Goal: Task Accomplishment & Management: Complete application form

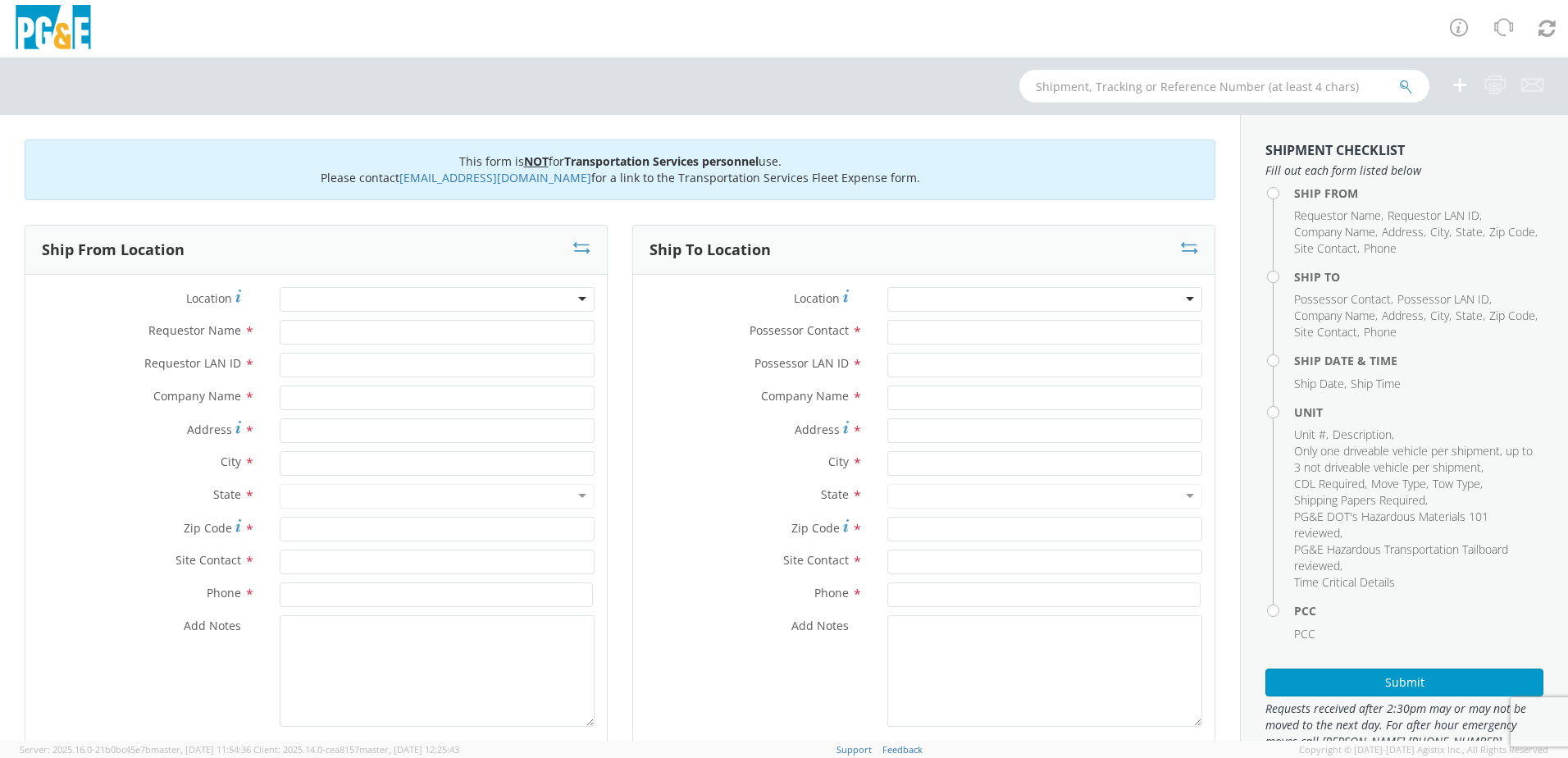
click at [319, 298] on div at bounding box center [436, 299] width 315 height 25
type input "MON"
click at [571, 297] on div at bounding box center [436, 299] width 315 height 25
click at [327, 306] on div at bounding box center [436, 299] width 315 height 25
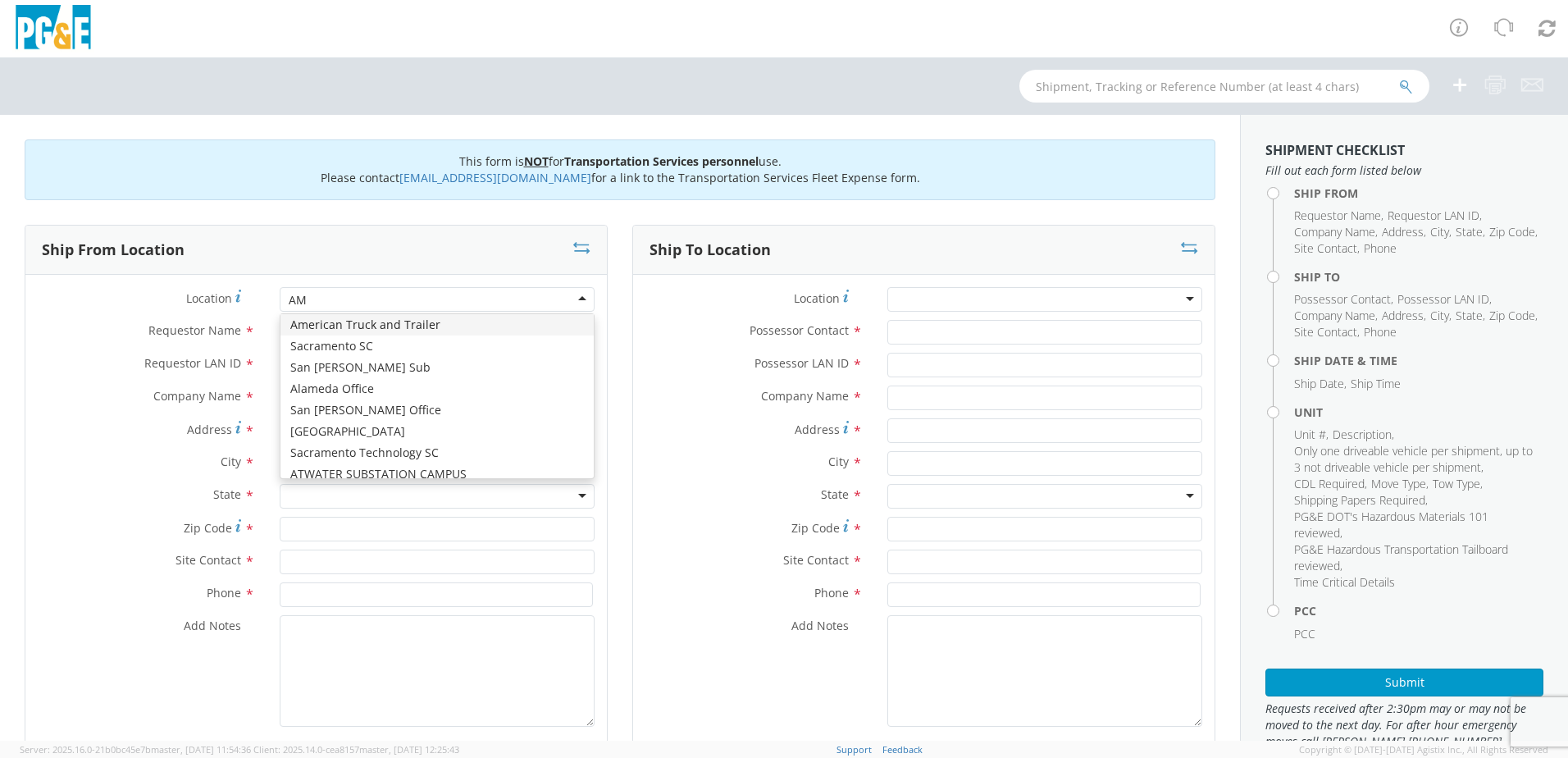
type input "A"
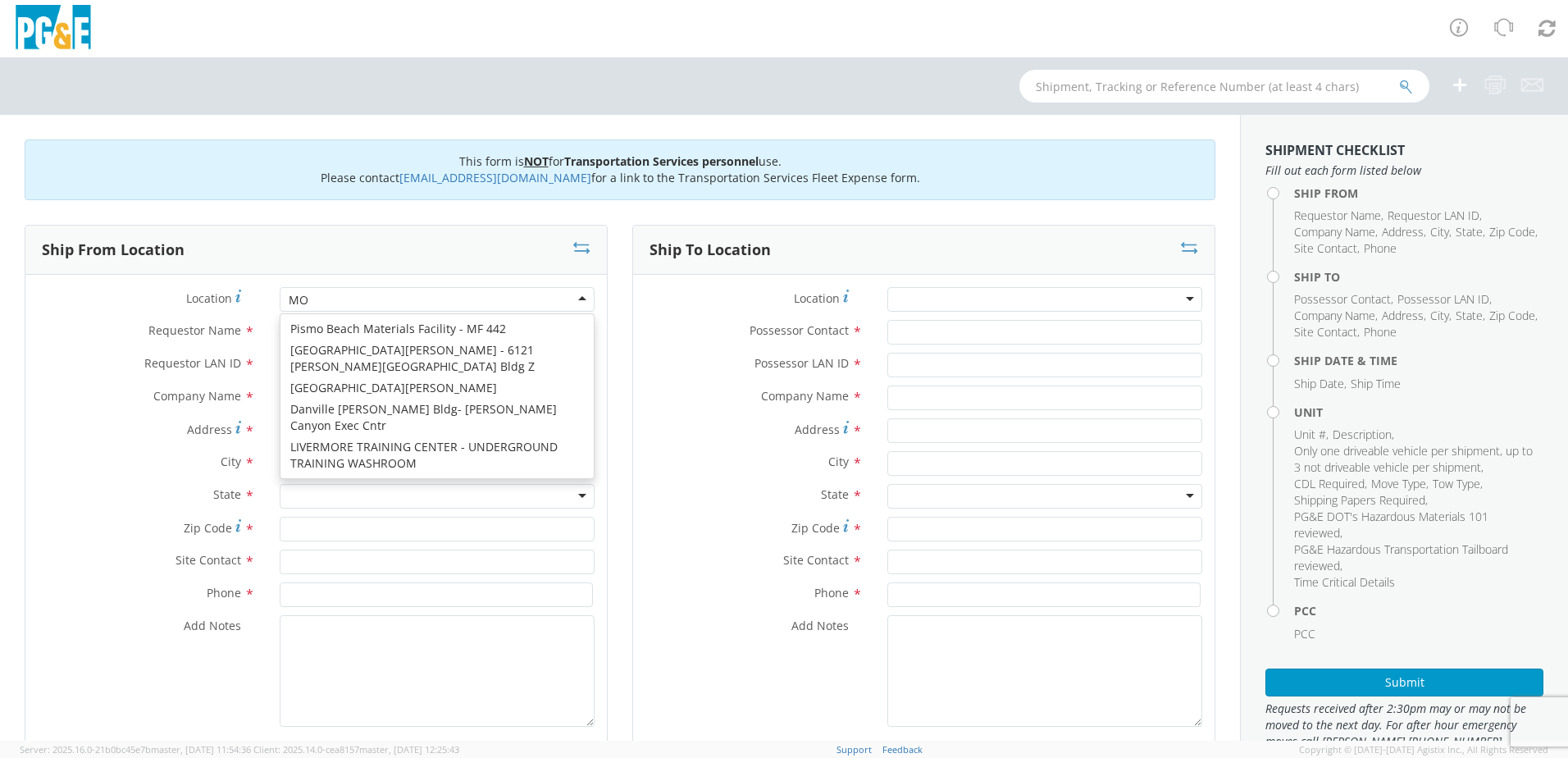
scroll to position [4, 0]
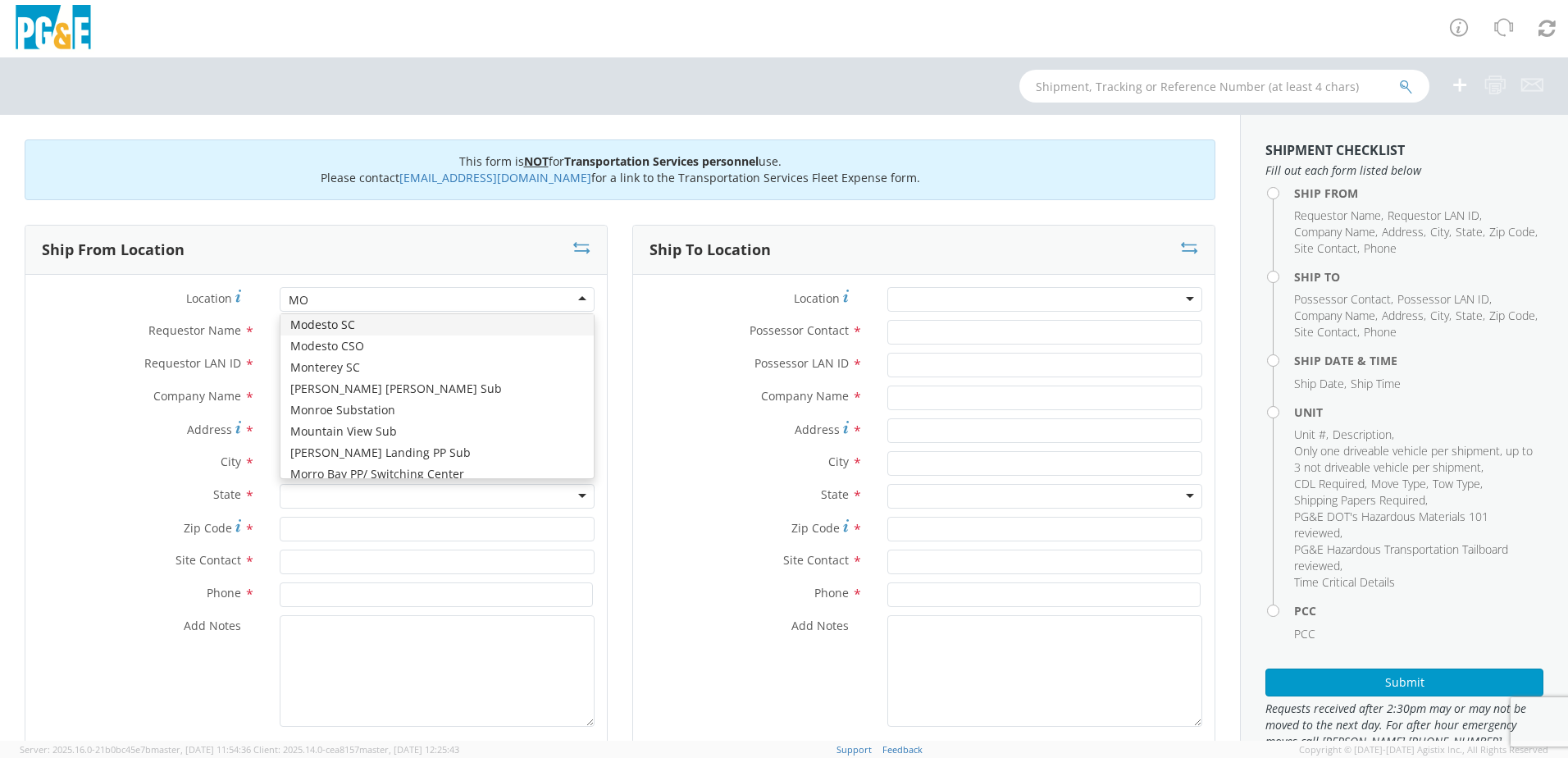
type input "MON"
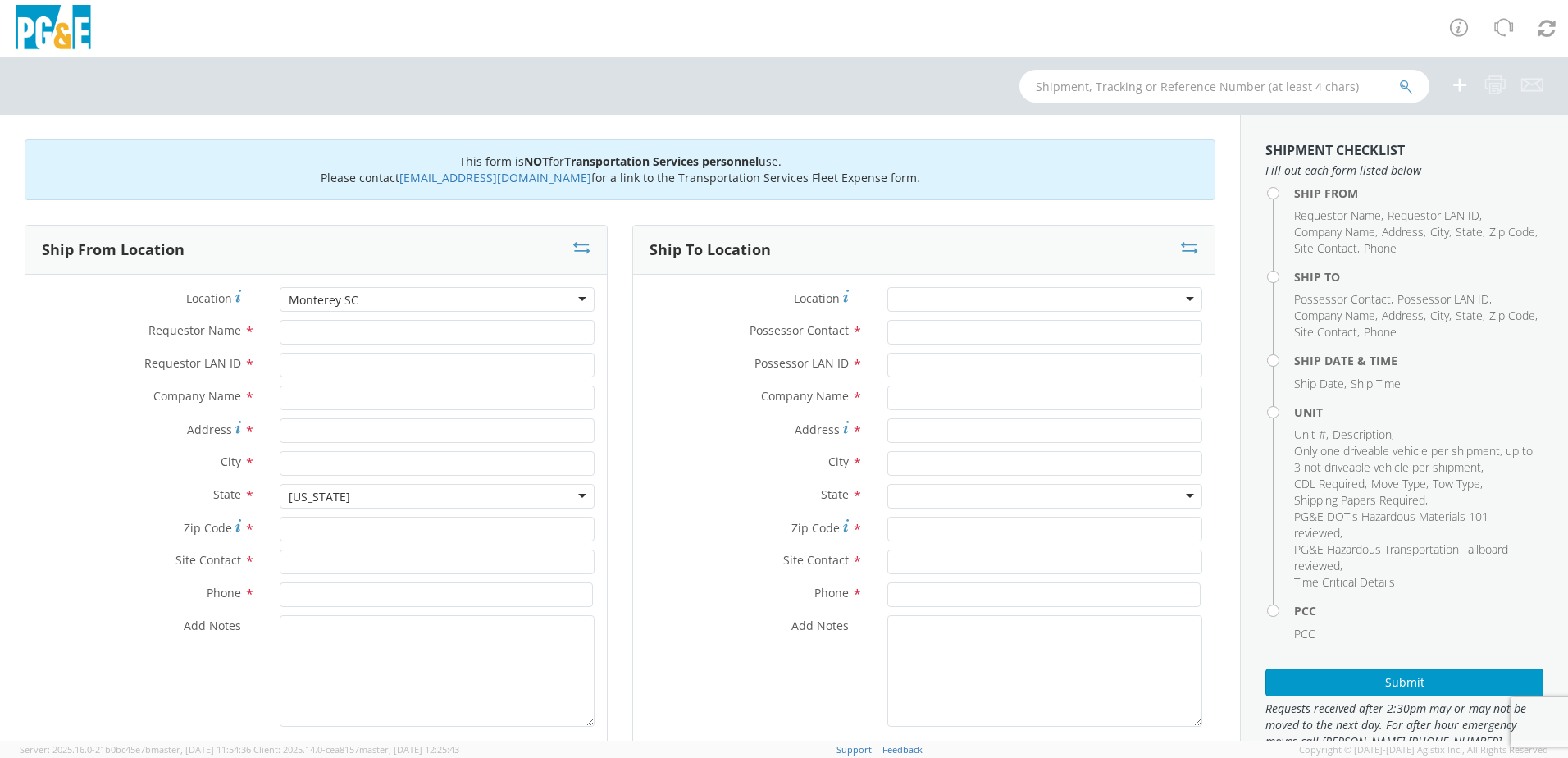
type input "PG&E"
type input "[STREET_ADDRESS]"
type input "Monterey"
type input "93940"
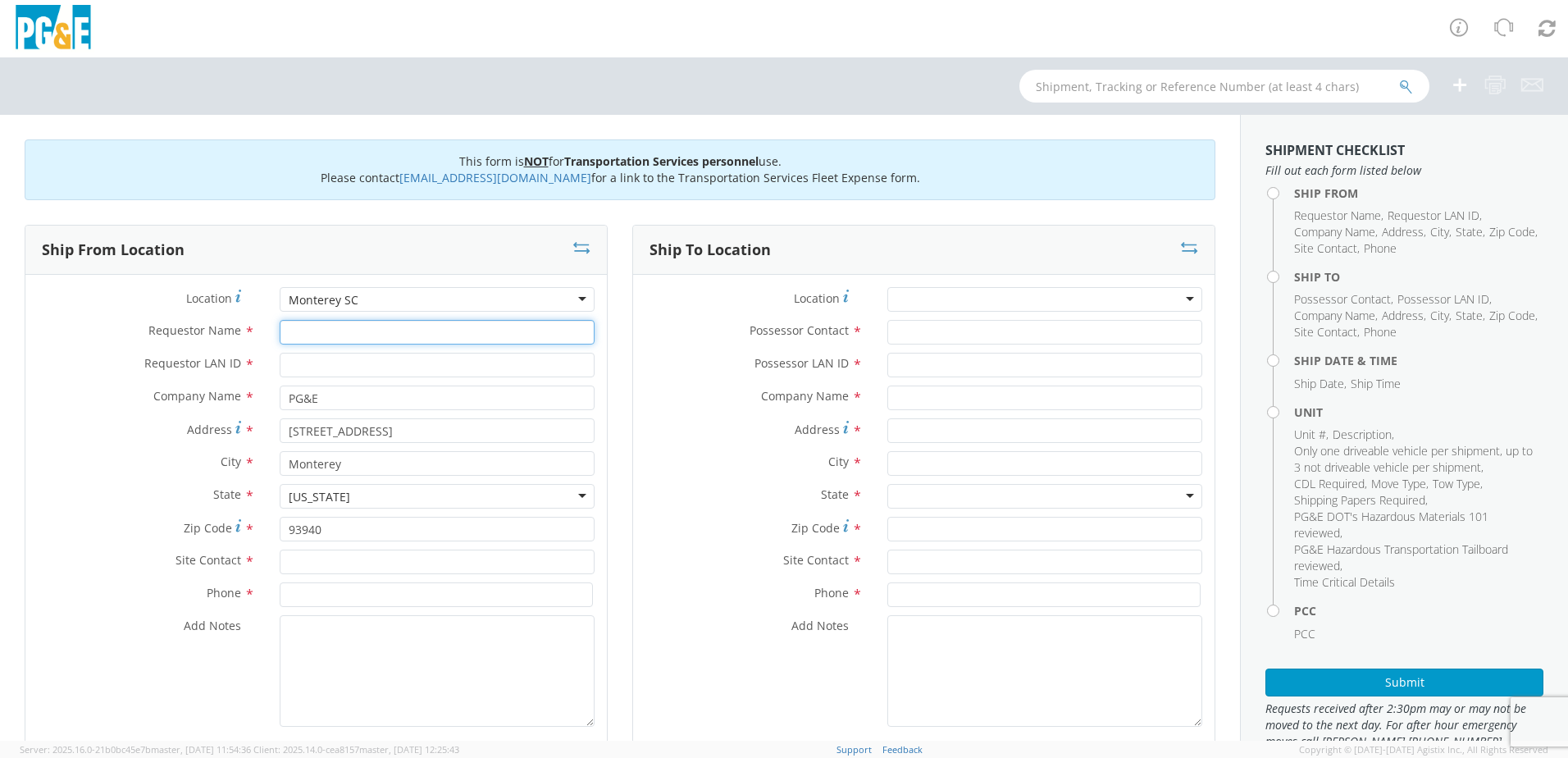
click at [349, 329] on input "Requestor Name *" at bounding box center [436, 333] width 315 height 25
type input "[PERSON_NAME]"
type input "D8LH"
click at [325, 569] on input "text" at bounding box center [436, 562] width 315 height 25
drag, startPoint x: 326, startPoint y: 566, endPoint x: 251, endPoint y: 556, distance: 75.7
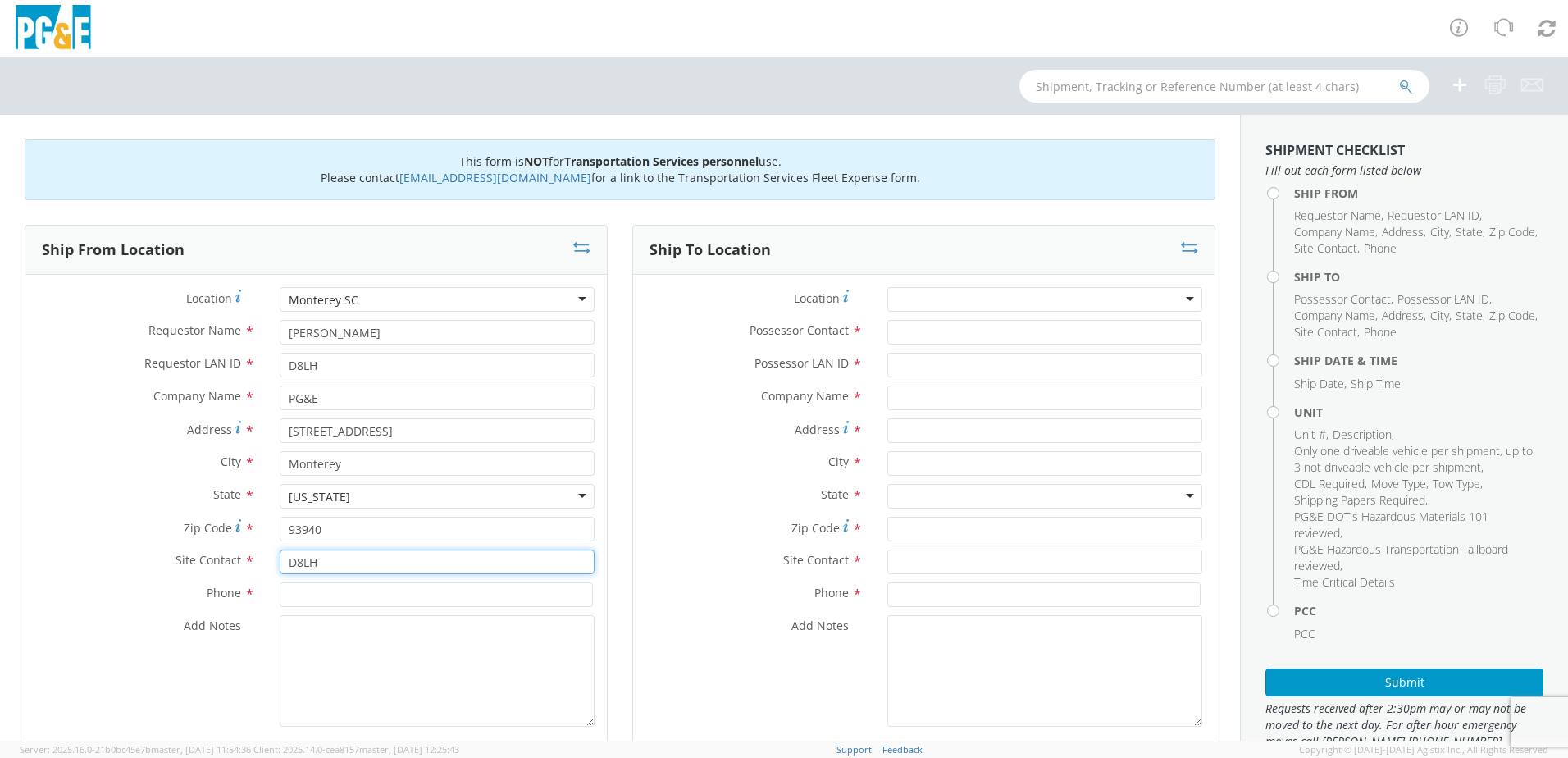
click at [253, 559] on div "Site Contact * D8LH" at bounding box center [316, 562] width 581 height 25
type input "[PERSON_NAME]"
click at [311, 597] on input at bounding box center [435, 595] width 313 height 25
type input "[PHONE_NUMBER]"
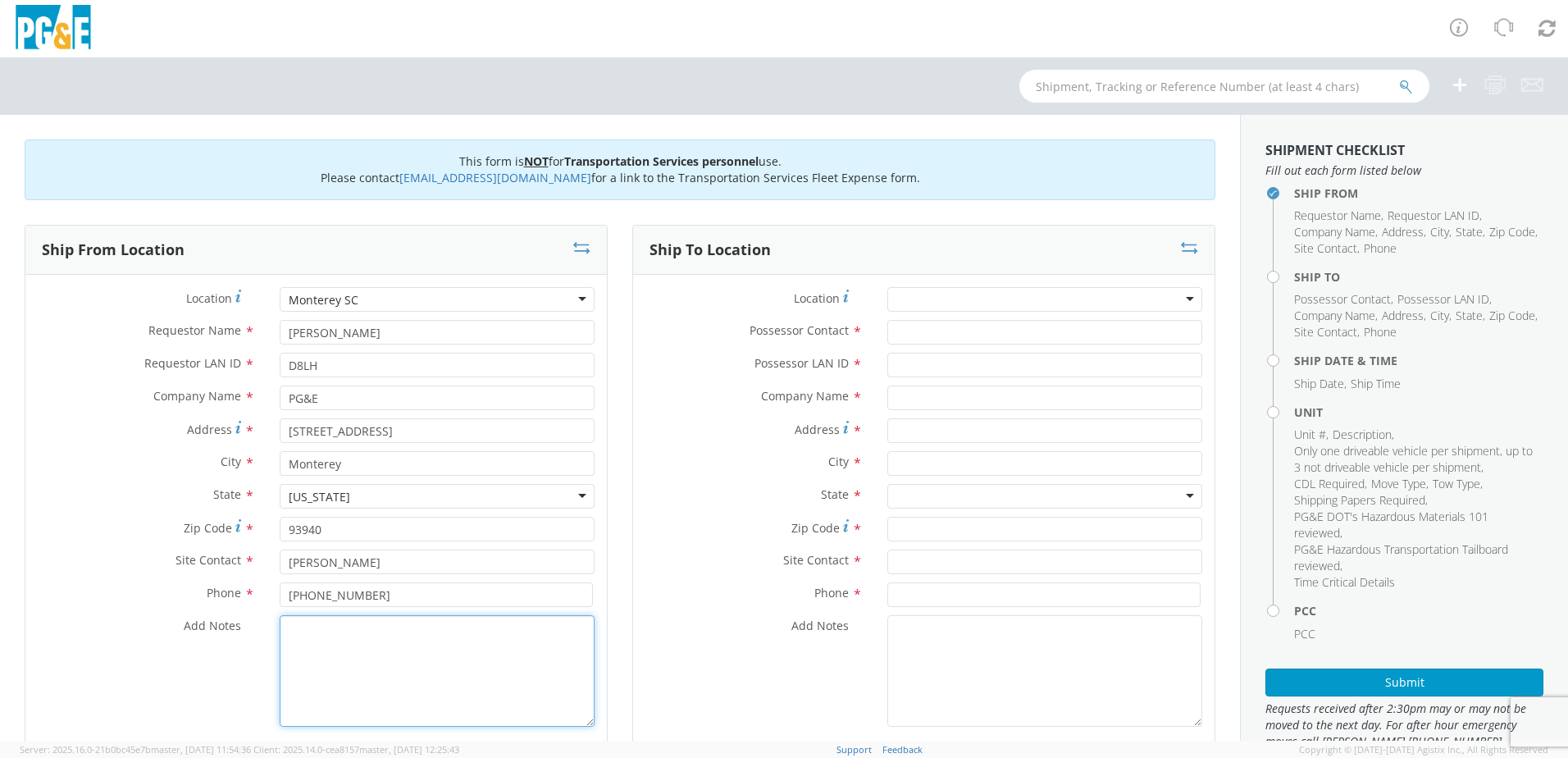
click at [318, 622] on textarea "Add Notes *" at bounding box center [436, 672] width 315 height 111
click at [348, 622] on textarea "Add Notes *" at bounding box center [436, 672] width 315 height 111
paste textarea ""PLEASE USE [PERSON_NAME] TO MAKE MOVE; PM"
click at [526, 627] on textarea ""PLEASE USE [PERSON_NAME] TO MAKE MOVE; PM" at bounding box center [436, 672] width 315 height 111
type textarea ""PLEASE USE [PERSON_NAME] TO MAKE MOVE; PM 35663506"
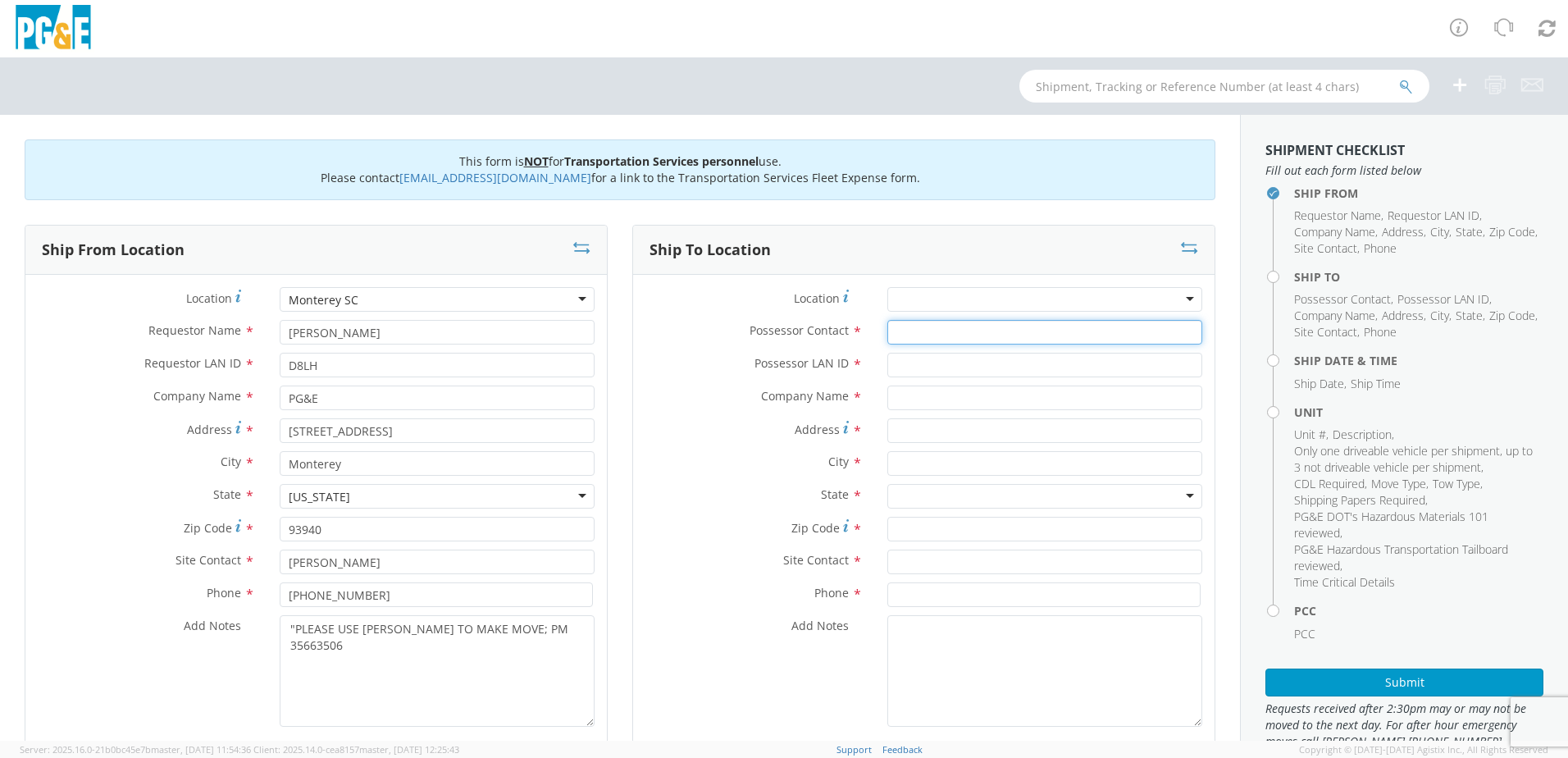
click at [914, 335] on input "Possessor Contact *" at bounding box center [1044, 333] width 315 height 25
type input "[PERSON_NAME]"
type input "D8LH"
click at [929, 405] on input "text" at bounding box center [1044, 398] width 315 height 25
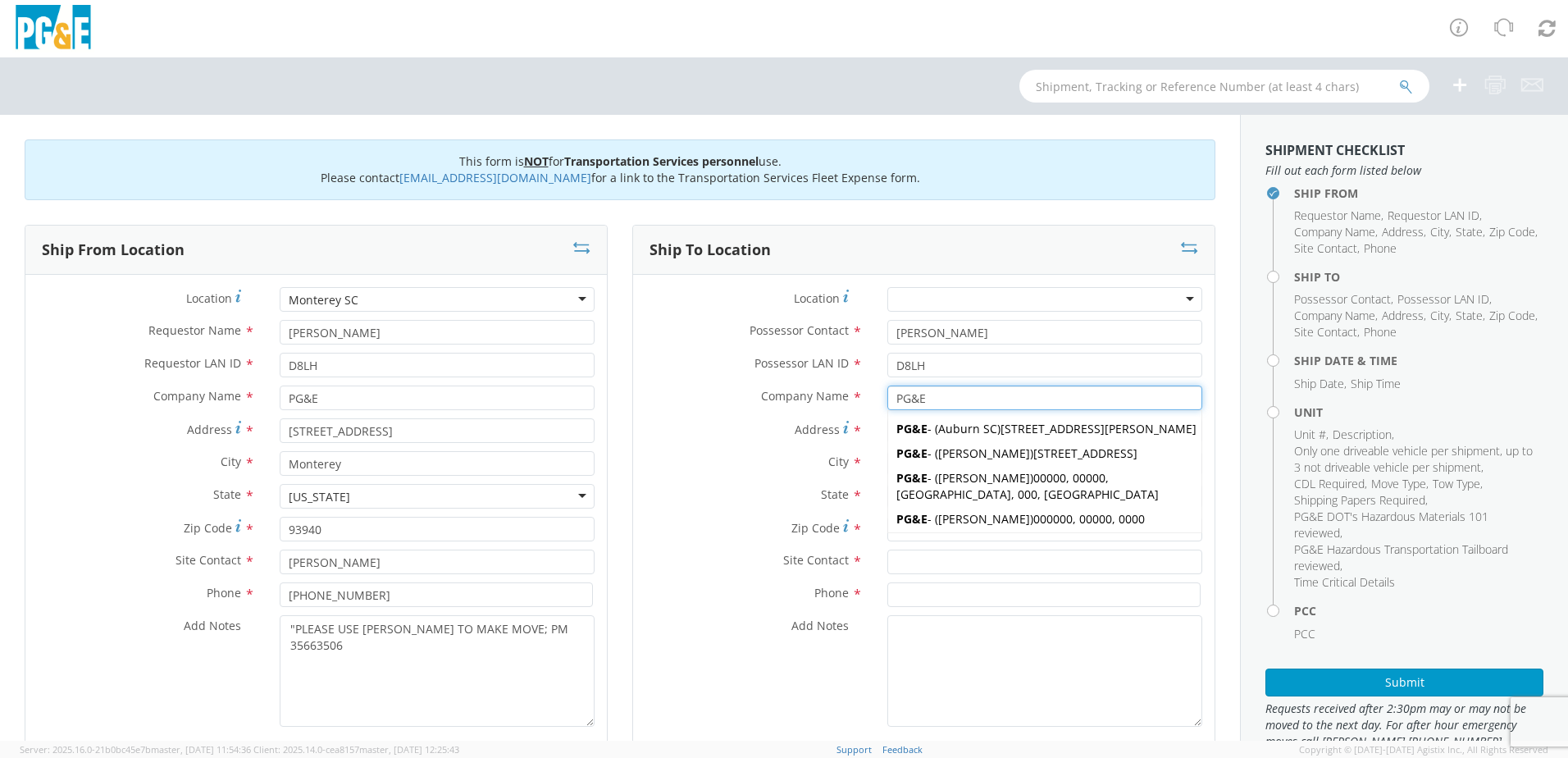
type input "PG&E"
click at [771, 418] on div "Company Name * PG&E PG&E PG&E - ( [GEOGRAPHIC_DATA] [GEOGRAPHIC_DATA] ) [STREET…" at bounding box center [924, 401] width 581 height 33
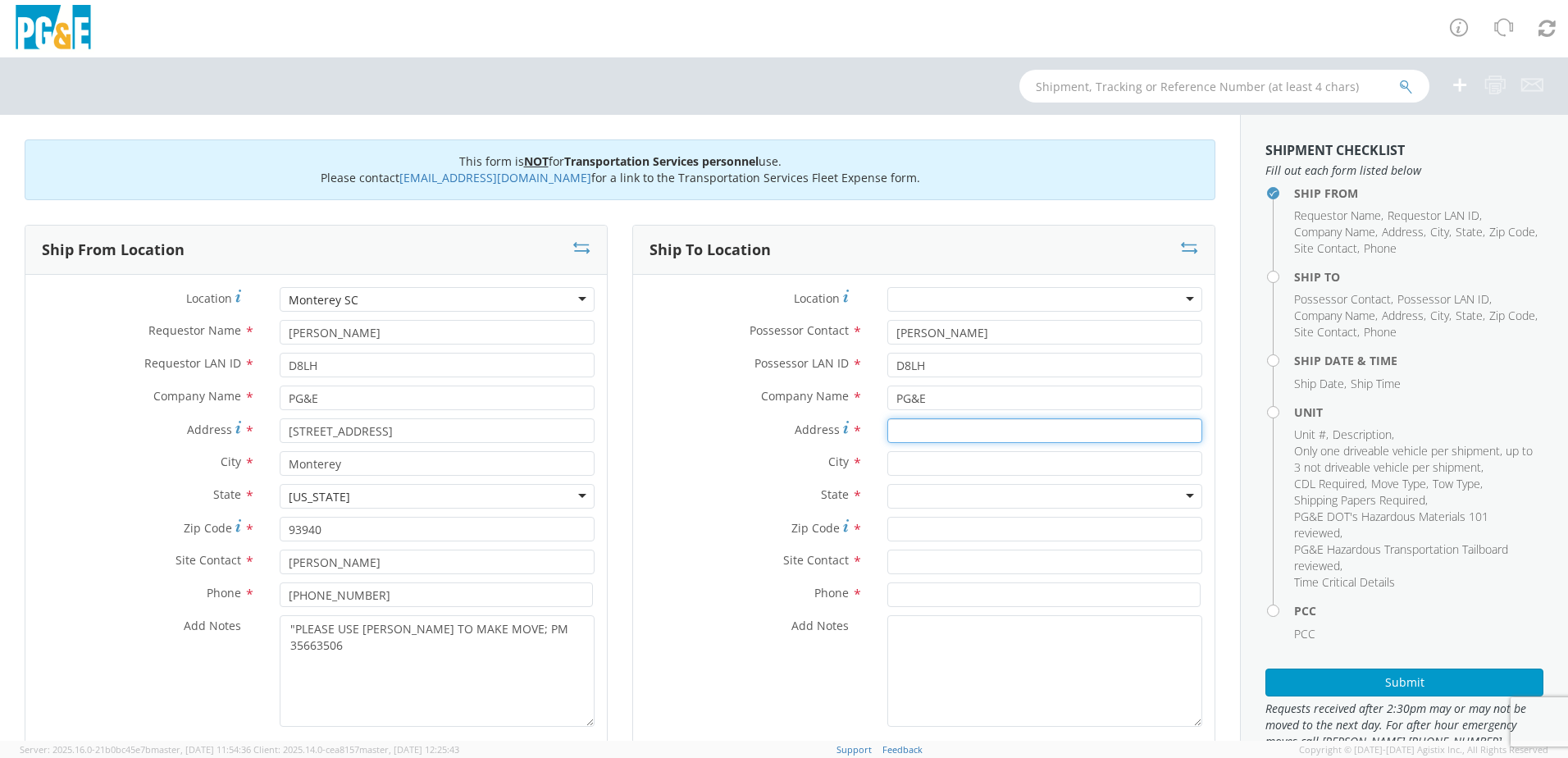
click at [932, 433] on input "Address *" at bounding box center [1044, 431] width 315 height 25
type input "[PERSON_NAME] [GEOGRAPHIC_DATA]"
click at [925, 469] on input "text" at bounding box center [1044, 464] width 315 height 25
type input "[GEOGRAPHIC_DATA]"
click at [786, 461] on label "City *" at bounding box center [754, 462] width 242 height 21
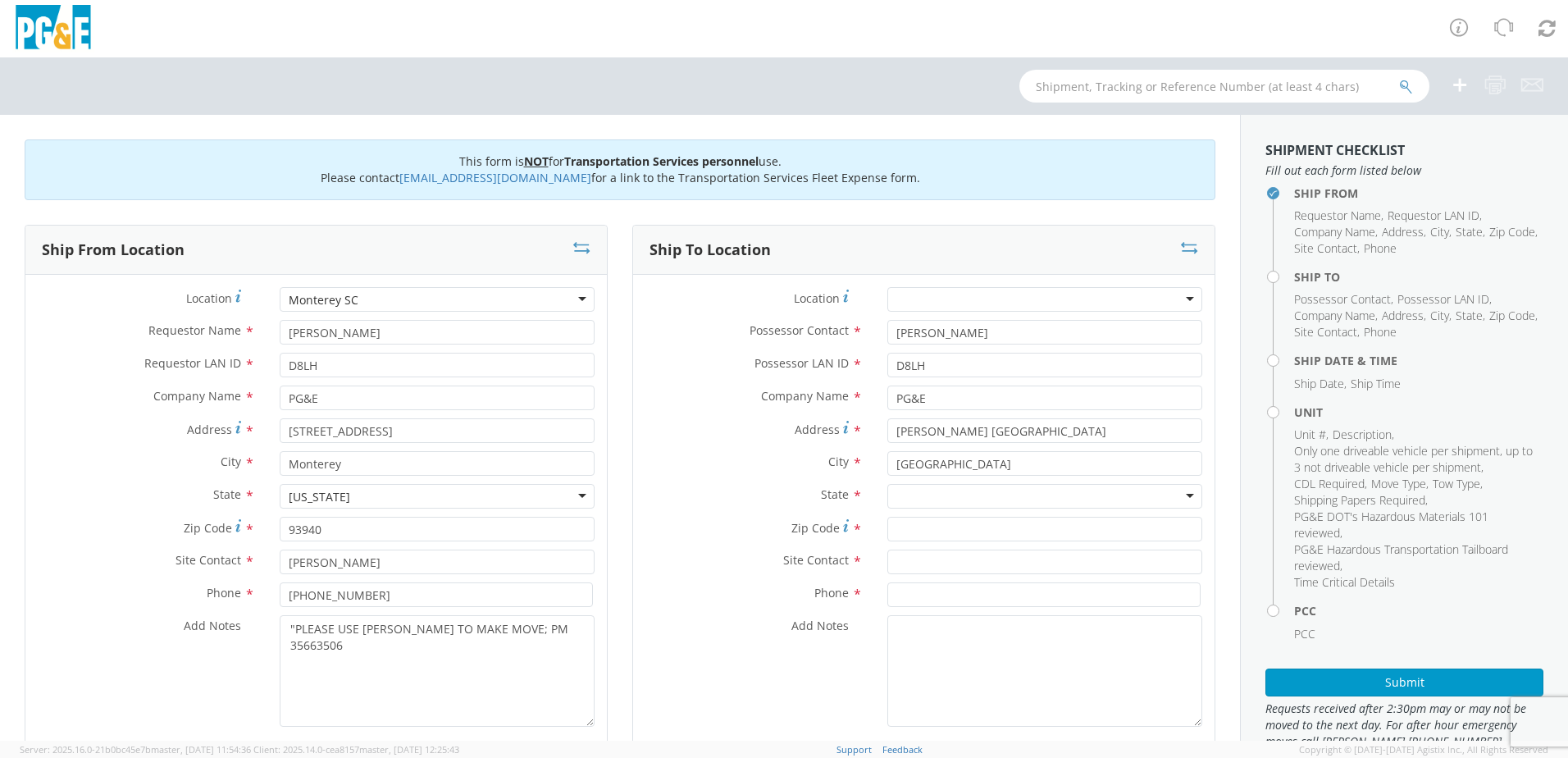
click at [897, 494] on div at bounding box center [1044, 496] width 315 height 25
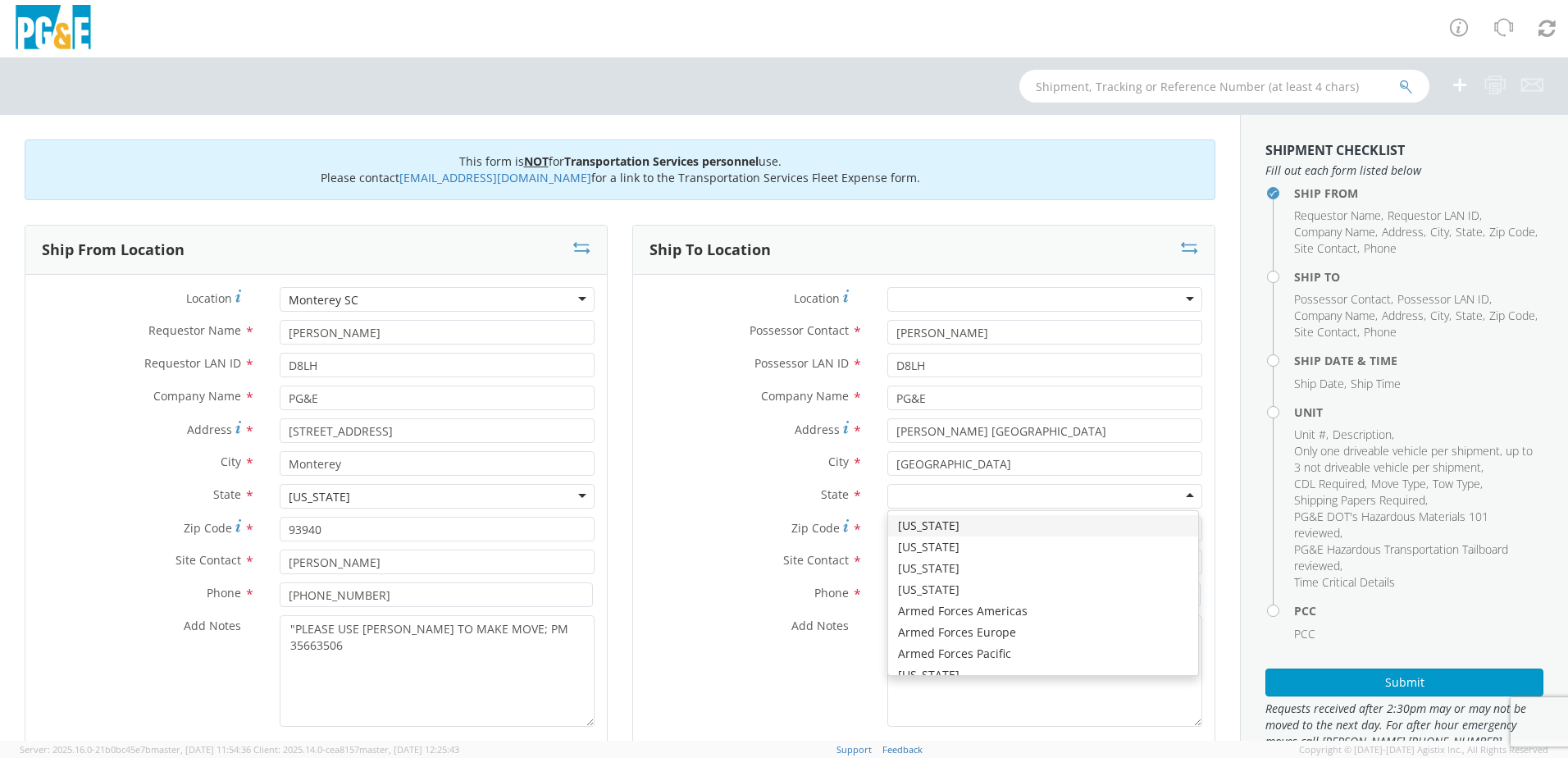
type input "C"
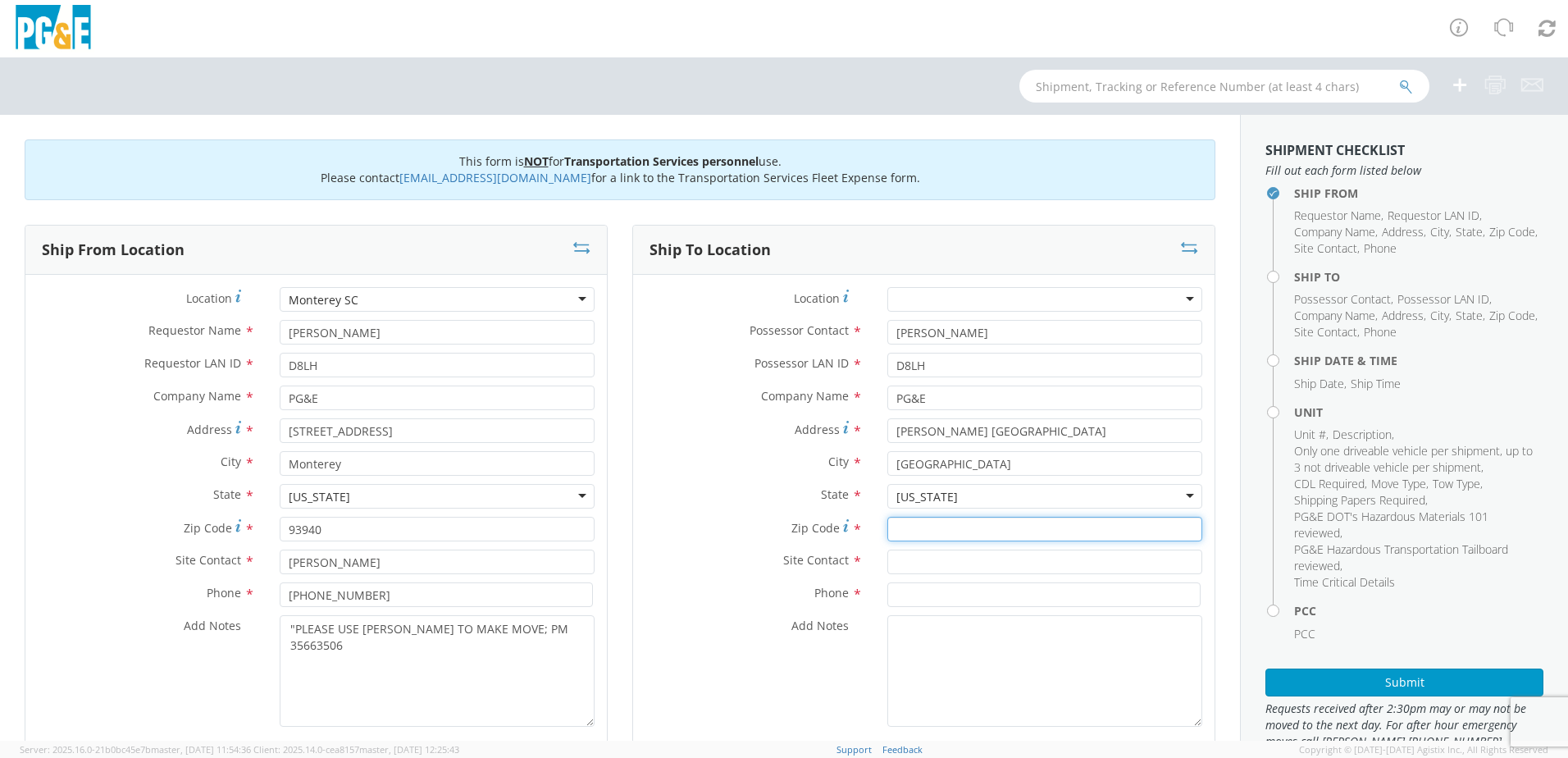
click at [913, 530] on input "Zip Code *" at bounding box center [1044, 529] width 315 height 25
type input "93940"
click at [911, 557] on input "text" at bounding box center [1044, 562] width 315 height 25
type input "[PERSON_NAME]"
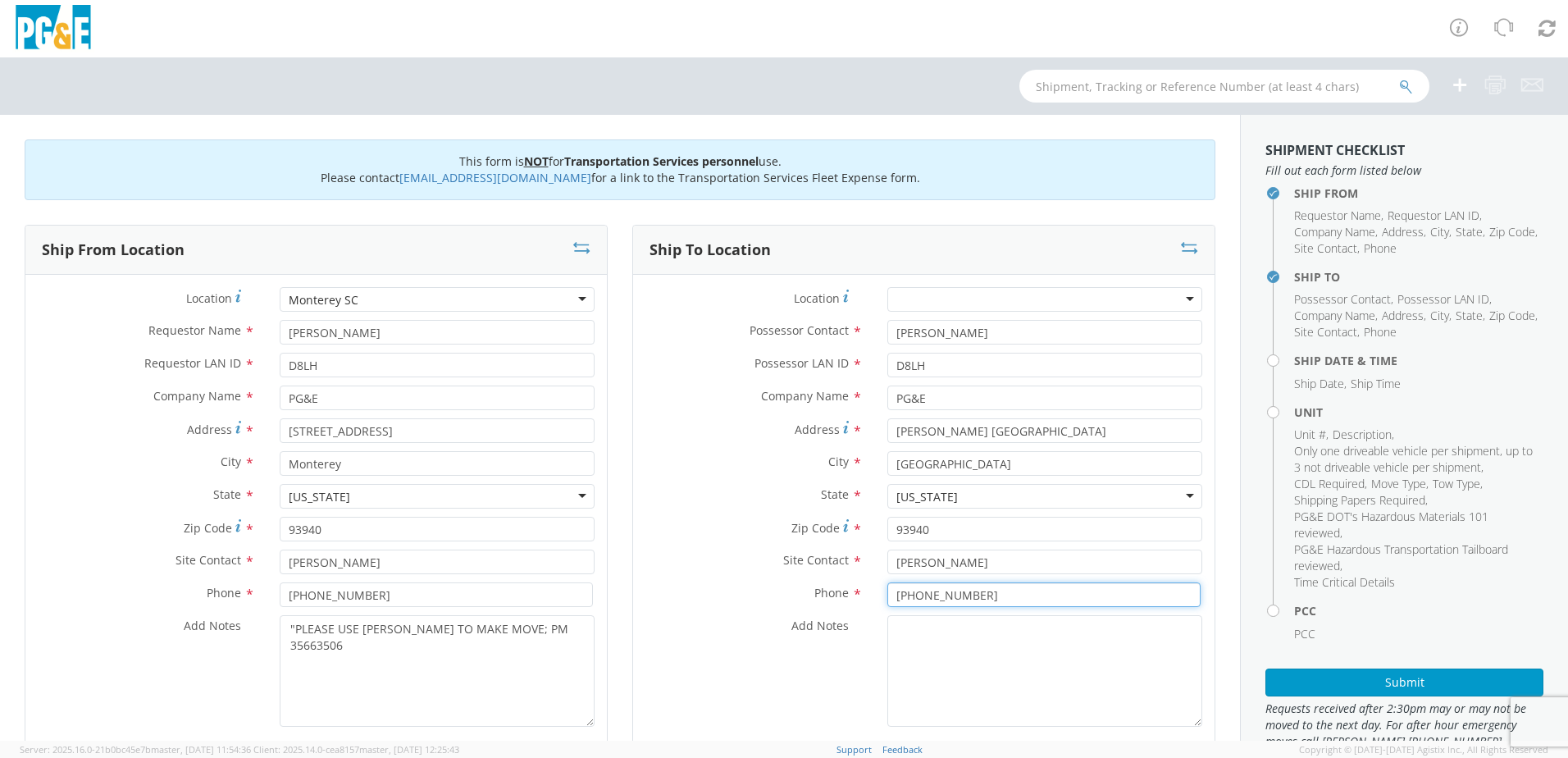
type input "[PHONE_NUMBER]"
click at [293, 634] on textarea ""PLEASE USE [PERSON_NAME] TO MAKE MOVE; PM 35663506" at bounding box center [436, 672] width 315 height 111
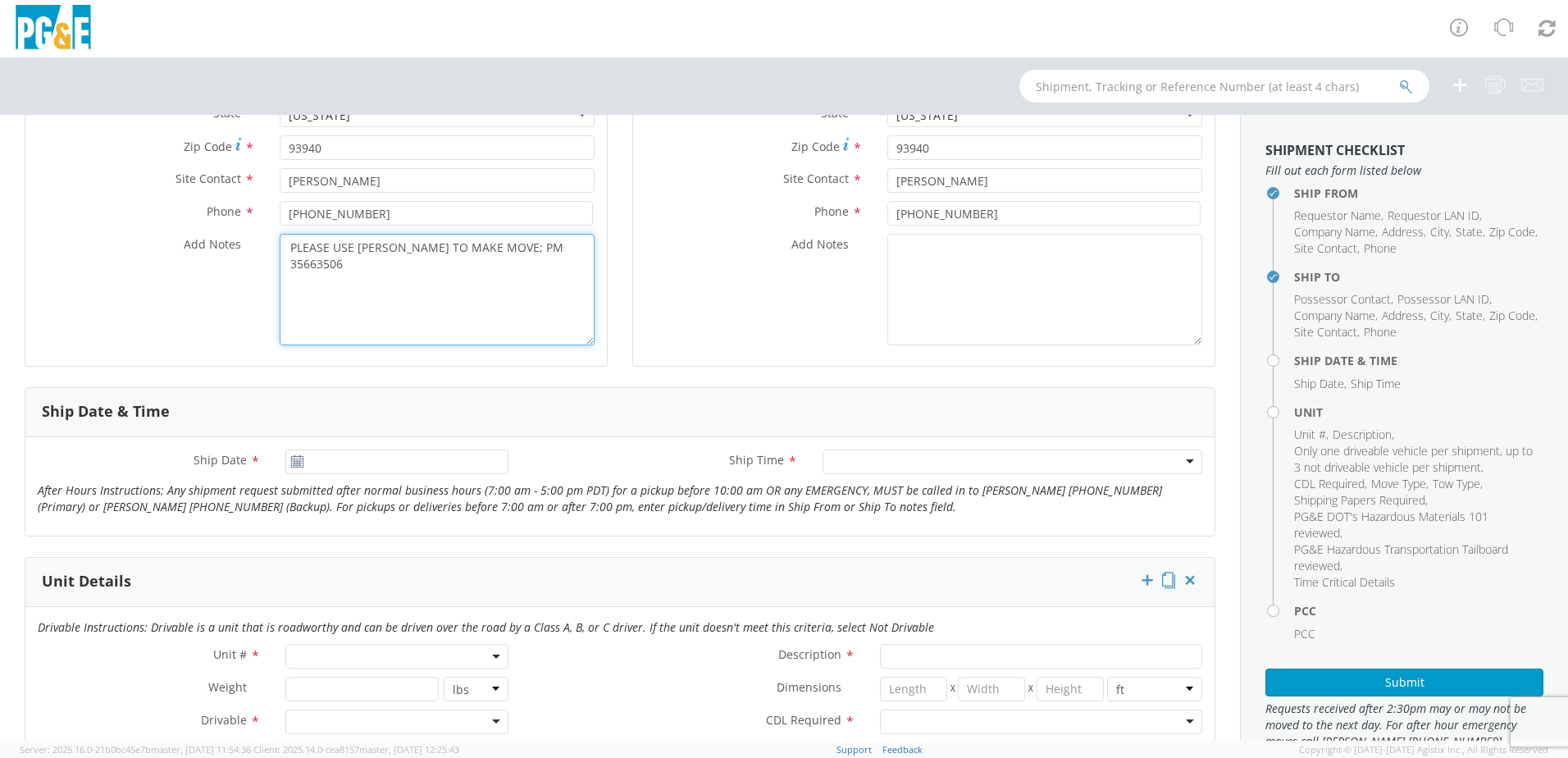
scroll to position [411, 0]
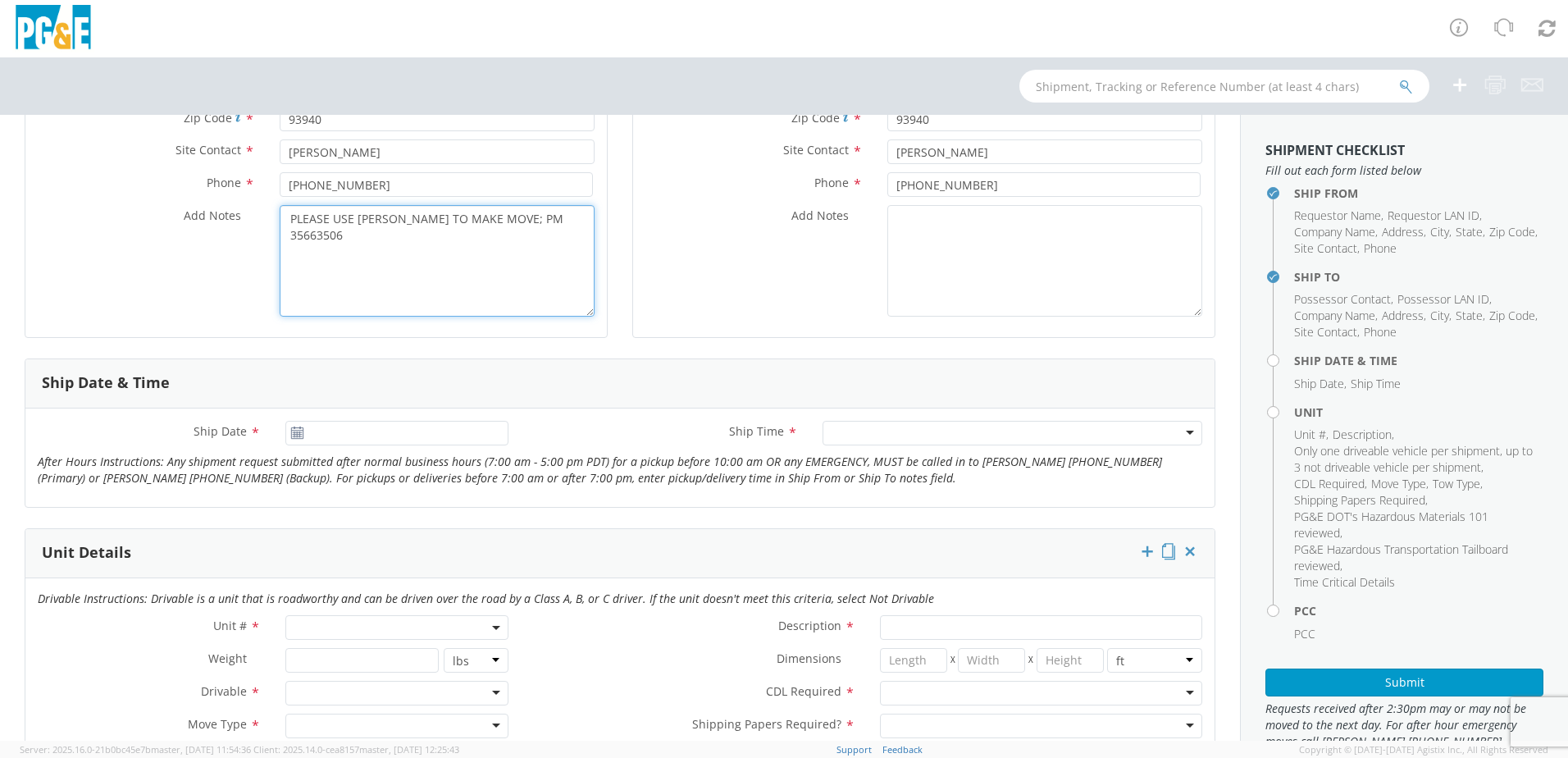
type textarea "PLEASE USE [PERSON_NAME] TO MAKE MOVE; PM 35663506"
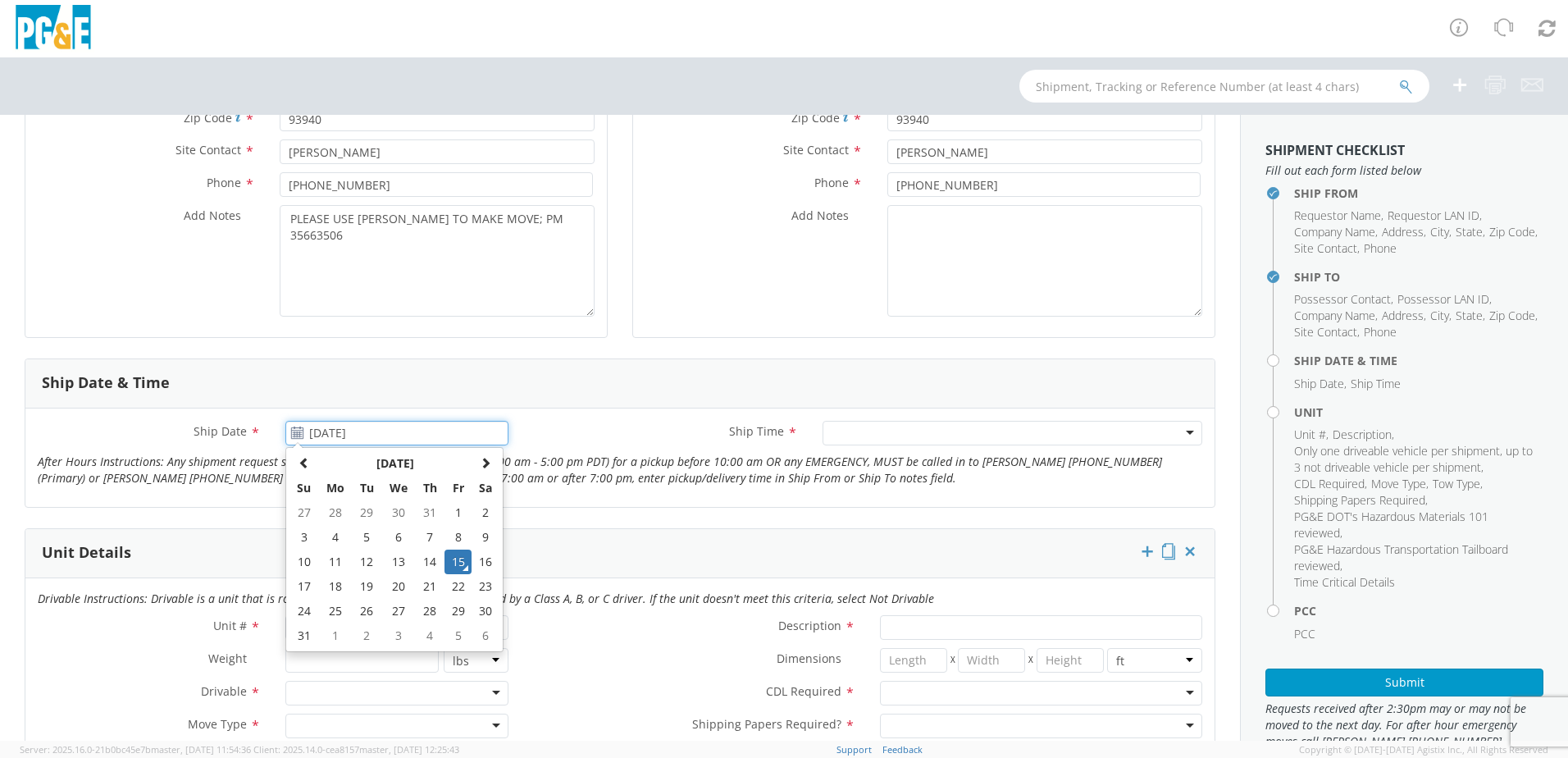
click at [334, 436] on input "[DATE]" at bounding box center [396, 433] width 223 height 25
click at [489, 559] on td "16" at bounding box center [486, 562] width 28 height 25
type input "[DATE]"
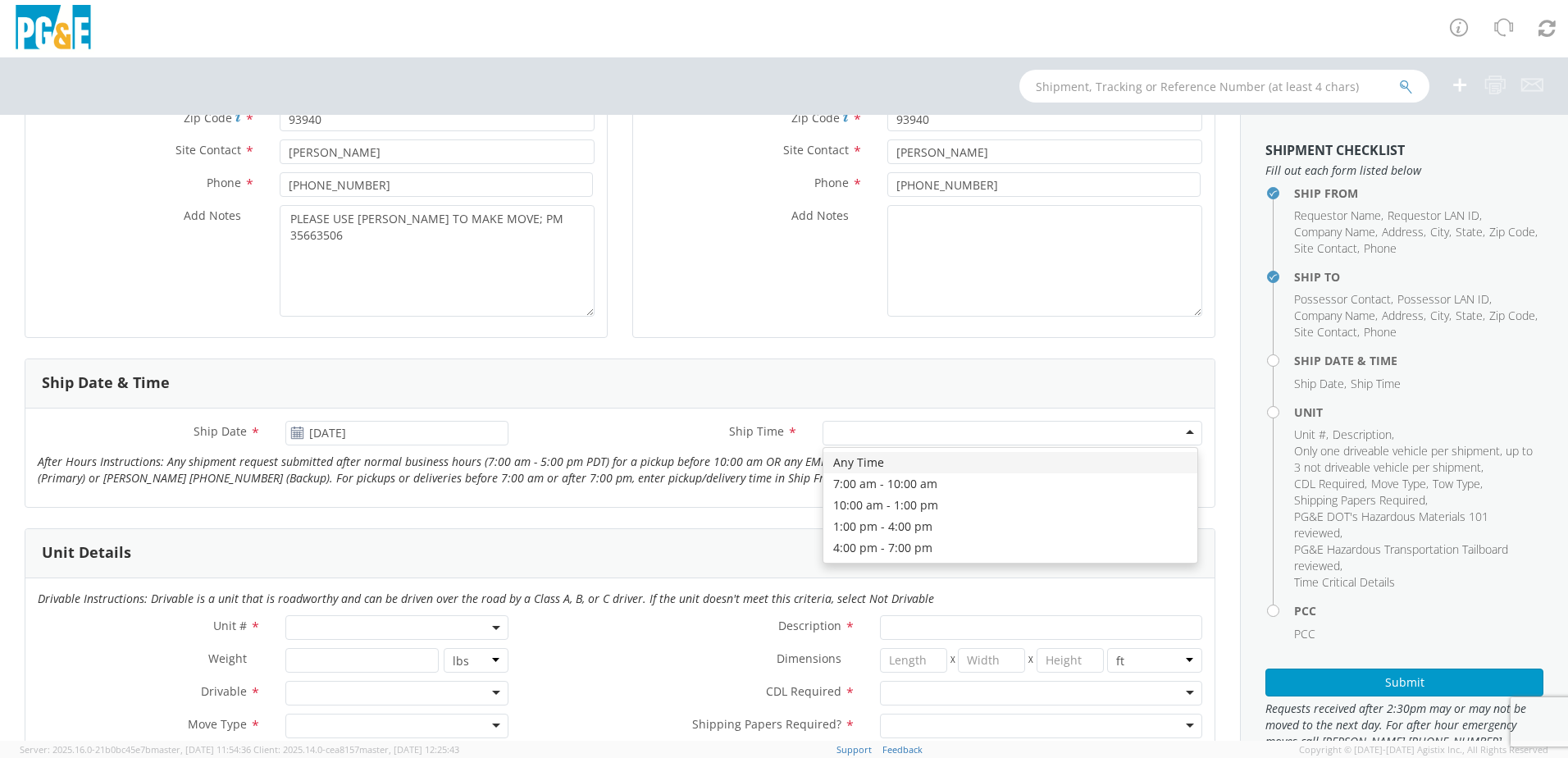
click at [855, 424] on div at bounding box center [1012, 433] width 380 height 25
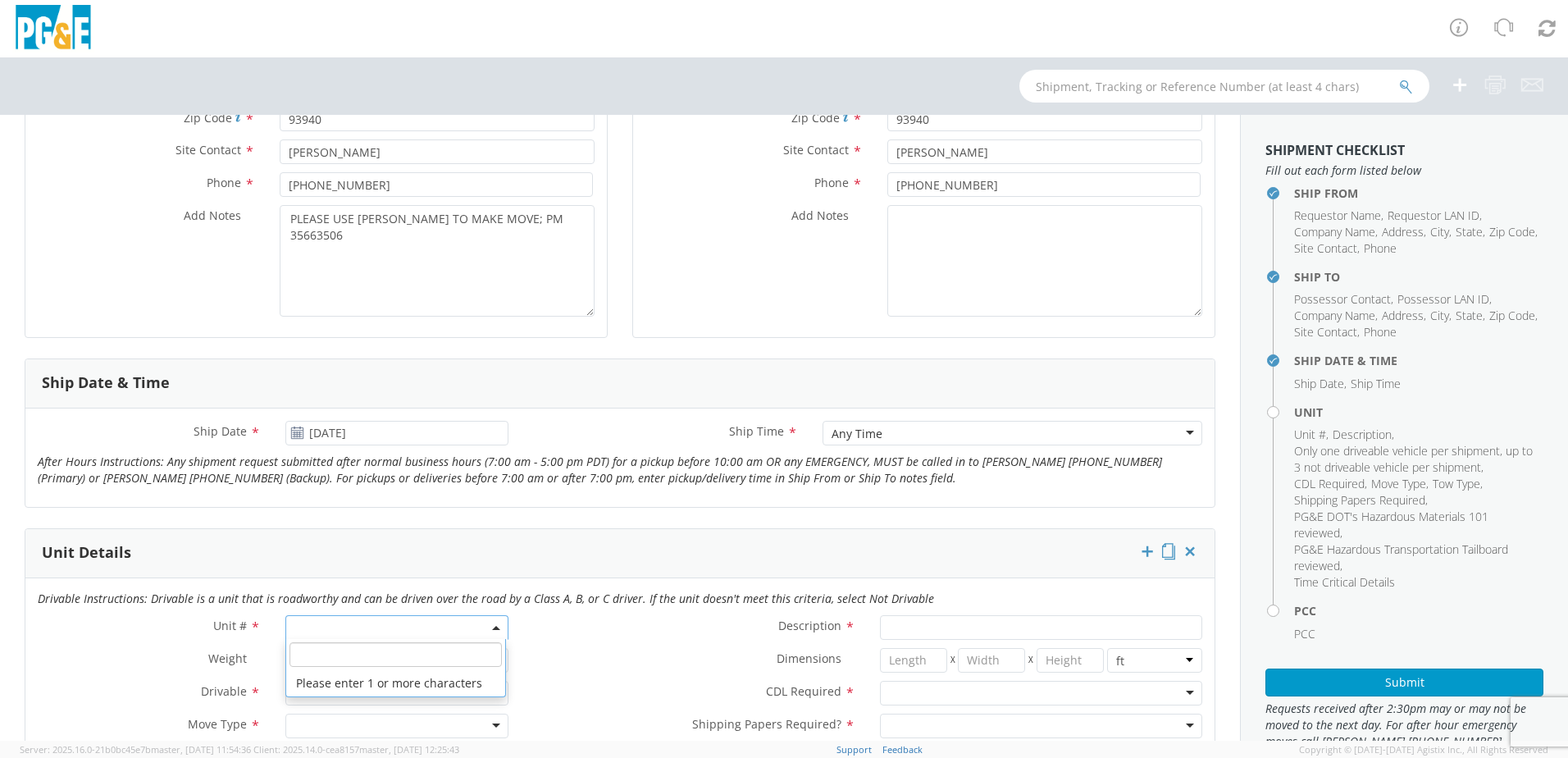
click at [298, 629] on span at bounding box center [396, 628] width 223 height 25
click at [316, 660] on input "search" at bounding box center [395, 655] width 213 height 25
type input "OTHER"
select select "Other"
select select "? undefined:undefined ?"
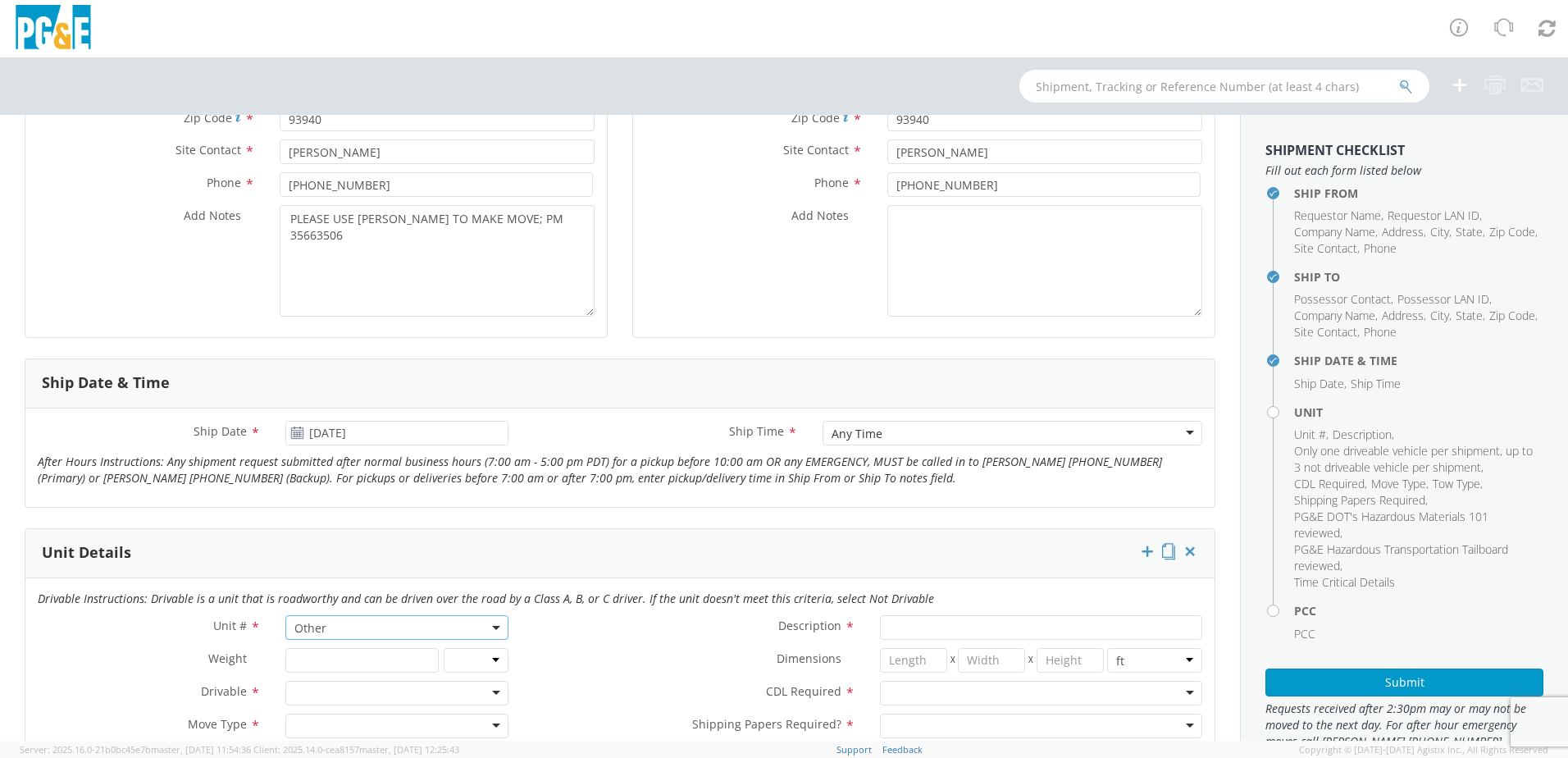
click at [309, 697] on div at bounding box center [396, 693] width 223 height 25
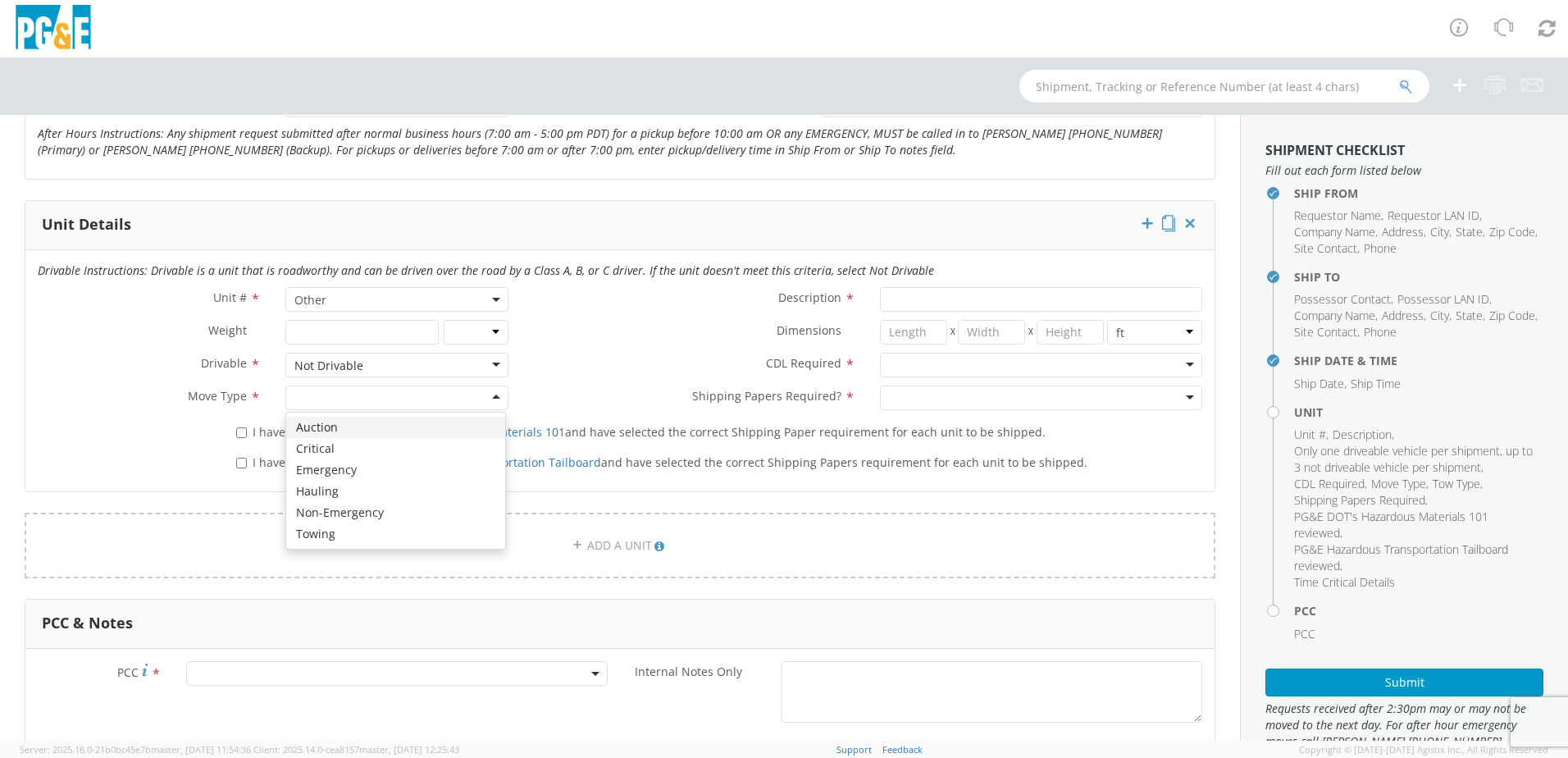
click at [344, 402] on div at bounding box center [396, 398] width 223 height 25
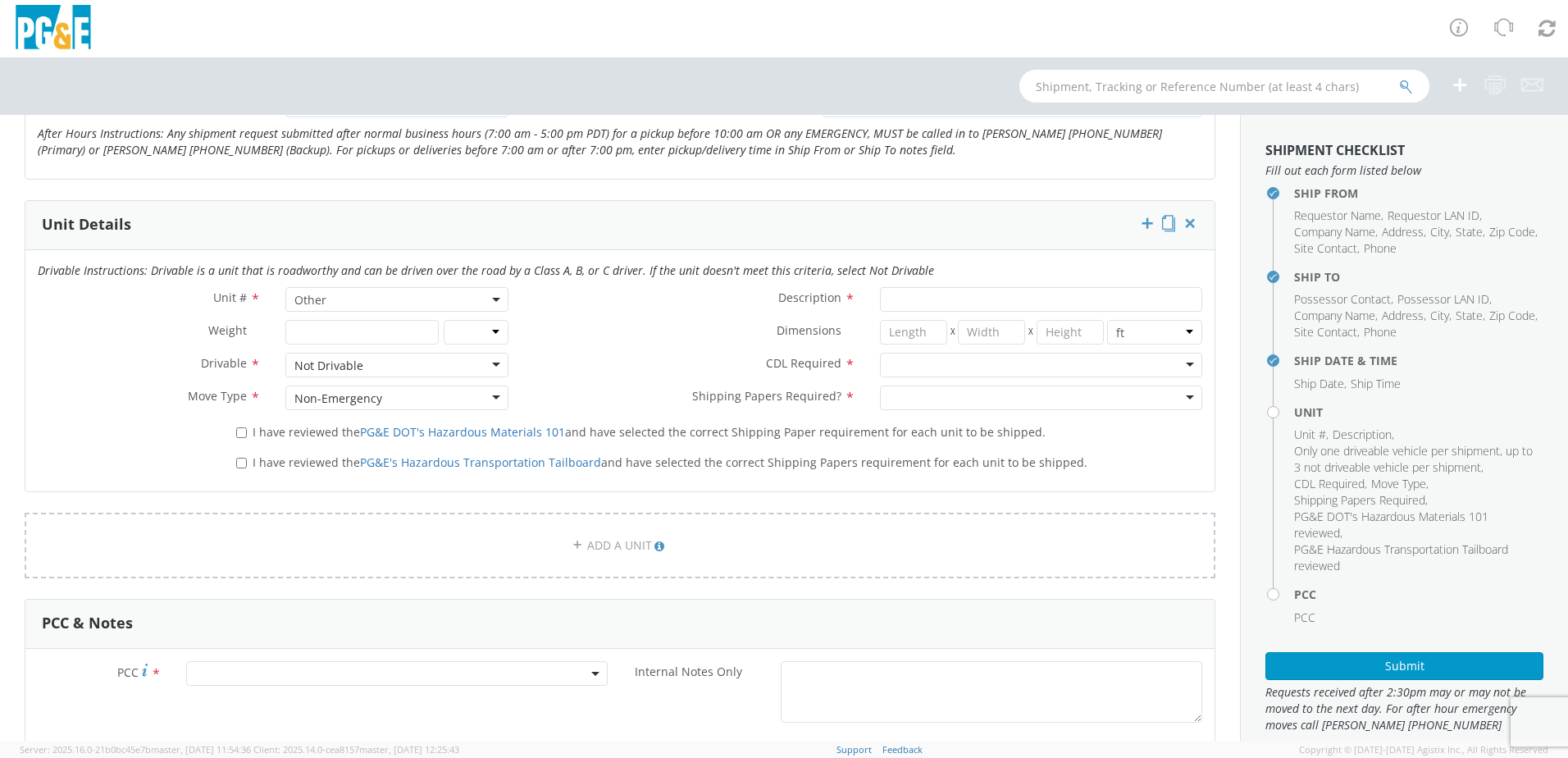
click at [302, 432] on span "I have reviewed the PG&E DOT's Hazardous Materials 101 and have selected the co…" at bounding box center [649, 432] width 793 height 16
click at [247, 432] on input "I have reviewed the PG&E DOT's Hazardous Materials 101 and have selected the co…" at bounding box center [240, 432] width 10 height 10
checkbox input "true"
click at [299, 464] on span "I have reviewed the PG&E's Hazardous Transportation Tailboard and have selected…" at bounding box center [669, 462] width 835 height 16
click at [247, 464] on input "I have reviewed the PG&E's Hazardous Transportation Tailboard and have selected…" at bounding box center [240, 463] width 10 height 10
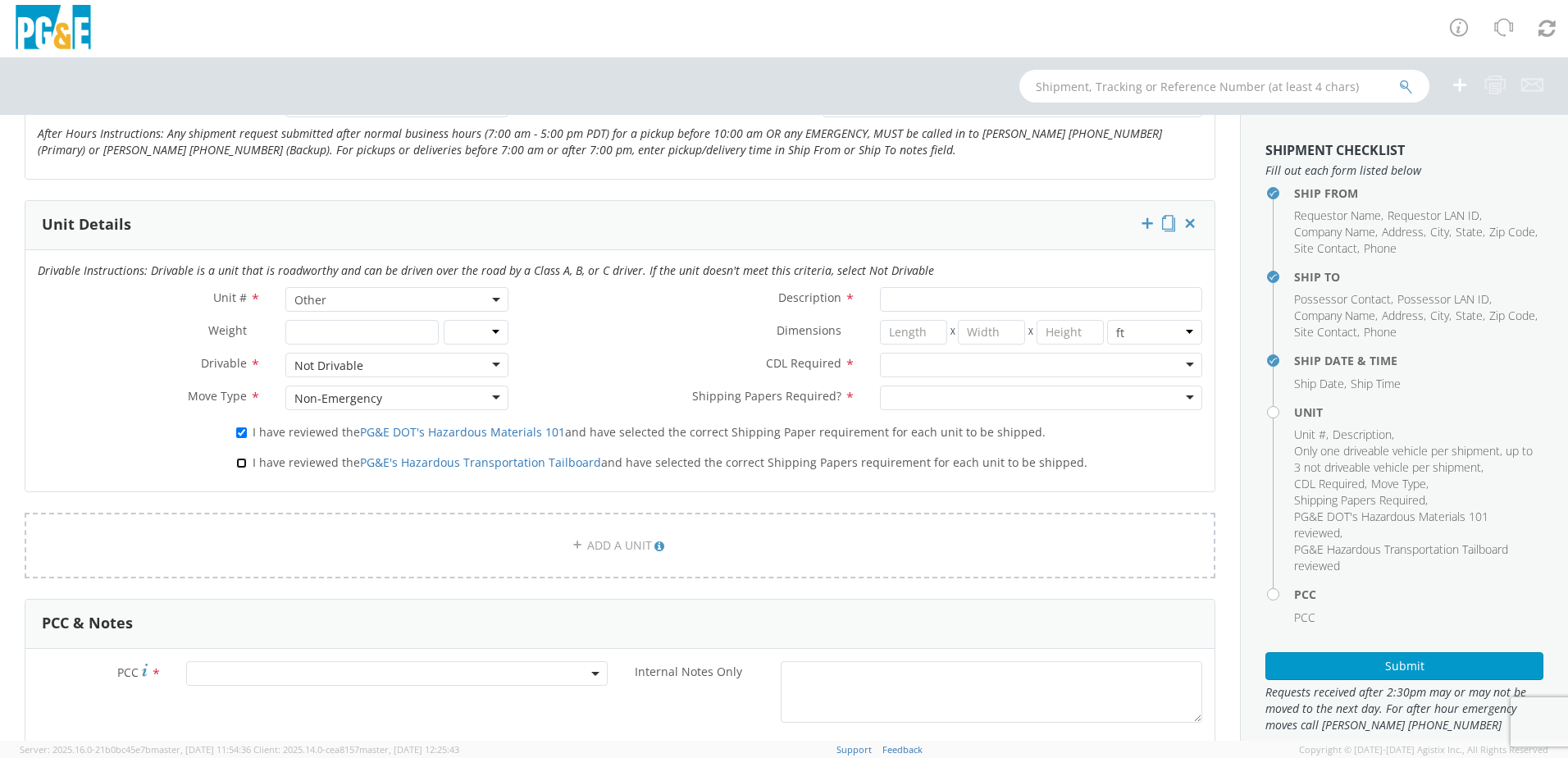
checkbox input "true"
click at [935, 307] on input "Description *" at bounding box center [1041, 299] width 322 height 25
type input "[PERSON_NAME] TRACK MACHINE"
click at [940, 373] on div at bounding box center [1041, 365] width 322 height 25
click at [901, 398] on div at bounding box center [1041, 398] width 322 height 25
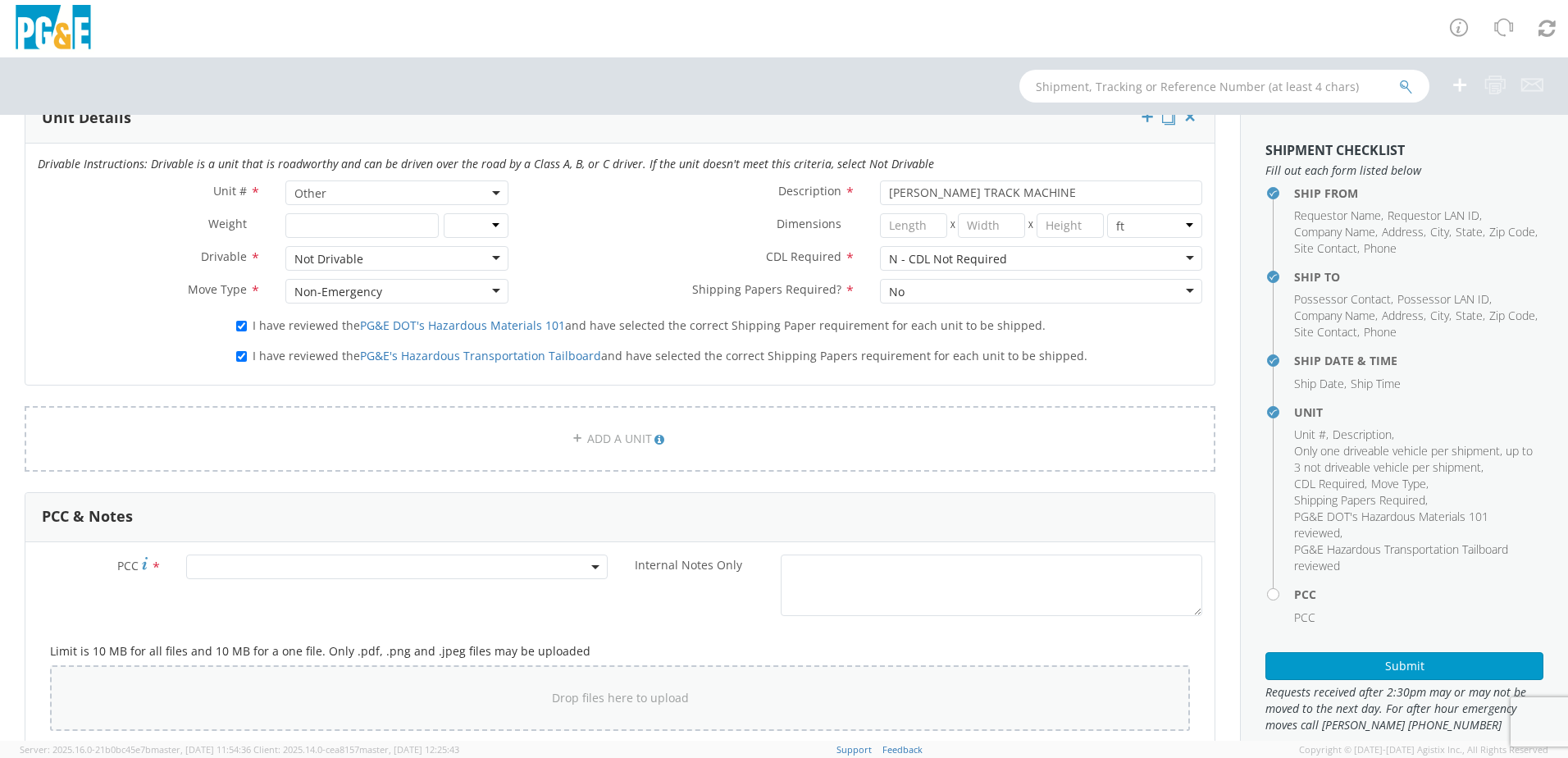
scroll to position [985, 0]
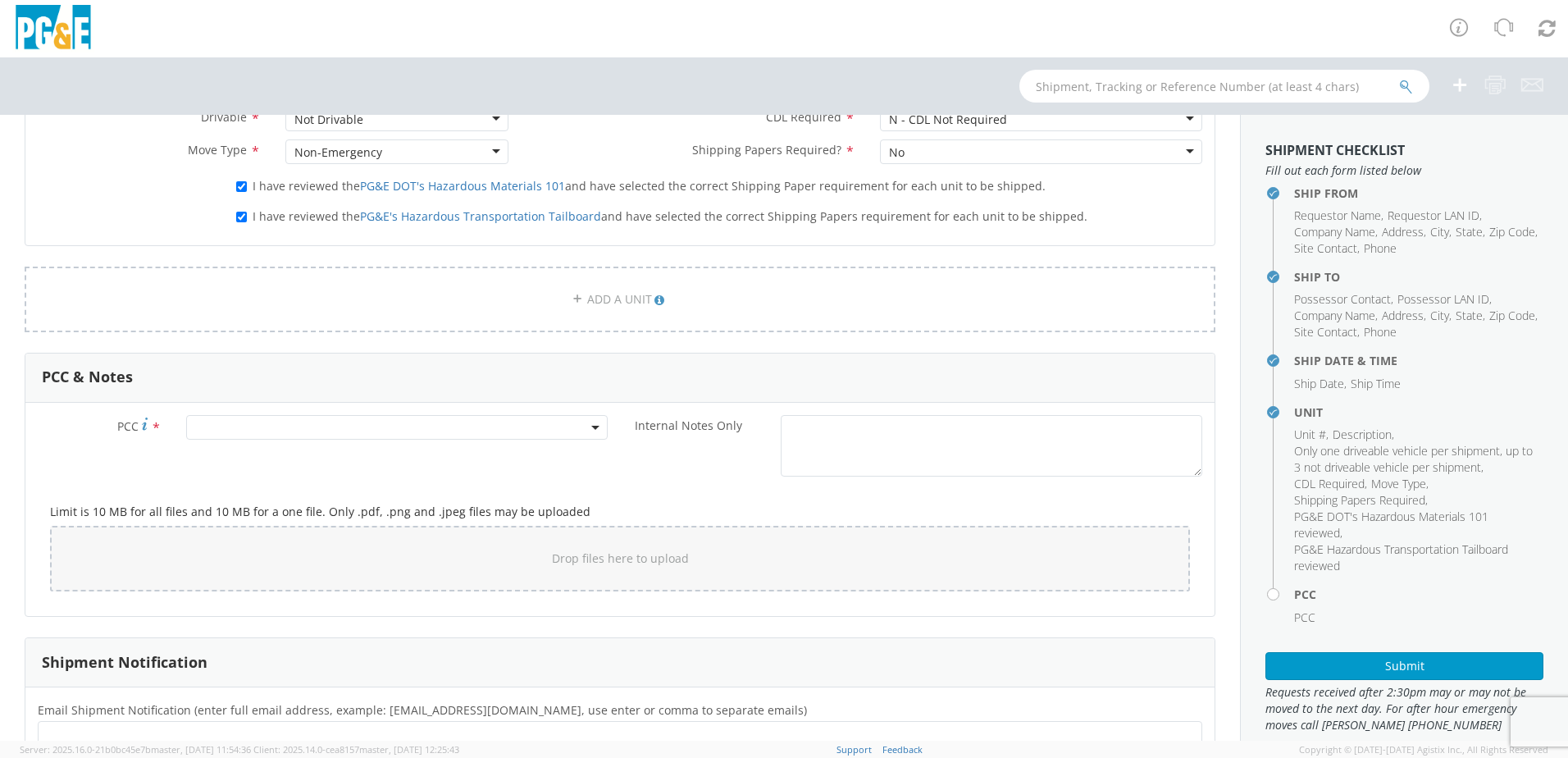
click at [242, 425] on span at bounding box center [397, 427] width 421 height 25
click at [240, 449] on input "number" at bounding box center [395, 454] width 408 height 25
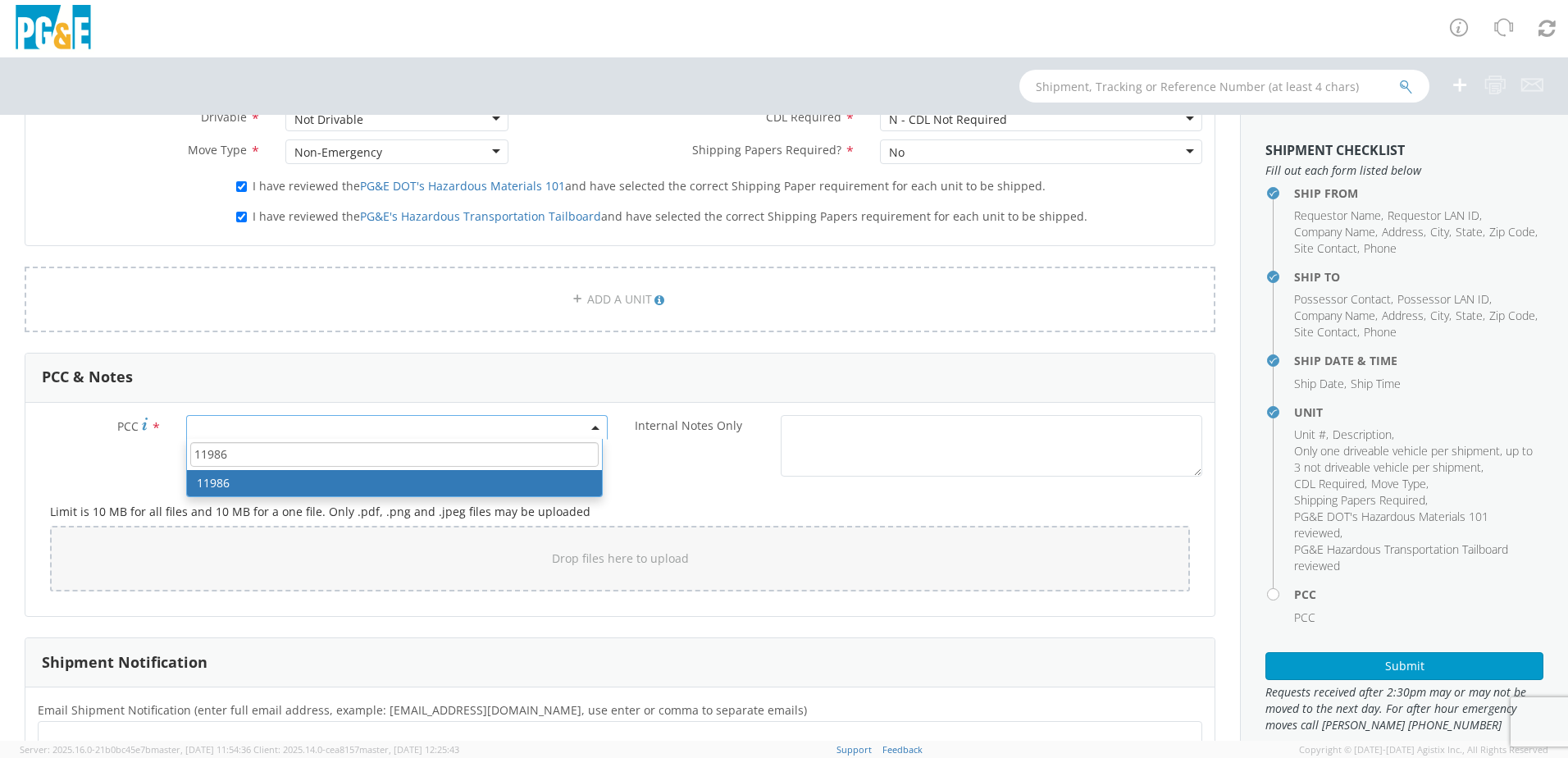
type input "11986"
select select "11986"
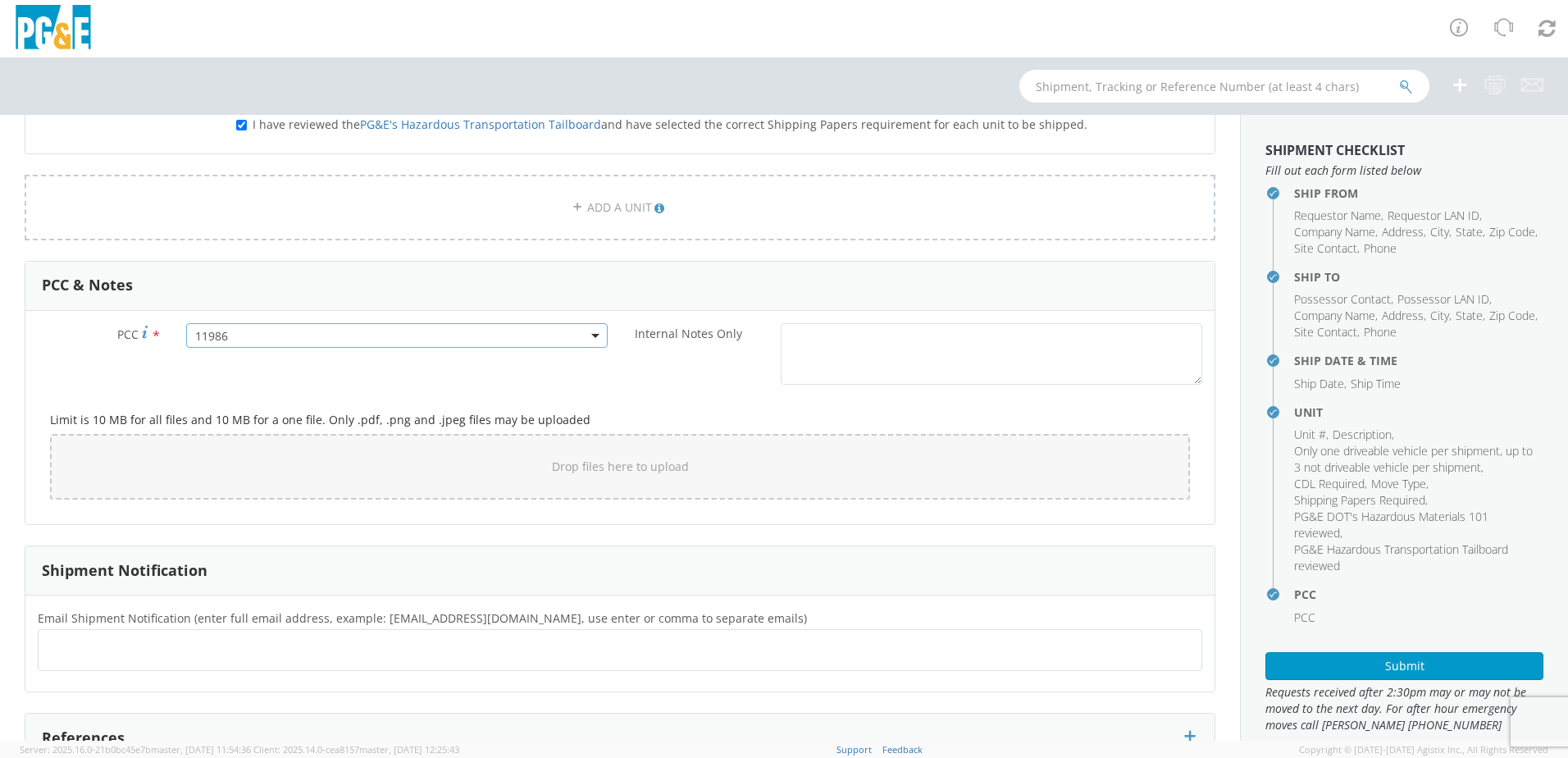
scroll to position [1149, 0]
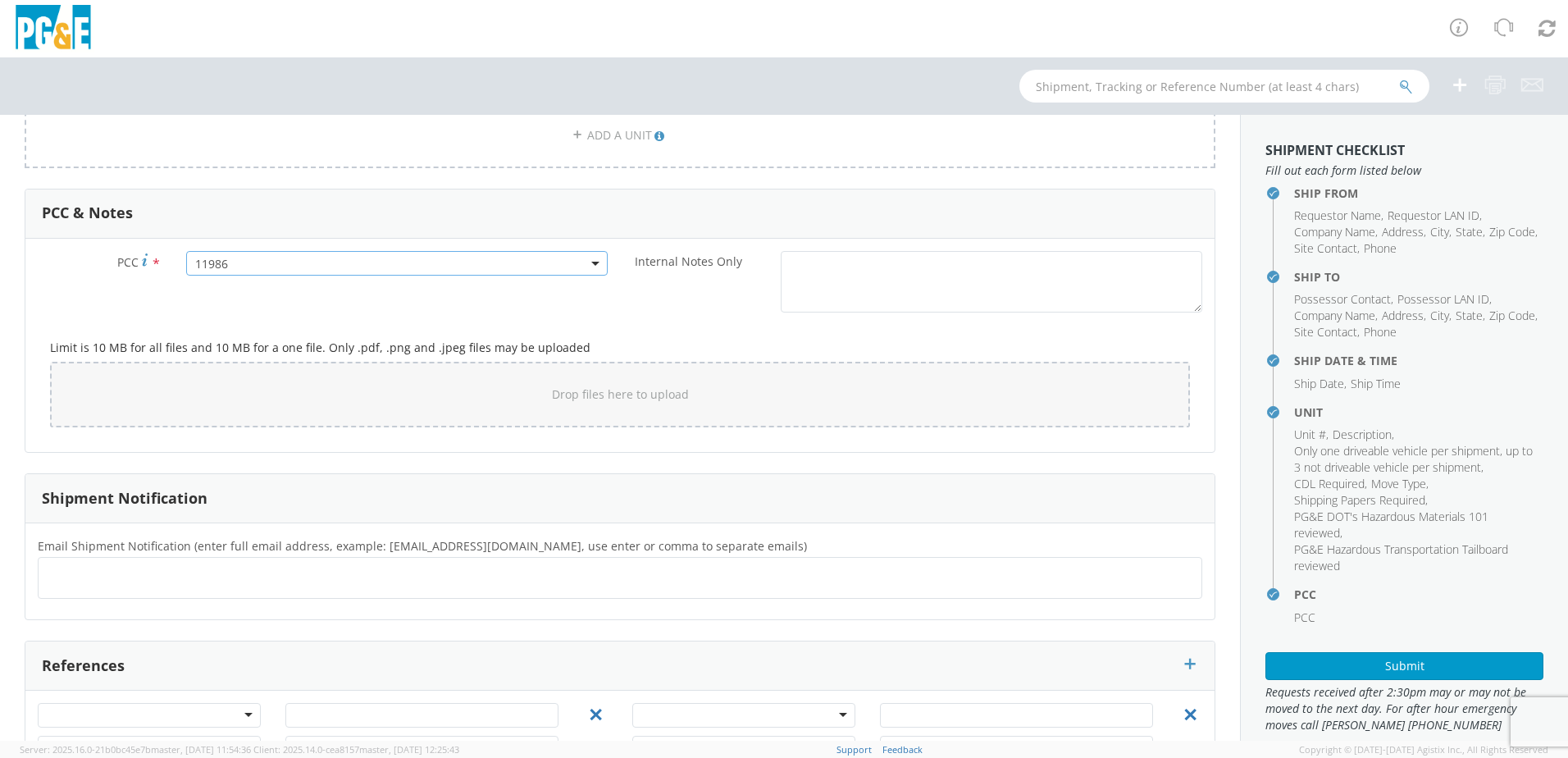
click at [108, 582] on ul at bounding box center [620, 578] width 1150 height 27
type input "[EMAIL_ADDRESS][DOMAIN_NAME]"
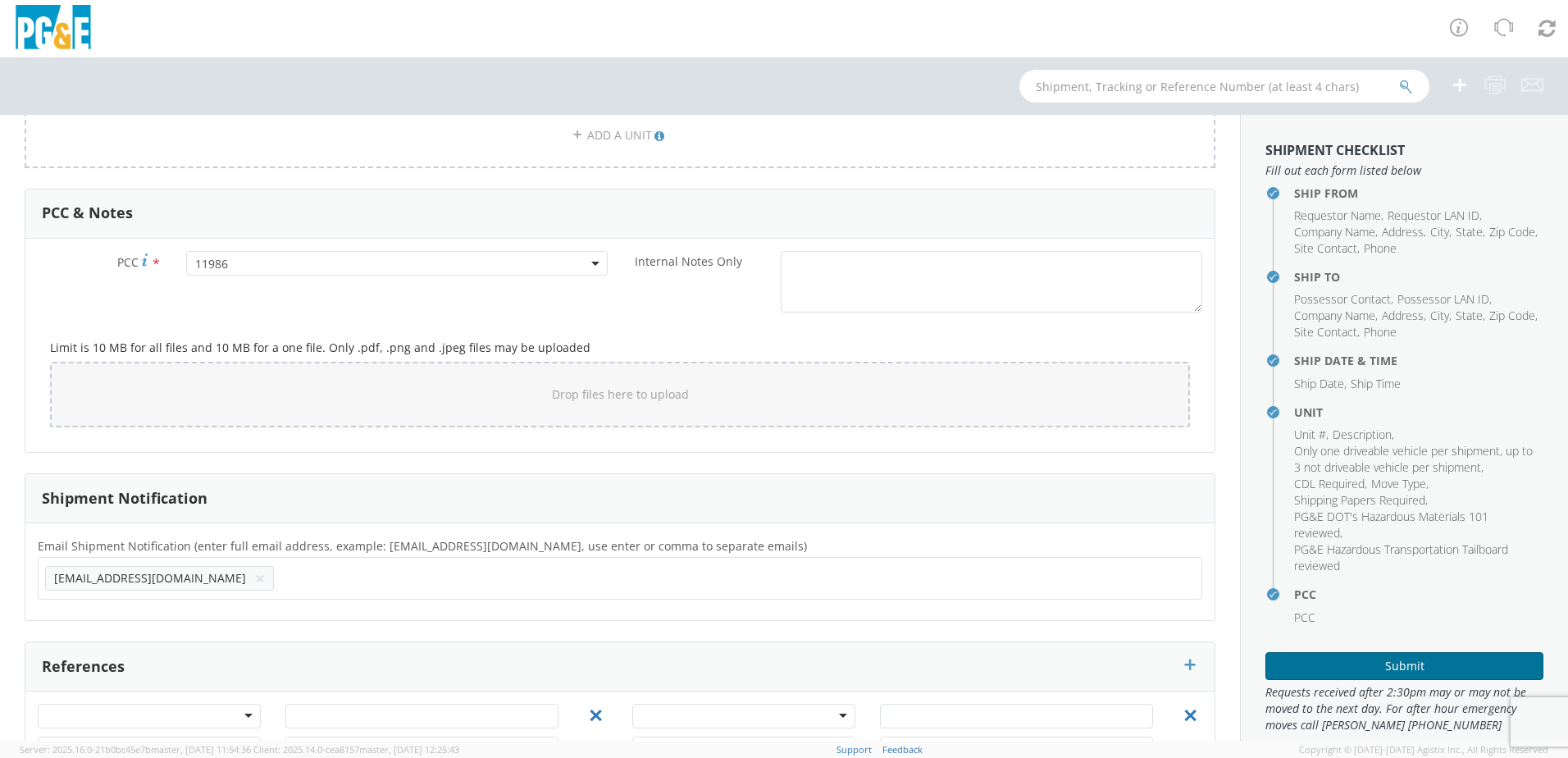
click at [1387, 661] on button "Submit" at bounding box center [1404, 666] width 278 height 28
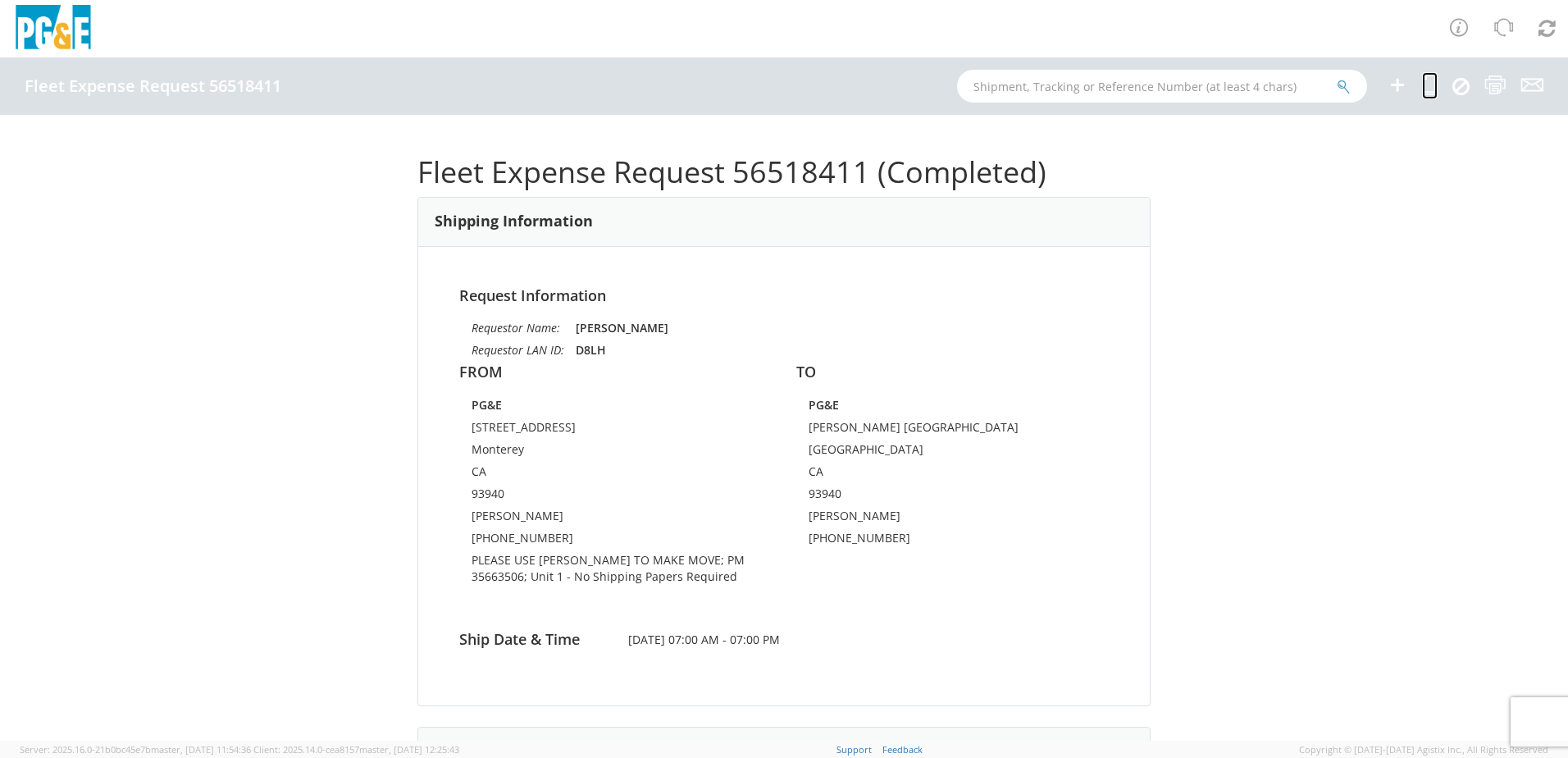
click at [1426, 88] on icon at bounding box center [1430, 85] width 16 height 20
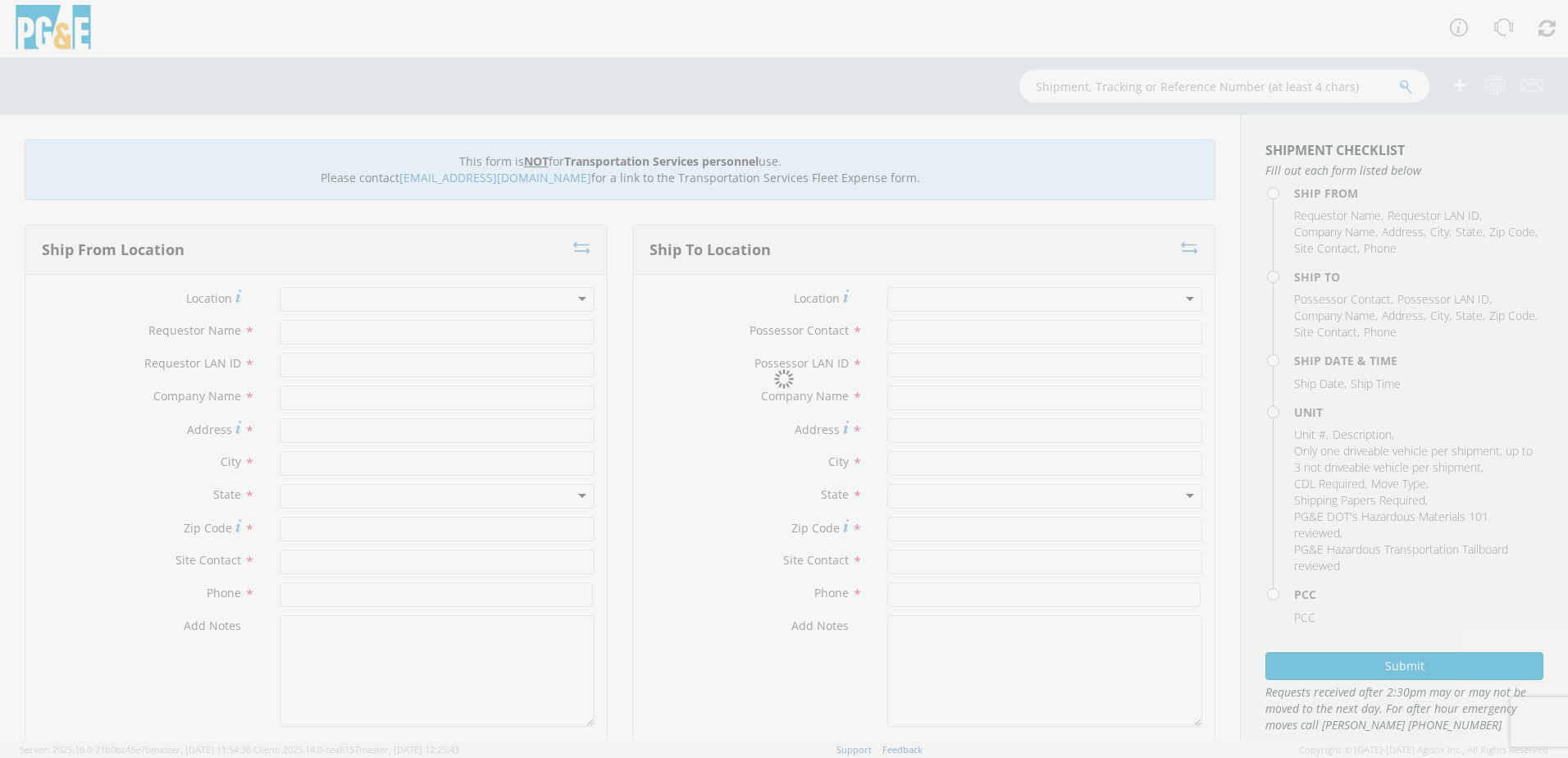
type input "[PERSON_NAME]"
type input "D8LH"
type input "PG&E"
type input "[STREET_ADDRESS]"
type input "Monterey"
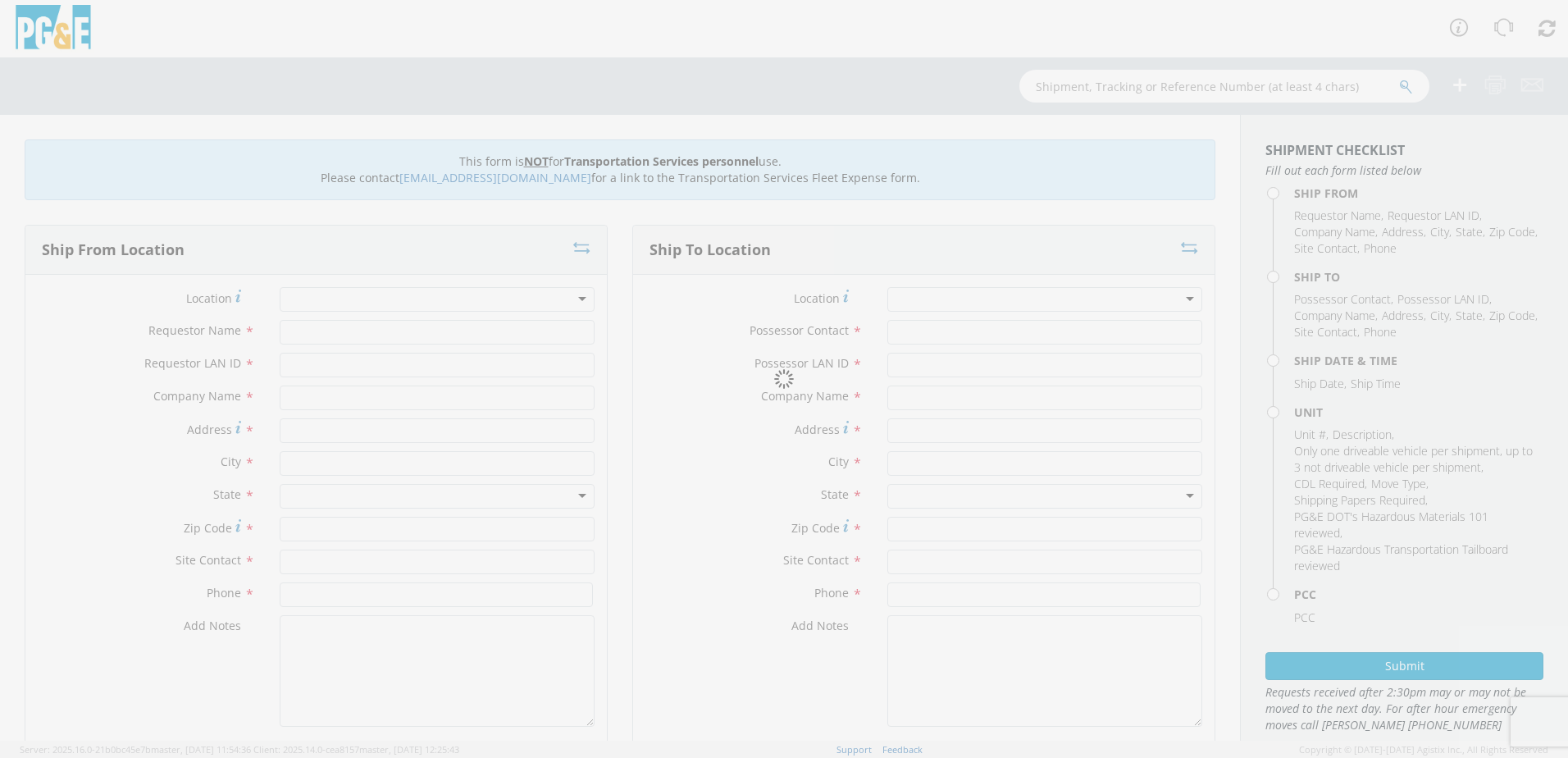
type input "93940"
type input "[PERSON_NAME]"
type input "[PHONE_NUMBER]"
type input "[PERSON_NAME]"
type input "D8LH"
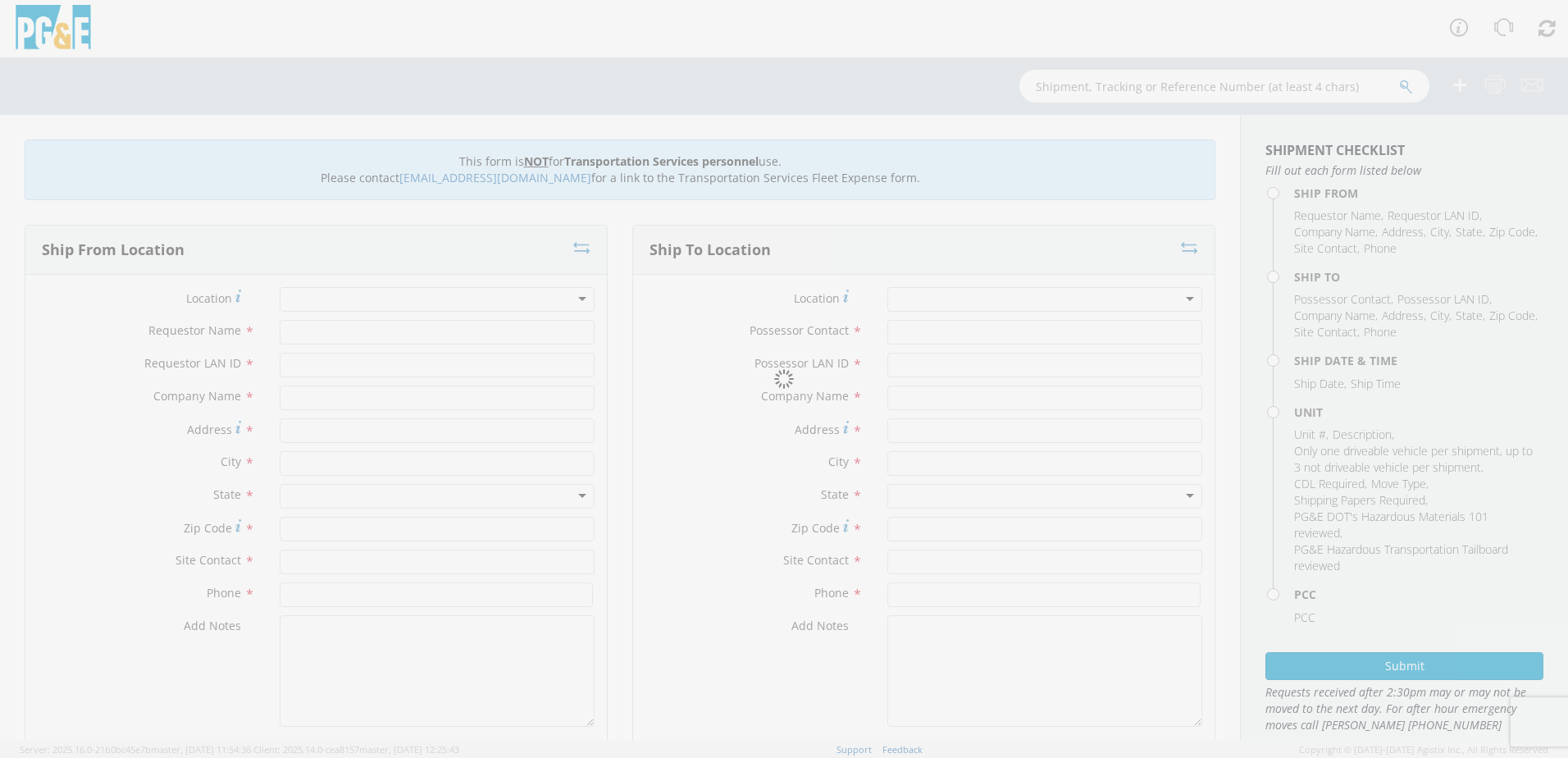
type input "PG&E"
type input "[PERSON_NAME] [GEOGRAPHIC_DATA]"
type input "[GEOGRAPHIC_DATA]"
type input "93940"
type input "[PERSON_NAME]"
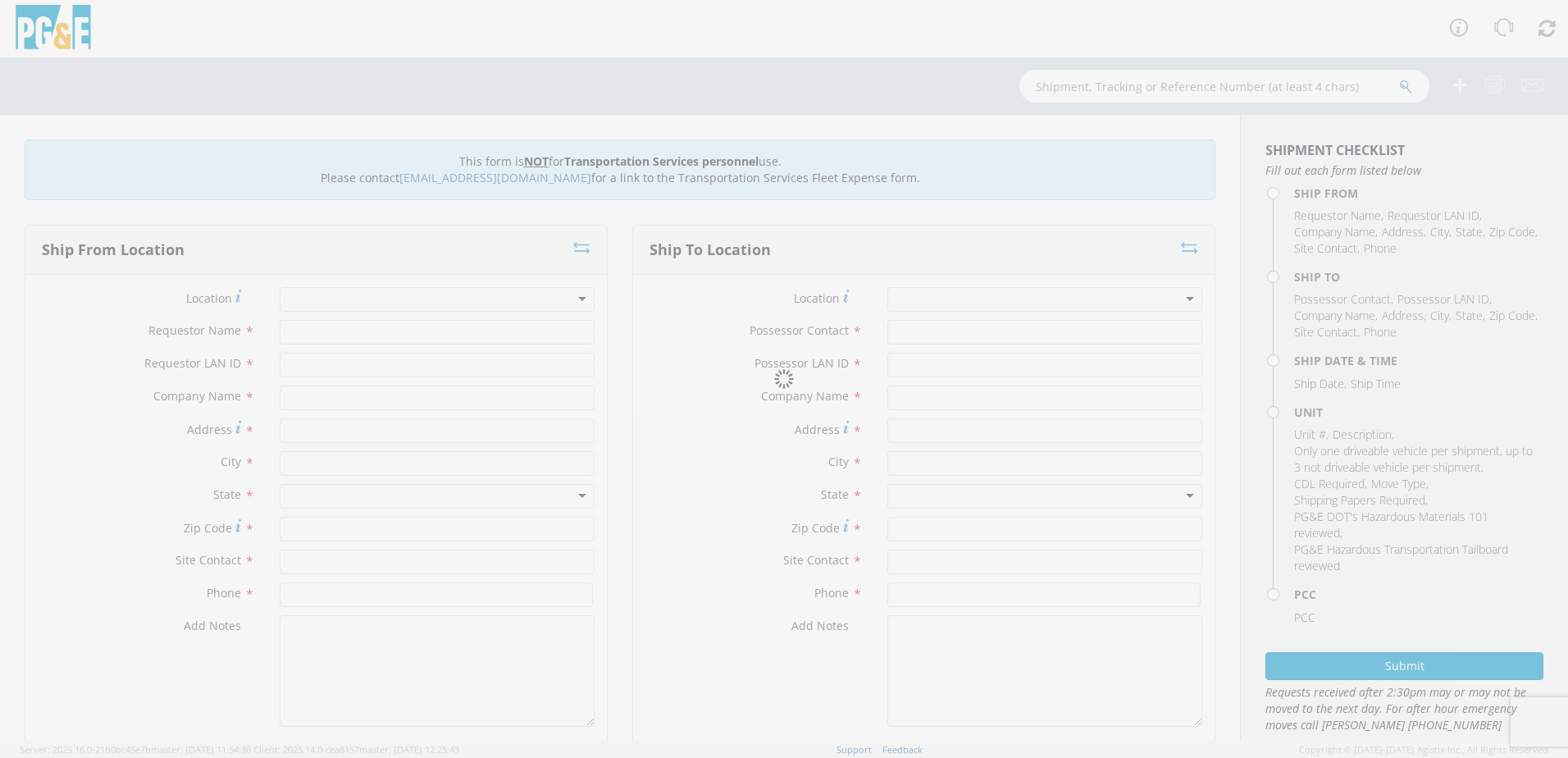
type input "[PHONE_NUMBER]"
type input "[DATE]"
type input "[PERSON_NAME] TRACK MACHINE"
type input "0"
select select "11986"
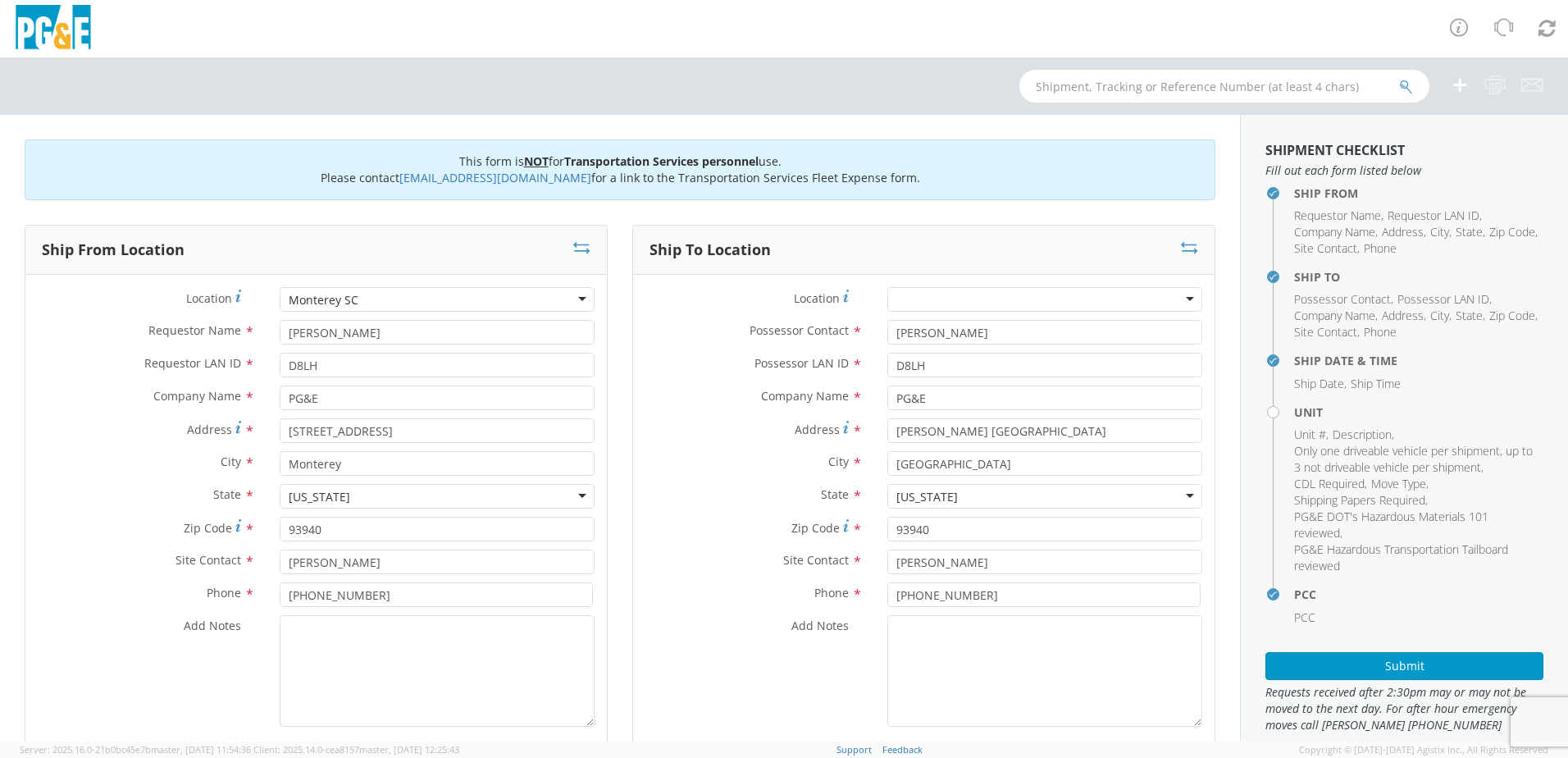
select select "Other"
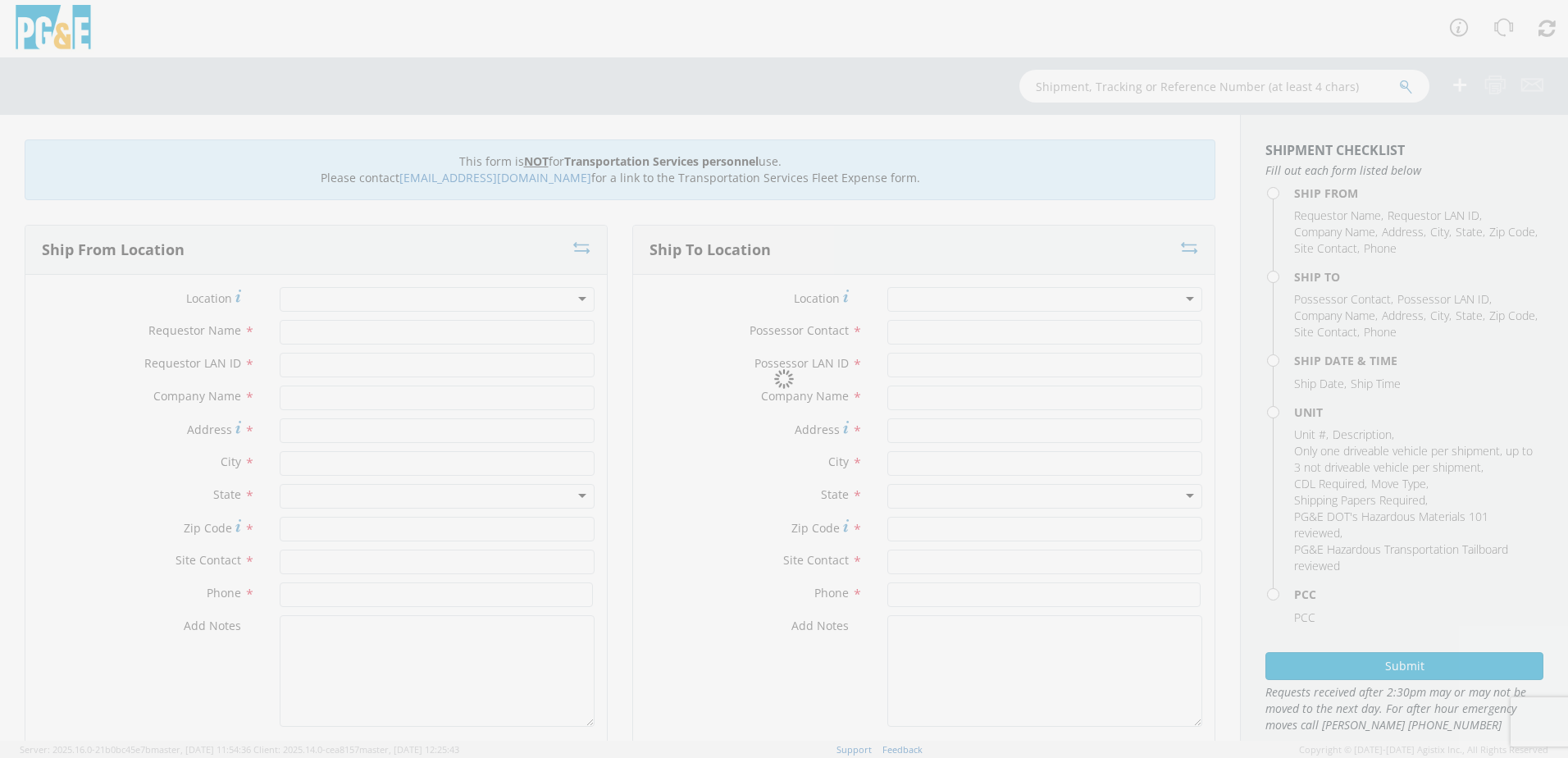
type input "[PERSON_NAME]"
type input "D8LH"
type input "PG&E"
type input "[STREET_ADDRESS]"
type input "Monterey"
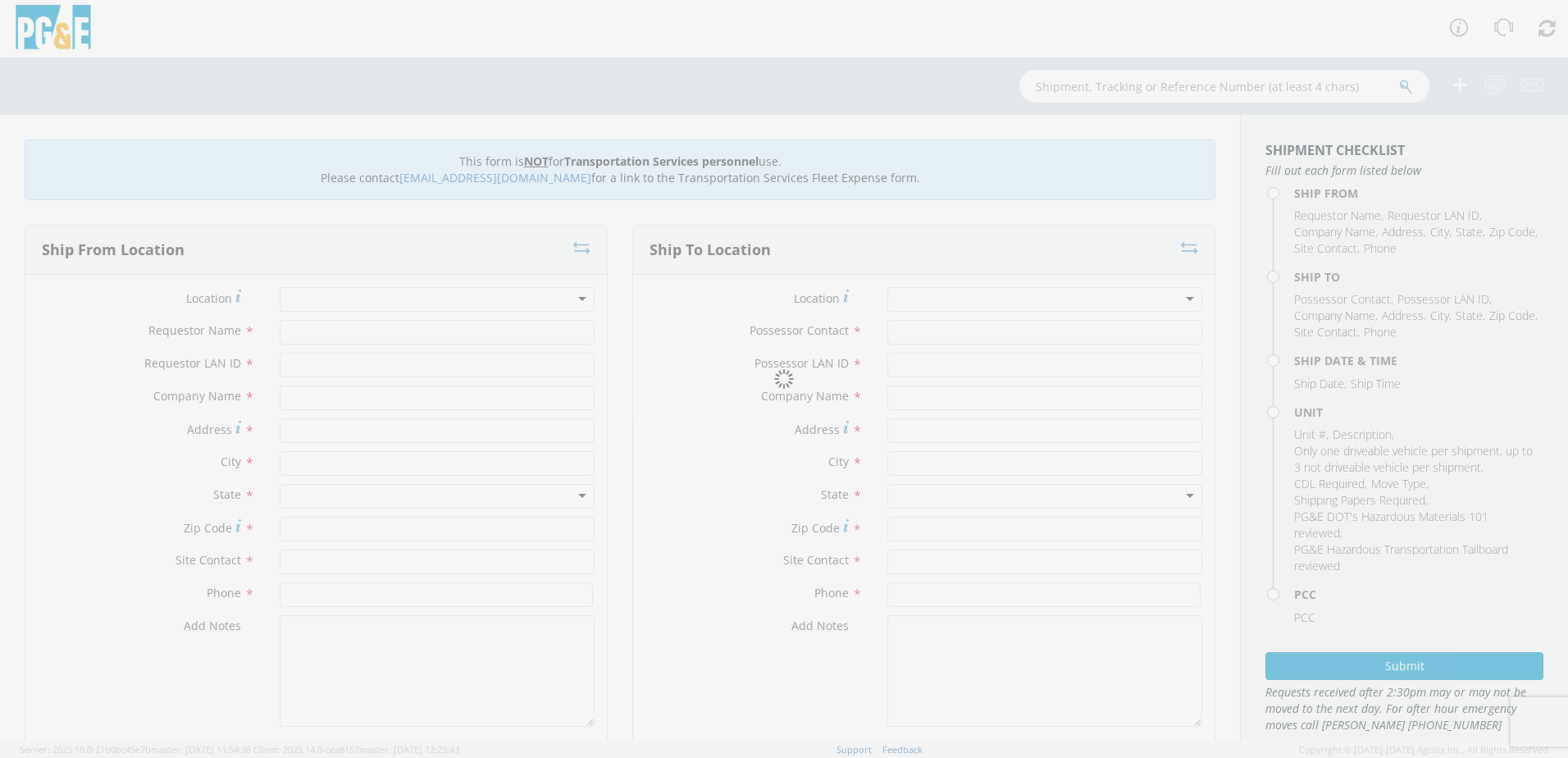
type input "93940"
type input "[PERSON_NAME]"
type input "[PHONE_NUMBER]"
type input "[PERSON_NAME]"
type input "D8LH"
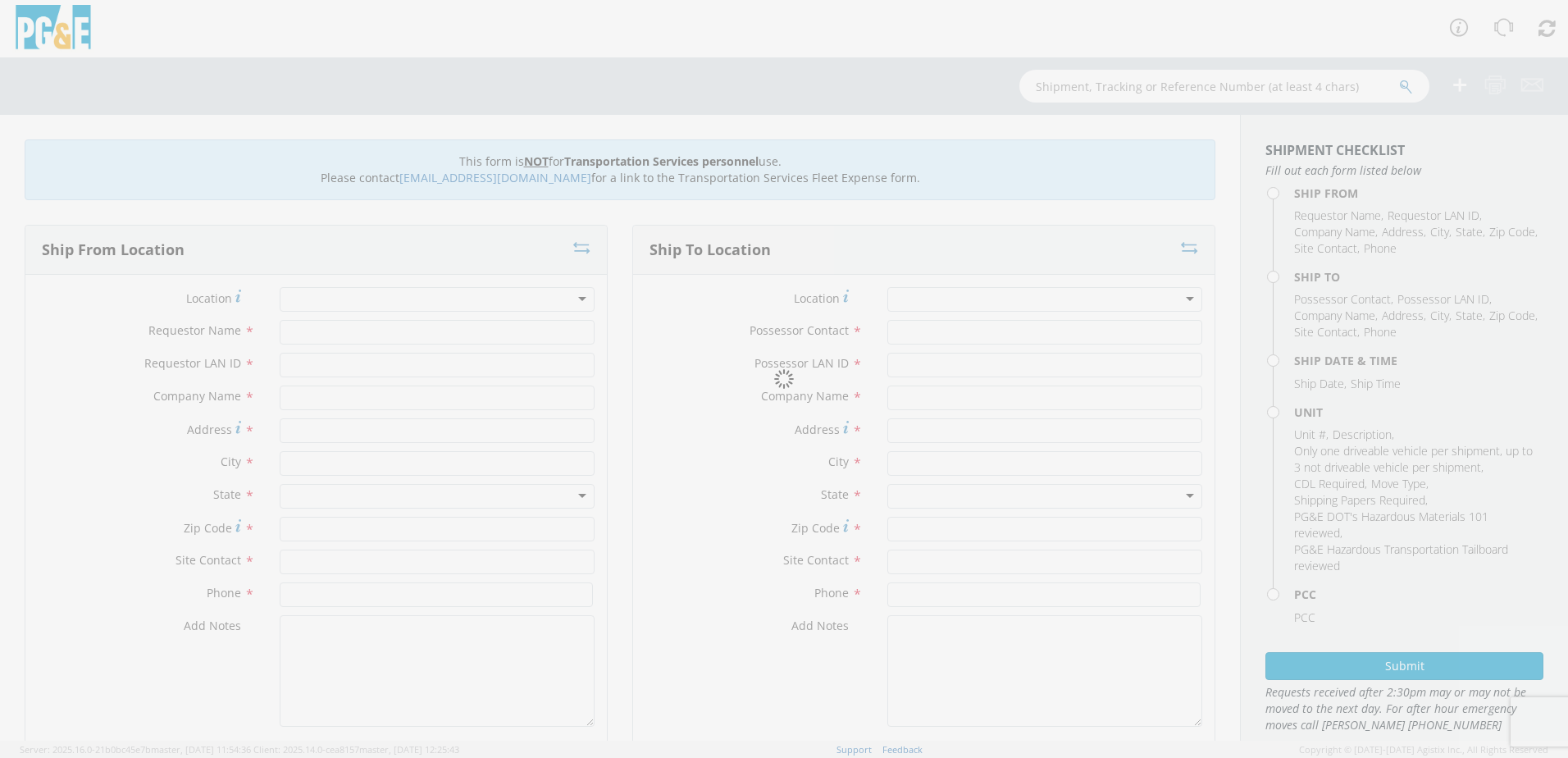
type input "PG&E"
type input "[PERSON_NAME] [GEOGRAPHIC_DATA]"
type input "[GEOGRAPHIC_DATA]"
type input "93940"
type input "[PERSON_NAME]"
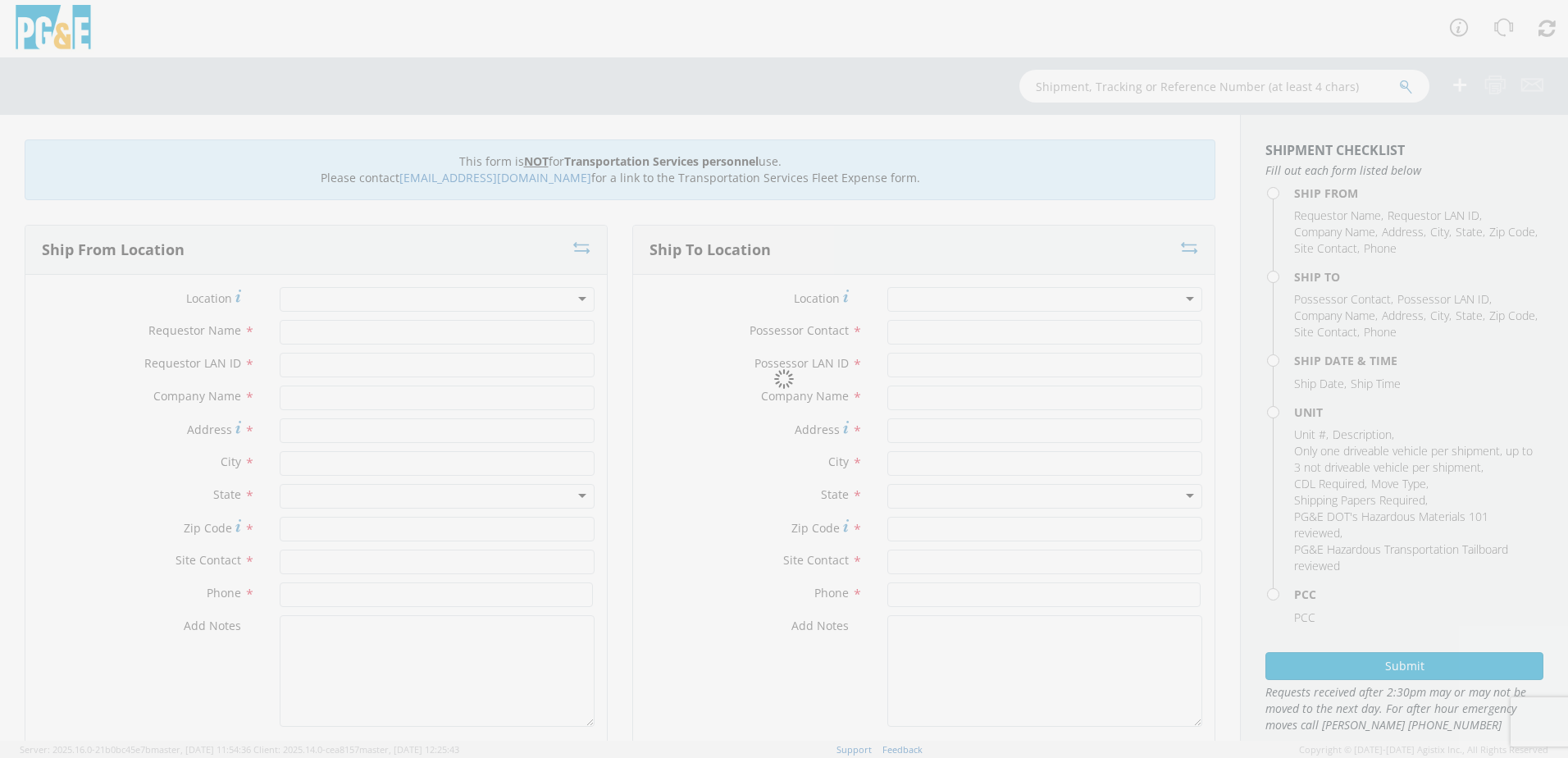
type input "[PHONE_NUMBER]"
type input "[DATE]"
type input "[PERSON_NAME] TRACK MACHINE"
type input "0"
select select "Other"
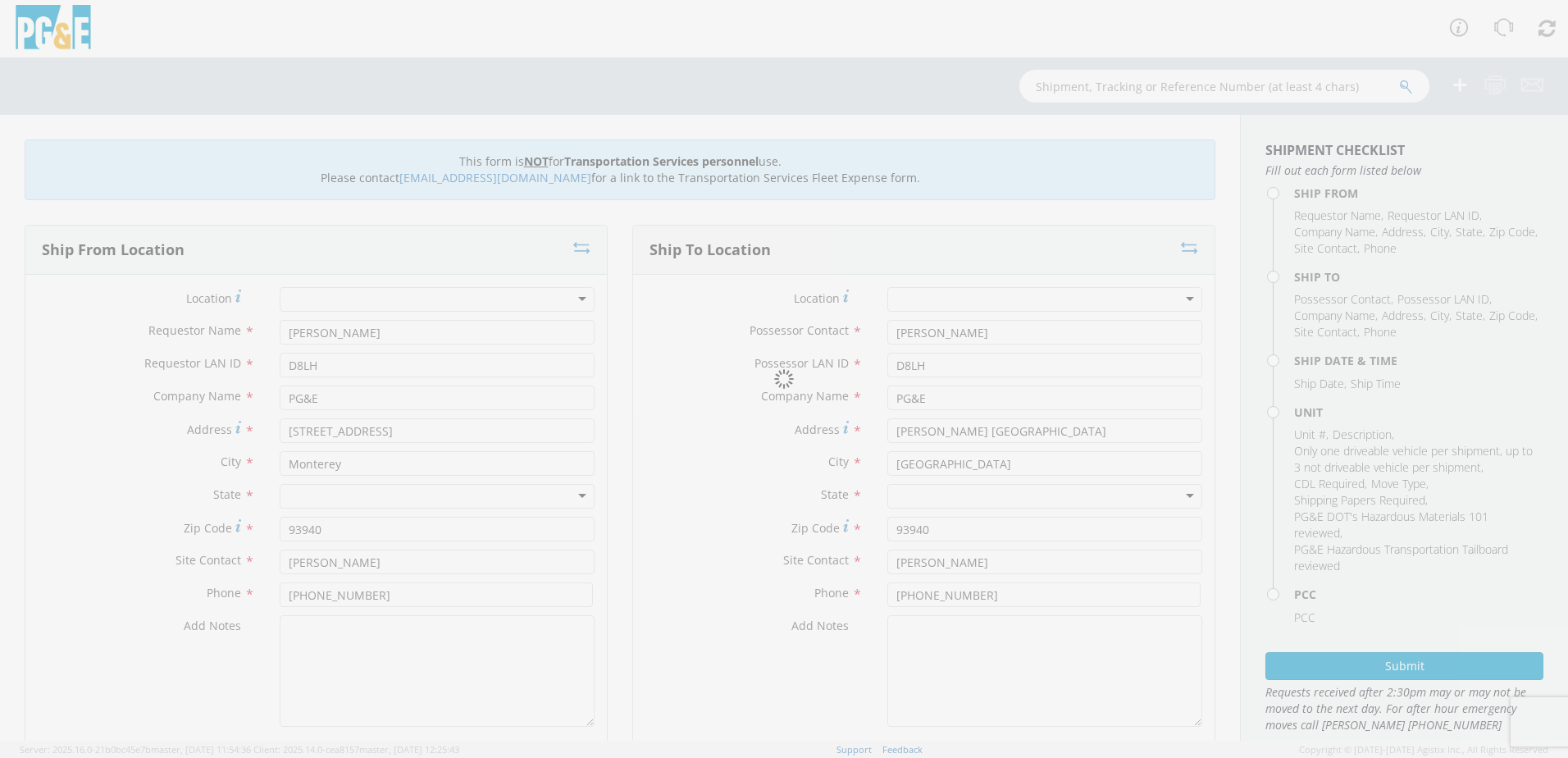
select select "11986"
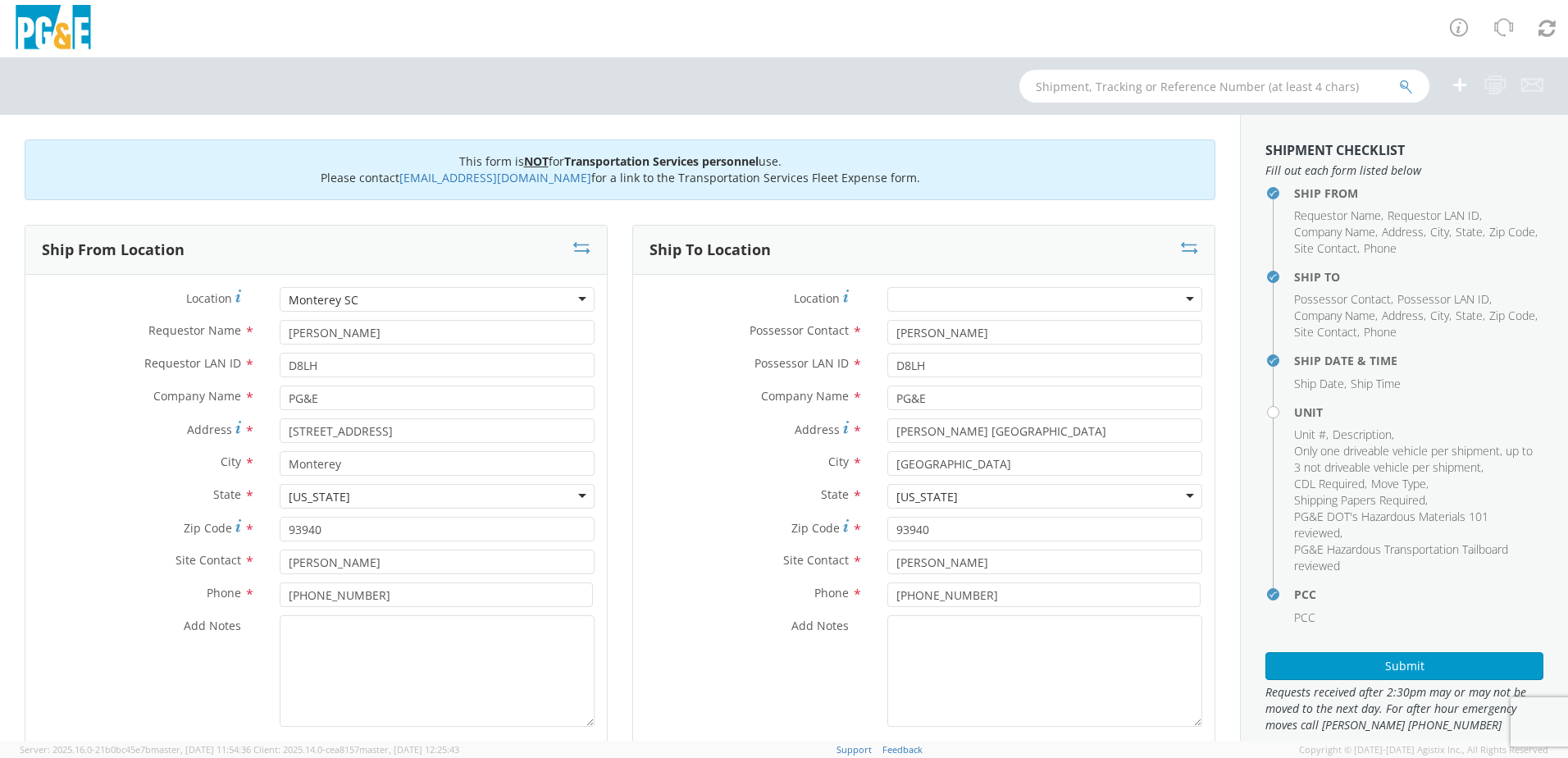
click at [1460, 82] on icon at bounding box center [1459, 85] width 19 height 20
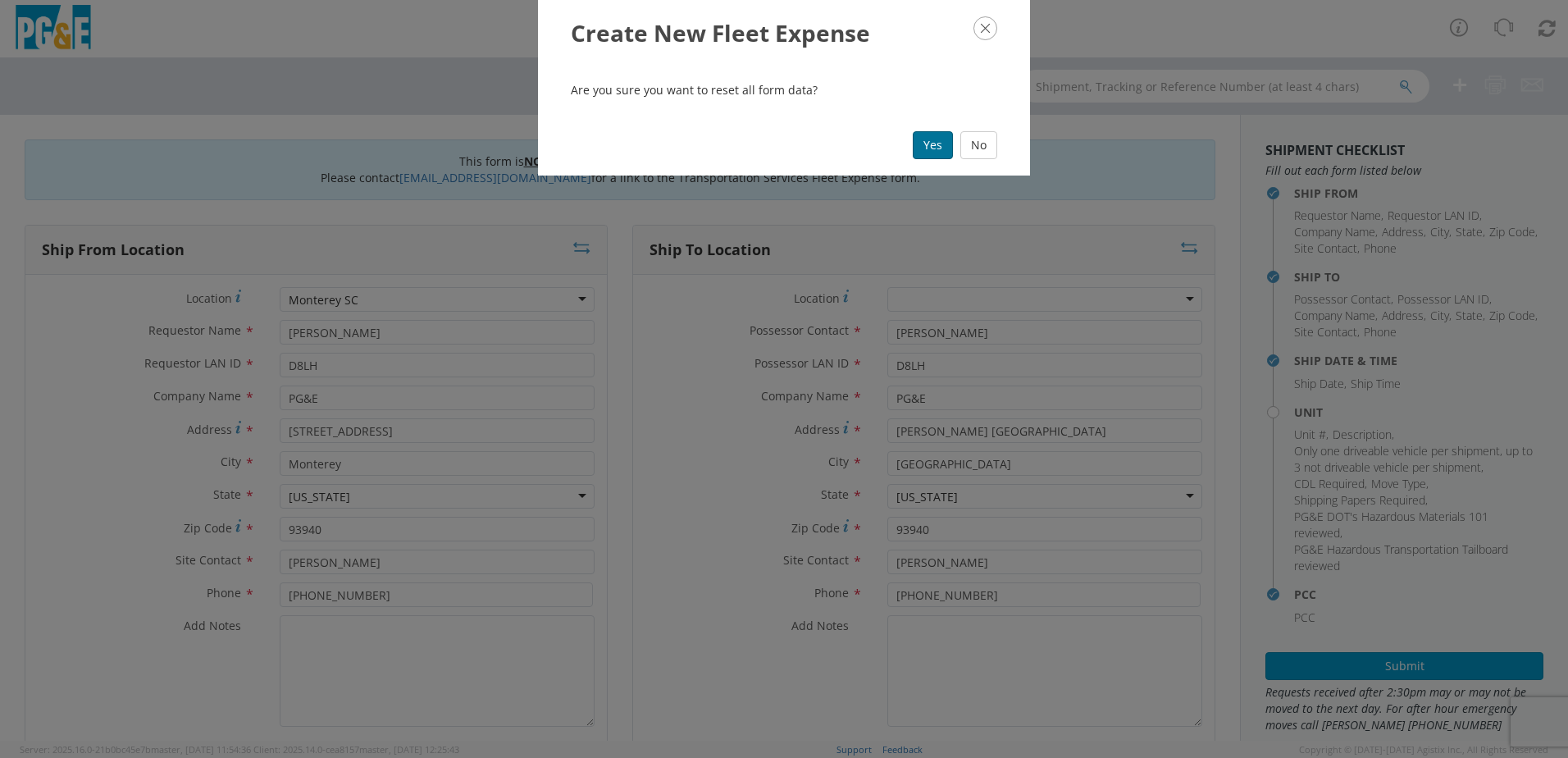
click at [931, 144] on button "Yes" at bounding box center [932, 145] width 40 height 28
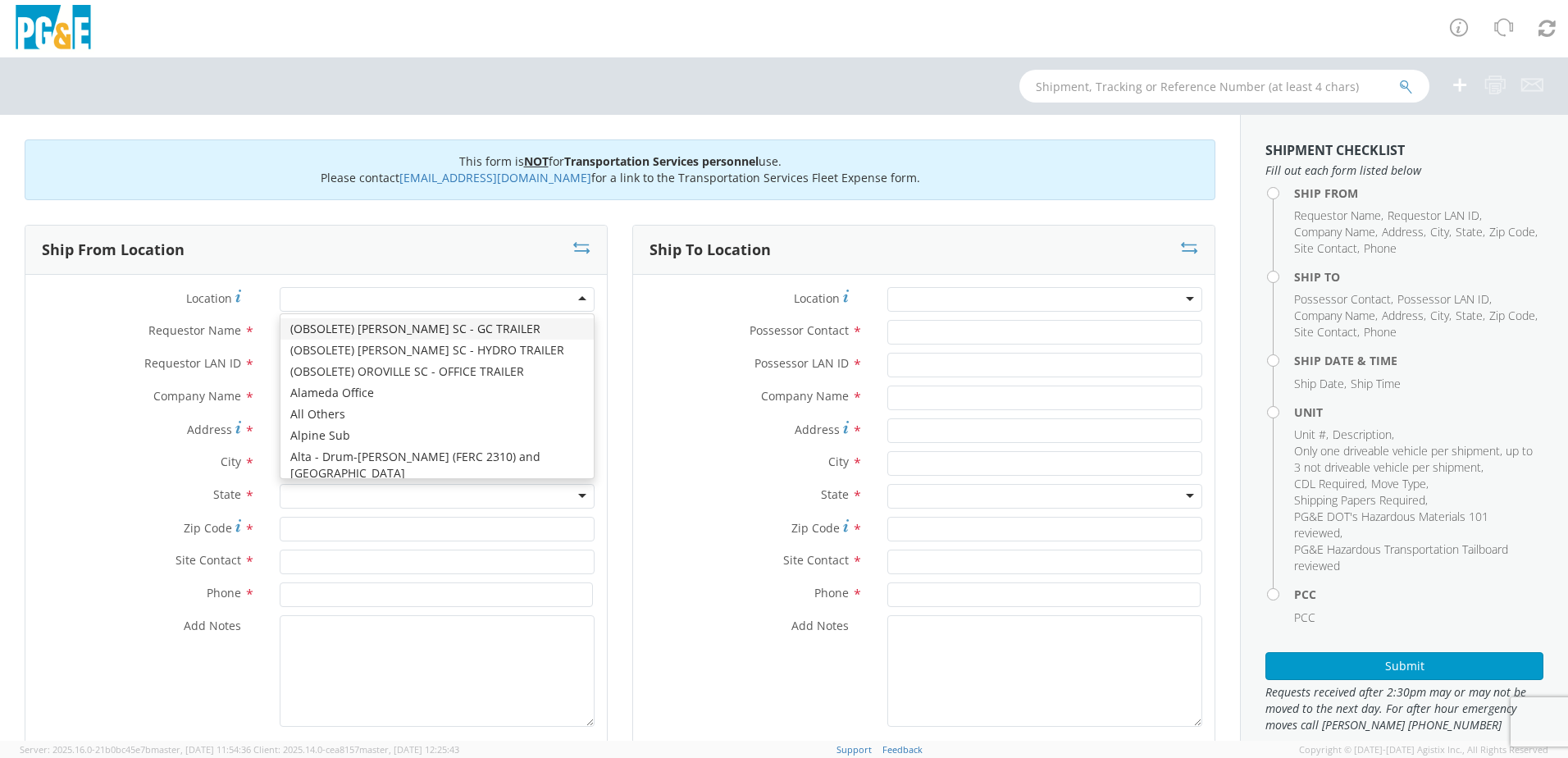
click at [332, 305] on div at bounding box center [436, 299] width 315 height 25
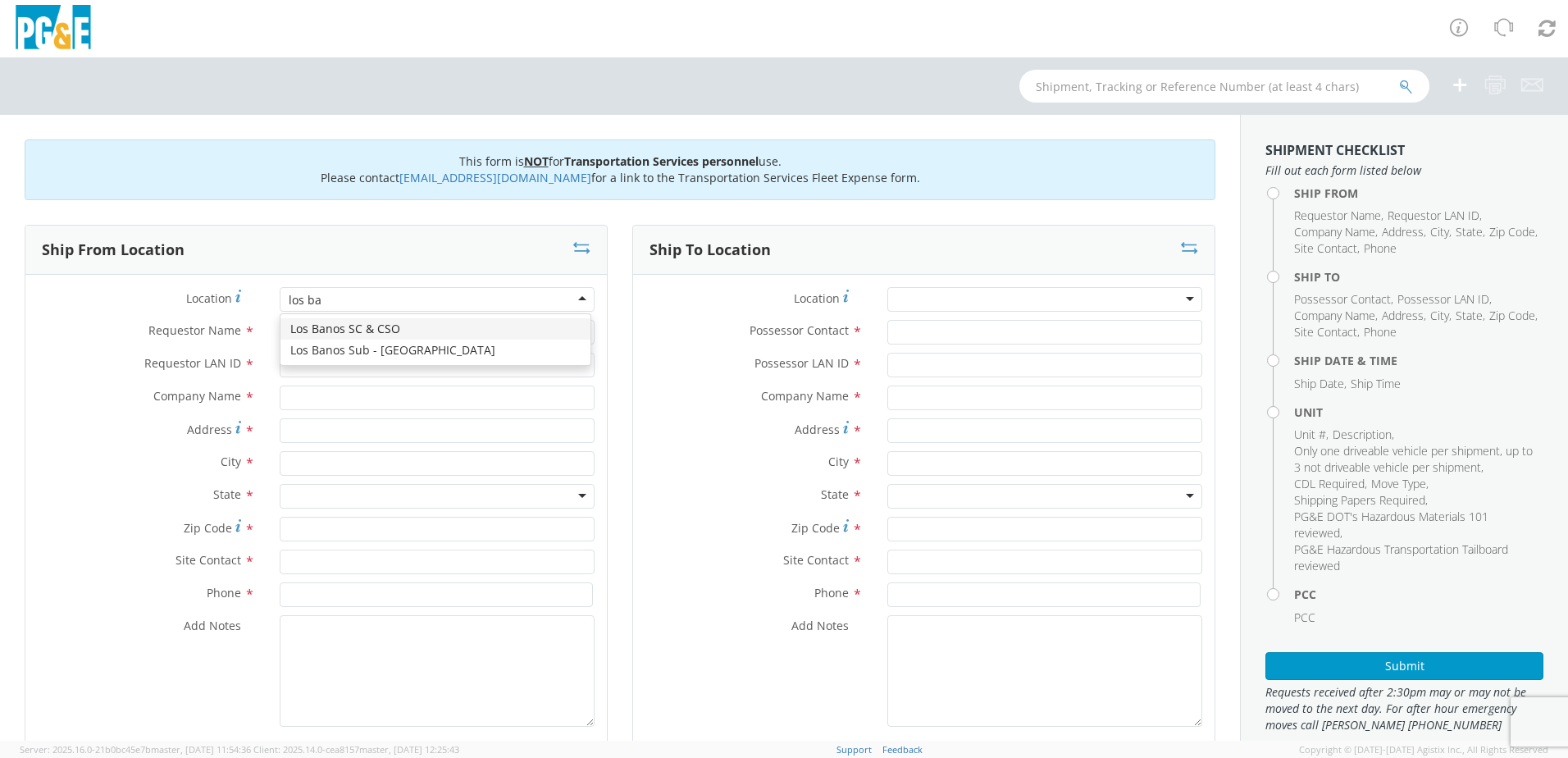
type input "los ban"
type input "PG&E"
type input "940 I St"
type input "Los Banos"
type input "93635"
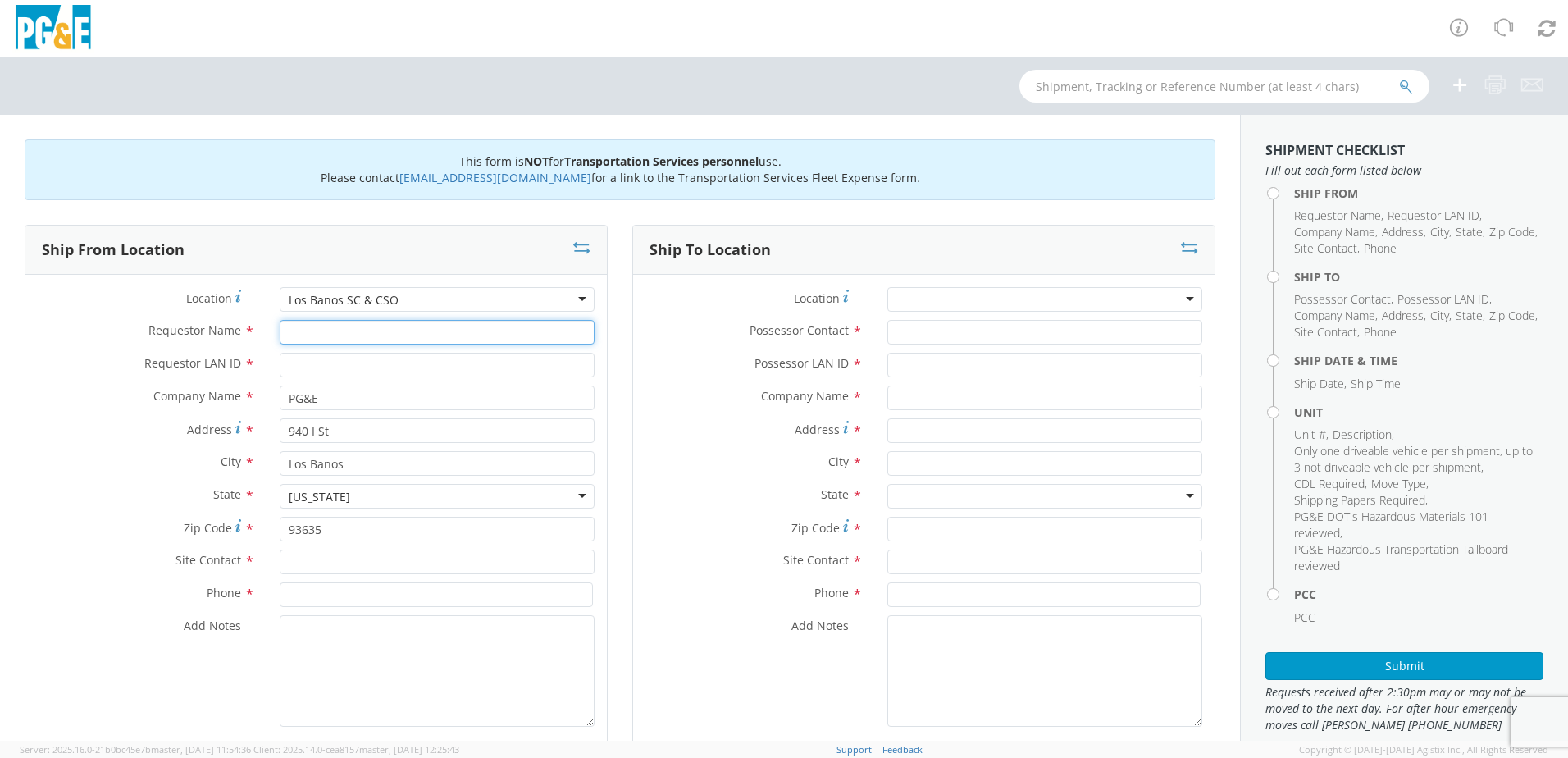
click at [330, 336] on input "Requestor Name *" at bounding box center [436, 333] width 315 height 25
type input "[PERSON_NAME]"
click at [299, 376] on input "Requestor LAN ID *" at bounding box center [436, 365] width 315 height 25
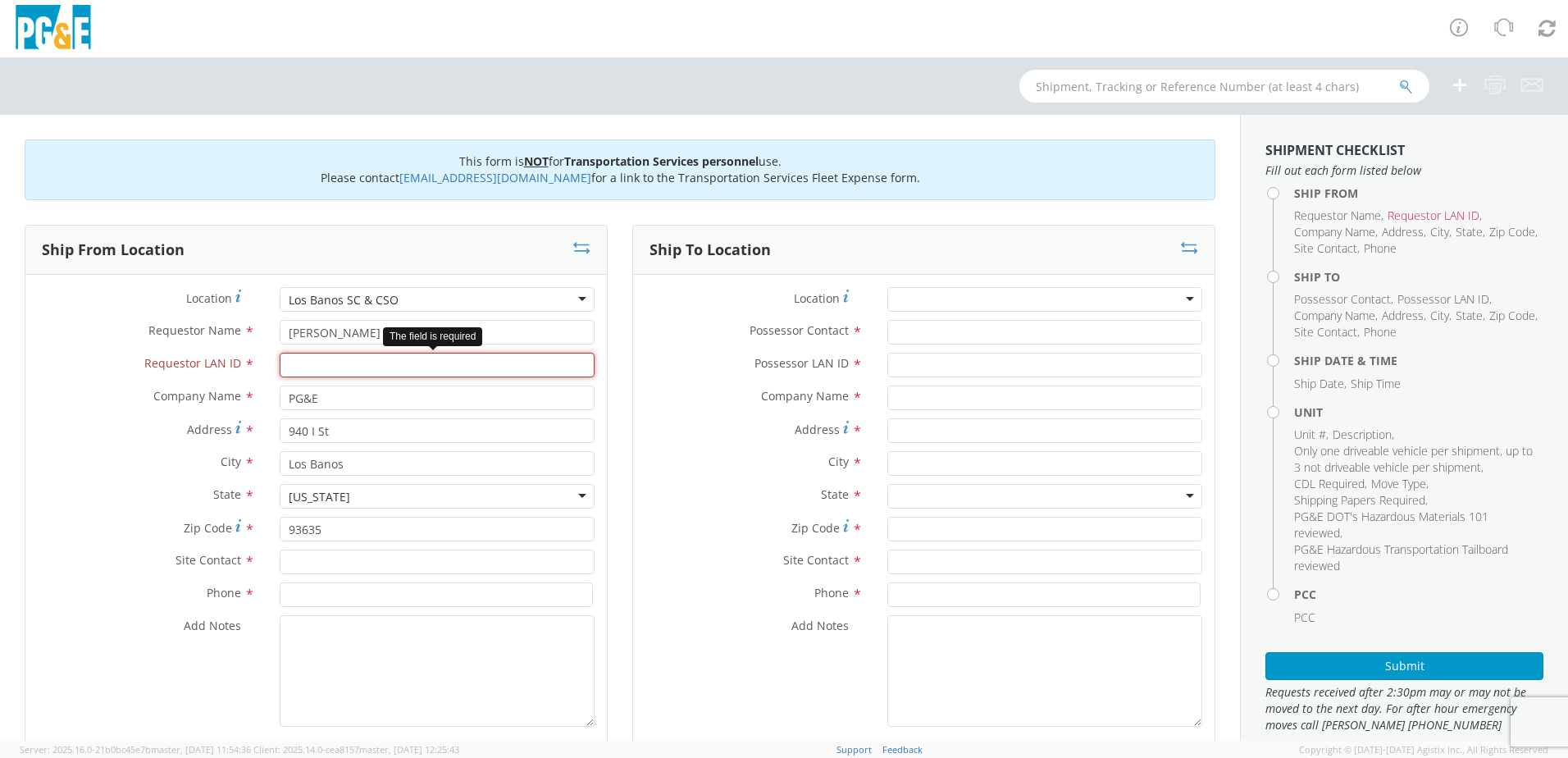
click at [320, 361] on input "Requestor LAN ID *" at bounding box center [436, 365] width 315 height 25
type input "JWTH"
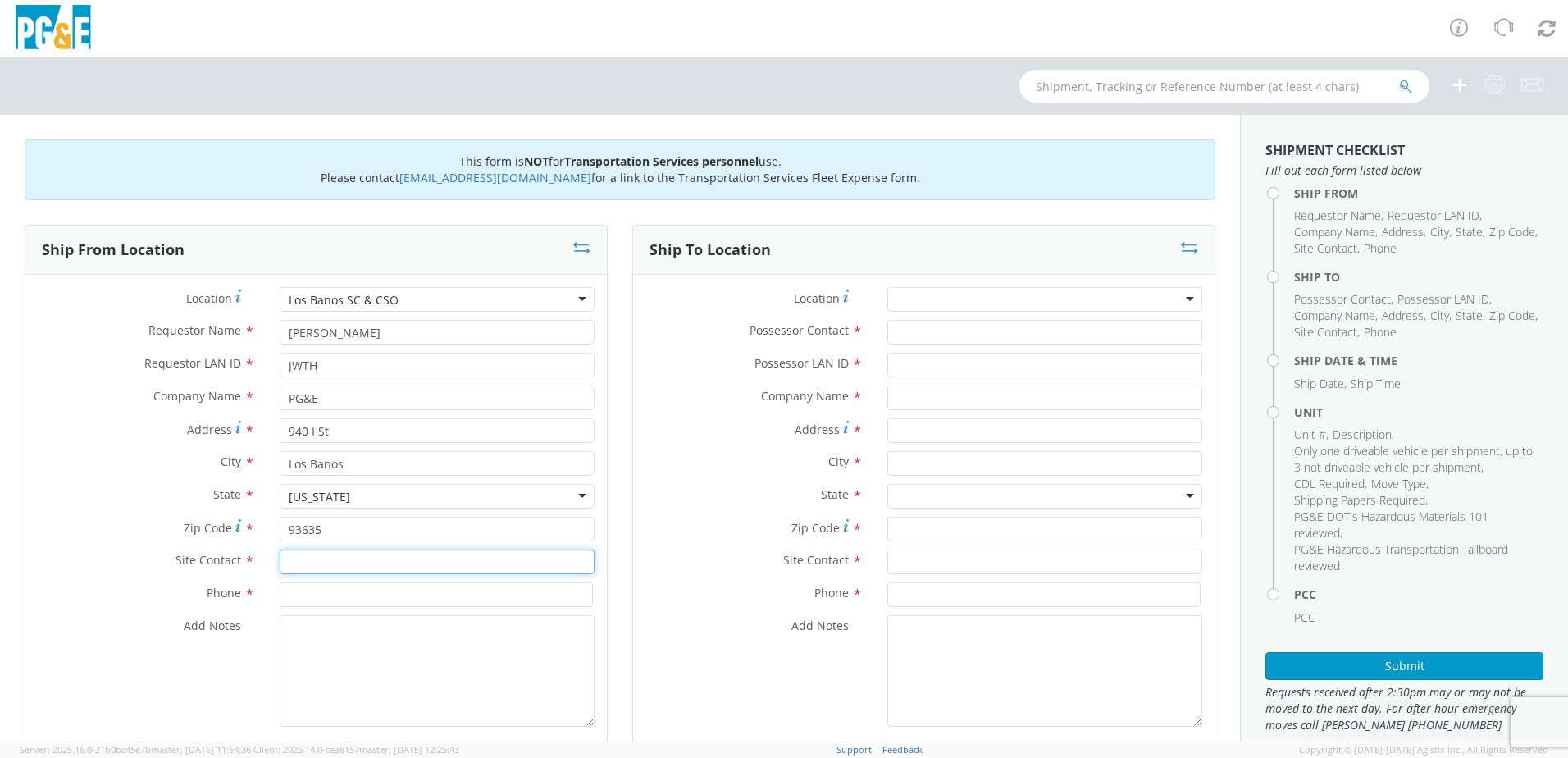
click at [292, 557] on input "text" at bounding box center [436, 562] width 315 height 25
click at [316, 599] on div "searching..." at bounding box center [436, 593] width 313 height 25
type input "[PERSON_NAME]"
click at [326, 595] on input at bounding box center [435, 595] width 313 height 25
click at [509, 593] on input at bounding box center [435, 595] width 313 height 25
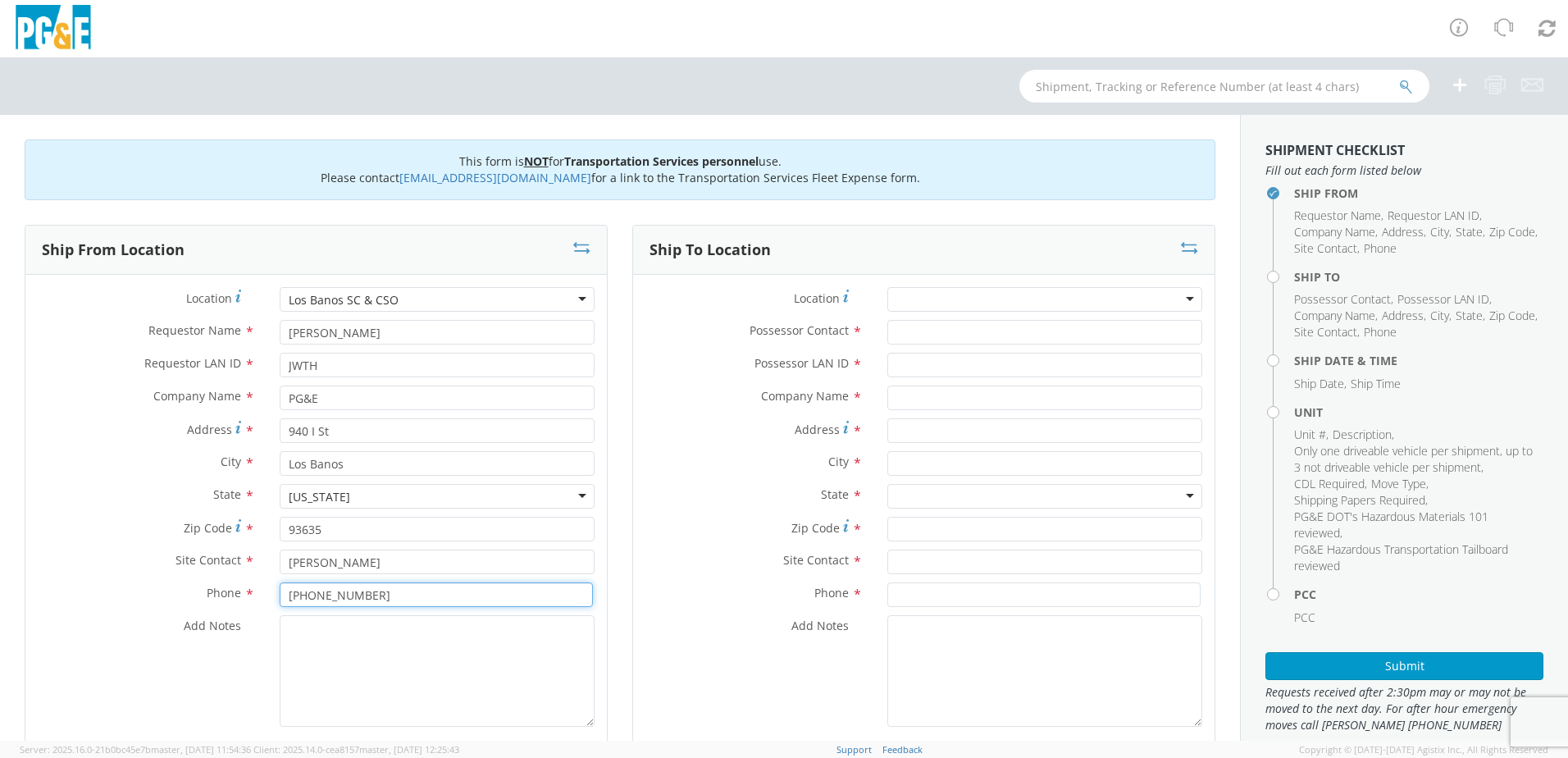
type input "[PHONE_NUMBER]"
click at [356, 656] on textarea "Add Notes *" at bounding box center [436, 672] width 315 height 111
click at [358, 638] on textarea "Add Notes *" at bounding box center [436, 672] width 315 height 111
paste textarea "ALREADY MOVED BY [PERSON_NAME]; PM"
type textarea "ALREADY MOVED BY [PERSON_NAME]; PM 35622863"
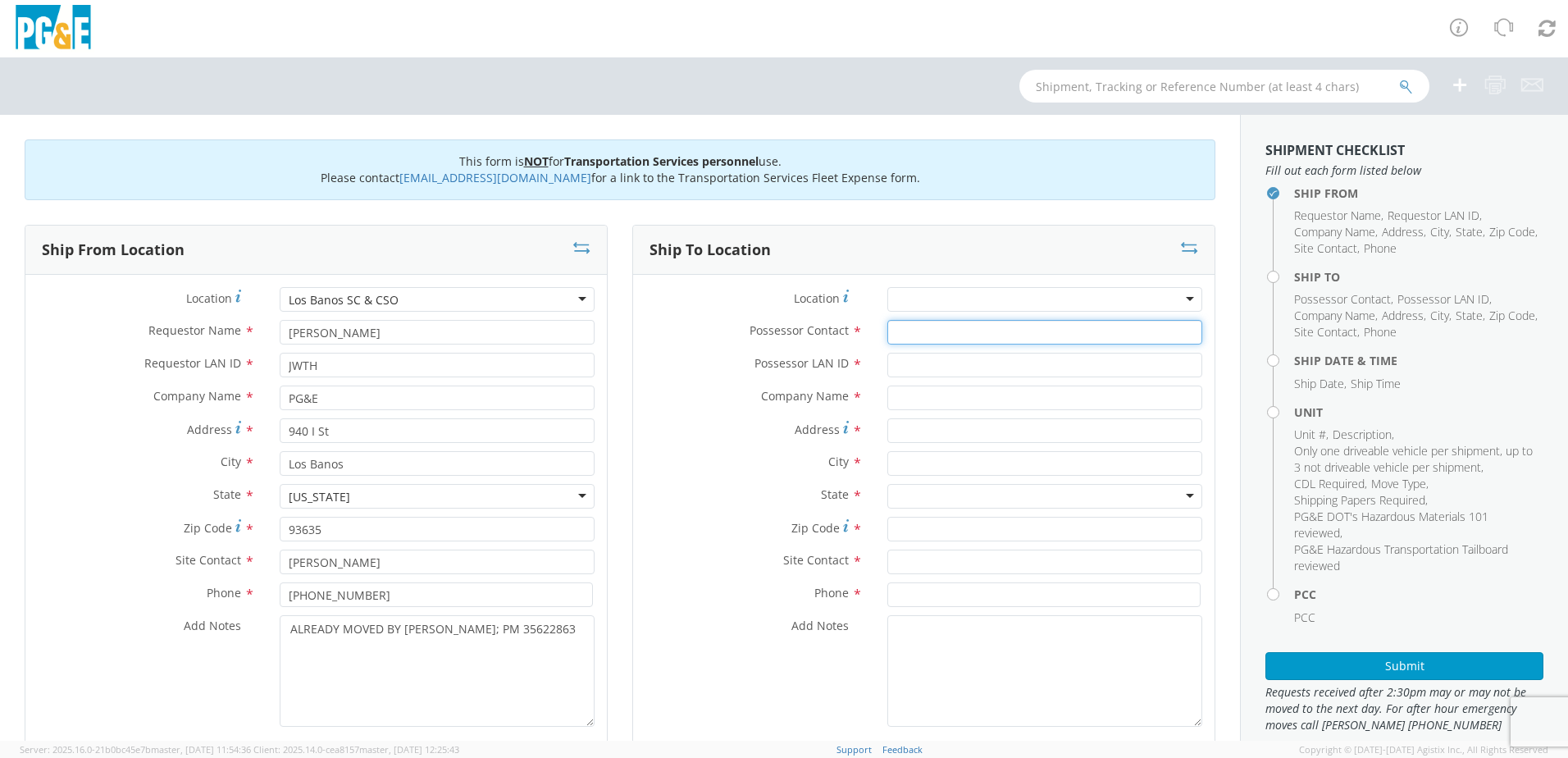
click at [960, 341] on input "Possessor Contact *" at bounding box center [1044, 333] width 315 height 25
type input "[PERSON_NAME]"
type input "JWTH"
click at [960, 384] on div "Possessor LAN ID * JWTH" at bounding box center [924, 369] width 581 height 33
click at [952, 397] on input "text" at bounding box center [1044, 398] width 315 height 25
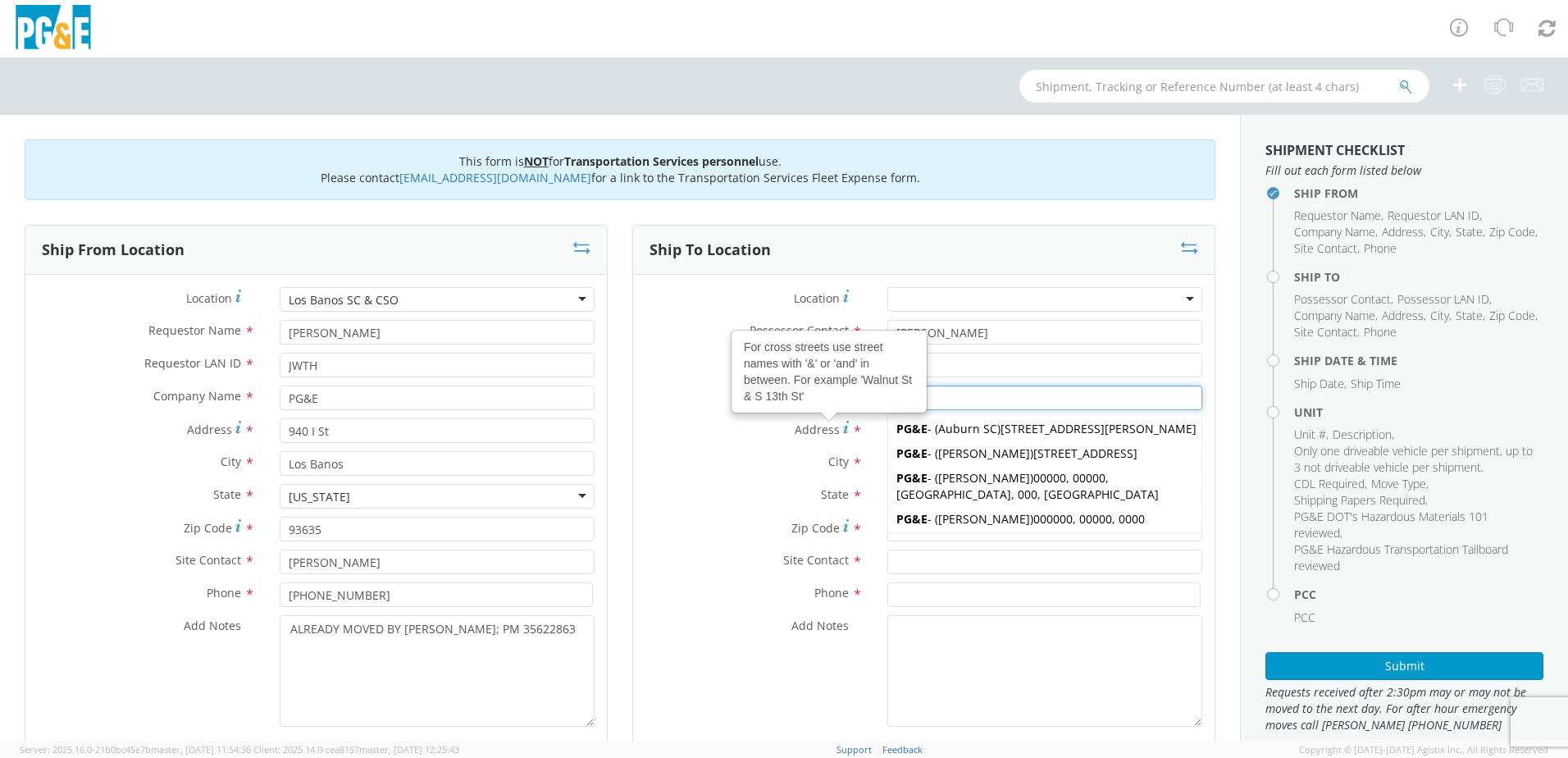
type input "PG&E"
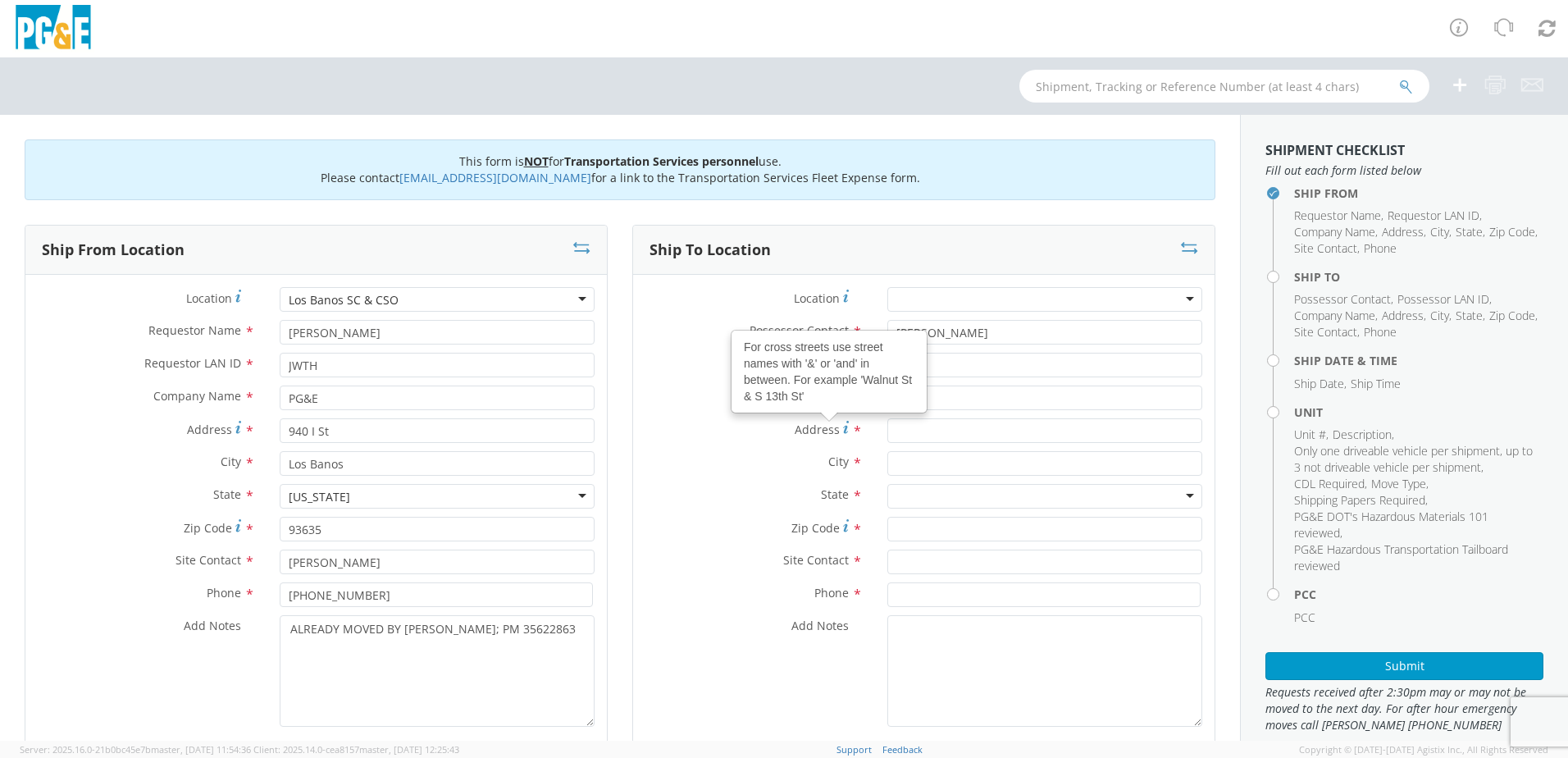
click at [805, 422] on span "Address" at bounding box center [817, 429] width 45 height 16
click at [888, 422] on input "Address For cross streets use street names with '&' or 'and' in between. For ex…" at bounding box center [1044, 431] width 315 height 25
click at [954, 433] on input "Address For cross streets use street names with '&' or 'and' in between. For ex…" at bounding box center [1044, 431] width 315 height 25
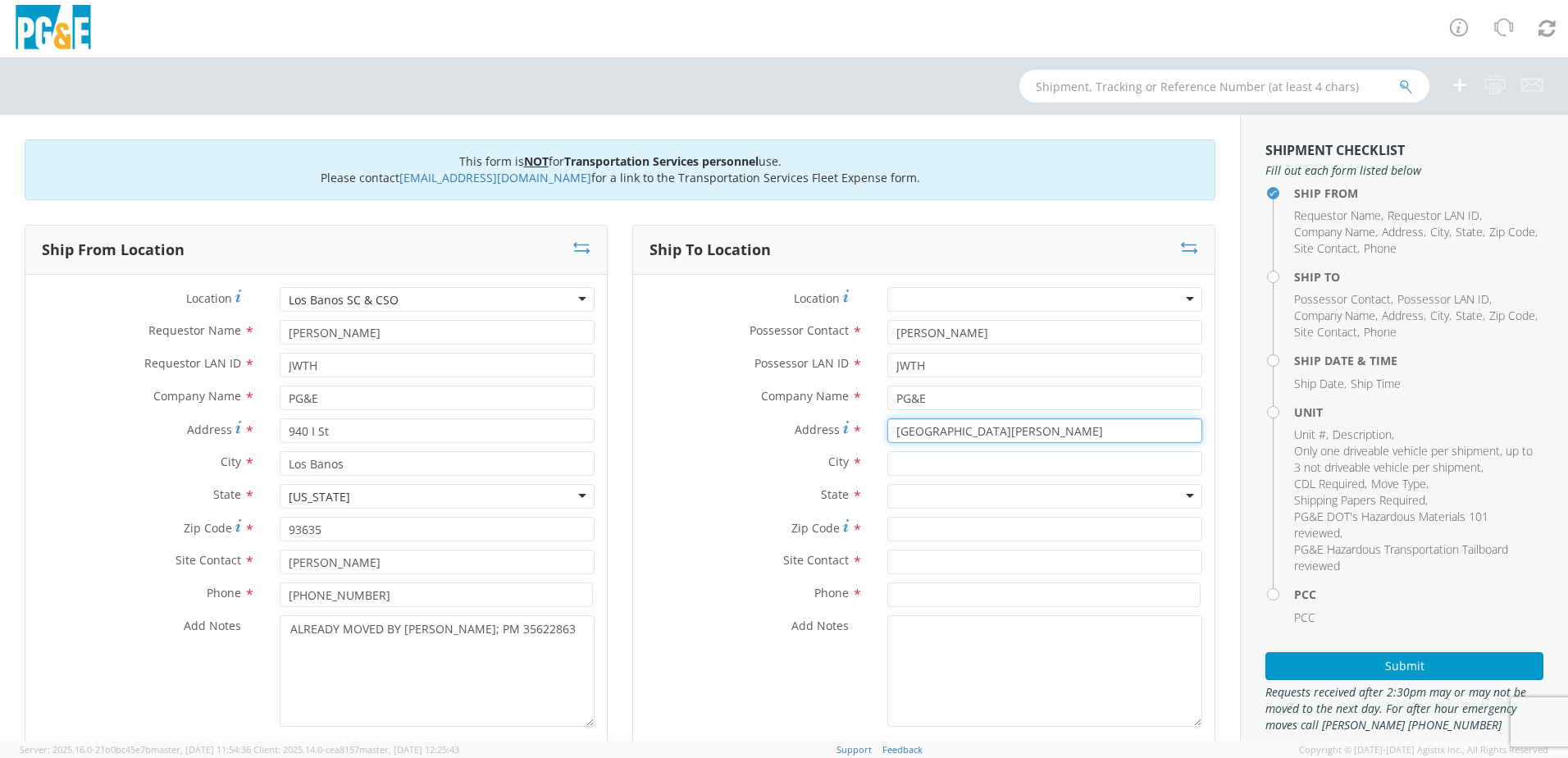
type input "[GEOGRAPHIC_DATA][PERSON_NAME]"
click at [901, 465] on input "text" at bounding box center [1044, 464] width 315 height 25
type input "[PERSON_NAME]"
click at [806, 475] on div "City * [PERSON_NAME]" at bounding box center [924, 464] width 581 height 25
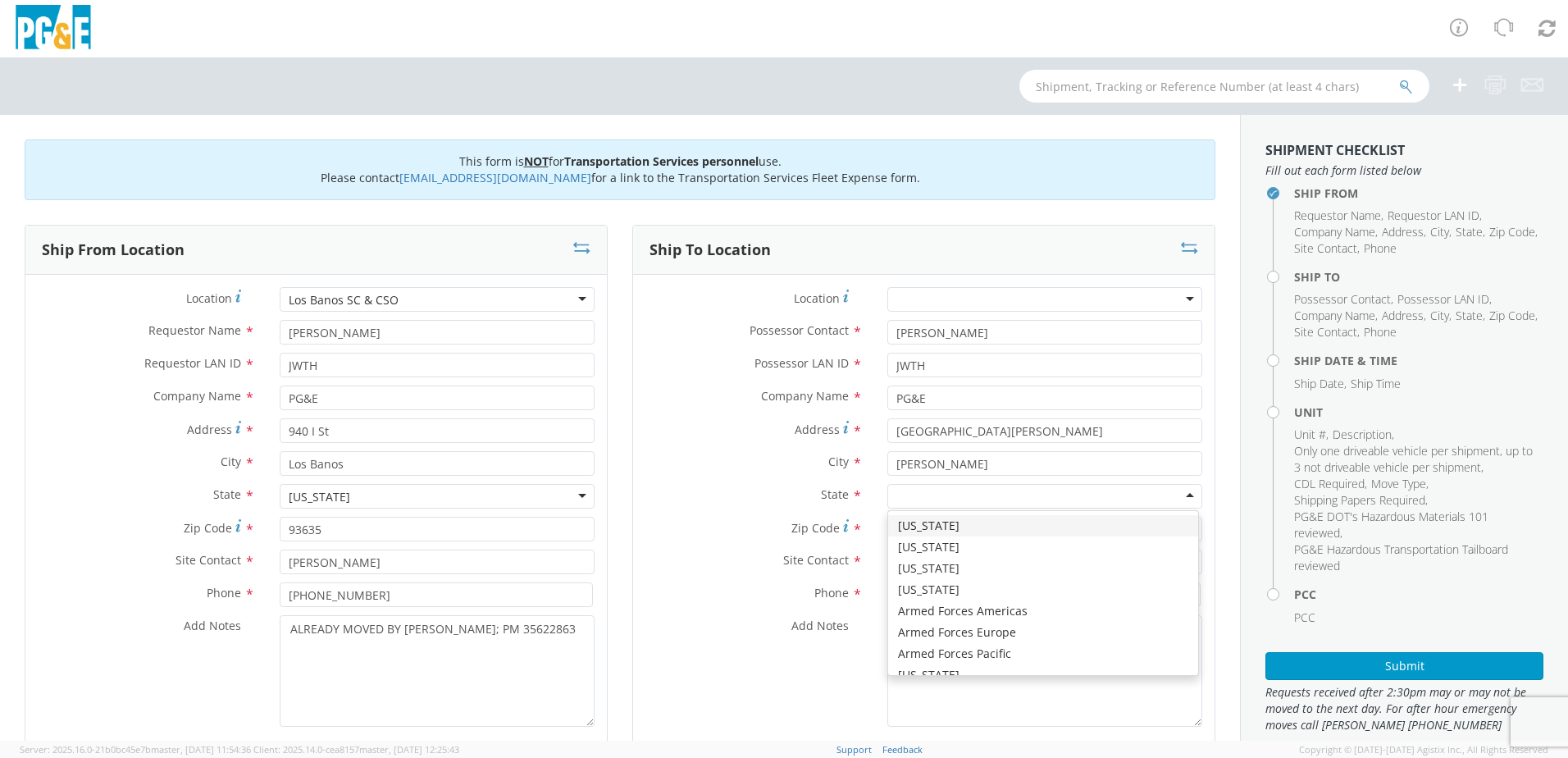
click at [909, 503] on div at bounding box center [1044, 496] width 315 height 25
type input "C"
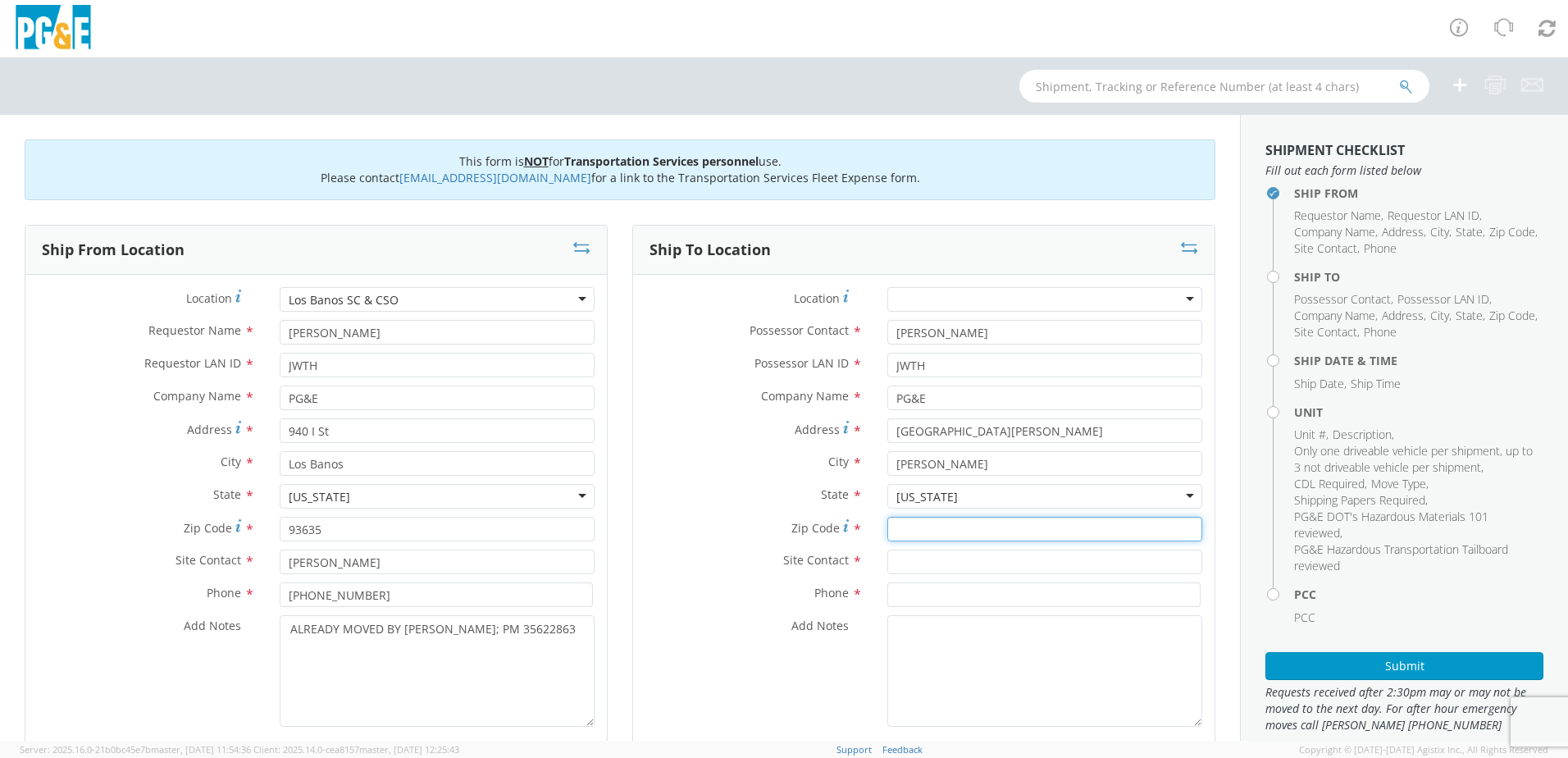
click at [911, 530] on input "Zip Code *" at bounding box center [1044, 529] width 315 height 25
click at [943, 535] on input "Zip Code *" at bounding box center [1044, 529] width 315 height 25
type input "93622"
click at [933, 558] on input "text" at bounding box center [1044, 562] width 315 height 25
type input "[PERSON_NAME]"
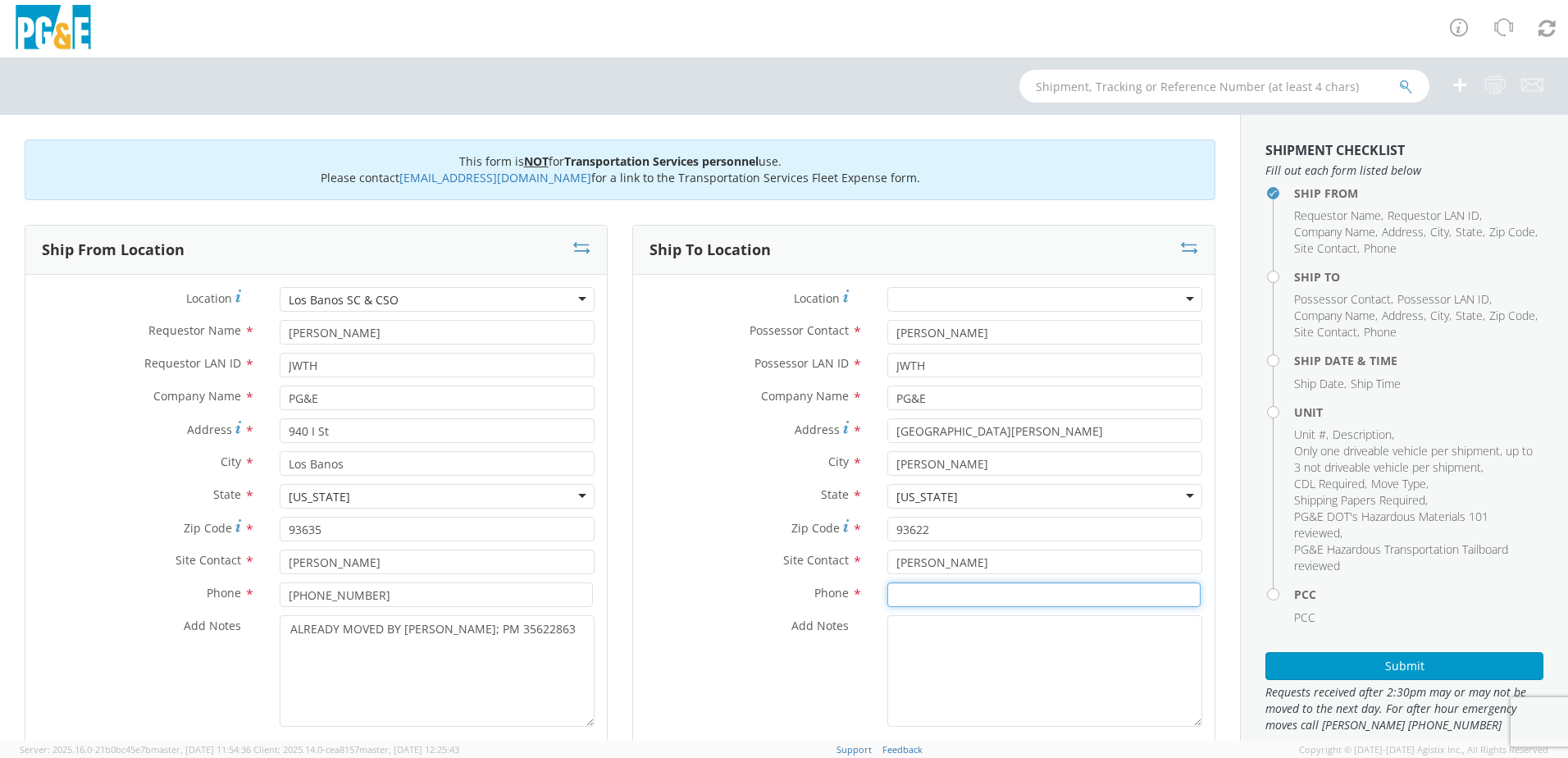
click at [954, 603] on input at bounding box center [1043, 595] width 313 height 25
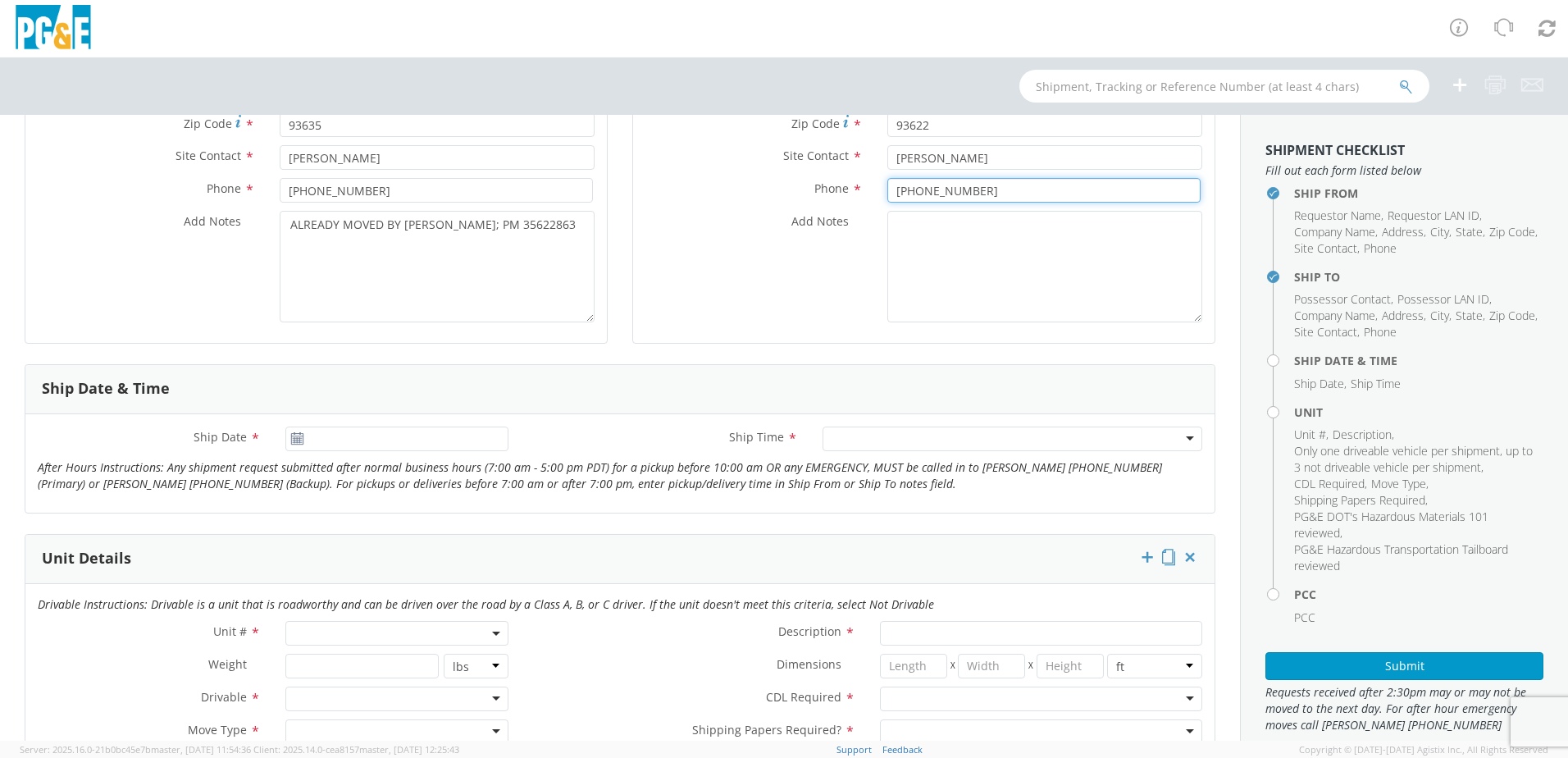
scroll to position [411, 0]
type input "[PHONE_NUMBER]"
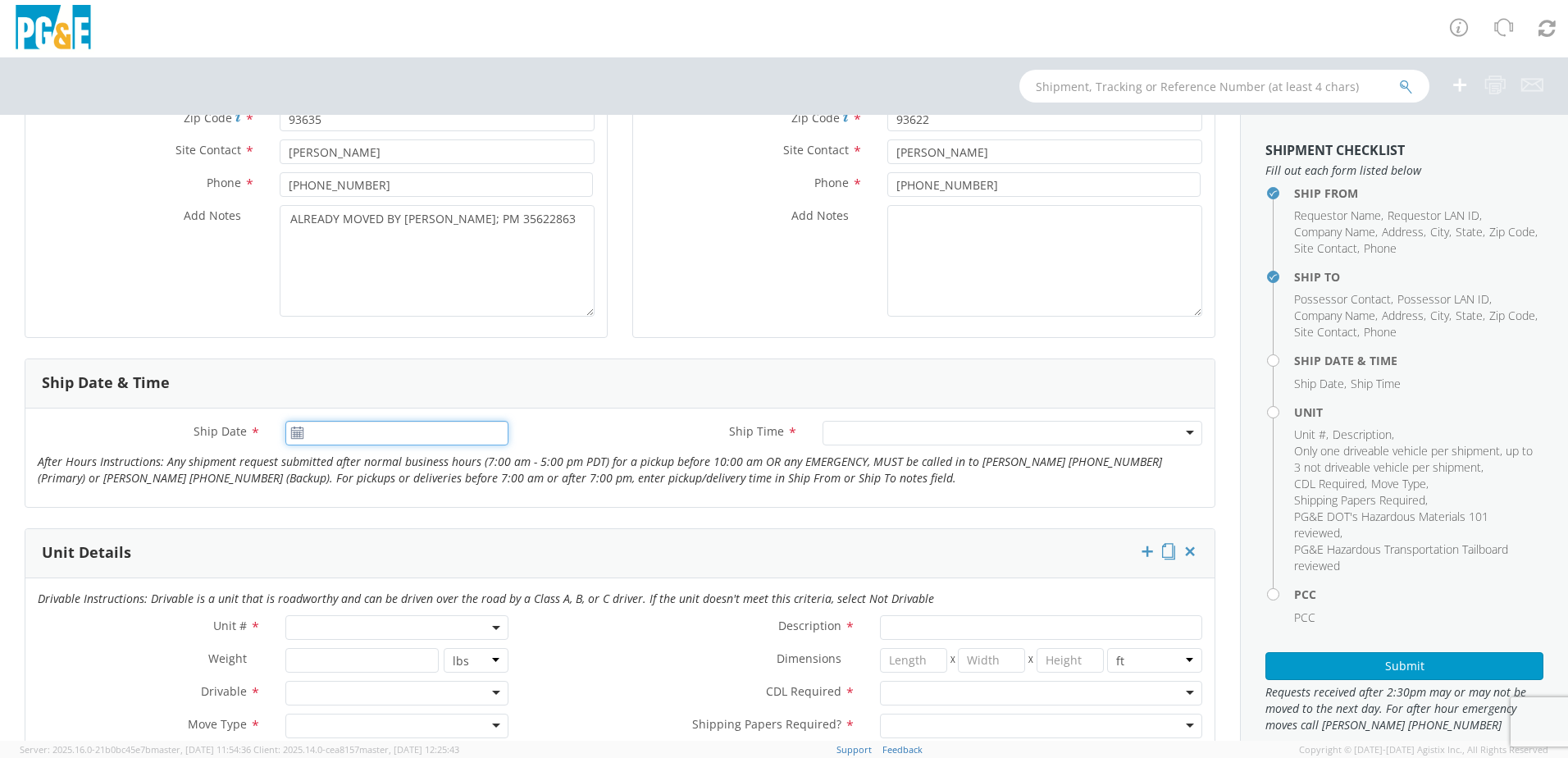
type input "[DATE]"
click at [360, 442] on input "[DATE]" at bounding box center [396, 433] width 223 height 25
click at [457, 558] on td "15" at bounding box center [459, 562] width 28 height 25
click at [897, 431] on div at bounding box center [1012, 433] width 380 height 25
click at [378, 622] on span at bounding box center [396, 628] width 223 height 25
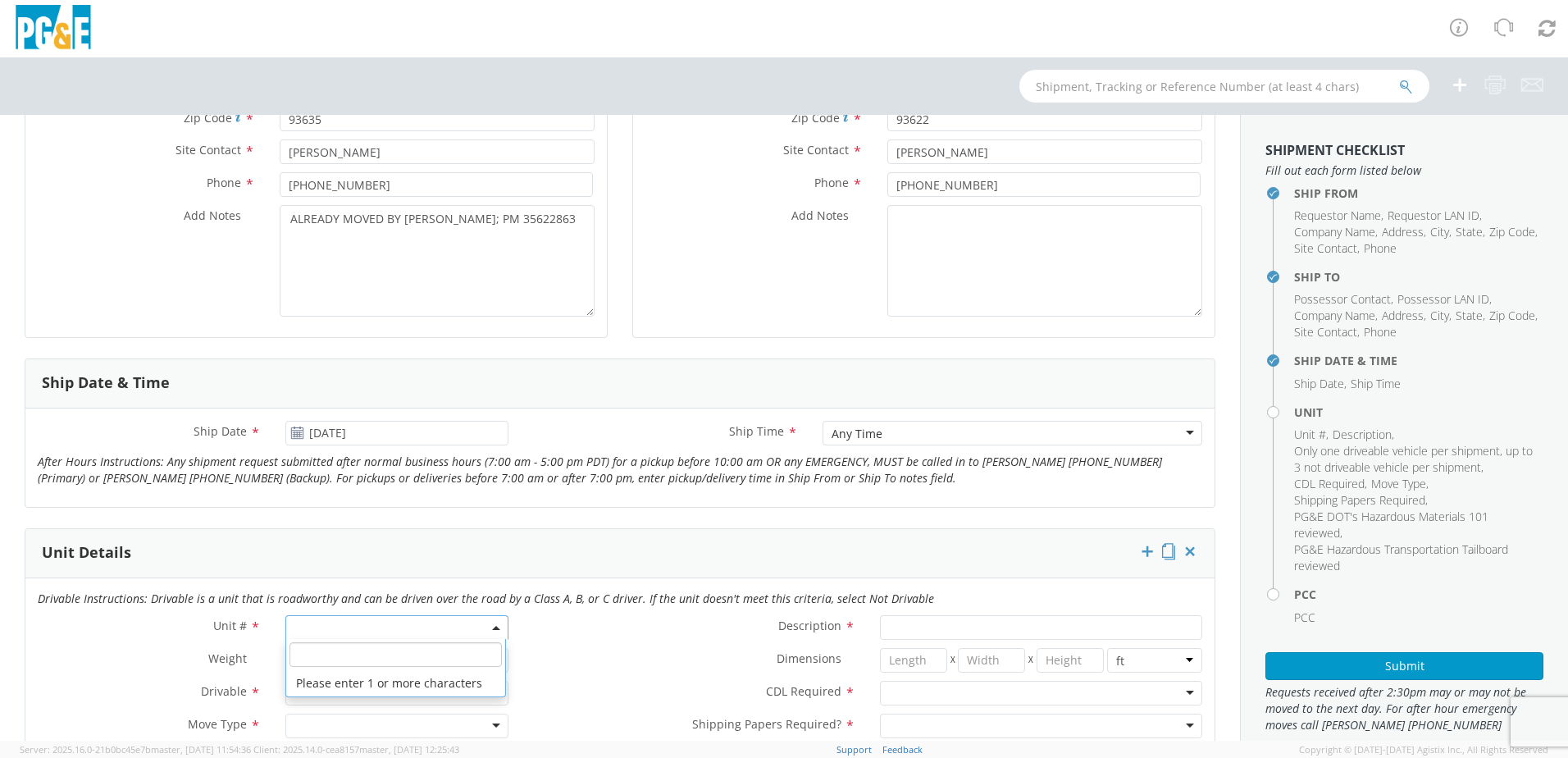
click at [340, 654] on input "search" at bounding box center [395, 655] width 213 height 25
type input "OTHER"
select select "Other"
select select "? undefined:undefined ?"
click at [314, 686] on div at bounding box center [396, 693] width 223 height 25
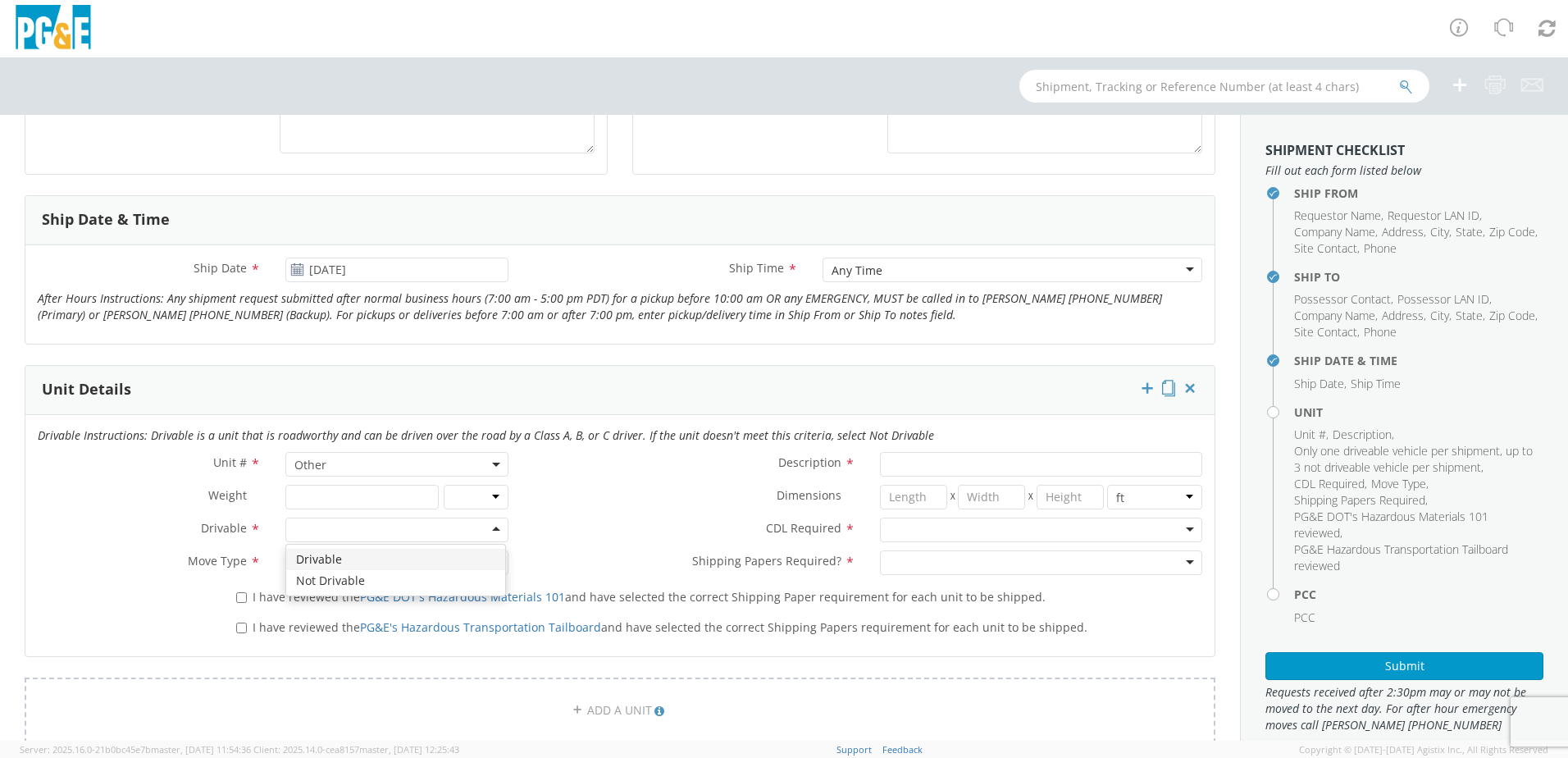
scroll to position [574, 0]
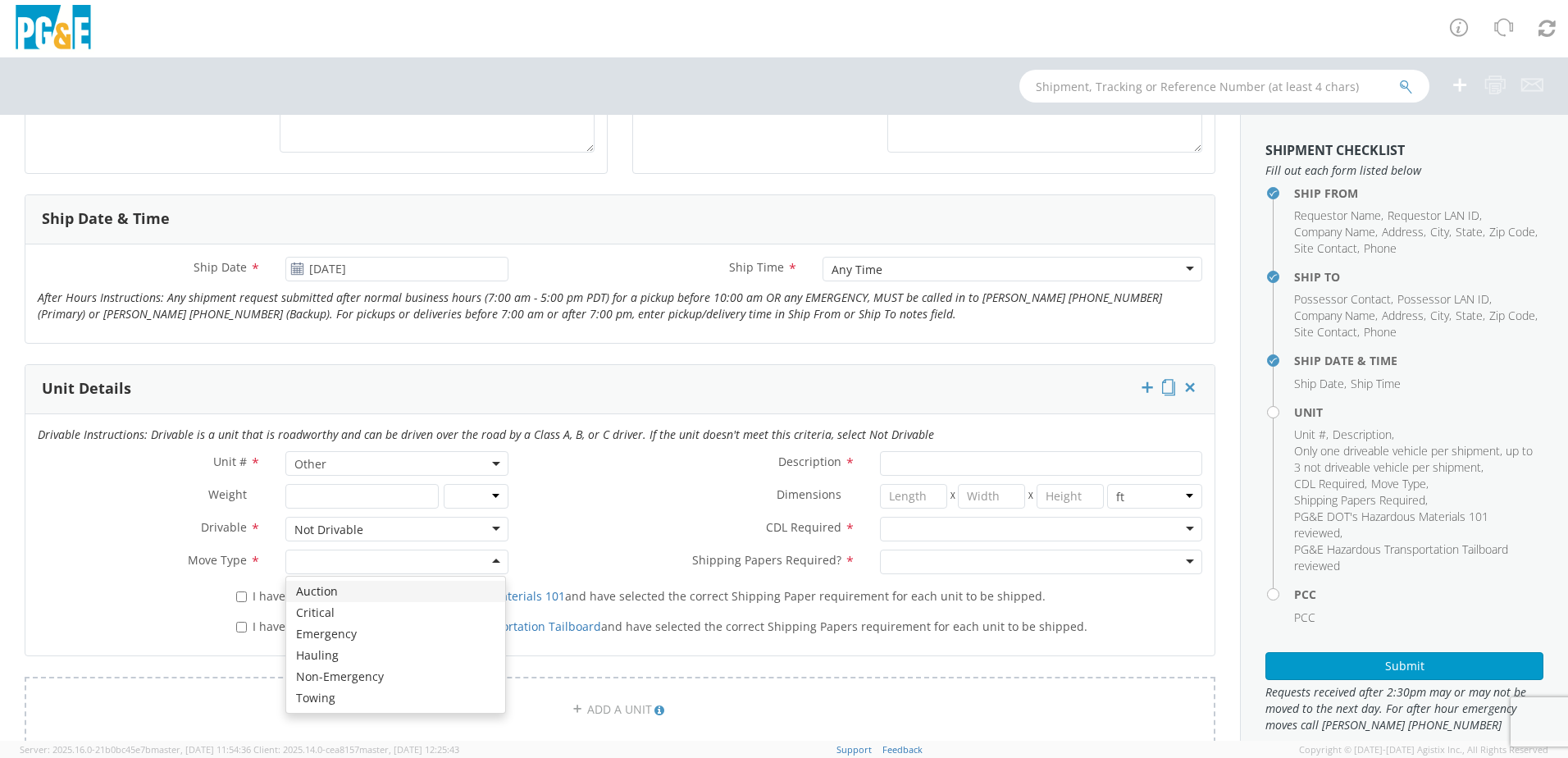
click at [307, 563] on div at bounding box center [396, 562] width 223 height 25
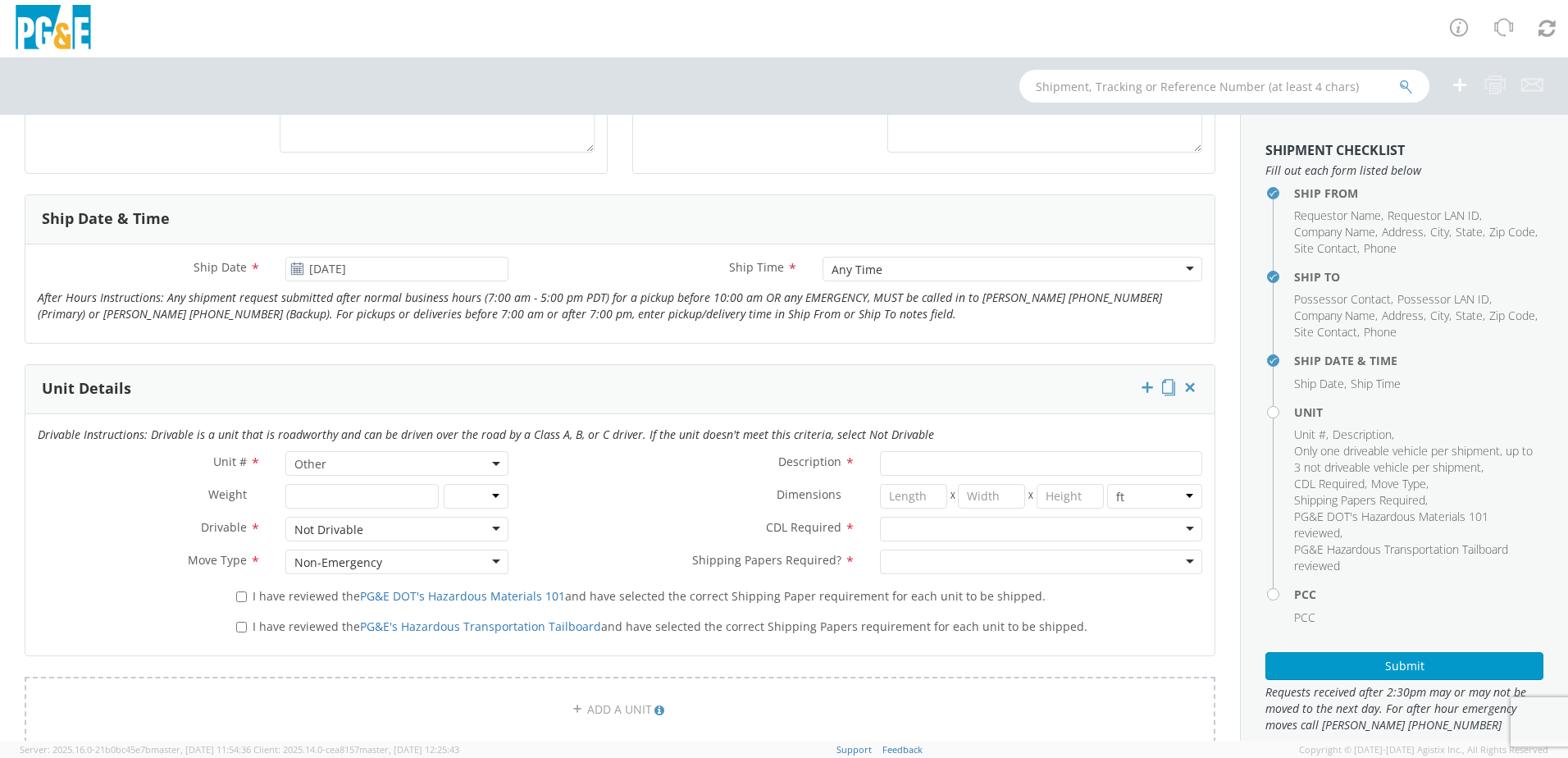
click at [242, 595] on label "I have reviewed the PG&E DOT's Hazardous Materials 101 and have selected the co…" at bounding box center [641, 595] width 812 height 19
click at [243, 624] on input "I have reviewed the PG&E's Hazardous Transportation Tailboard and have selected…" at bounding box center [240, 627] width 10 height 10
checkbox input "true"
click at [248, 602] on label "I have reviewed the PG&E DOT's Hazardous Materials 101 and have selected the co…" at bounding box center [641, 595] width 812 height 19
click at [247, 602] on input "I have reviewed the PG&E DOT's Hazardous Materials 101 and have selected the co…" at bounding box center [240, 596] width 10 height 10
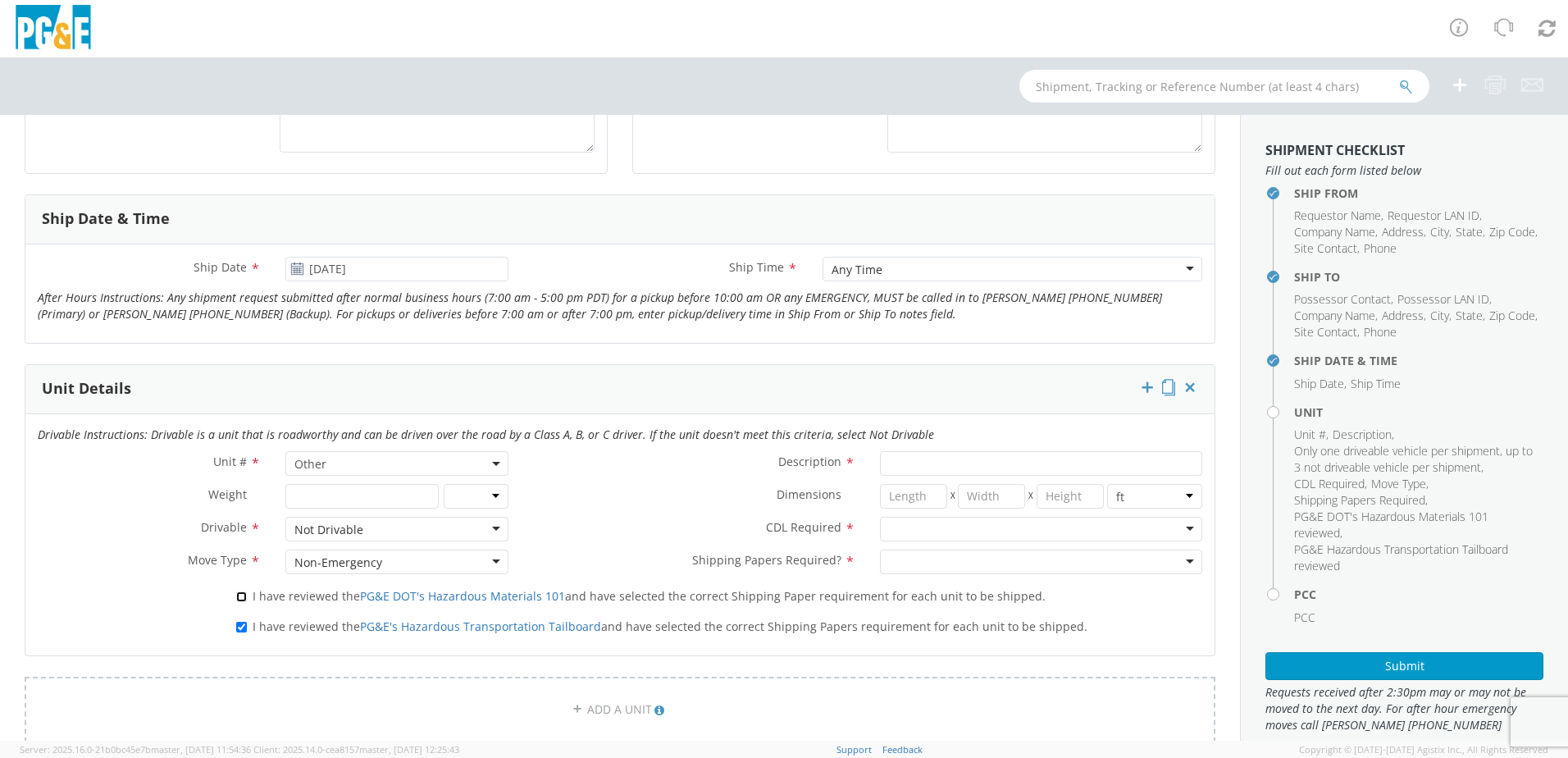
checkbox input "true"
click at [908, 469] on input "Description *" at bounding box center [1041, 464] width 322 height 25
type input "[PERSON_NAME] TRACK MACHINE"
click at [924, 533] on div at bounding box center [1041, 529] width 322 height 25
click at [880, 568] on div at bounding box center [1041, 562] width 322 height 25
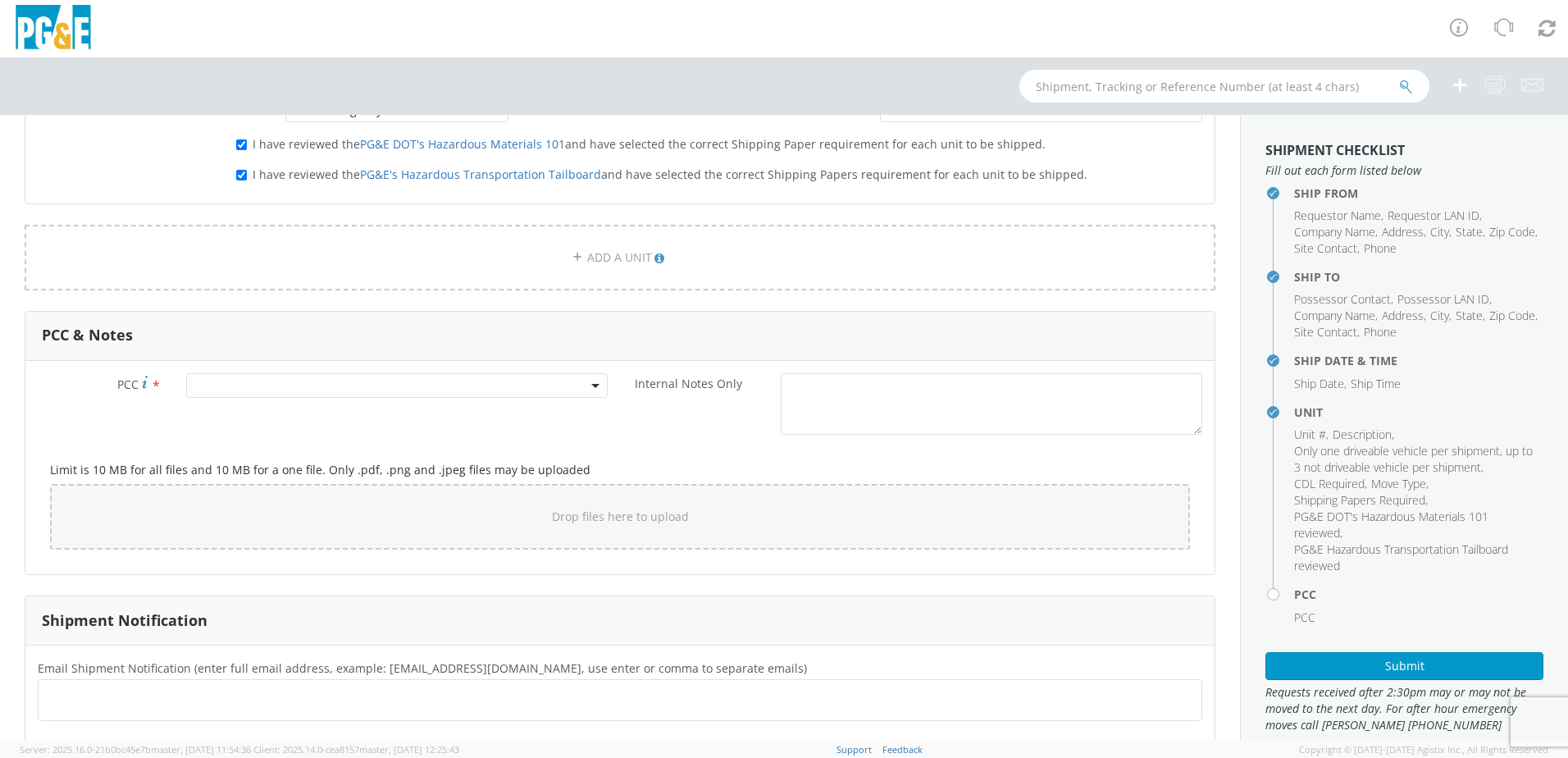
scroll to position [1066, 0]
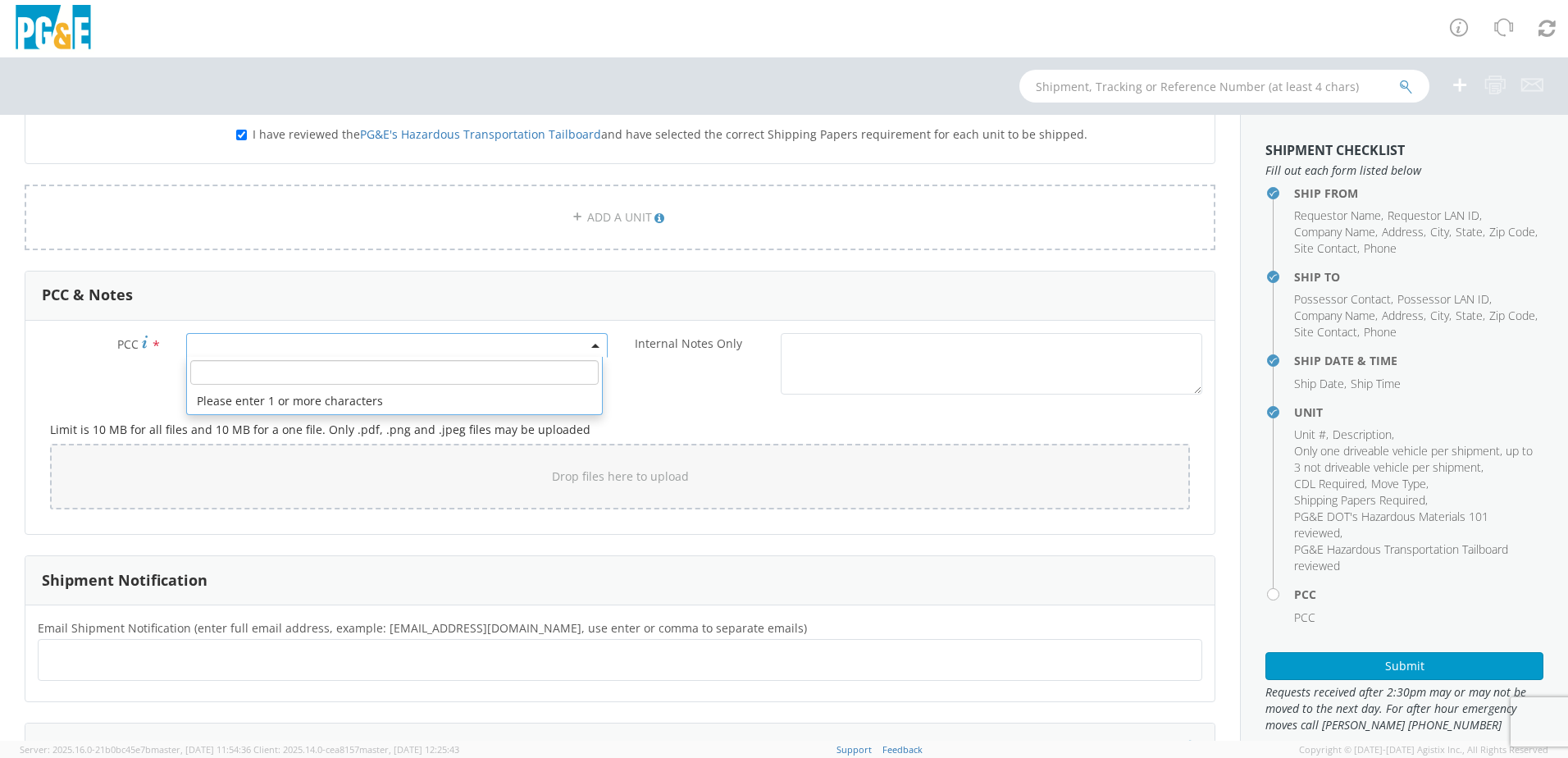
click at [237, 348] on span at bounding box center [397, 346] width 421 height 25
click at [227, 377] on input "number" at bounding box center [395, 372] width 408 height 25
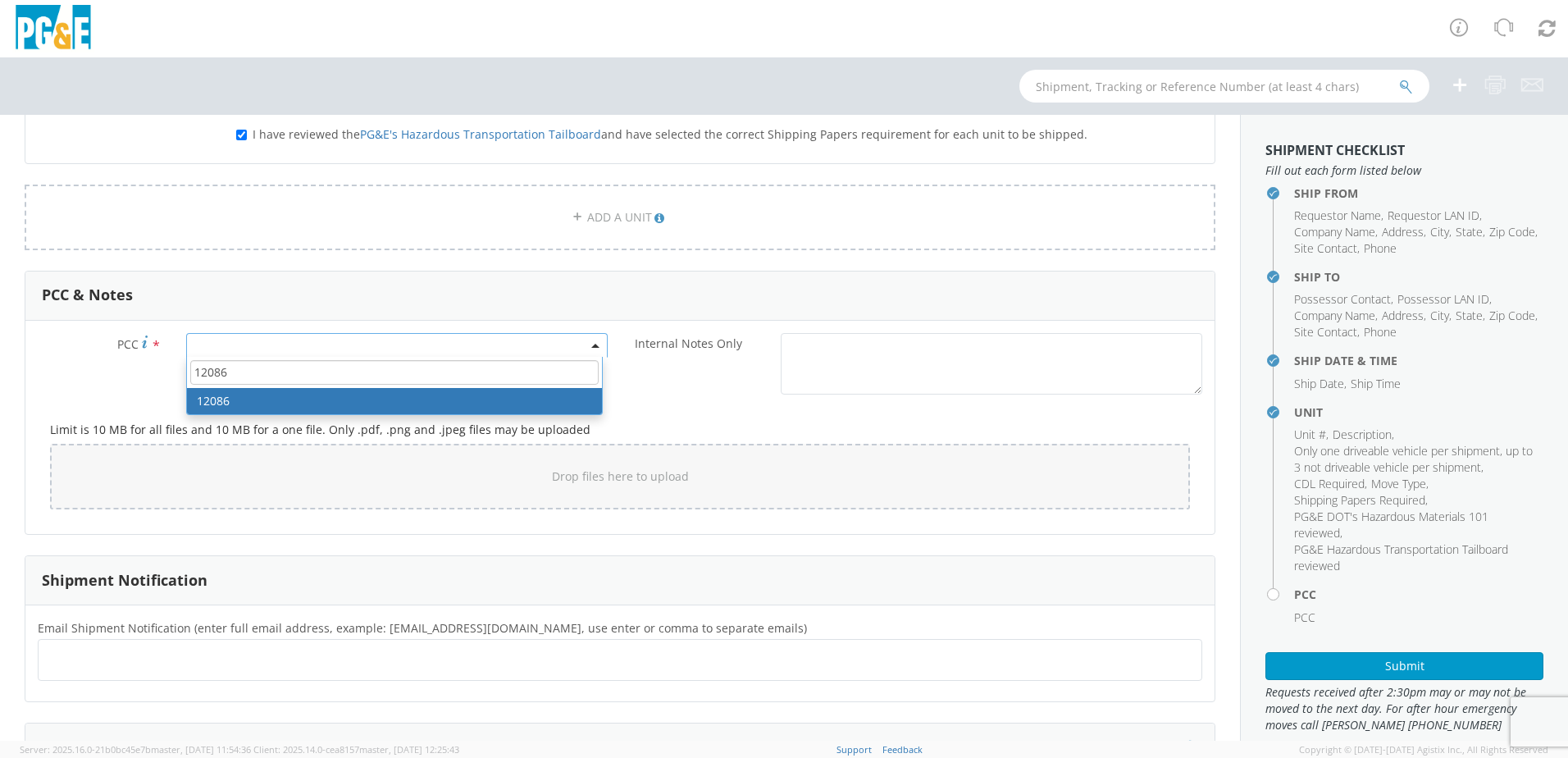
type input "12086"
select select "12086"
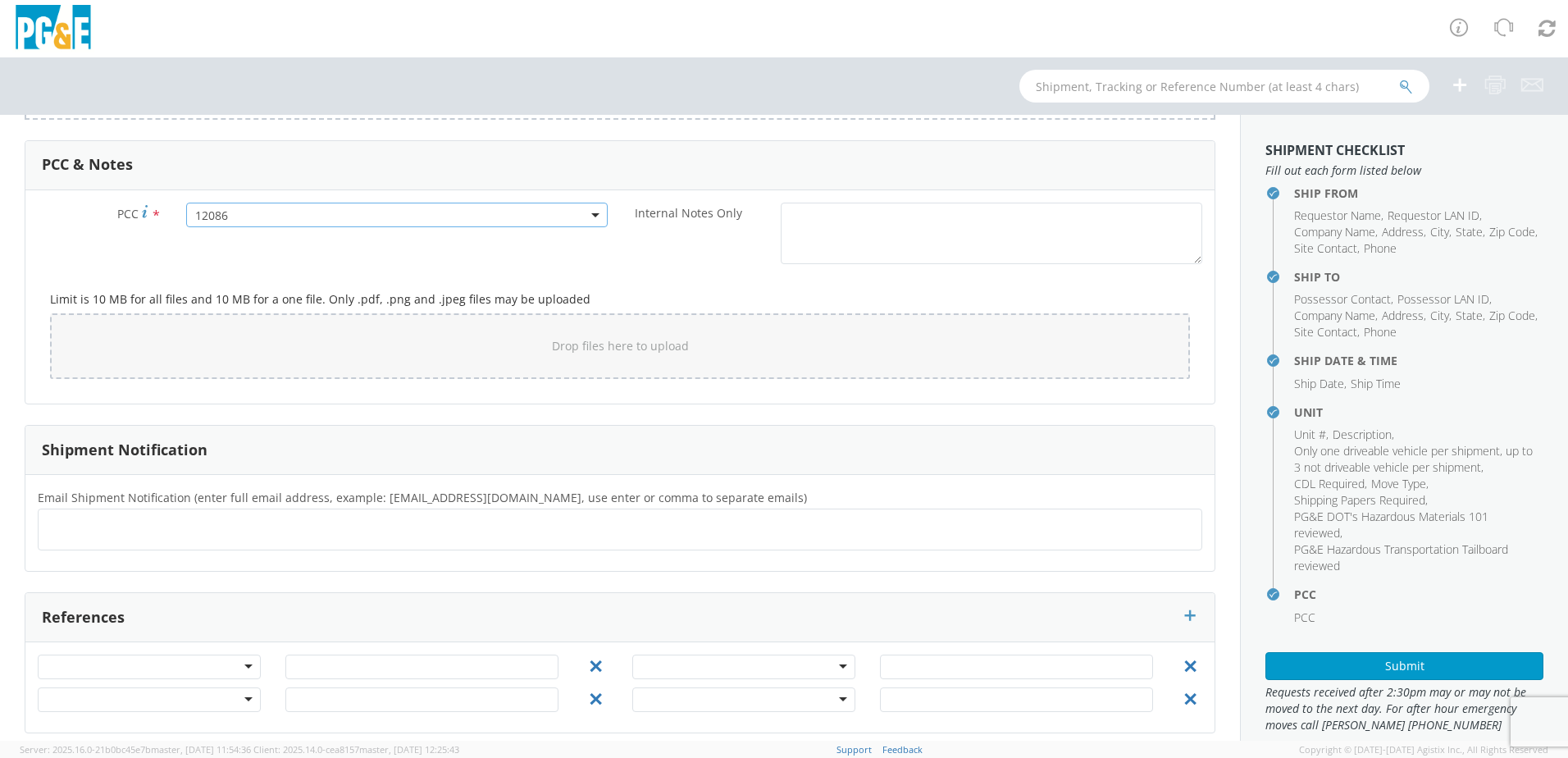
scroll to position [1210, 0]
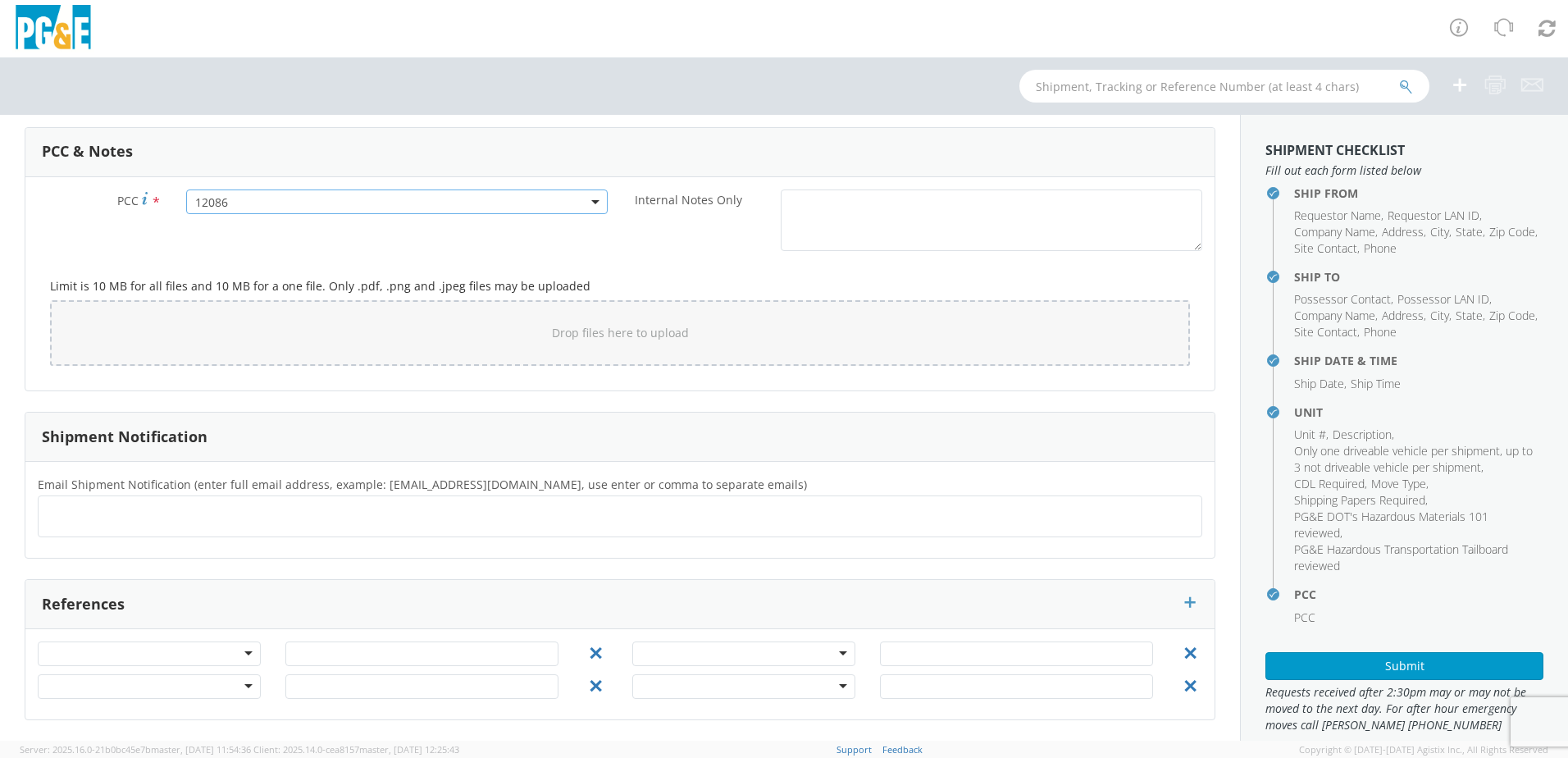
click at [116, 513] on ul at bounding box center [620, 516] width 1150 height 27
type input "[EMAIL_ADDRESS][DOMAIN_NAME]"
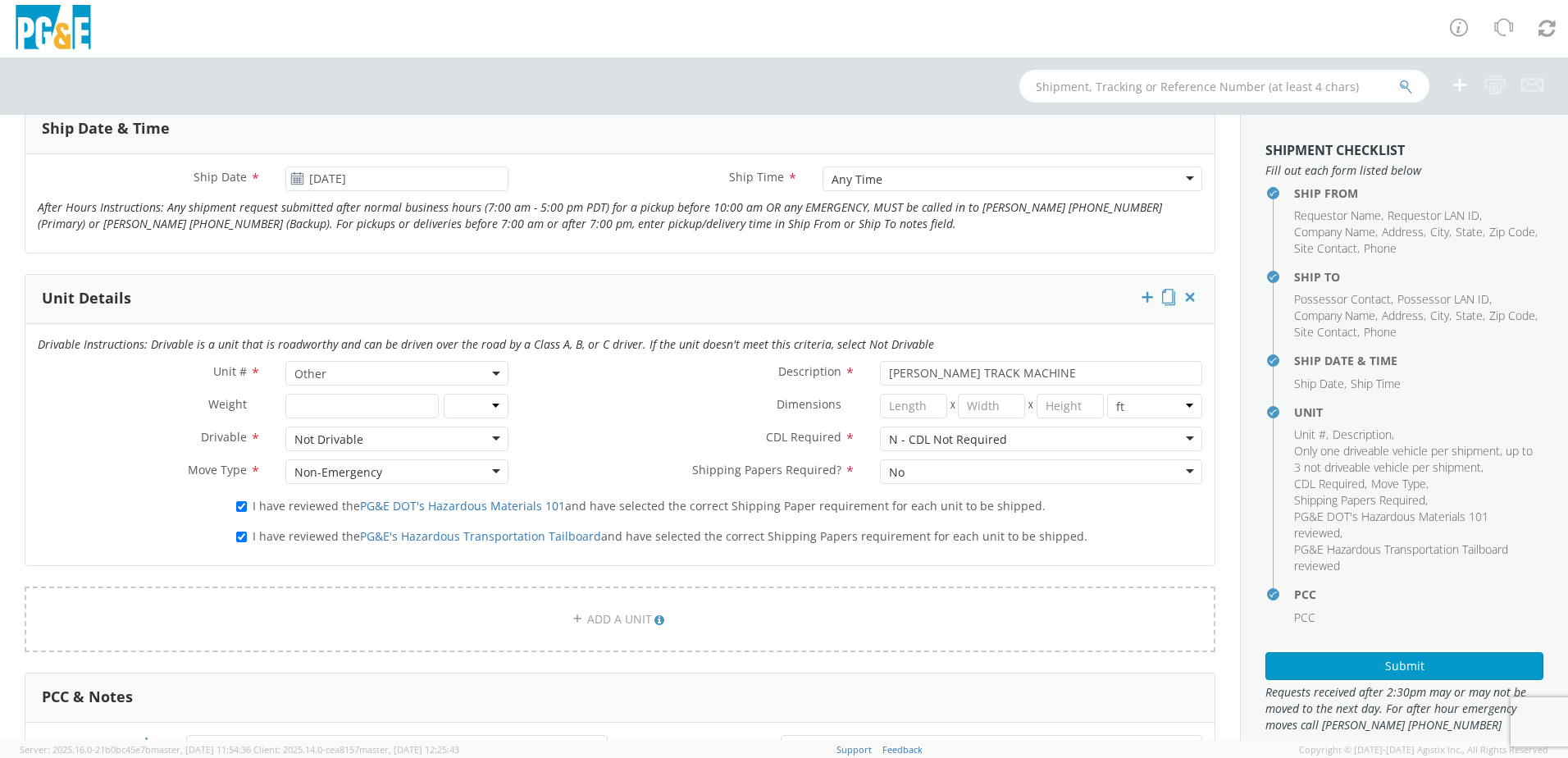
scroll to position [636, 0]
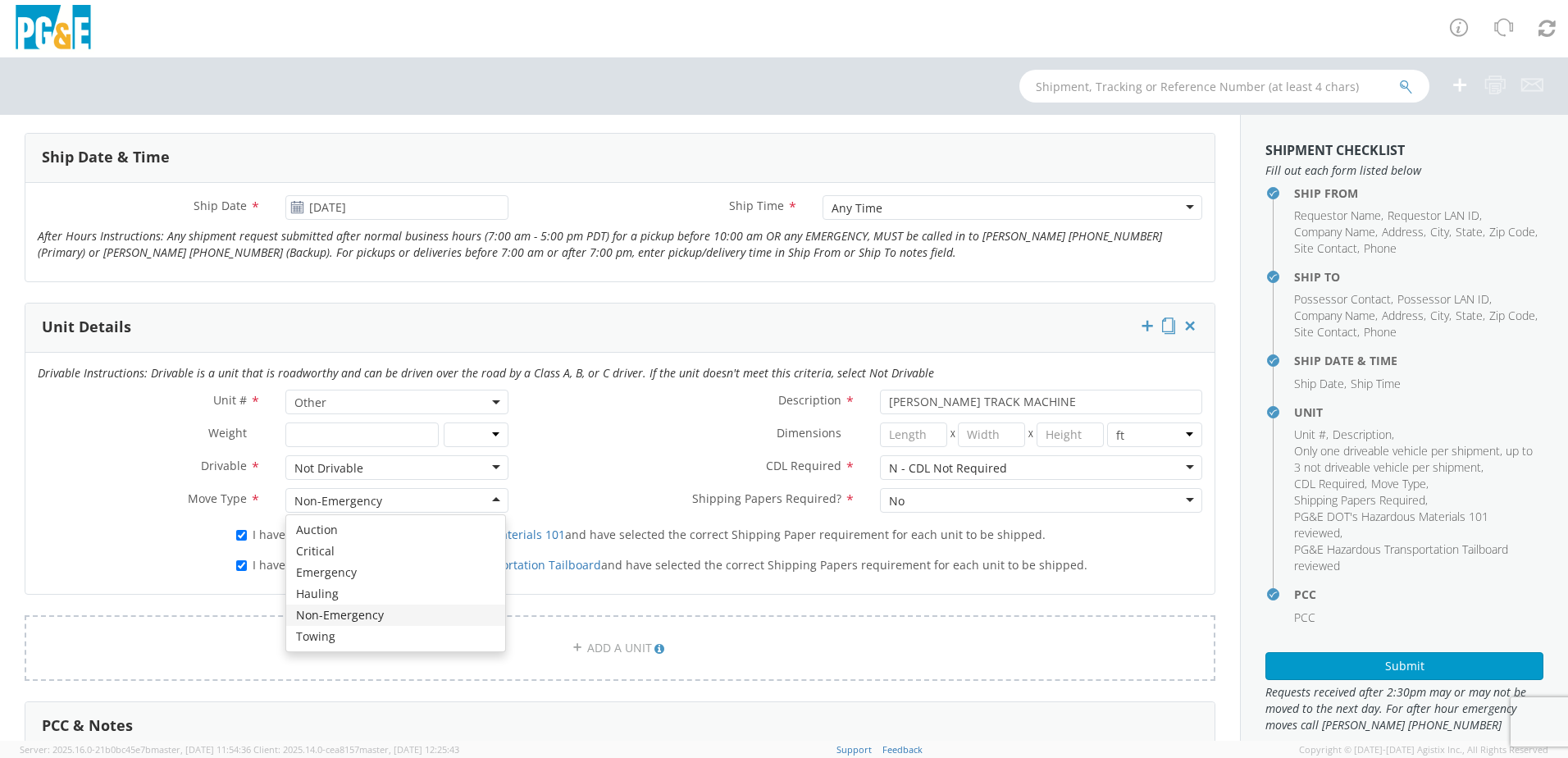
click at [431, 503] on div "Non-Emergency" at bounding box center [396, 501] width 223 height 25
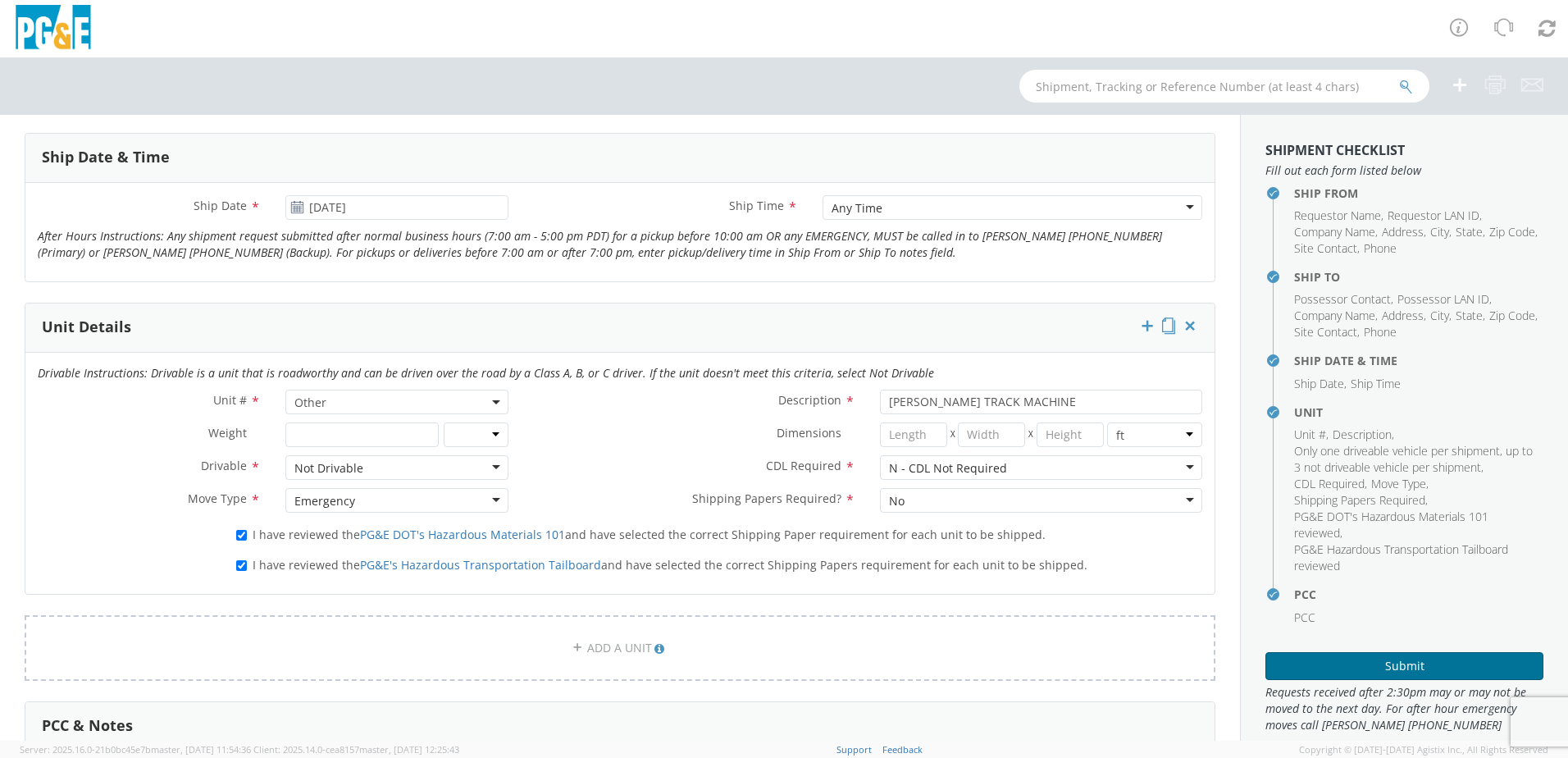
click at [1363, 671] on button "Submit" at bounding box center [1404, 666] width 278 height 28
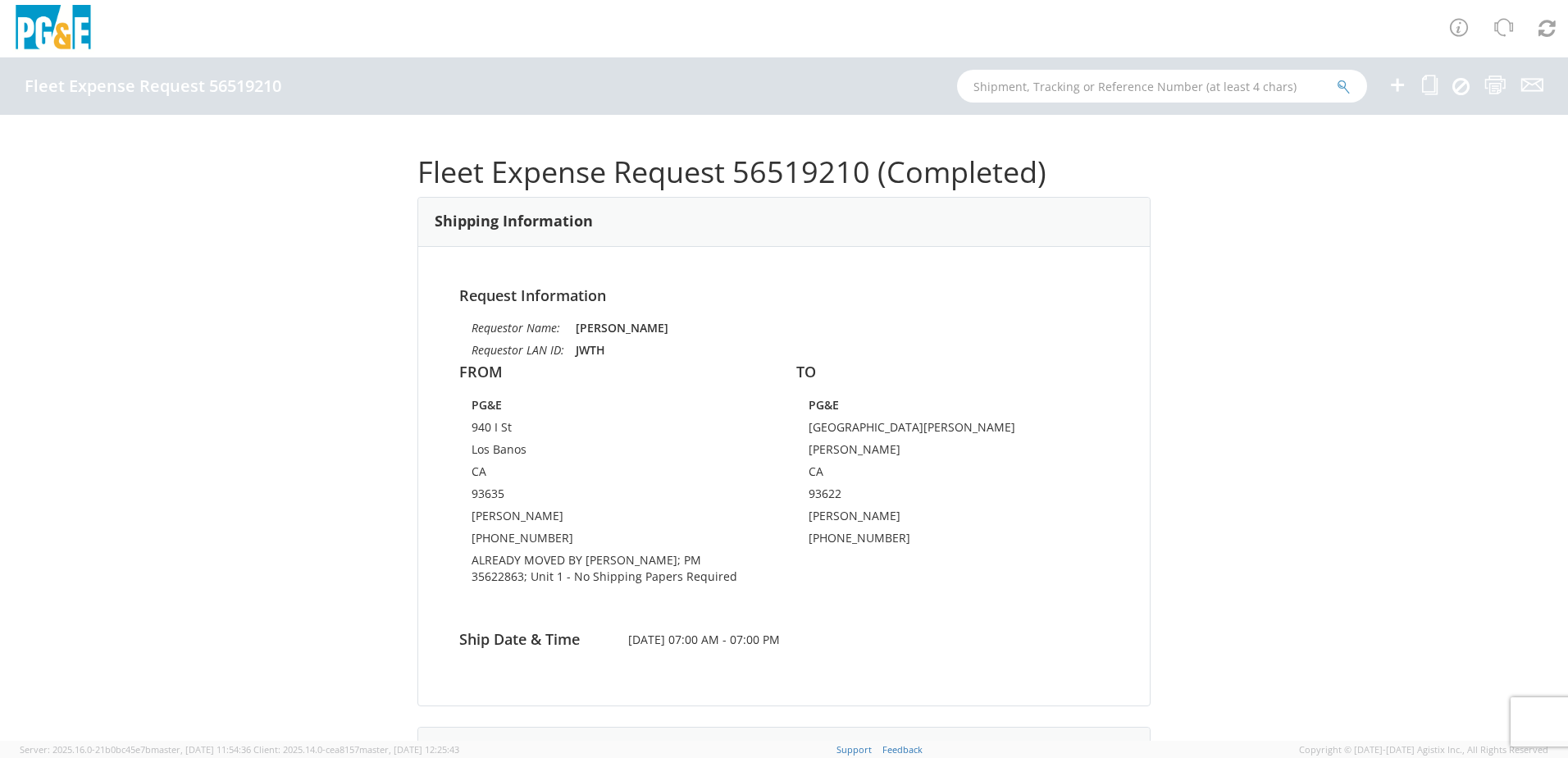
click at [1395, 85] on icon at bounding box center [1397, 85] width 19 height 20
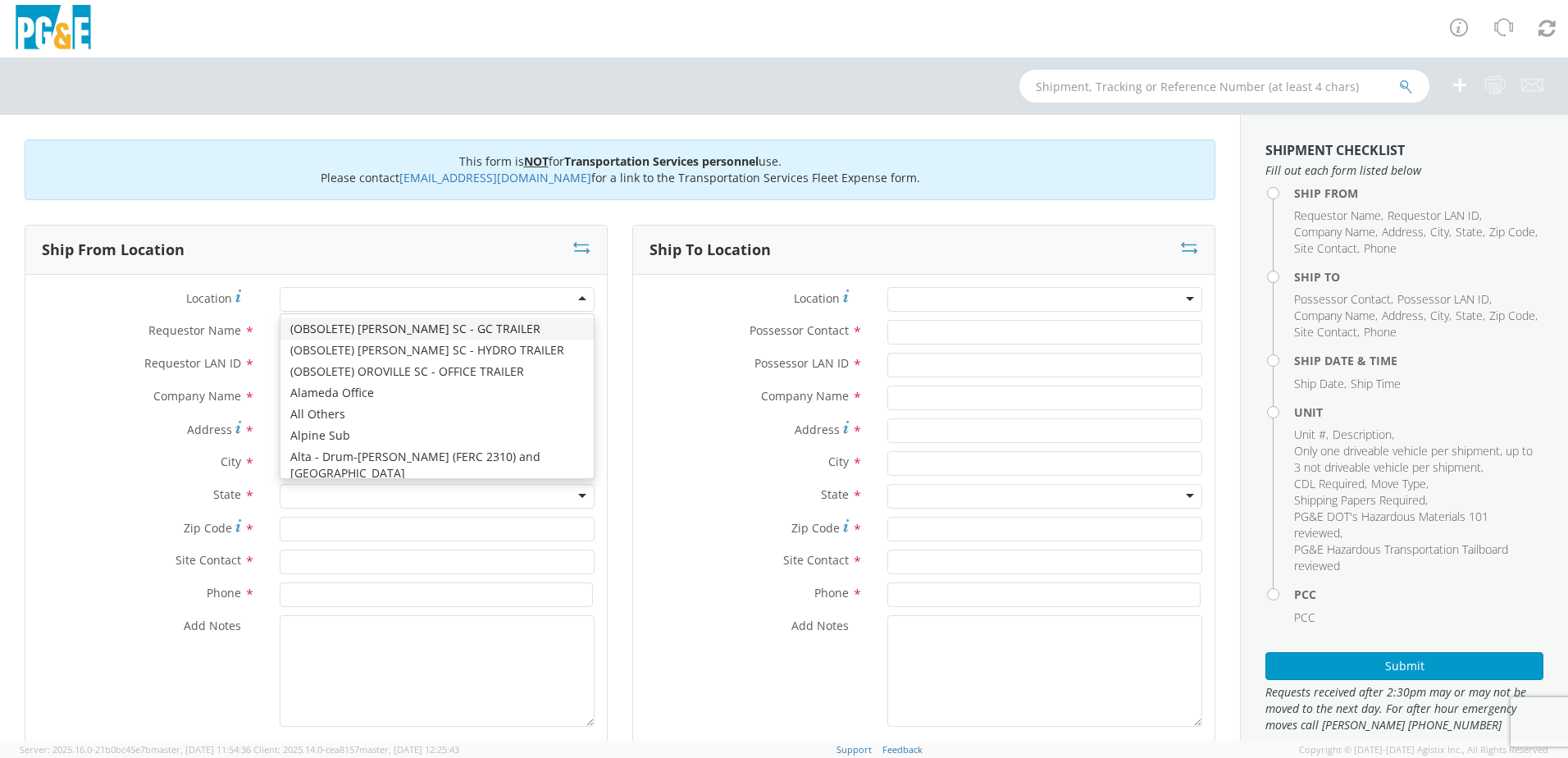
click at [444, 295] on div at bounding box center [436, 299] width 315 height 25
click at [454, 307] on div at bounding box center [436, 299] width 315 height 25
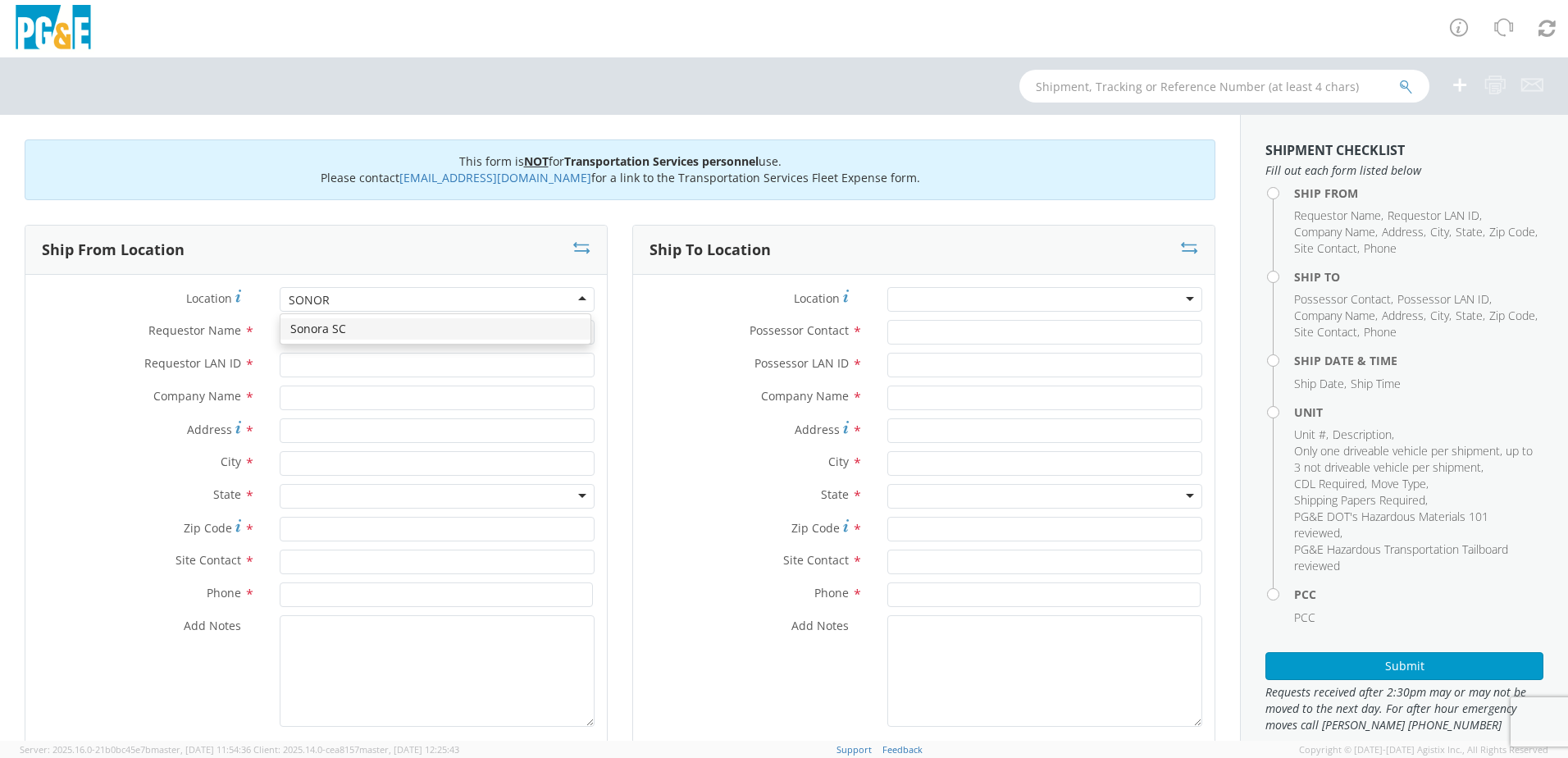
type input "SONORA"
type input "PG&E"
type input "[STREET_ADDRESS]"
type input "[GEOGRAPHIC_DATA]"
type input "95370"
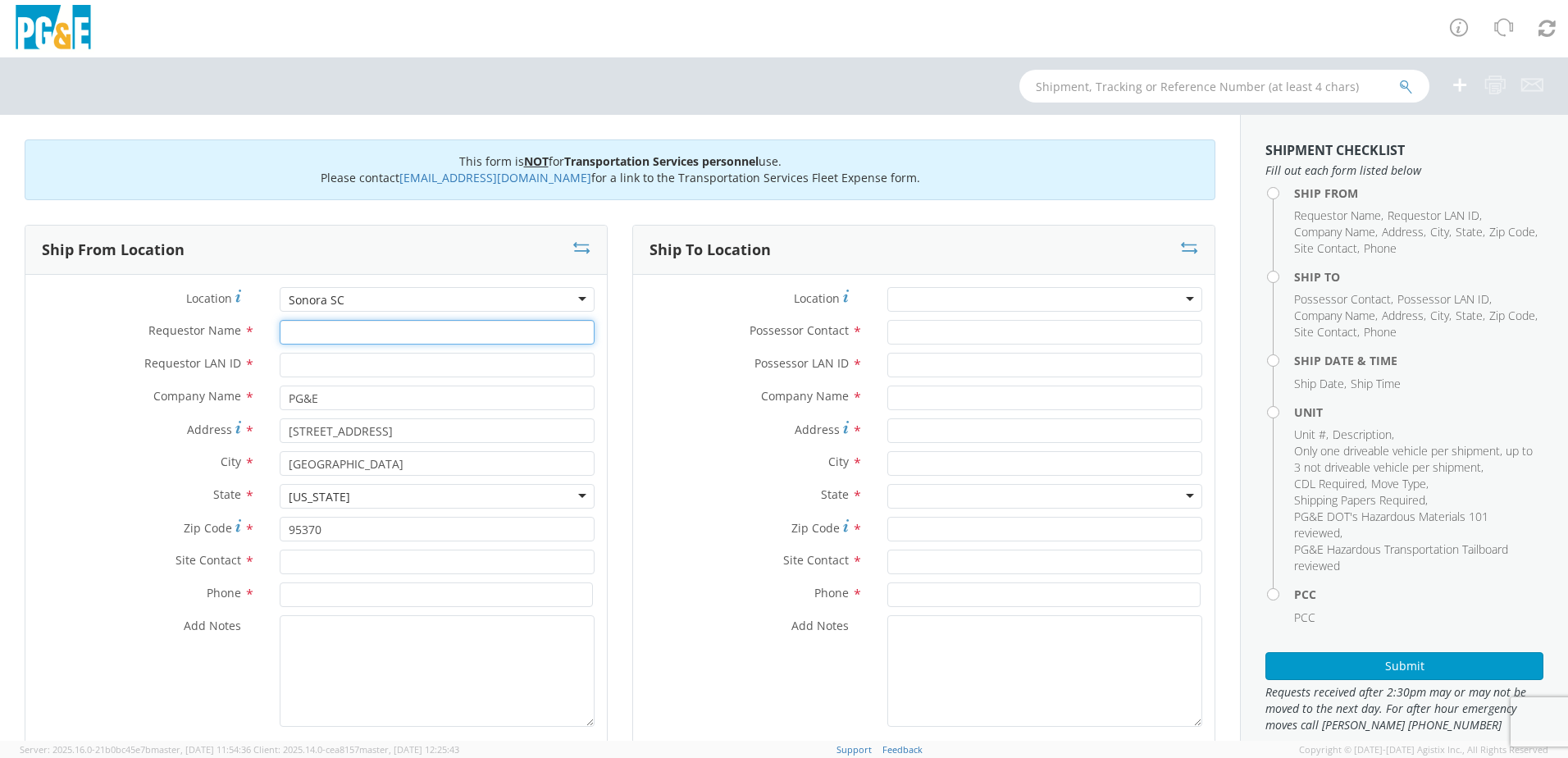
click at [419, 330] on input "Requestor Name *" at bounding box center [436, 333] width 315 height 25
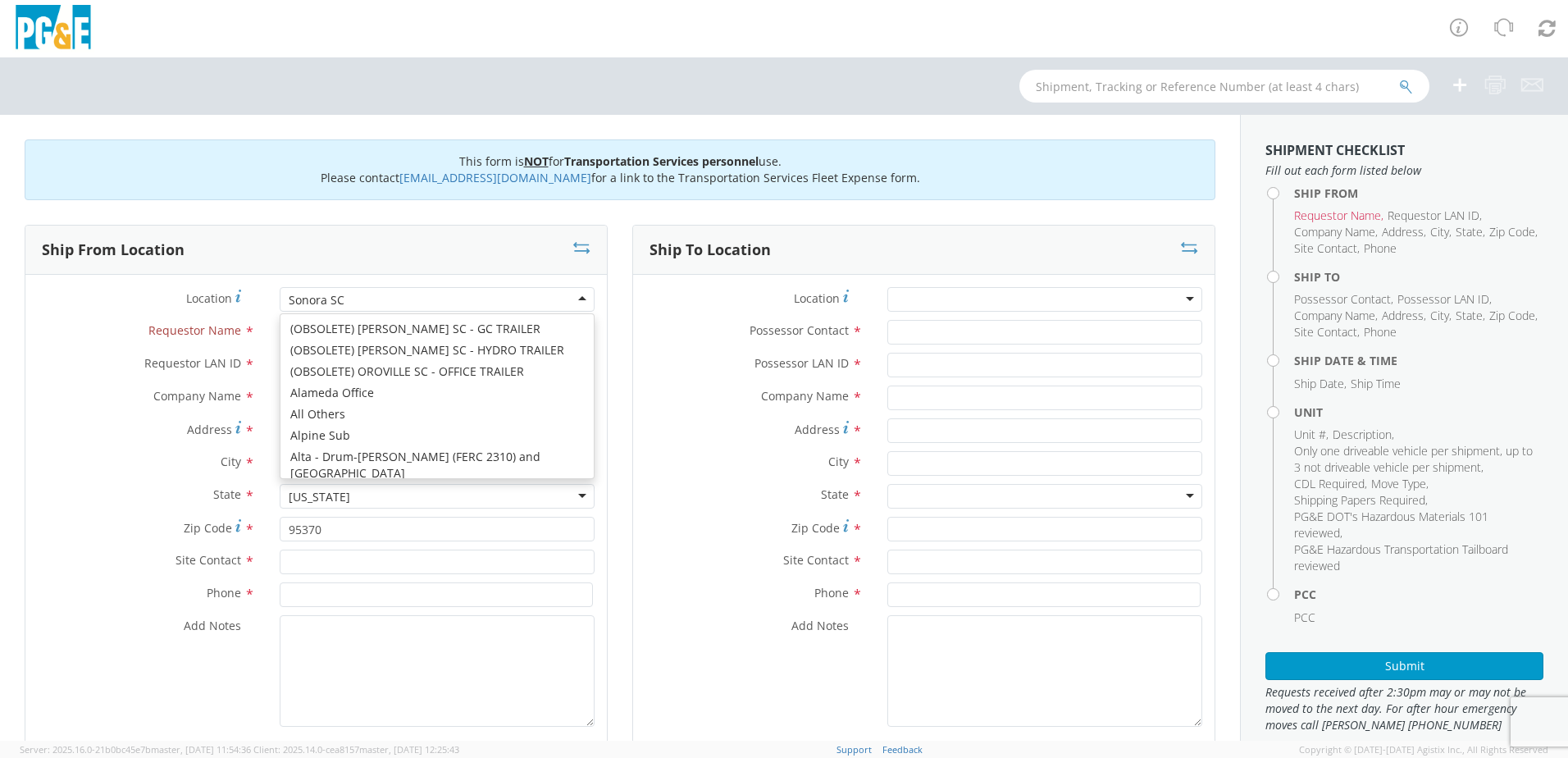
click at [354, 296] on div "Sonora SC" at bounding box center [436, 299] width 315 height 25
type input "[STREET_ADDRESS][PERSON_NAME]"
type input "Oakdale"
type input "95361"
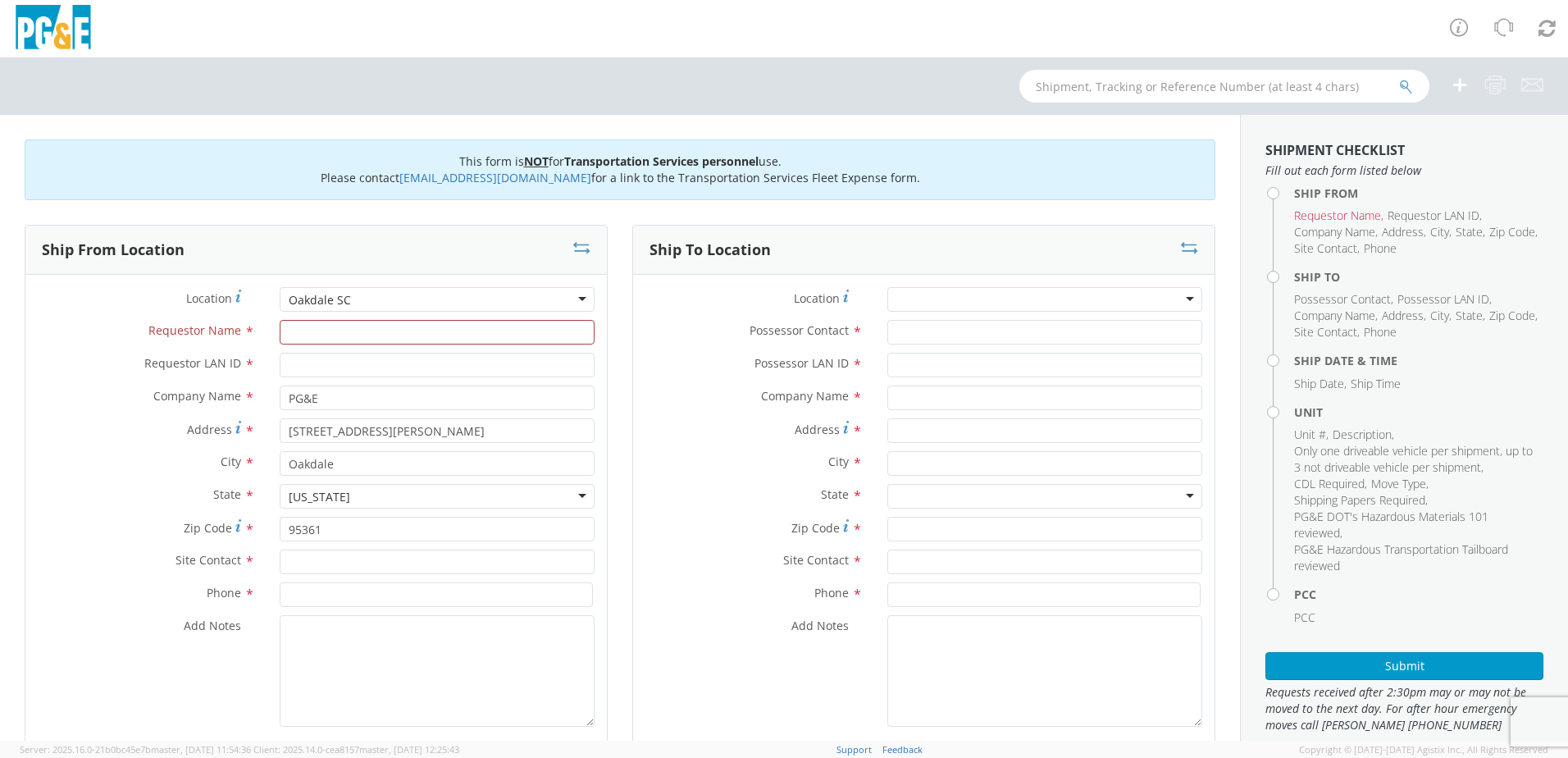
scroll to position [0, 0]
click at [338, 326] on input "Requestor Name *" at bounding box center [436, 333] width 315 height 25
type input "2"
type input "[PERSON_NAME]"
click at [345, 371] on input "Requestor LAN ID *" at bounding box center [436, 365] width 315 height 25
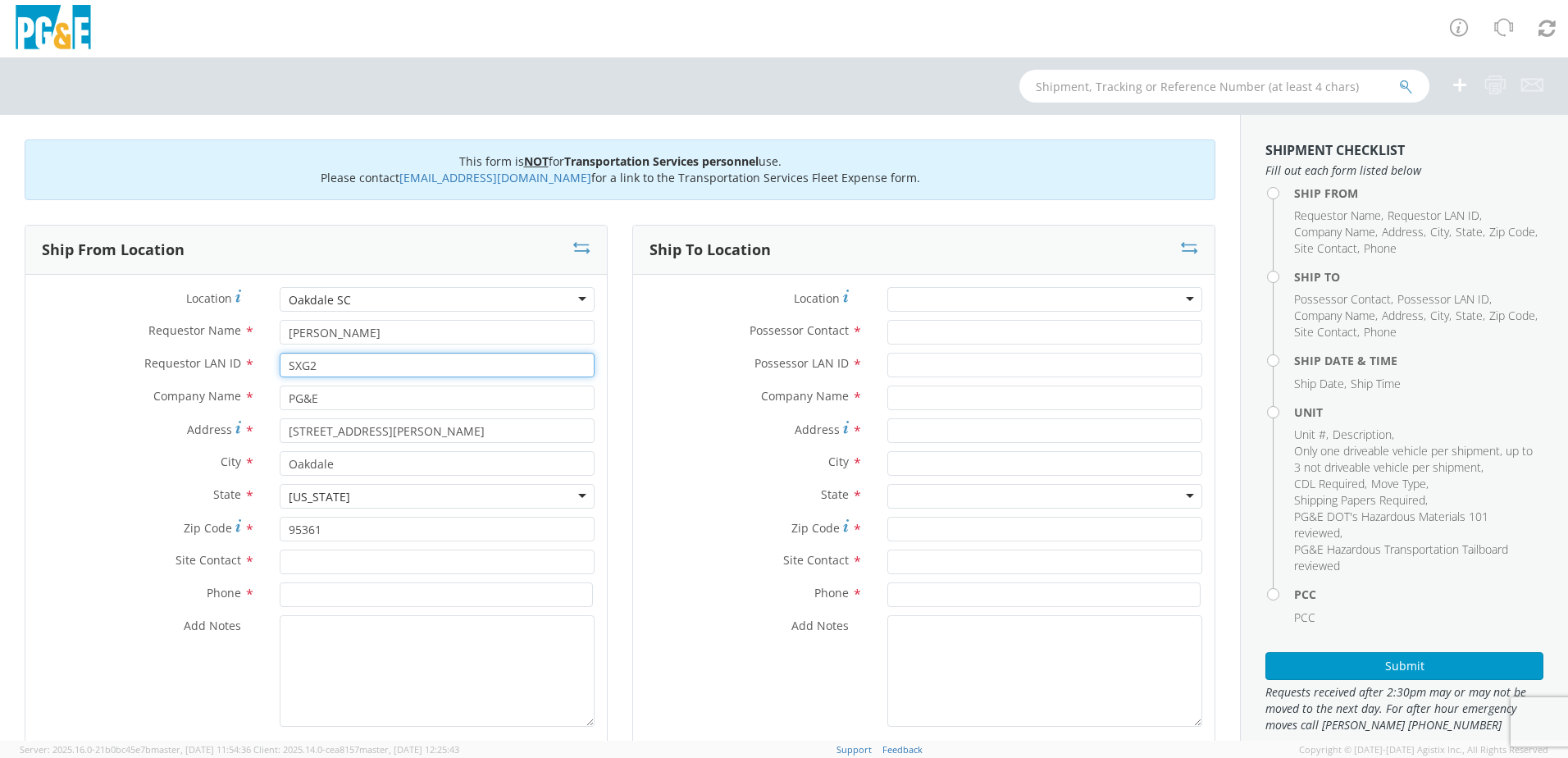
type input "SXG2"
click at [391, 555] on input "text" at bounding box center [436, 562] width 315 height 25
click at [362, 599] on div "searching..." at bounding box center [436, 593] width 313 height 25
type input "[PERSON_NAME]"
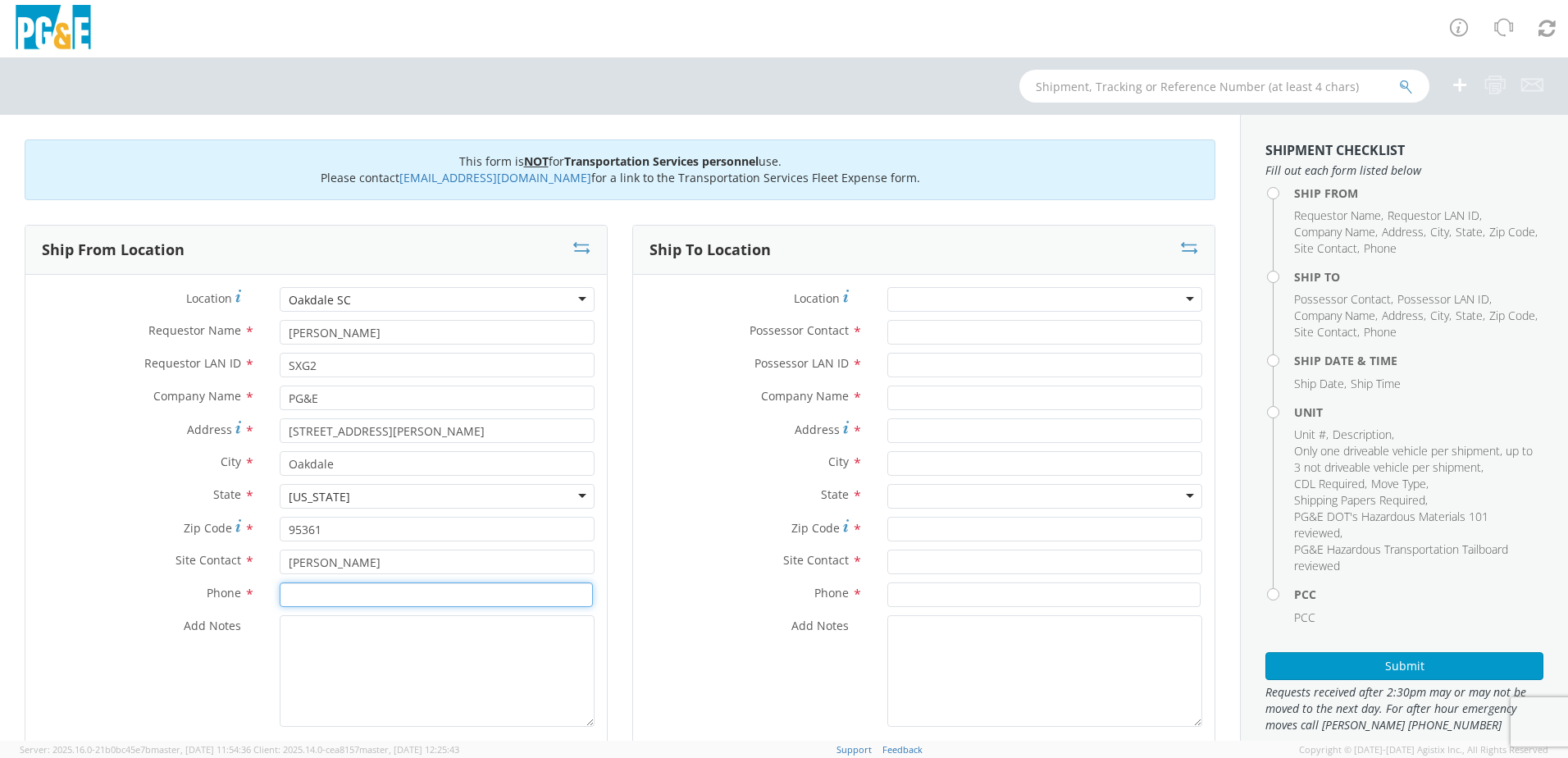
click at [341, 595] on input at bounding box center [435, 595] width 313 height 25
type input "[PHONE_NUMBER]"
click at [327, 630] on textarea "Add Notes *" at bounding box center [436, 672] width 315 height 111
drag, startPoint x: 308, startPoint y: 644, endPoint x: 350, endPoint y: 627, distance: 45.3
click at [309, 644] on textarea "Add Notes *" at bounding box center [436, 672] width 315 height 111
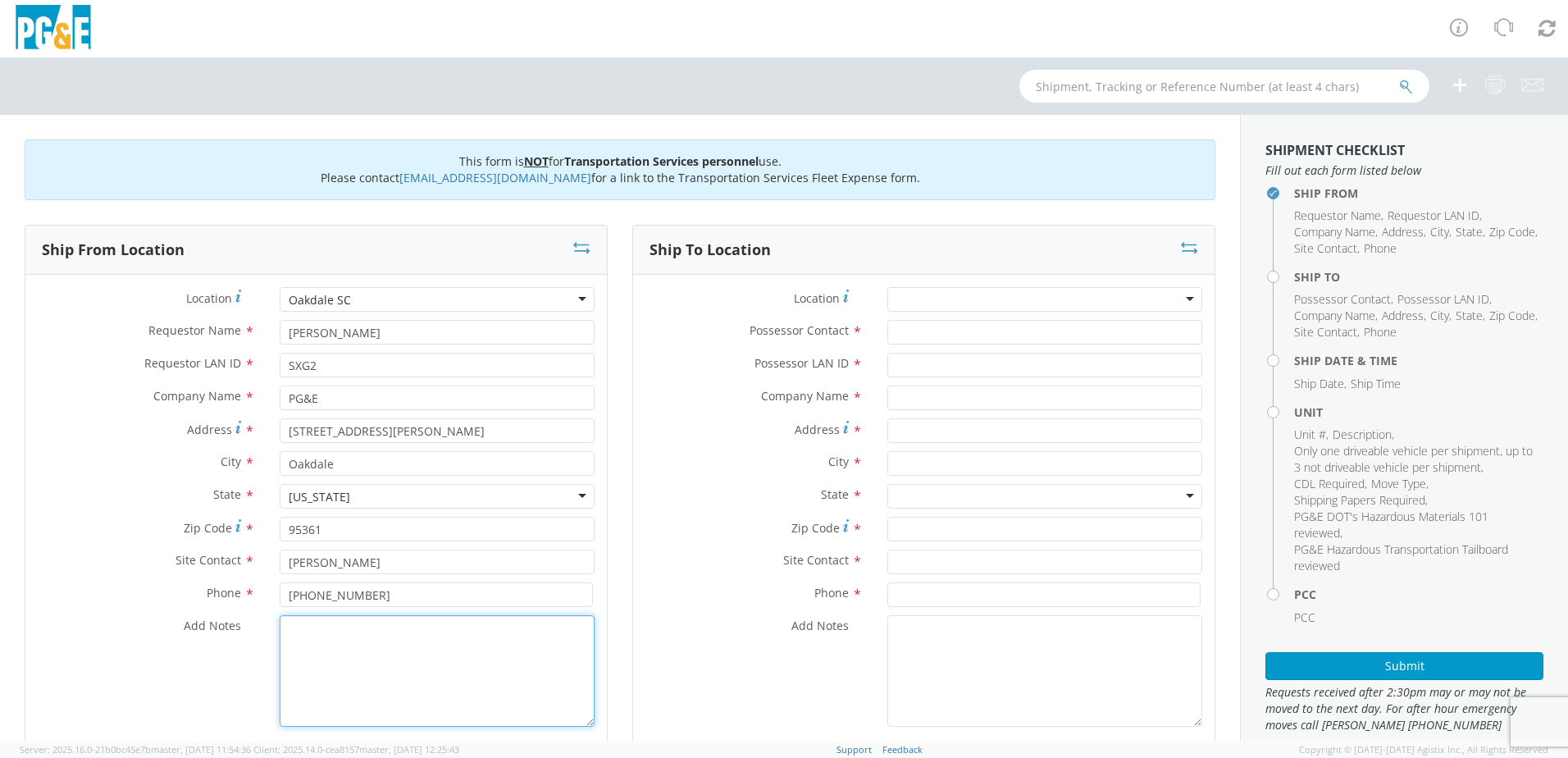
paste textarea "PLEASE USE [PERSON_NAME] TO MAKE MOVE; PM"
type textarea "PLEASE USE [PERSON_NAME] TO MAKE MOVE; PM 35347266"
click at [905, 333] on input "Possessor Contact *" at bounding box center [1044, 333] width 315 height 25
type input "[PERSON_NAME]"
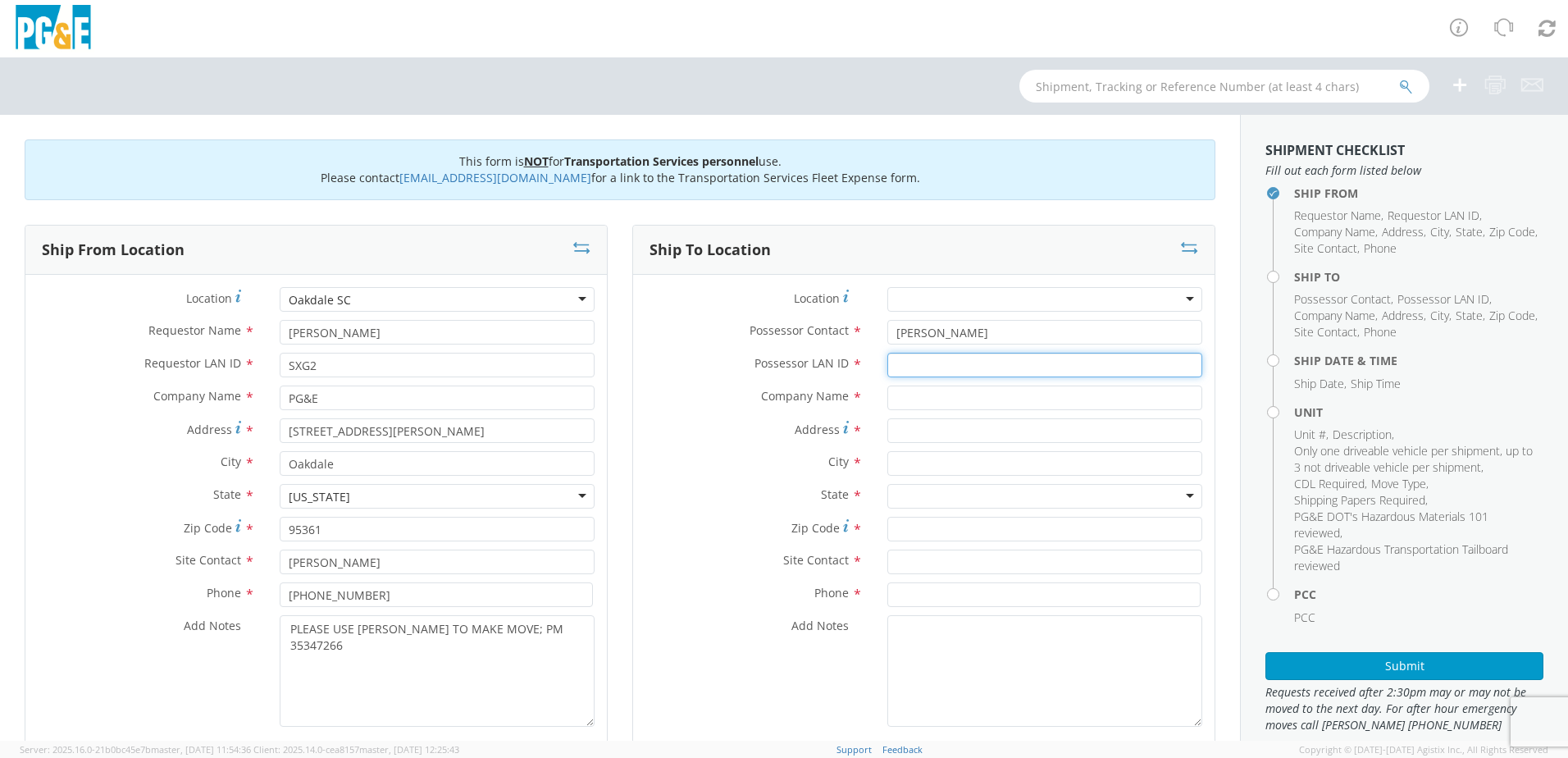
click at [947, 372] on input "Possessor LAN ID *" at bounding box center [1044, 365] width 315 height 25
type input "SXG2"
click at [919, 401] on input "text" at bounding box center [1044, 398] width 315 height 25
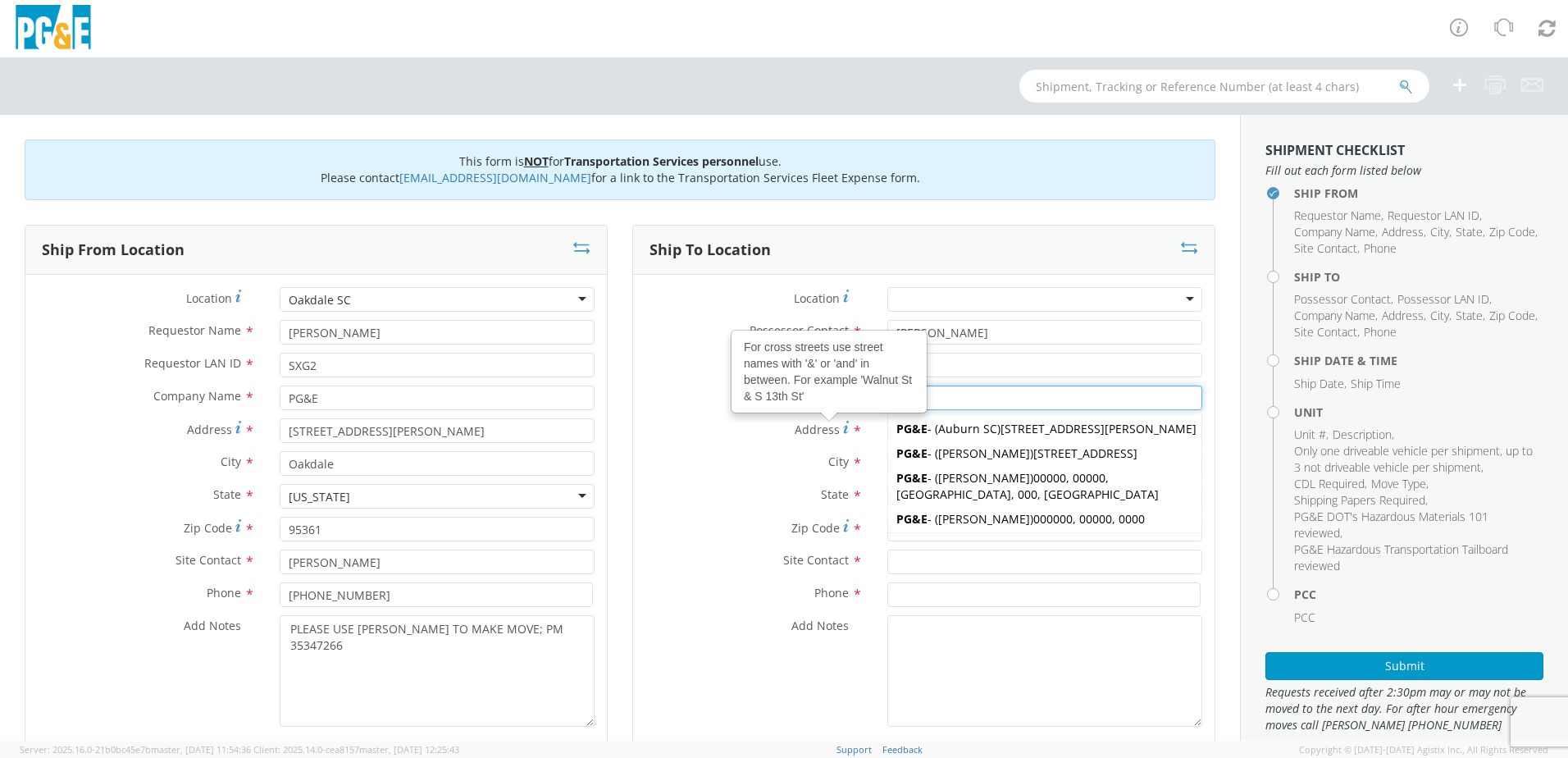
type input "PG&E"
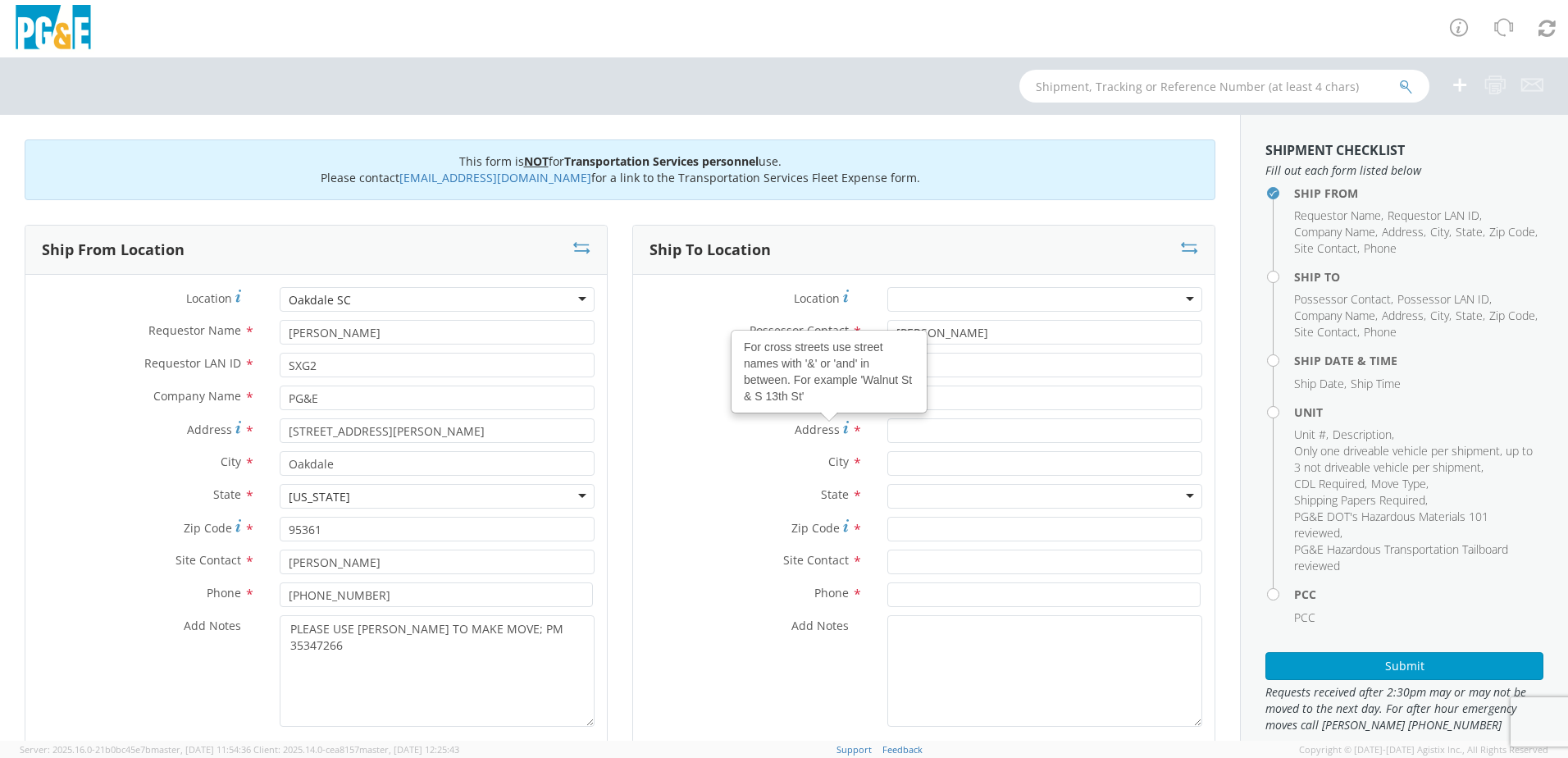
click at [808, 419] on label "Address For cross streets use street names with '&' or 'and' in between. For ex…" at bounding box center [754, 430] width 242 height 22
click at [888, 419] on input "Address For cross streets use street names with '&' or 'and' in between. For ex…" at bounding box center [1044, 431] width 315 height 25
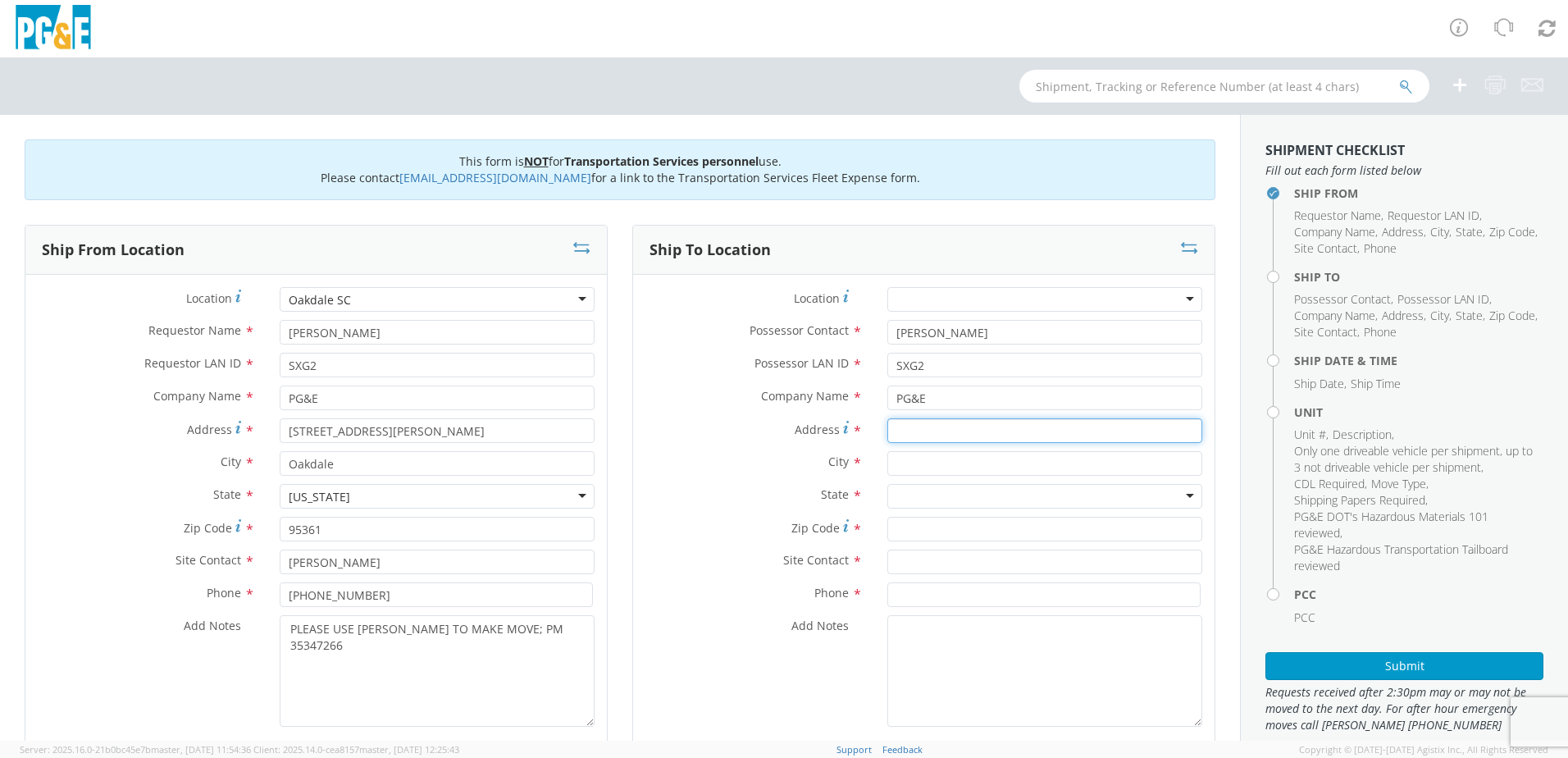
click at [912, 439] on input "Address For cross streets use street names with '&' or 'and' in between. For ex…" at bounding box center [1044, 431] width 315 height 25
type input "22200 [PERSON_NAME] BALD MTN"
click at [909, 472] on input "text" at bounding box center [1044, 464] width 315 height 25
type input "SONORA"
click at [845, 483] on div "City * [GEOGRAPHIC_DATA]" at bounding box center [924, 467] width 581 height 33
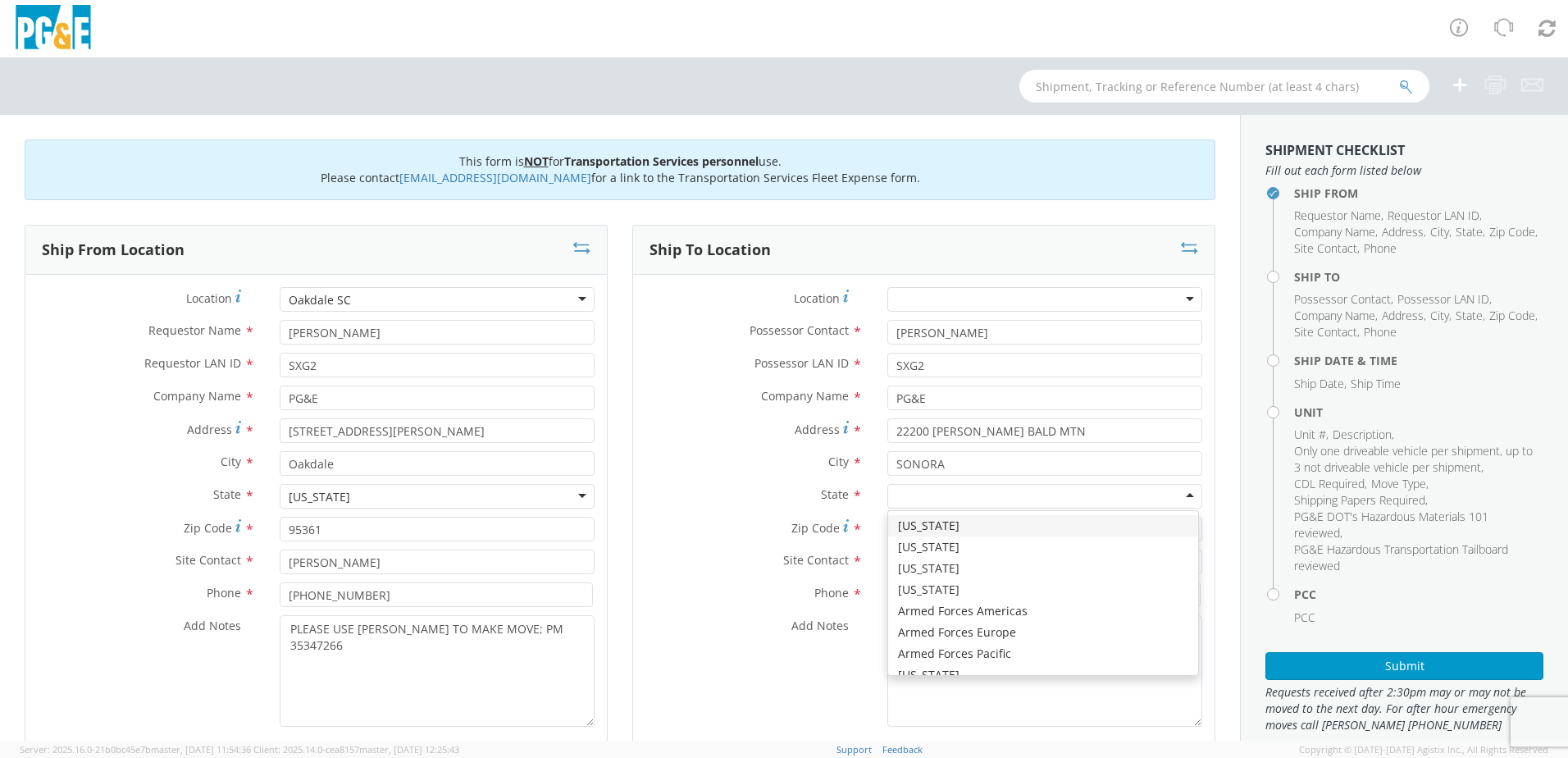
click at [914, 503] on div at bounding box center [1044, 496] width 315 height 25
type input "C"
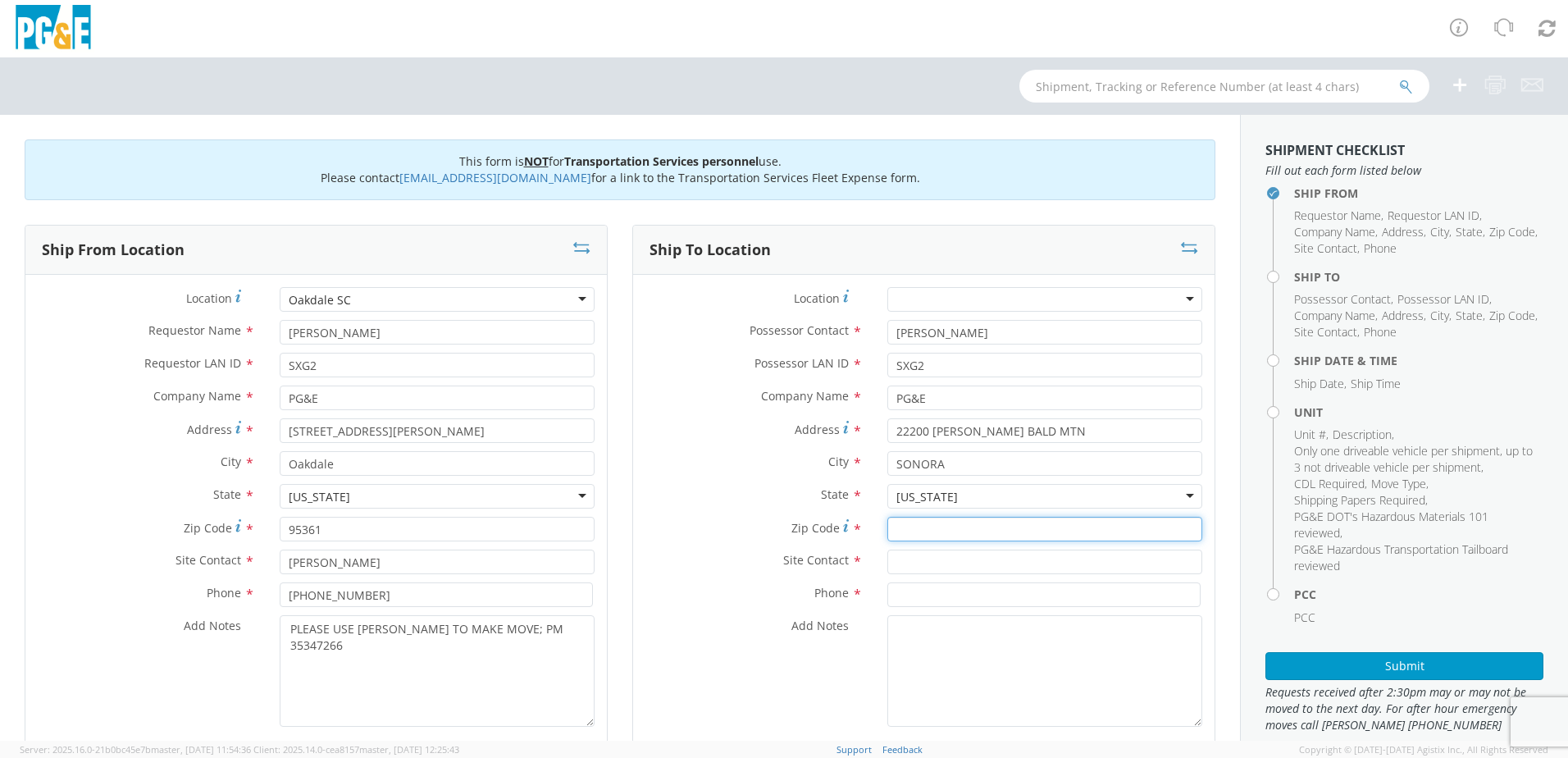
click at [914, 534] on input "Zip Code *" at bounding box center [1044, 529] width 315 height 25
click at [911, 529] on input "Zip Code *" at bounding box center [1044, 529] width 315 height 25
type input "95370"
click at [914, 561] on input "text" at bounding box center [1044, 562] width 315 height 25
type input "[PERSON_NAME]"
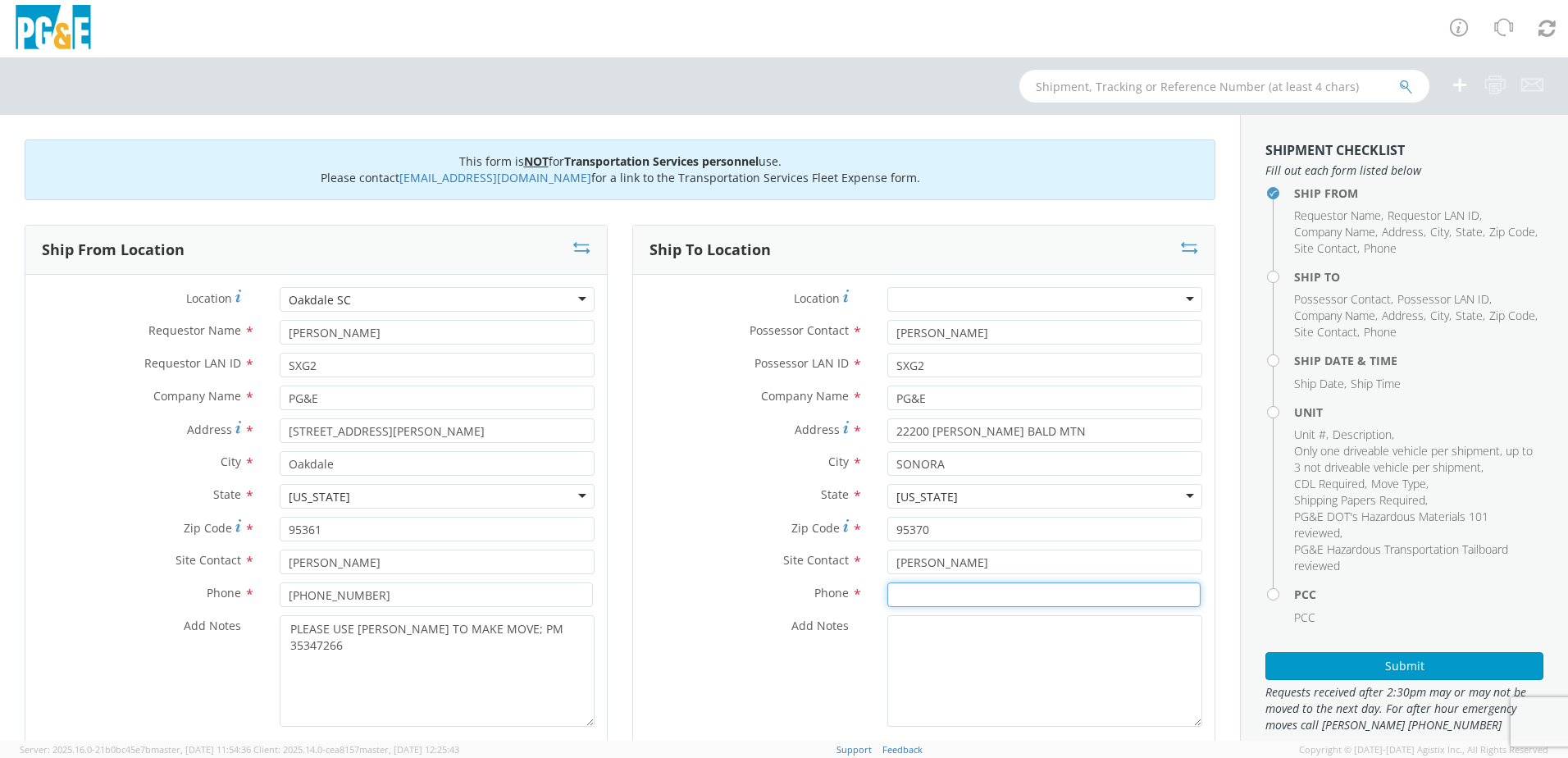
click at [932, 601] on input at bounding box center [1043, 595] width 313 height 25
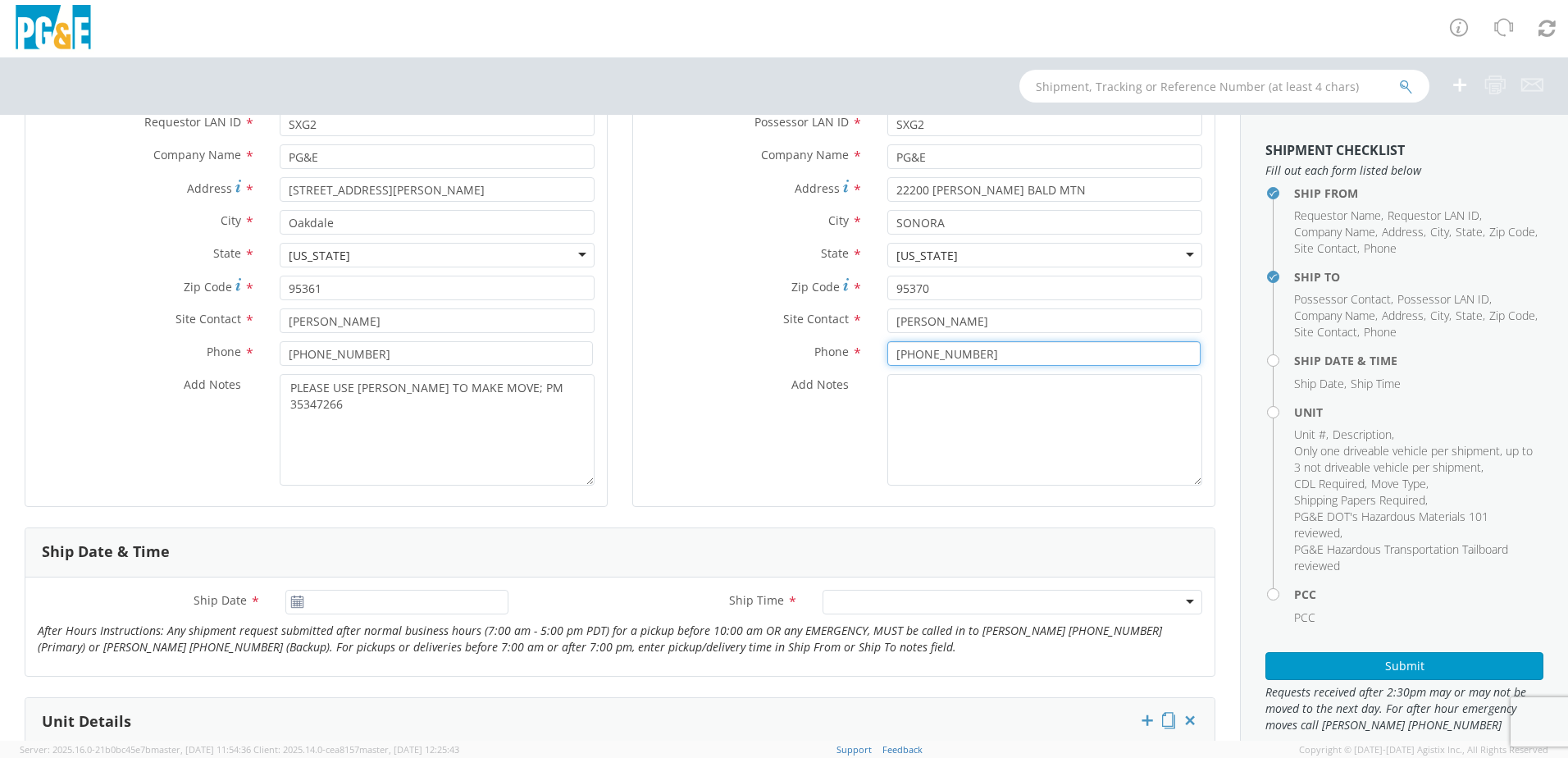
scroll to position [411, 0]
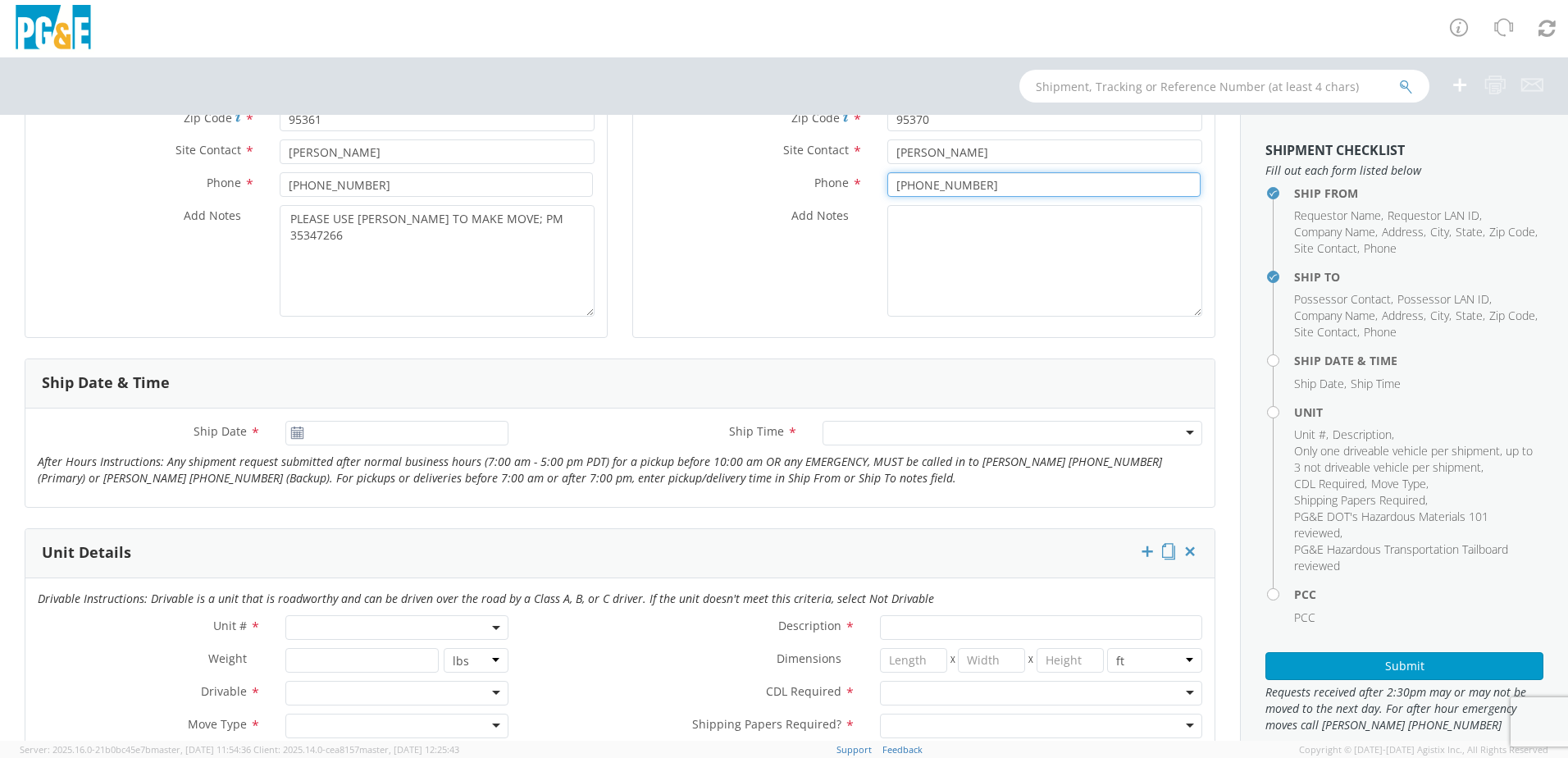
type input "[PHONE_NUMBER]"
click at [331, 436] on input "[DATE]" at bounding box center [396, 433] width 223 height 25
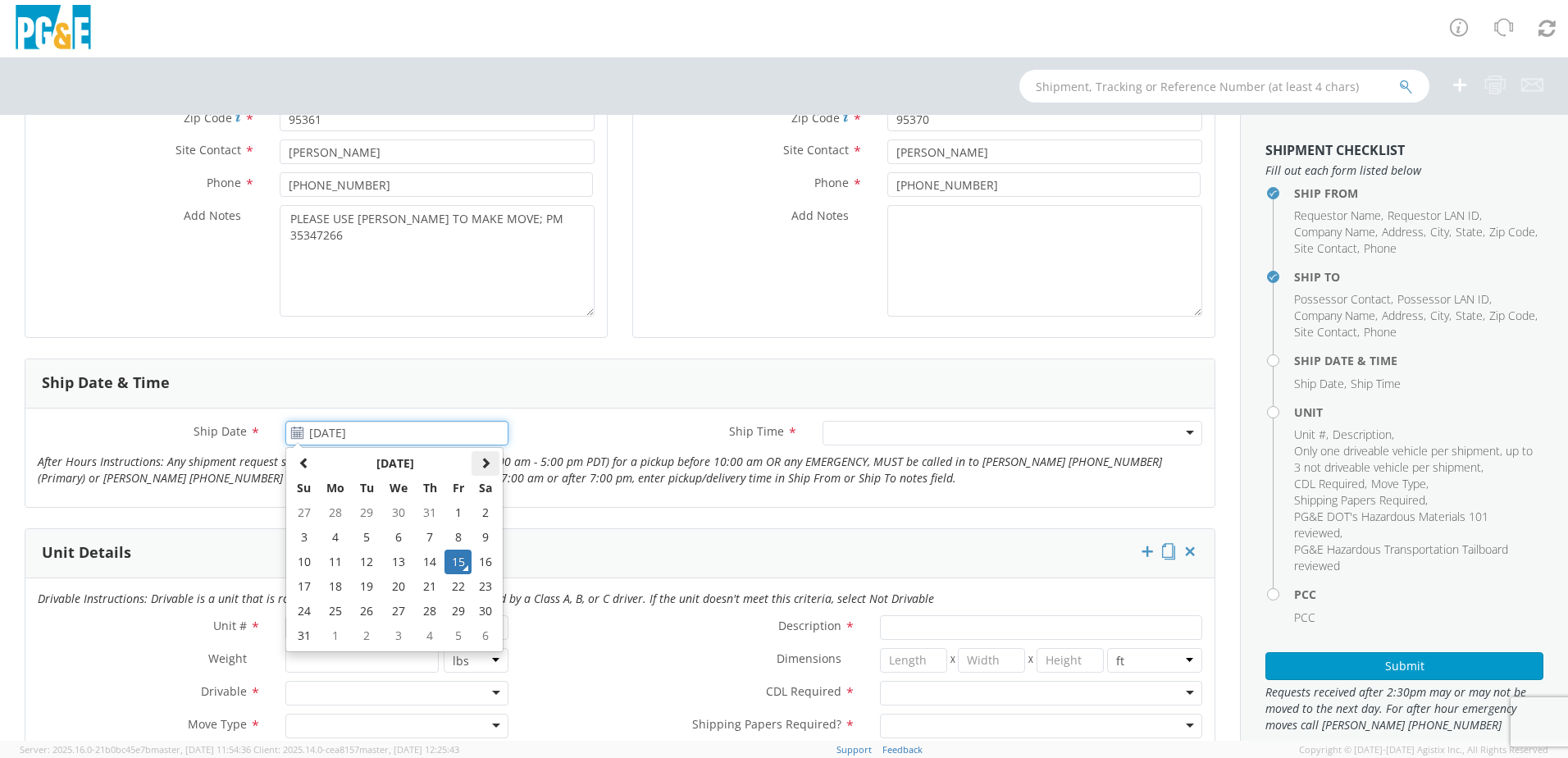
click at [480, 462] on span at bounding box center [486, 463] width 11 height 11
click at [426, 513] on td "4" at bounding box center [429, 513] width 29 height 25
type input "[DATE]"
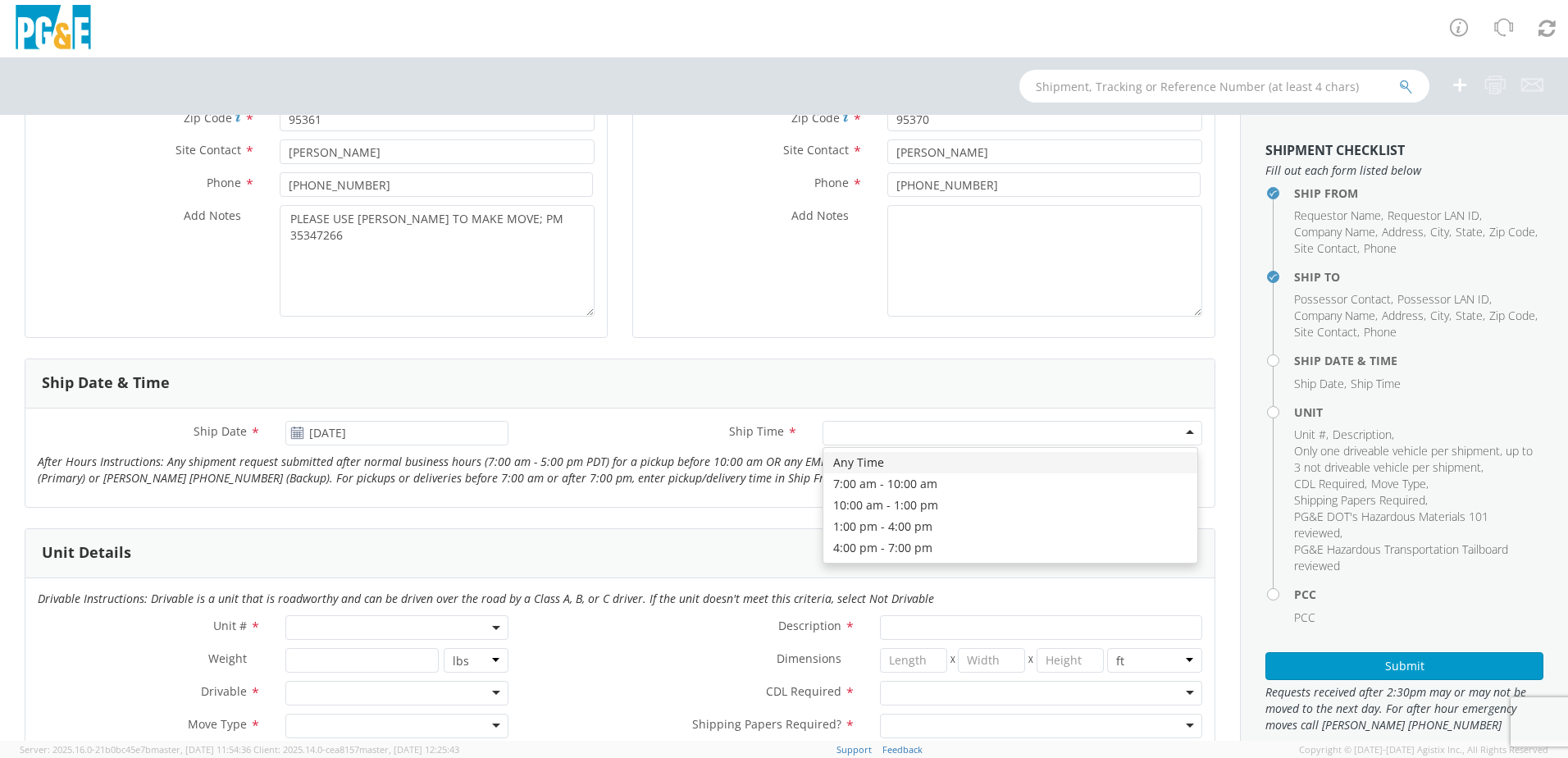
click at [847, 436] on div at bounding box center [1012, 433] width 380 height 25
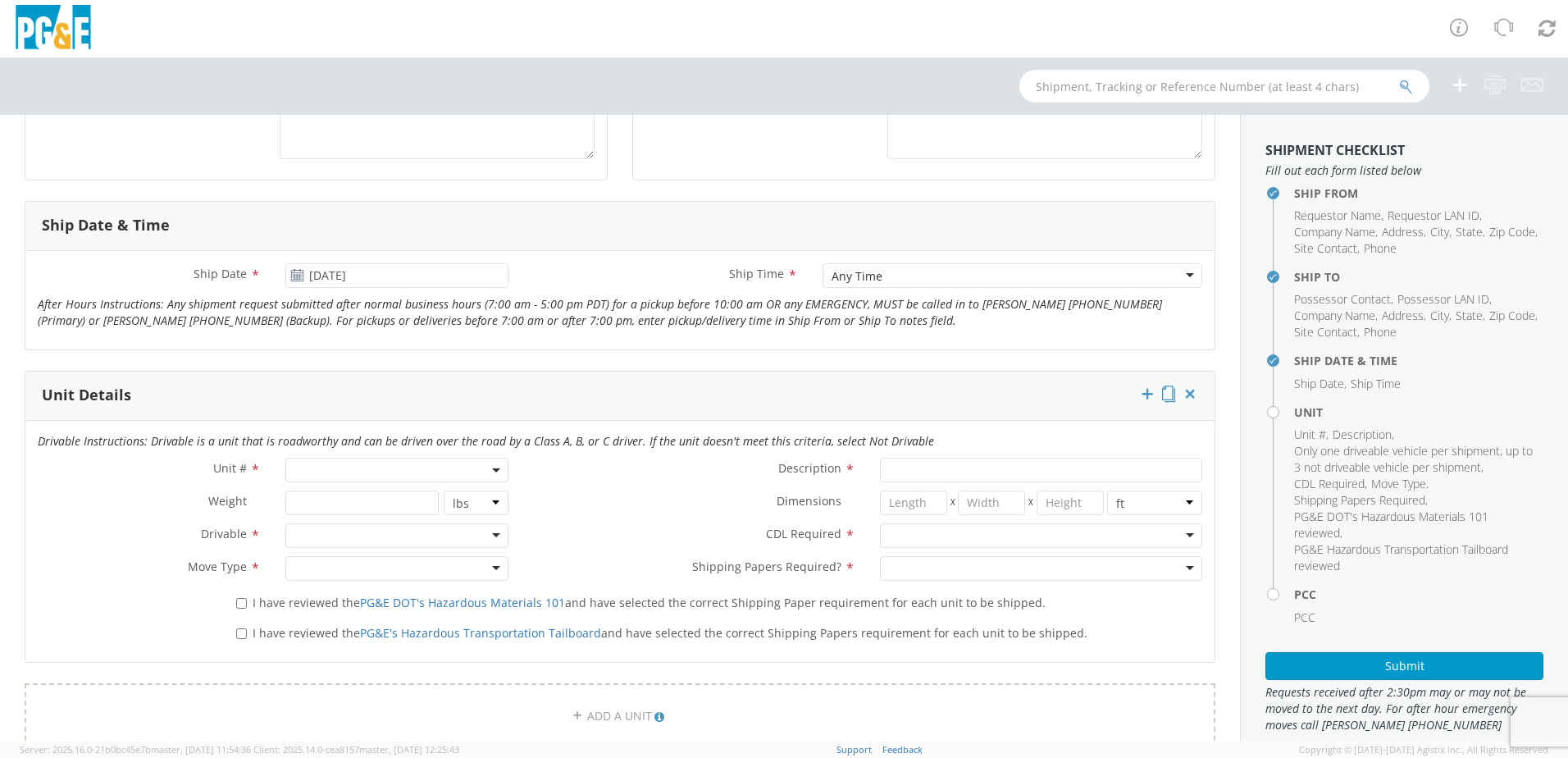
scroll to position [574, 0]
click at [342, 472] on span at bounding box center [396, 464] width 223 height 25
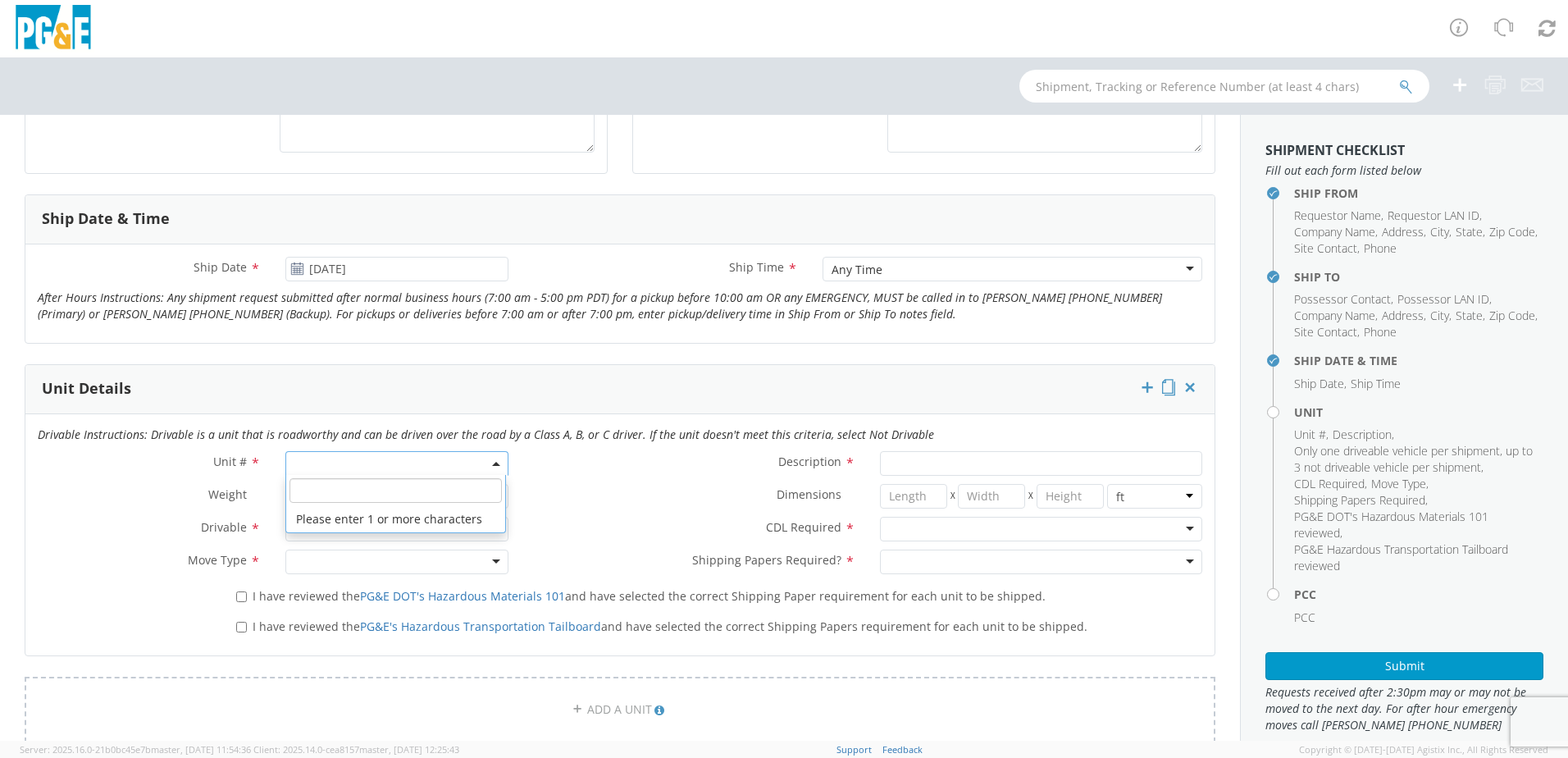
click at [343, 489] on input "search" at bounding box center [395, 490] width 213 height 25
type input "12086"
select select "Other"
select select "? undefined:undefined ?"
click at [327, 521] on div at bounding box center [396, 529] width 223 height 25
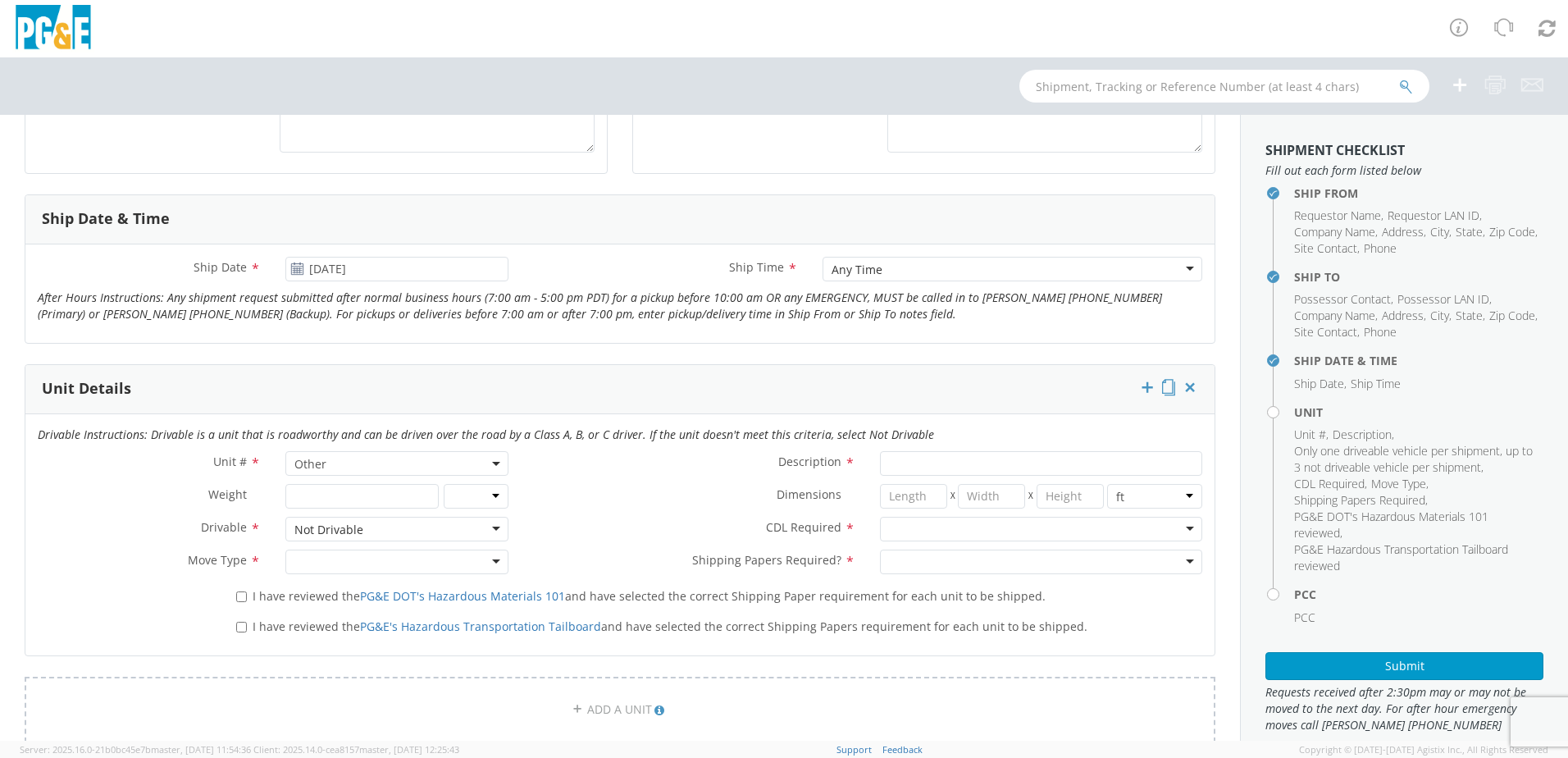
click at [324, 557] on div at bounding box center [396, 562] width 223 height 25
drag, startPoint x: 330, startPoint y: 678, endPoint x: 345, endPoint y: 649, distance: 32.6
click at [287, 599] on span "I have reviewed the PG&E DOT's Hazardous Materials 101 and have selected the co…" at bounding box center [649, 595] width 793 height 16
click at [247, 599] on input "I have reviewed the PG&E DOT's Hazardous Materials 101 and have selected the co…" at bounding box center [240, 596] width 10 height 10
checkbox input "true"
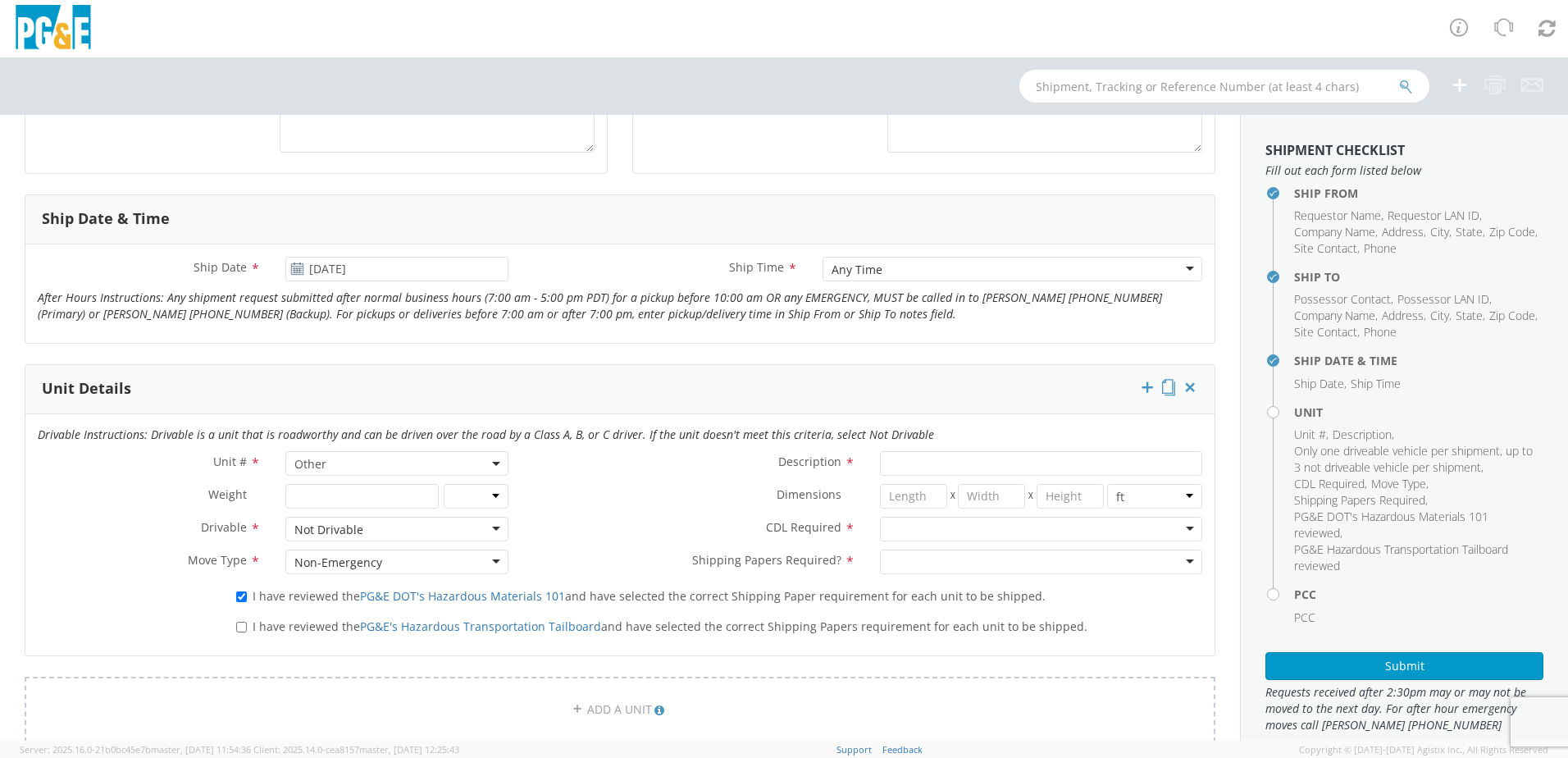
drag, startPoint x: 279, startPoint y: 622, endPoint x: 678, endPoint y: 547, distance: 406.0
click at [283, 622] on span "I have reviewed the PG&E's Hazardous Transportation Tailboard and have selected…" at bounding box center [669, 626] width 835 height 16
click at [247, 622] on input "I have reviewed the PG&E's Hazardous Transportation Tailboard and have selected…" at bounding box center [240, 627] width 10 height 10
checkbox input "true"
click at [902, 468] on input "Description *" at bounding box center [1041, 464] width 322 height 25
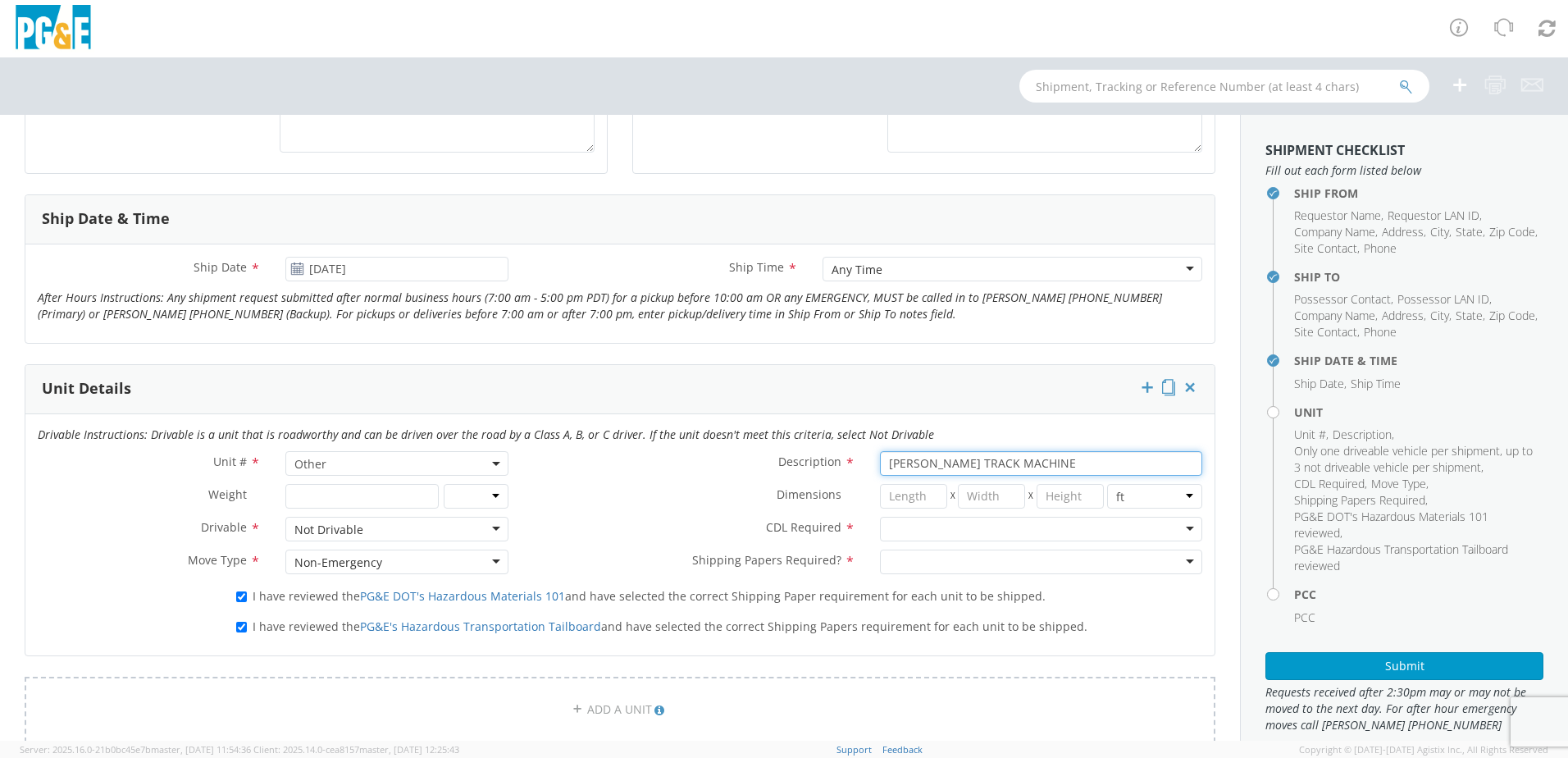
type input "[PERSON_NAME] TRACK MACHINE"
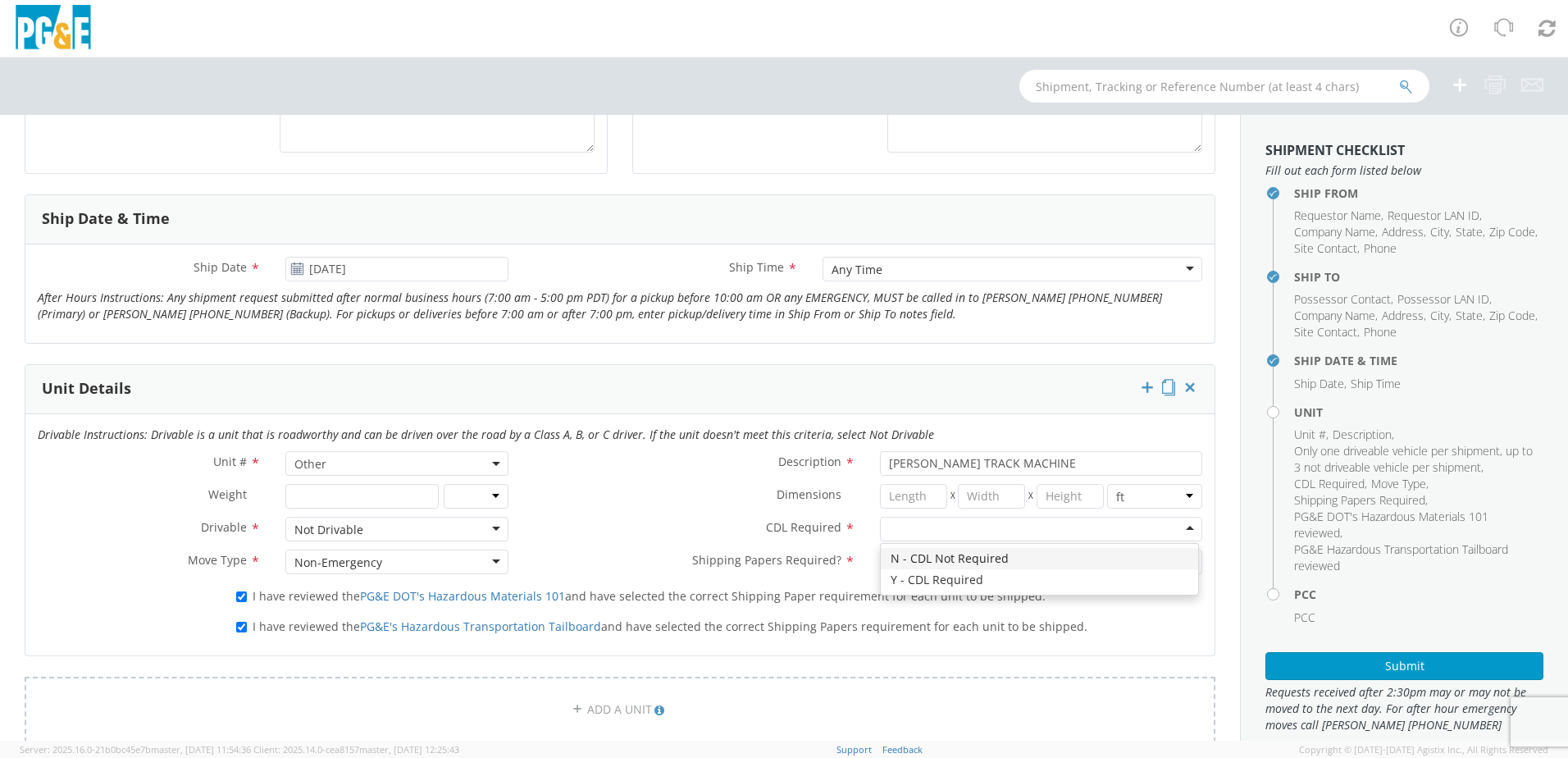
click at [905, 531] on div at bounding box center [1041, 529] width 322 height 25
click at [890, 567] on div at bounding box center [1041, 562] width 322 height 25
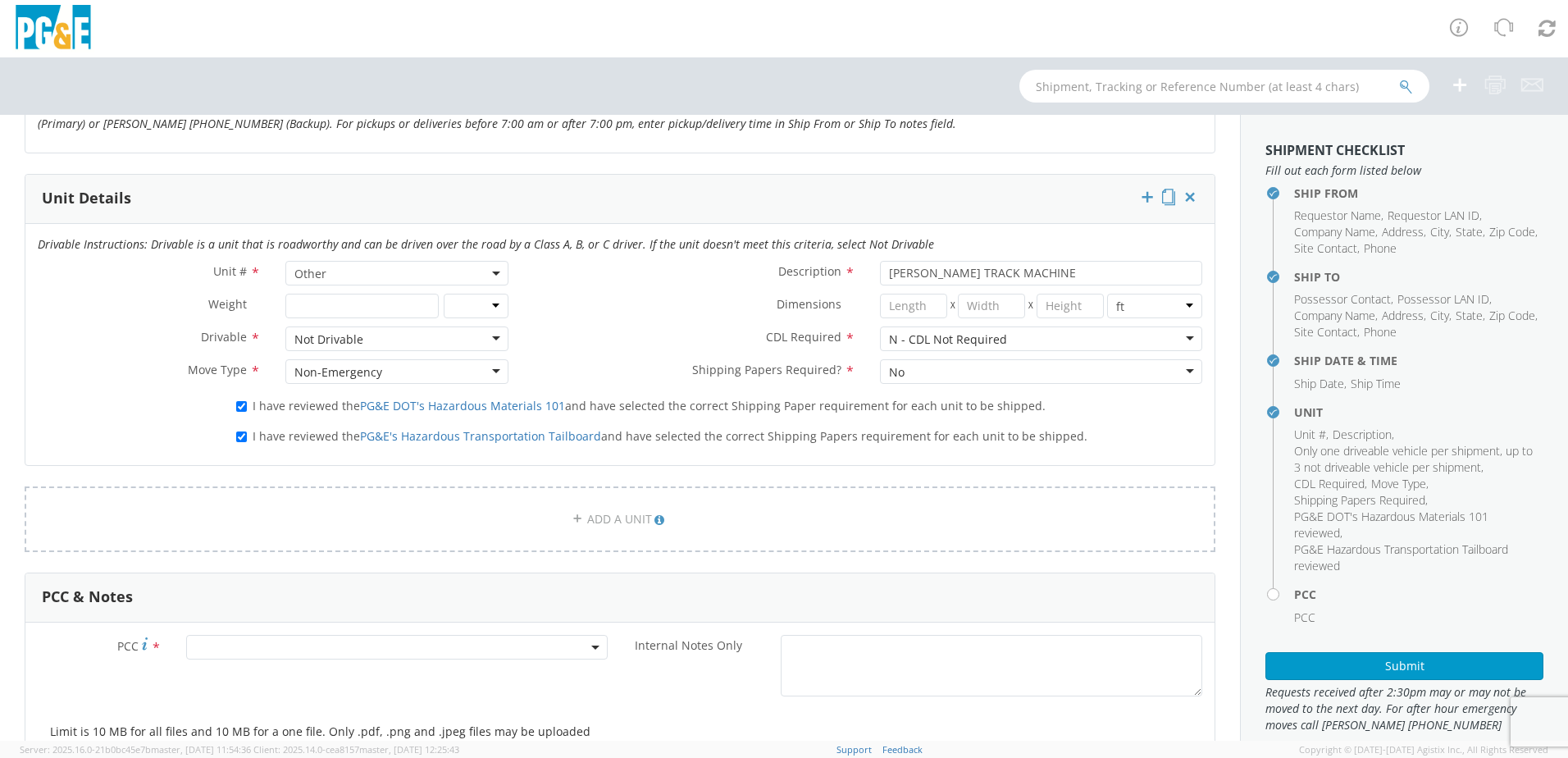
scroll to position [1066, 0]
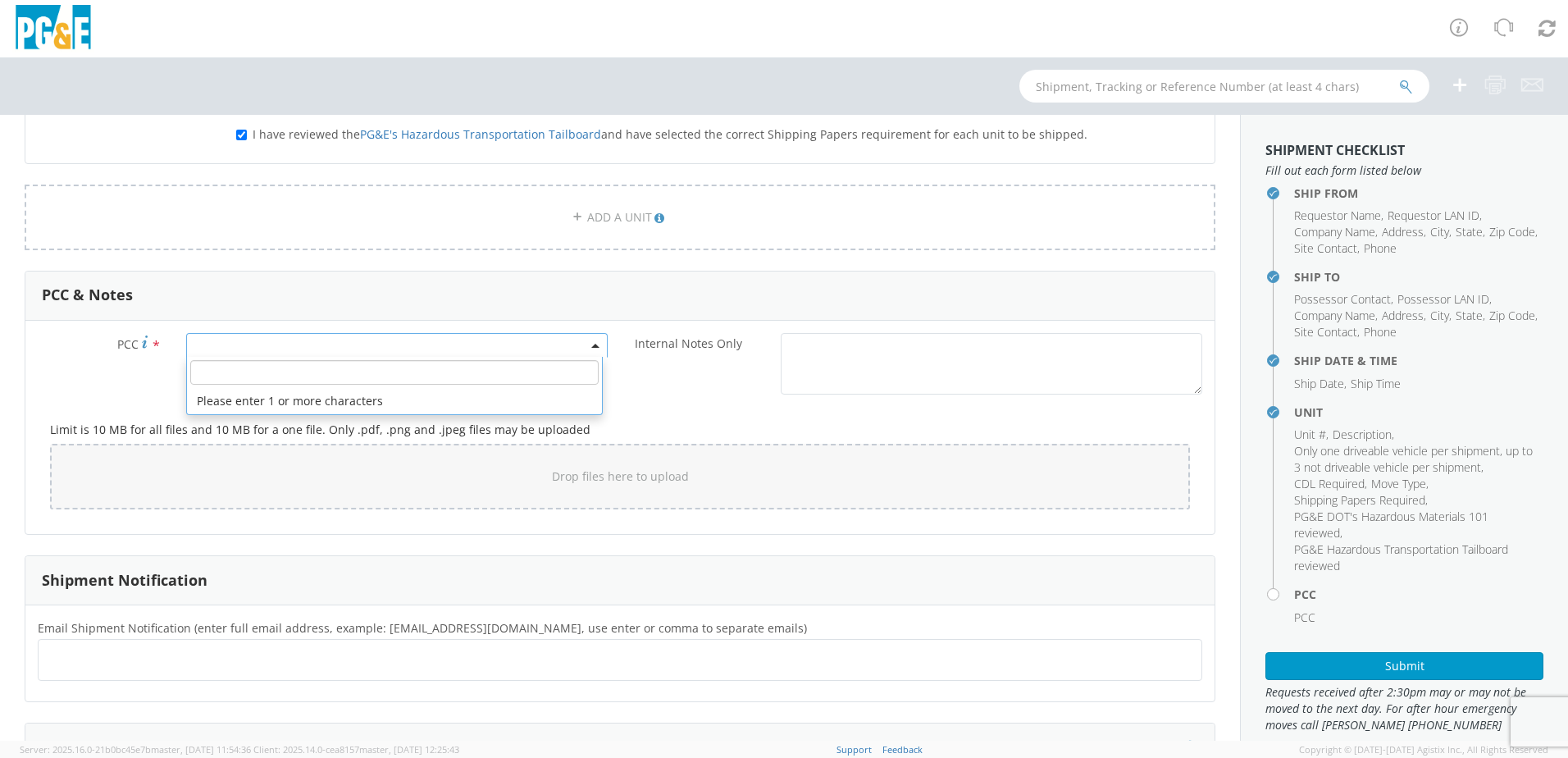
click at [201, 348] on span at bounding box center [397, 346] width 421 height 25
click at [222, 370] on input "number" at bounding box center [395, 372] width 408 height 25
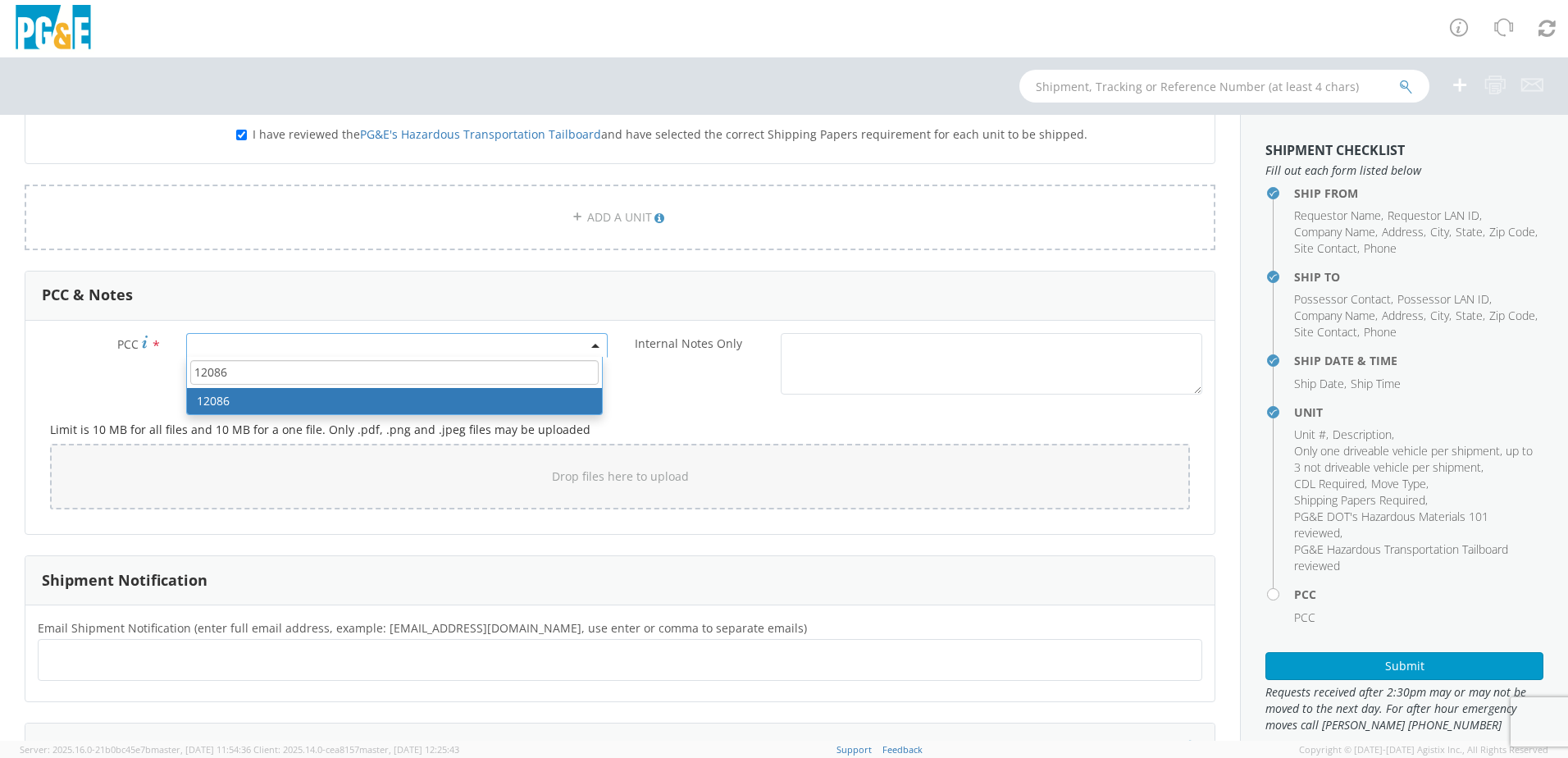
type input "12086"
select select "12086"
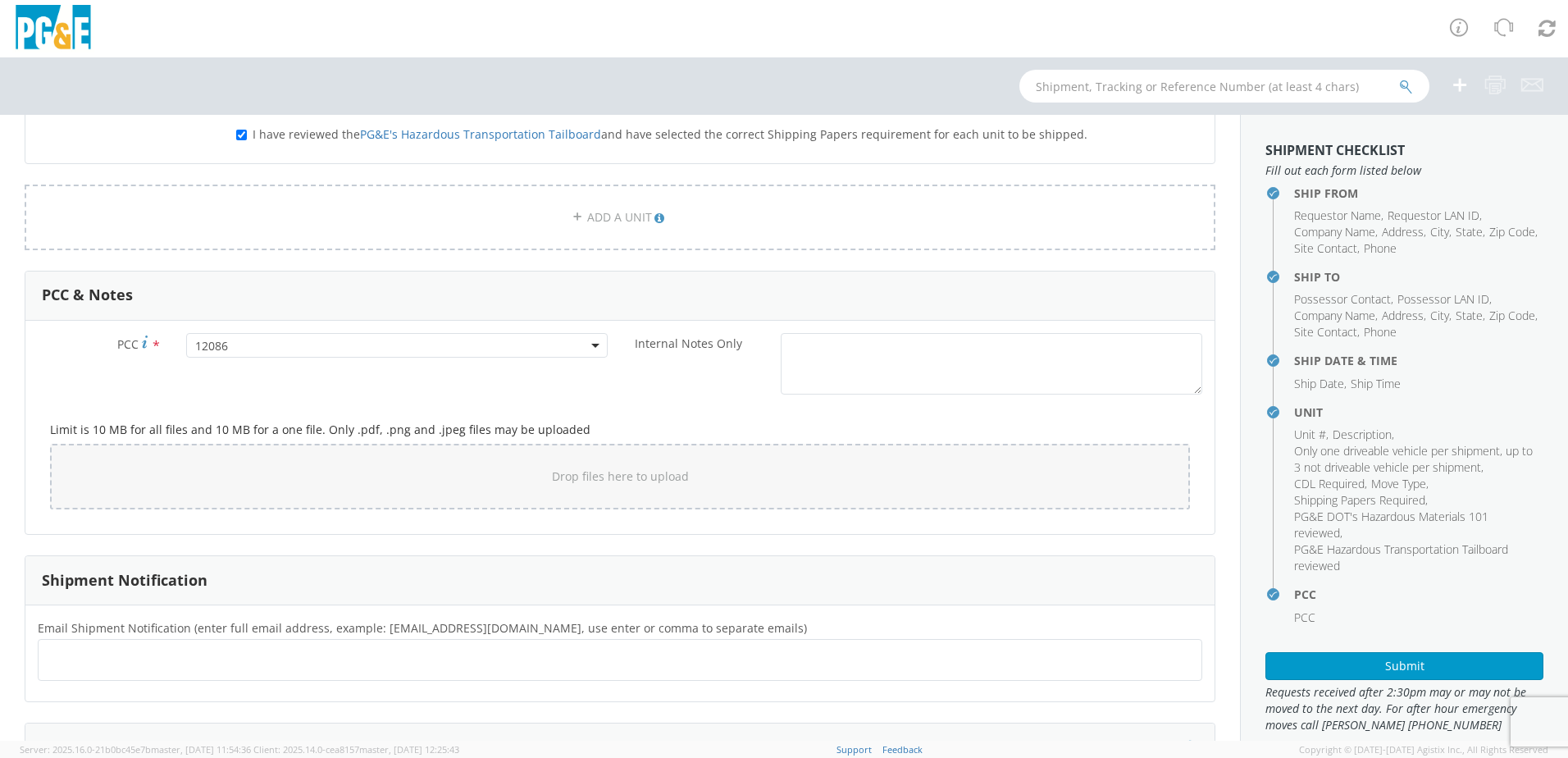
click at [82, 663] on ul at bounding box center [620, 660] width 1150 height 27
type input "[EMAIL_ADDRESS][DOMAIN_NAME]"
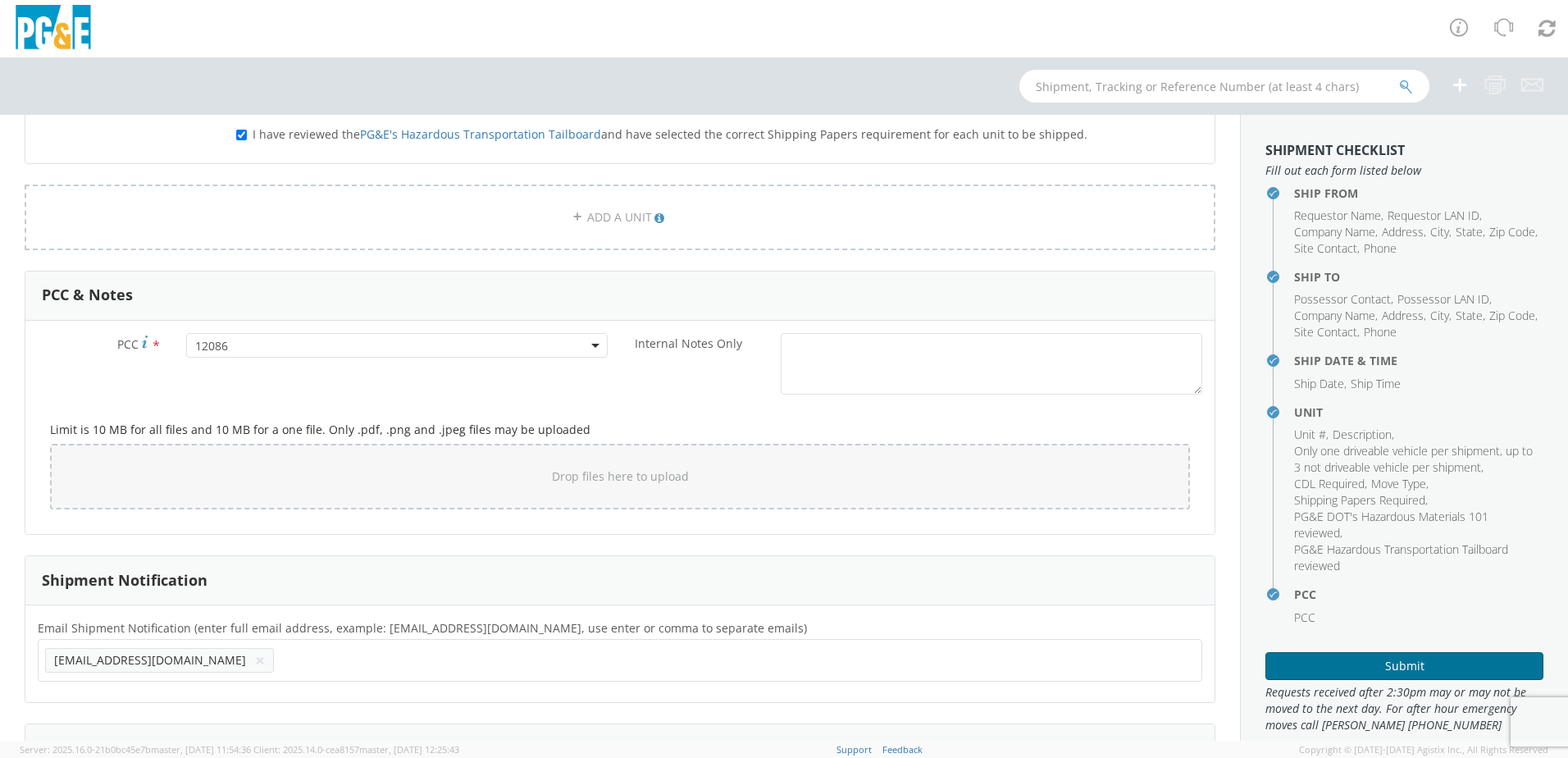
click at [1373, 665] on button "Submit" at bounding box center [1404, 666] width 278 height 28
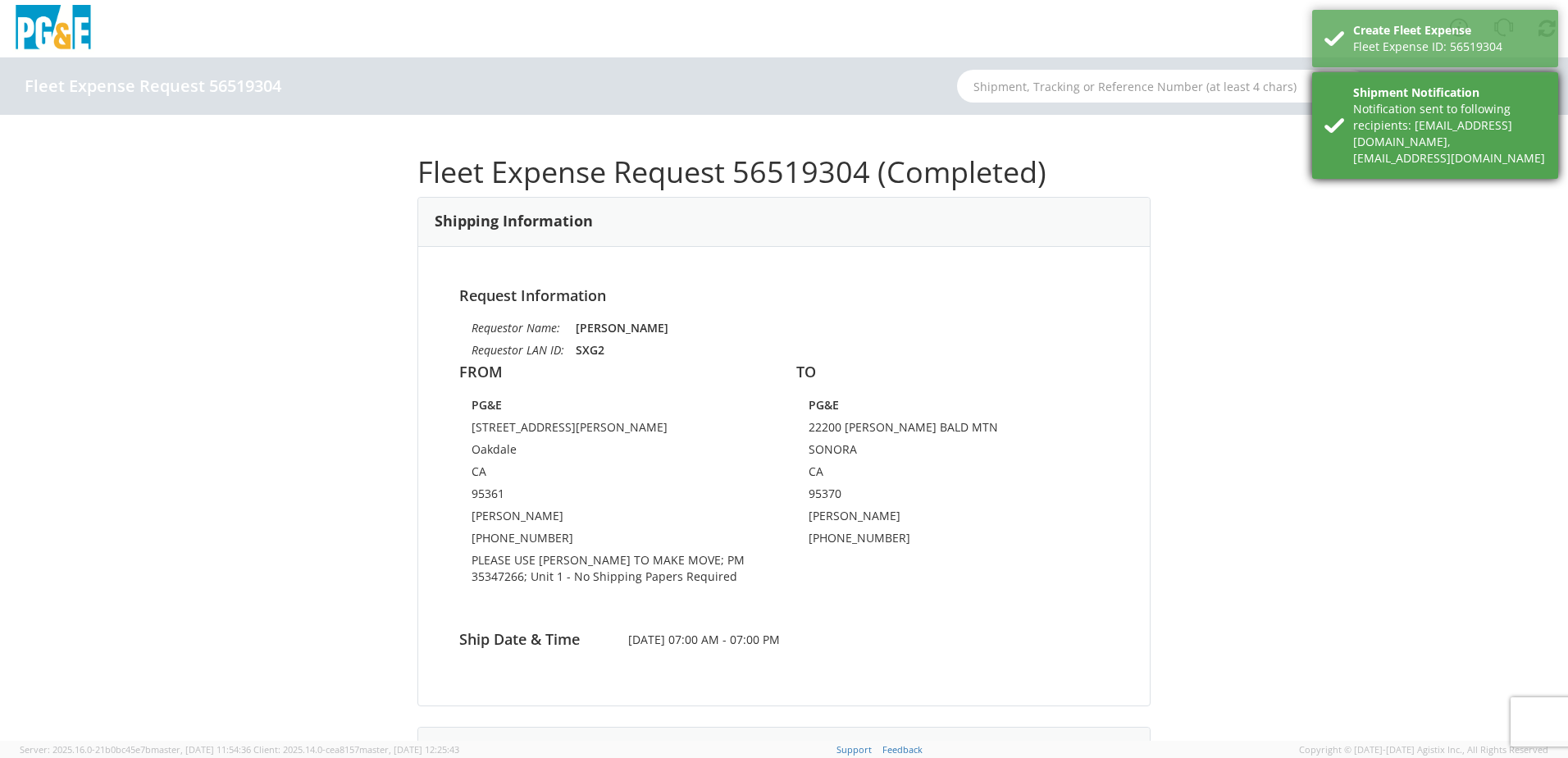
click at [1423, 113] on div "Notification sent to following recipients: [EMAIL_ADDRESS][DOMAIN_NAME],[EMAIL_…" at bounding box center [1450, 134] width 193 height 66
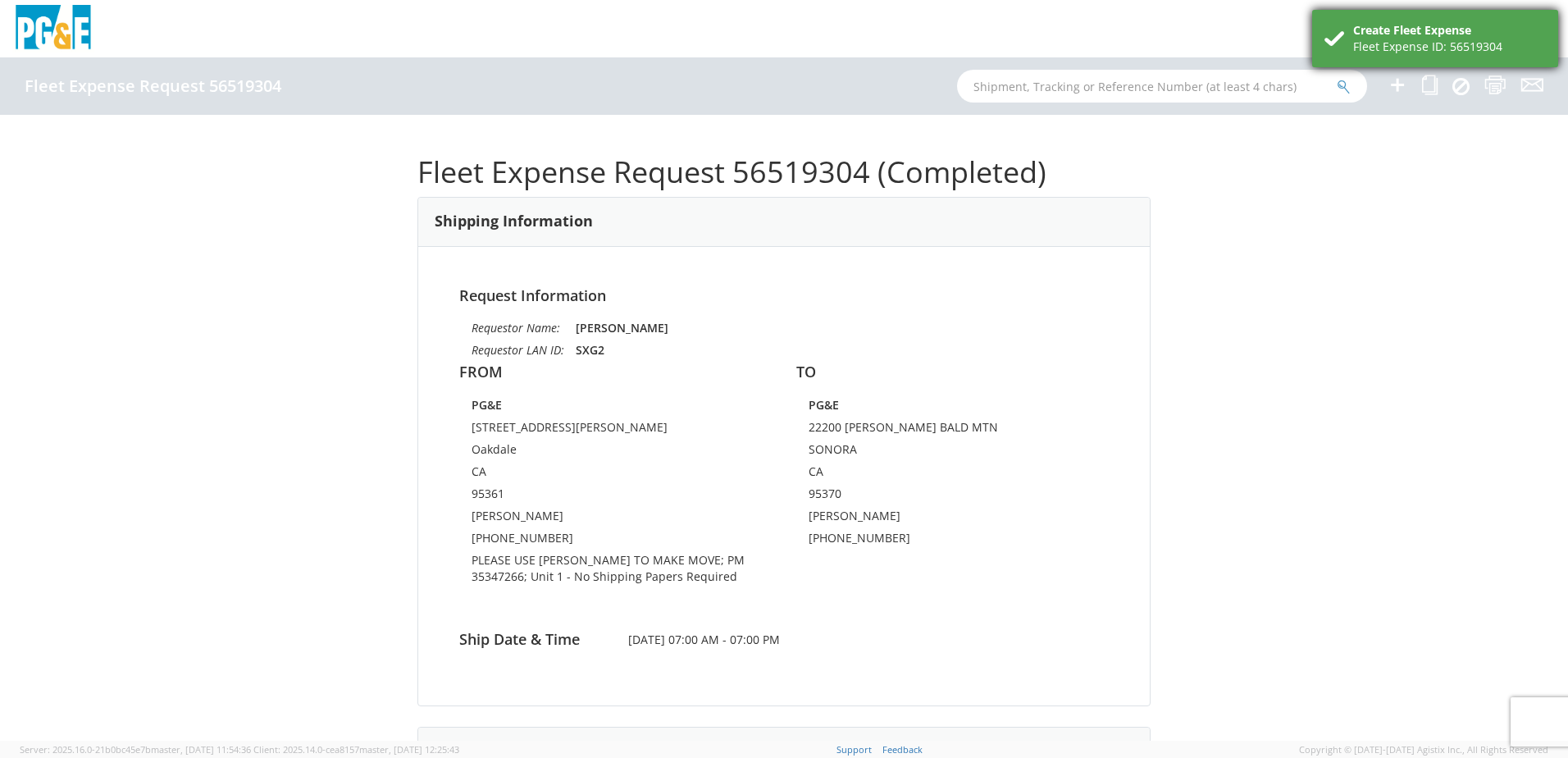
click at [1421, 46] on div "Fleet Expense ID: 56519304" at bounding box center [1450, 47] width 193 height 17
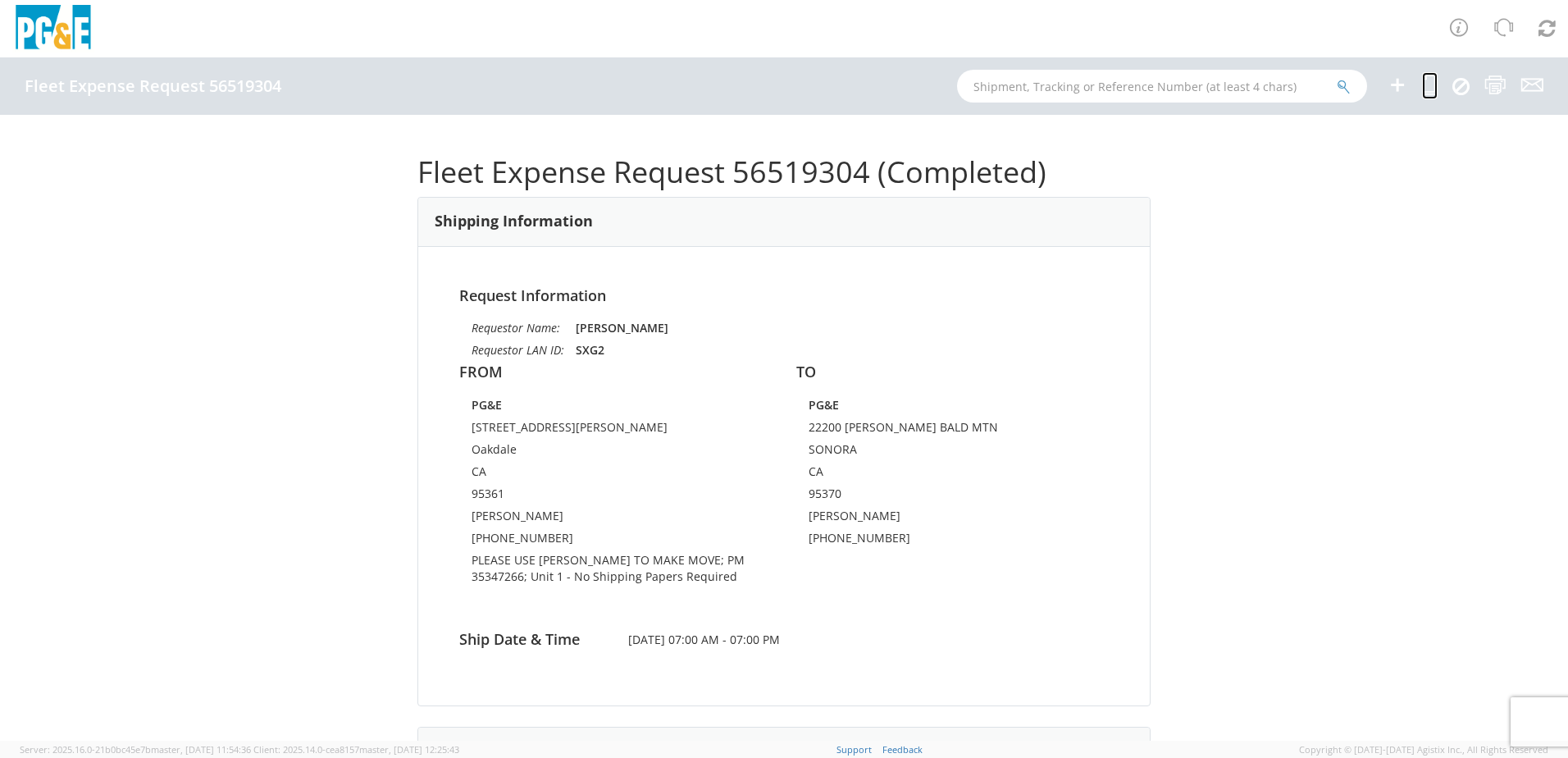
click at [1429, 86] on icon at bounding box center [1430, 85] width 16 height 20
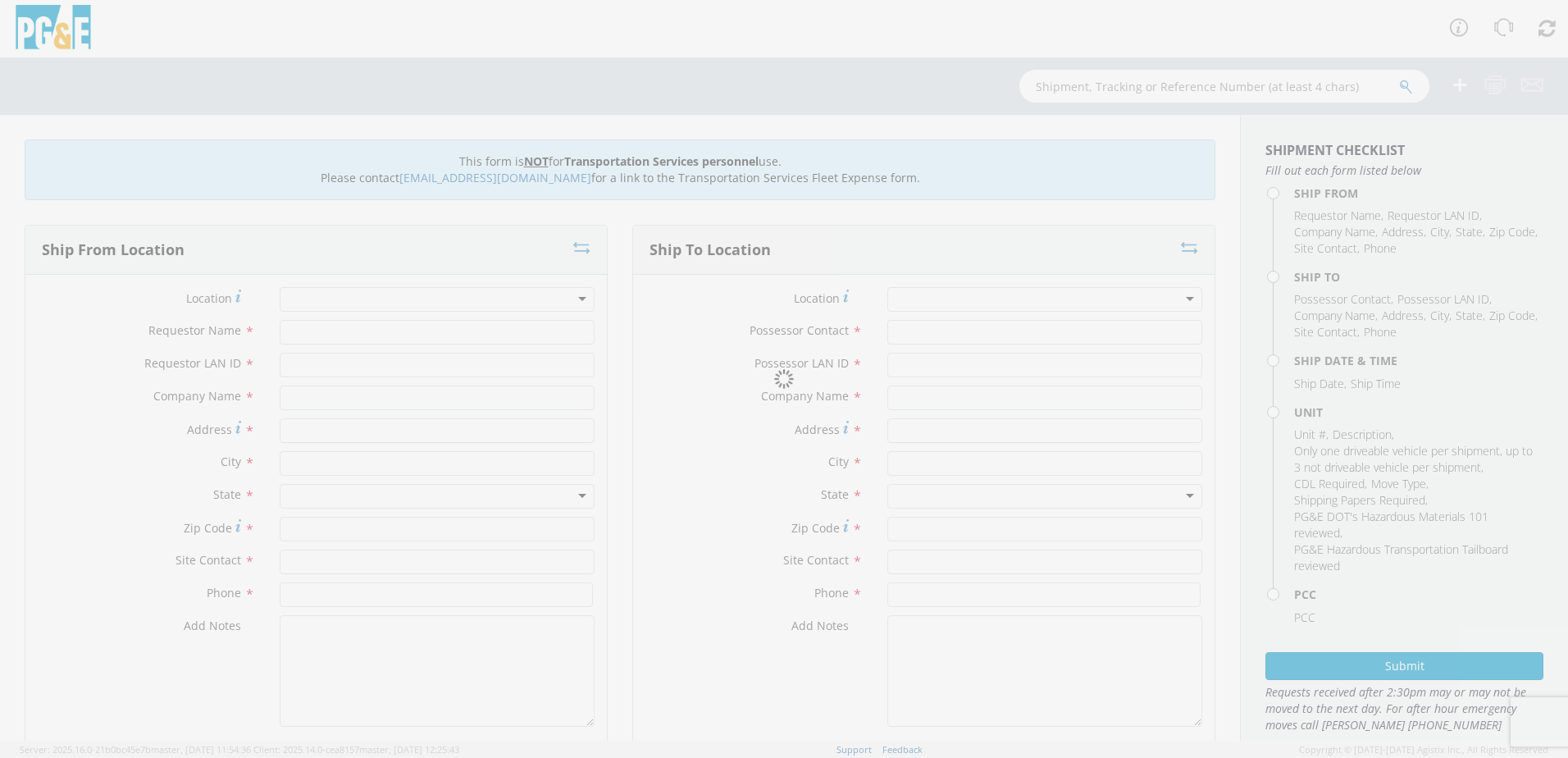
type input "[PERSON_NAME]"
type input "SXG2"
type input "PG&E"
type input "[STREET_ADDRESS][PERSON_NAME]"
type input "Oakdale"
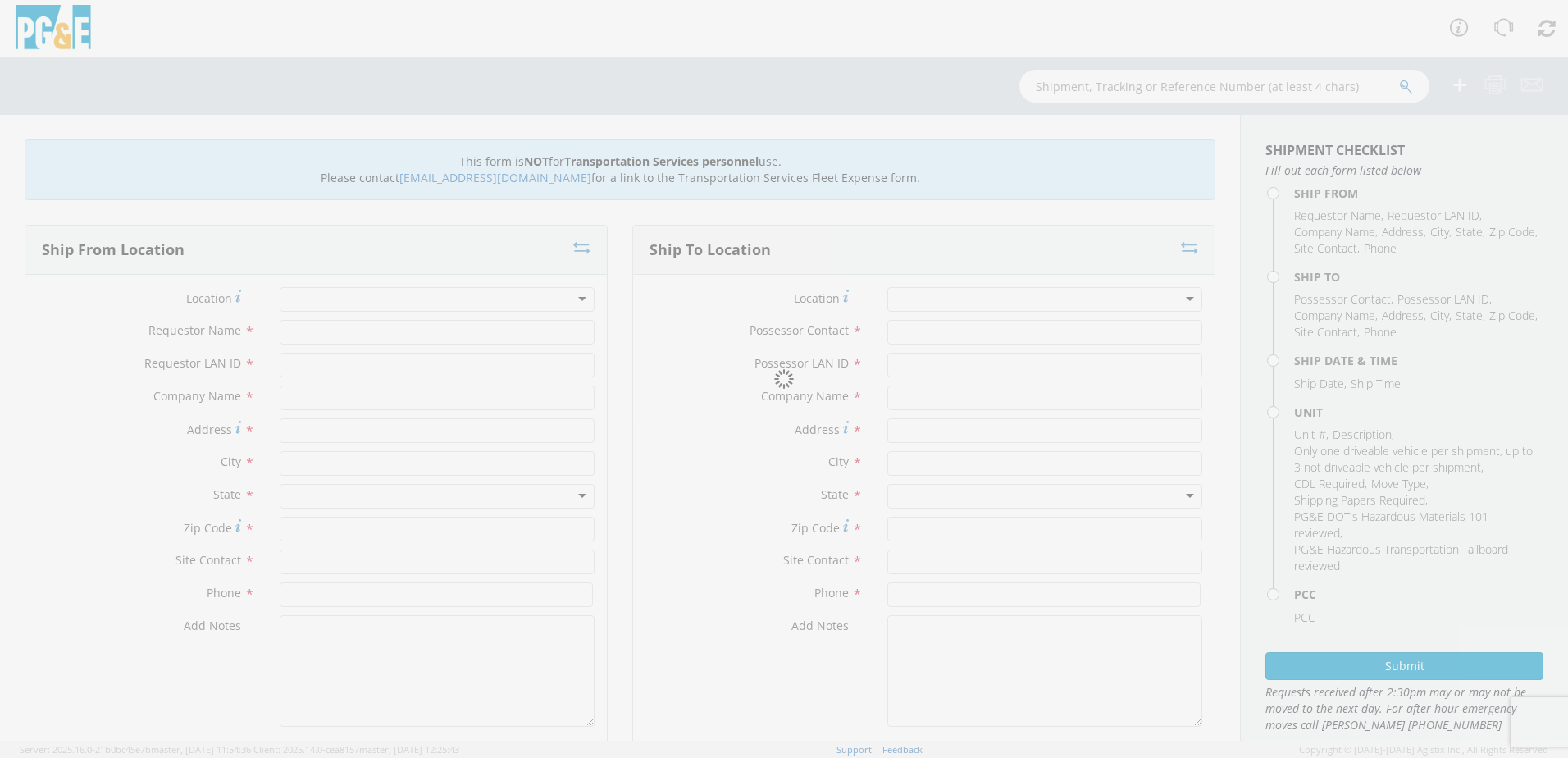
type input "95361"
type input "[PERSON_NAME]"
type input "[PHONE_NUMBER]"
type input "[PERSON_NAME]"
type input "SXG2"
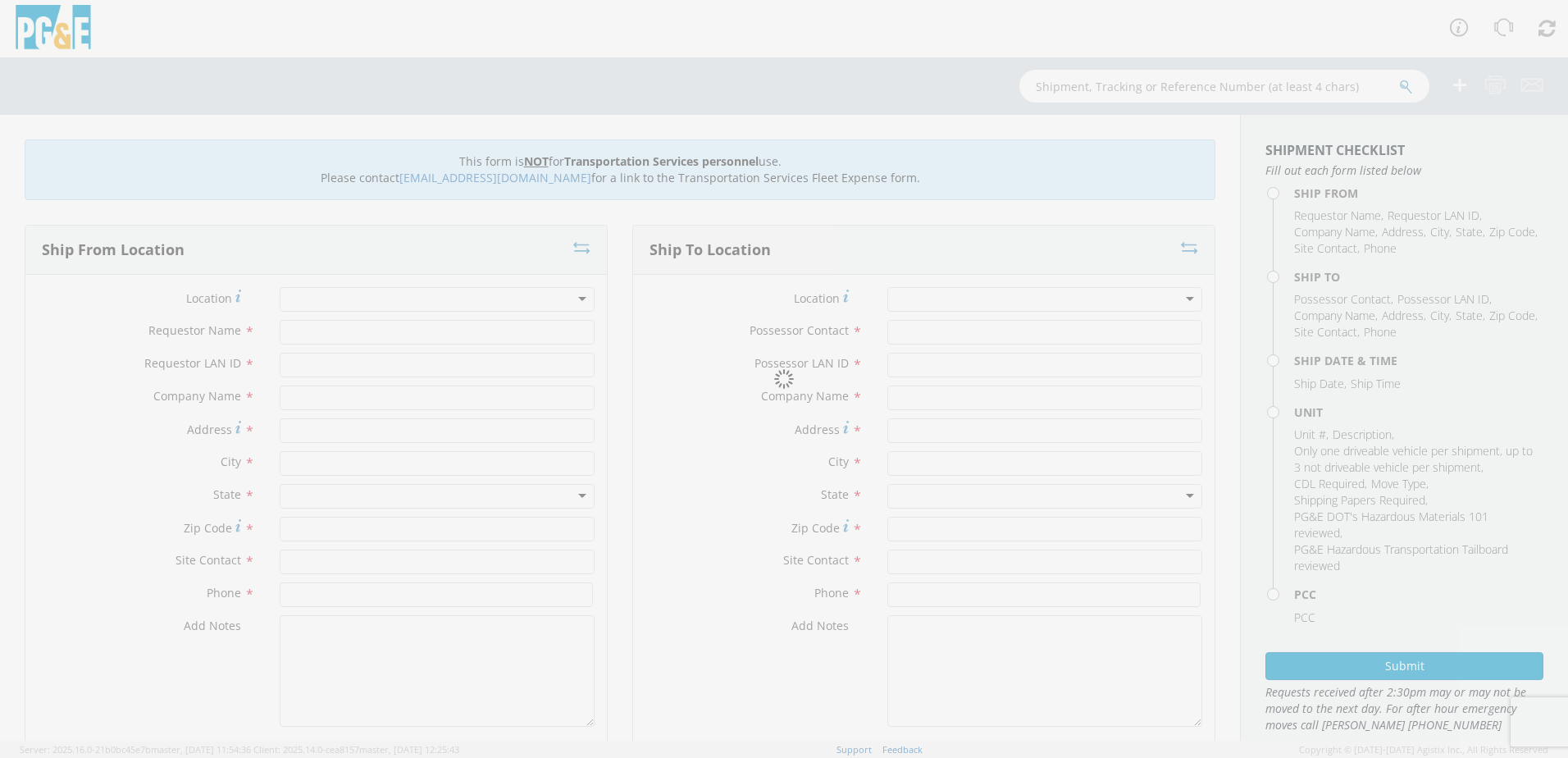
type input "PG&E"
type input "22200 [PERSON_NAME] BALD MTN"
type input "SONORA"
type input "95370"
type input "[PERSON_NAME]"
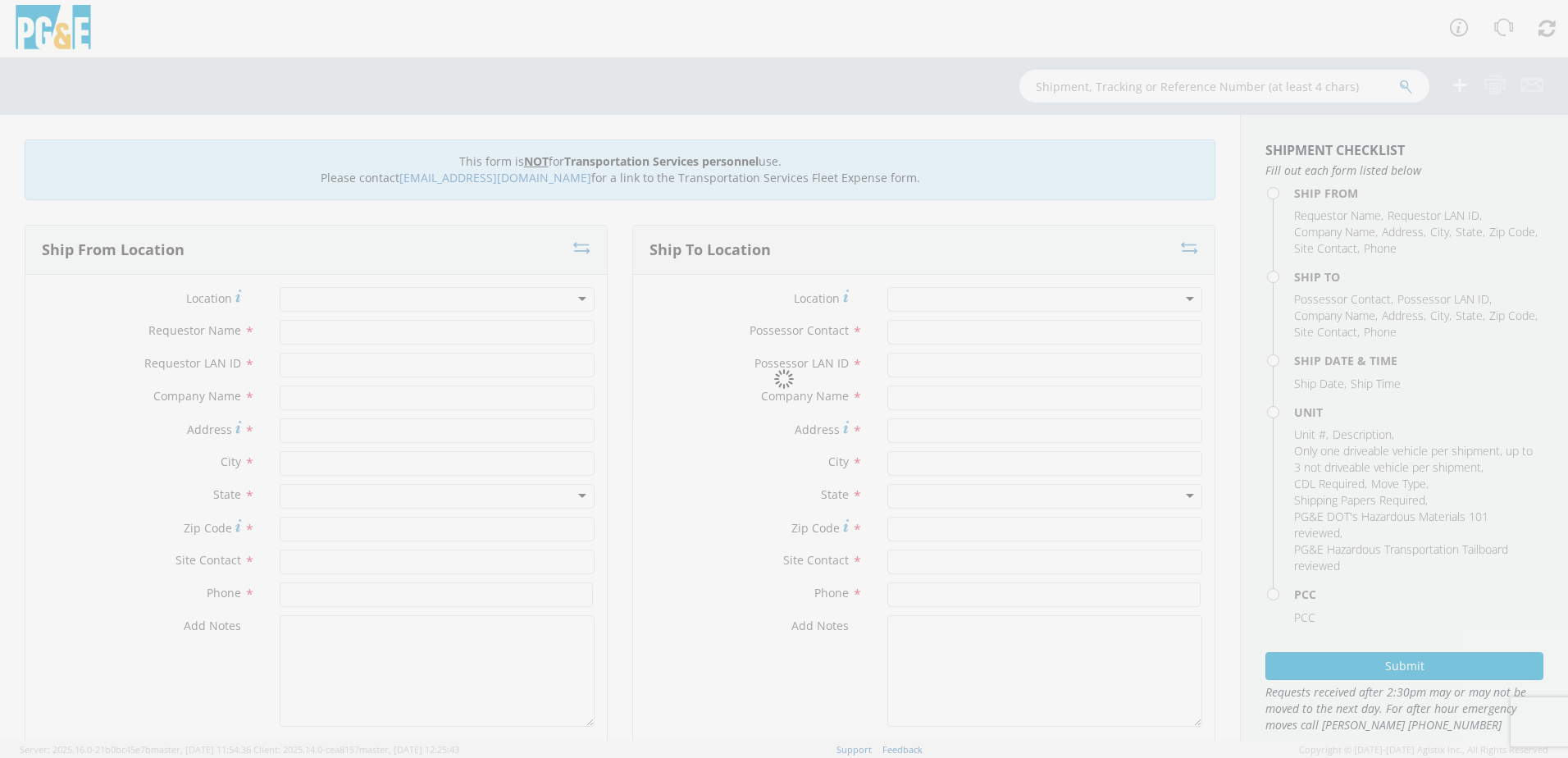
type input "[PHONE_NUMBER]"
type input "[DATE]"
type input "[PERSON_NAME] TRACK MACHINE"
type input "0"
select select "Other"
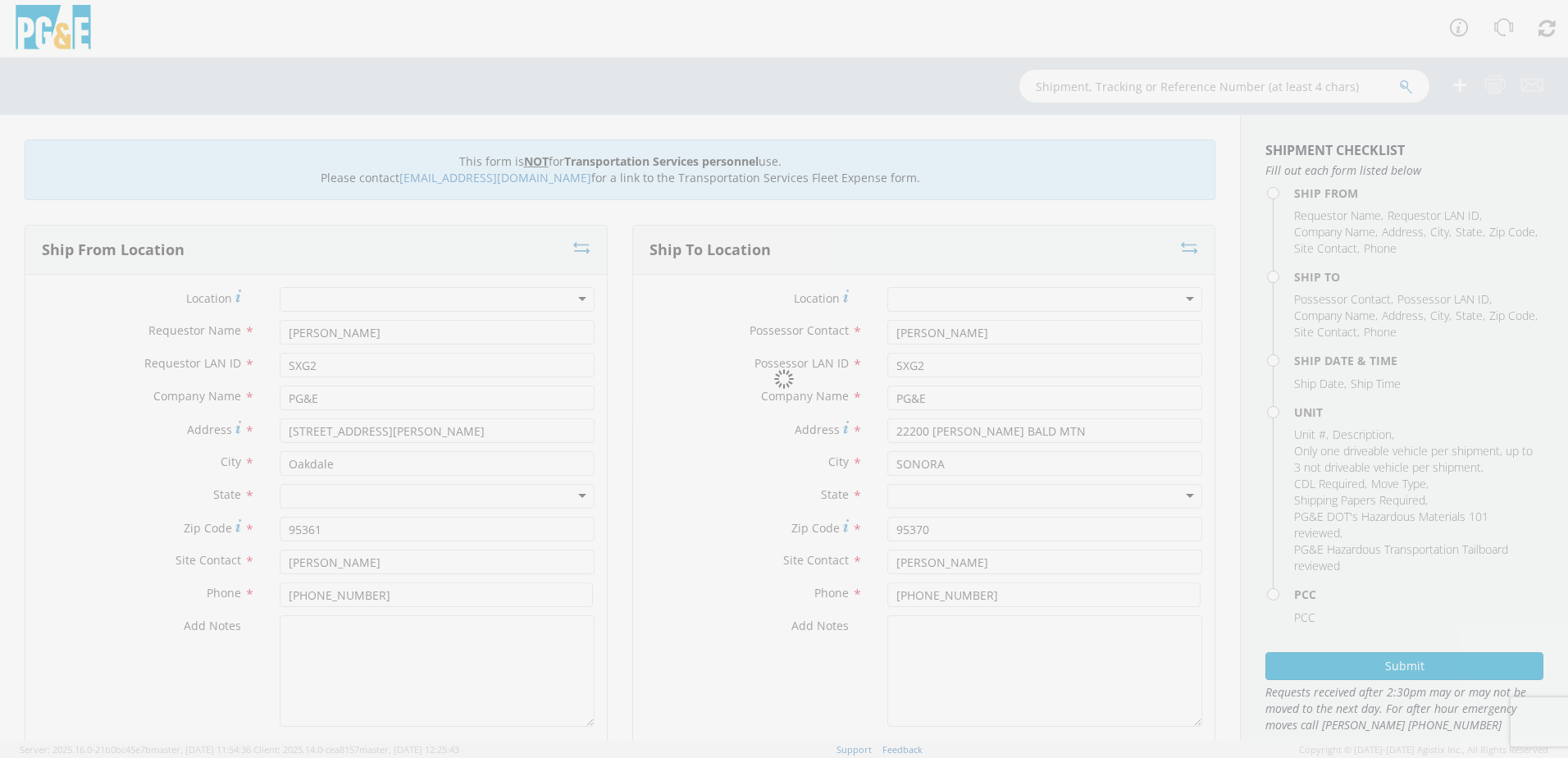
select select "12086"
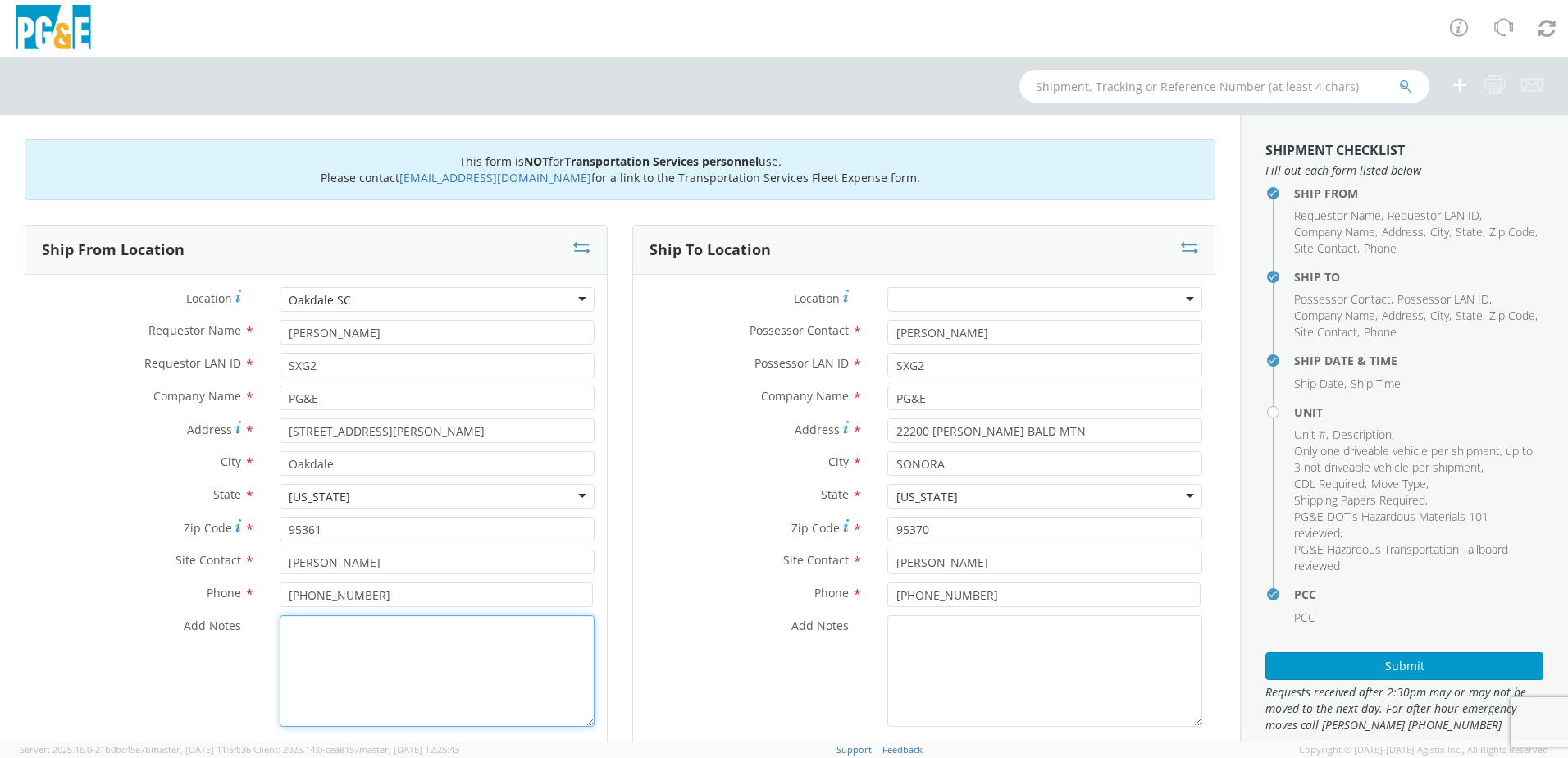
click at [354, 649] on textarea "Add Notes *" at bounding box center [436, 672] width 315 height 111
paste textarea "PLEASE USE [PERSON_NAME] TO MAKE MOVE; PM"
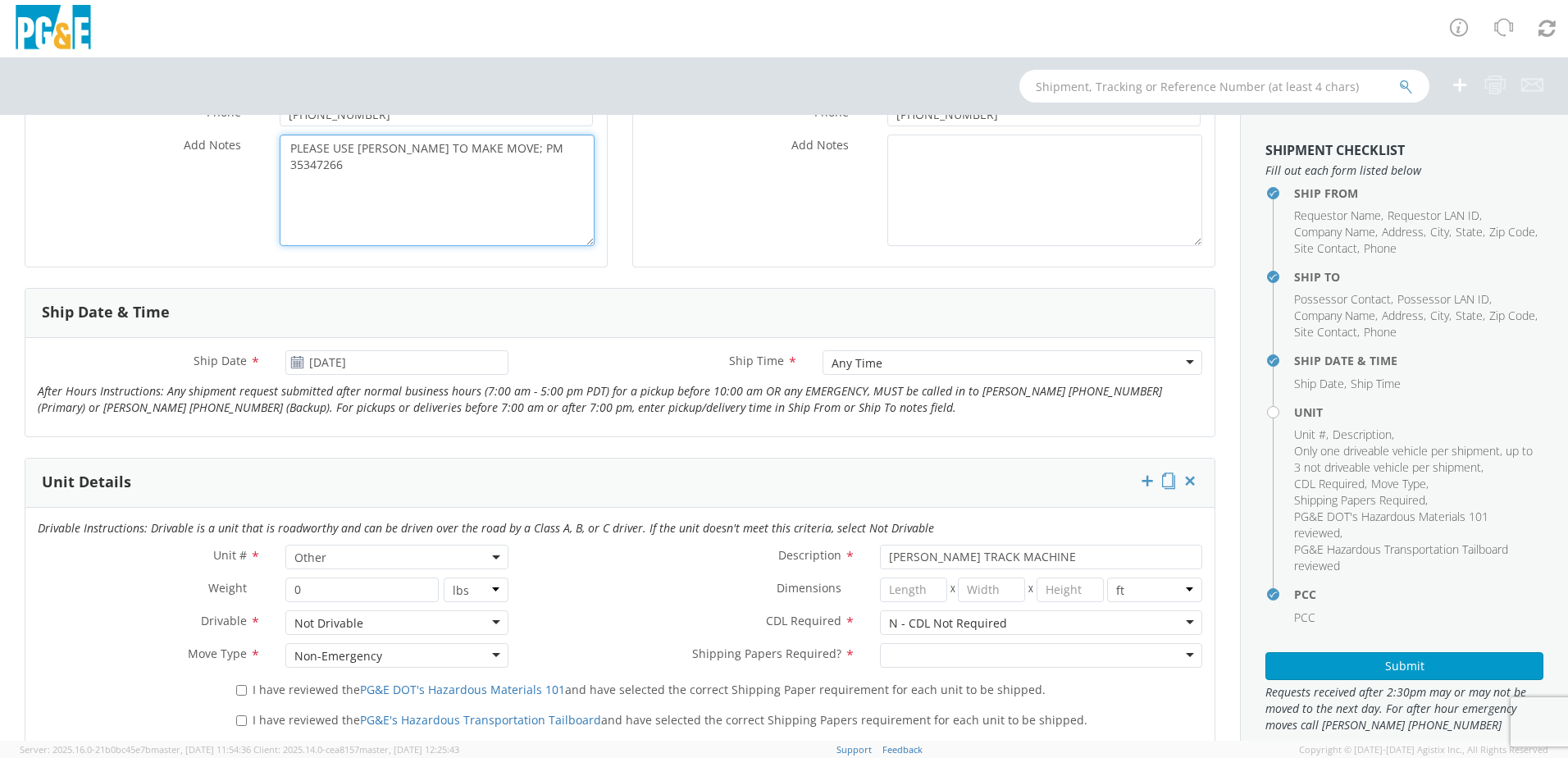
scroll to position [492, 0]
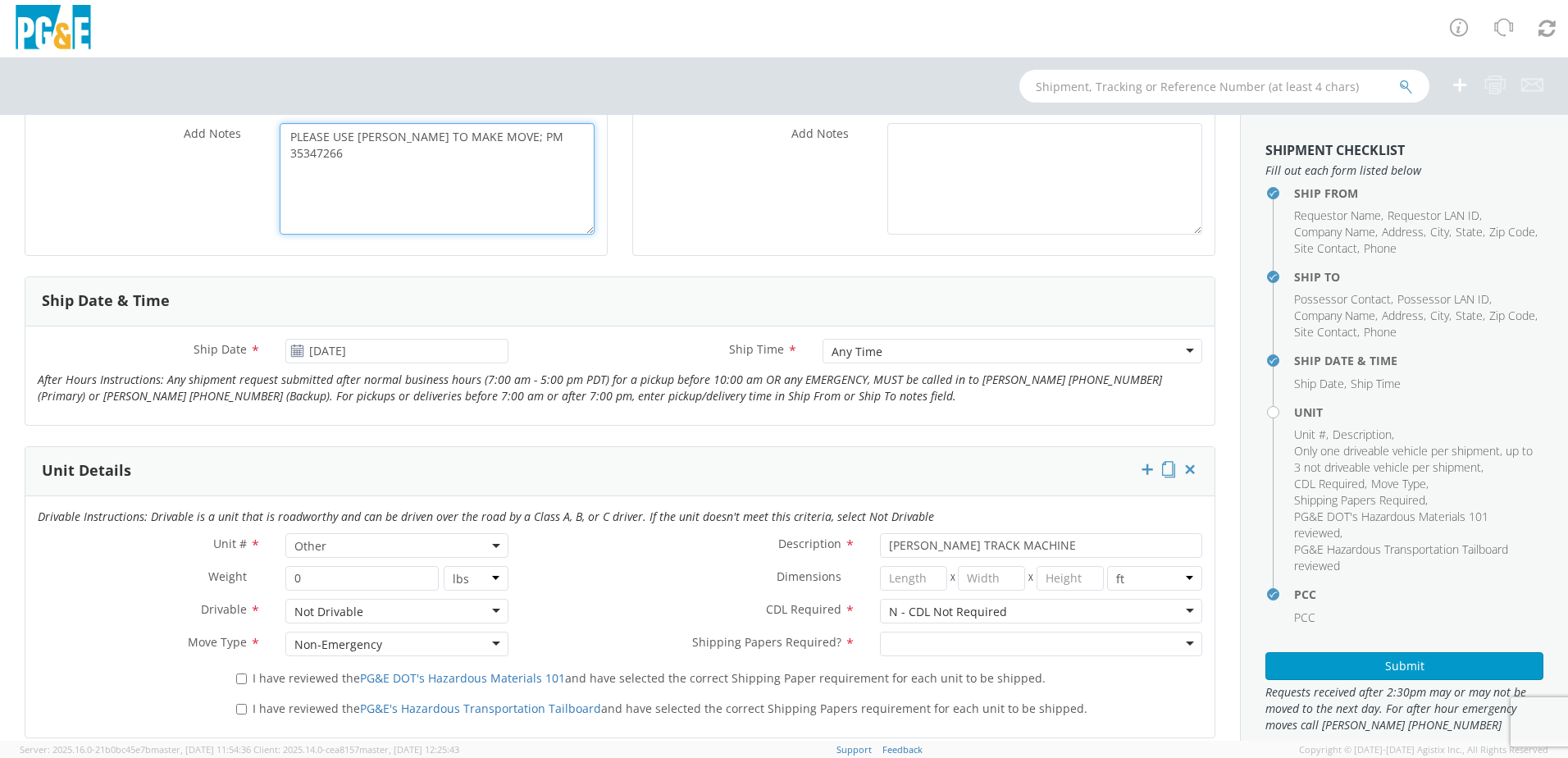
type textarea "PLEASE USE [PERSON_NAME] TO MAKE MOVE; PM 35347266"
click at [954, 651] on div at bounding box center [1041, 644] width 322 height 25
click at [284, 673] on span "I have reviewed the PG&E DOT's Hazardous Materials 101 and have selected the co…" at bounding box center [649, 678] width 793 height 16
click at [247, 673] on input "I have reviewed the PG&E DOT's Hazardous Materials 101 and have selected the co…" at bounding box center [240, 678] width 10 height 10
checkbox input "true"
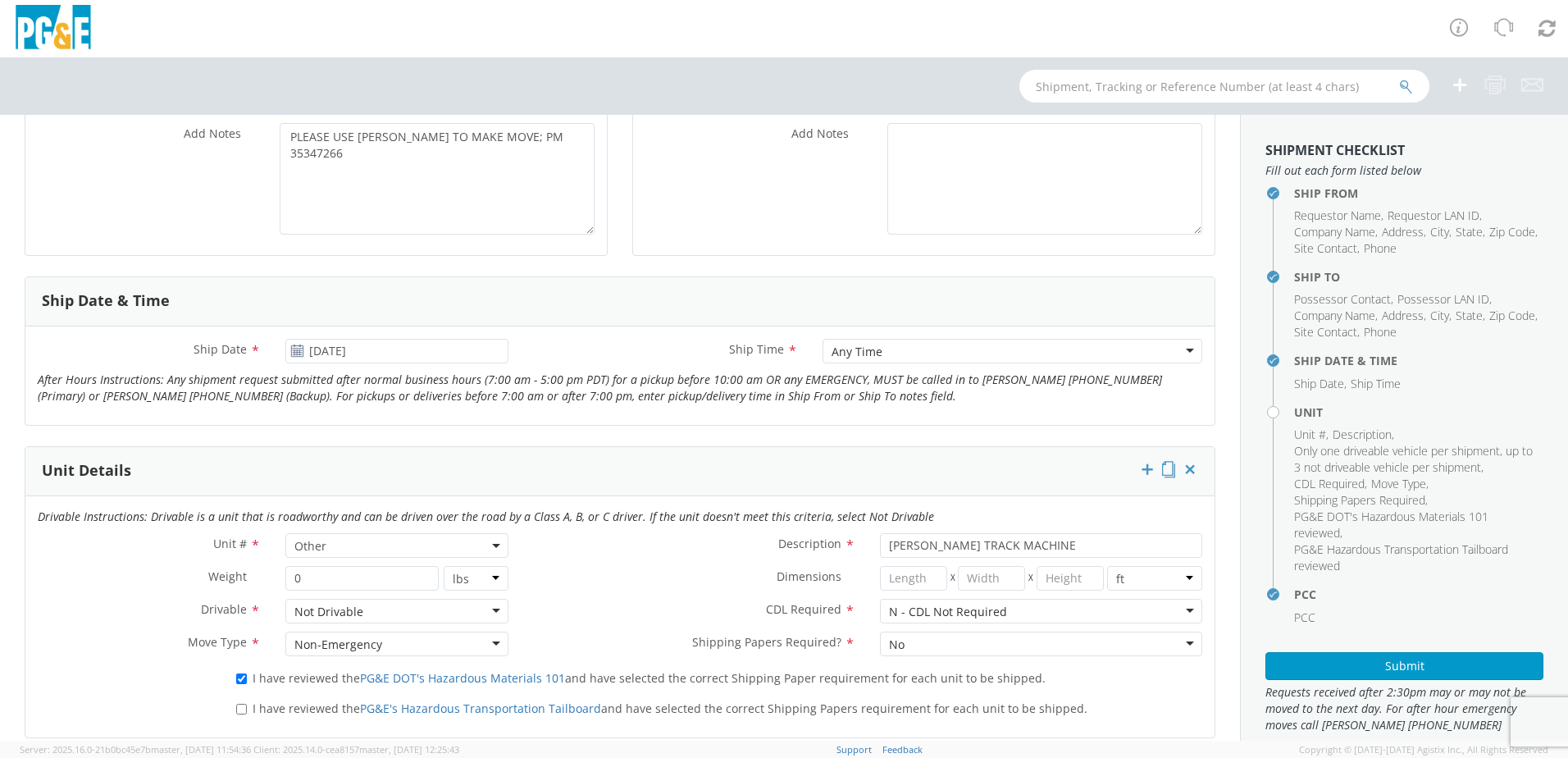
click at [273, 703] on span "I have reviewed the PG&E's Hazardous Transportation Tailboard and have selected…" at bounding box center [669, 708] width 835 height 16
click at [247, 704] on input "I have reviewed the PG&E's Hazardous Transportation Tailboard and have selected…" at bounding box center [240, 709] width 10 height 10
checkbox input "true"
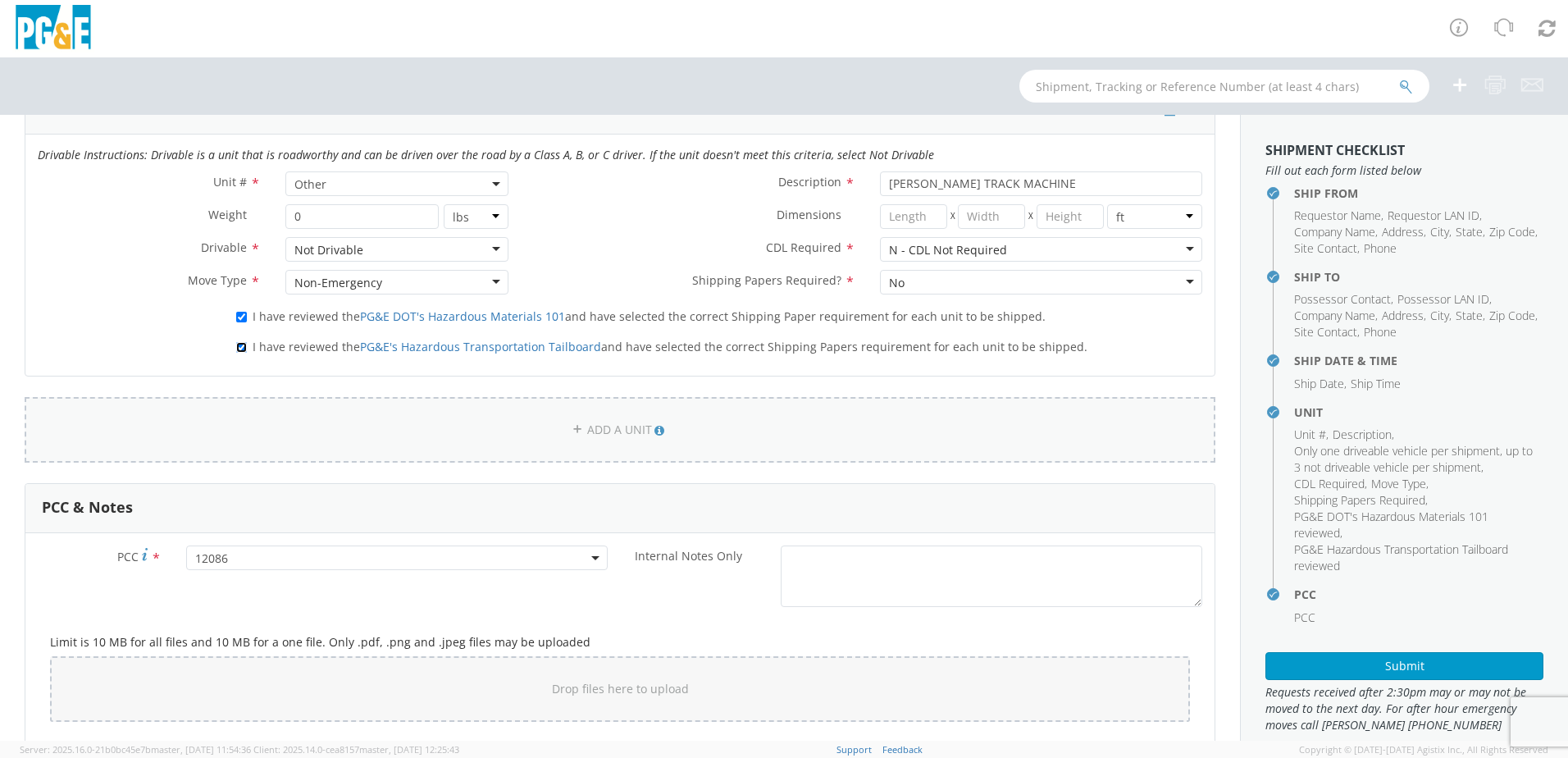
scroll to position [985, 0]
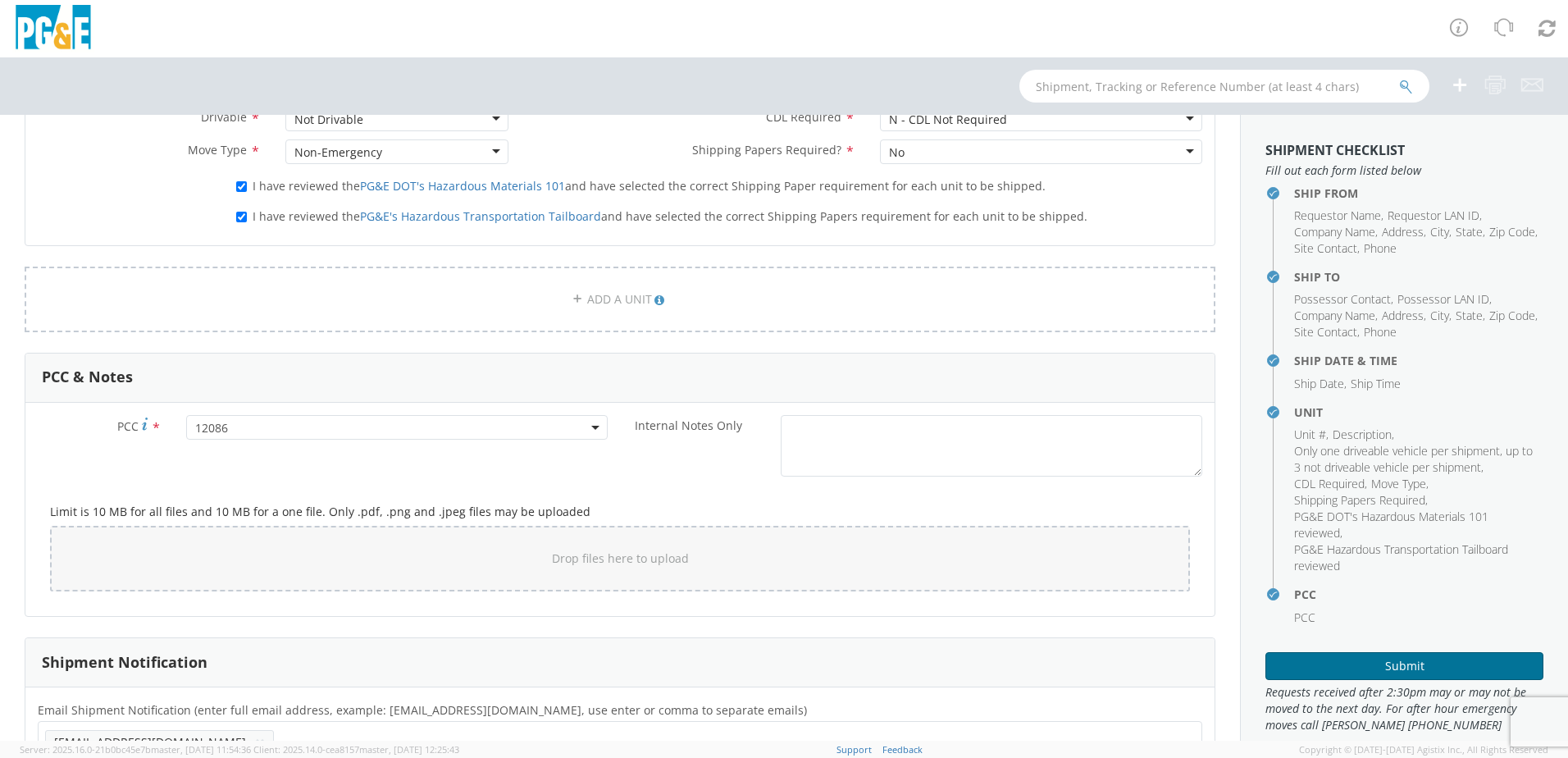
click at [1406, 669] on button "Submit" at bounding box center [1404, 666] width 278 height 28
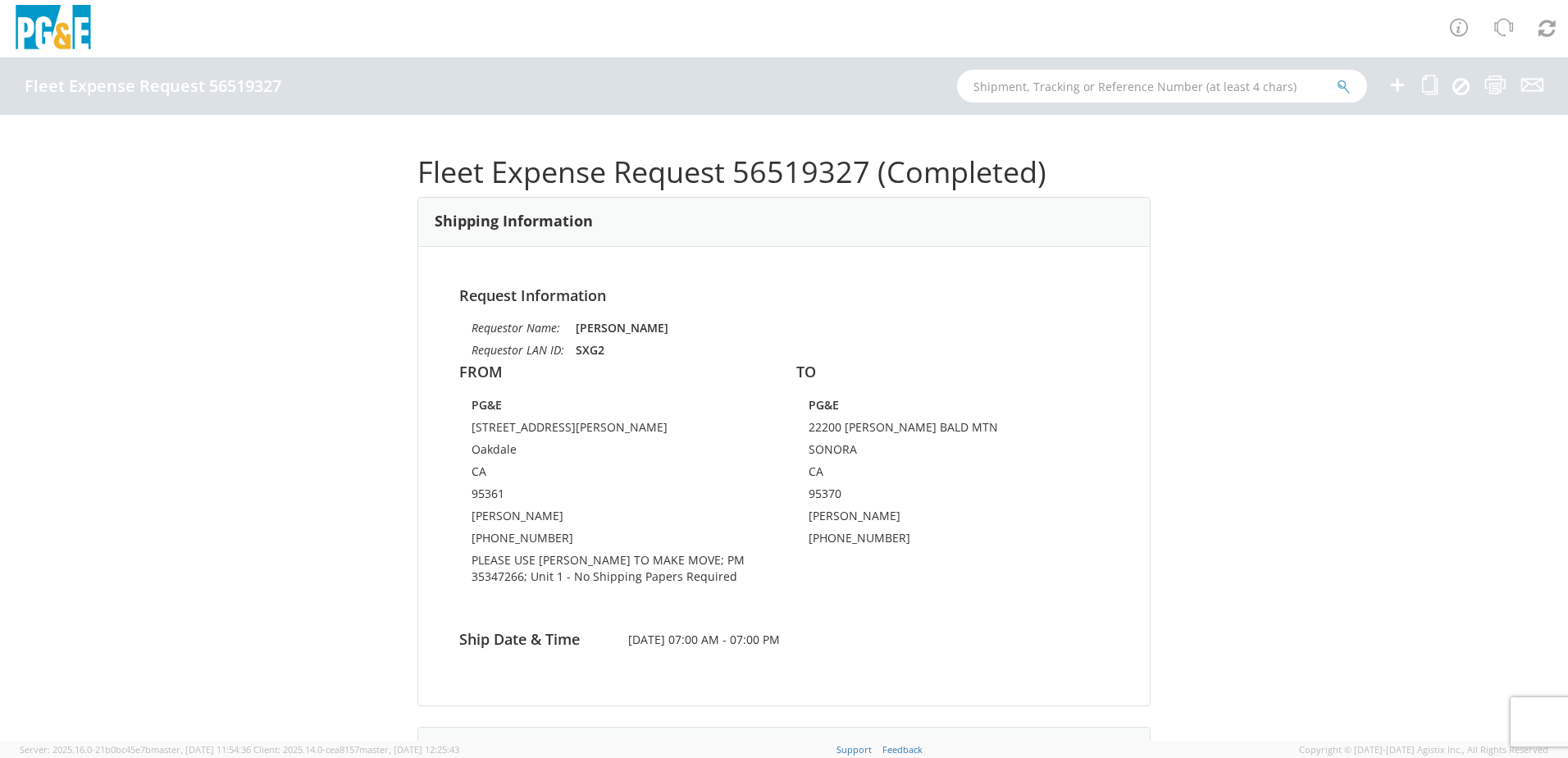
click at [1397, 90] on icon at bounding box center [1397, 85] width 19 height 20
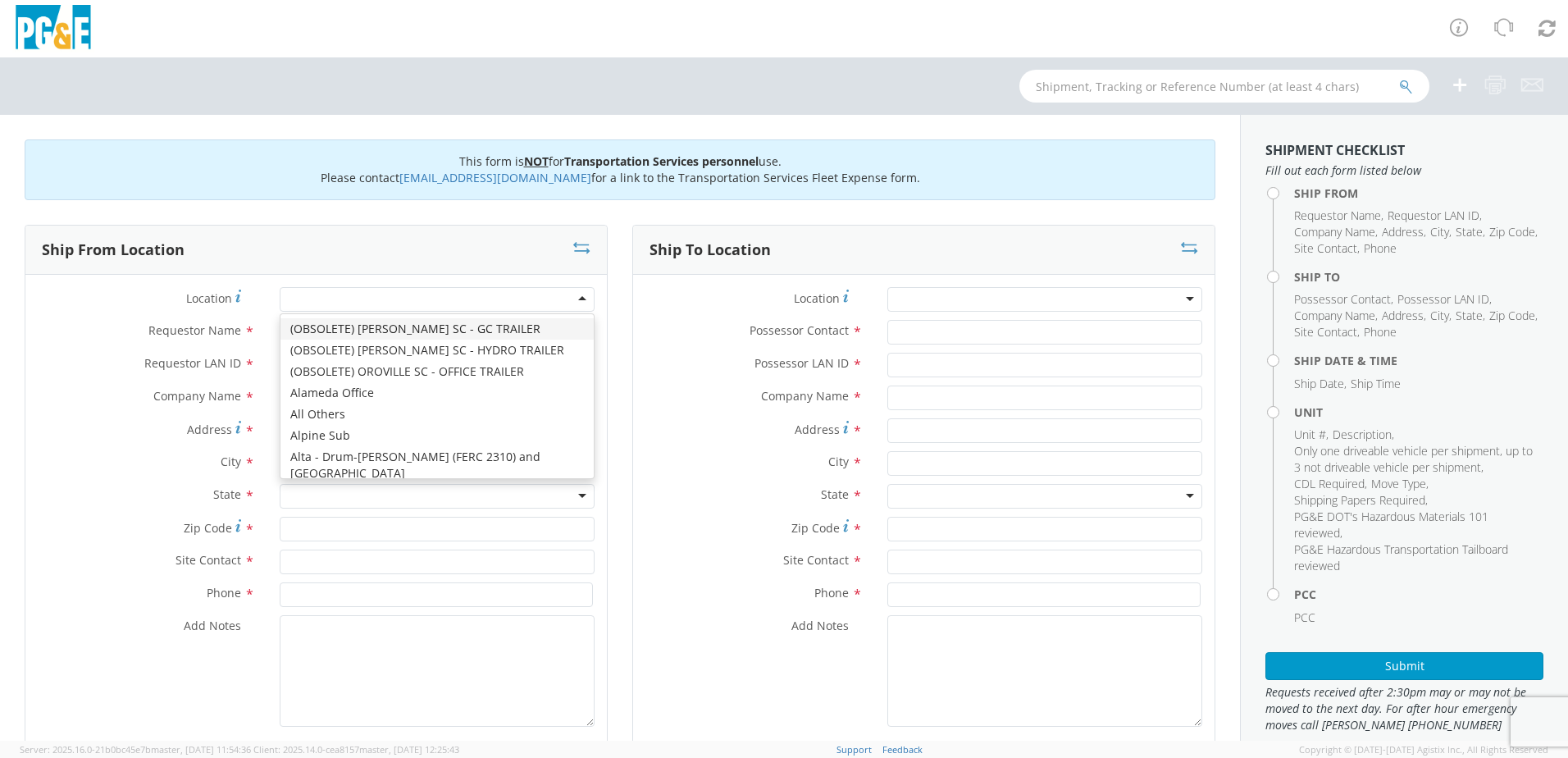
click at [336, 300] on div at bounding box center [436, 299] width 315 height 25
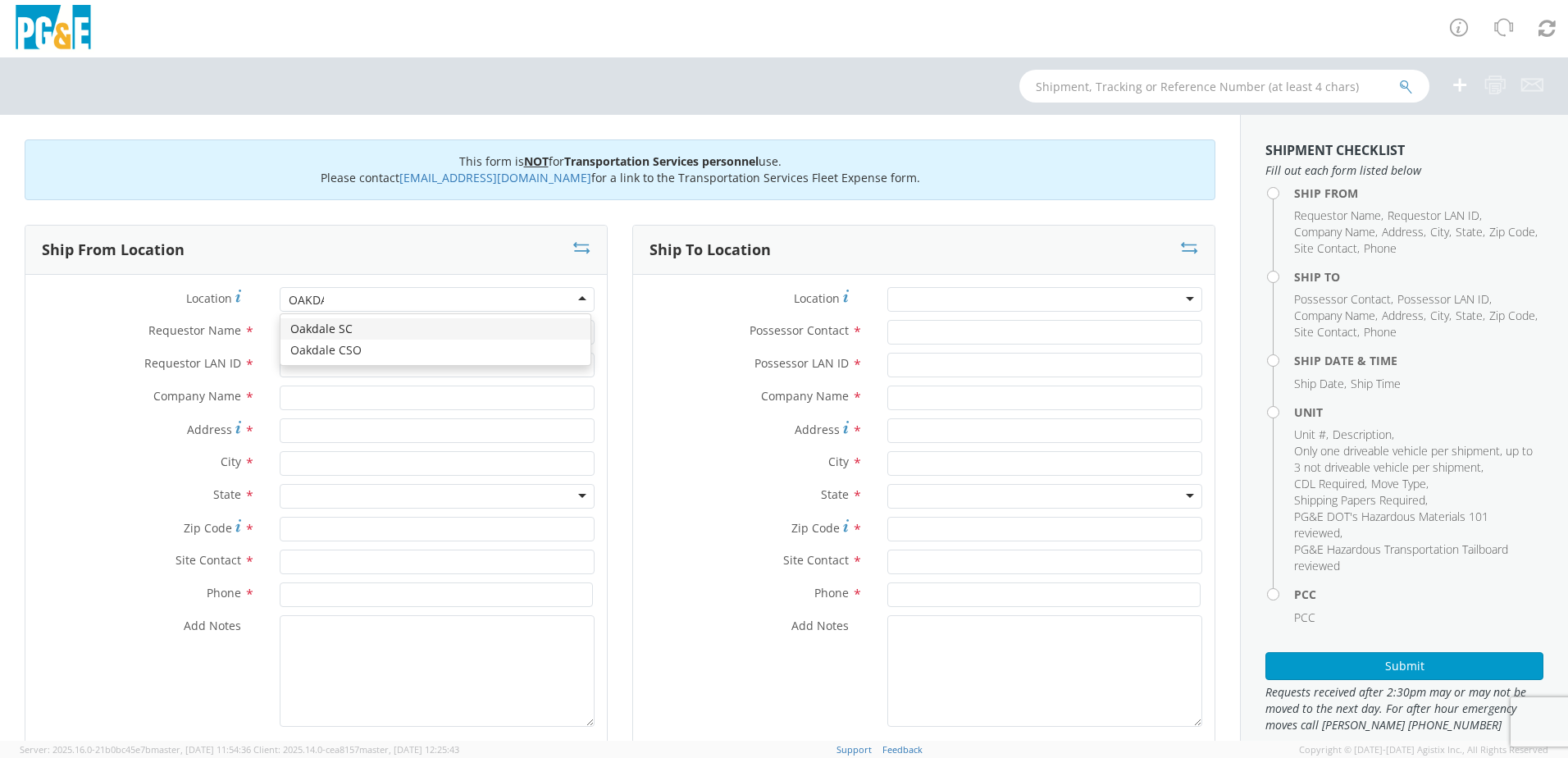
type input "OAKDAL"
type input "PG&E"
type input "[STREET_ADDRESS][PERSON_NAME]"
type input "Oakdale"
type input "95361"
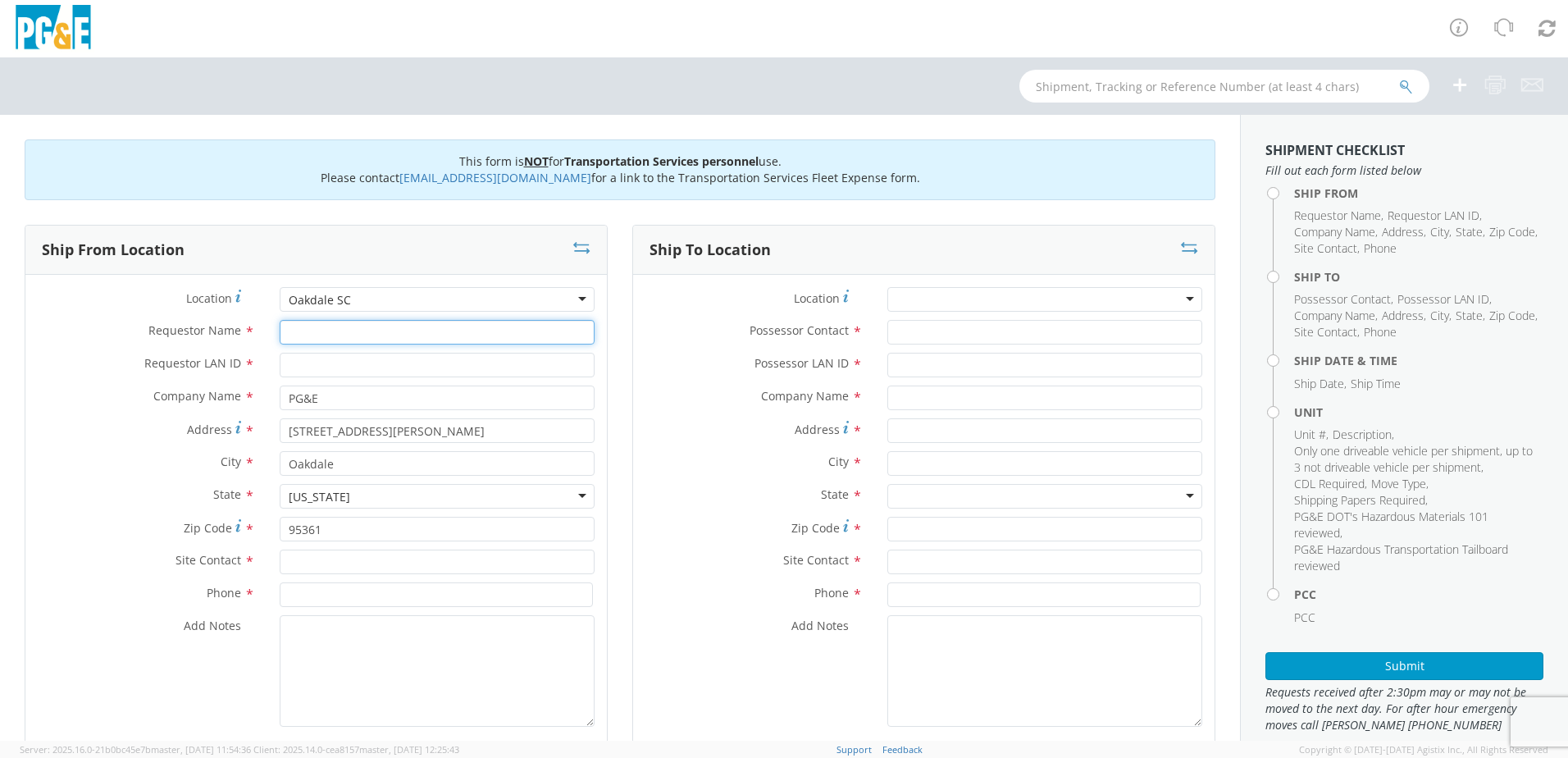
click at [359, 333] on input "Requestor Name *" at bounding box center [436, 333] width 315 height 25
type input "[PERSON_NAME]"
click at [364, 371] on input "Requestor LAN ID *" at bounding box center [436, 365] width 315 height 25
type input "D2S2"
click at [326, 574] on div "Site Contact *" at bounding box center [316, 566] width 581 height 33
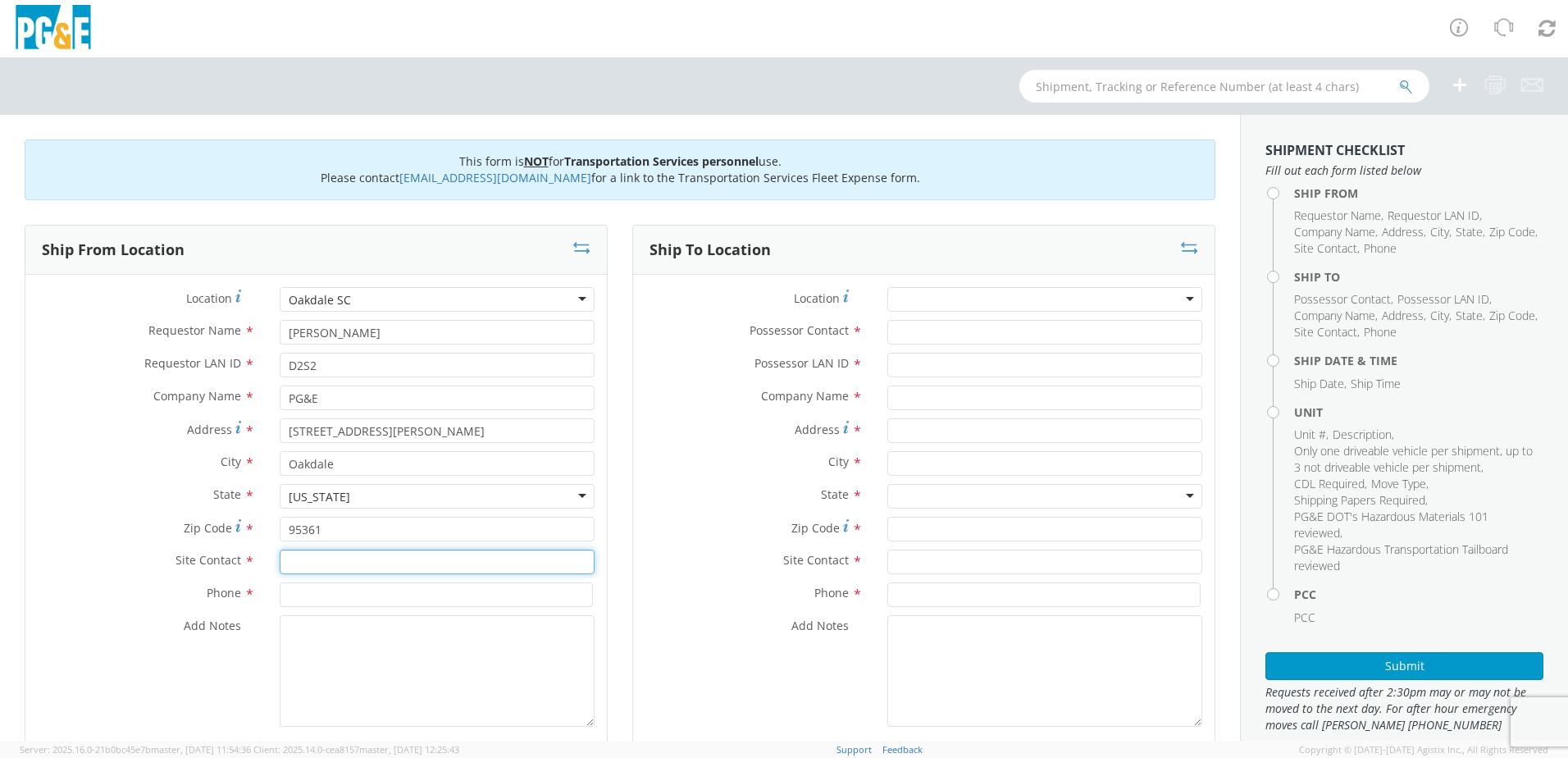
click at [332, 567] on input "text" at bounding box center [436, 562] width 315 height 25
drag, startPoint x: 339, startPoint y: 587, endPoint x: 342, endPoint y: 595, distance: 8.5
click at [339, 593] on div "searching..." at bounding box center [436, 593] width 313 height 25
click at [342, 595] on div "searching..." at bounding box center [436, 593] width 313 height 25
type input "[PERSON_NAME]"
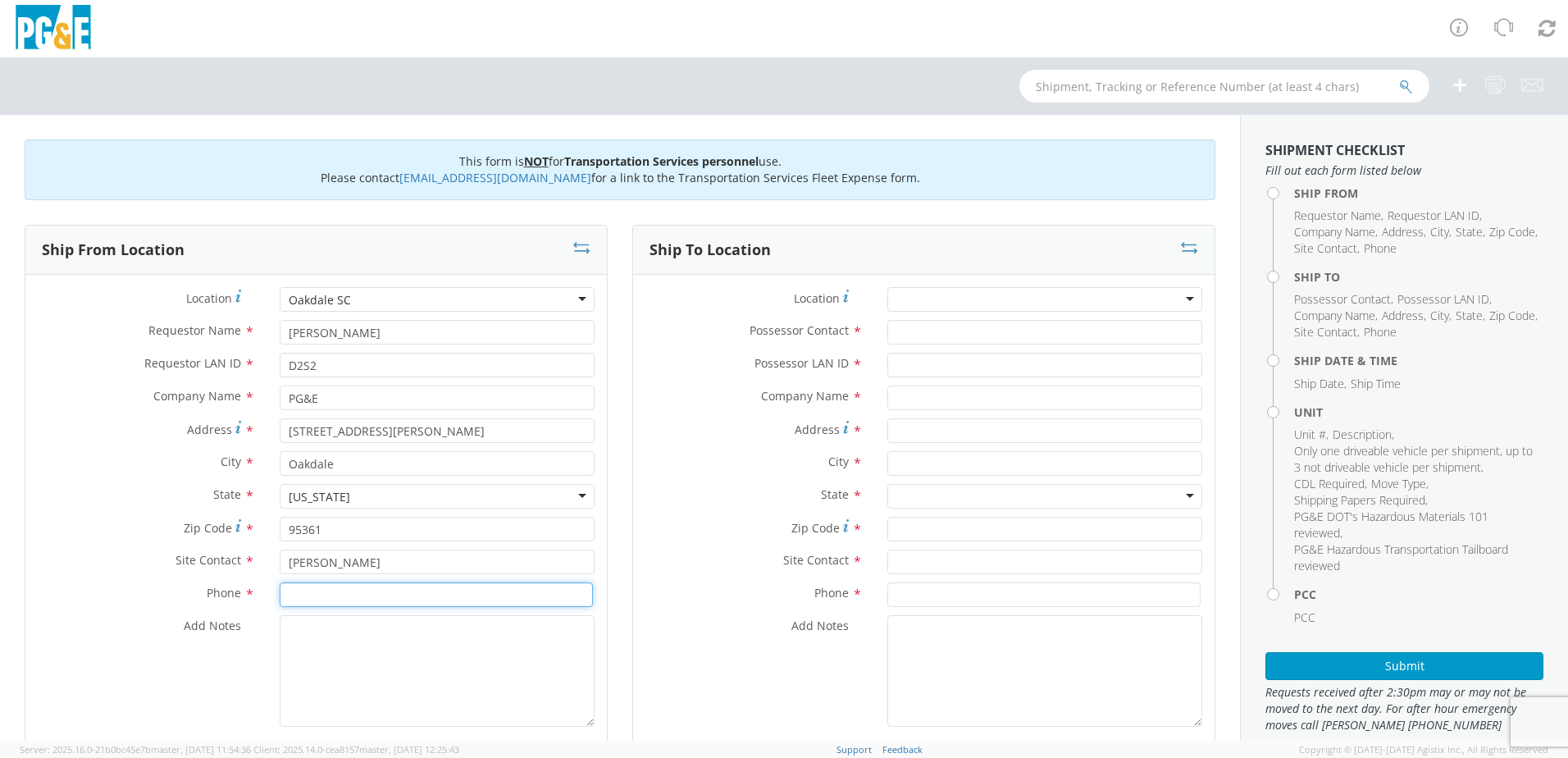
click at [353, 595] on input at bounding box center [435, 595] width 313 height 25
type input "[PHONE_NUMBER]"
click at [524, 654] on textarea "Add Notes *" at bounding box center [436, 672] width 315 height 111
paste textarea "PLEASE USE [PERSON_NAME] TO MAKE MOVE; PM"
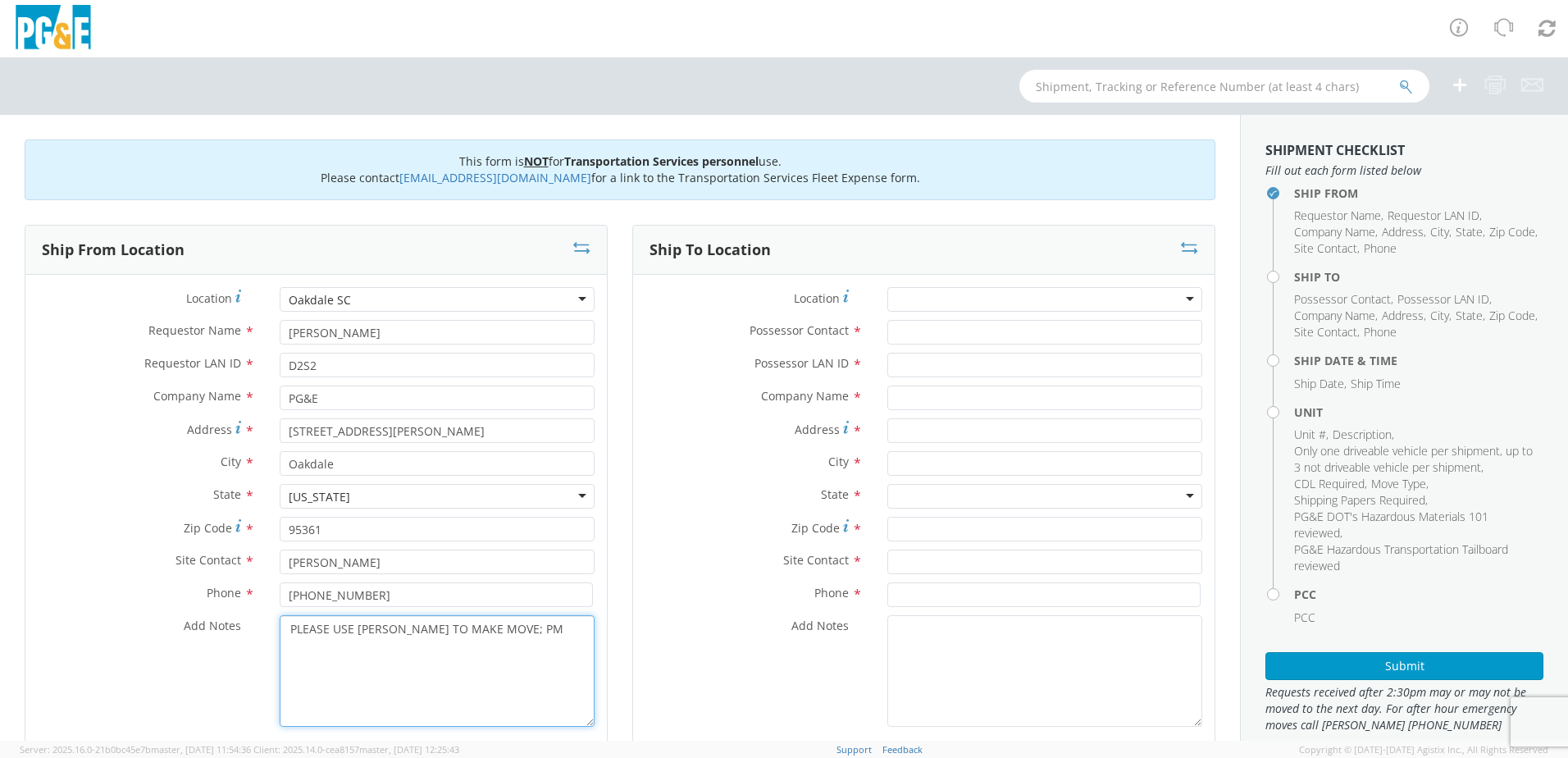
click at [544, 622] on textarea "PLEASE USE [PERSON_NAME] TO MAKE MOVE; PM" at bounding box center [436, 672] width 315 height 111
type textarea "PLEASE USE [PERSON_NAME] TO MAKE MOVE; PM 35590711"
click at [951, 324] on input "Possessor Contact *" at bounding box center [1044, 333] width 315 height 25
type input "[PERSON_NAME]"
type input "D2S2"
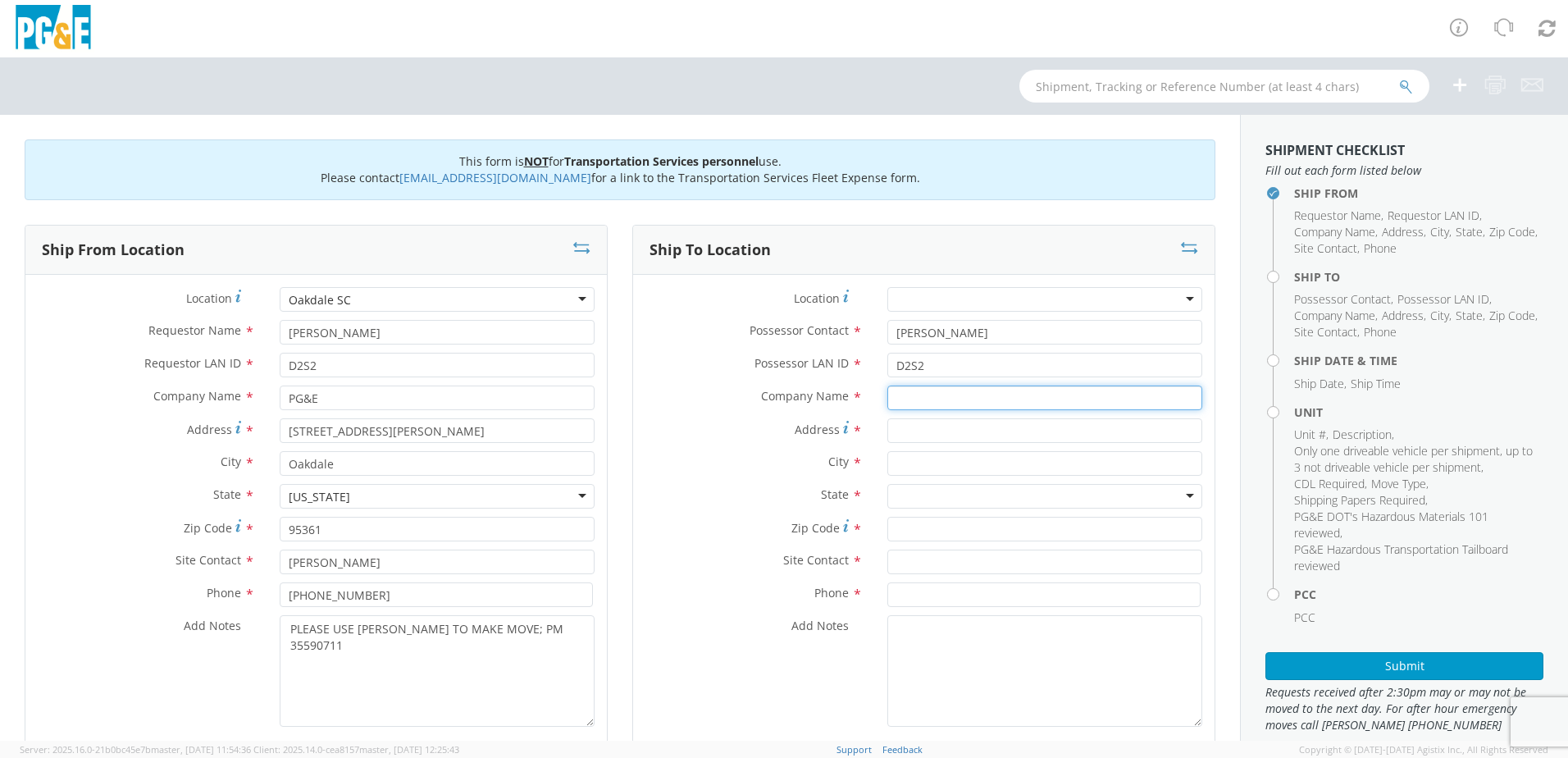
click at [946, 399] on input "text" at bounding box center [1044, 398] width 315 height 25
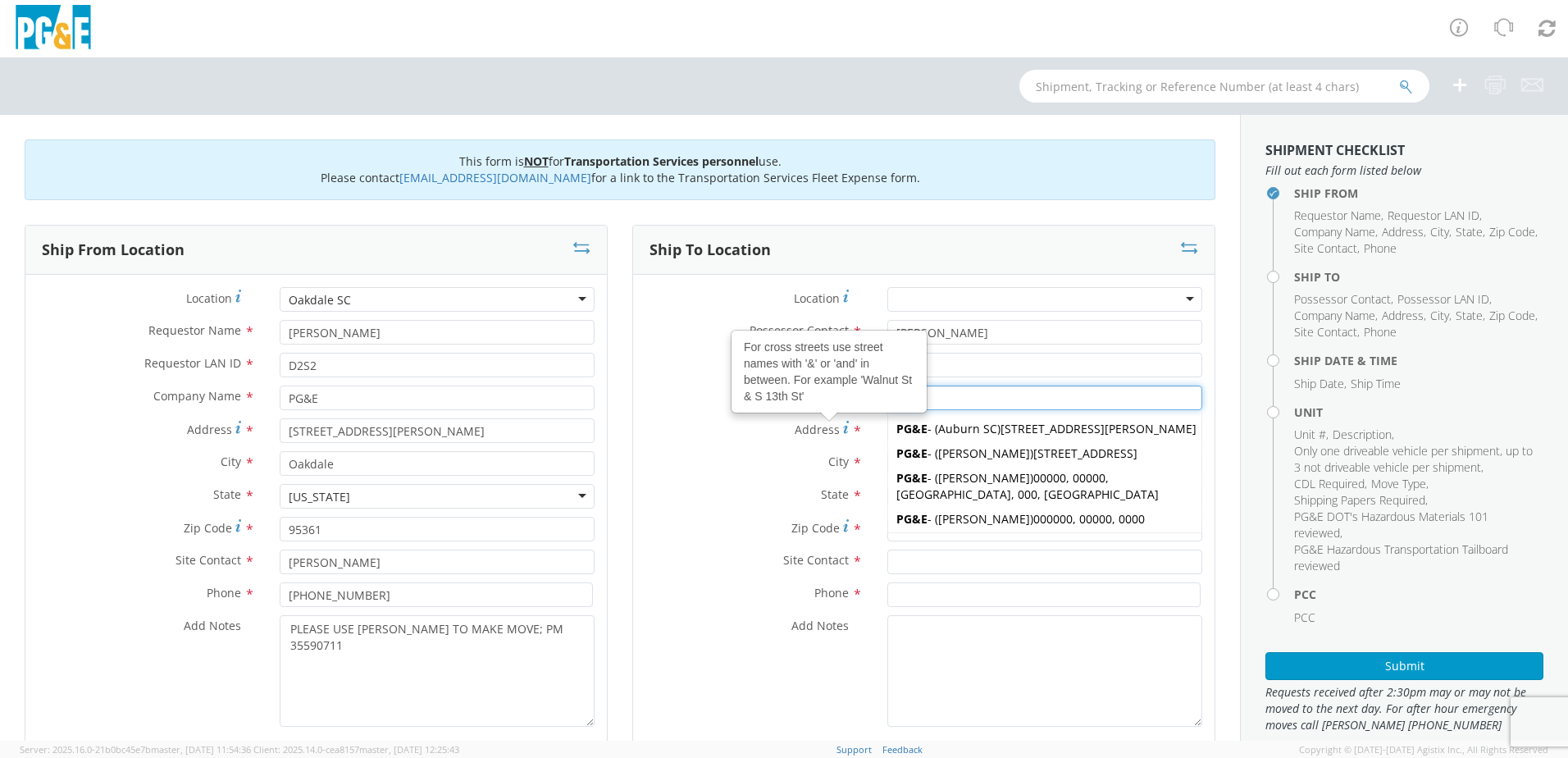
type input "PG&E"
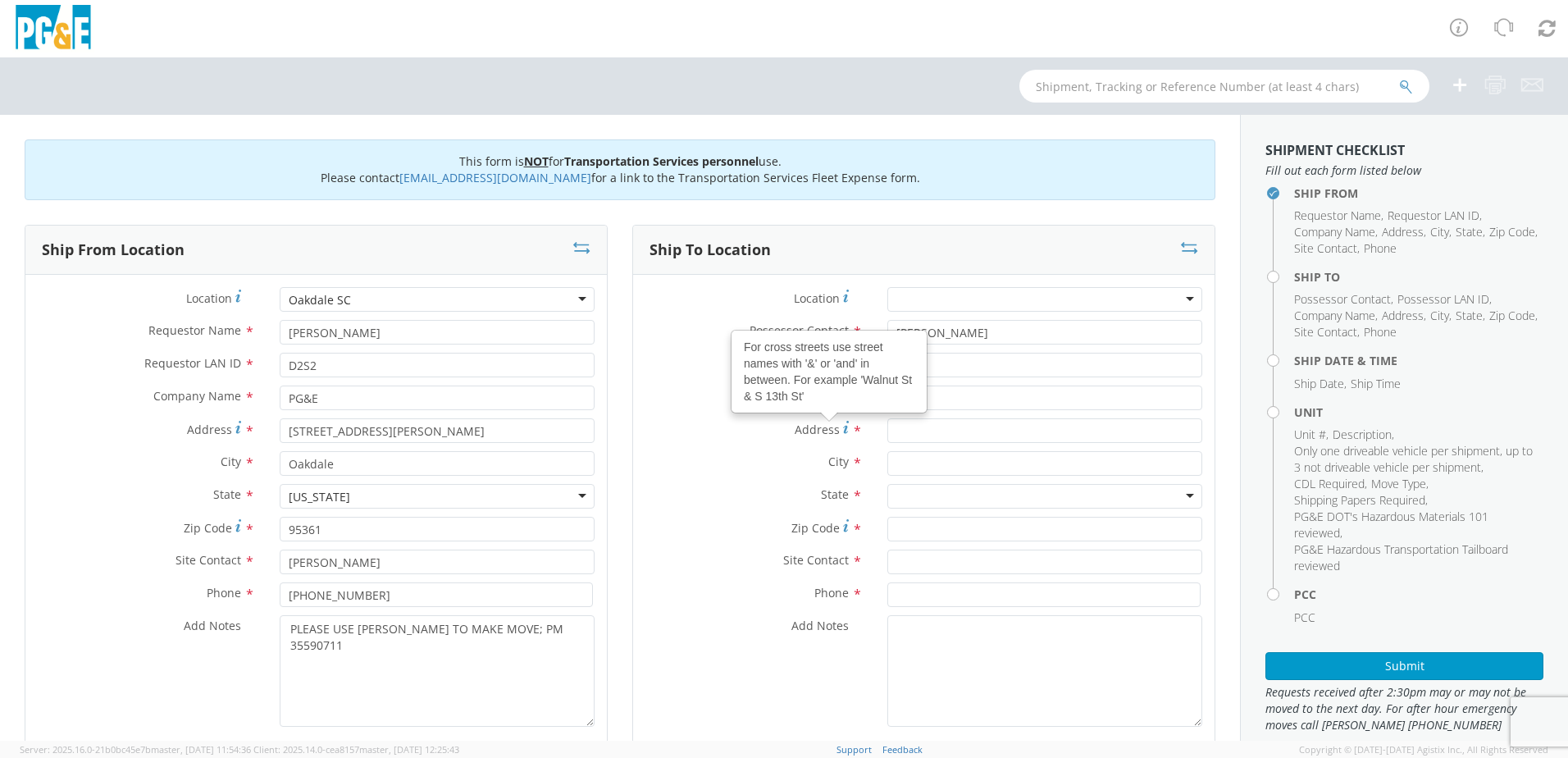
drag, startPoint x: 801, startPoint y: 419, endPoint x: 878, endPoint y: 425, distance: 77.2
click at [801, 420] on label "Address For cross streets use street names with '&' or 'and' in between. For ex…" at bounding box center [754, 430] width 242 height 22
click at [888, 420] on input "Address For cross streets use street names with '&' or 'and' in between. For ex…" at bounding box center [1044, 431] width 315 height 25
click at [904, 425] on input "Address For cross streets use street names with '&' or 'and' in between. For ex…" at bounding box center [1044, 431] width 315 height 25
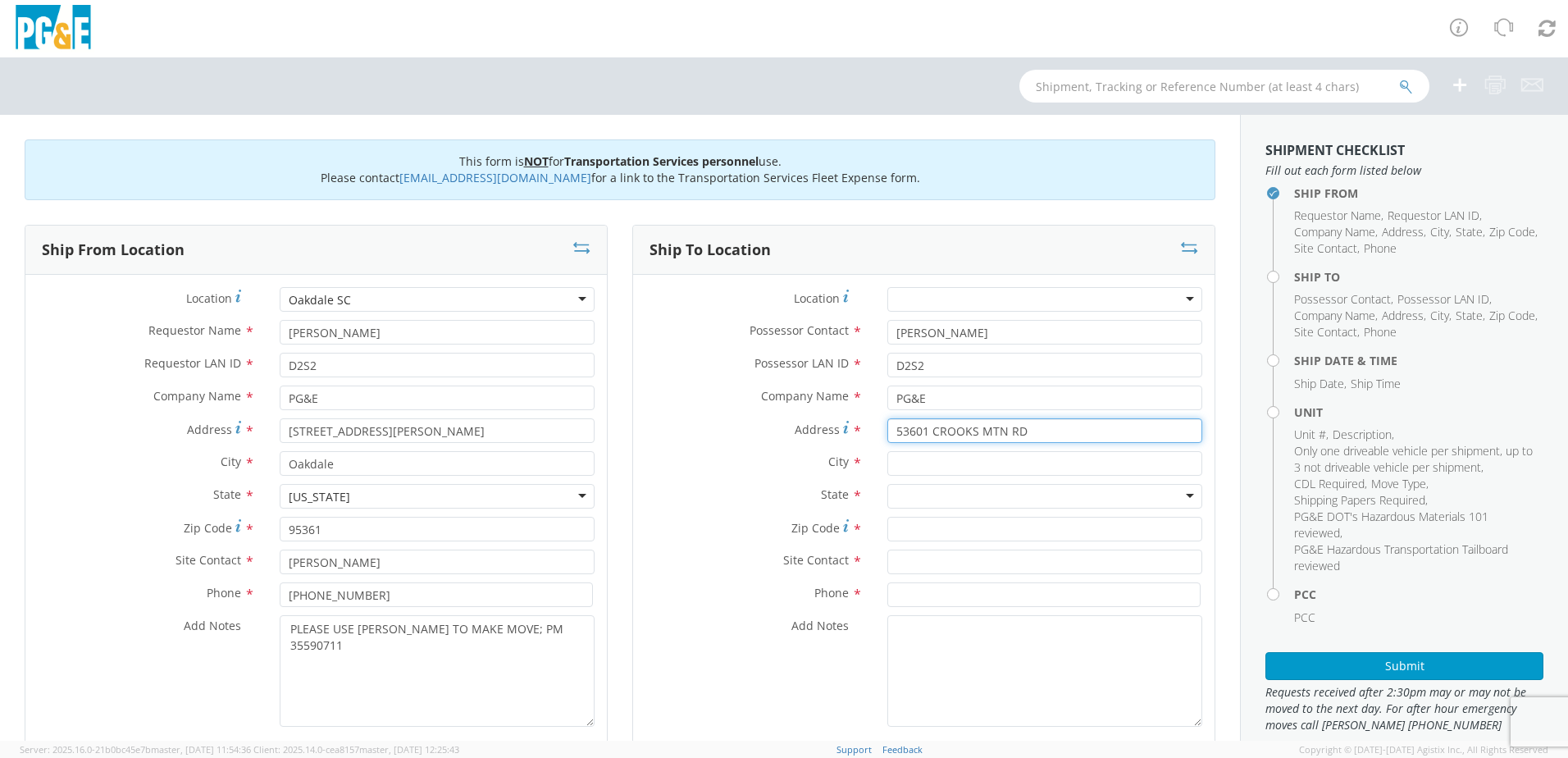
type input "53601 CROOKS MTN RD"
click at [928, 470] on input "text" at bounding box center [1044, 464] width 315 height 25
type input "AHWAHNEE"
drag, startPoint x: 791, startPoint y: 488, endPoint x: 866, endPoint y: 485, distance: 75.1
click at [791, 488] on label "State *" at bounding box center [754, 494] width 242 height 21
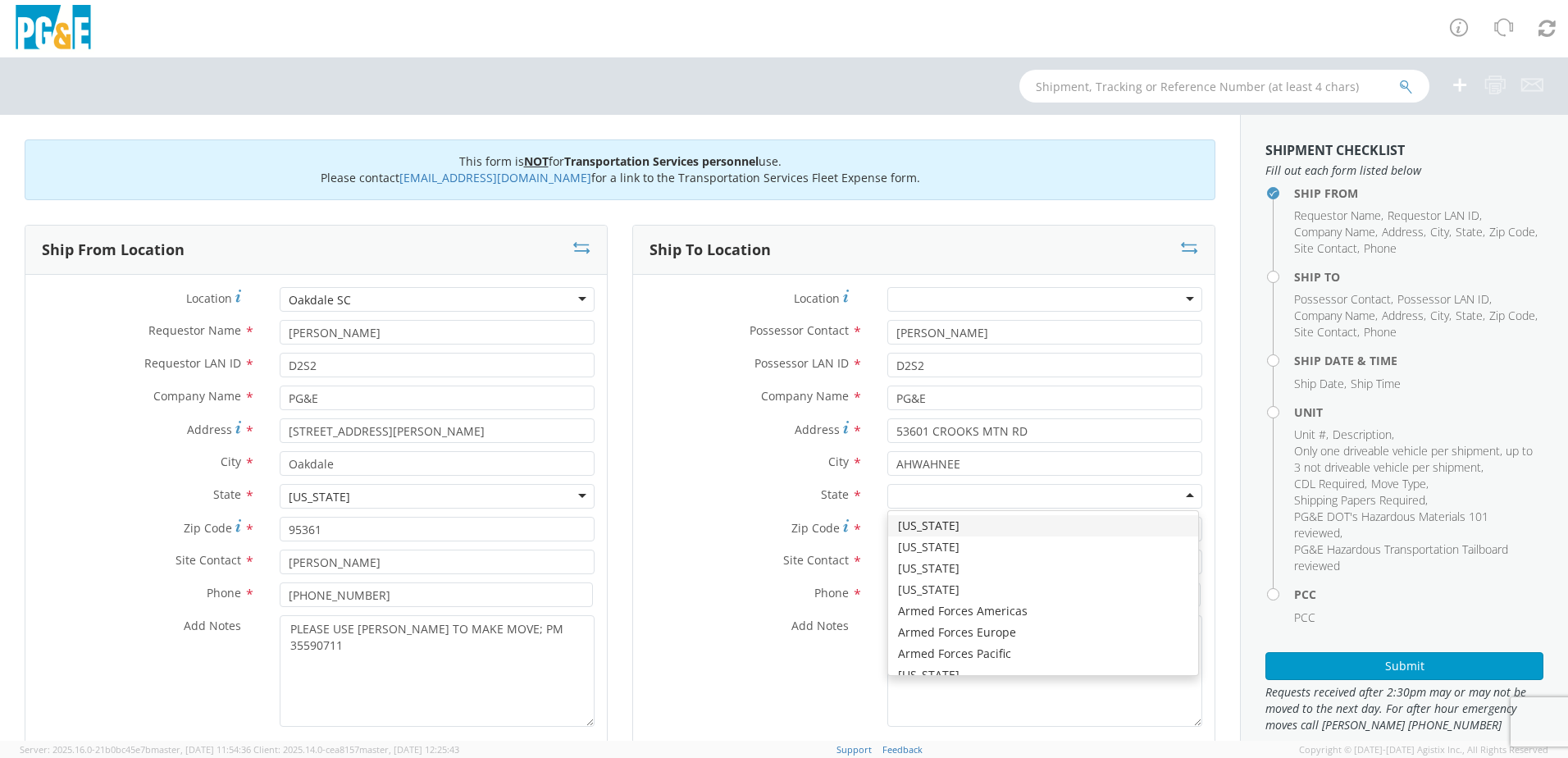
click at [901, 489] on div at bounding box center [1044, 496] width 315 height 25
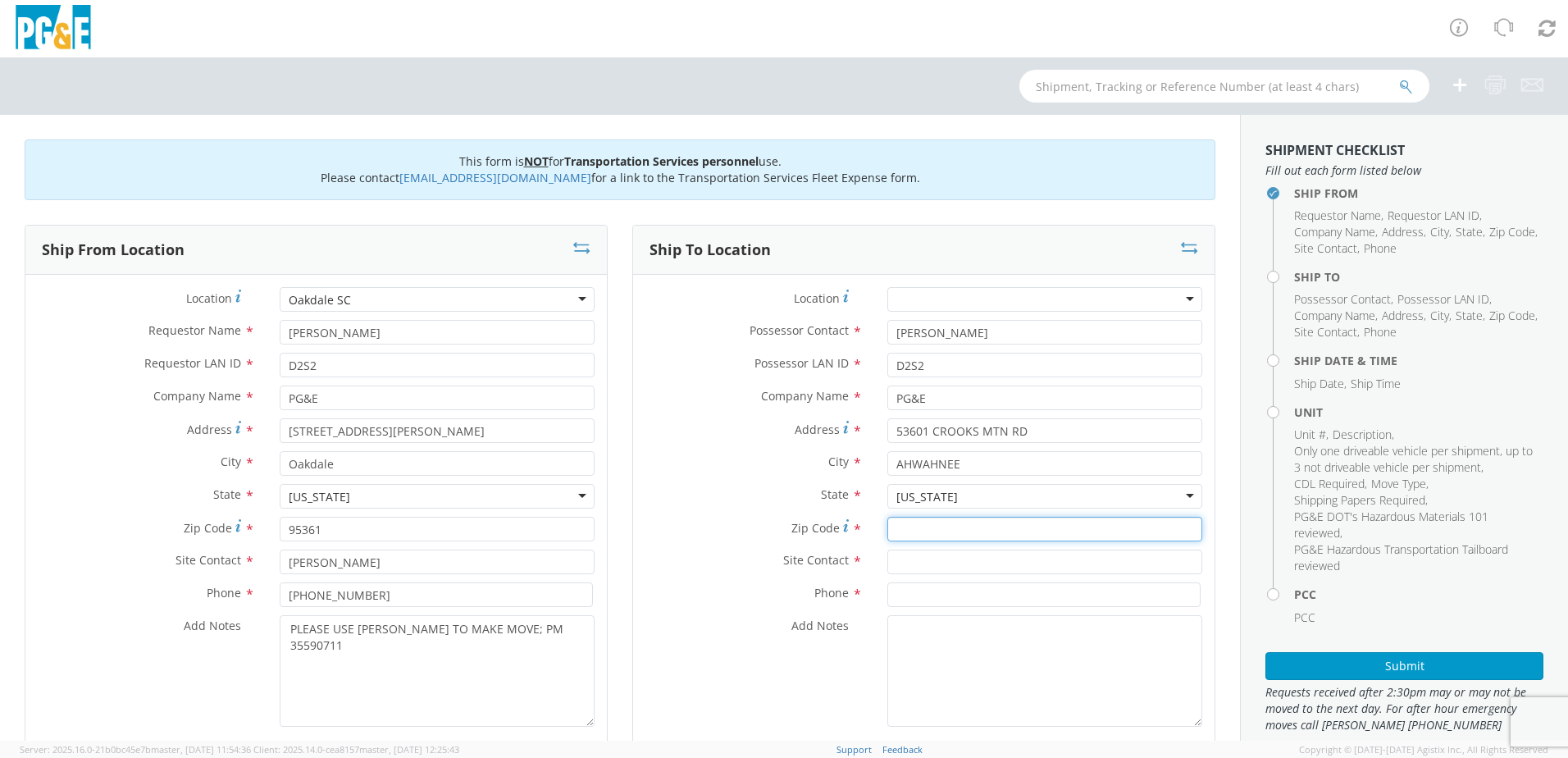
click at [898, 532] on input "Zip Code *" at bounding box center [1044, 529] width 315 height 25
click at [918, 530] on input "Zip Code *" at bounding box center [1044, 529] width 315 height 25
type input "93601"
drag, startPoint x: 605, startPoint y: 528, endPoint x: 680, endPoint y: 529, distance: 75.0
click at [606, 526] on div "Ship From Location Location * [GEOGRAPHIC_DATA] [GEOGRAPHIC_DATA] [GEOGRAPHIC_D…" at bounding box center [316, 497] width 608 height 544
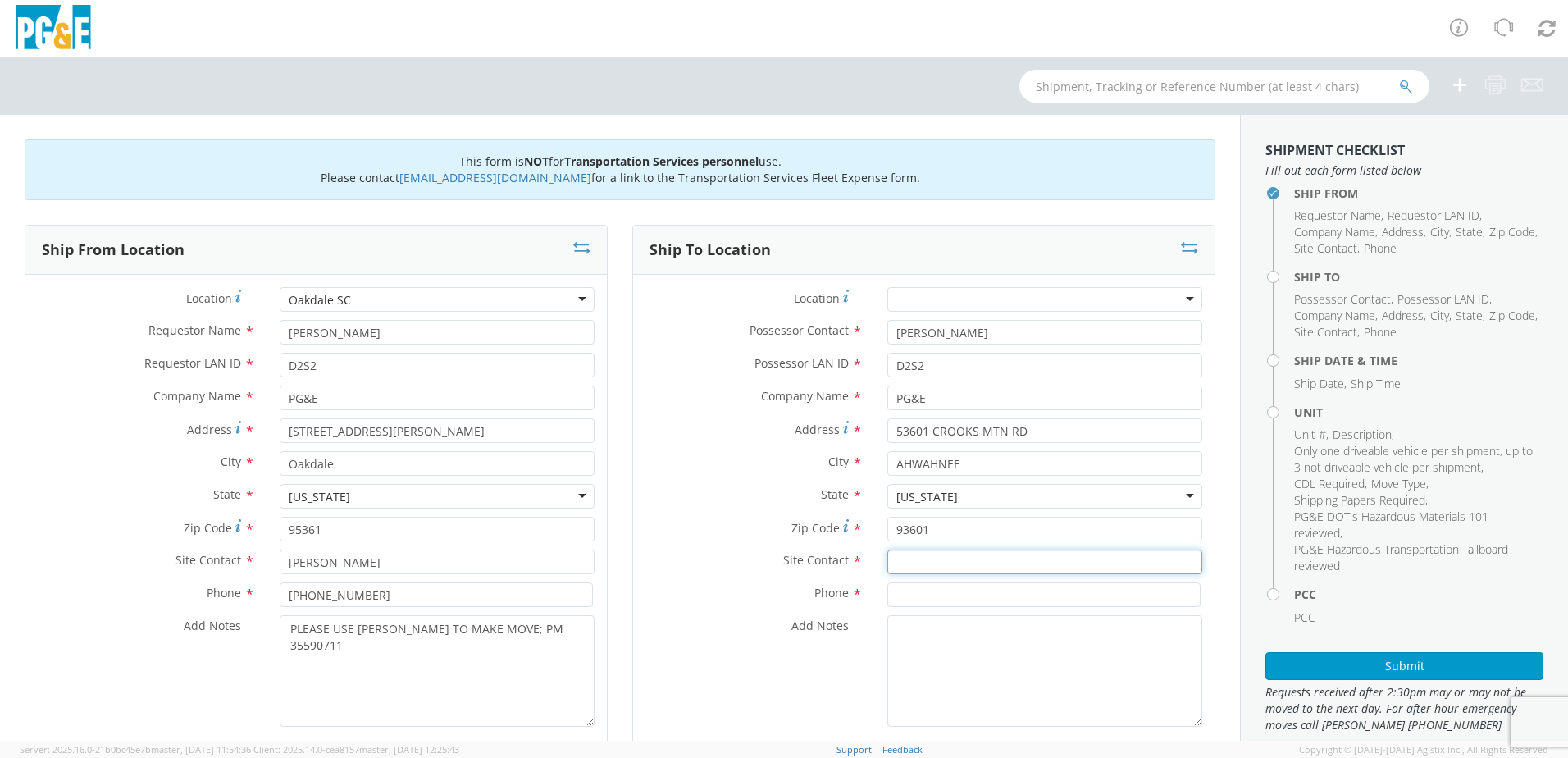
click at [903, 564] on input "text" at bounding box center [1044, 562] width 315 height 25
type input "[PERSON_NAME]"
click at [973, 601] on input at bounding box center [1043, 595] width 313 height 25
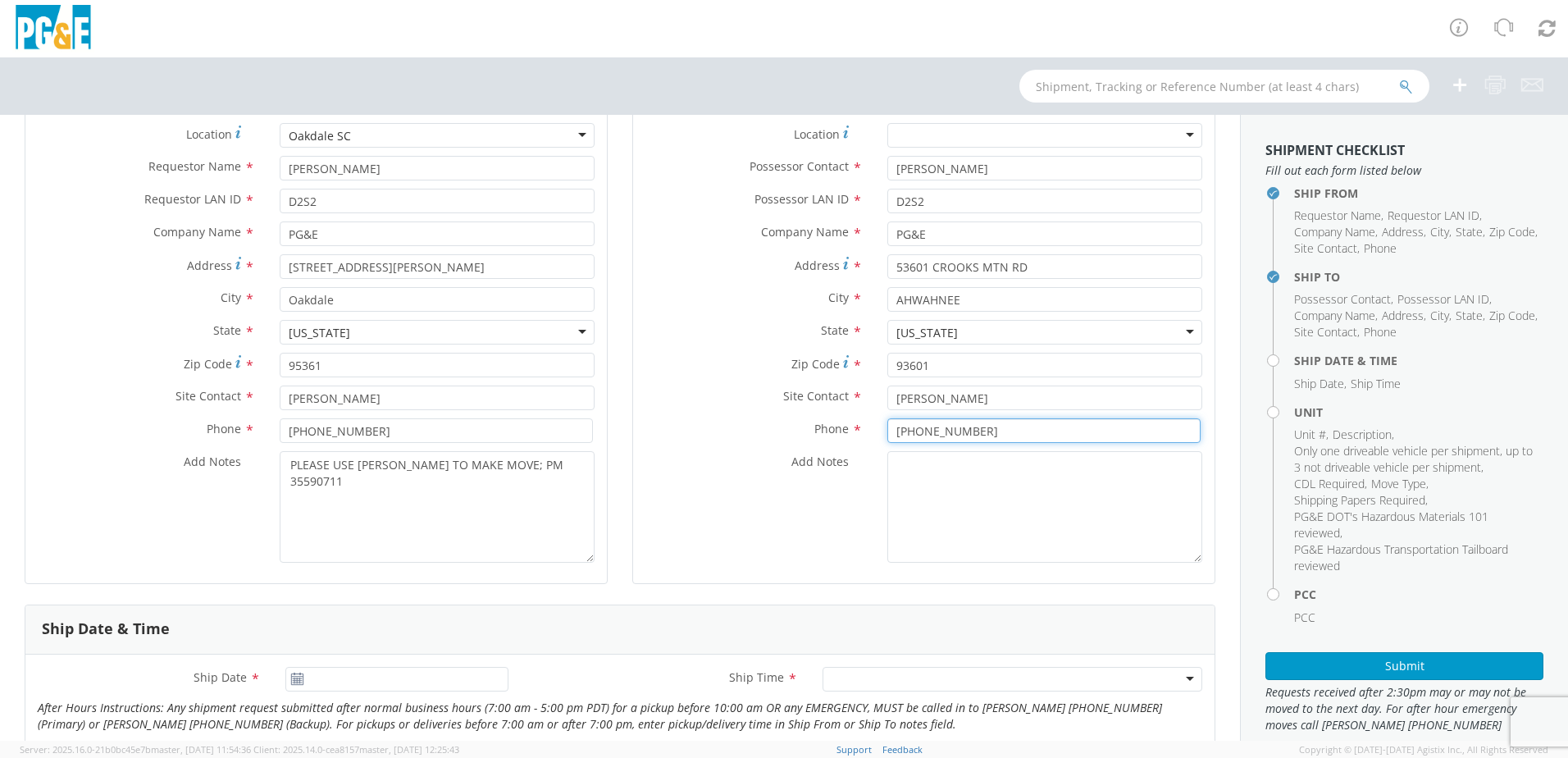
scroll to position [492, 0]
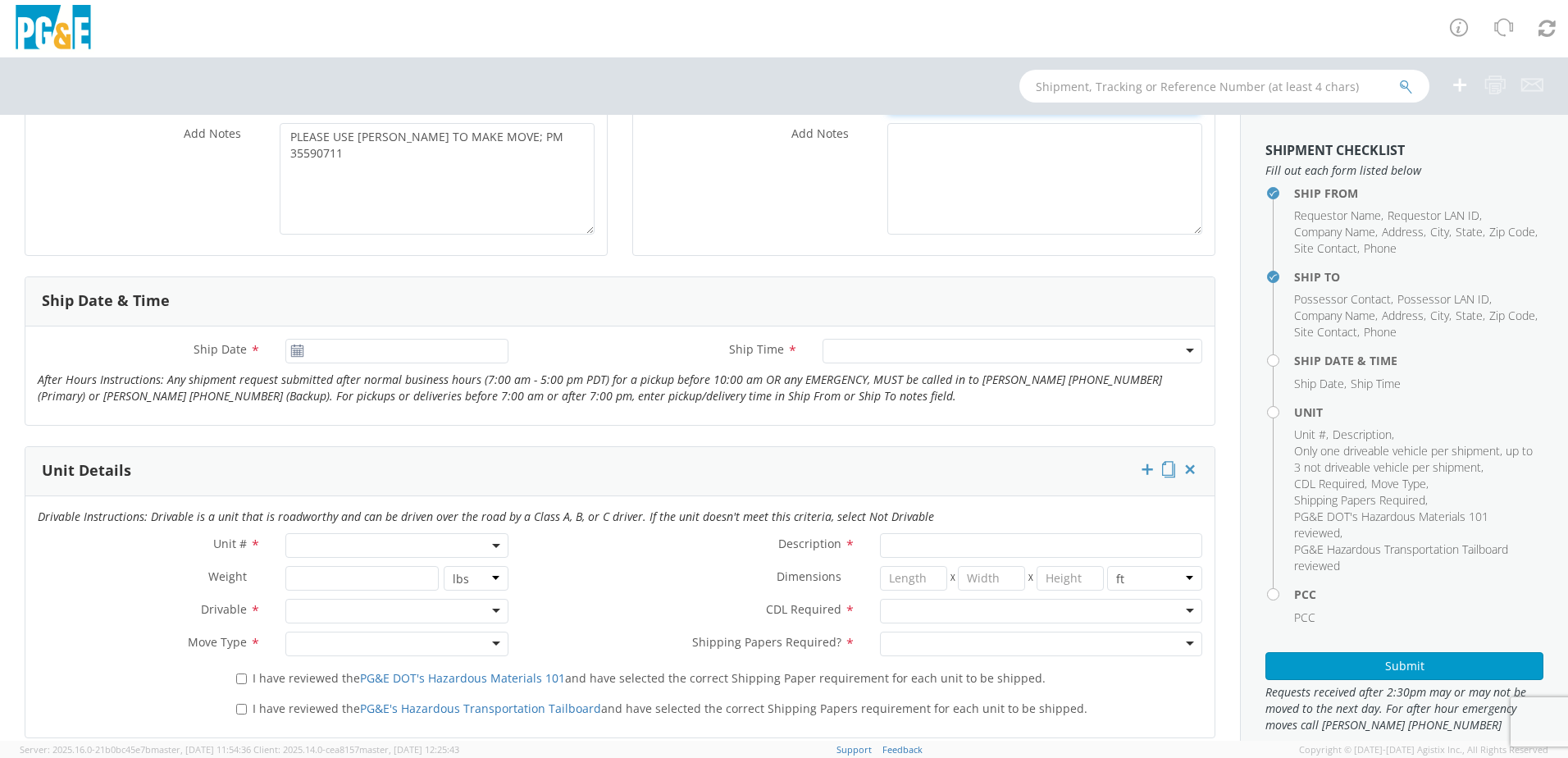
type input "[PHONE_NUMBER]"
click at [367, 351] on input "[DATE]" at bounding box center [396, 351] width 223 height 25
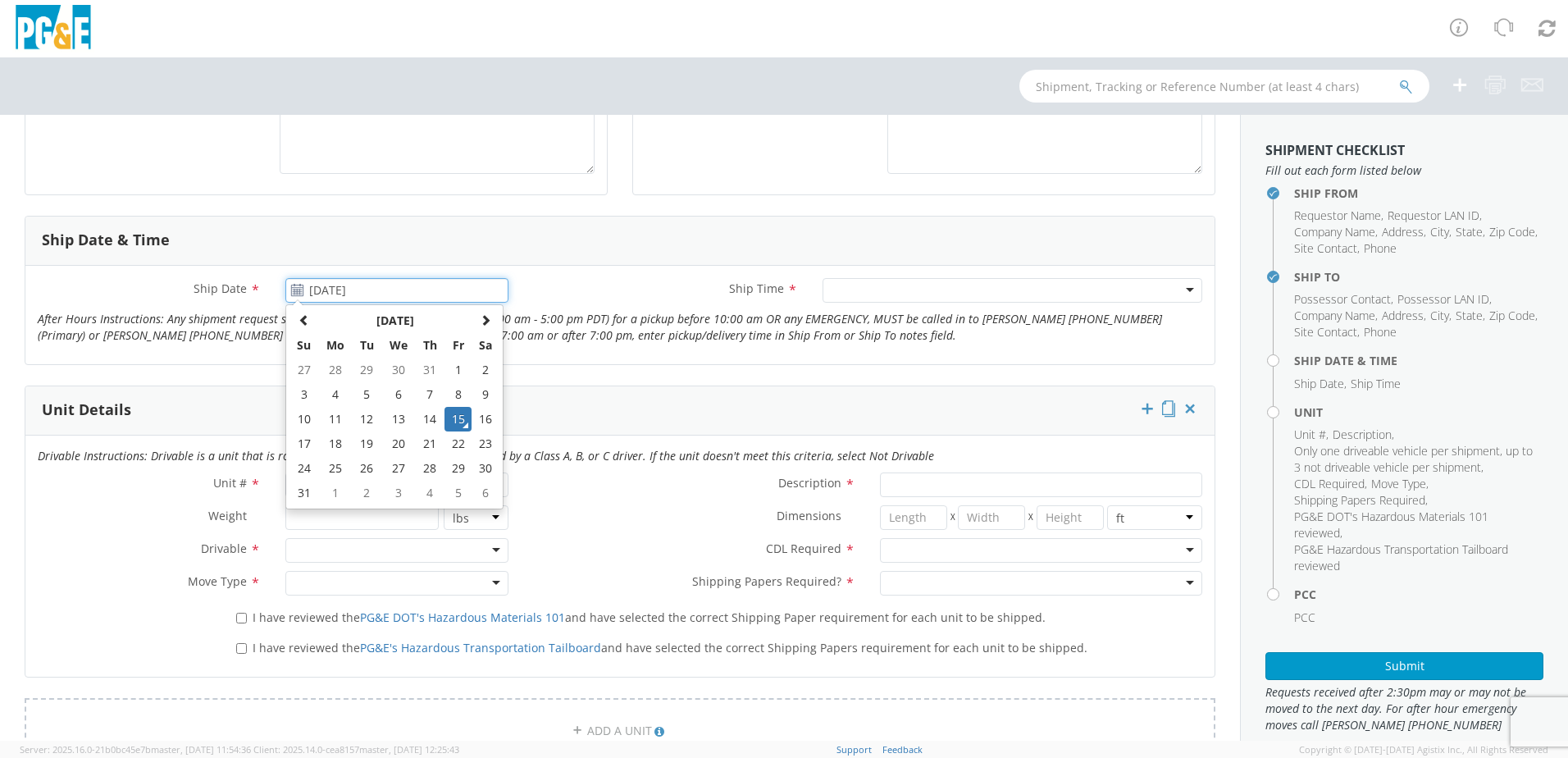
scroll to position [574, 0]
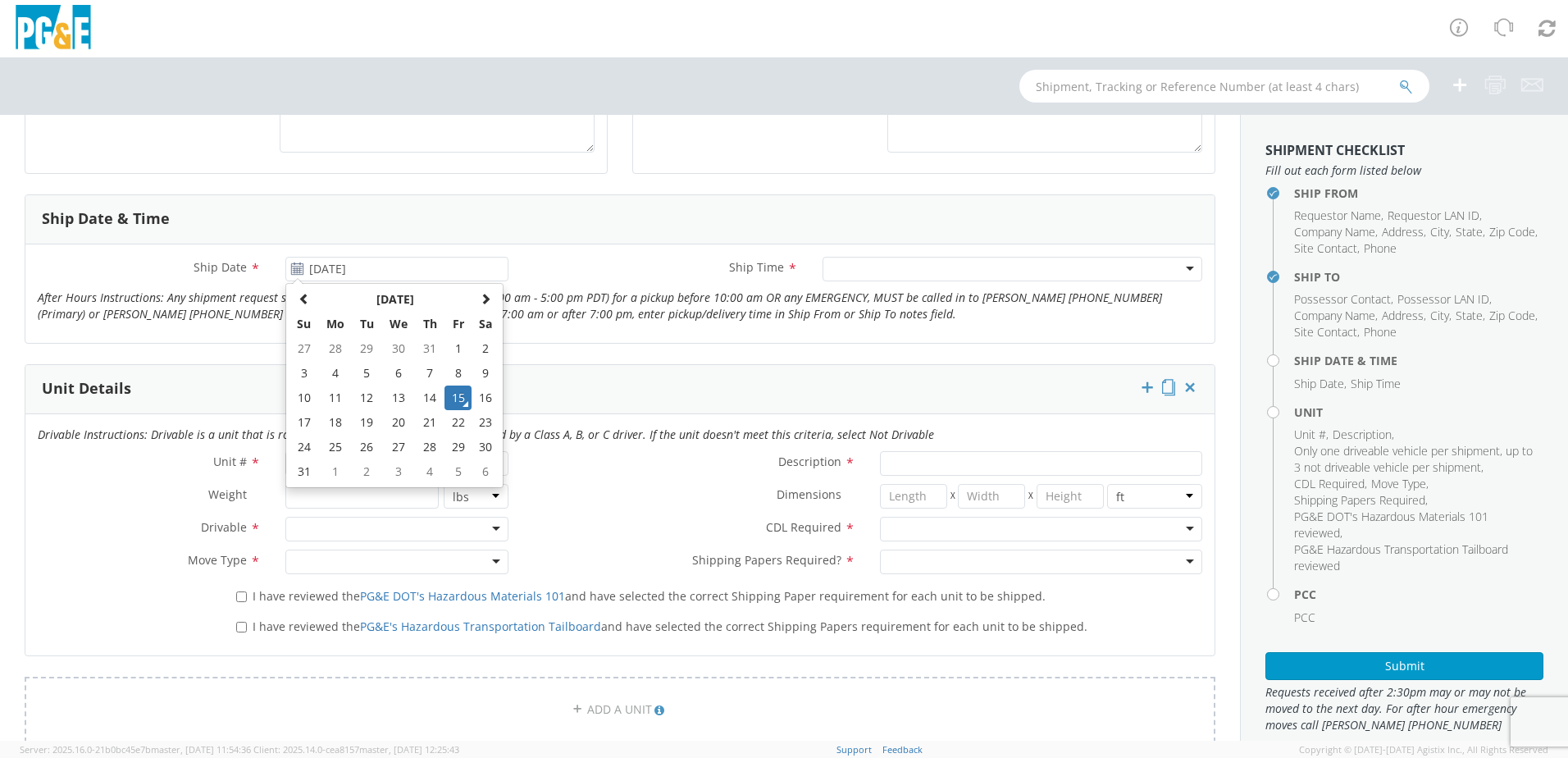
click at [612, 327] on div "Ship Date * [DATE] [DATE] Su Mo Tu We Th Fr Sa 27 28 29 30 31 1 2 3 4 5 6 7 8 9…" at bounding box center [619, 294] width 1189 height 74
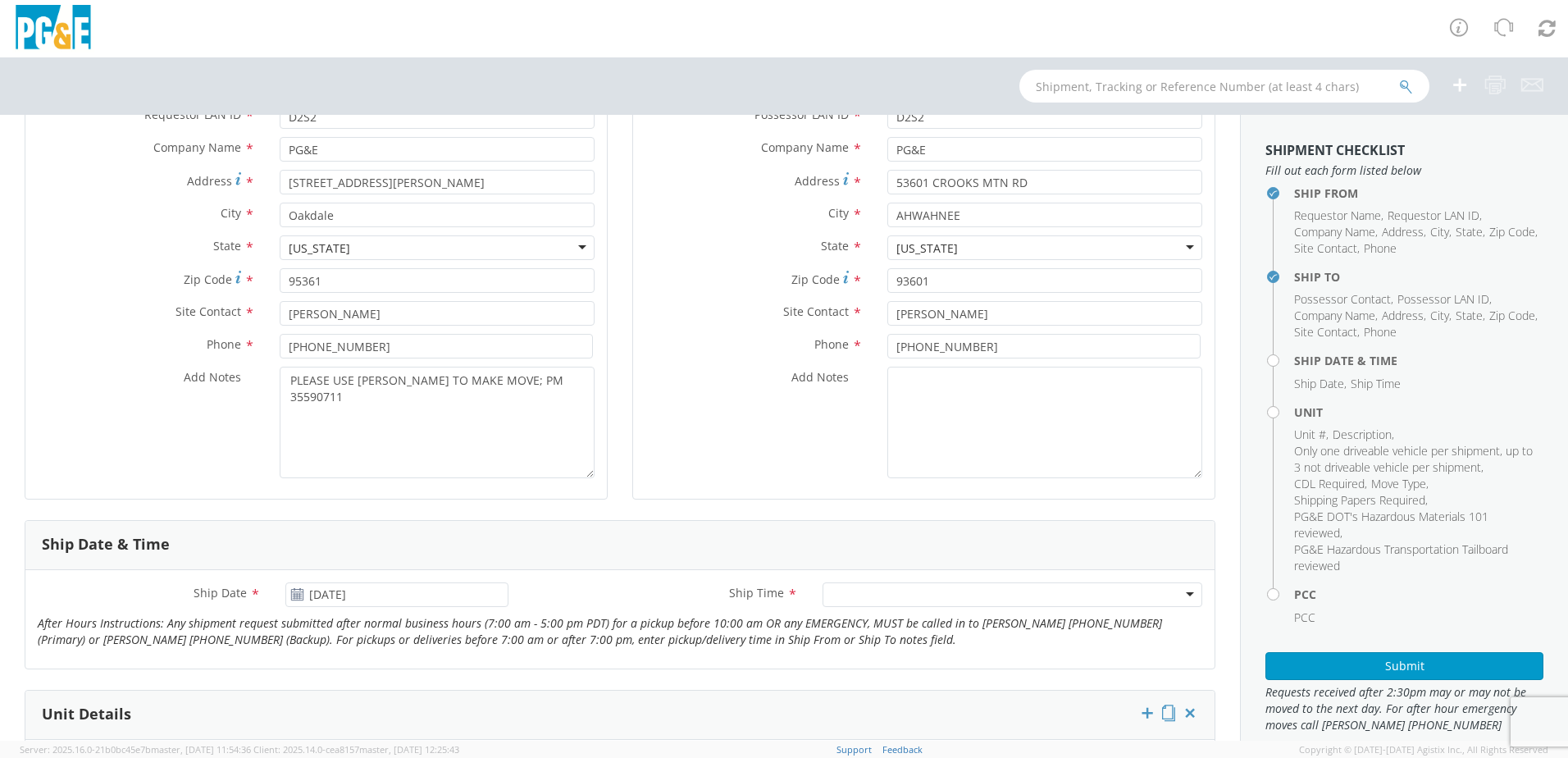
scroll to position [246, 0]
click at [863, 597] on div at bounding box center [1012, 597] width 380 height 25
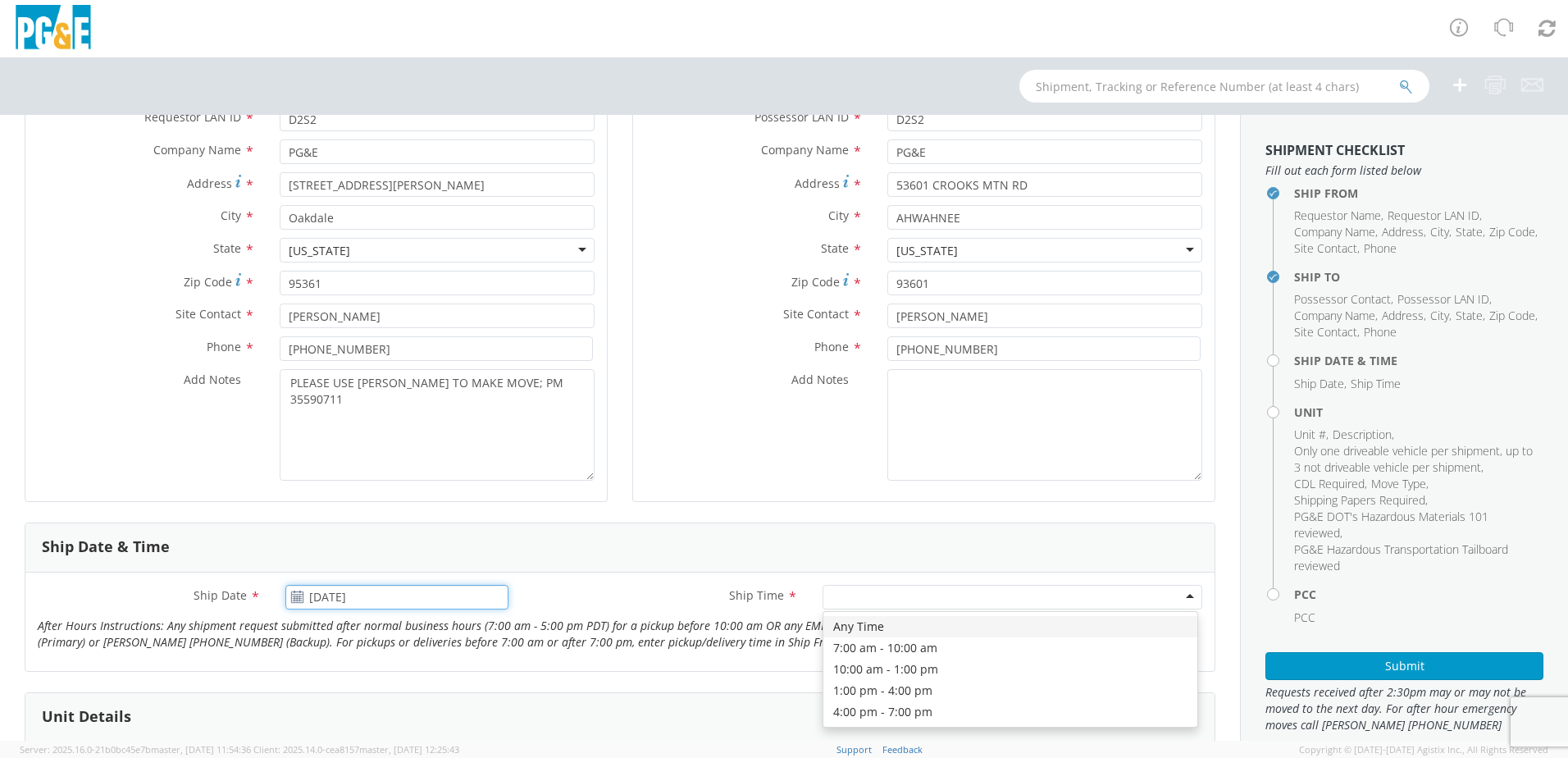
click at [343, 590] on input "[DATE]" at bounding box center [396, 597] width 223 height 25
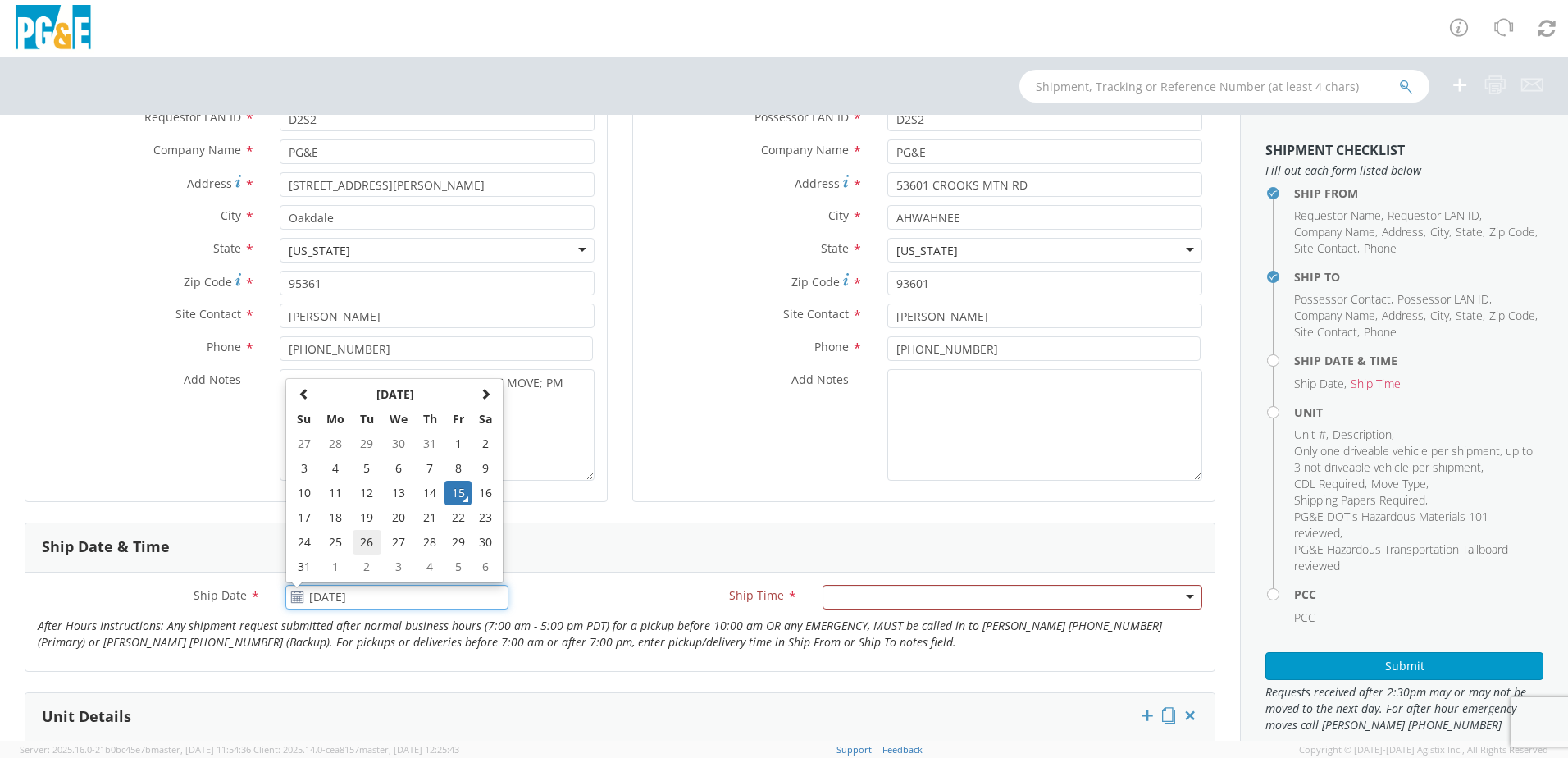
click at [366, 545] on td "26" at bounding box center [367, 542] width 29 height 25
type input "[DATE]"
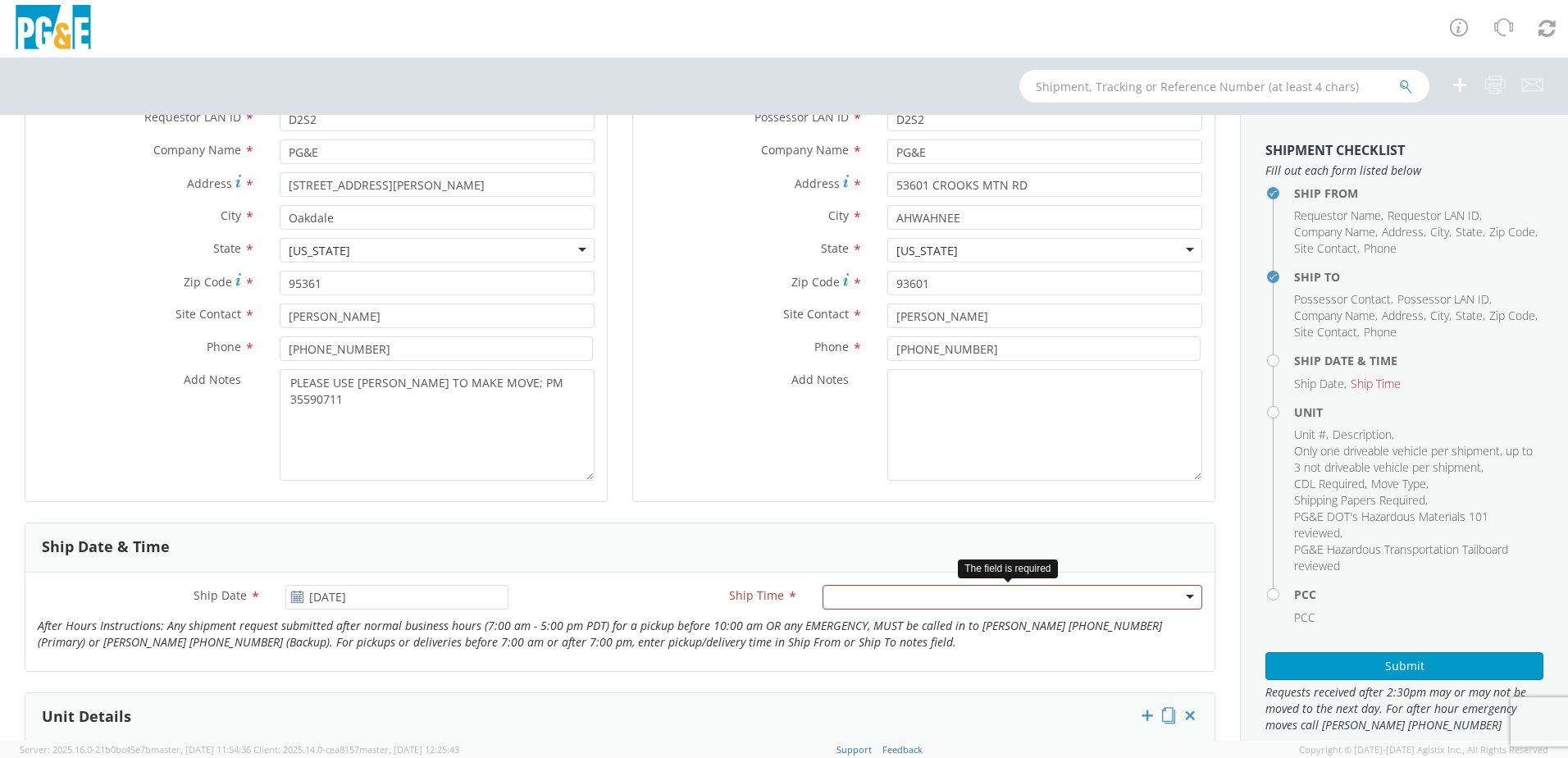
click at [837, 595] on div at bounding box center [1012, 597] width 380 height 25
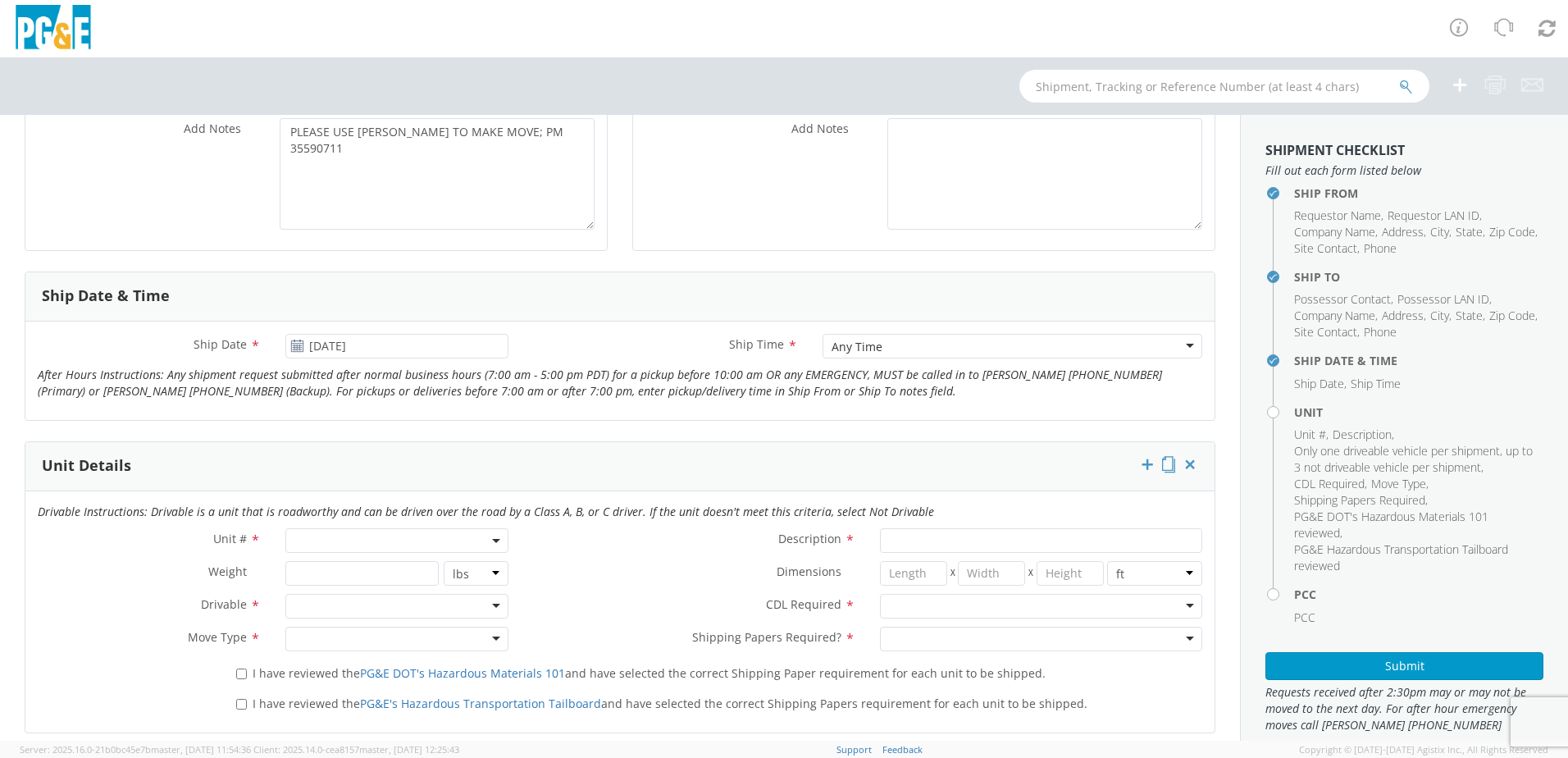
scroll to position [574, 0]
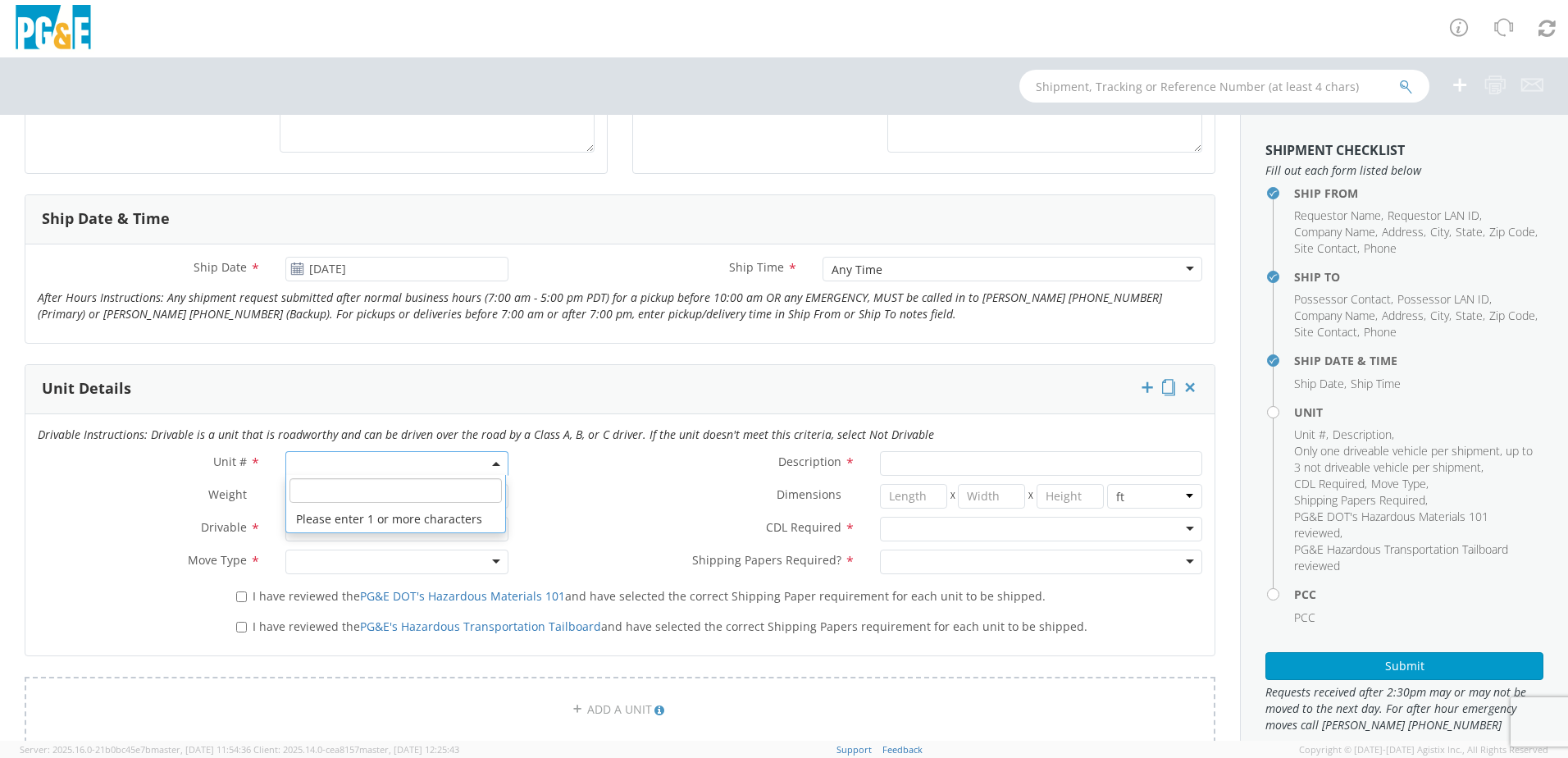
click at [311, 470] on span at bounding box center [396, 464] width 223 height 25
click at [327, 490] on input "search" at bounding box center [395, 490] width 213 height 25
type input "OTHER"
select select "Other"
select select "? undefined:undefined ?"
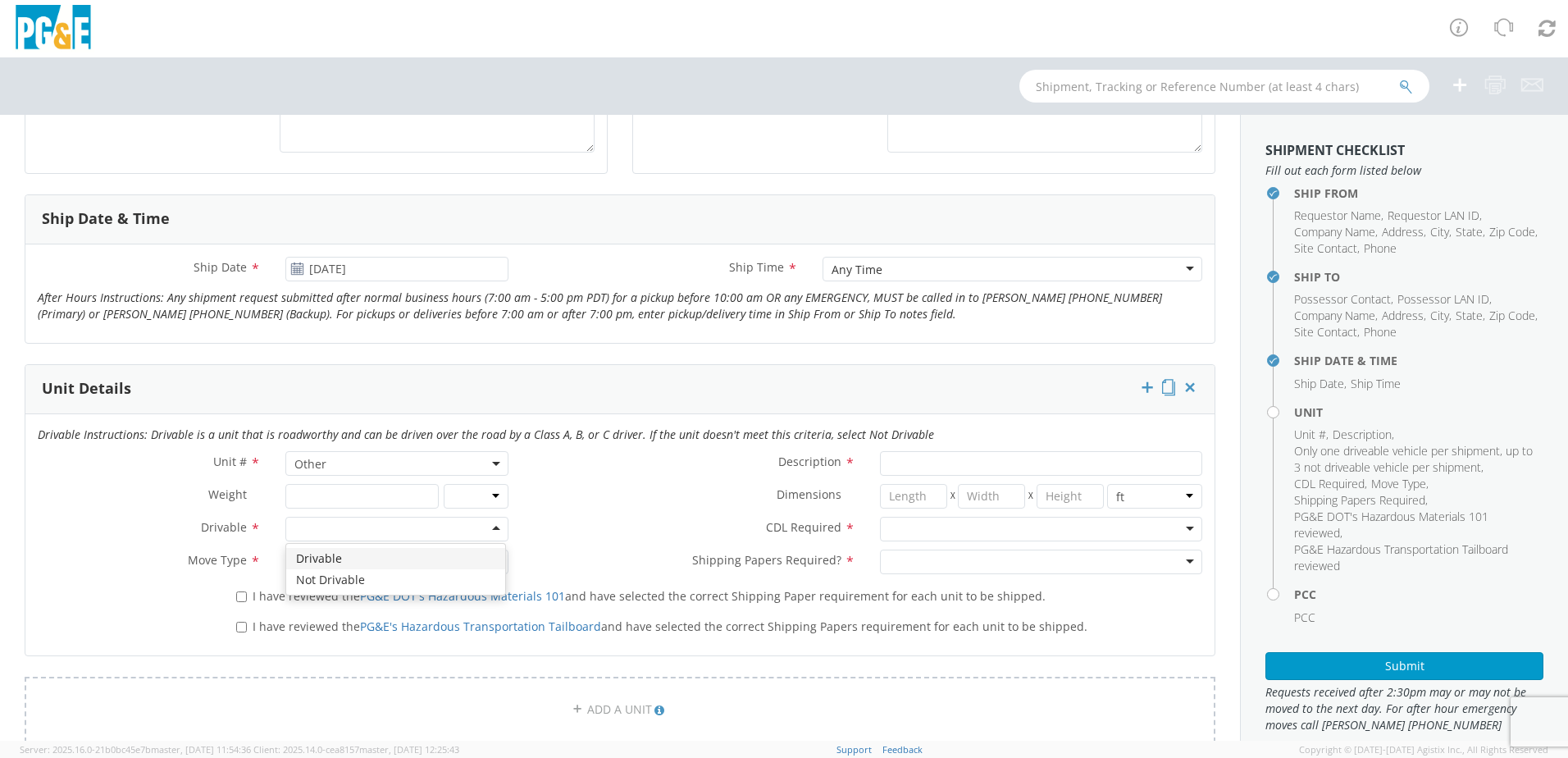
click at [332, 527] on div at bounding box center [396, 529] width 223 height 25
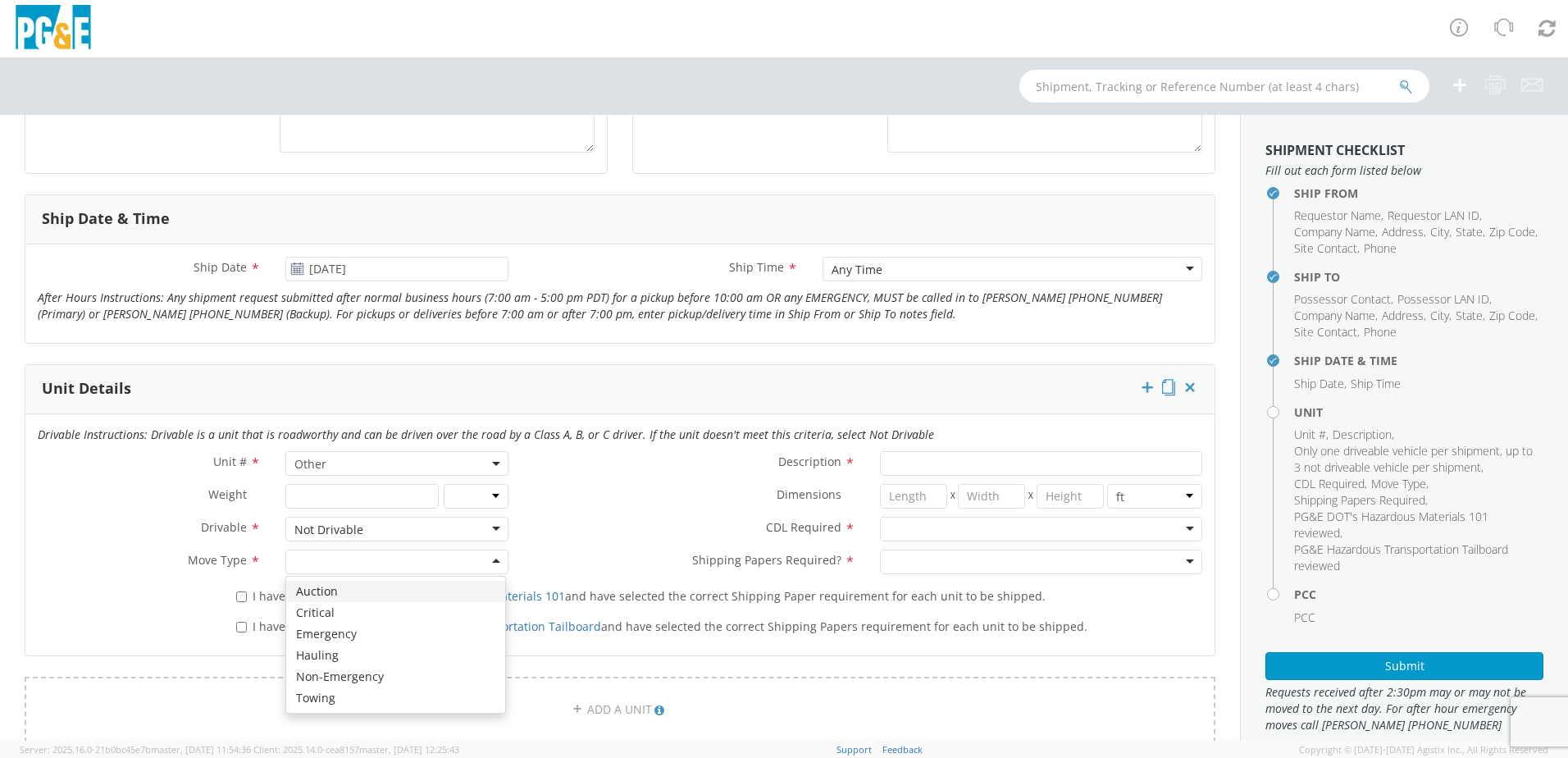
click at [331, 567] on div at bounding box center [396, 562] width 223 height 25
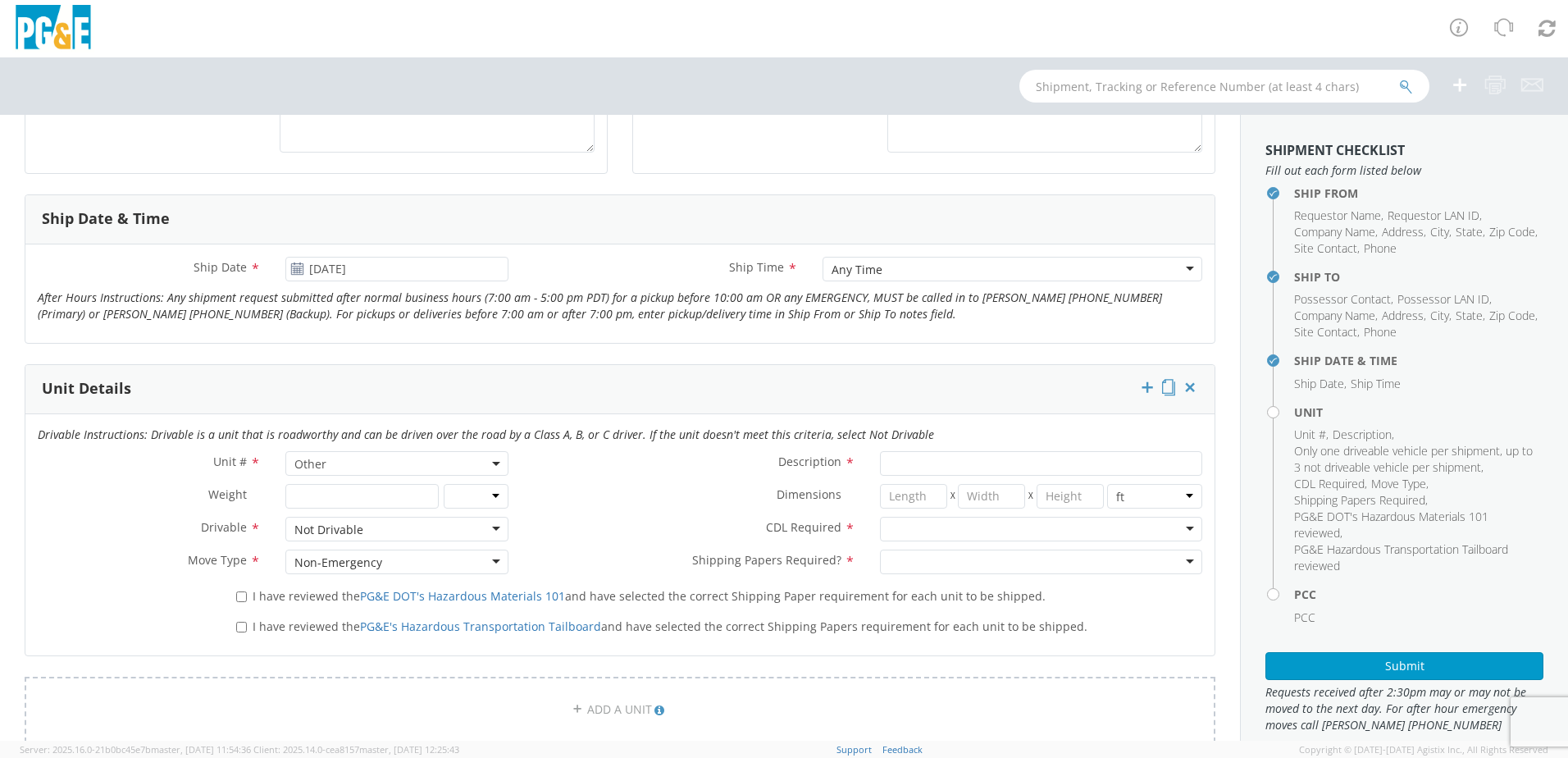
click at [280, 600] on span "I have reviewed the PG&E DOT's Hazardous Materials 101 and have selected the co…" at bounding box center [649, 595] width 793 height 16
click at [247, 600] on input "I have reviewed the PG&E DOT's Hazardous Materials 101 and have selected the co…" at bounding box center [240, 596] width 10 height 10
checkbox input "true"
drag, startPoint x: 277, startPoint y: 632, endPoint x: 290, endPoint y: 621, distance: 17.0
click at [278, 629] on span "I have reviewed the PG&E's Hazardous Transportation Tailboard and have selected…" at bounding box center [669, 626] width 835 height 16
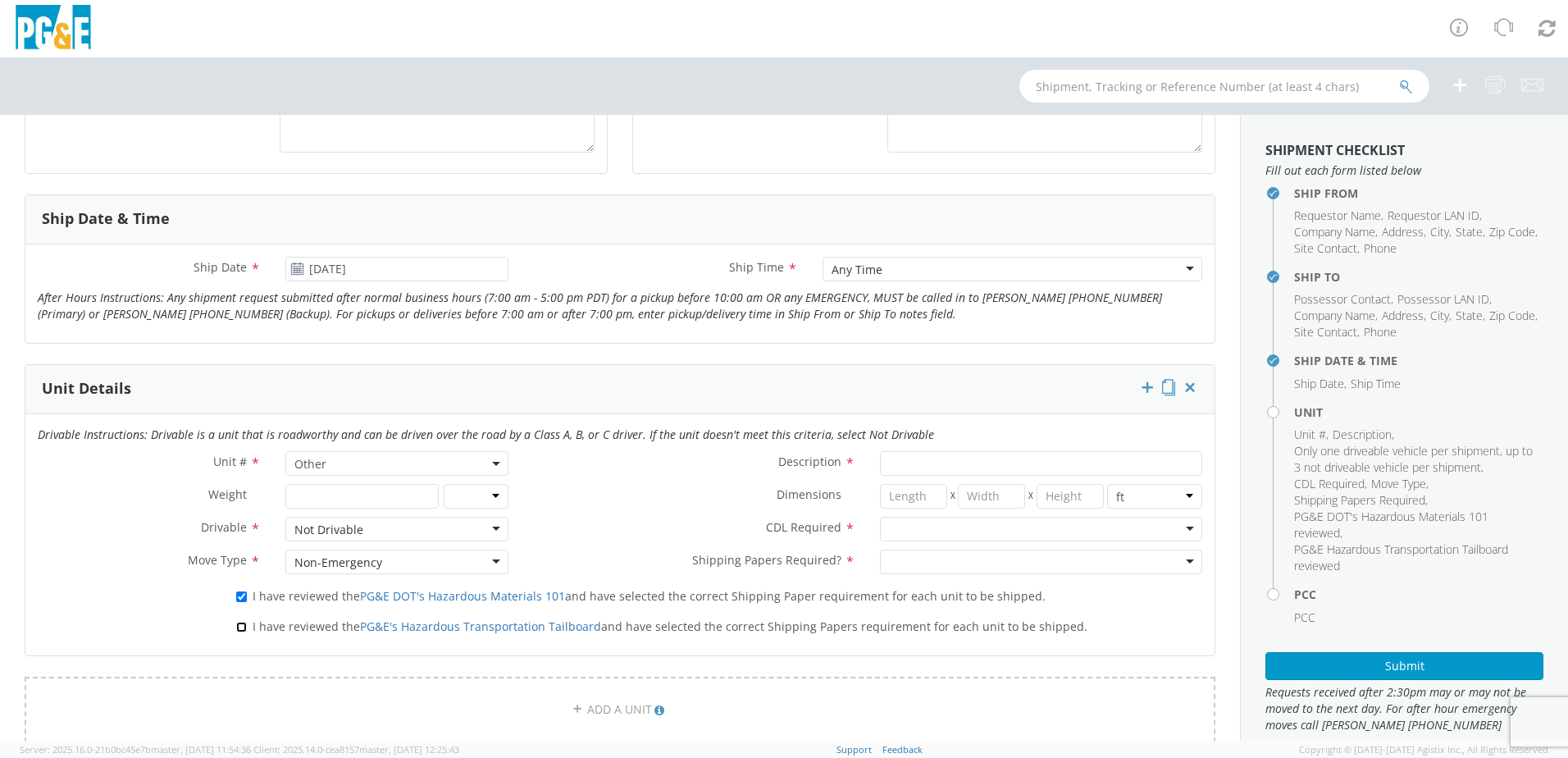
click at [247, 629] on input "I have reviewed the PG&E's Hazardous Transportation Tailboard and have selected…" at bounding box center [240, 627] width 10 height 10
checkbox input "true"
click at [904, 468] on input "Description *" at bounding box center [1041, 464] width 322 height 25
type input "[PERSON_NAME] TRACK MACHINE"
click at [892, 525] on div at bounding box center [1041, 529] width 322 height 25
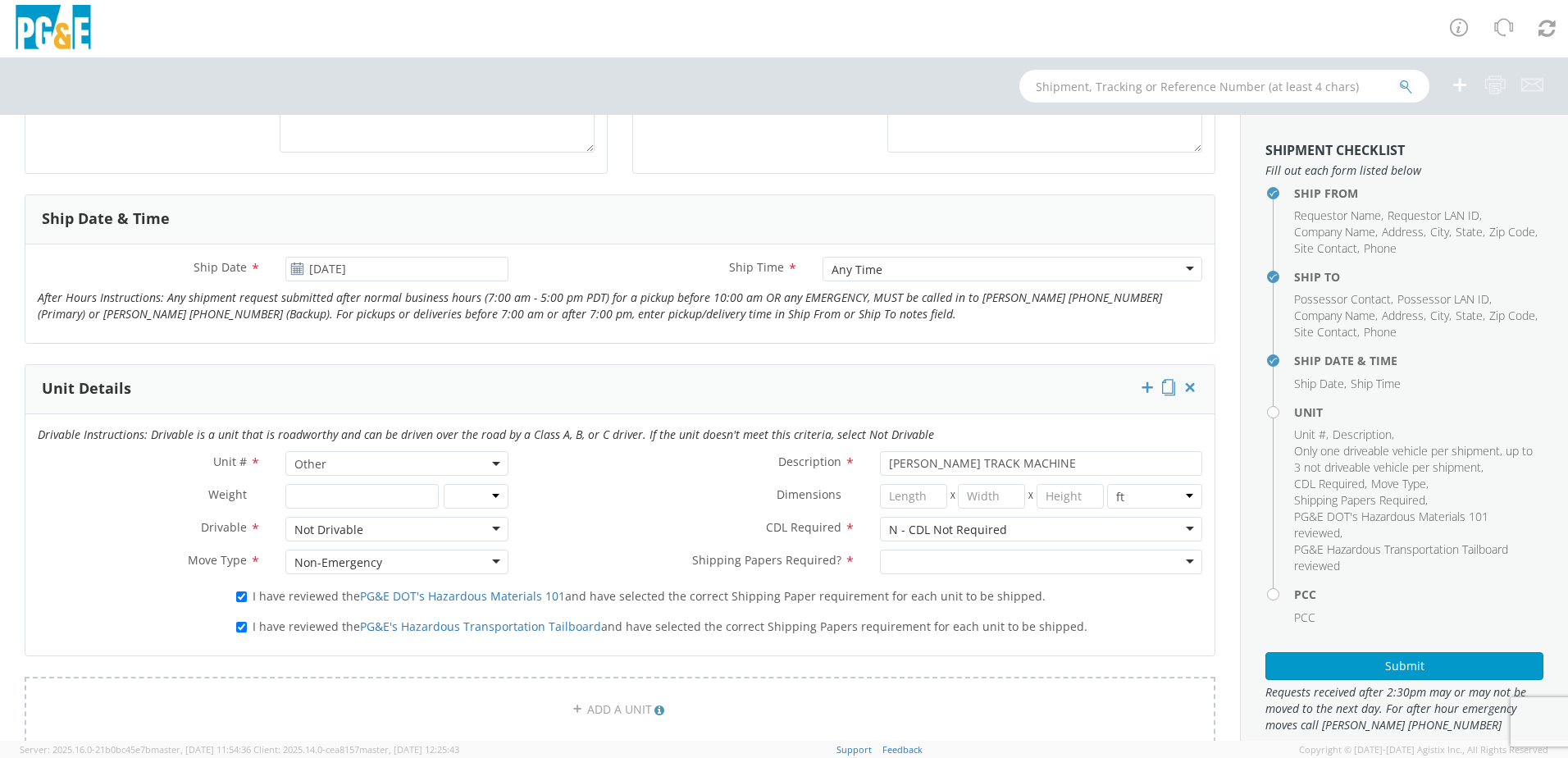
click at [868, 567] on div "No Yes" at bounding box center [1042, 562] width 347 height 25
click at [901, 559] on div at bounding box center [1041, 562] width 322 height 25
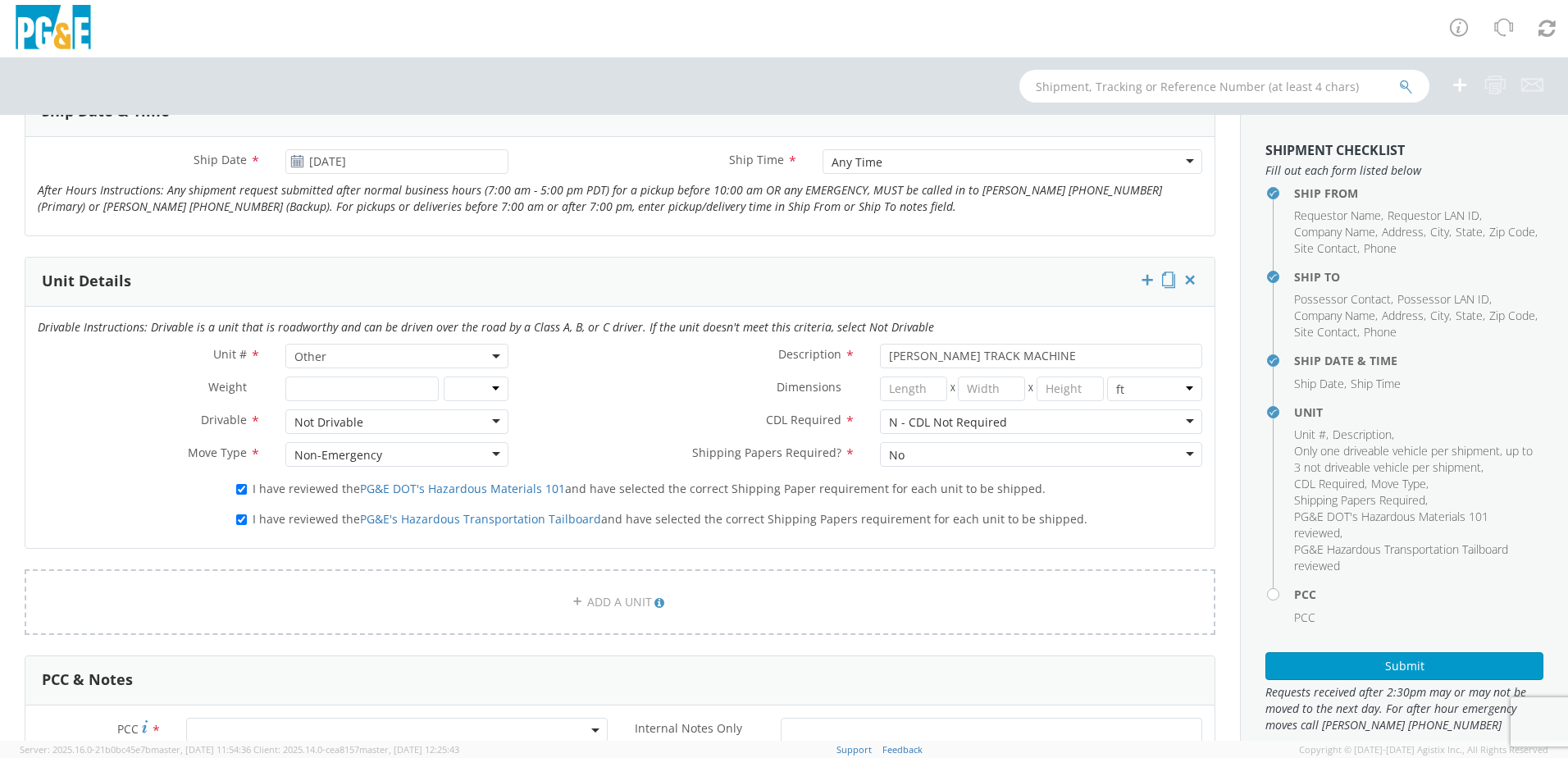
scroll to position [1066, 0]
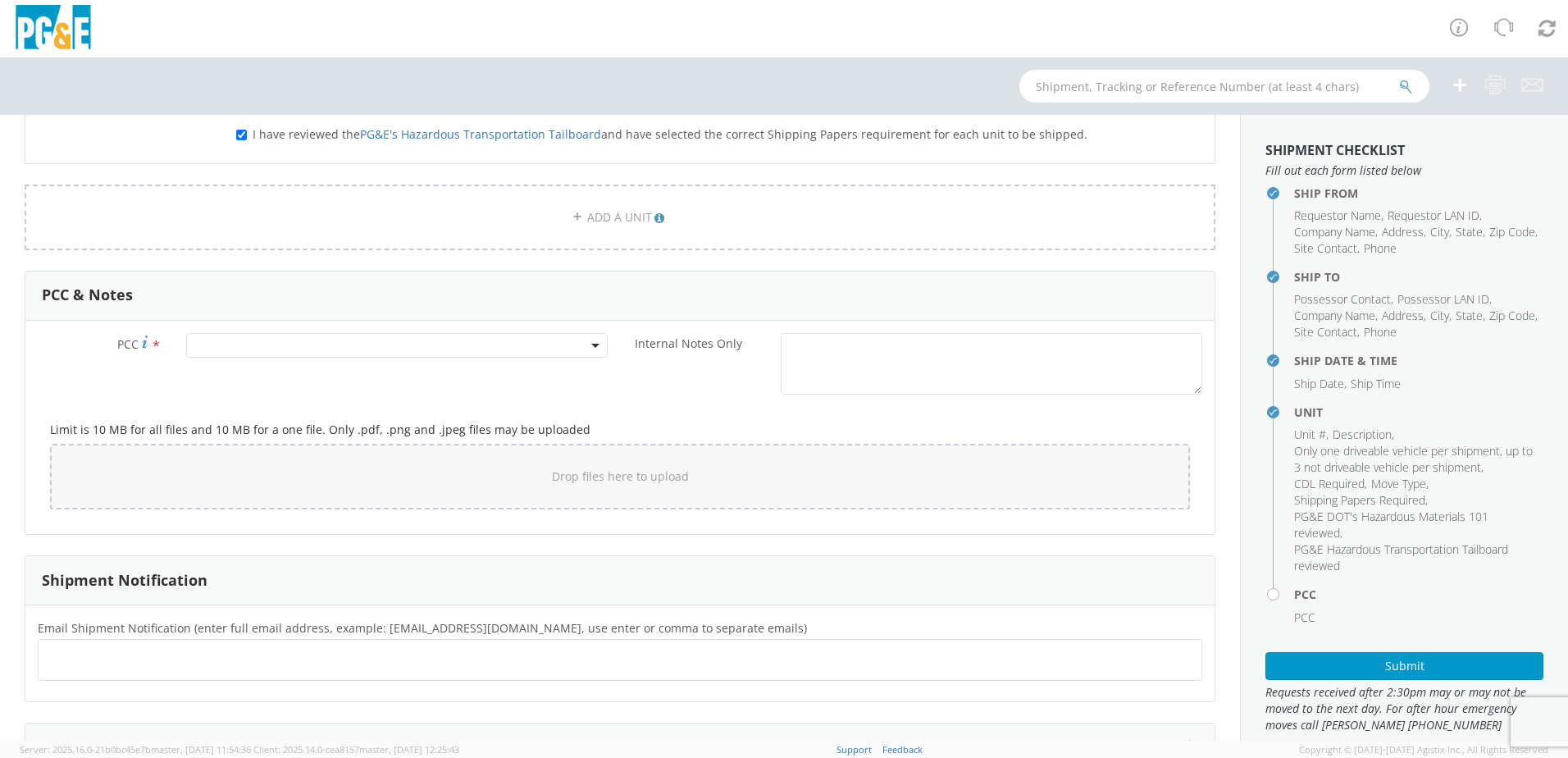
click at [266, 351] on span at bounding box center [397, 346] width 421 height 25
click at [271, 370] on input "number" at bounding box center [395, 372] width 408 height 25
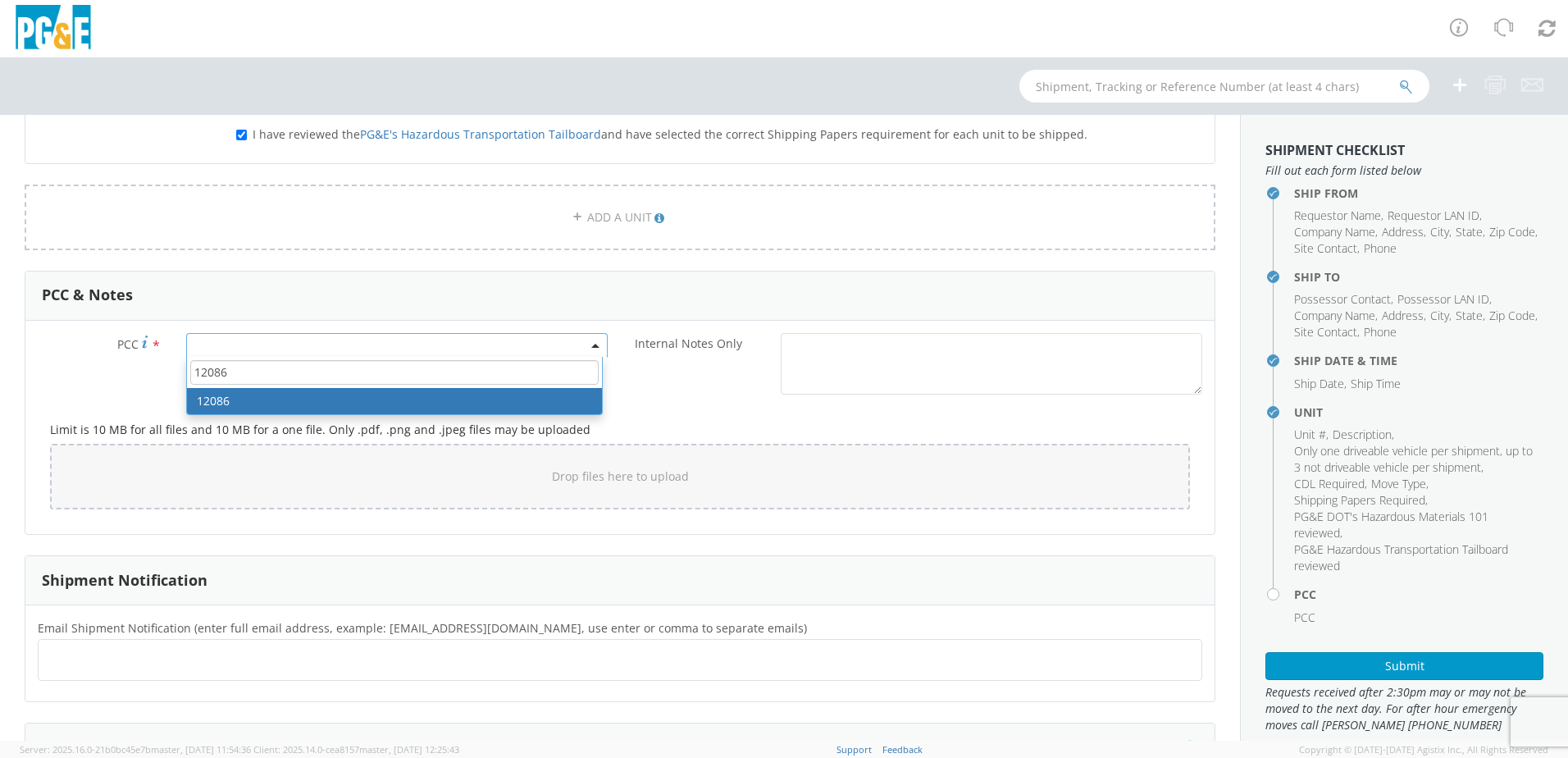
type input "12086"
select select "12086"
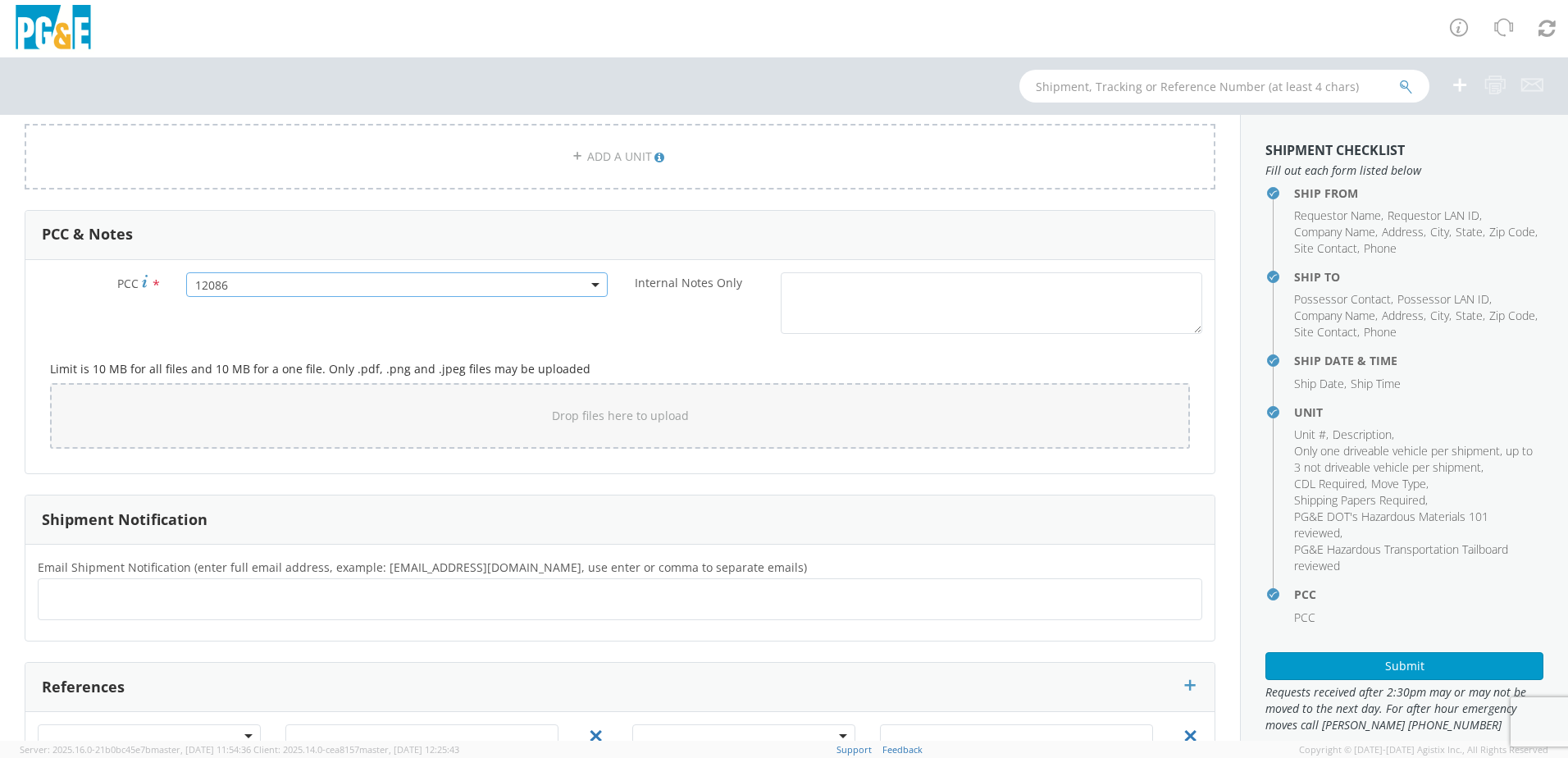
scroll to position [1210, 0]
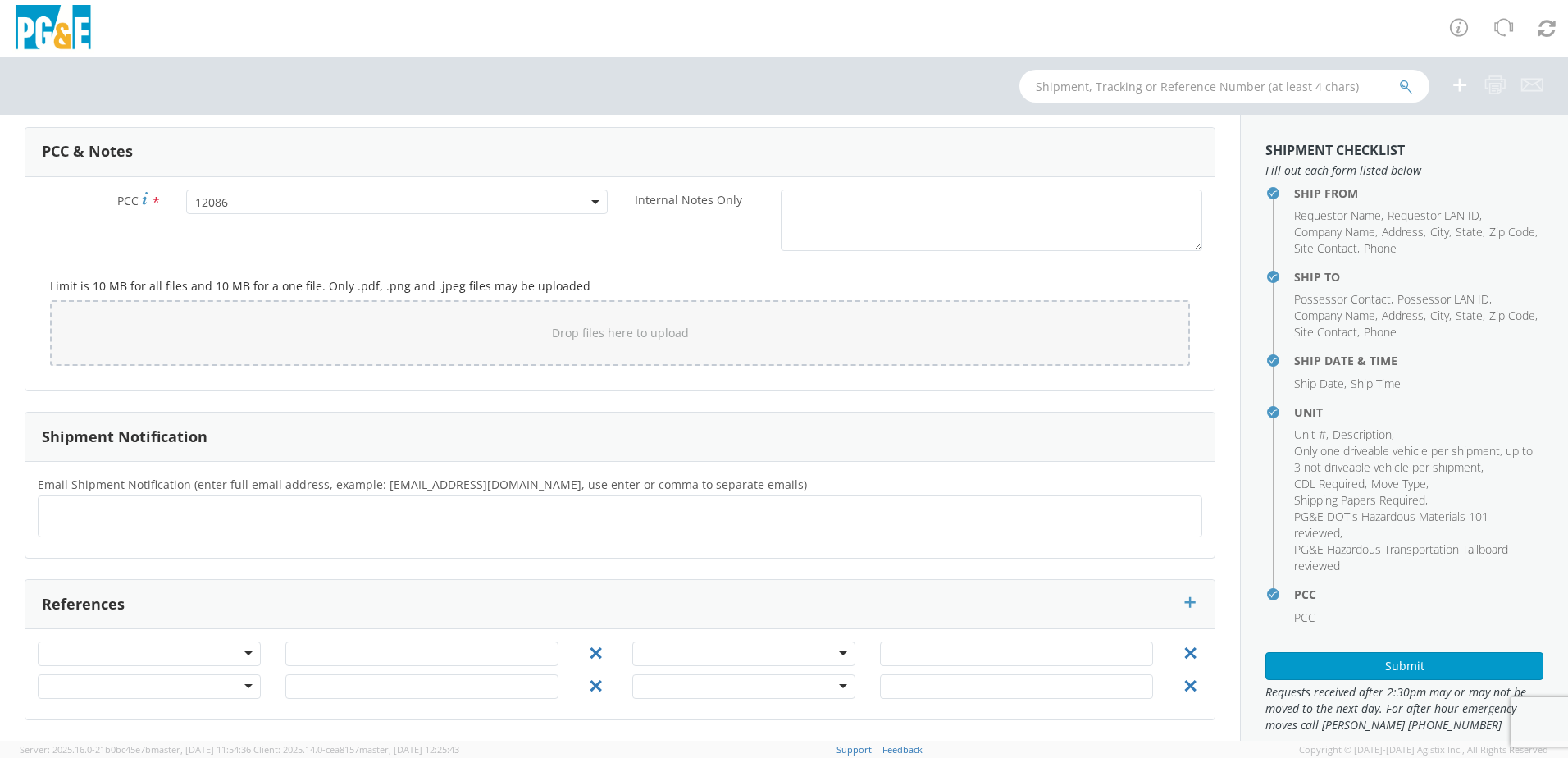
click at [176, 508] on ul at bounding box center [620, 516] width 1150 height 27
type input "[EMAIL_ADDRESS][DOMAIN_NAME]"
click at [1356, 650] on div "Submit" at bounding box center [1404, 660] width 278 height 40
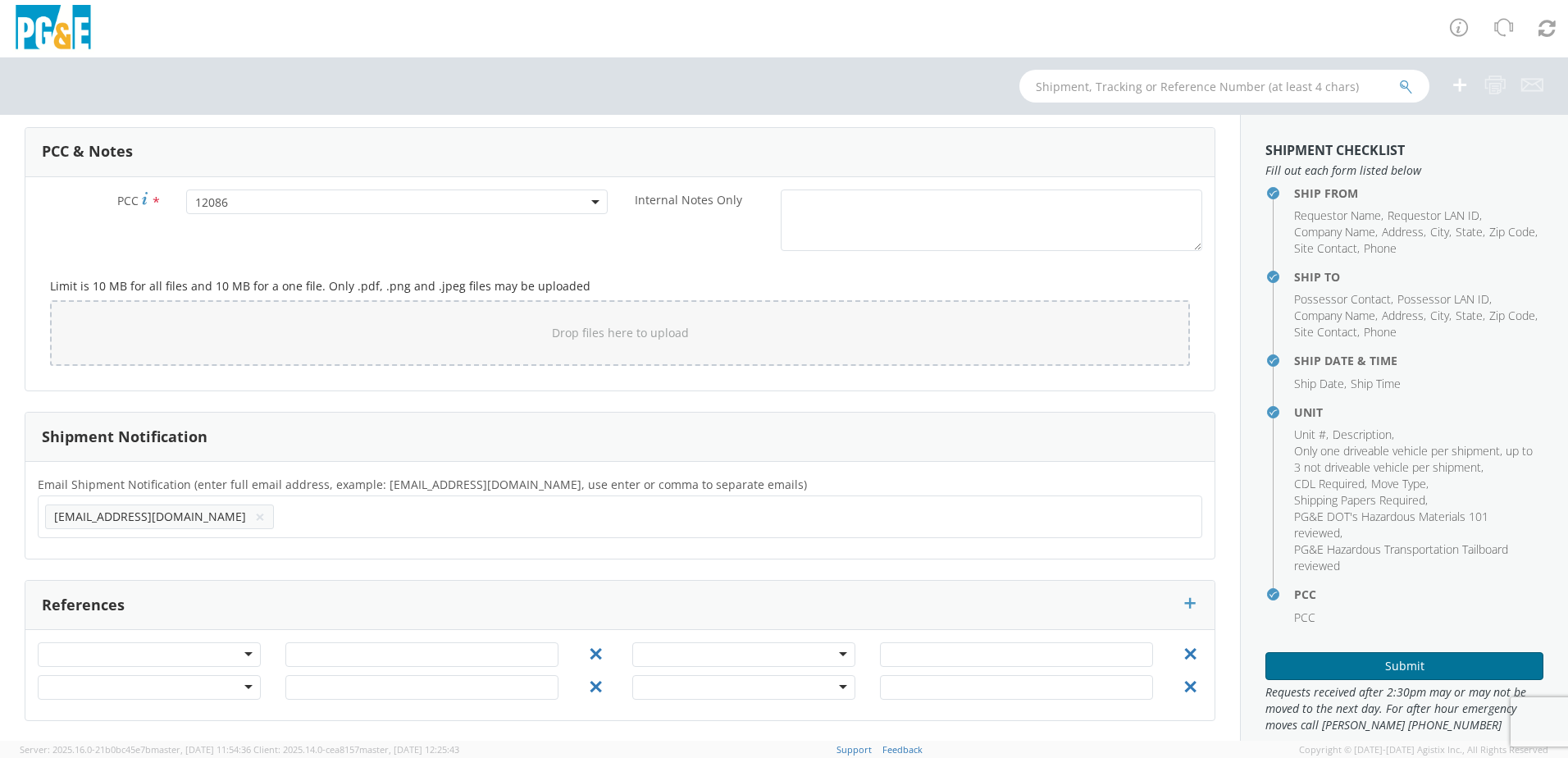
click at [1356, 658] on button "Submit" at bounding box center [1404, 666] width 278 height 28
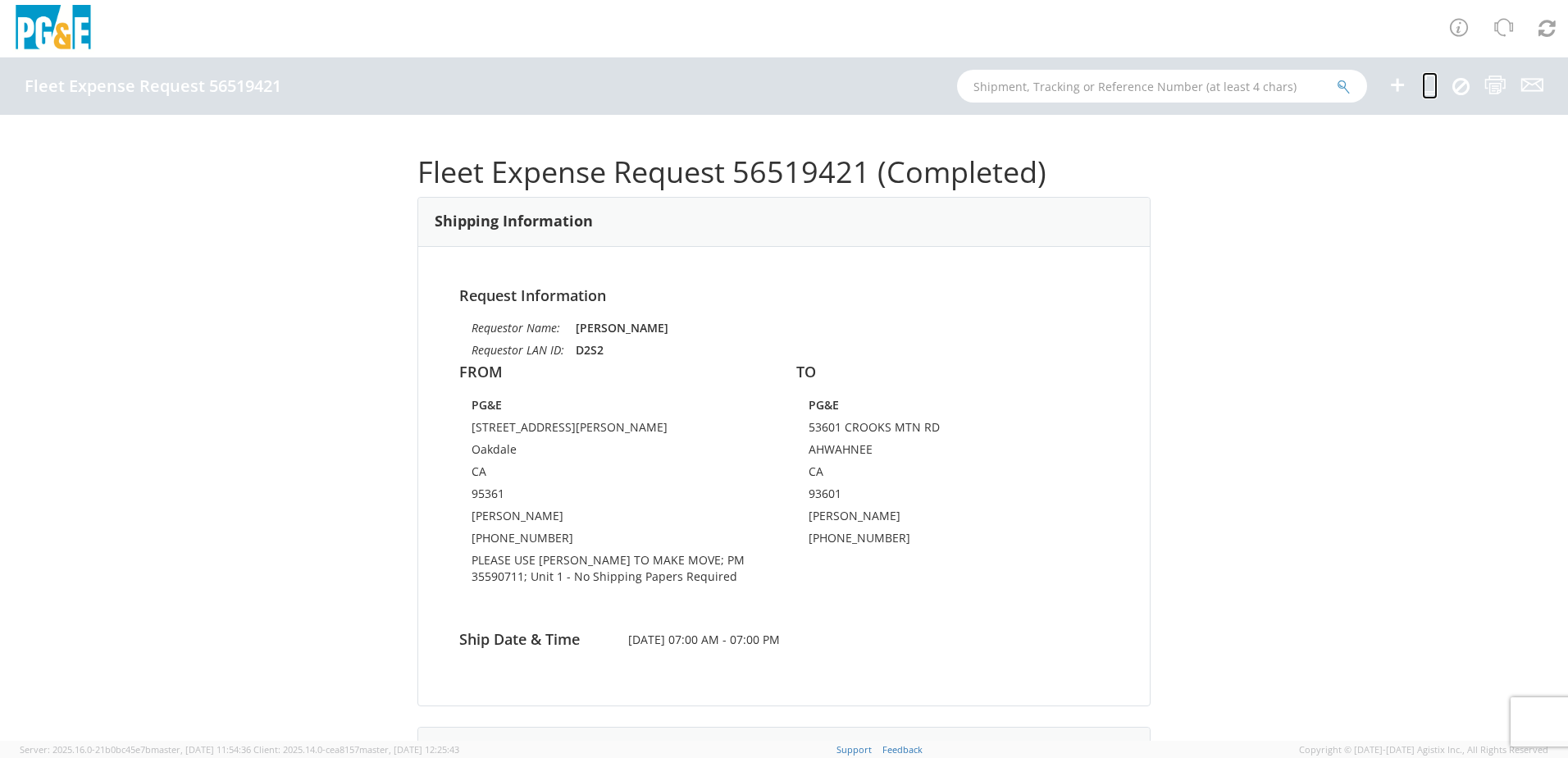
click at [1426, 91] on icon at bounding box center [1430, 85] width 16 height 20
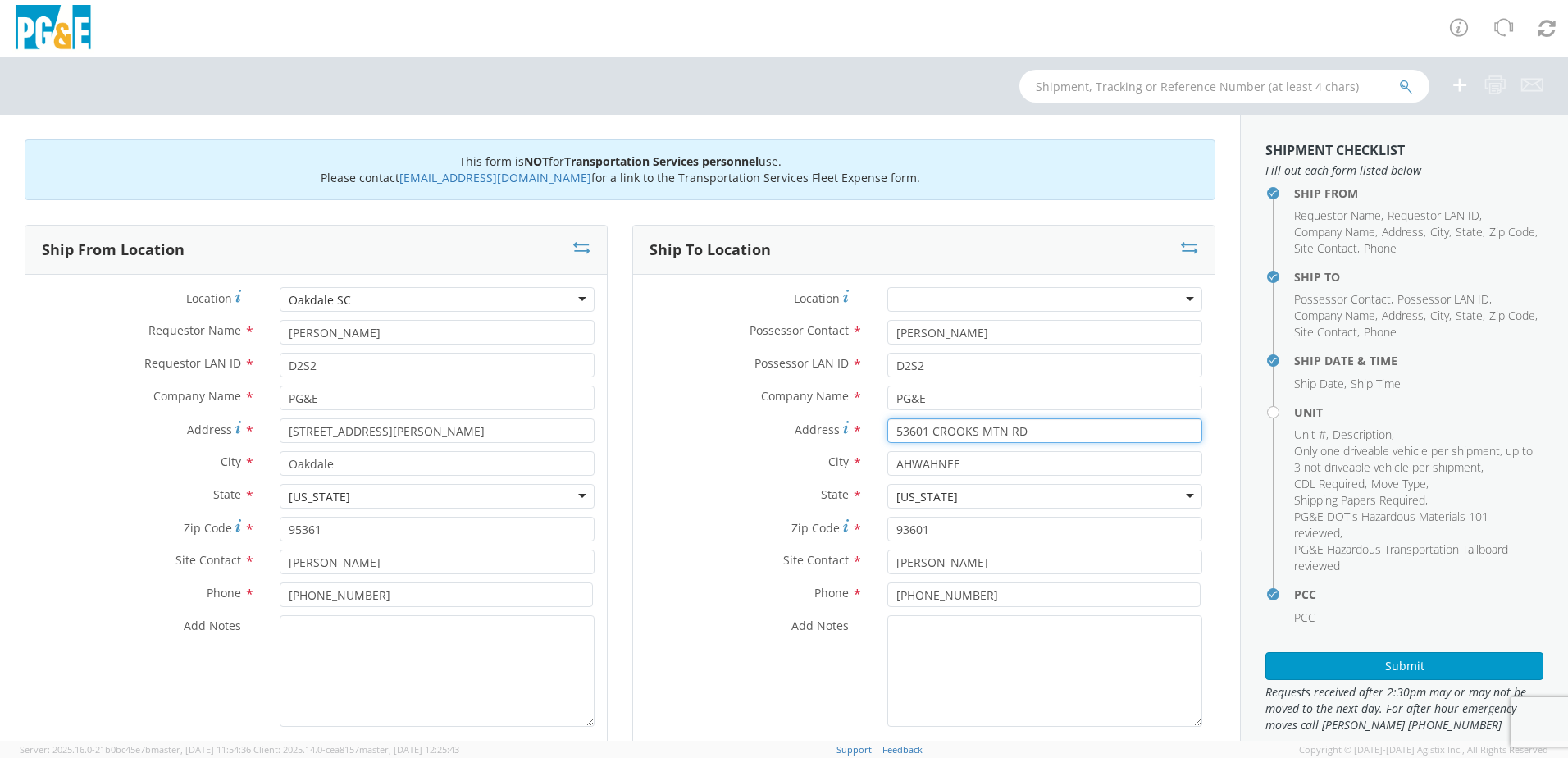
drag, startPoint x: 1030, startPoint y: 433, endPoint x: 836, endPoint y: 428, distance: 194.1
click at [838, 429] on div "Address * [STREET_ADDRESS]" at bounding box center [924, 431] width 581 height 25
paste textarea "My apologies; this is meant to be scheduled for 9/4. Thank you!"
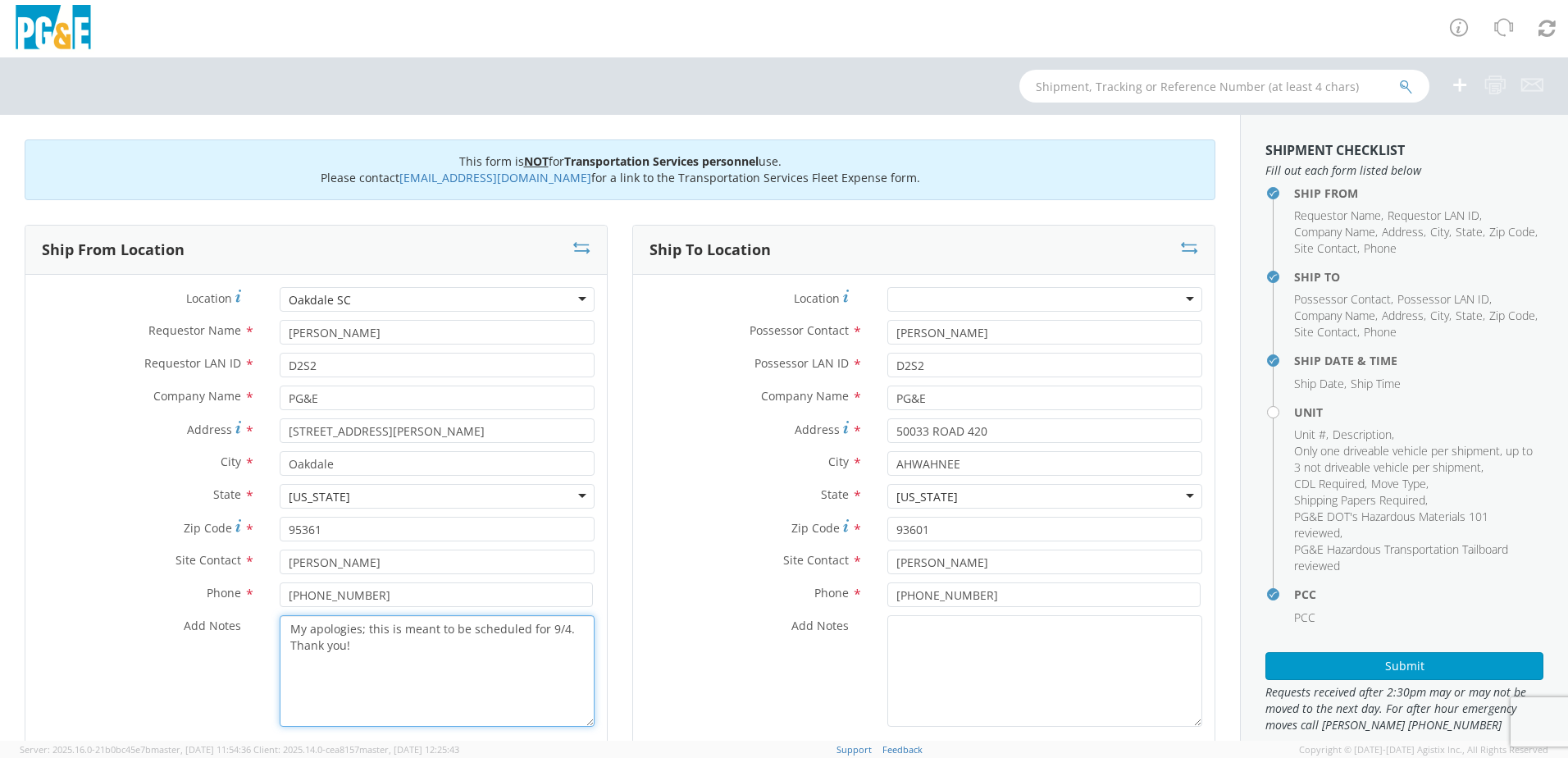
drag, startPoint x: 393, startPoint y: 646, endPoint x: 268, endPoint y: 634, distance: 125.6
click at [268, 634] on div "My apologies; this is meant to be scheduled for 9/4. Thank you!" at bounding box center [437, 672] width 340 height 111
paste textarea "PLEASE USE [PERSON_NAME] TO MAKE MOVE; PM"
click at [955, 648] on textarea "Add Notes *" at bounding box center [1044, 672] width 315 height 111
drag, startPoint x: 1000, startPoint y: 433, endPoint x: 870, endPoint y: 425, distance: 130.2
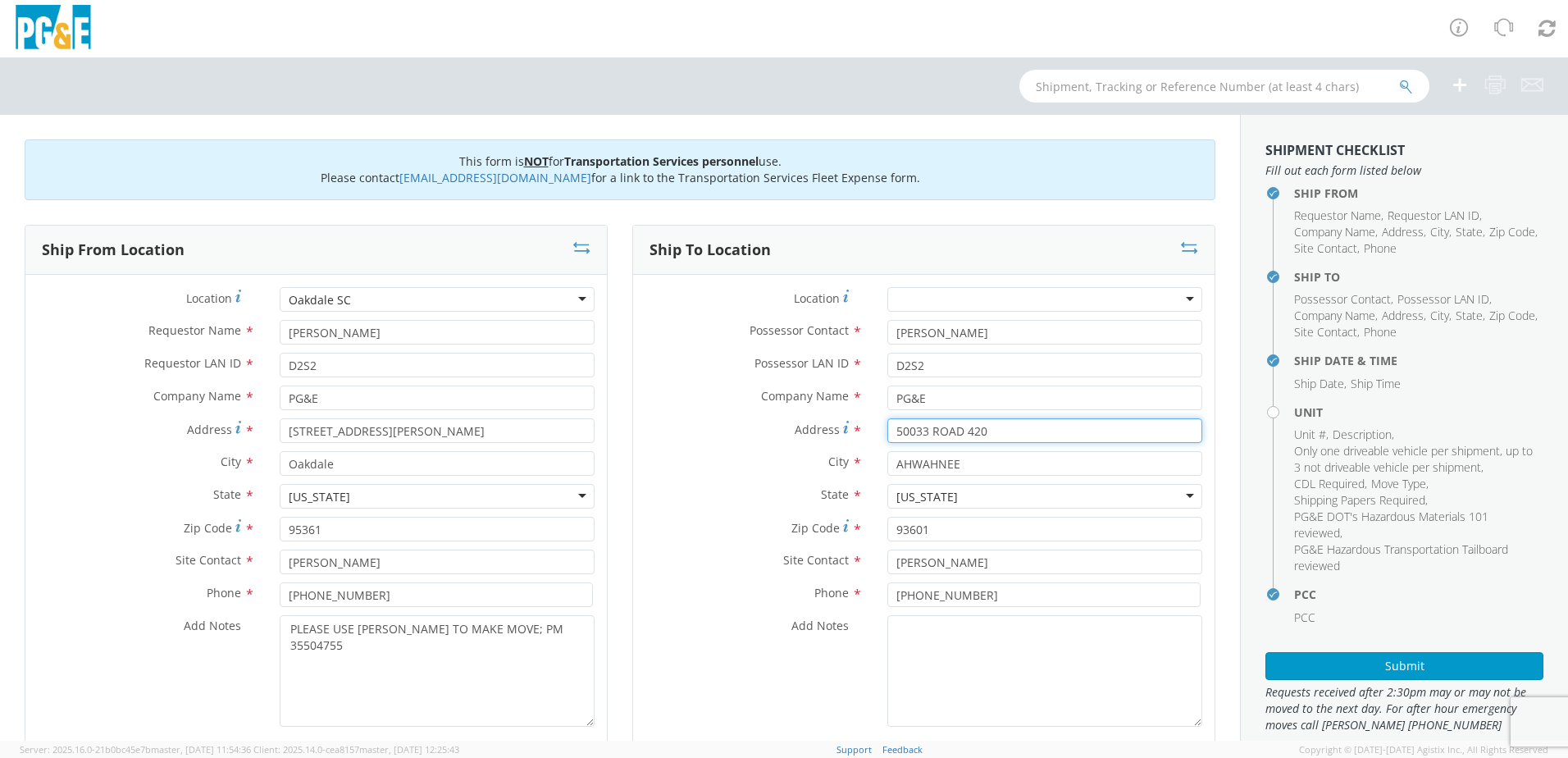
click at [875, 425] on div "50033 ROAD 420" at bounding box center [1045, 431] width 340 height 25
drag, startPoint x: 984, startPoint y: 466, endPoint x: 862, endPoint y: 463, distance: 122.0
click at [875, 463] on div "AHWAHNEE" at bounding box center [1045, 464] width 340 height 25
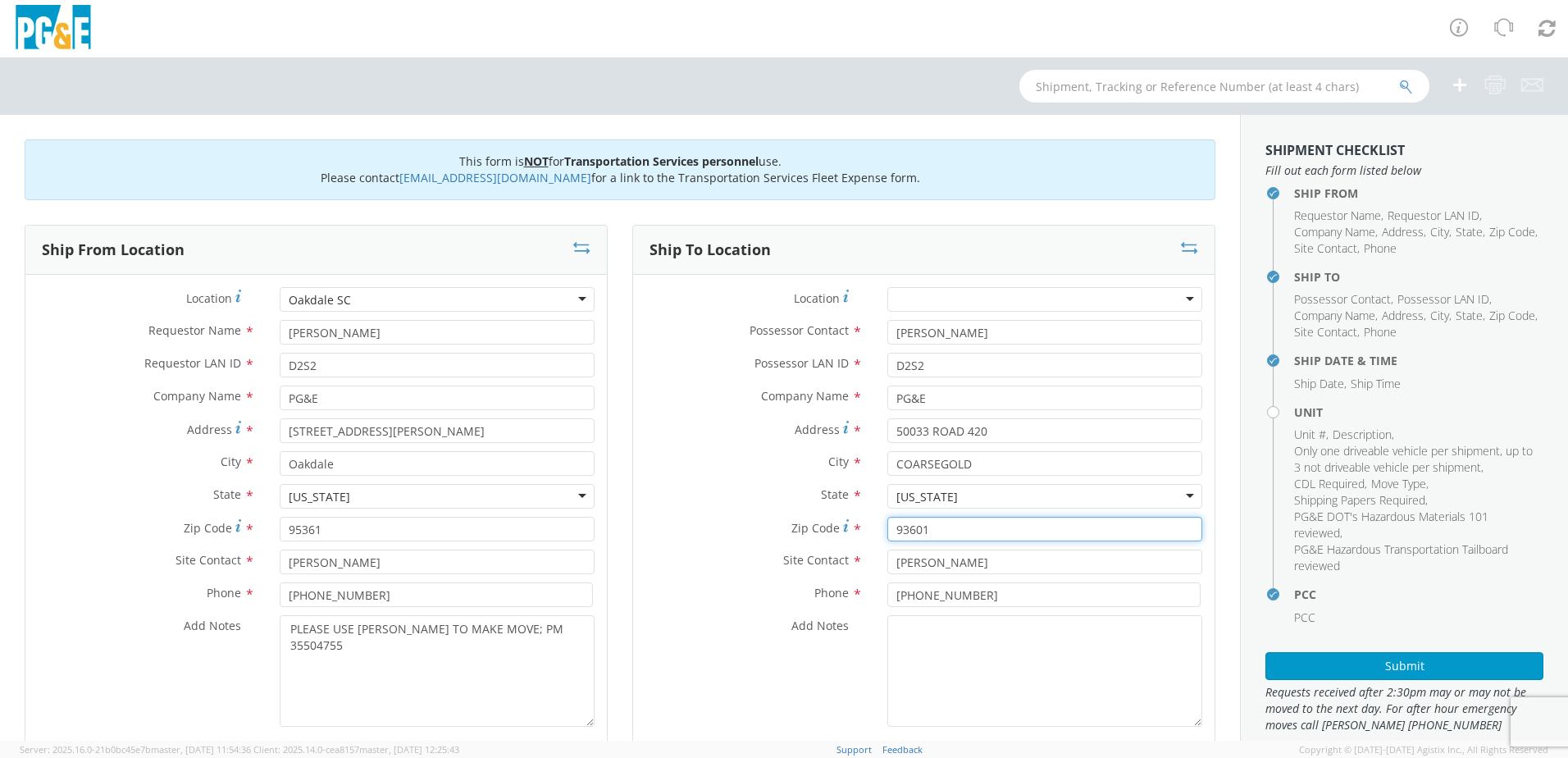
drag, startPoint x: 938, startPoint y: 530, endPoint x: 851, endPoint y: 530, distance: 87.0
click at [854, 530] on div "Zip Code * 93601" at bounding box center [924, 529] width 581 height 25
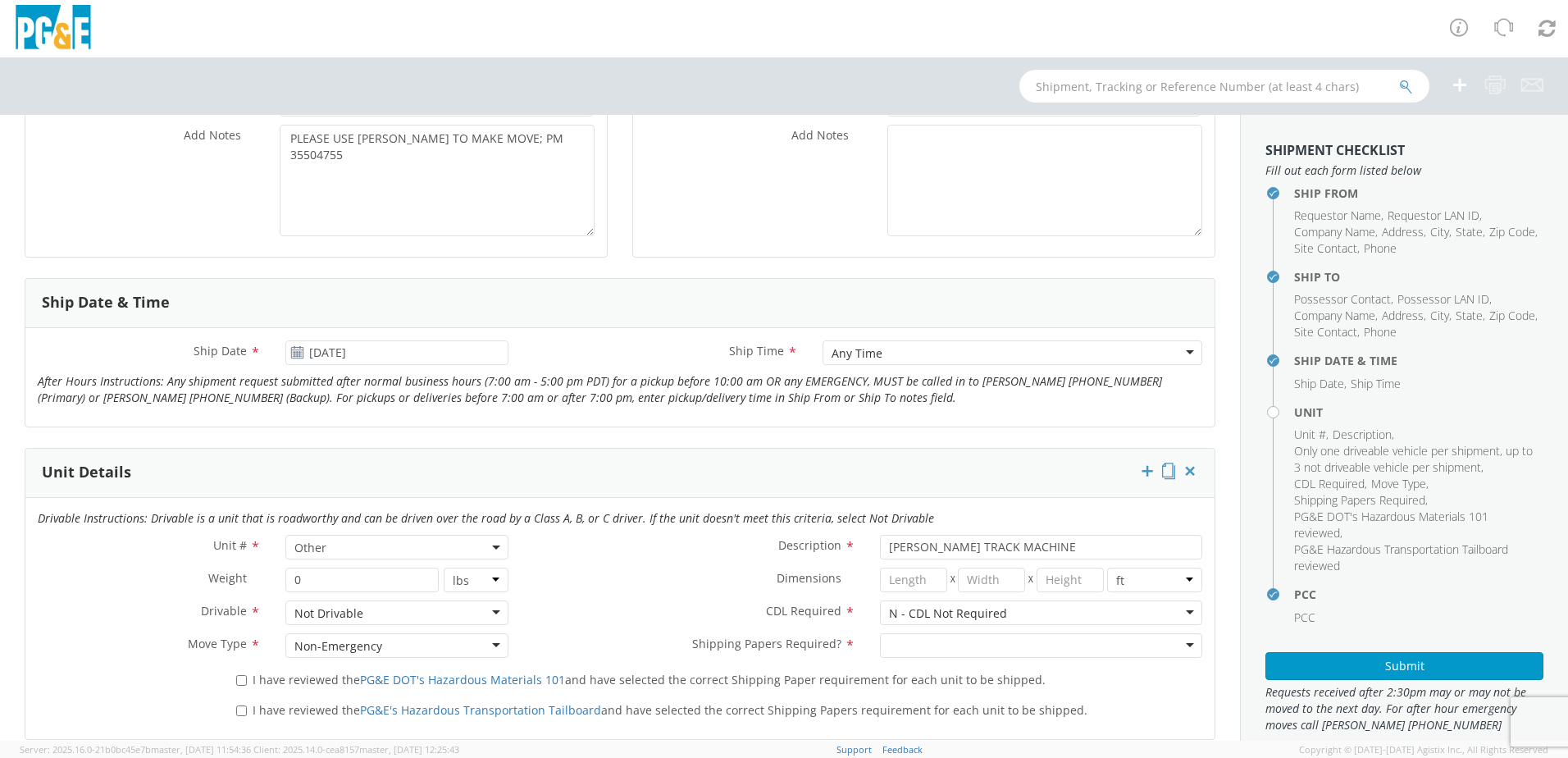
scroll to position [492, 0]
click at [369, 355] on input "[DATE]" at bounding box center [396, 351] width 223 height 25
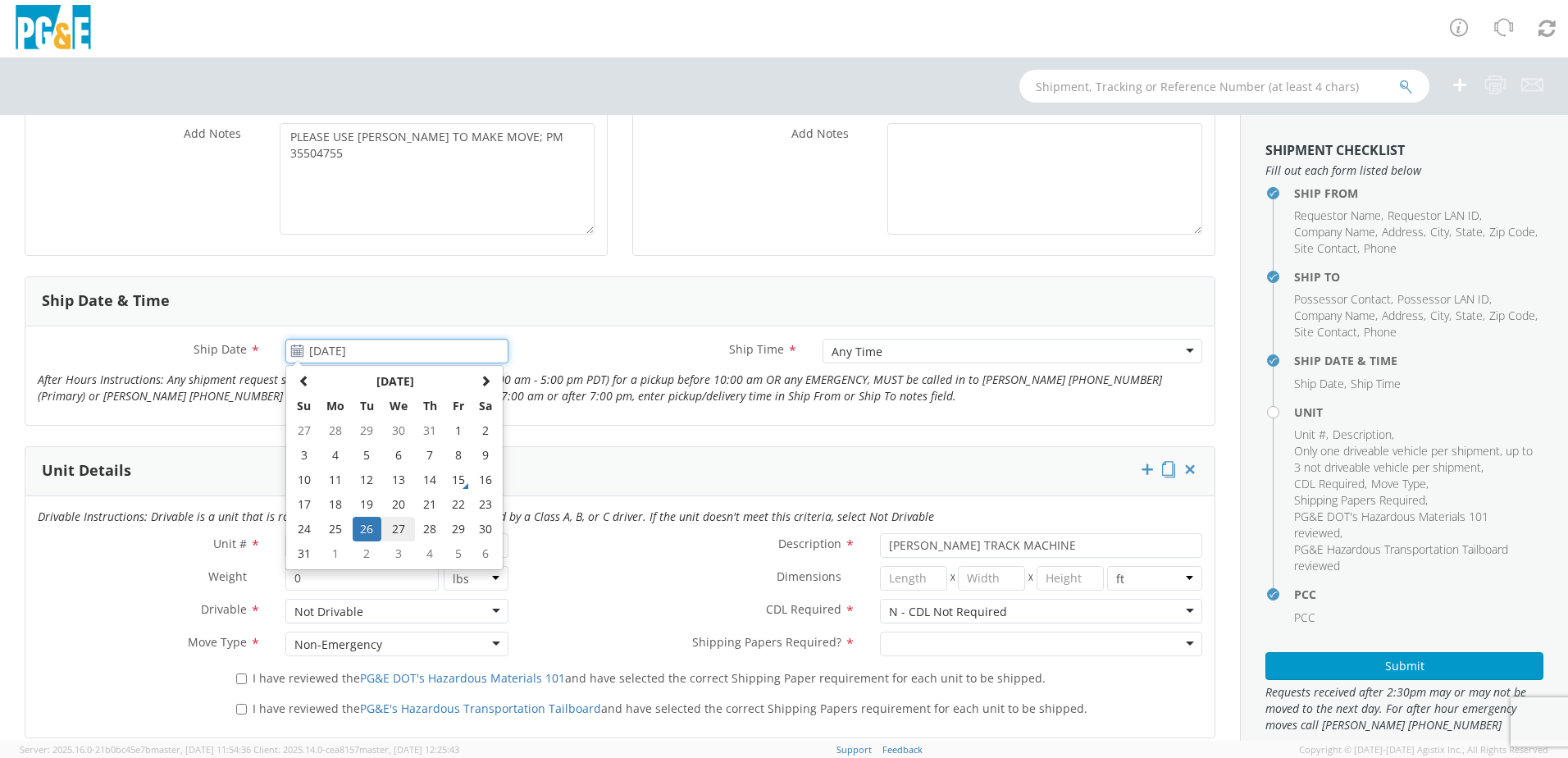
click at [403, 525] on td "27" at bounding box center [398, 529] width 34 height 25
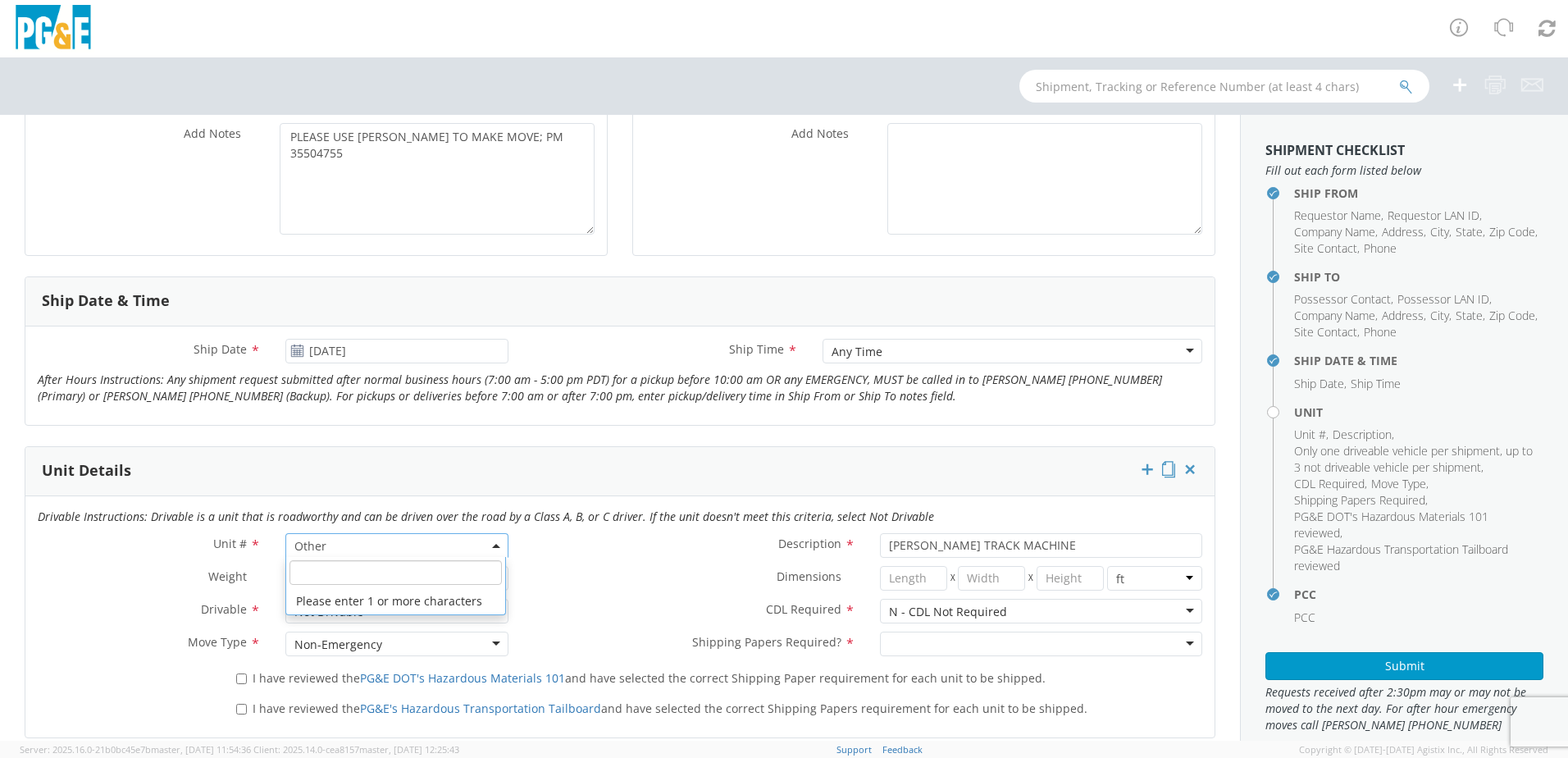
click at [467, 547] on span "Other" at bounding box center [396, 546] width 205 height 16
click at [343, 578] on input "search" at bounding box center [395, 572] width 213 height 25
click at [549, 588] on div "Dimensions * X X in cm ft" at bounding box center [867, 579] width 693 height 25
click at [236, 679] on input "I have reviewed the PG&E DOT's Hazardous Materials 101 and have selected the co…" at bounding box center [240, 678] width 10 height 10
drag, startPoint x: 235, startPoint y: 704, endPoint x: 315, endPoint y: 707, distance: 80.1
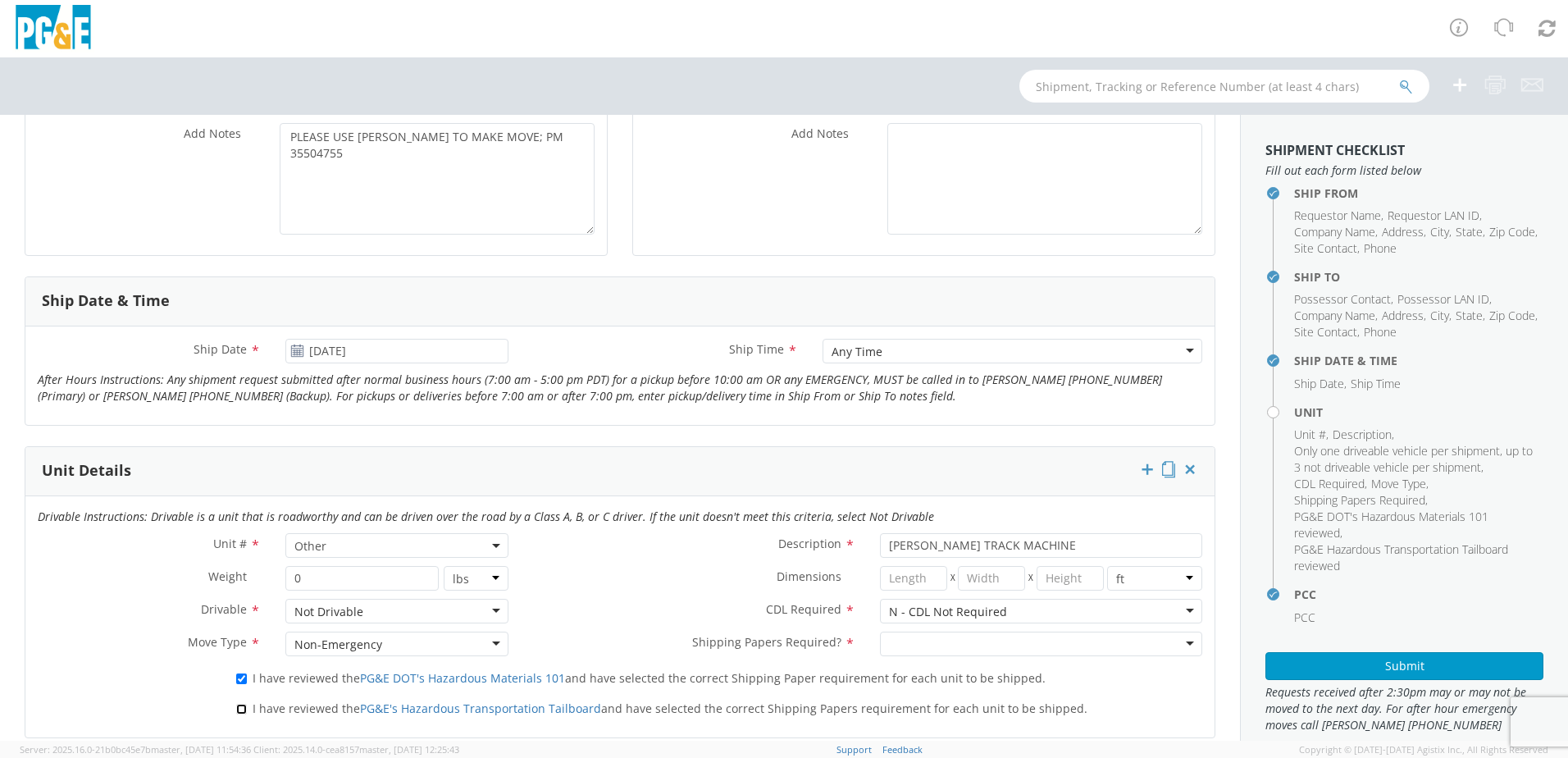
click at [236, 705] on input "I have reviewed the PG&E's Hazardous Transportation Tailboard and have selected…" at bounding box center [240, 709] width 10 height 10
click at [916, 643] on div at bounding box center [1041, 644] width 322 height 25
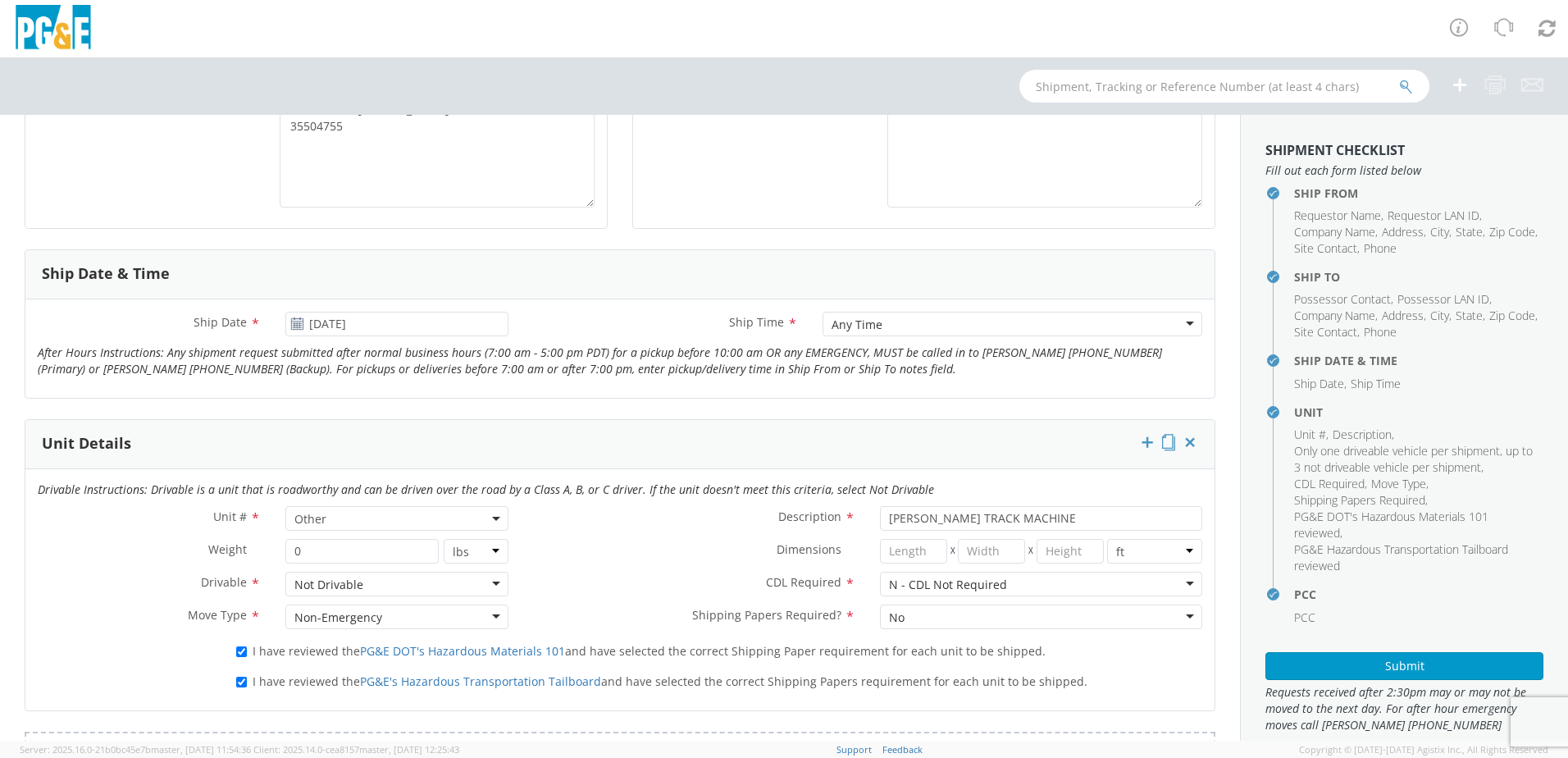
scroll to position [657, 0]
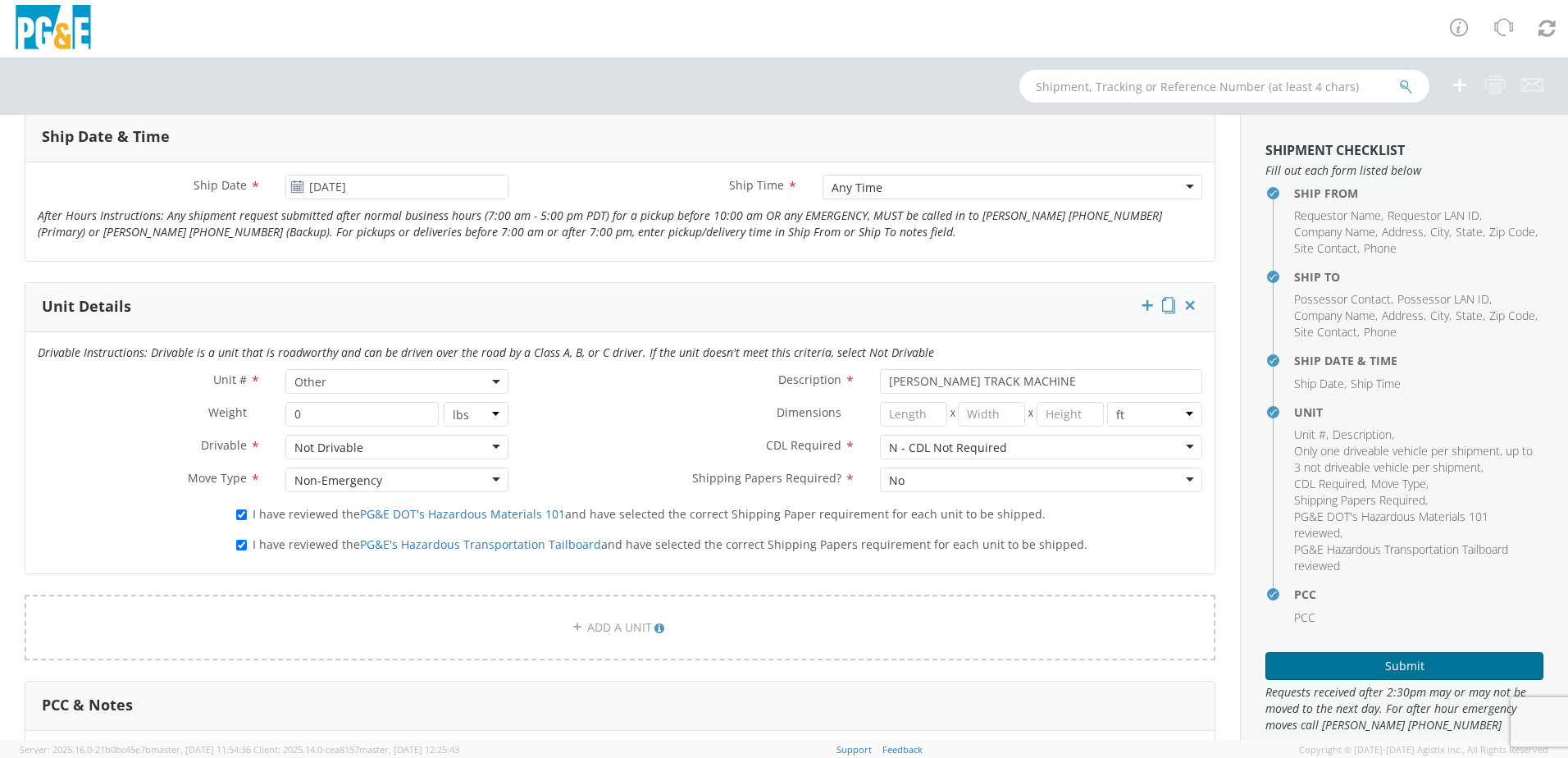
click at [1408, 663] on button "Submit" at bounding box center [1404, 666] width 278 height 28
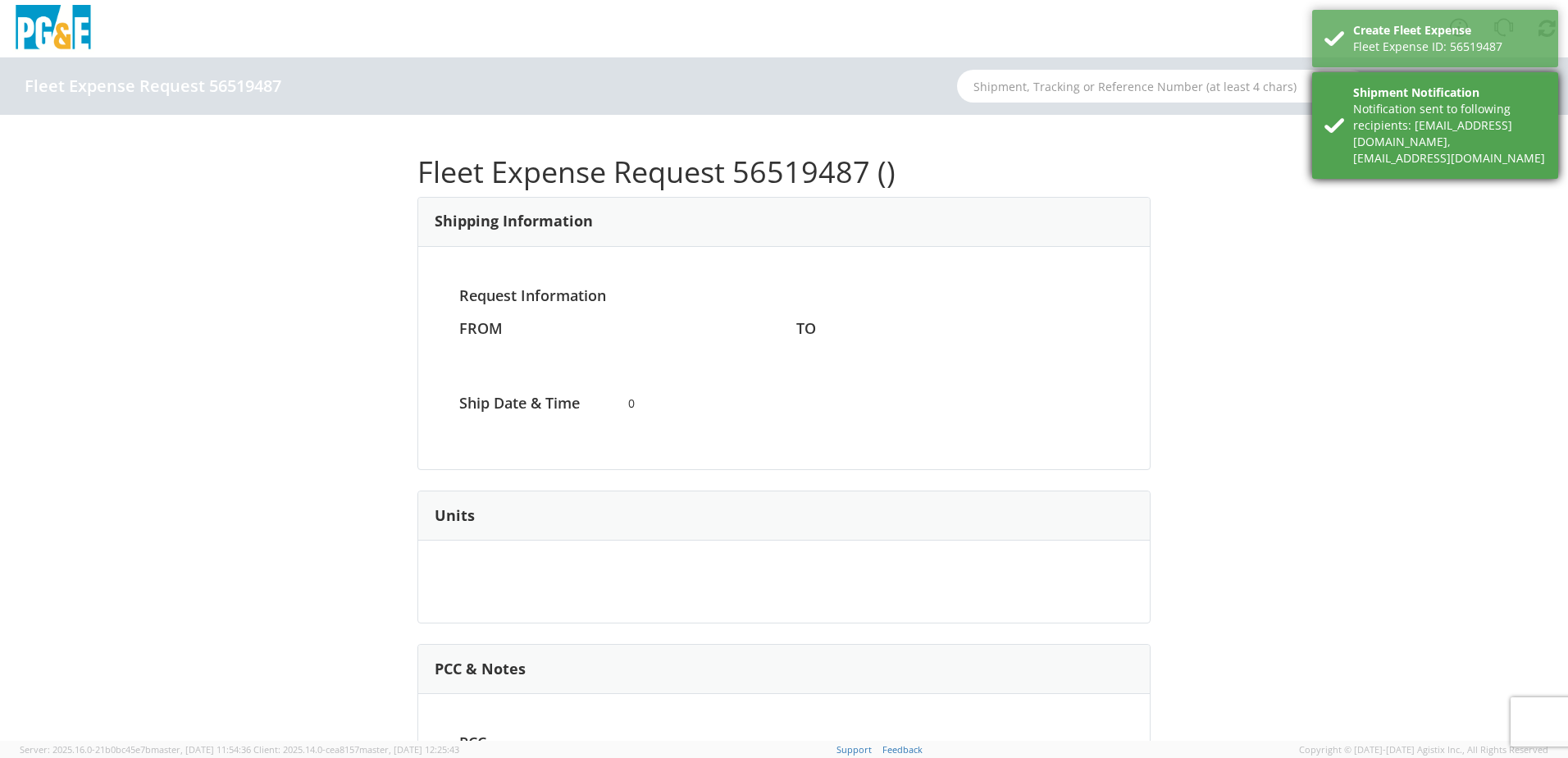
click at [1414, 114] on div "Notification sent to following recipients: [EMAIL_ADDRESS][DOMAIN_NAME],[EMAIL_…" at bounding box center [1450, 134] width 193 height 66
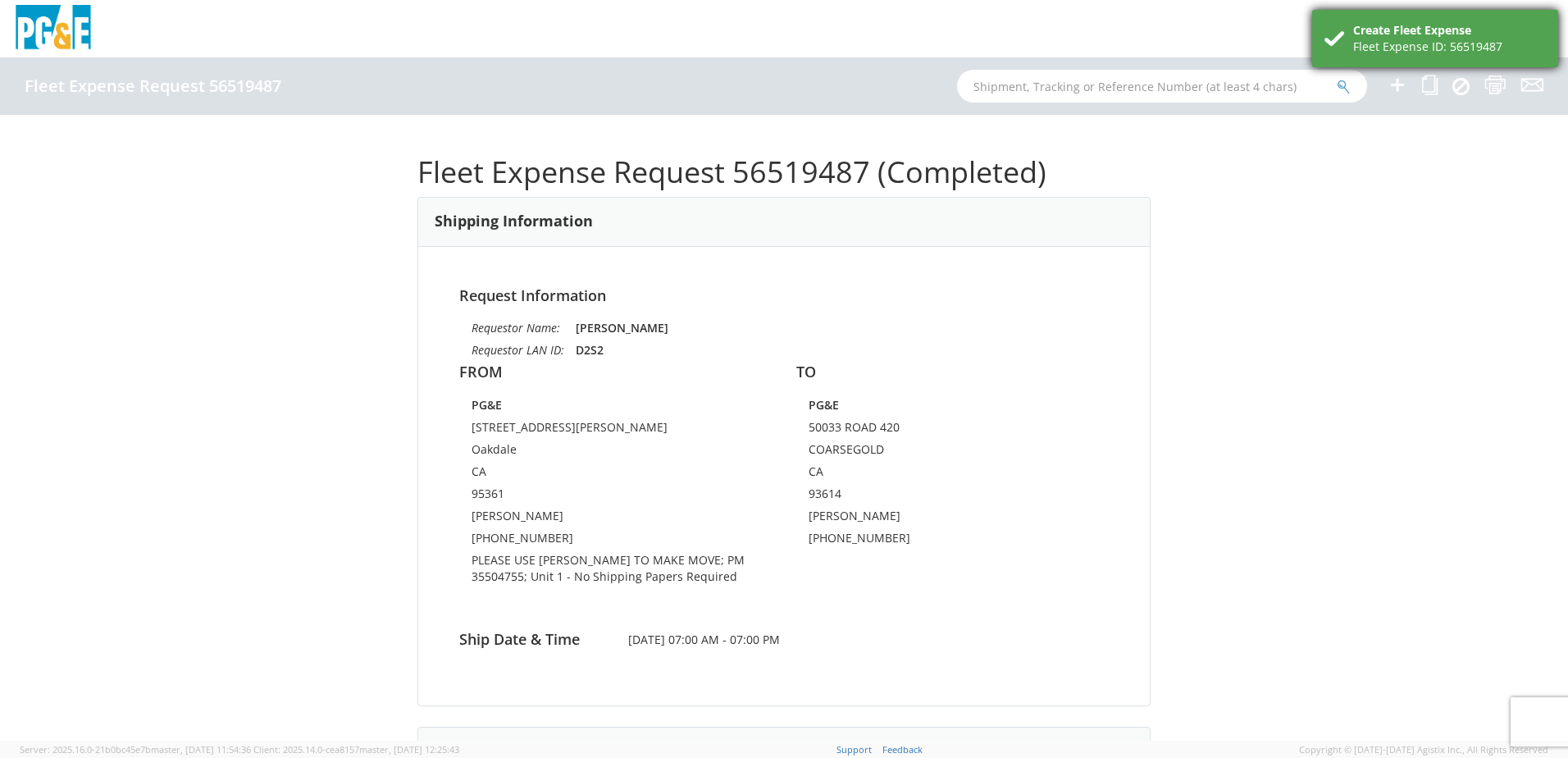
click at [1411, 22] on div "Create Fleet Expense" at bounding box center [1450, 31] width 193 height 17
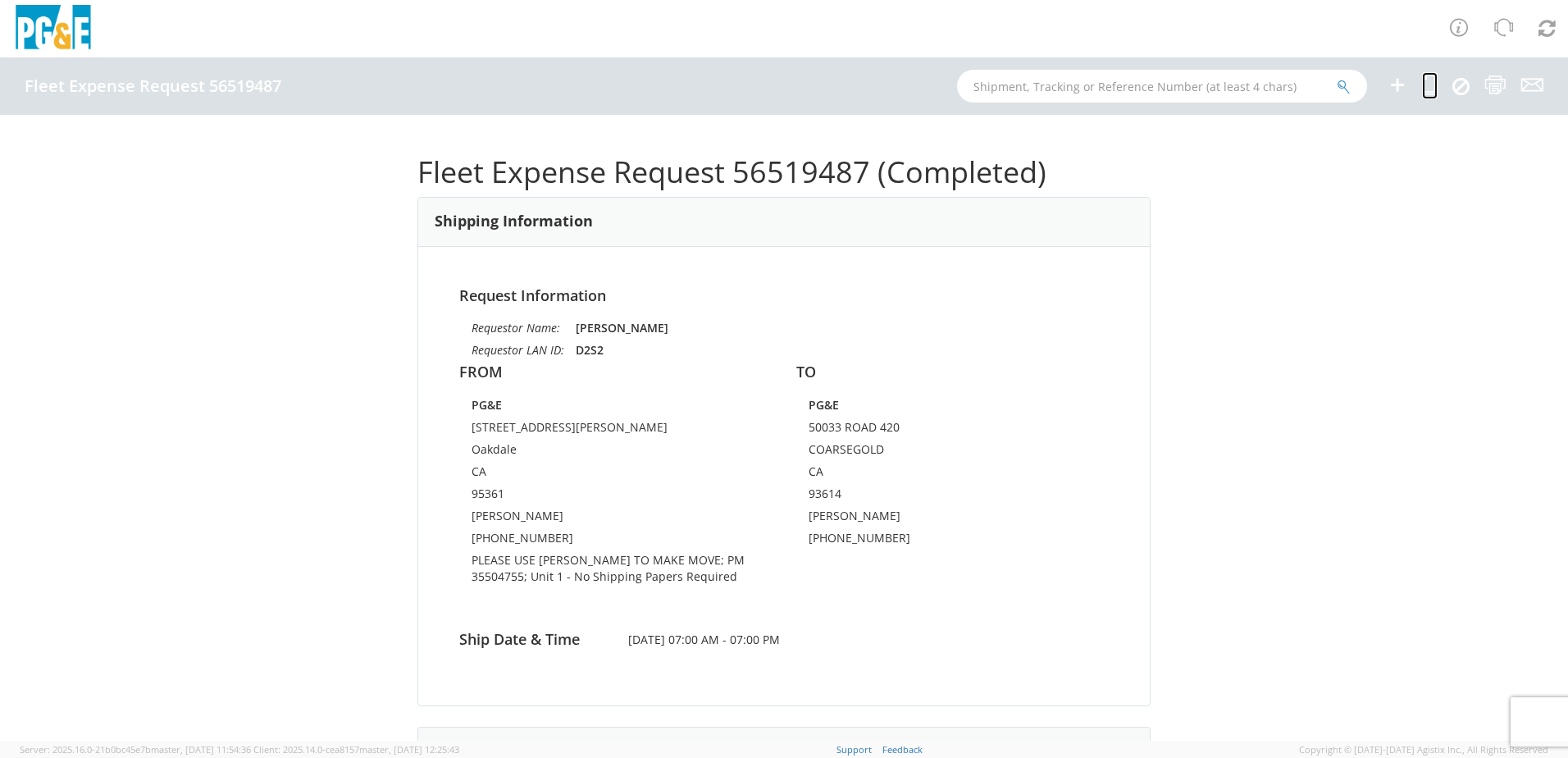
click at [1422, 87] on icon at bounding box center [1430, 85] width 16 height 20
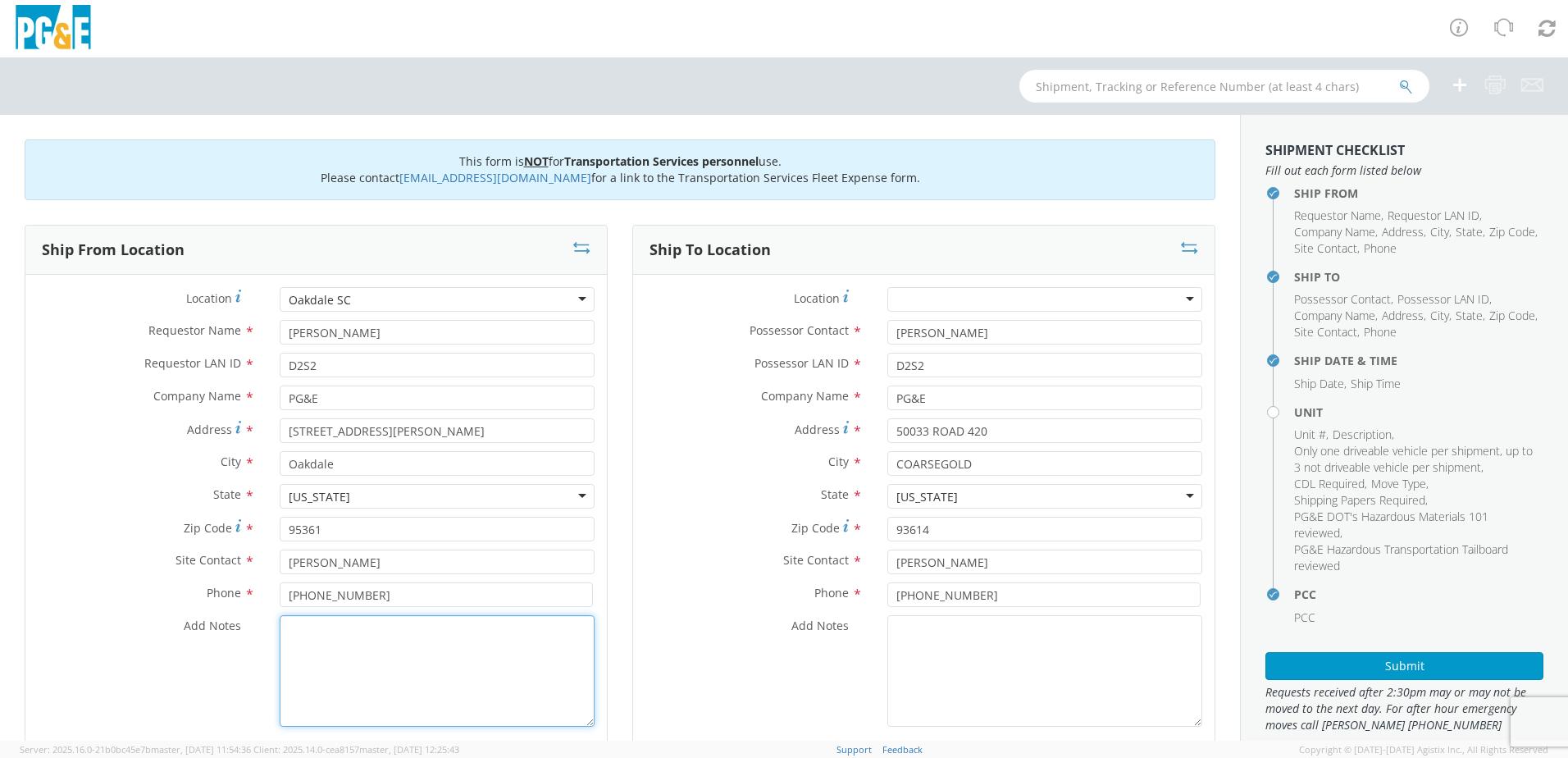
click at [334, 644] on textarea "Add Notes *" at bounding box center [436, 672] width 315 height 111
paste textarea "PLEASE USE [PERSON_NAME] TO MAKE MOVE; PM"
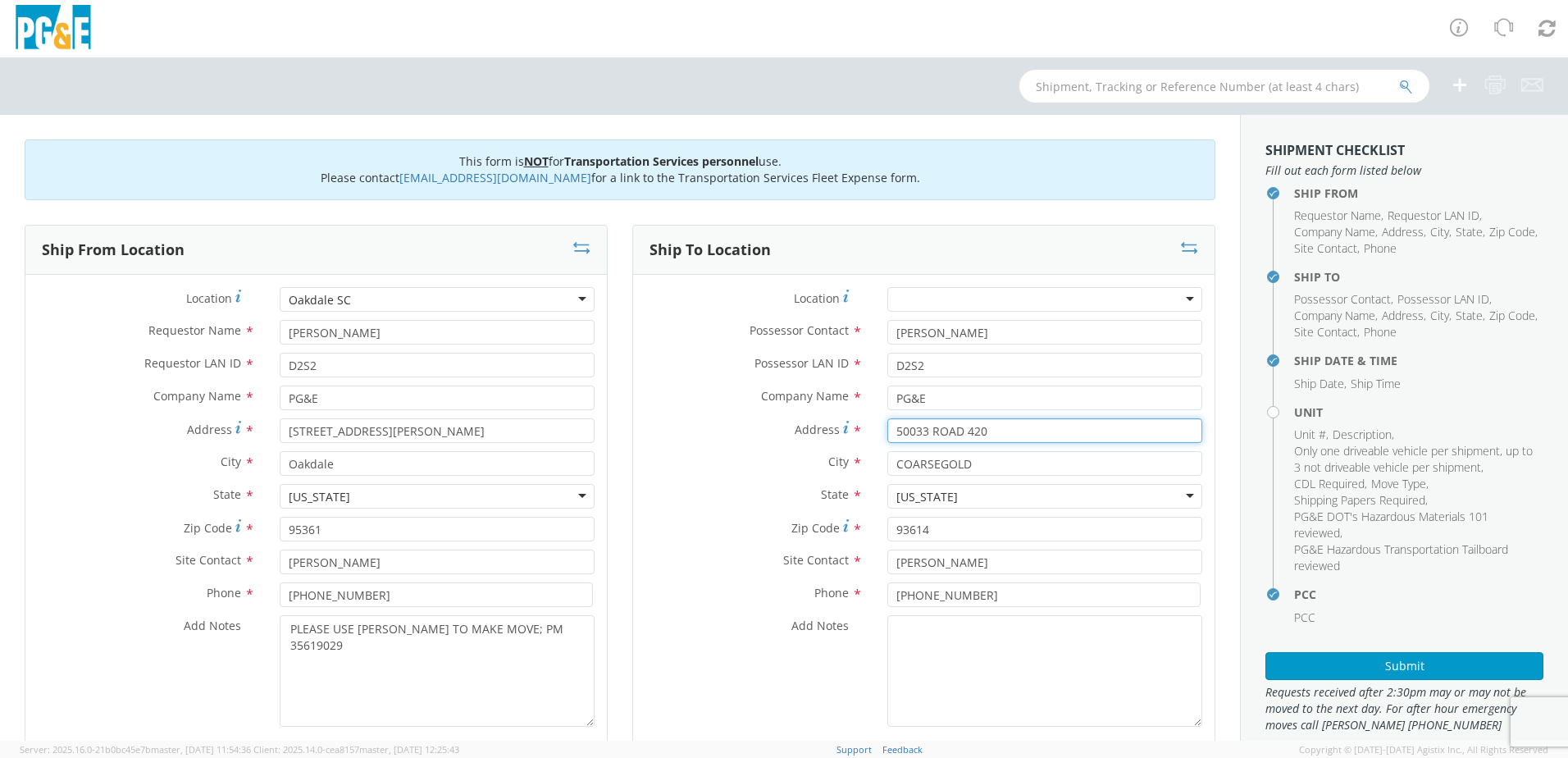
drag, startPoint x: 984, startPoint y: 433, endPoint x: 883, endPoint y: 438, distance: 101.1
click at [854, 425] on div "Address * [GEOGRAPHIC_DATA] 420" at bounding box center [924, 431] width 581 height 25
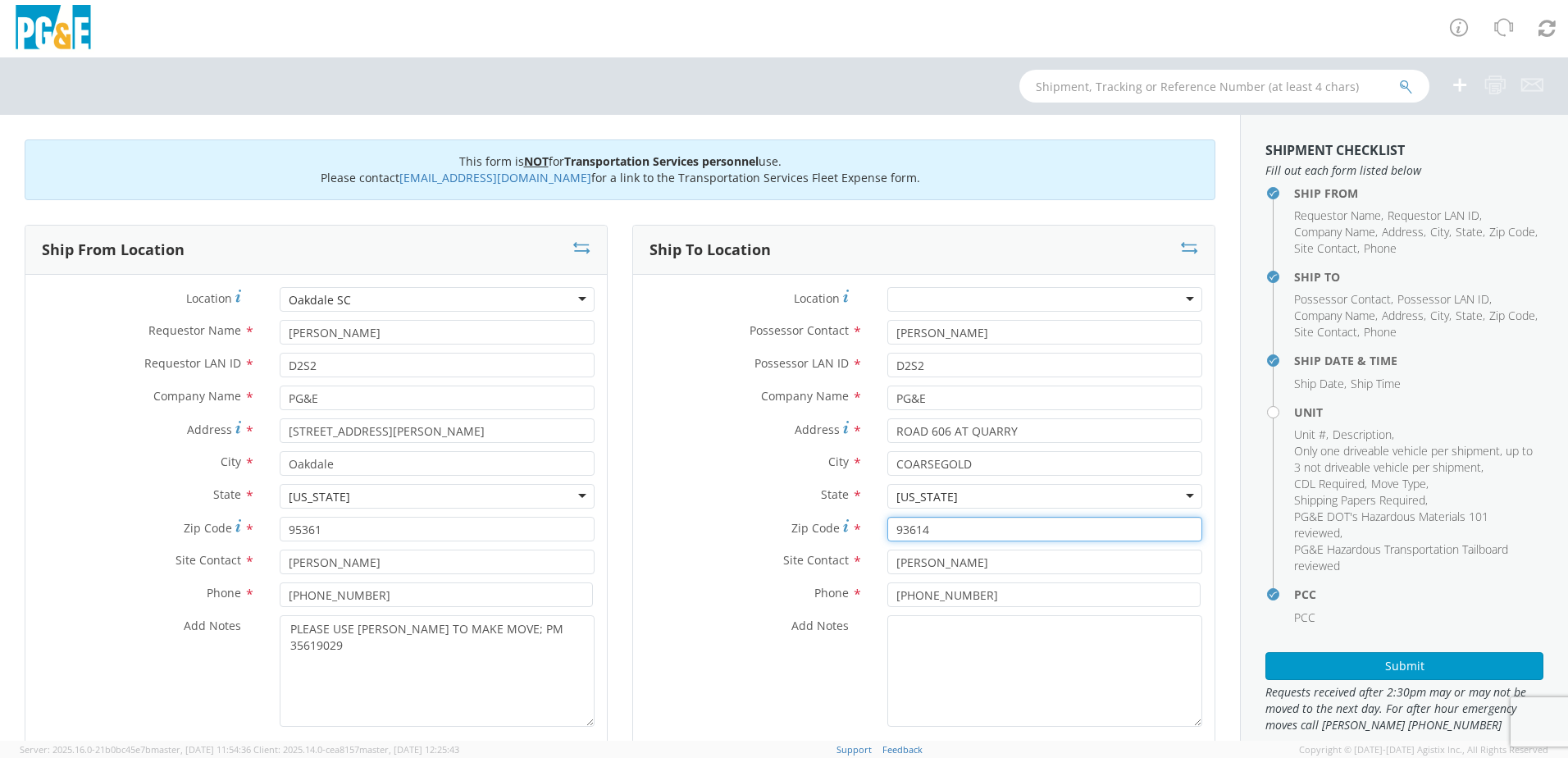
drag, startPoint x: 949, startPoint y: 537, endPoint x: 843, endPoint y: 539, distance: 106.0
click at [844, 539] on div "Zip Code * 93614" at bounding box center [924, 529] width 581 height 25
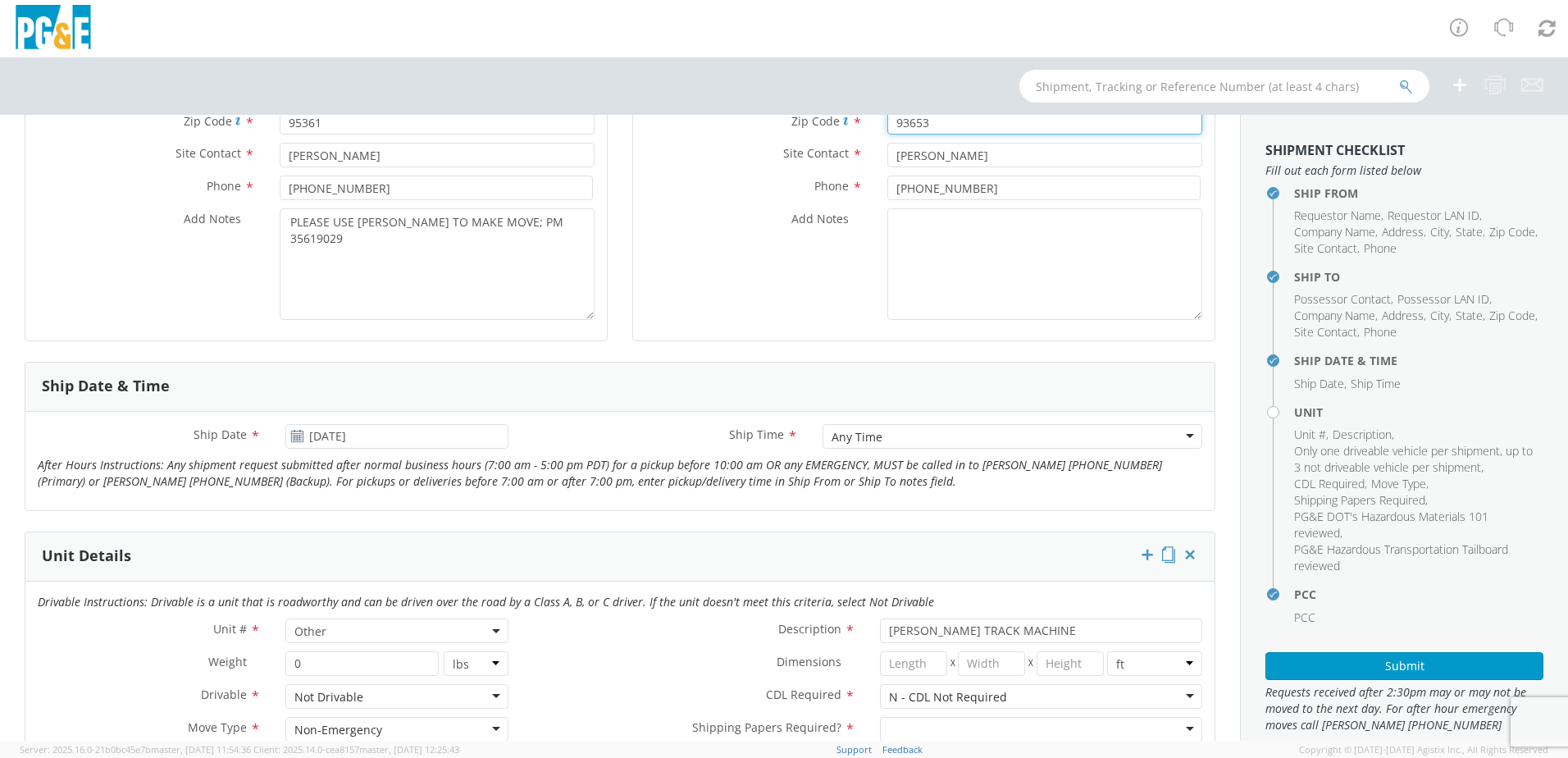
scroll to position [411, 0]
click at [337, 433] on input "[DATE]" at bounding box center [396, 433] width 223 height 25
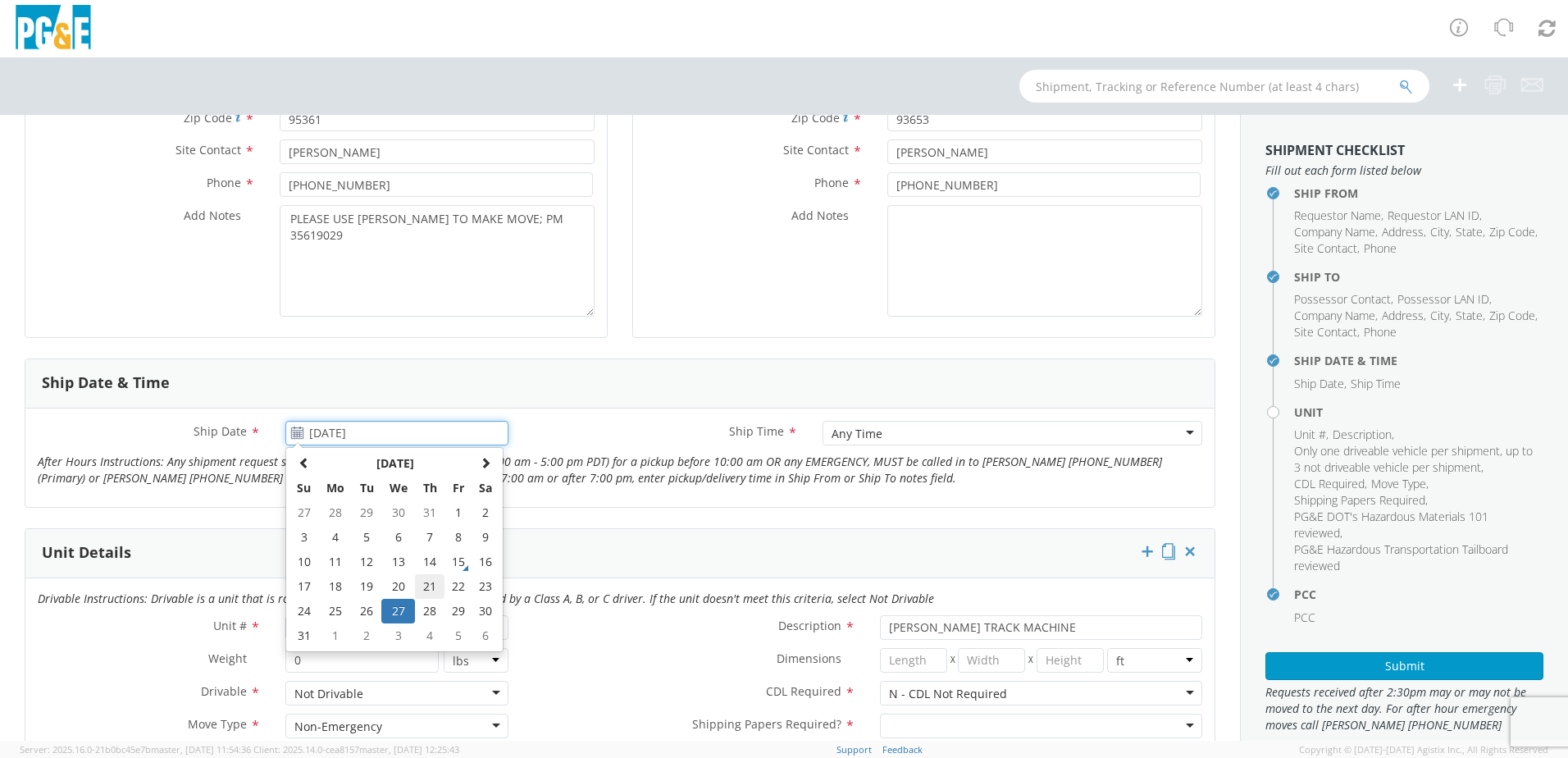
click at [439, 584] on td "21" at bounding box center [429, 586] width 29 height 25
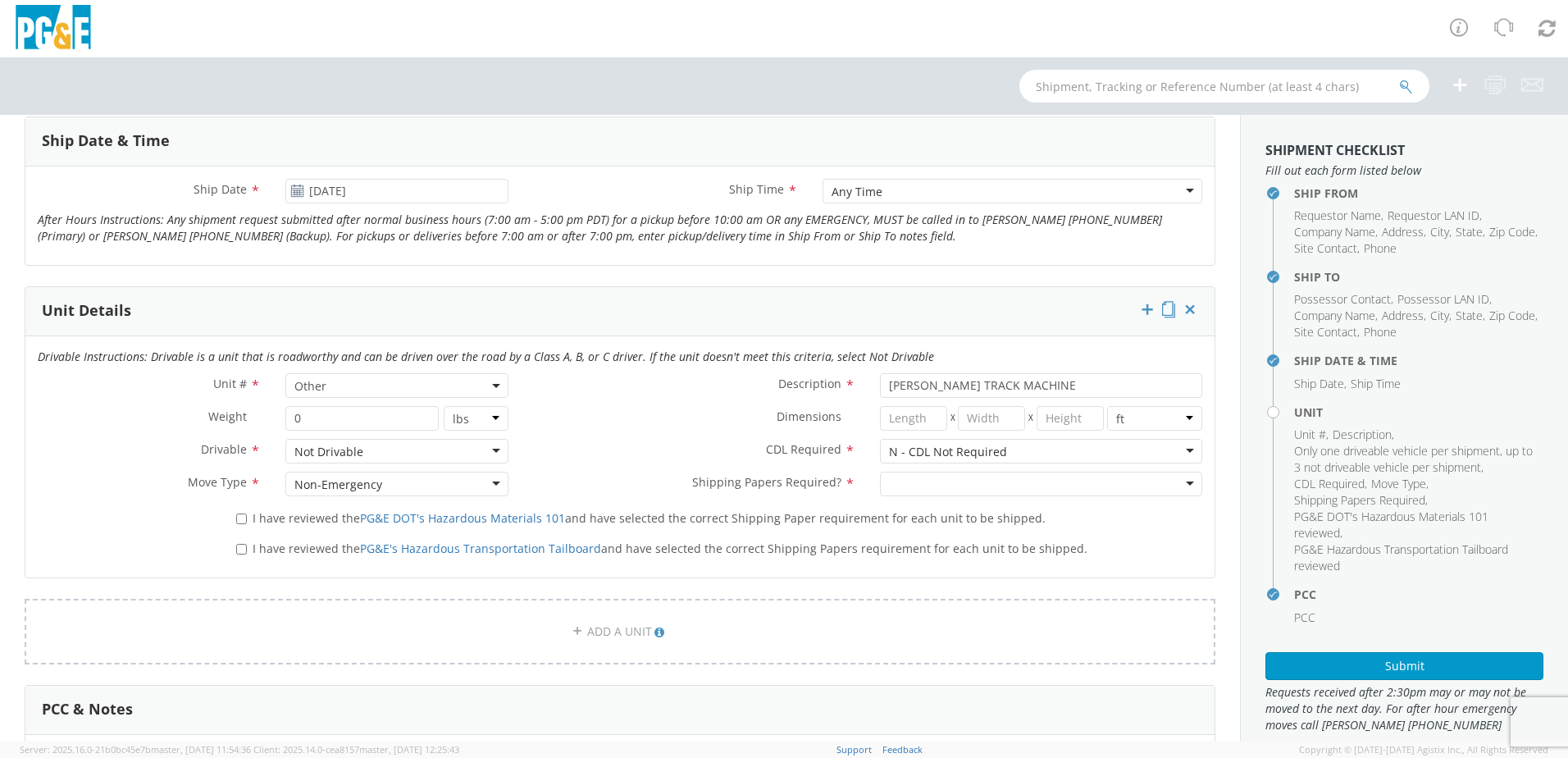
scroll to position [657, 0]
click at [244, 507] on label "I have reviewed the PG&E DOT's Hazardous Materials 101 and have selected the co…" at bounding box center [641, 513] width 812 height 19
click at [244, 510] on input "I have reviewed the PG&E DOT's Hazardous Materials 101 and have selected the co…" at bounding box center [240, 515] width 10 height 10
click at [247, 539] on label "I have reviewed the PG&E's Hazardous Transportation Tailboard and have selected…" at bounding box center [663, 543] width 854 height 19
click at [247, 540] on input "I have reviewed the PG&E's Hazardous Transportation Tailboard and have selected…" at bounding box center [240, 544] width 10 height 10
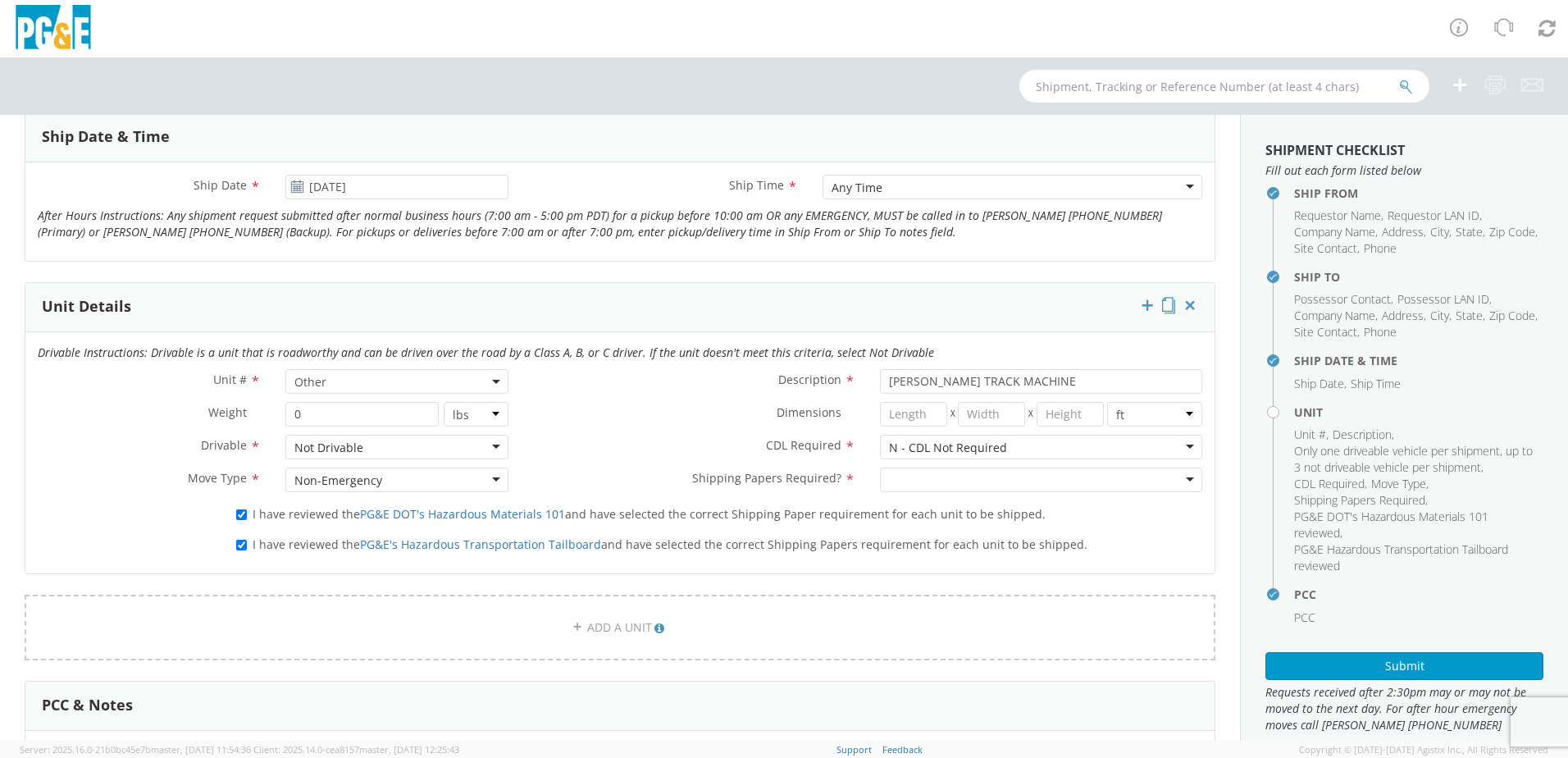
click at [913, 490] on div at bounding box center [1041, 480] width 322 height 25
click at [1324, 661] on button "Submit" at bounding box center [1404, 666] width 278 height 28
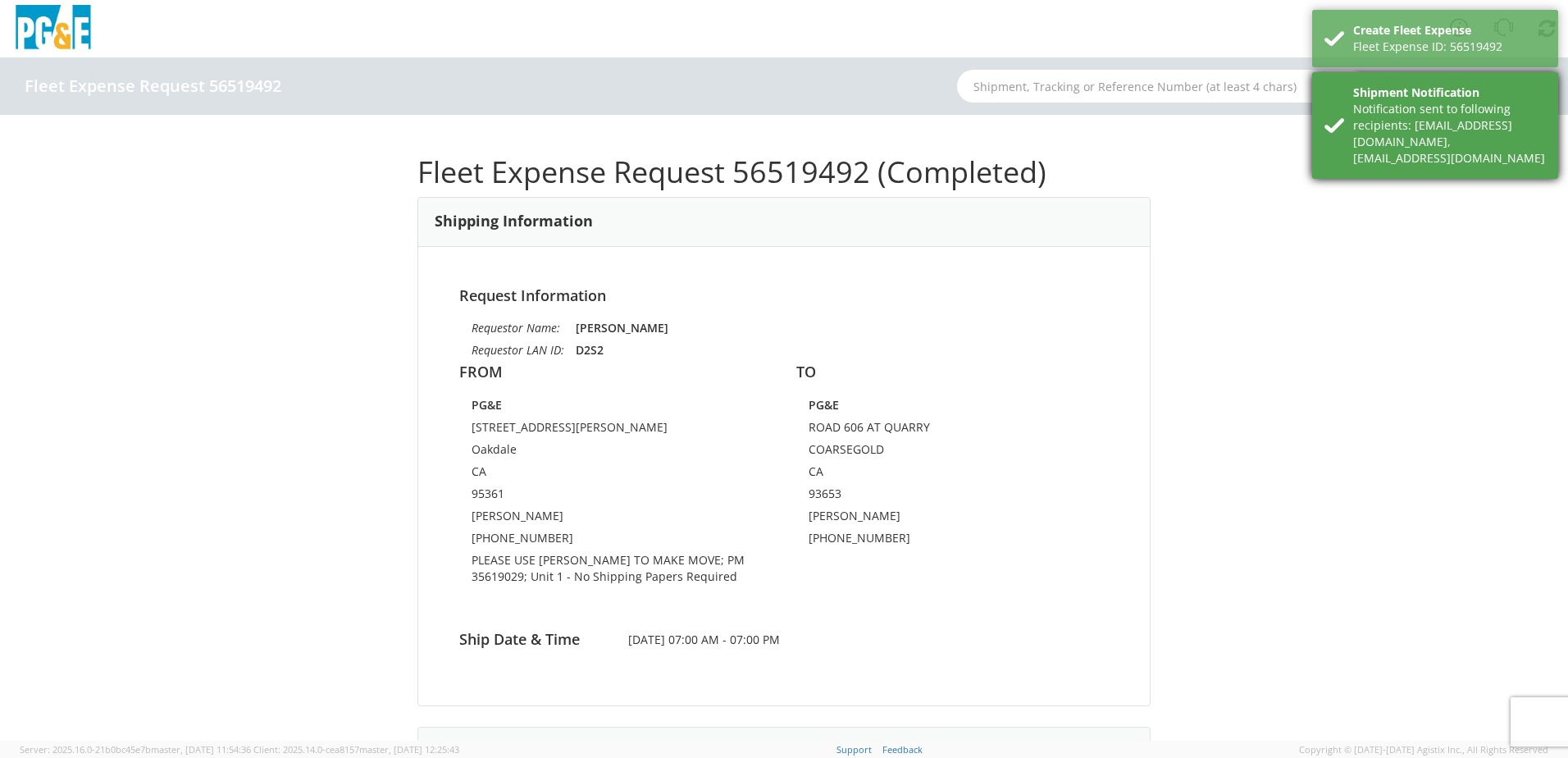
click at [1408, 114] on app-root "You are using an outdated browser. Please upgrade to Microsoft Edge , Google Ch…" at bounding box center [784, 399] width 1568 height 684
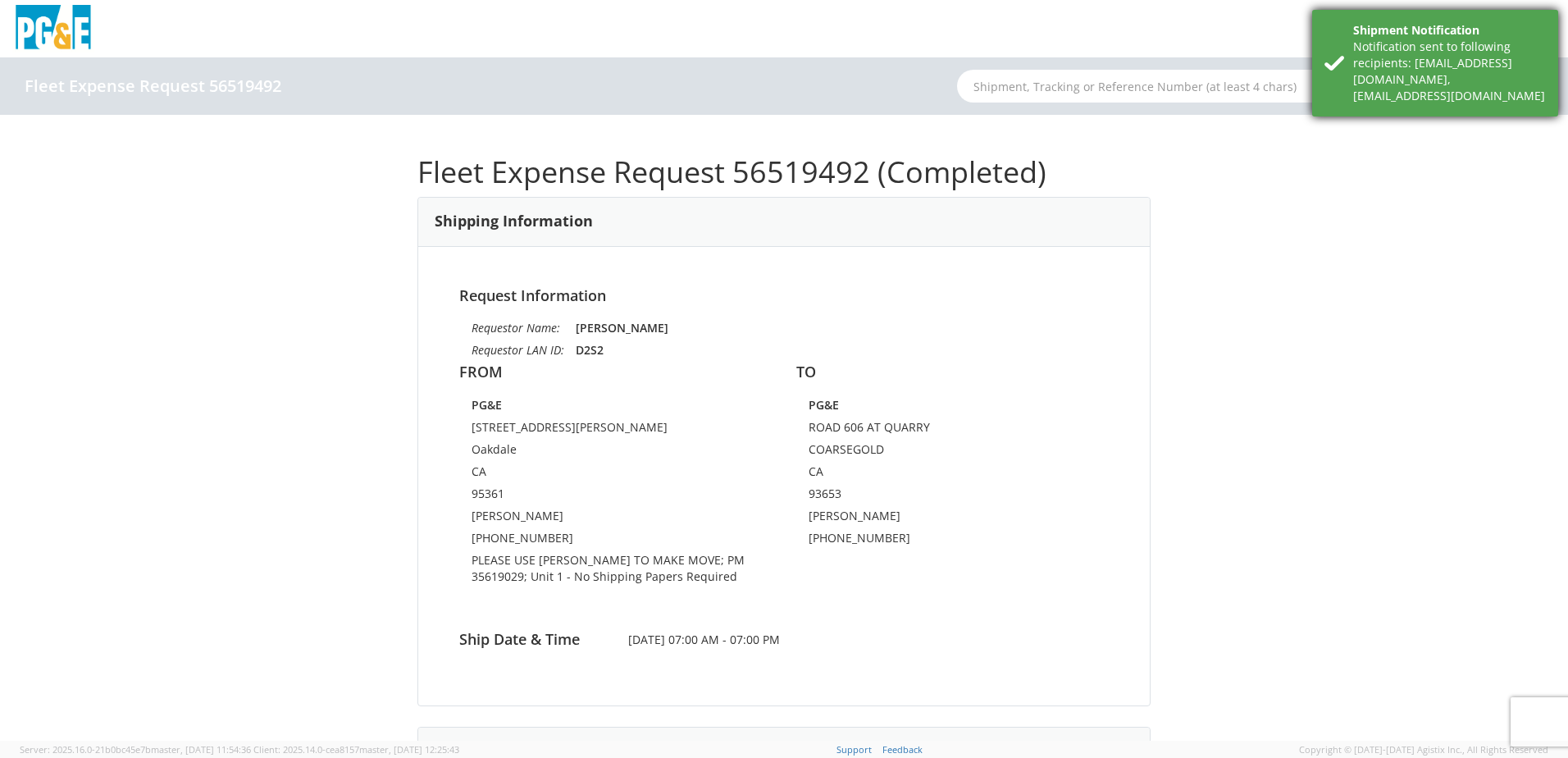
click at [1416, 48] on div "Notification sent to following recipients: [EMAIL_ADDRESS][DOMAIN_NAME],[EMAIL_…" at bounding box center [1450, 72] width 193 height 66
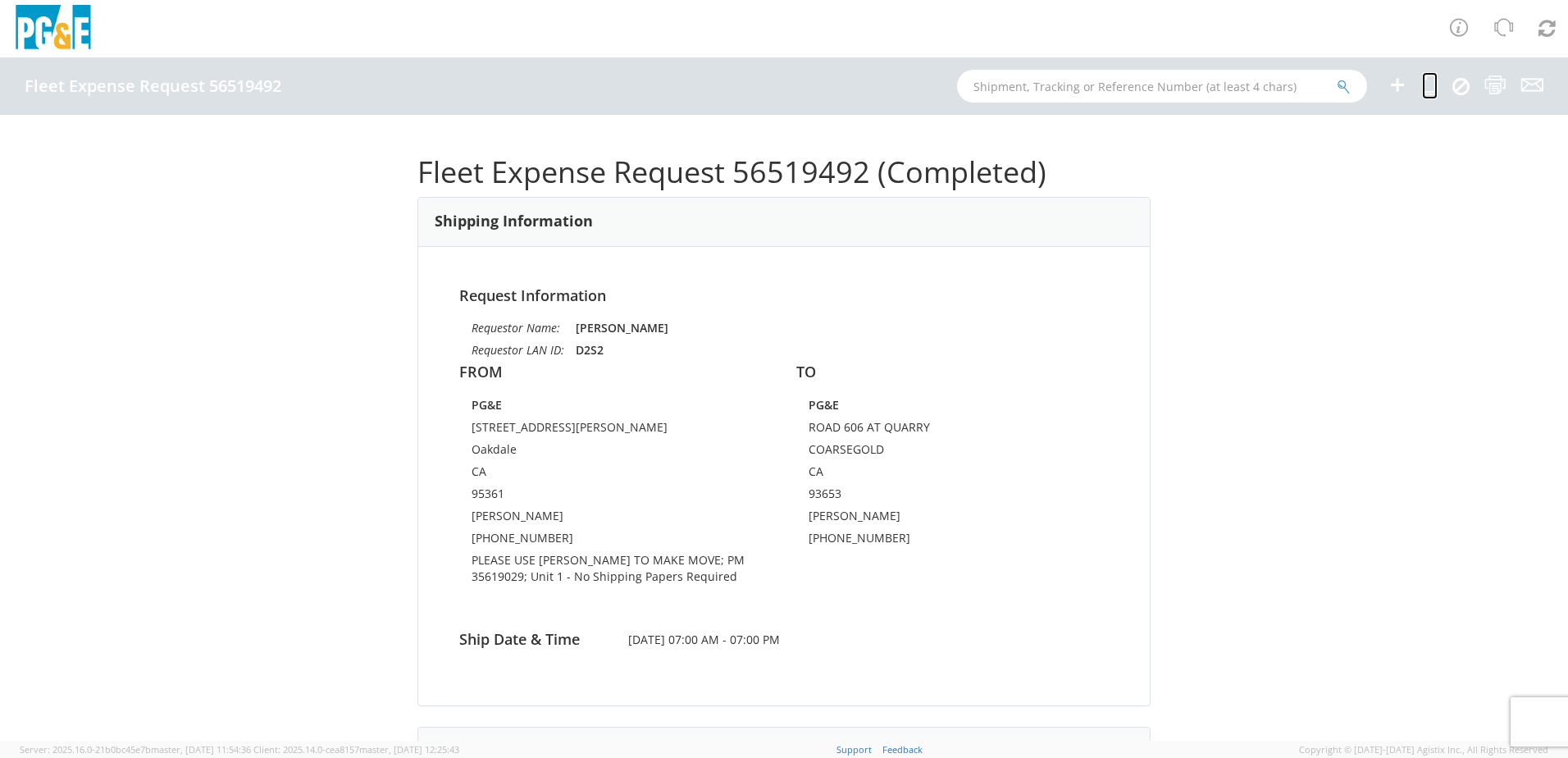
click at [1429, 88] on icon at bounding box center [1430, 85] width 16 height 20
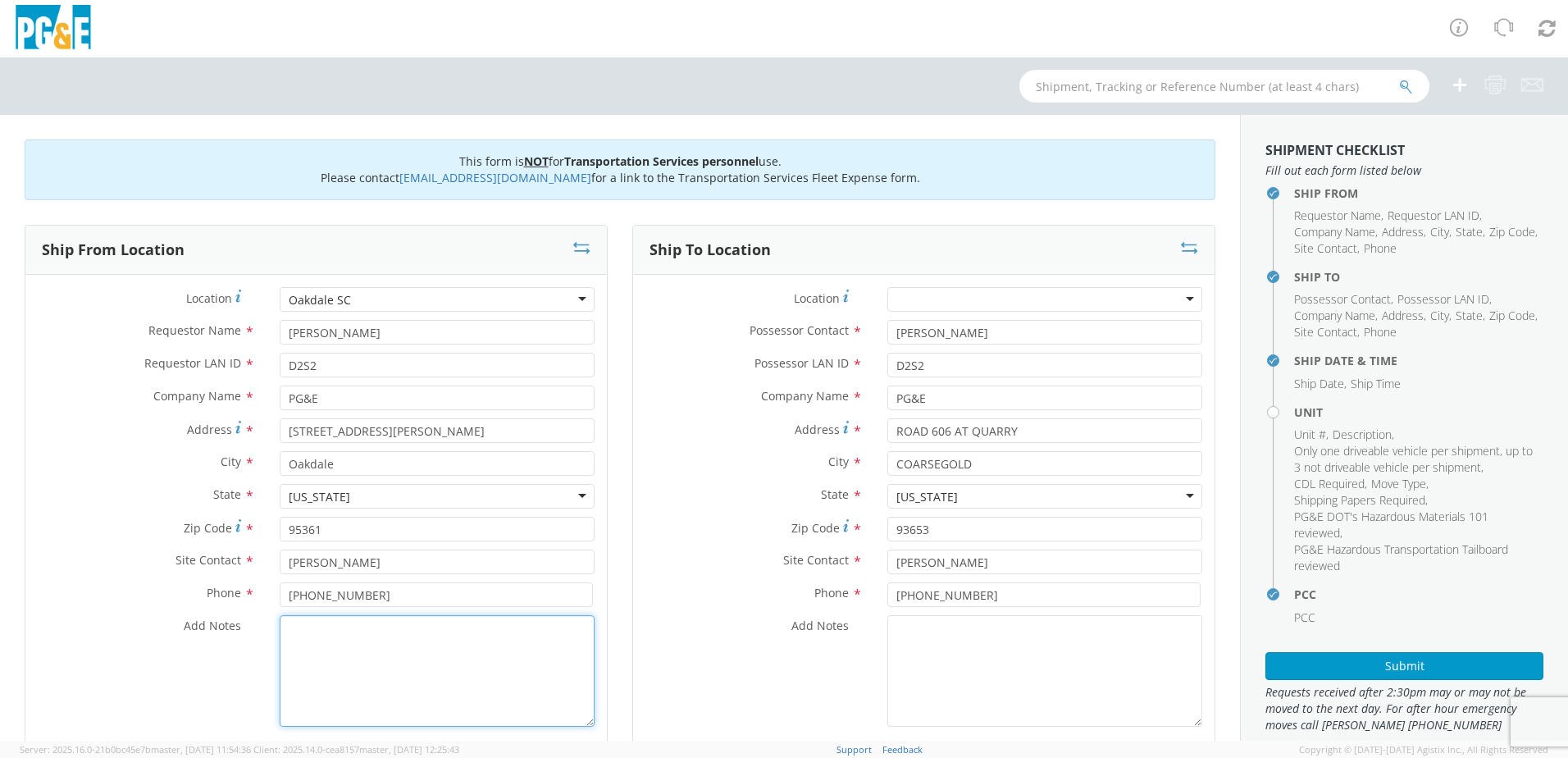
paste textarea "PLEASE USE [PERSON_NAME] TO MAKE MOVE; PM"
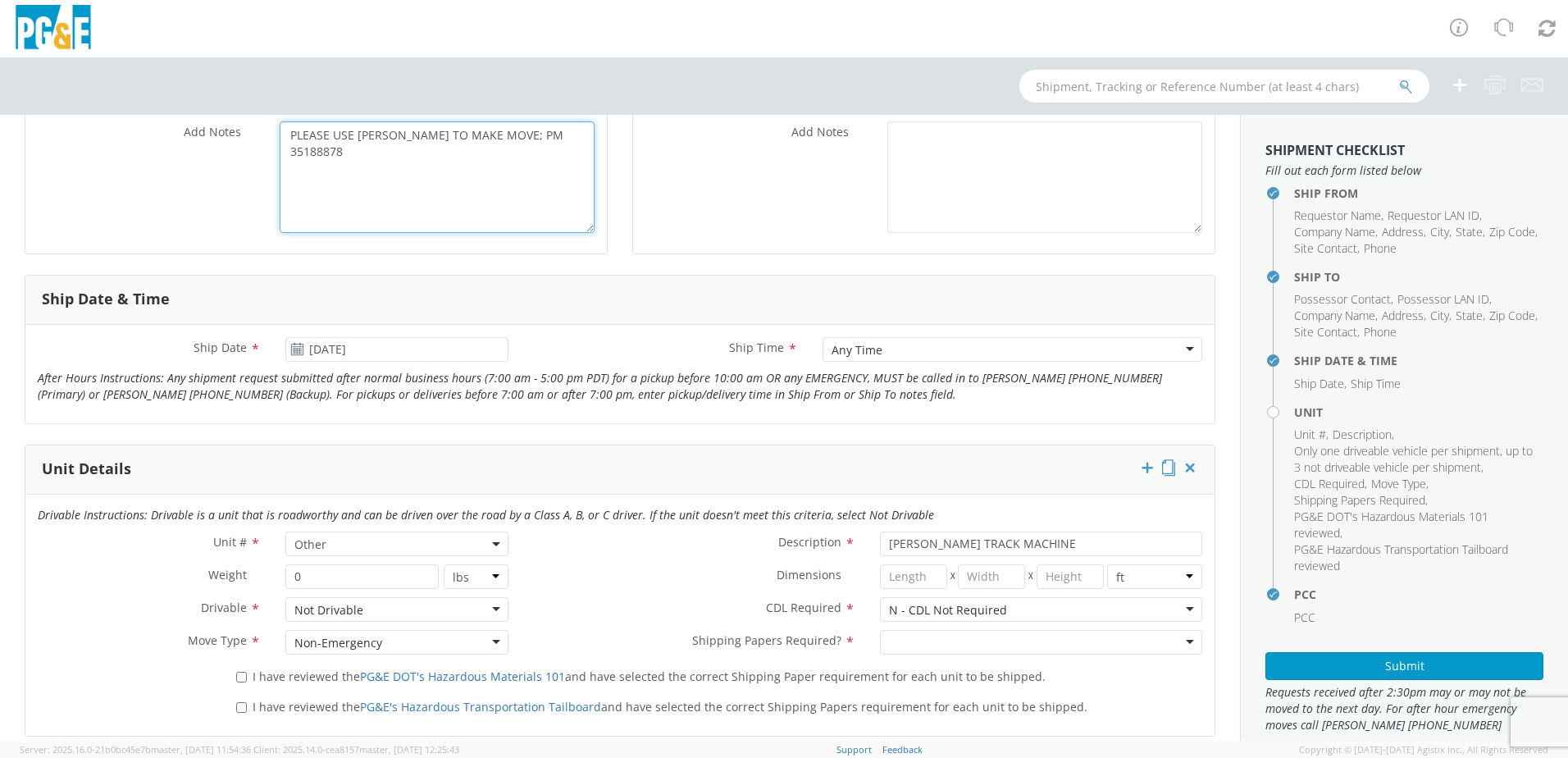
scroll to position [574, 0]
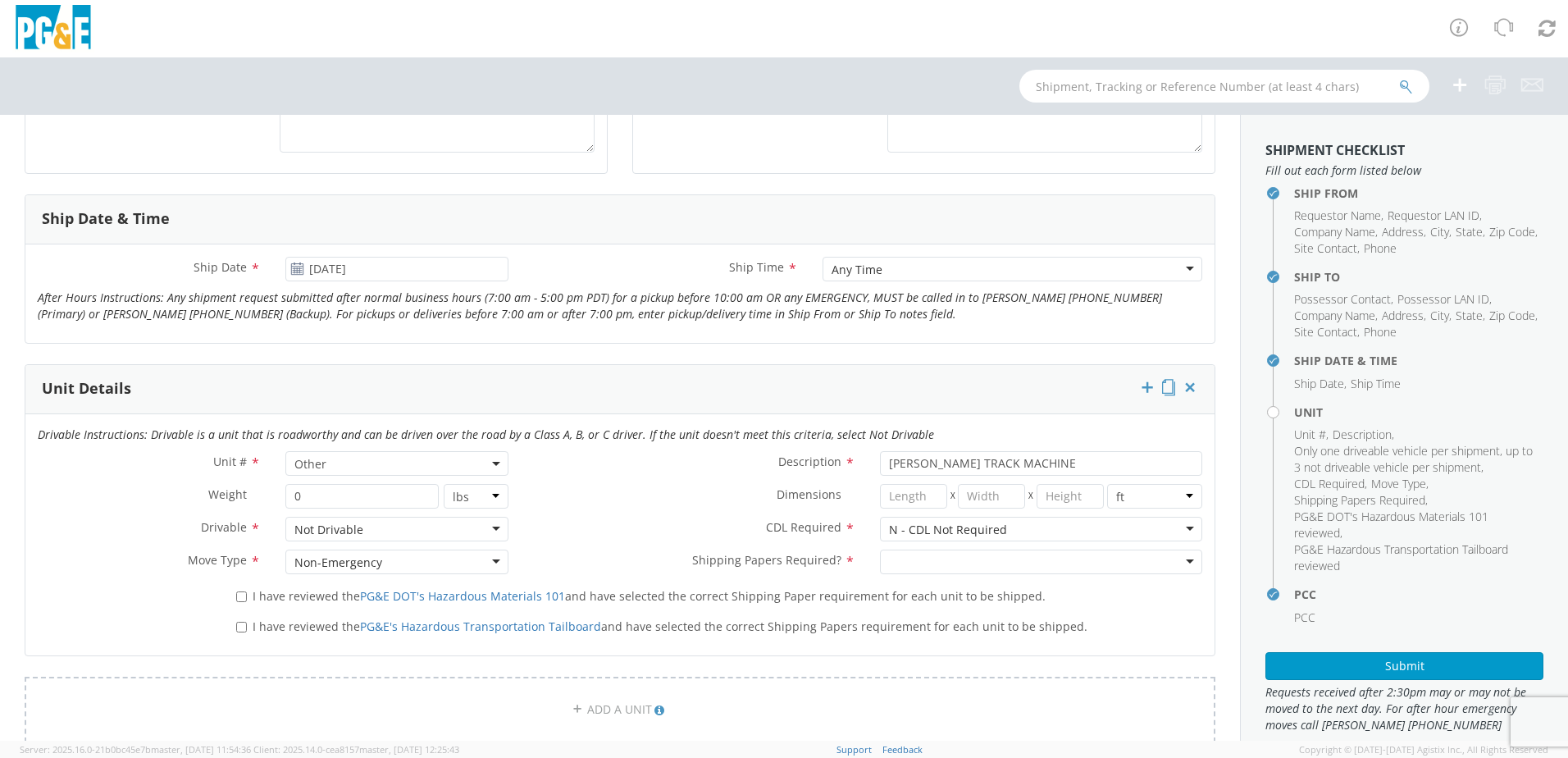
click at [895, 559] on div at bounding box center [1041, 562] width 322 height 25
click at [272, 592] on span "I have reviewed the PG&E DOT's Hazardous Materials 101 and have selected the co…" at bounding box center [649, 595] width 793 height 16
click at [247, 592] on input "I have reviewed the PG&E DOT's Hazardous Materials 101 and have selected the co…" at bounding box center [240, 596] width 10 height 10
click at [267, 623] on span "I have reviewed the PG&E's Hazardous Transportation Tailboard and have selected…" at bounding box center [669, 626] width 835 height 16
click at [254, 623] on span "I have reviewed the PG&E's Hazardous Transportation Tailboard and have selected…" at bounding box center [669, 626] width 835 height 16
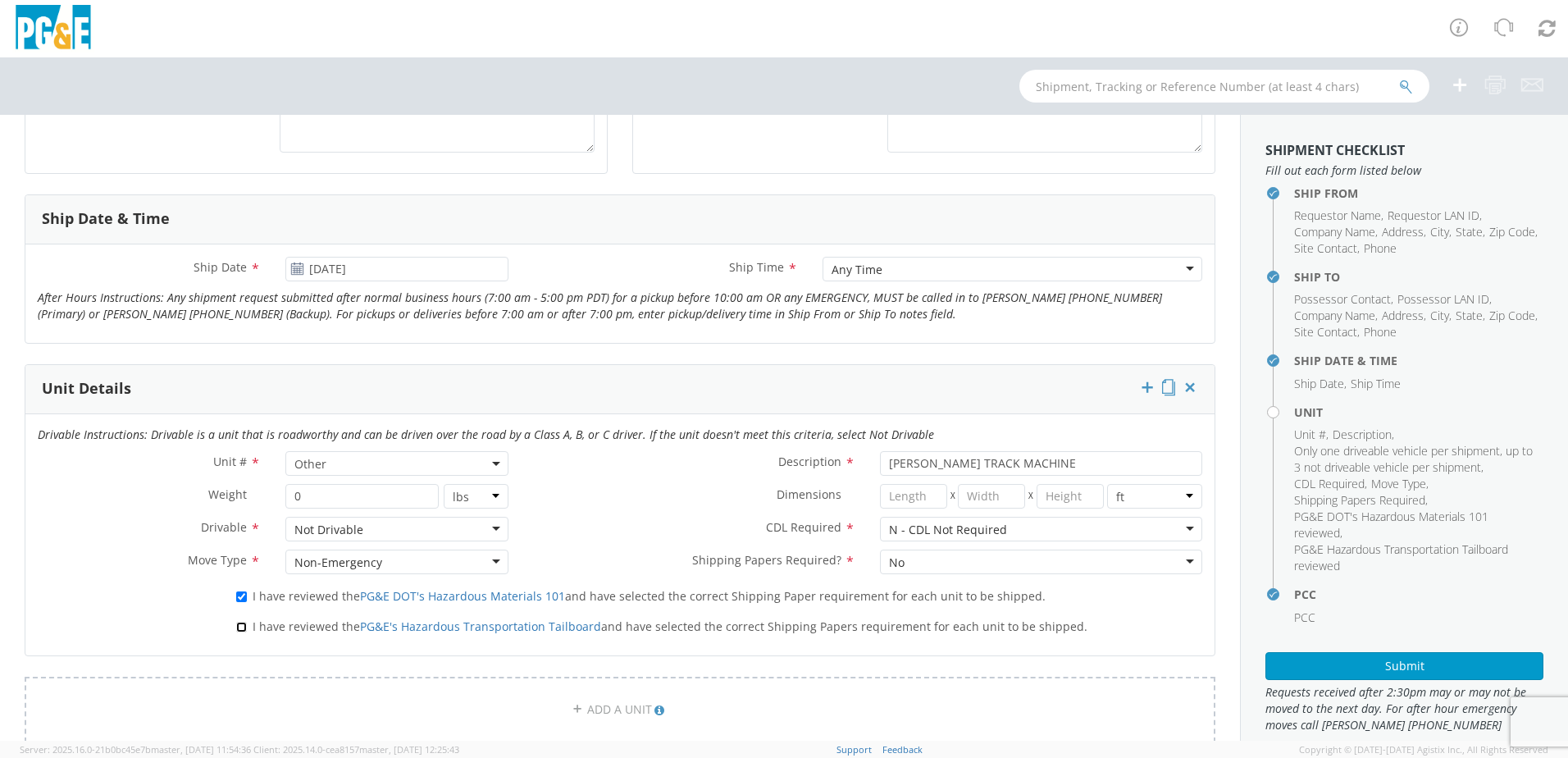
click at [247, 623] on input "I have reviewed the PG&E's Hazardous Transportation Tailboard and have selected…" at bounding box center [240, 627] width 10 height 10
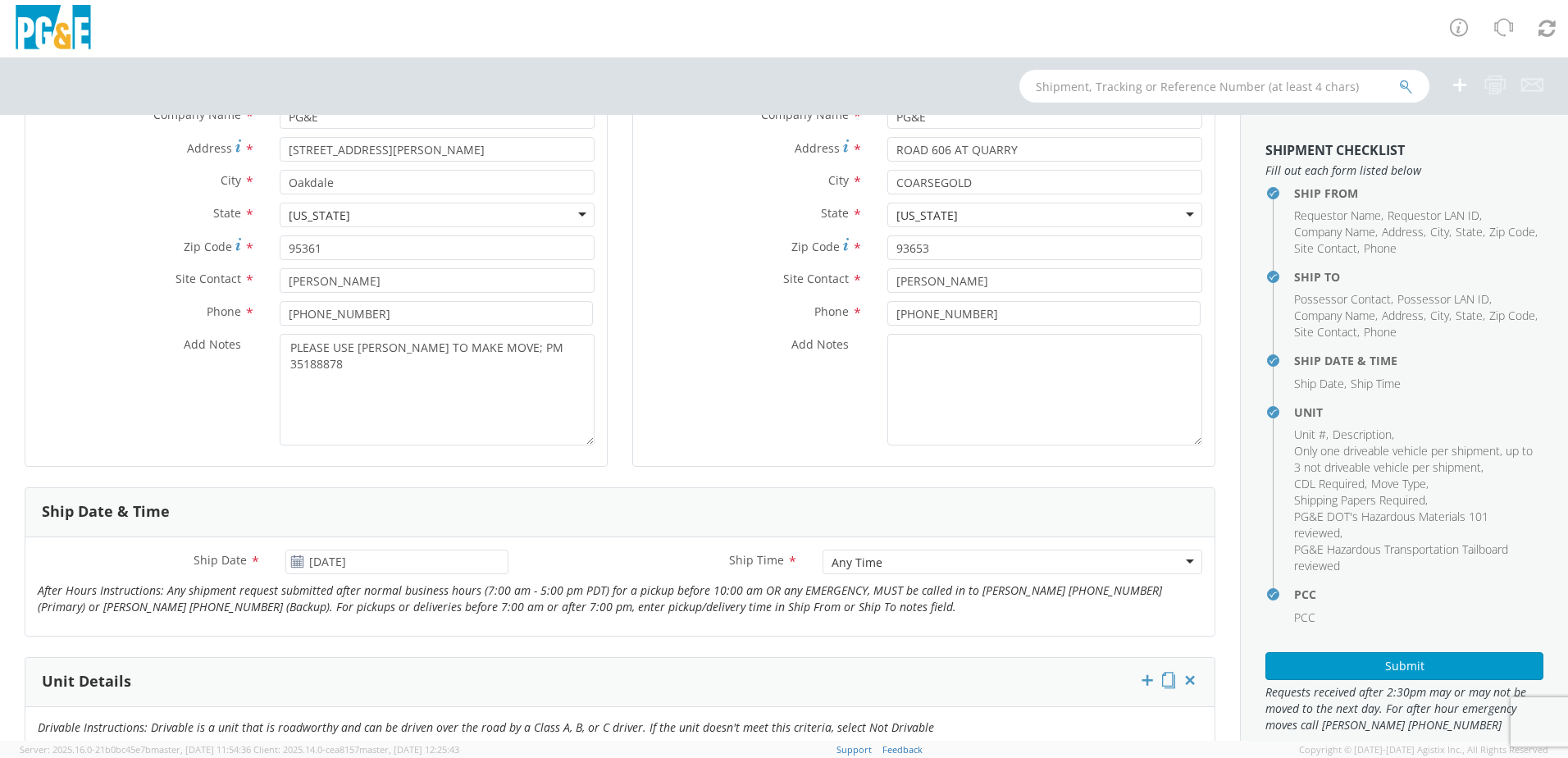
scroll to position [246, 0]
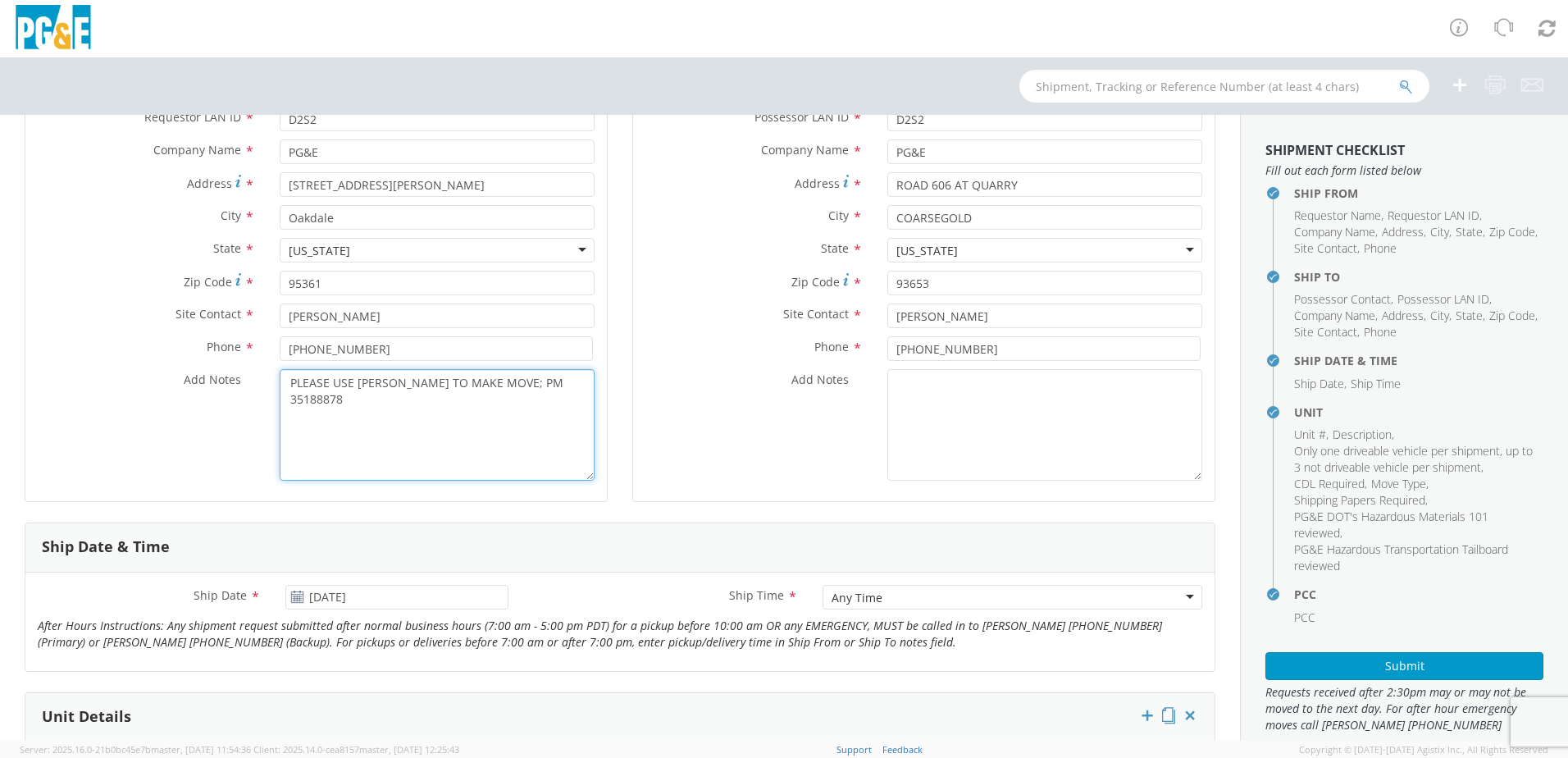
click at [533, 390] on textarea "PLEASE USE [PERSON_NAME] TO MAKE MOVE; PM 35188878" at bounding box center [436, 425] width 315 height 111
click at [559, 385] on textarea "PLEASE USE [PERSON_NAME] TO MAKE MOVE; PM 3518878" at bounding box center [436, 425] width 315 height 111
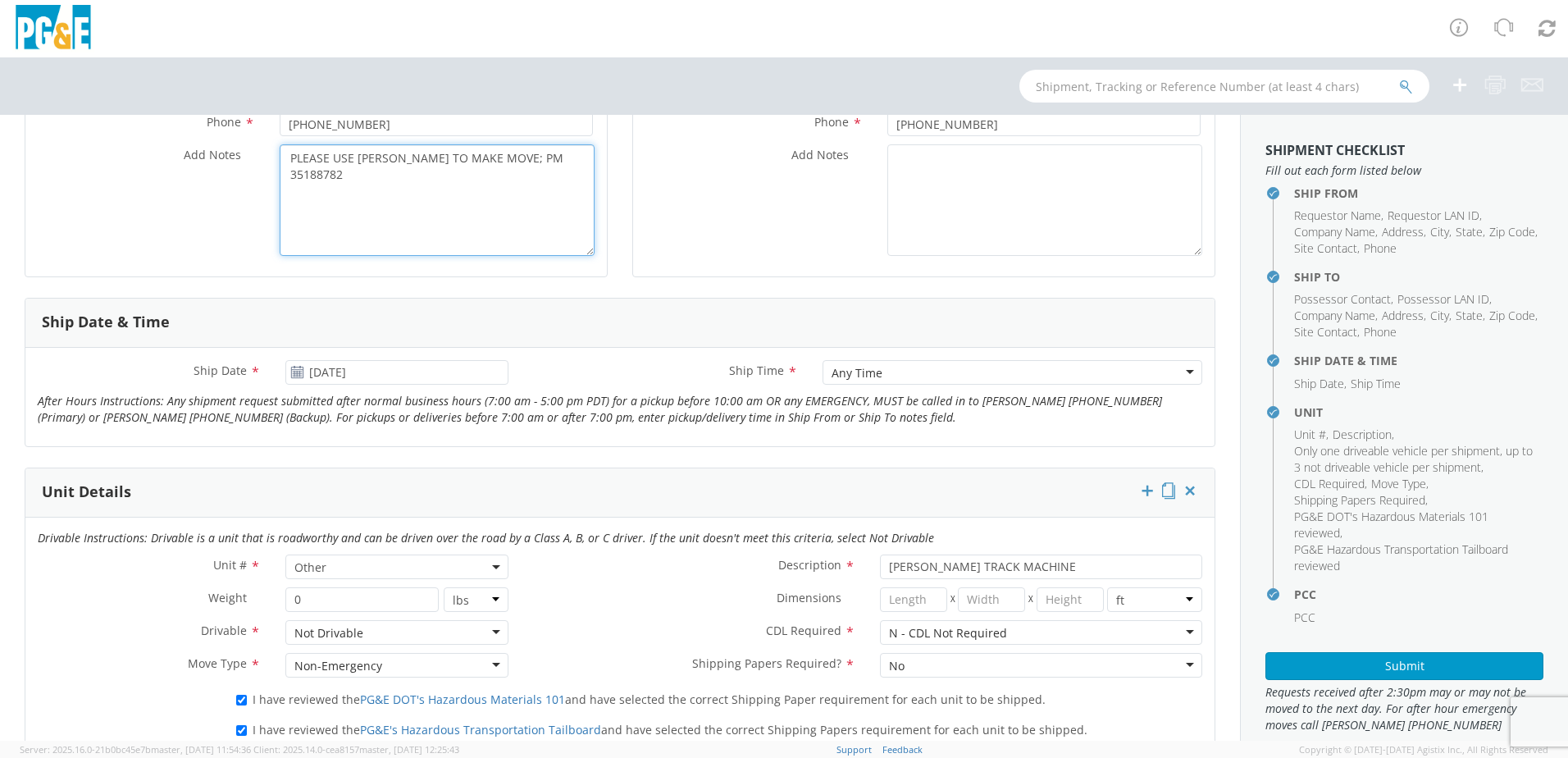
scroll to position [390, 0]
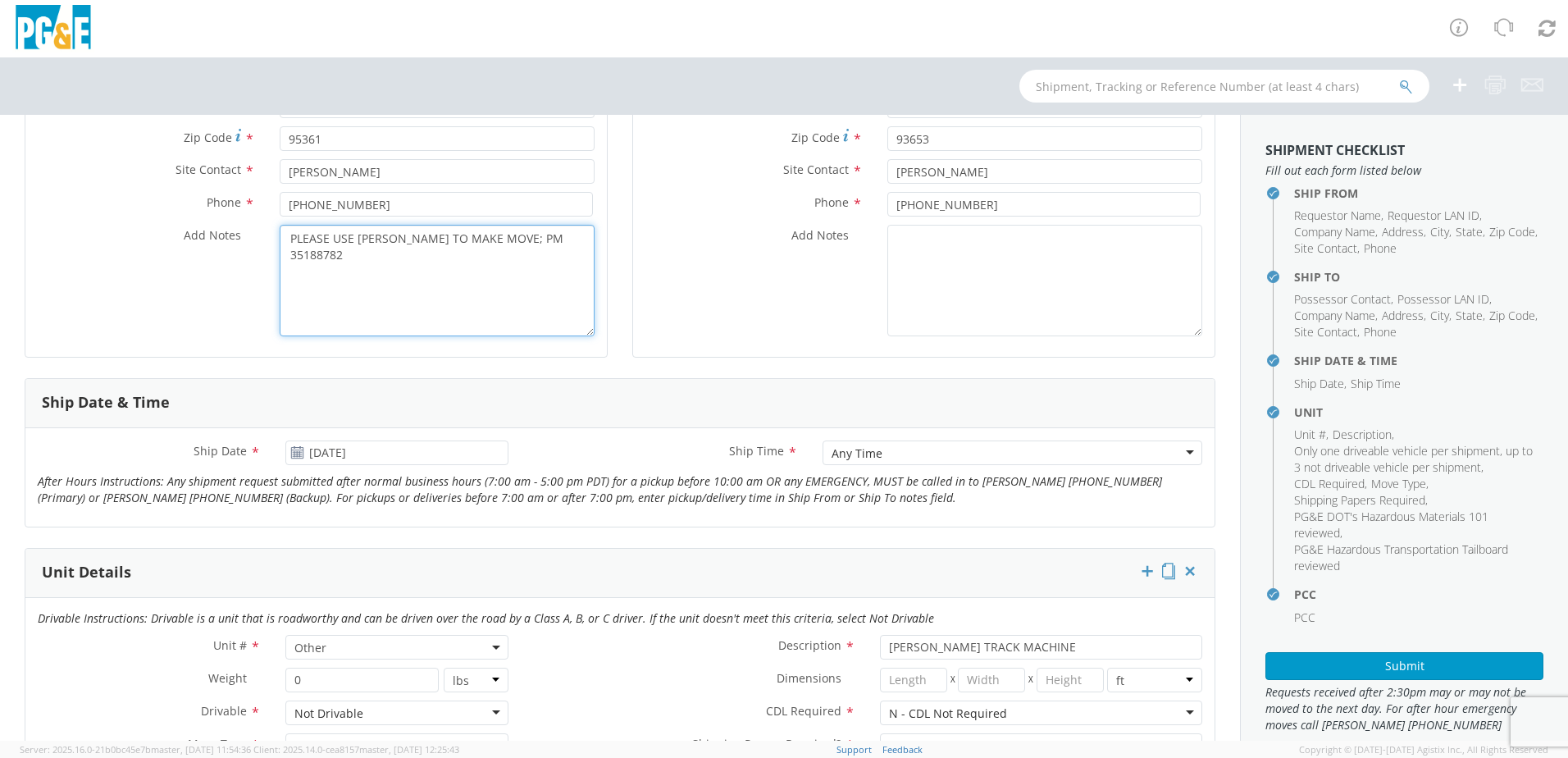
drag, startPoint x: 563, startPoint y: 240, endPoint x: 509, endPoint y: 243, distance: 54.1
click at [509, 243] on textarea "PLEASE USE [PERSON_NAME] TO MAKE MOVE; PM 35188782" at bounding box center [436, 281] width 315 height 111
drag, startPoint x: 556, startPoint y: 236, endPoint x: 262, endPoint y: 257, distance: 294.7
click at [257, 255] on div "Add Notes * PLE35188782ASE USE [PERSON_NAME] TO MAKE MOVE; PM" at bounding box center [316, 281] width 581 height 111
paste textarea "PLEASE USE [PERSON_NAME] TO MAKE MOVE; PM"
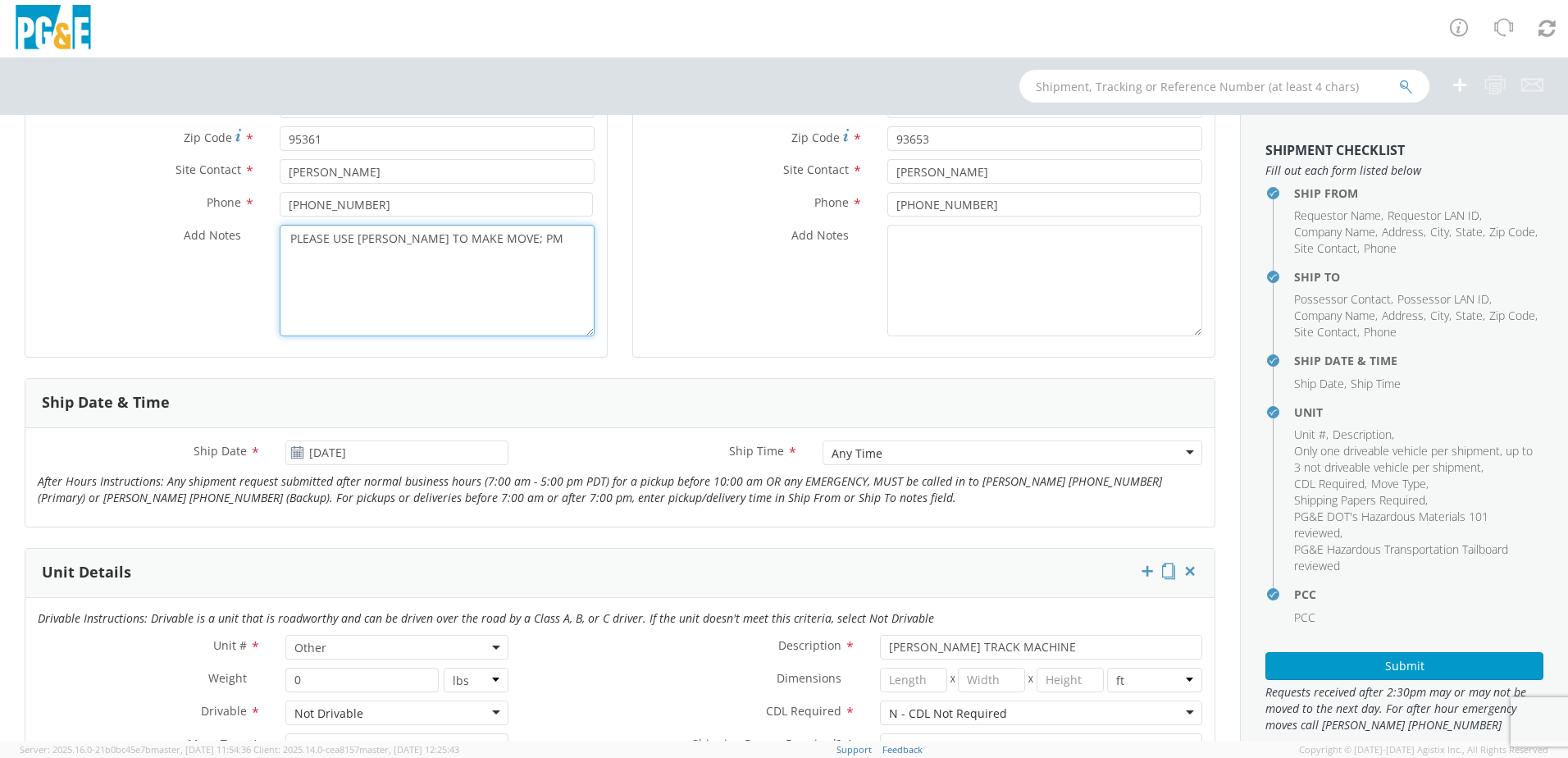
click at [539, 237] on textarea "PLEASE USE [PERSON_NAME] TO MAKE MOVE; PM" at bounding box center [436, 281] width 315 height 111
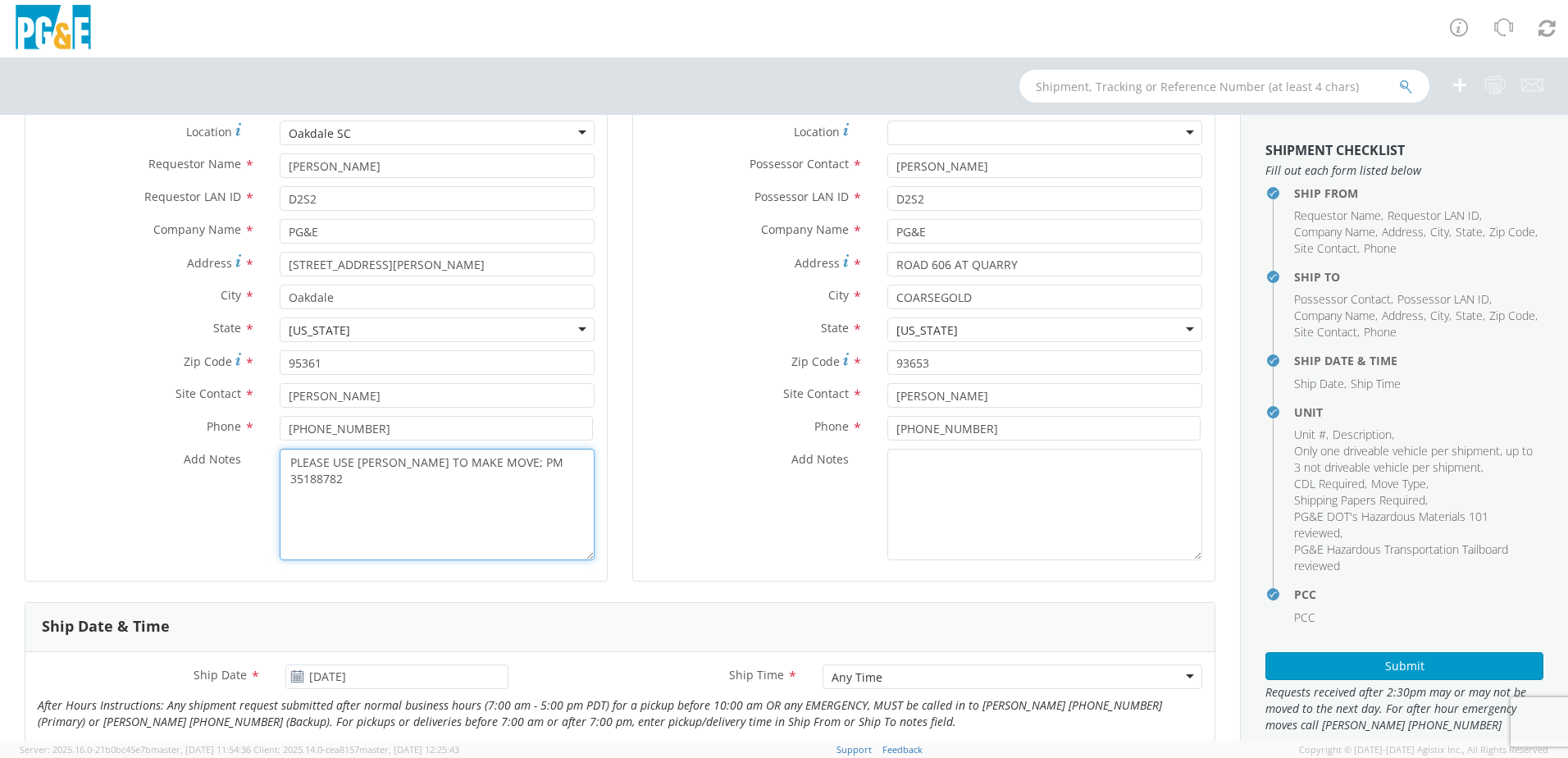
scroll to position [164, 0]
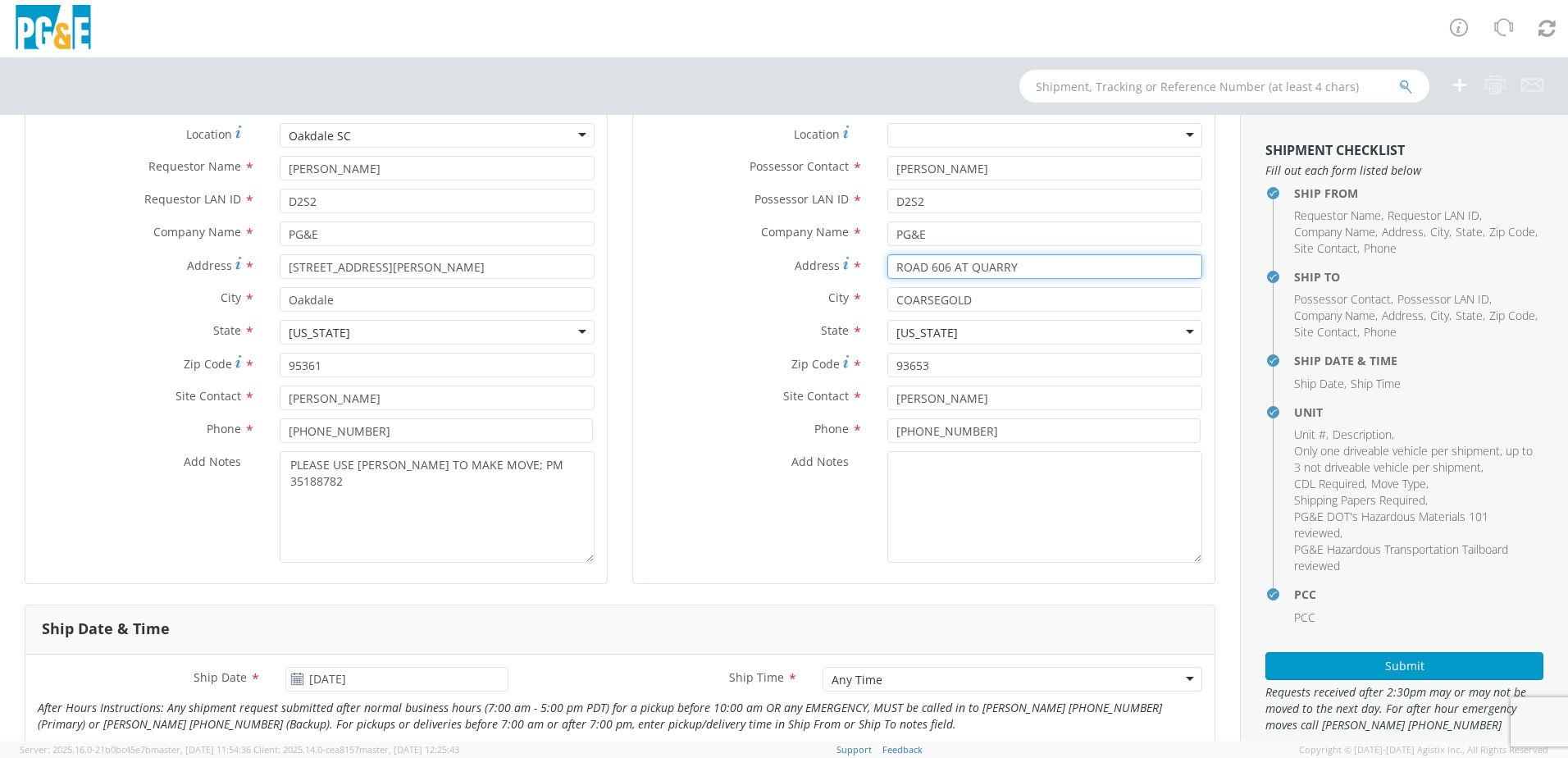
drag, startPoint x: 1004, startPoint y: 271, endPoint x: 867, endPoint y: 270, distance: 137.0
click at [876, 273] on div "ROAD 606 AT QUARRY" at bounding box center [1045, 267] width 340 height 25
drag, startPoint x: 964, startPoint y: 304, endPoint x: 876, endPoint y: 294, distance: 88.6
click at [892, 300] on input "COARSEGOLD" at bounding box center [1044, 299] width 315 height 25
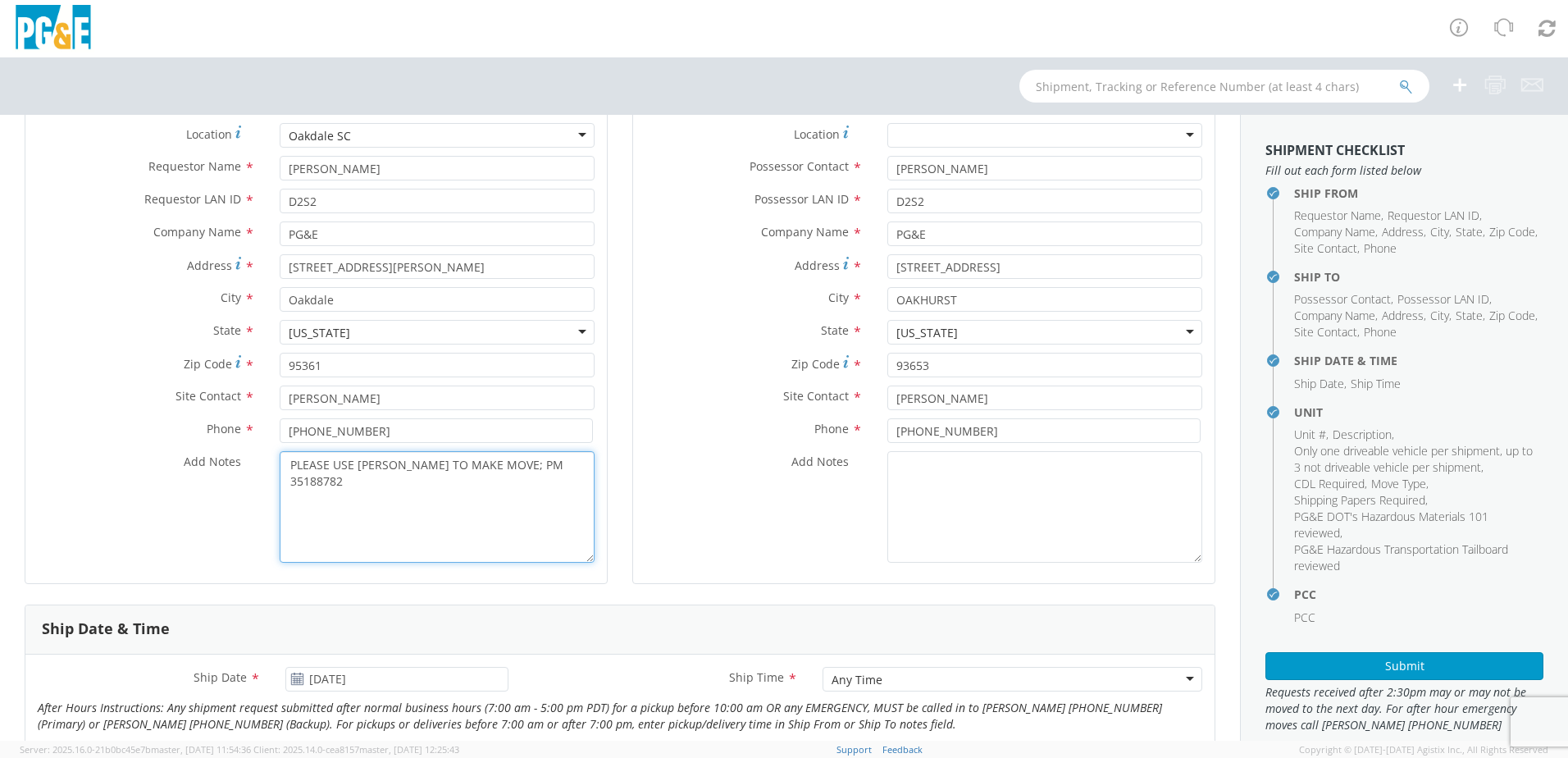
drag, startPoint x: 529, startPoint y: 468, endPoint x: 284, endPoint y: 461, distance: 245.1
click at [284, 461] on textarea "PLEASE USE [PERSON_NAME] TO MAKE MOVE; PM 35188782" at bounding box center [436, 507] width 315 height 111
click at [864, 539] on div "Add Notes *" at bounding box center [924, 507] width 581 height 111
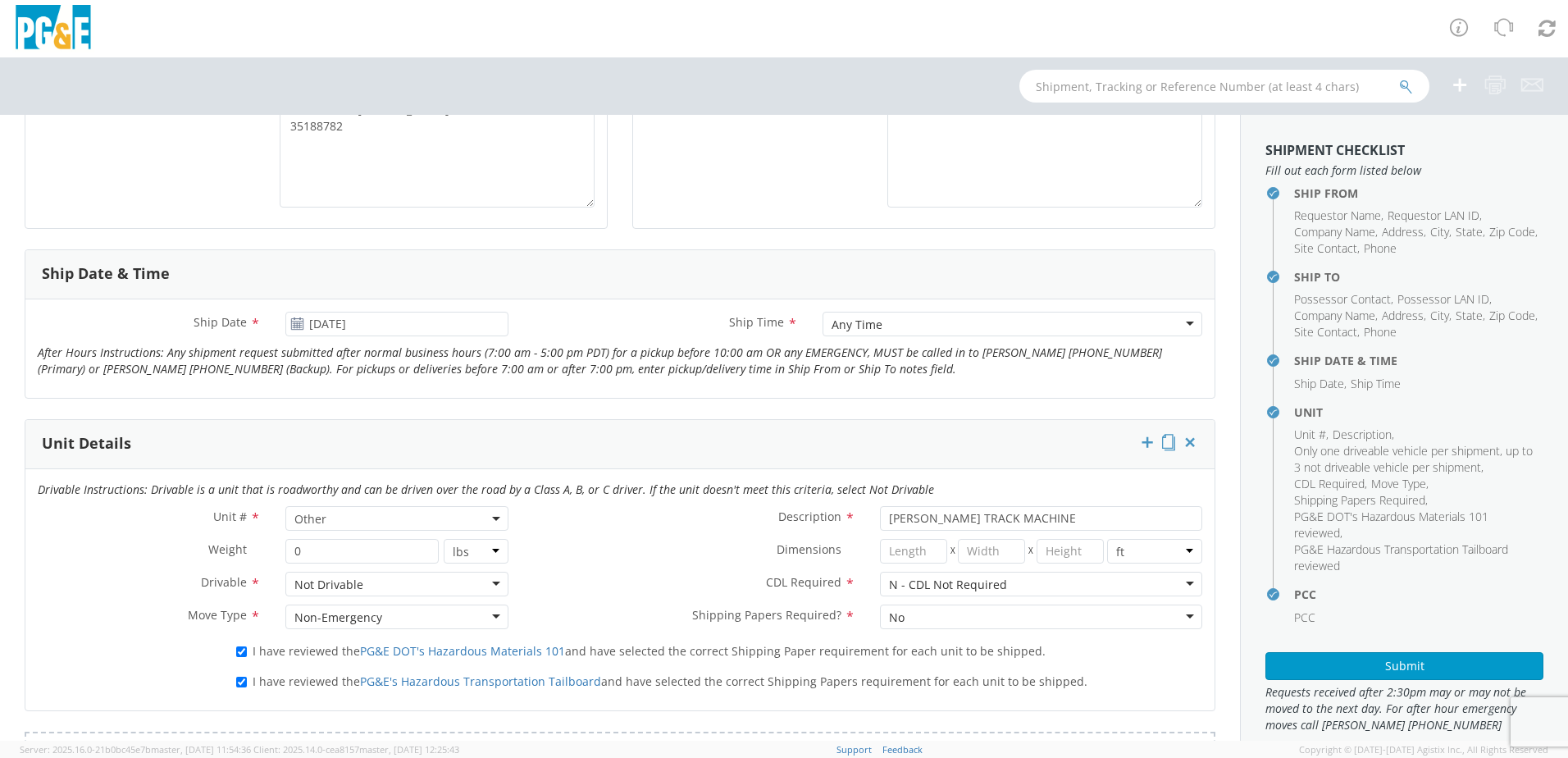
scroll to position [492, 0]
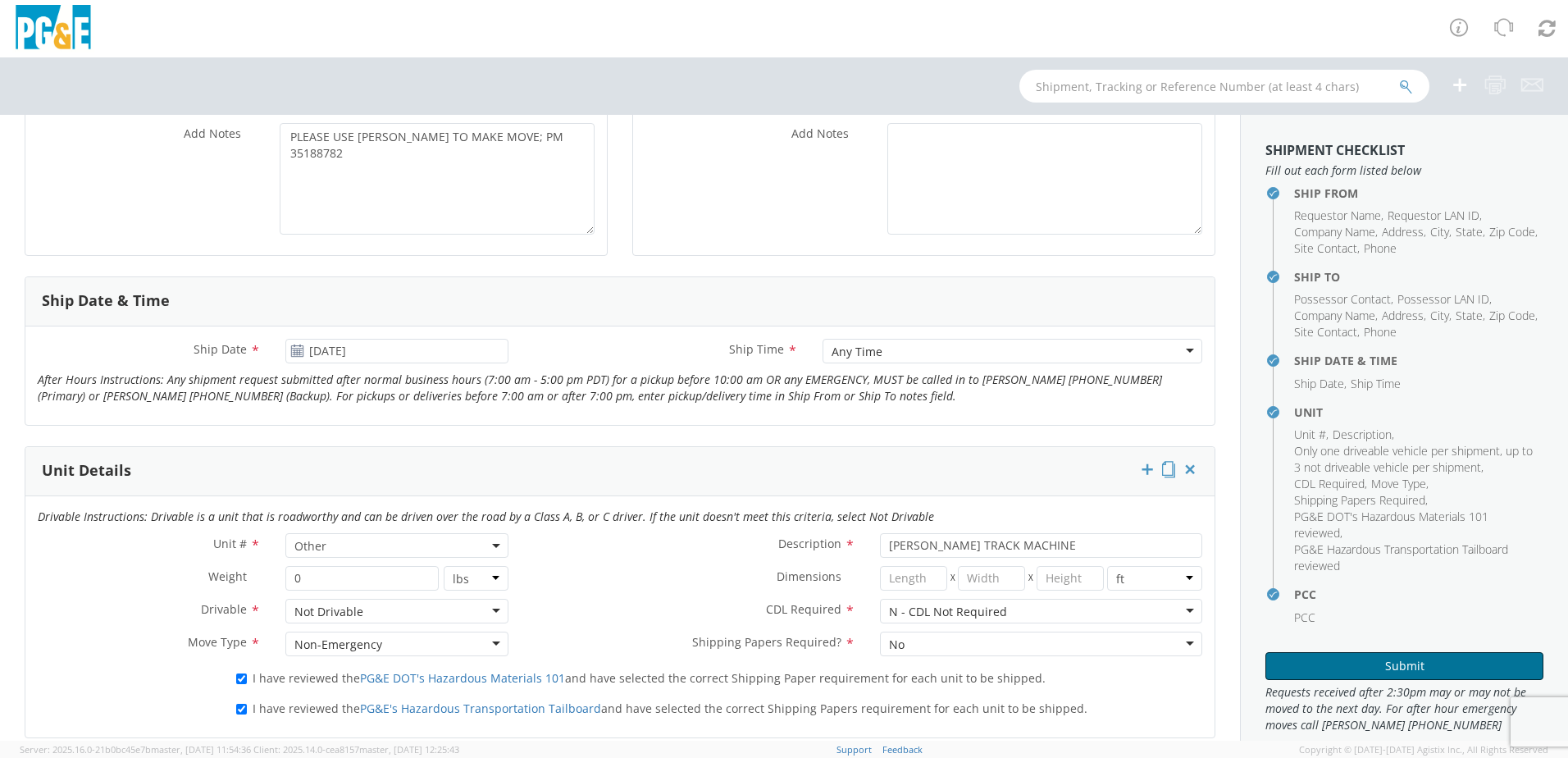
click at [1358, 669] on button "Submit" at bounding box center [1404, 666] width 278 height 28
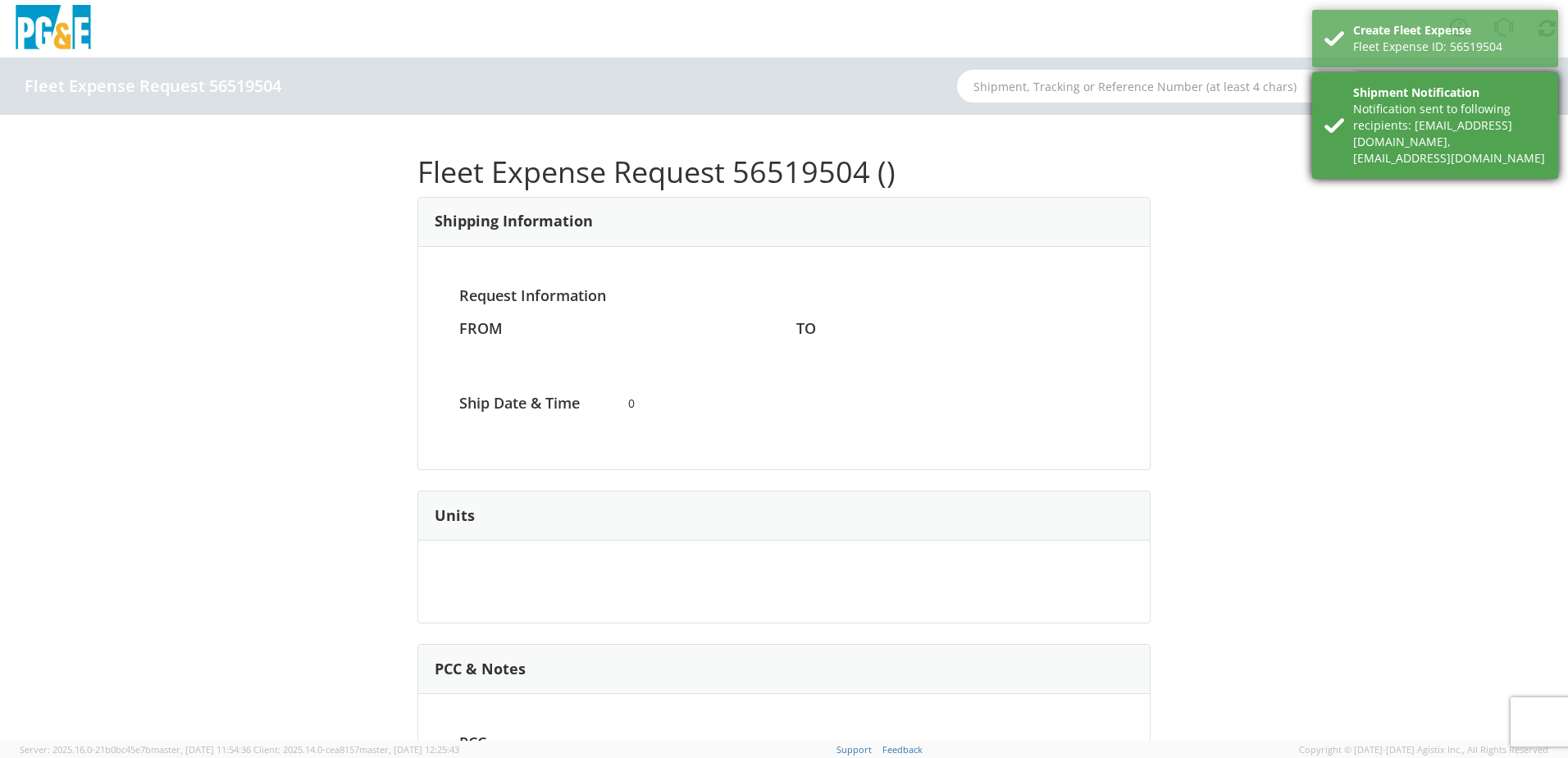
click at [1346, 124] on div "Shipment Notification Notification sent to following recipients: [EMAIL_ADDRESS…" at bounding box center [1434, 125] width 246 height 107
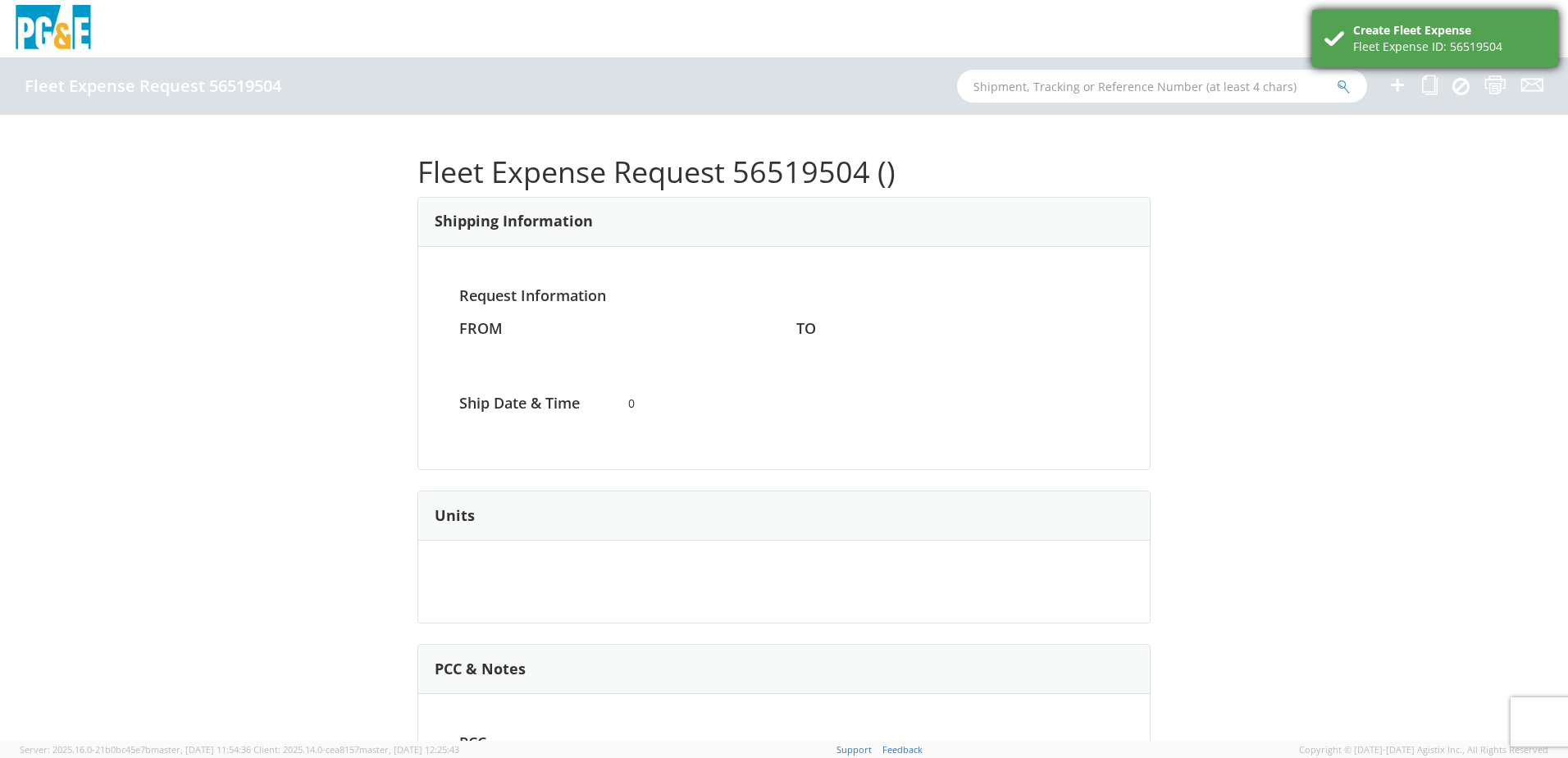
click at [1378, 44] on div "Fleet Expense ID: 56519504" at bounding box center [1450, 47] width 193 height 17
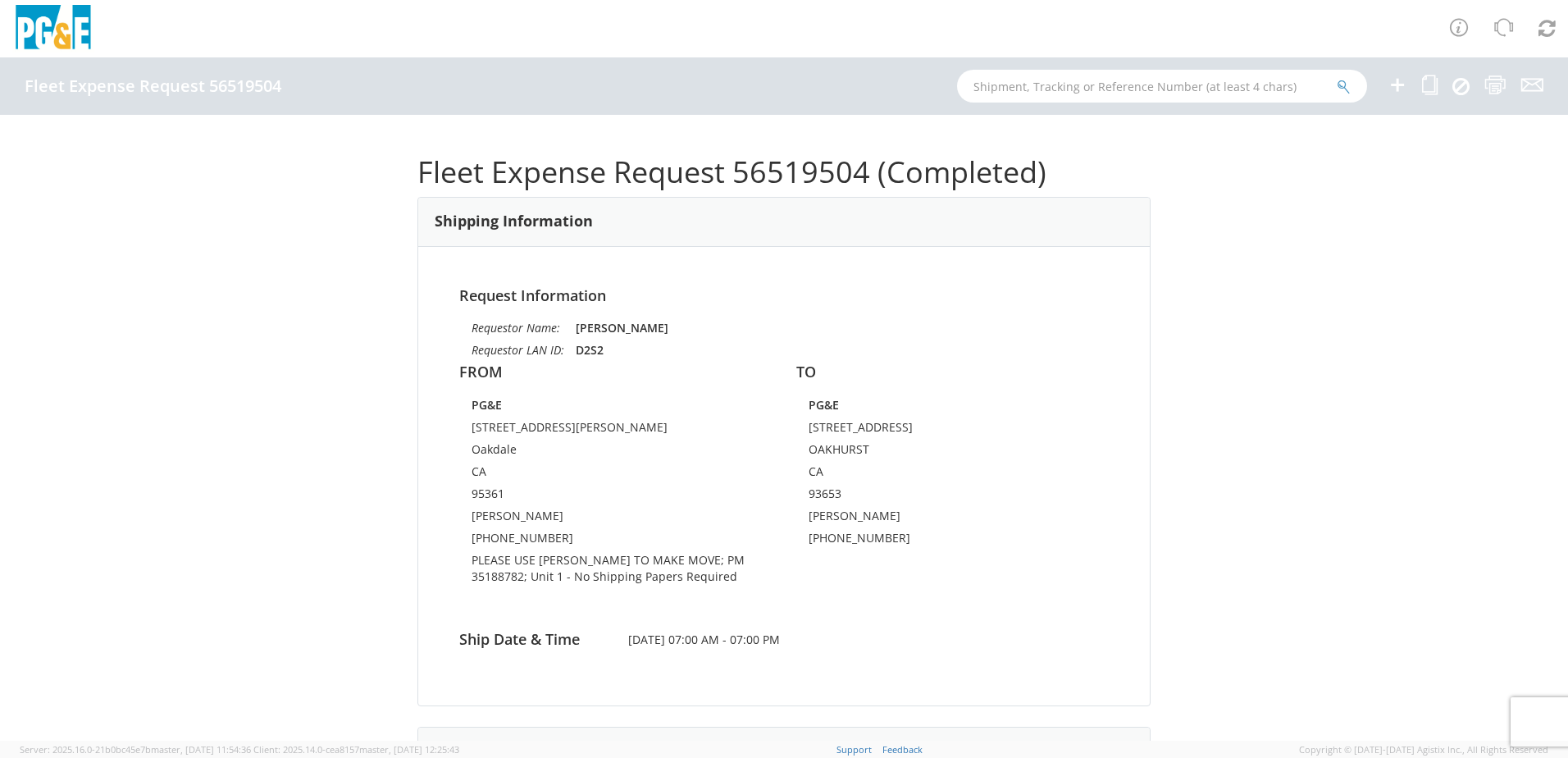
click at [1438, 90] on ul at bounding box center [1456, 86] width 176 height 58
click at [1432, 87] on icon at bounding box center [1430, 85] width 16 height 20
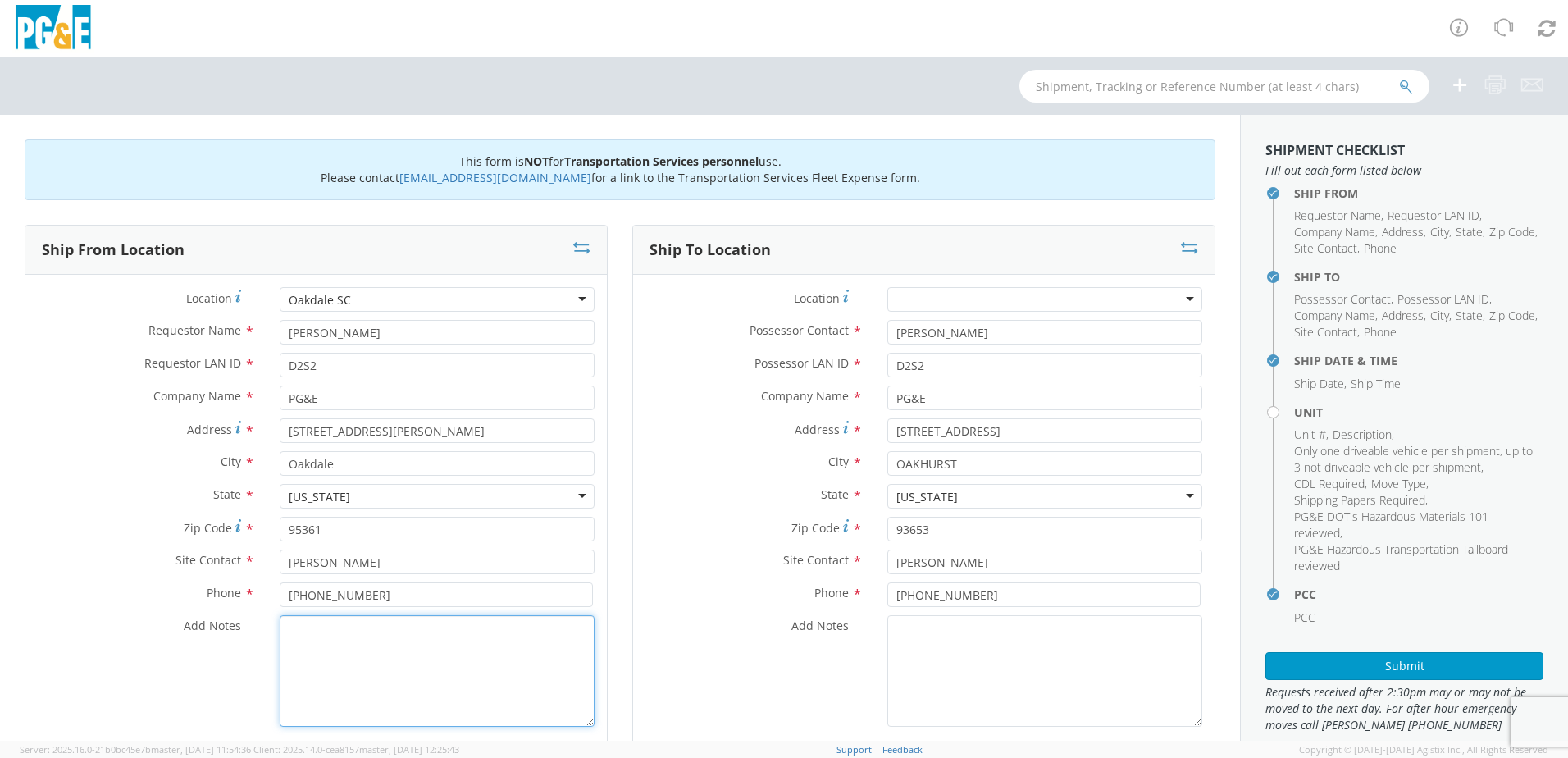
paste textarea "PLEASE USE [PERSON_NAME] TO MAKE MOVE; PM 35188782"
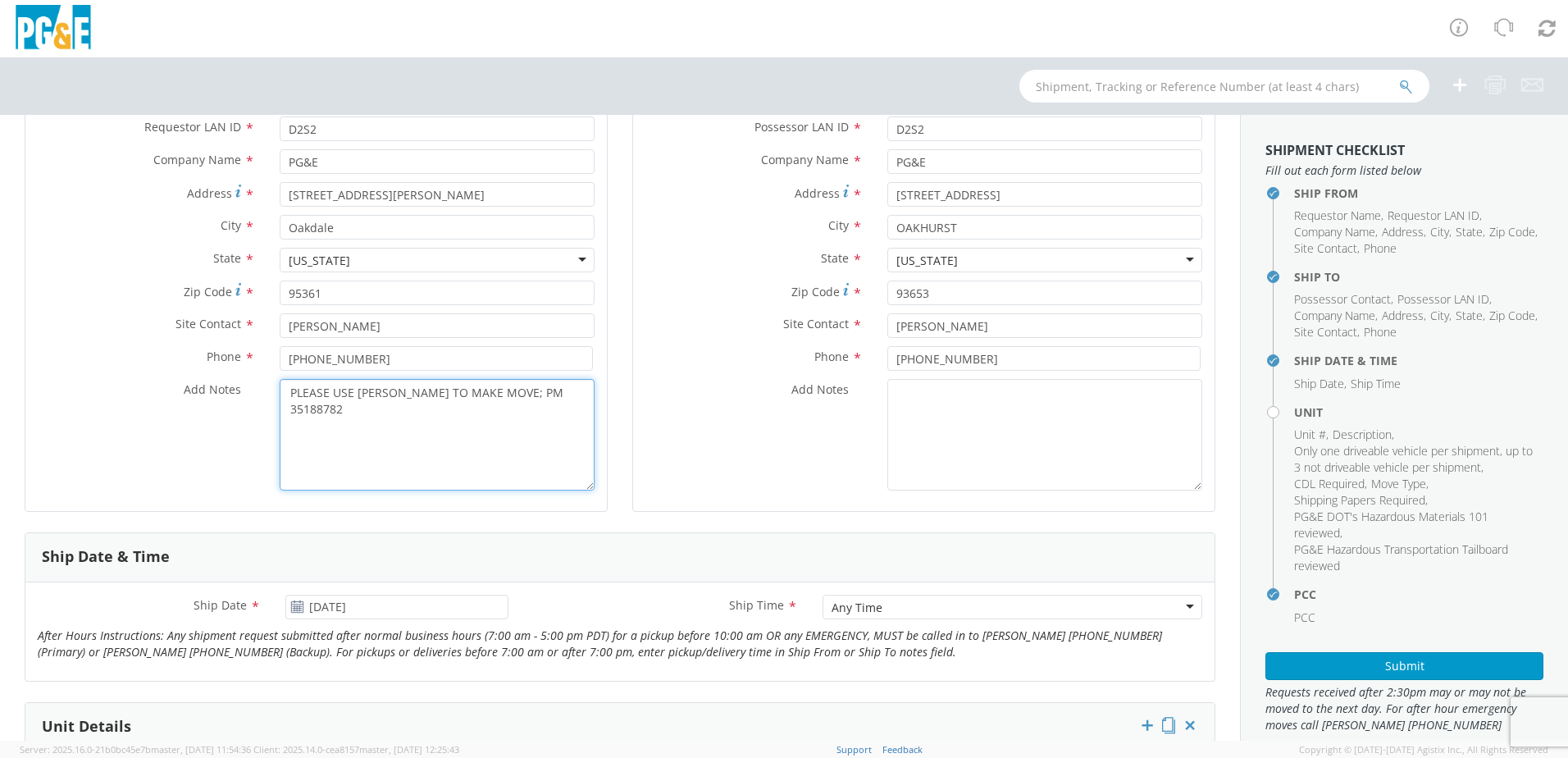
scroll to position [246, 0]
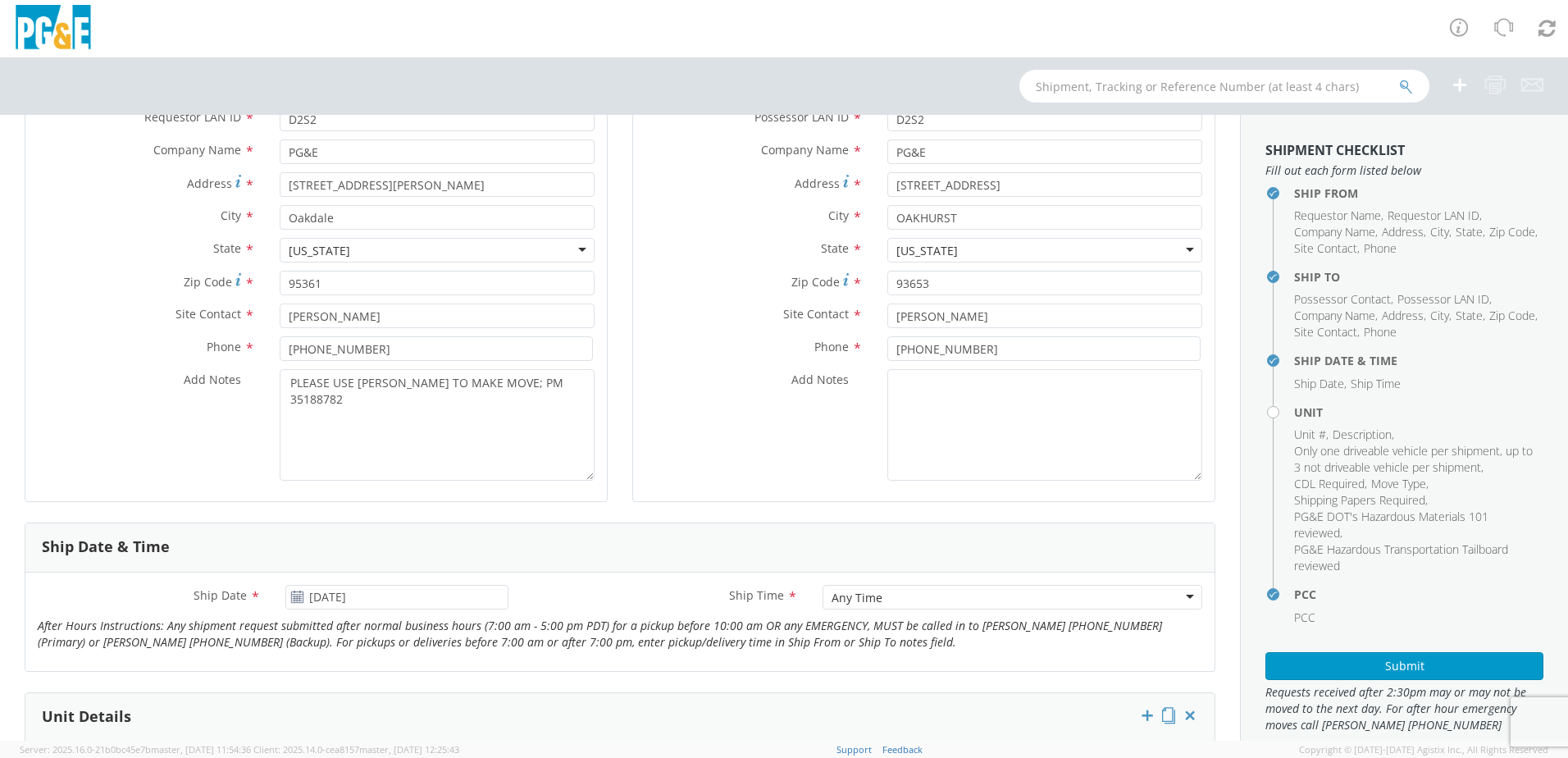
click at [894, 595] on div "Any Time" at bounding box center [1012, 597] width 380 height 25
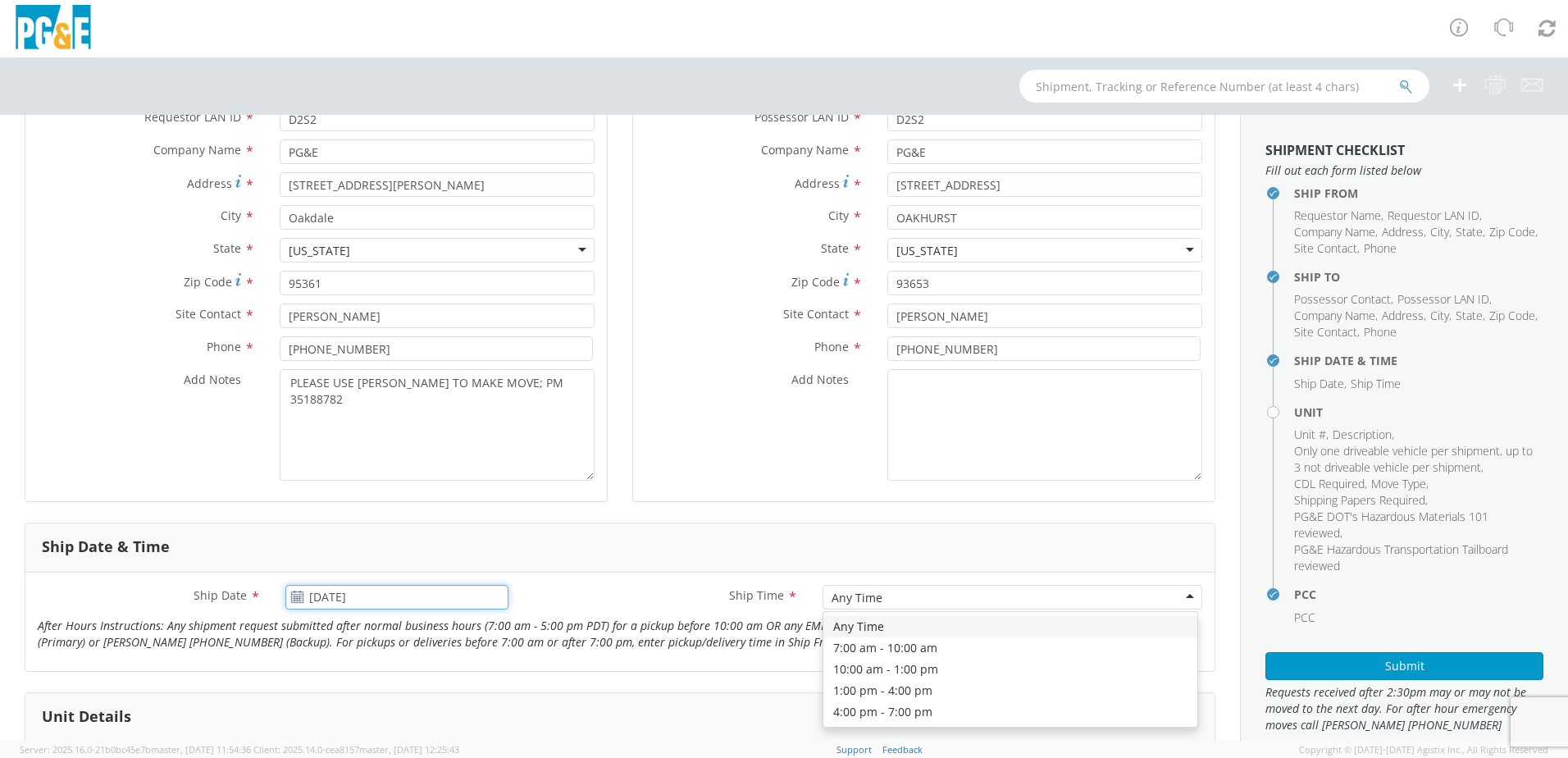
click at [387, 595] on input "[DATE]" at bounding box center [396, 597] width 223 height 25
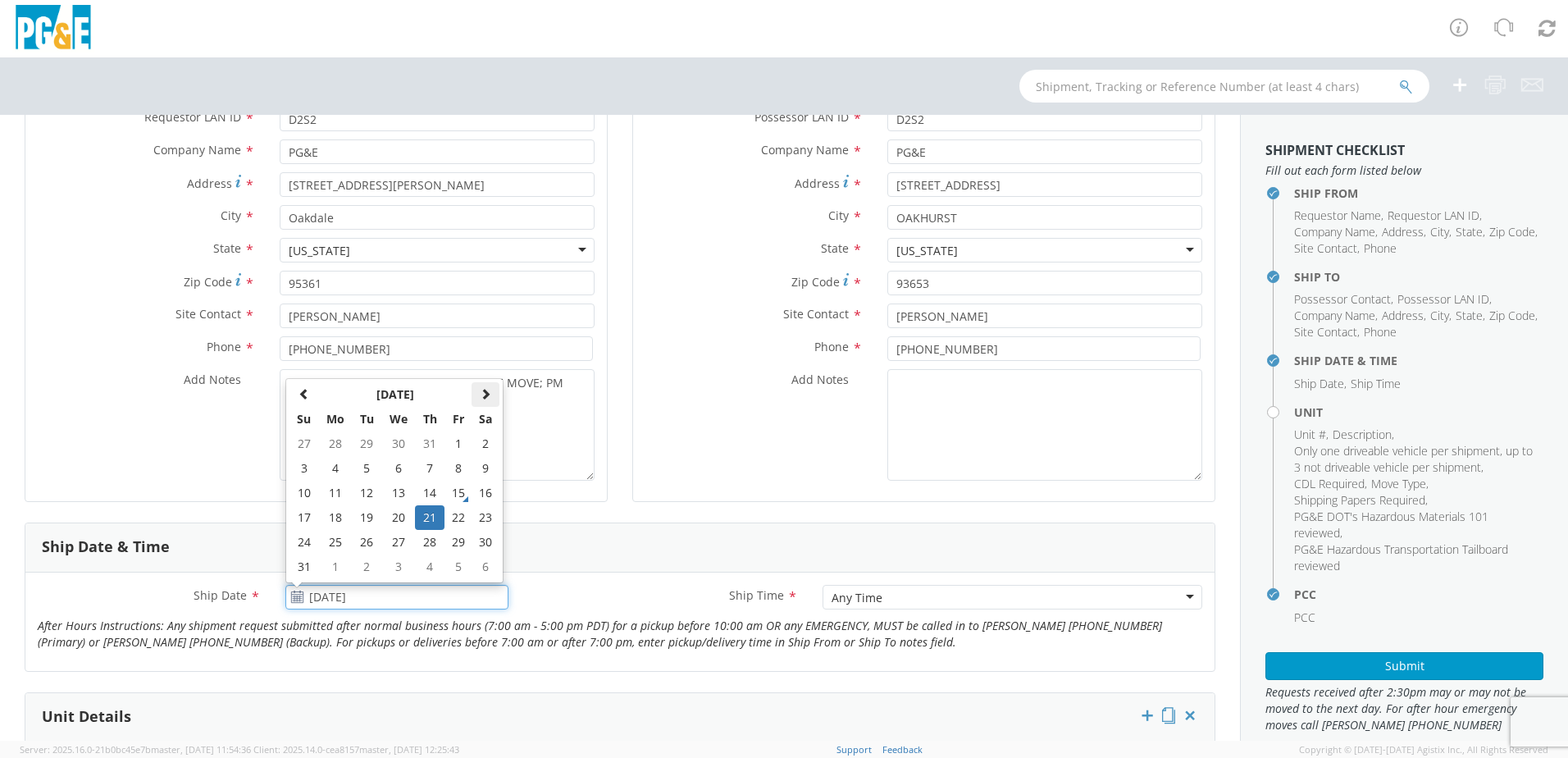
click at [483, 390] on span at bounding box center [486, 394] width 11 height 11
click at [390, 447] on td "3" at bounding box center [398, 444] width 34 height 25
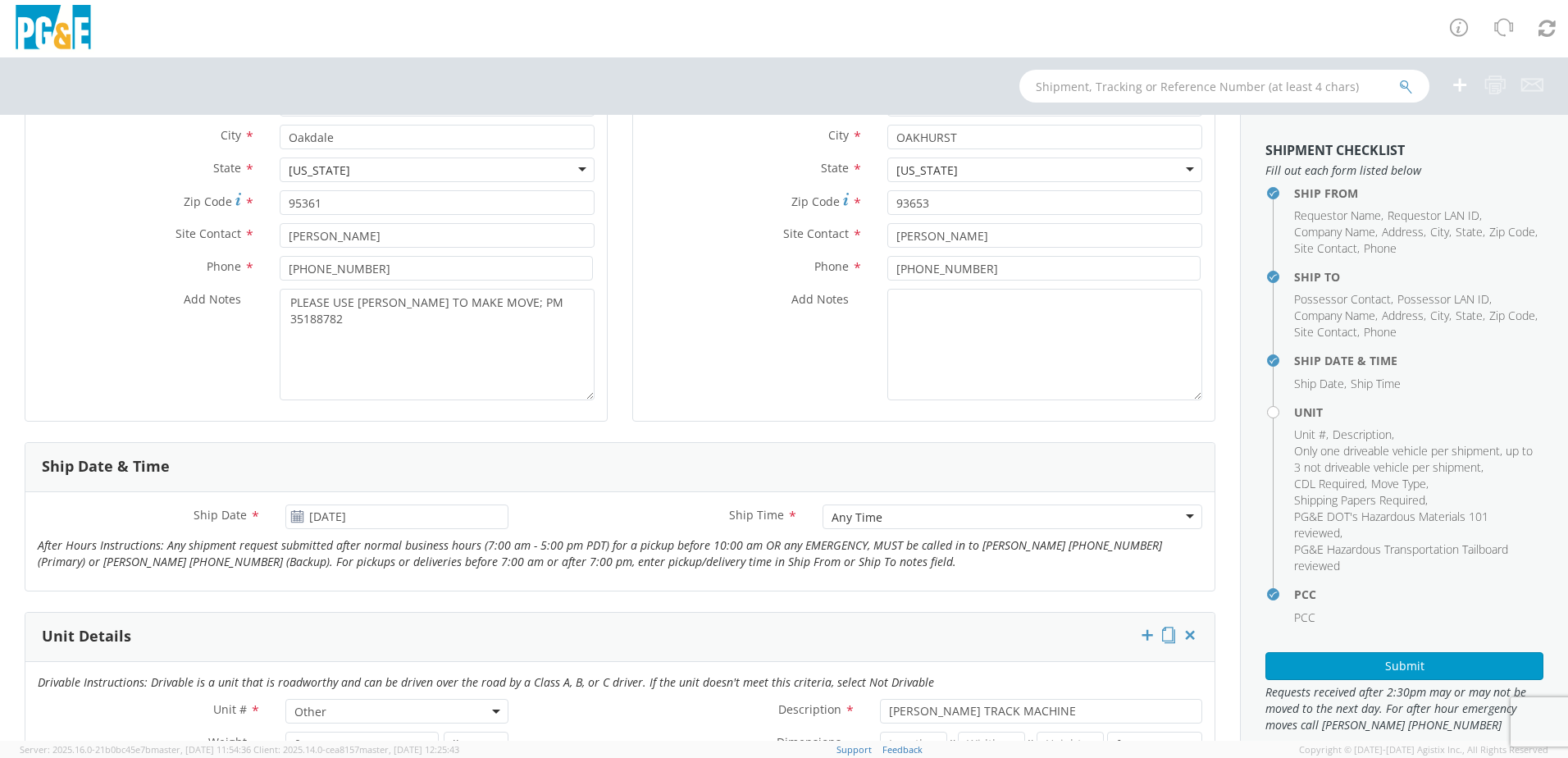
scroll to position [492, 0]
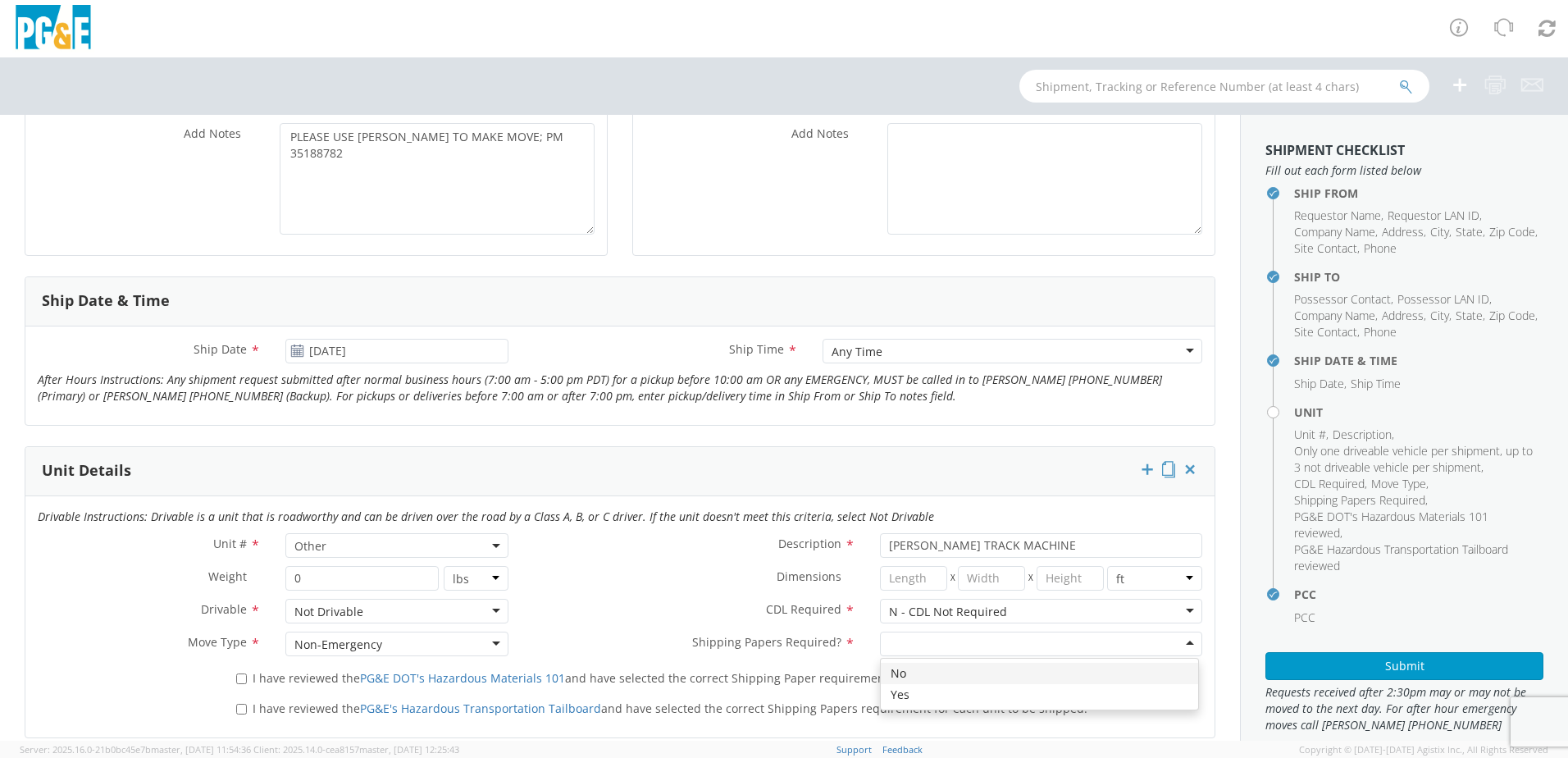
click at [887, 640] on div at bounding box center [1041, 644] width 322 height 25
drag, startPoint x: 294, startPoint y: 675, endPoint x: 290, endPoint y: 684, distance: 9.8
click at [294, 675] on span "I have reviewed the PG&E DOT's Hazardous Materials 101 and have selected the co…" at bounding box center [649, 678] width 793 height 16
click at [247, 675] on input "I have reviewed the PG&E DOT's Hazardous Materials 101 and have selected the co…" at bounding box center [240, 678] width 10 height 10
drag, startPoint x: 287, startPoint y: 700, endPoint x: 298, endPoint y: 700, distance: 11.0
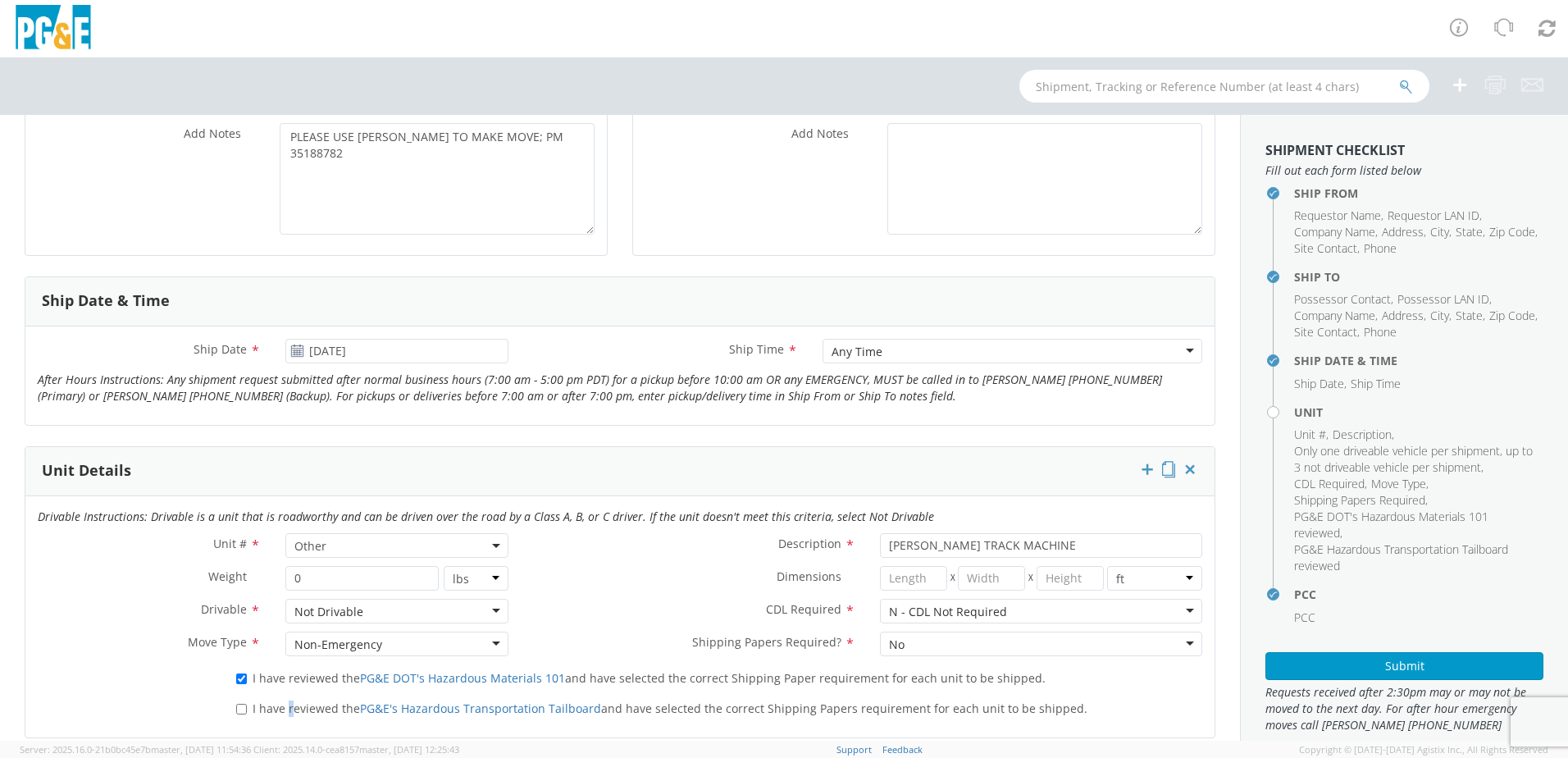
click at [288, 701] on span "I have reviewed the PG&E's Hazardous Transportation Tailboard and have selected…" at bounding box center [669, 708] width 835 height 16
click at [230, 714] on div "I have reviewed the PG&E's Hazardous Transportation Tailboard and have selected…" at bounding box center [719, 706] width 991 height 22
click at [249, 707] on label "I have reviewed the PG&E's Hazardous Transportation Tailboard and have selected…" at bounding box center [663, 708] width 854 height 19
click at [247, 707] on input "I have reviewed the PG&E's Hazardous Transportation Tailboard and have selected…" at bounding box center [240, 709] width 10 height 10
click at [1335, 665] on button "Submit" at bounding box center [1404, 666] width 278 height 28
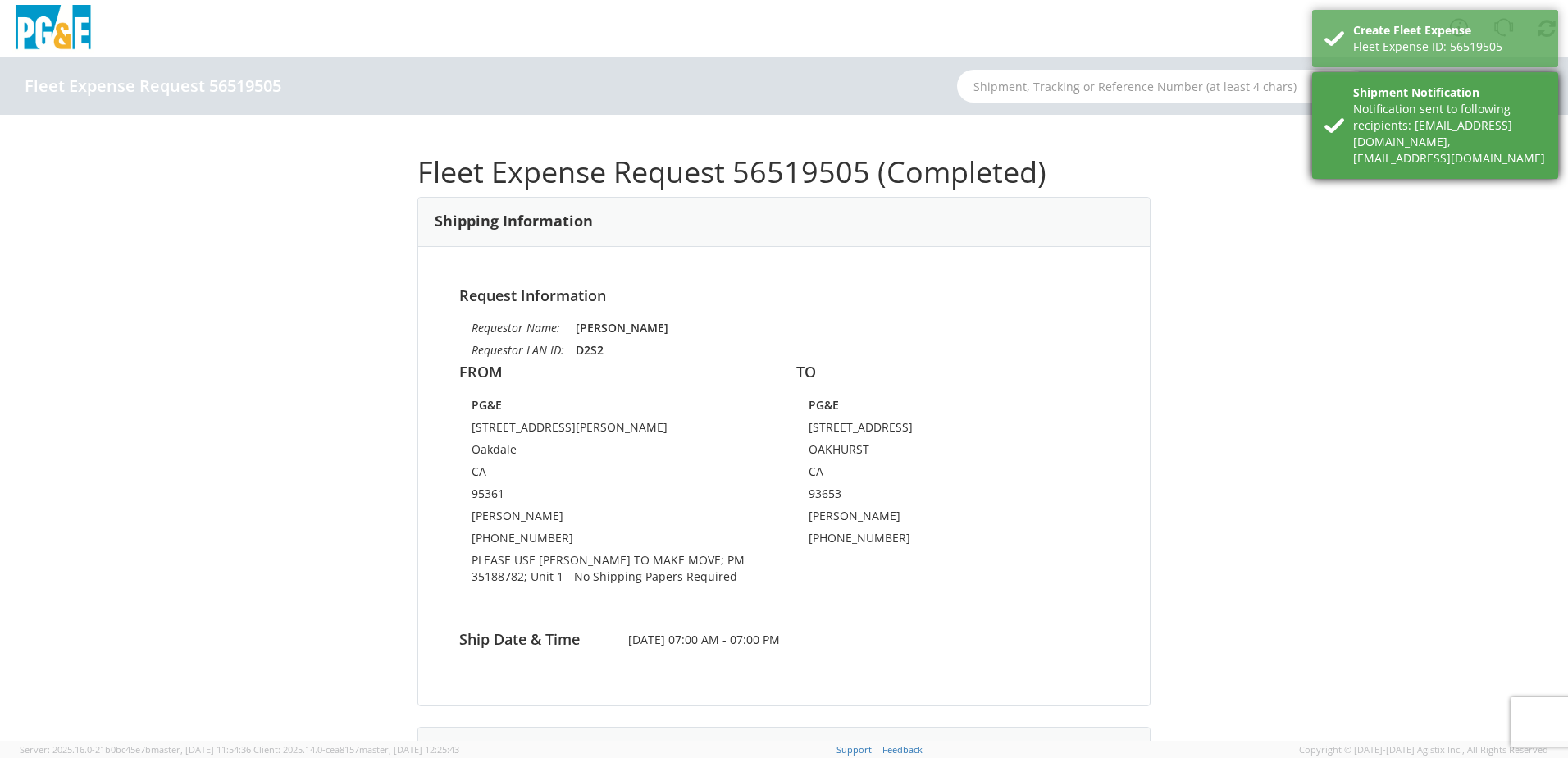
click at [1413, 137] on div "Notification sent to following recipients: [EMAIL_ADDRESS][DOMAIN_NAME],[EMAIL_…" at bounding box center [1450, 134] width 193 height 66
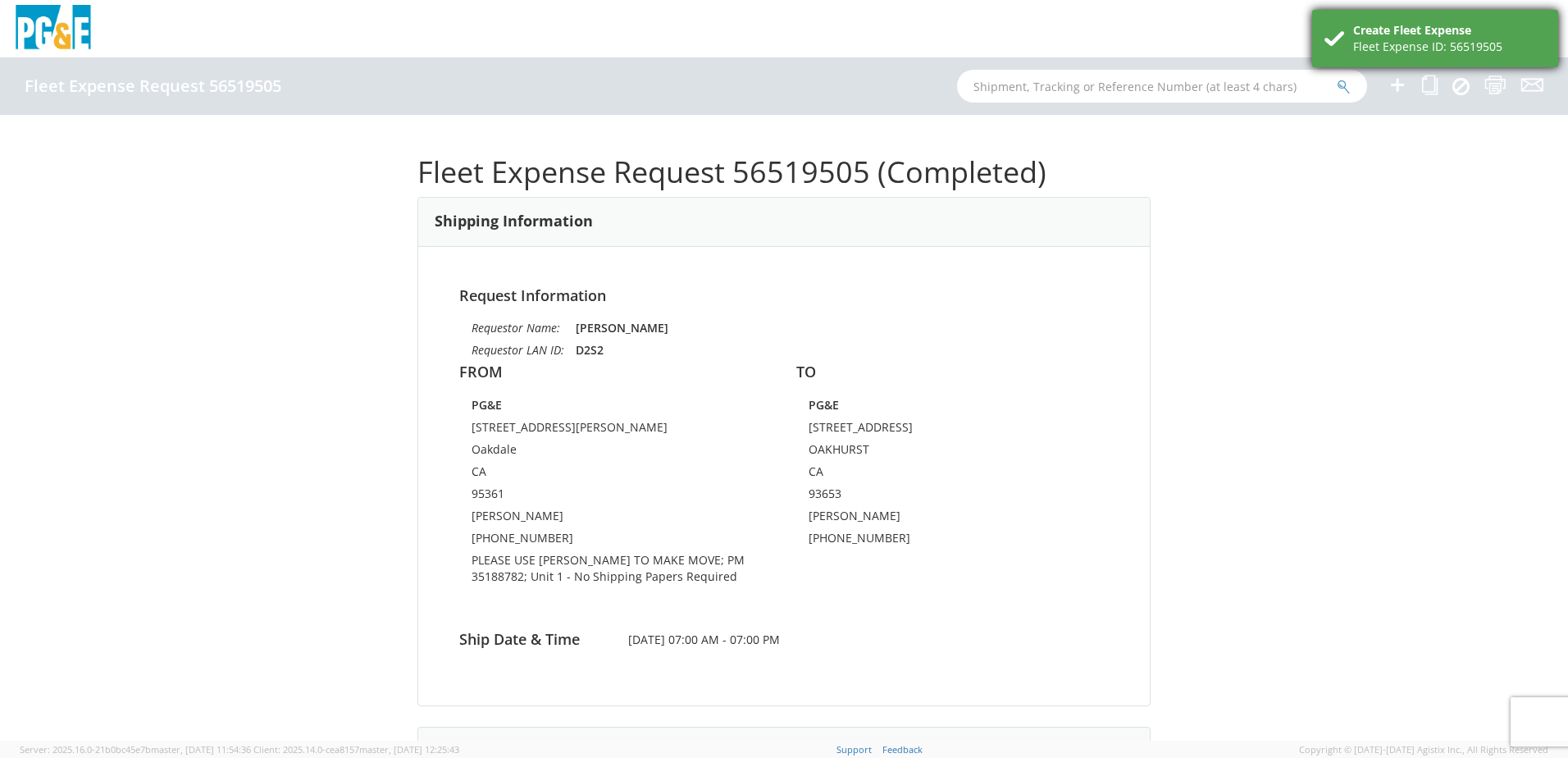
click at [1406, 57] on div "Create Fleet Expense Fleet Expense ID: 56519505" at bounding box center [1434, 39] width 246 height 58
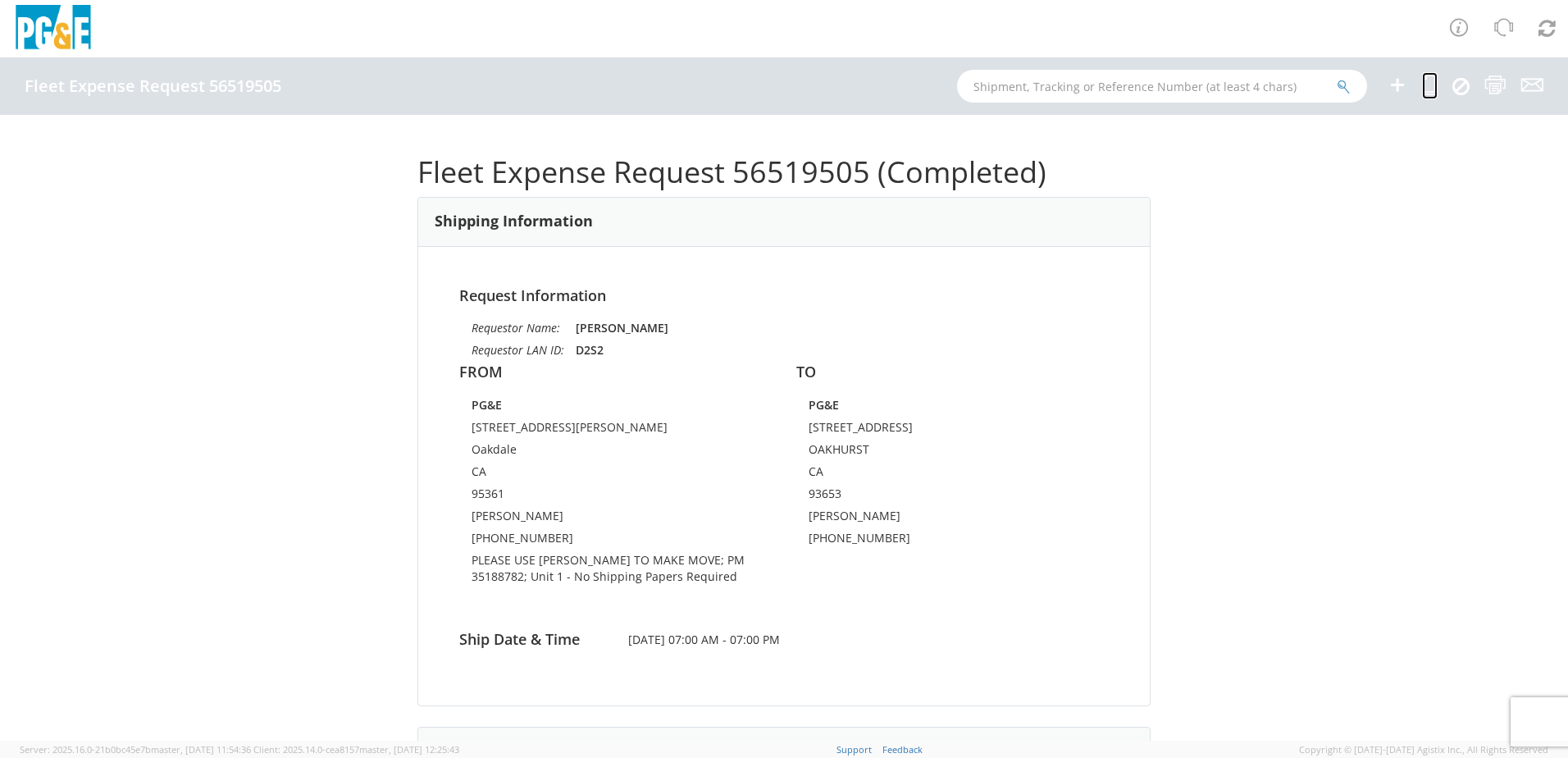
click at [1427, 88] on icon at bounding box center [1430, 85] width 16 height 20
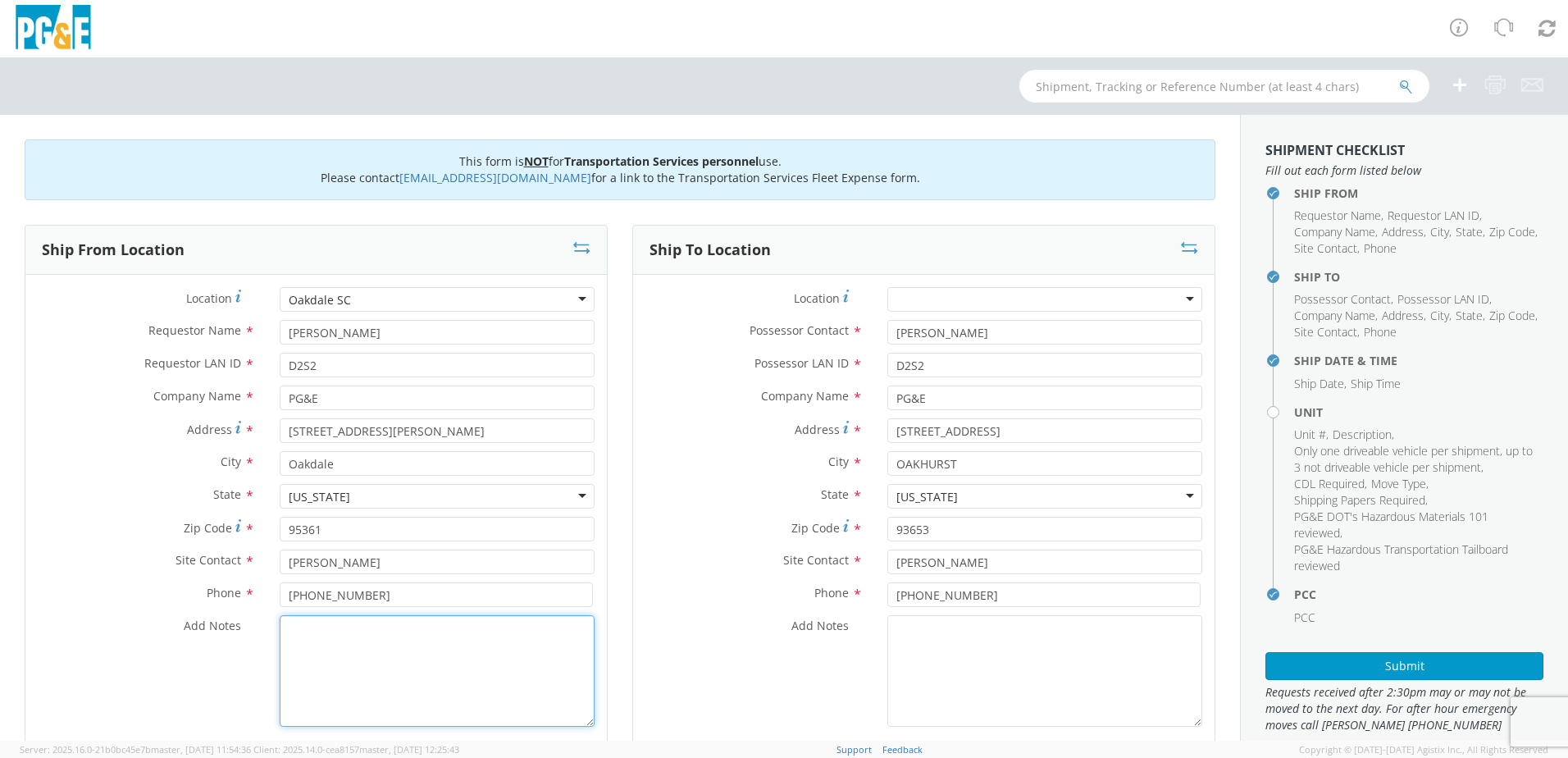
click at [334, 642] on textarea "Add Notes *" at bounding box center [436, 672] width 315 height 111
paste textarea "PLEASE USE [PERSON_NAME] TO MAKE MOVE; PM 35188782"
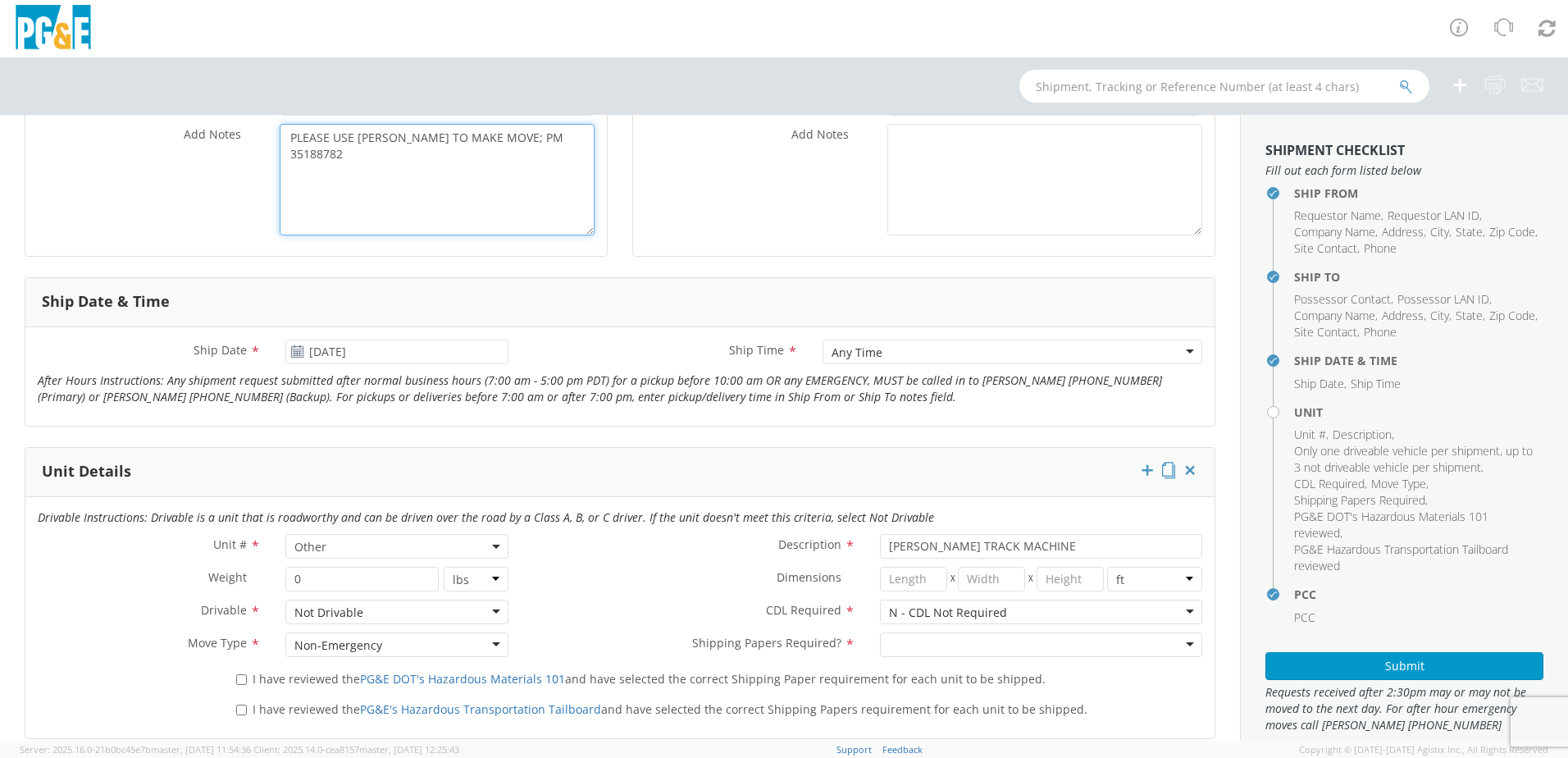
scroll to position [492, 0]
click at [949, 637] on div at bounding box center [1041, 644] width 322 height 25
click at [237, 681] on input "I have reviewed the PG&E DOT's Hazardous Materials 101 and have selected the co…" at bounding box center [240, 678] width 10 height 10
drag, startPoint x: 242, startPoint y: 709, endPoint x: 293, endPoint y: 712, distance: 51.1
click at [242, 711] on input "I have reviewed the PG&E's Hazardous Transportation Tailboard and have selected…" at bounding box center [240, 709] width 10 height 10
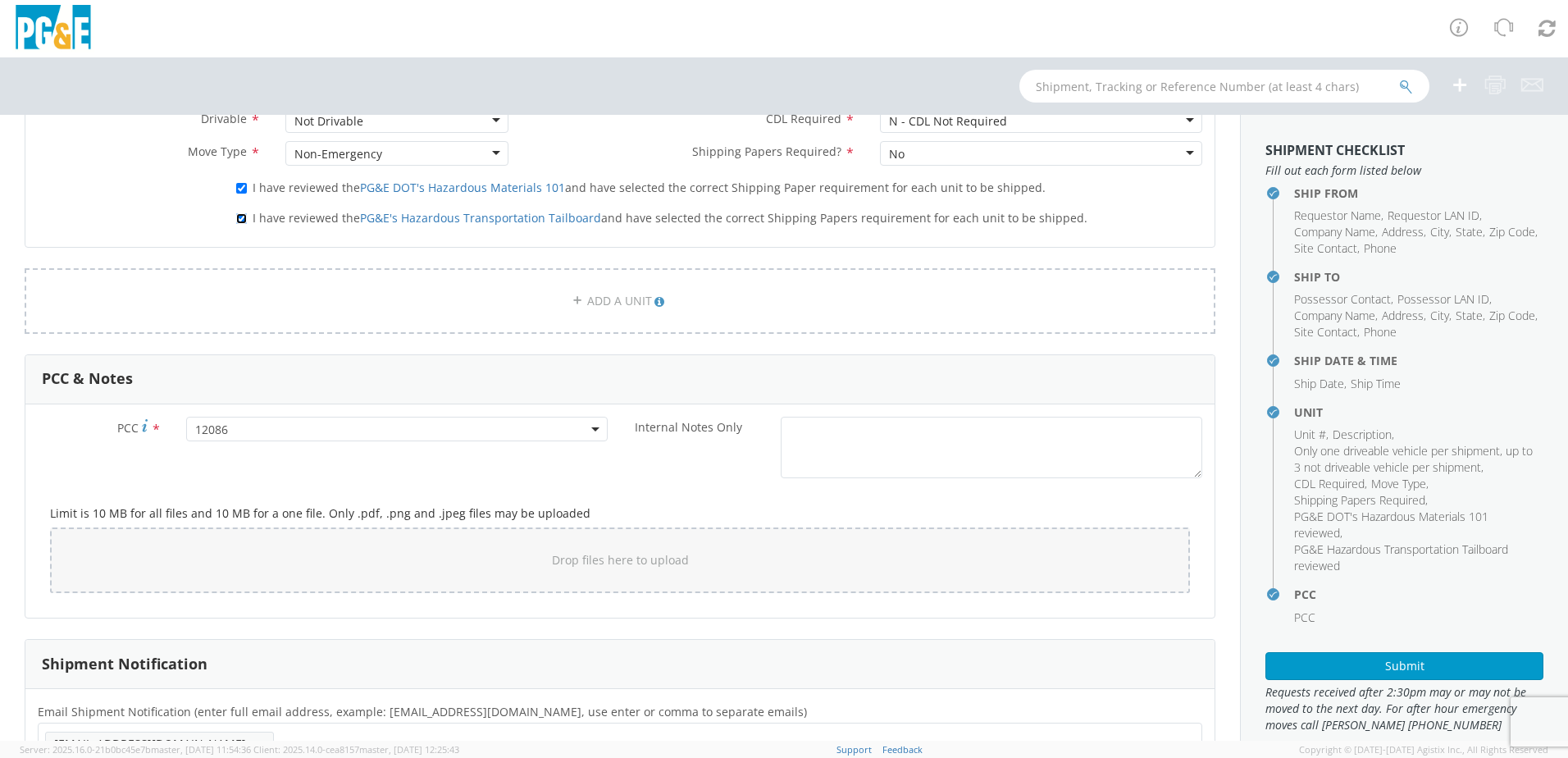
scroll to position [985, 0]
click at [1321, 663] on button "Submit" at bounding box center [1404, 666] width 278 height 28
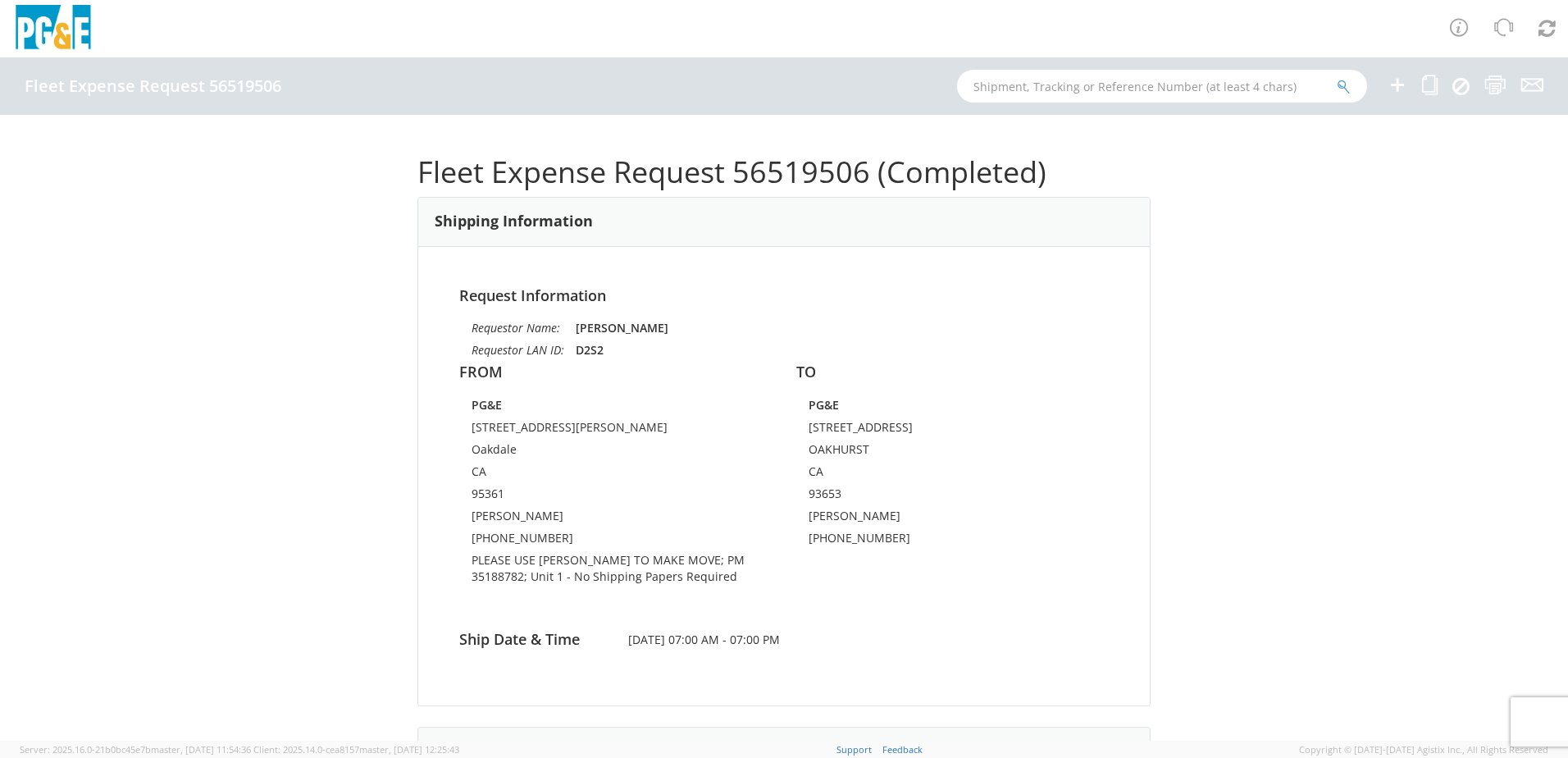
click at [1077, 597] on div "Request Information Requestor Name: [PERSON_NAME] Requestor LAN ID: D2S2 FROM P…" at bounding box center [784, 477] width 732 height 459
click at [1396, 85] on icon at bounding box center [1397, 85] width 19 height 20
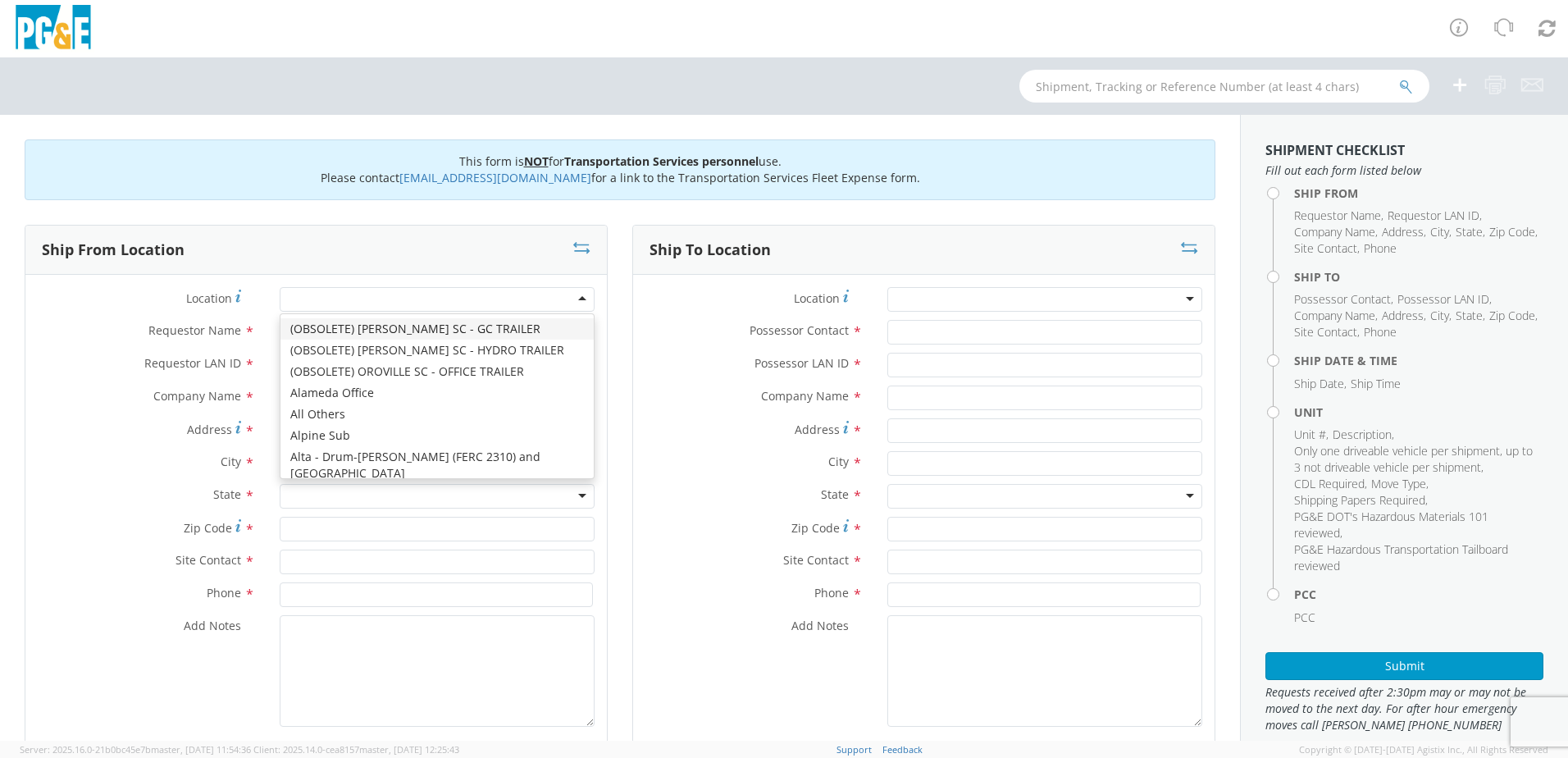
click at [340, 304] on div at bounding box center [436, 299] width 315 height 25
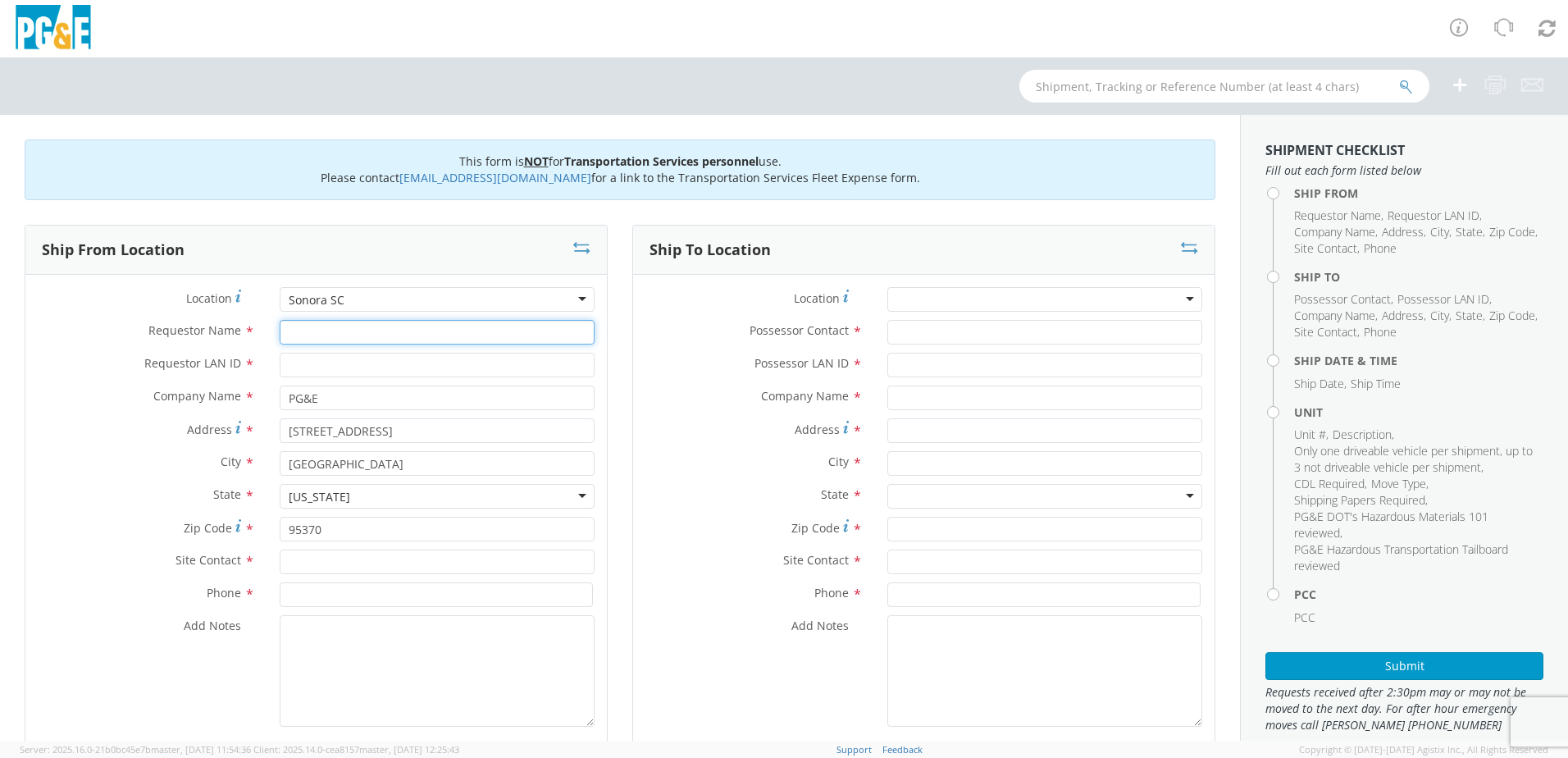
click at [325, 338] on input "Requestor Name *" at bounding box center [436, 333] width 315 height 25
click at [326, 372] on input "Requestor LAN ID *" at bounding box center [436, 365] width 315 height 25
click at [313, 567] on input "text" at bounding box center [436, 562] width 315 height 25
click at [248, 591] on span "*" at bounding box center [249, 594] width 10 height 18
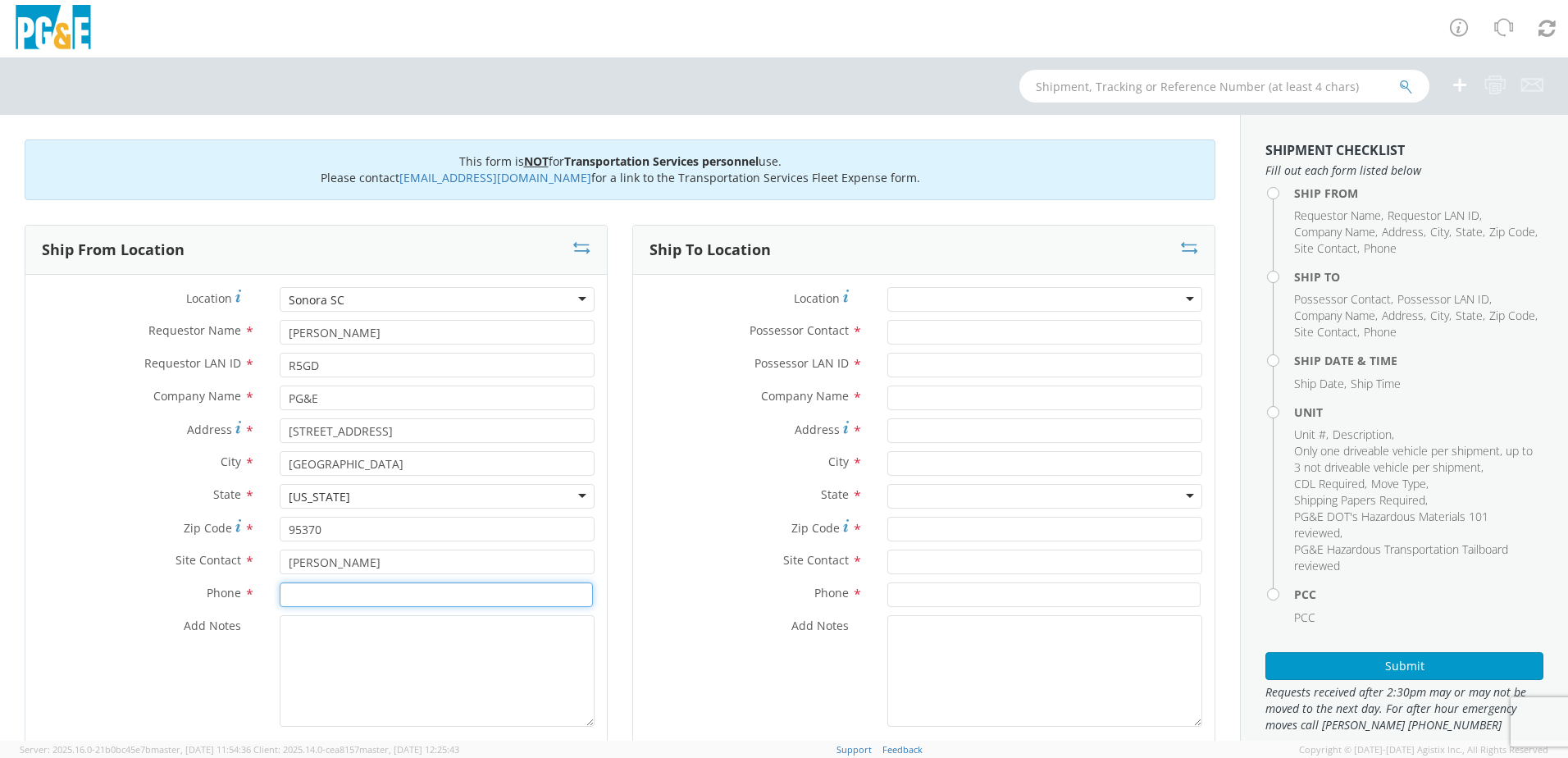
click at [340, 592] on input at bounding box center [435, 595] width 313 height 25
paste textarea "PLEASE USE [PERSON_NAME] TO MAKE MOVE; PM 35188782"
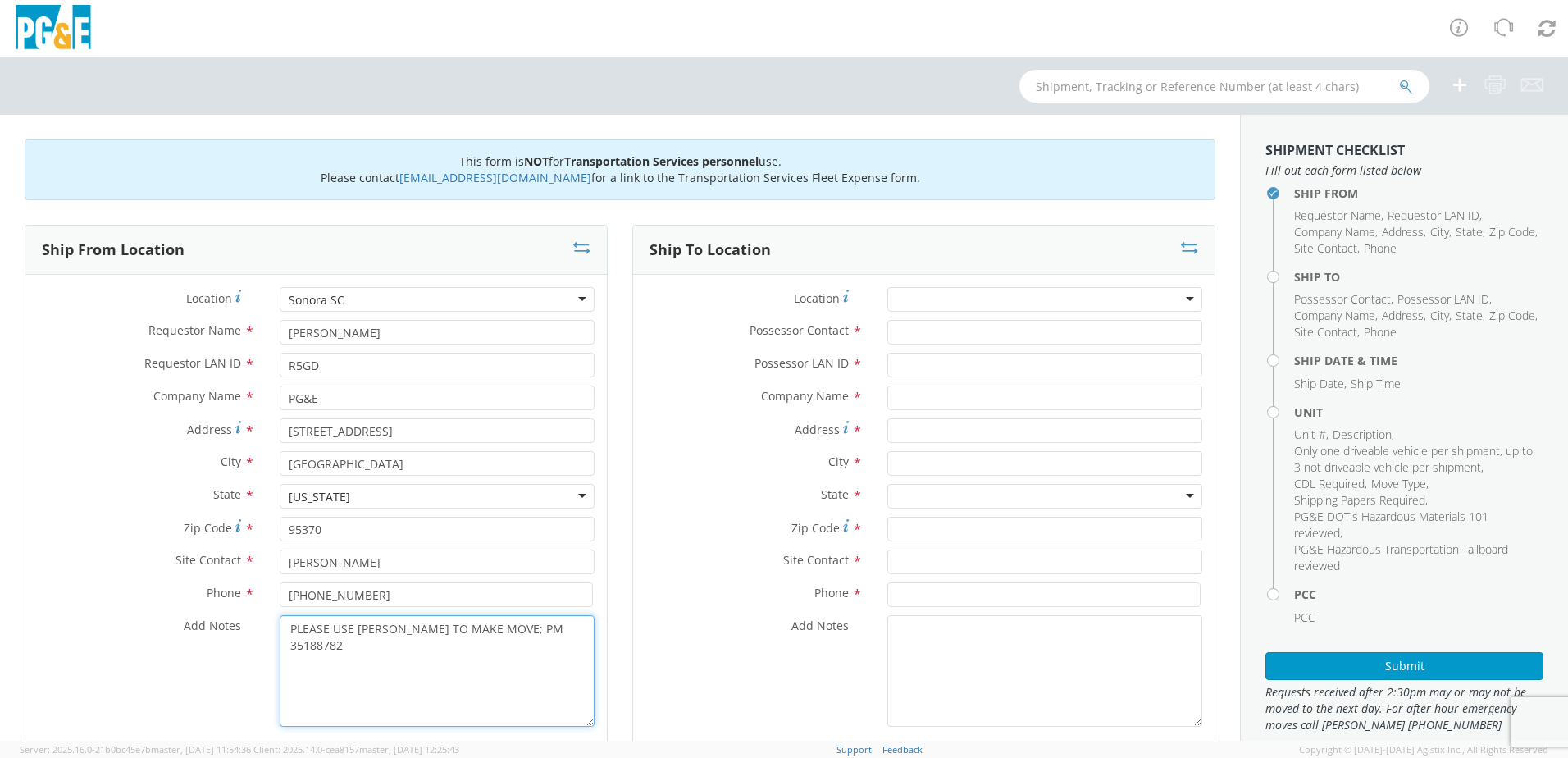
drag, startPoint x: 566, startPoint y: 630, endPoint x: 513, endPoint y: 628, distance: 53.0
click at [513, 628] on textarea "PLEASE USE [PERSON_NAME] TO MAKE MOVE; PM 35188782" at bounding box center [436, 672] width 315 height 111
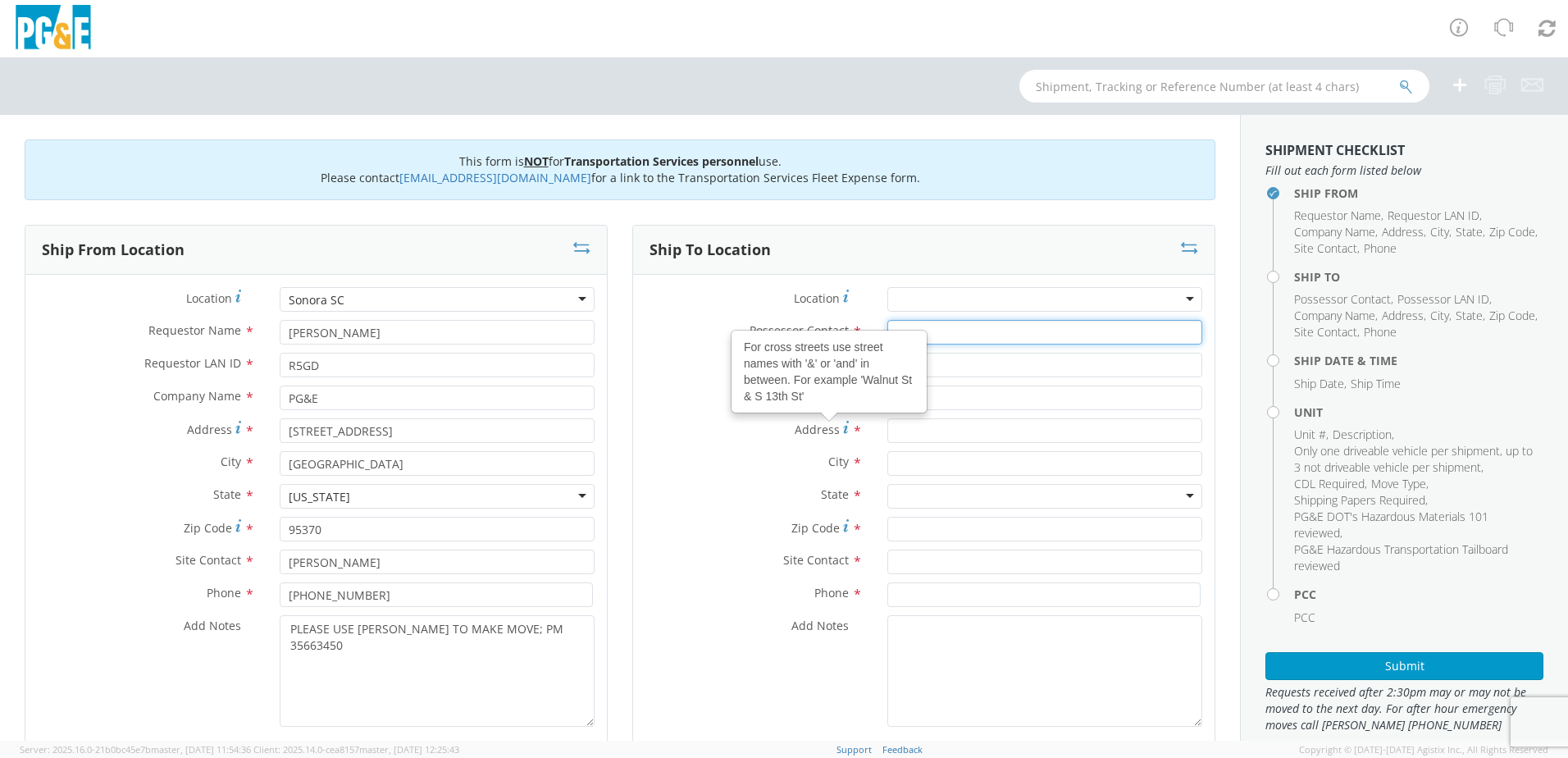
click at [932, 337] on input "Possessor Contact *" at bounding box center [1044, 333] width 315 height 25
click at [933, 362] on input "Possessor LAN ID *" at bounding box center [1044, 365] width 315 height 25
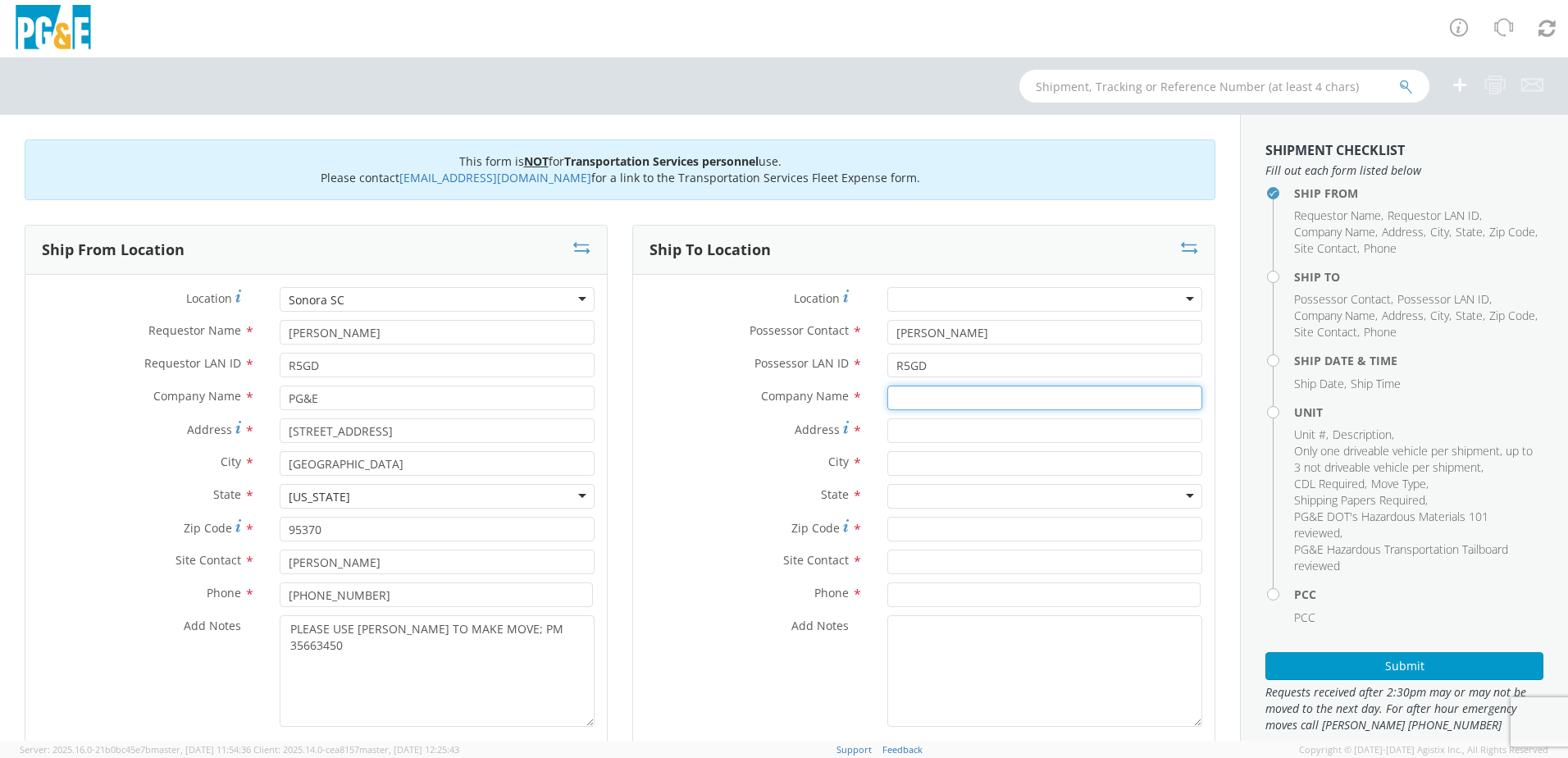
click at [904, 396] on input "text" at bounding box center [1044, 398] width 315 height 25
click at [756, 420] on label "Address *" at bounding box center [754, 430] width 242 height 22
click at [888, 420] on input "Address *" at bounding box center [1044, 431] width 315 height 25
click at [914, 432] on input "Address *" at bounding box center [1044, 431] width 315 height 25
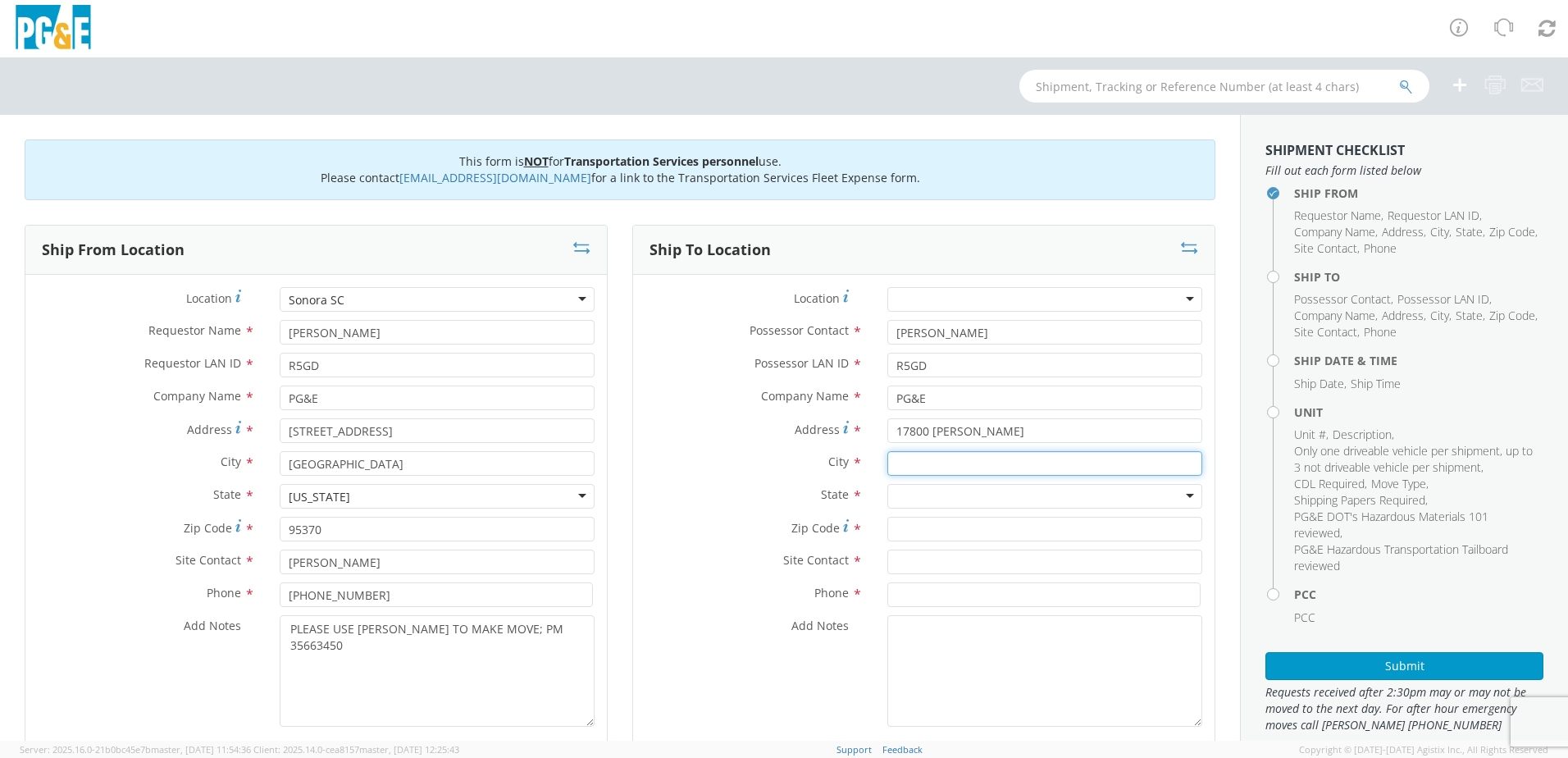
click at [921, 472] on input "text" at bounding box center [1044, 464] width 315 height 25
click at [917, 494] on div at bounding box center [1044, 496] width 315 height 25
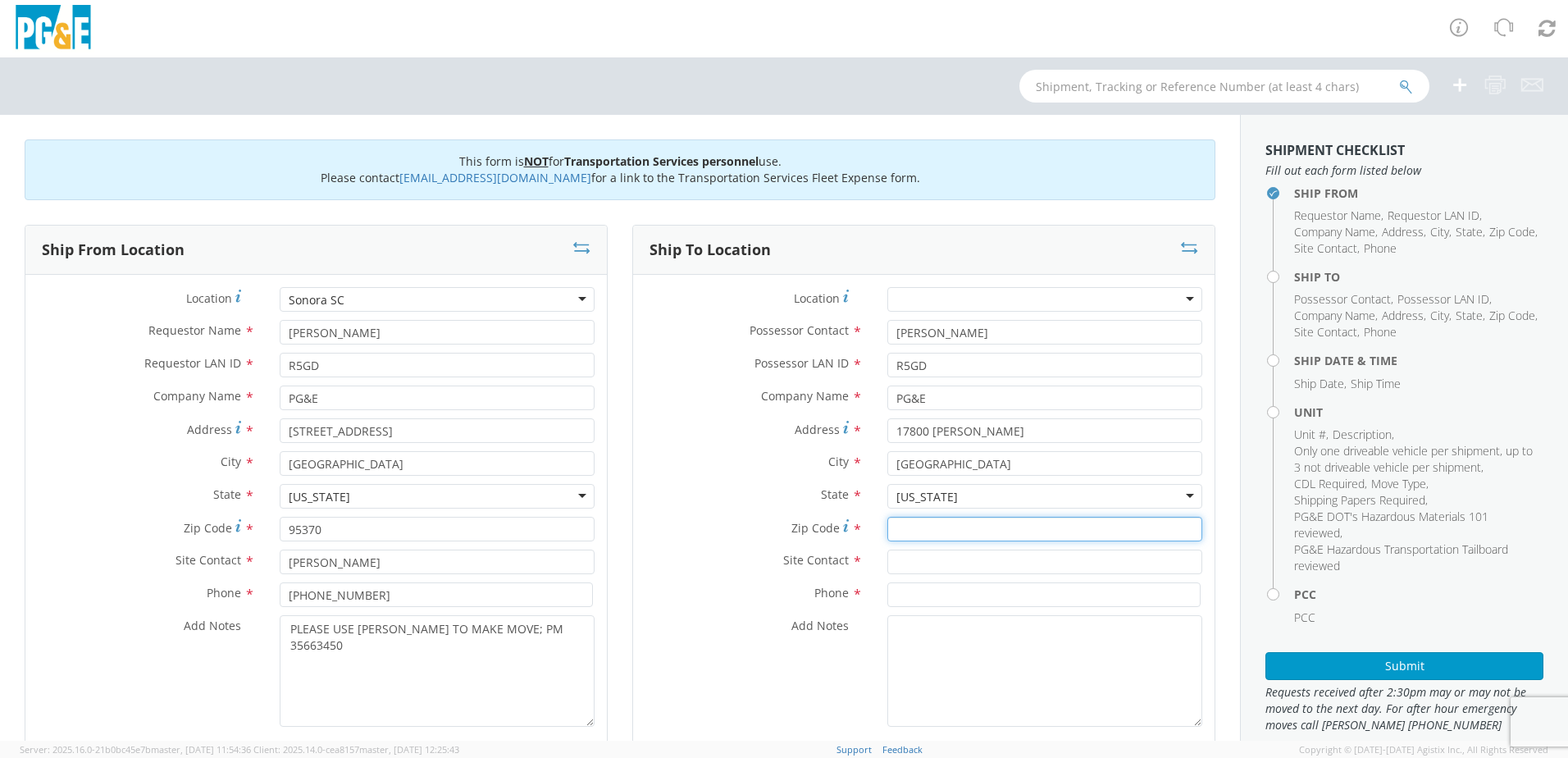
click at [913, 527] on input "Zip Code *" at bounding box center [1044, 529] width 315 height 25
click at [924, 529] on input "Zip Code *" at bounding box center [1044, 529] width 315 height 25
click at [921, 557] on input "text" at bounding box center [1044, 562] width 315 height 25
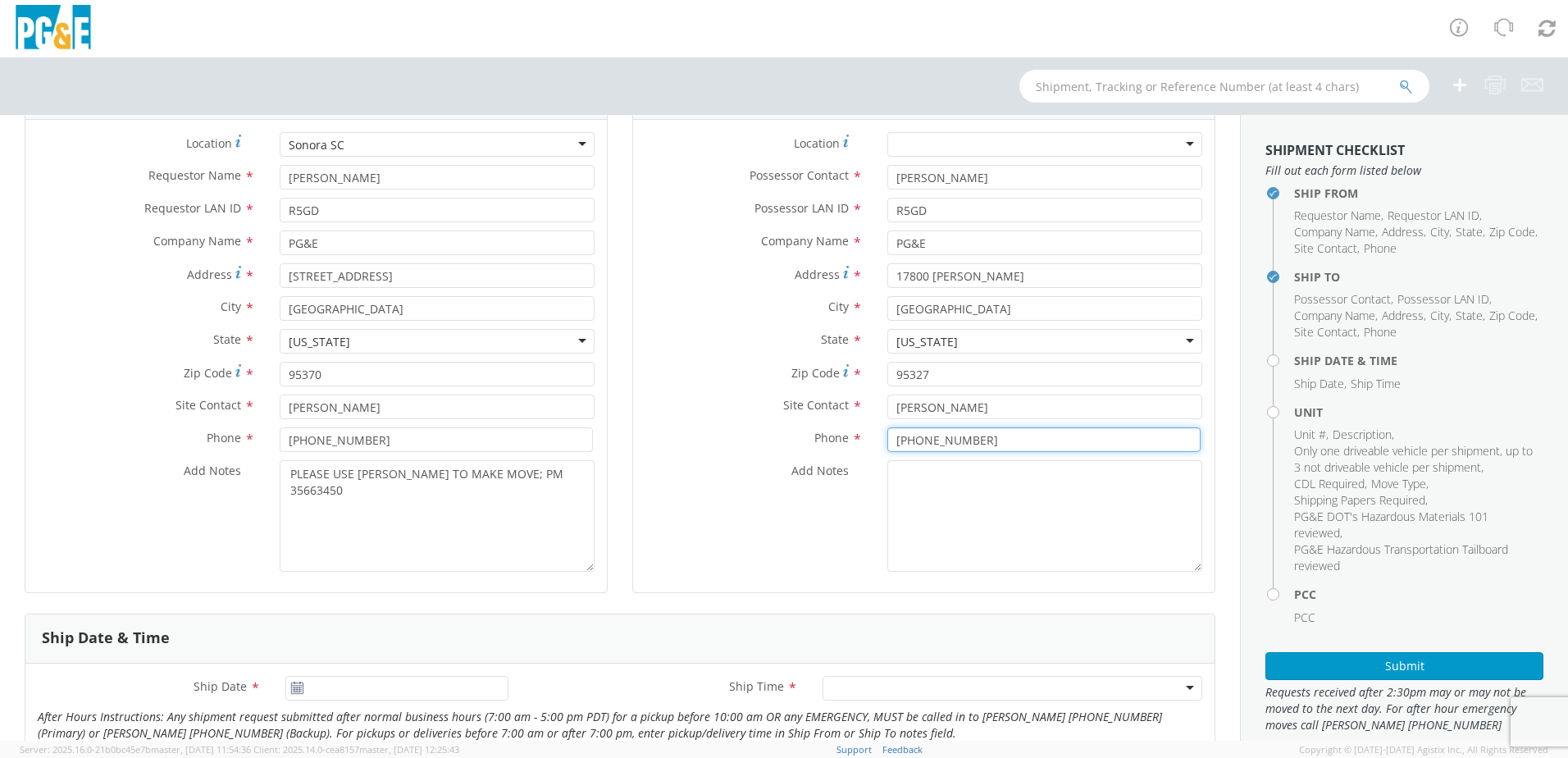
scroll to position [411, 0]
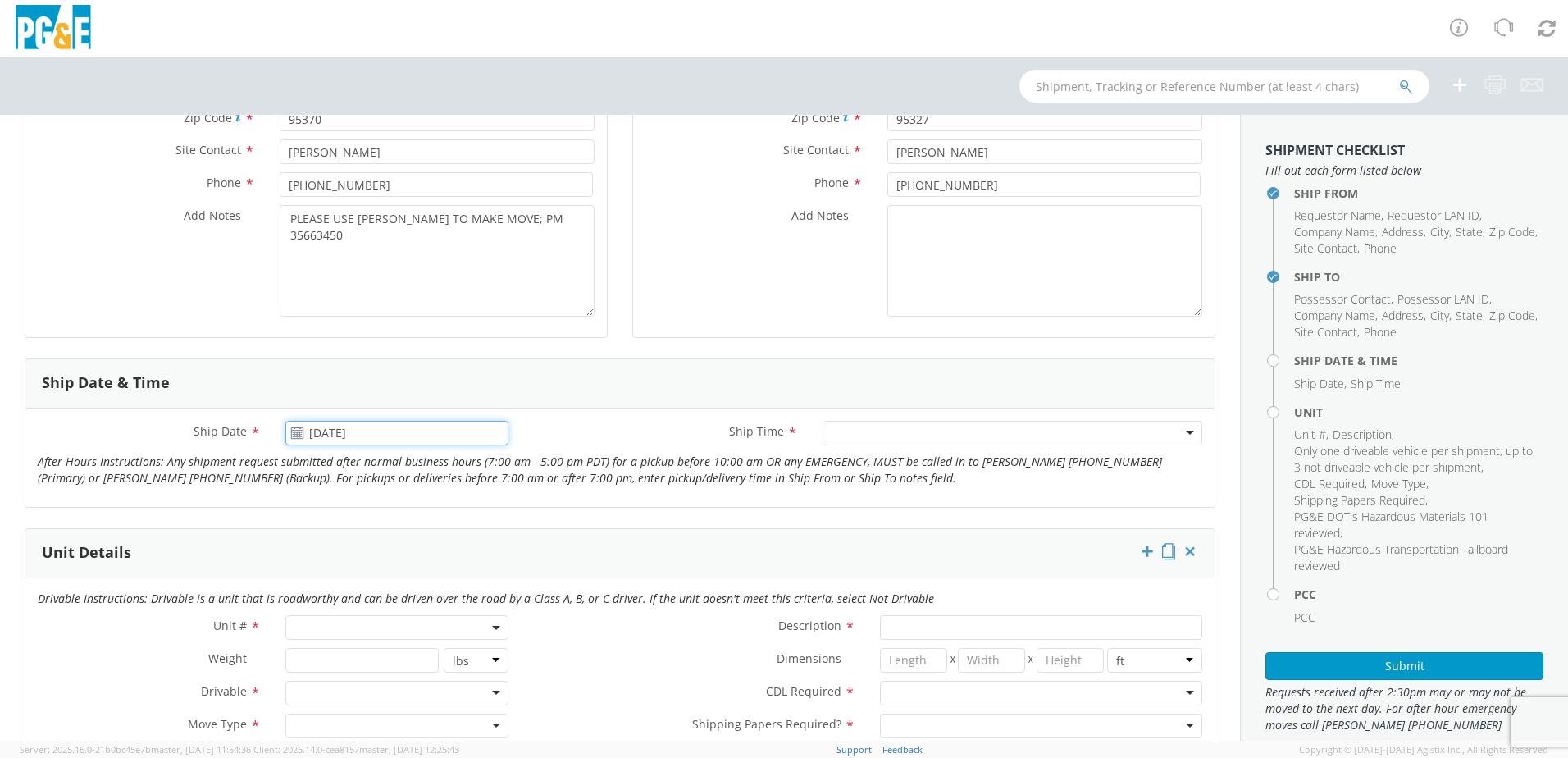
click at [305, 435] on input "[DATE]" at bounding box center [396, 433] width 223 height 25
click at [457, 561] on td "15" at bounding box center [459, 562] width 28 height 25
click at [310, 633] on span at bounding box center [396, 628] width 223 height 25
click at [330, 655] on input "search" at bounding box center [395, 655] width 213 height 25
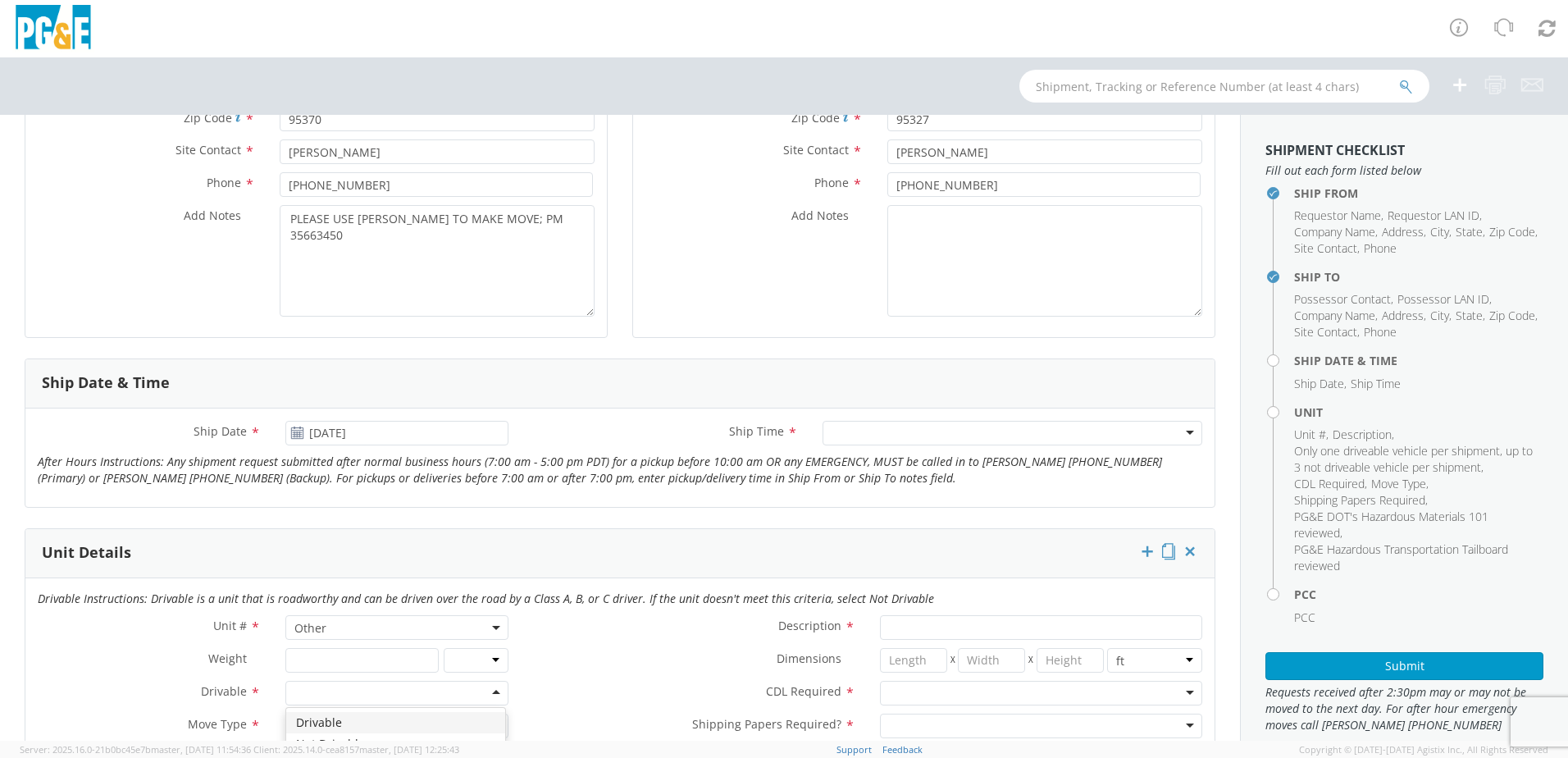
click at [323, 691] on div at bounding box center [396, 693] width 223 height 25
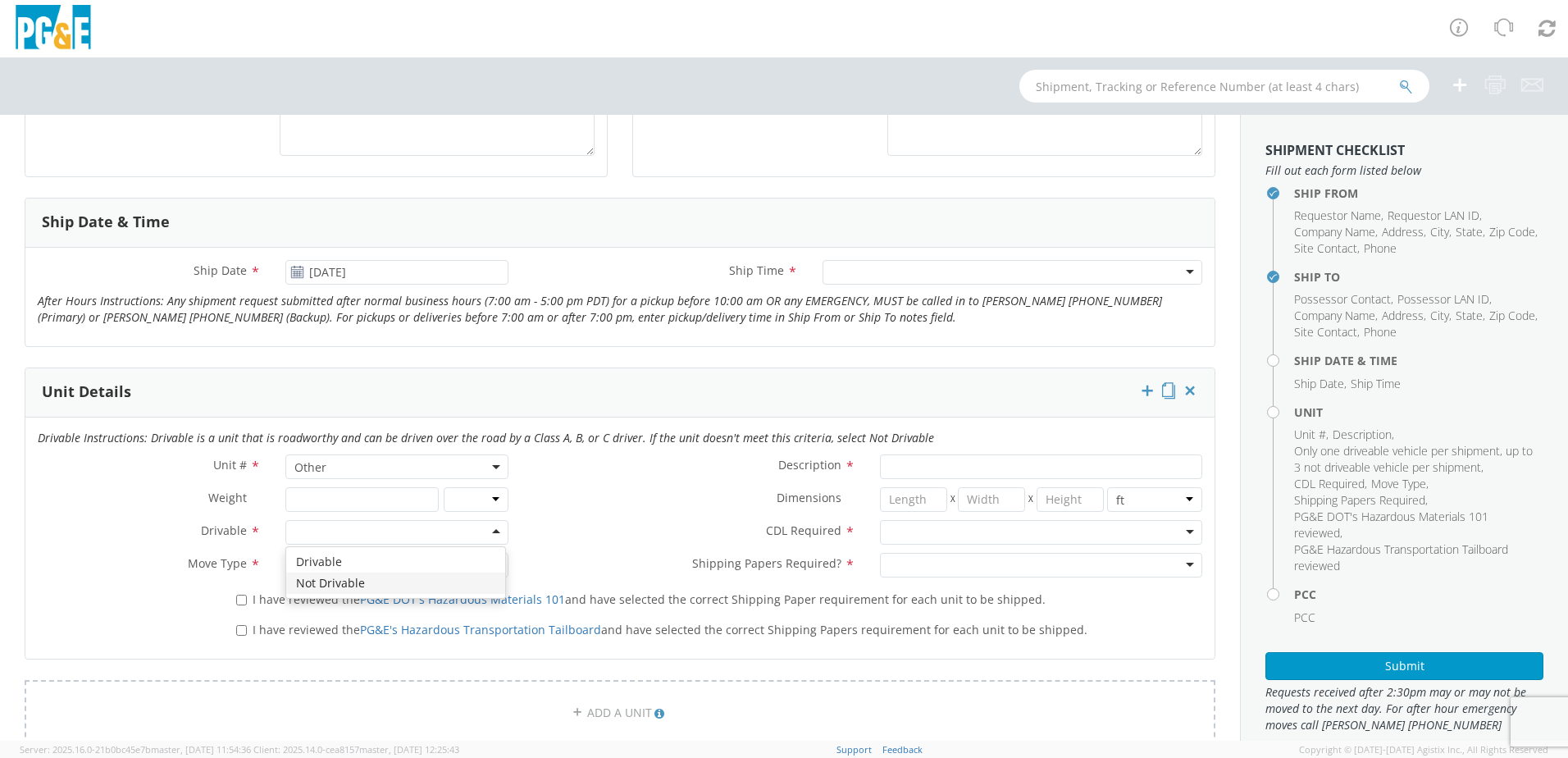
scroll to position [574, 0]
click at [341, 567] on div at bounding box center [396, 562] width 223 height 25
drag, startPoint x: 280, startPoint y: 584, endPoint x: 282, endPoint y: 593, distance: 9.2
click at [280, 590] on div "I have reviewed the PG&E DOT's Hazardous Materials 101 and have selected the co…" at bounding box center [719, 594] width 966 height 22
click at [278, 615] on div "I have reviewed the PG&E's Hazardous Transportation Tailboard and have selected…" at bounding box center [719, 624] width 966 height 22
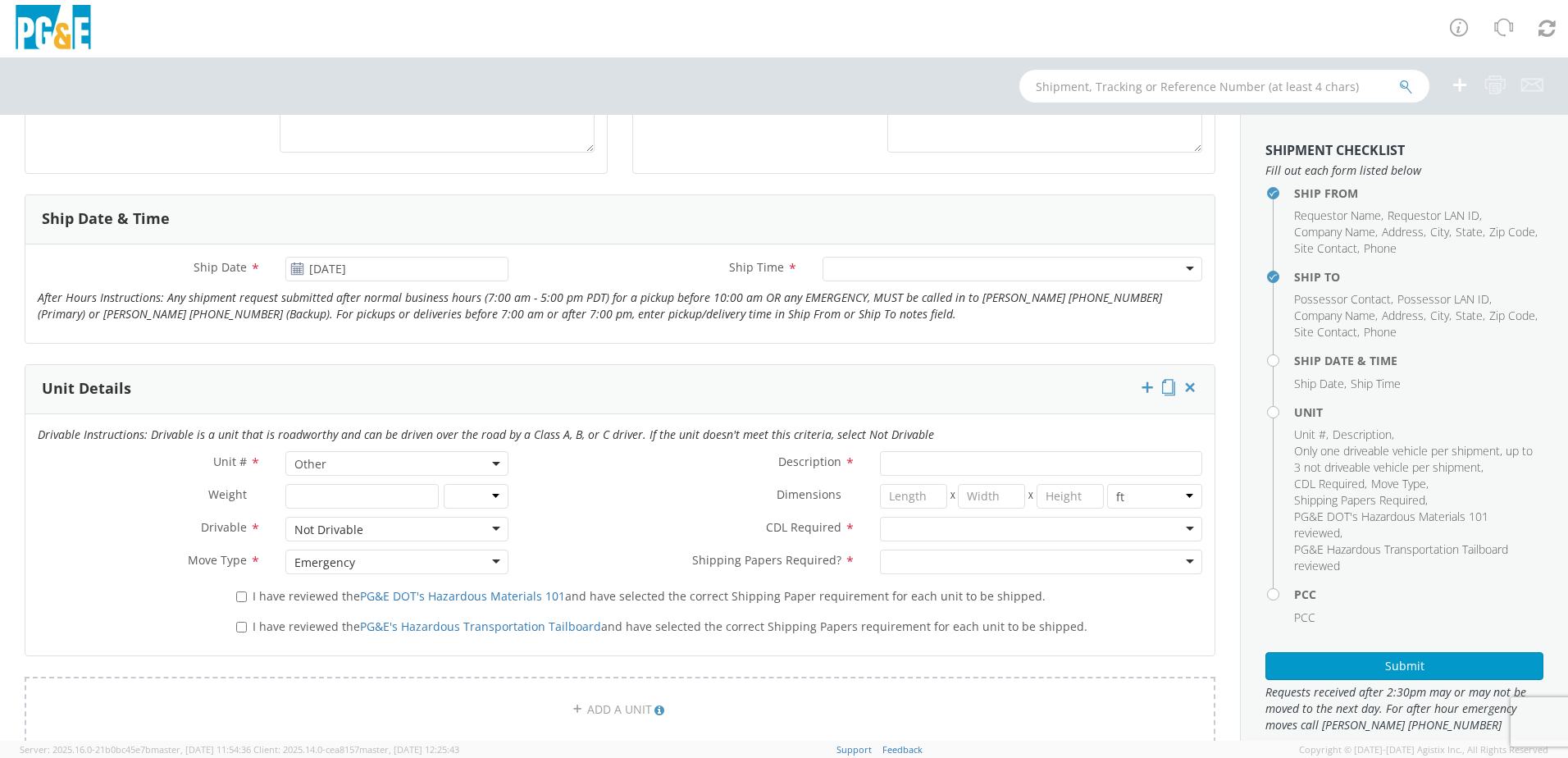
click at [232, 602] on div "I have reviewed the PG&E DOT's Hazardous Materials 101 and have selected the co…" at bounding box center [719, 594] width 991 height 22
click at [241, 603] on label "I have reviewed the PG&E DOT's Hazardous Materials 101 and have selected the co…" at bounding box center [641, 595] width 812 height 19
click at [241, 602] on input "I have reviewed the PG&E DOT's Hazardous Materials 101 and have selected the co…" at bounding box center [240, 596] width 10 height 10
click at [236, 624] on input "I have reviewed the PG&E's Hazardous Transportation Tailboard and have selected…" at bounding box center [240, 627] width 10 height 10
click at [901, 467] on input "Description *" at bounding box center [1041, 464] width 322 height 25
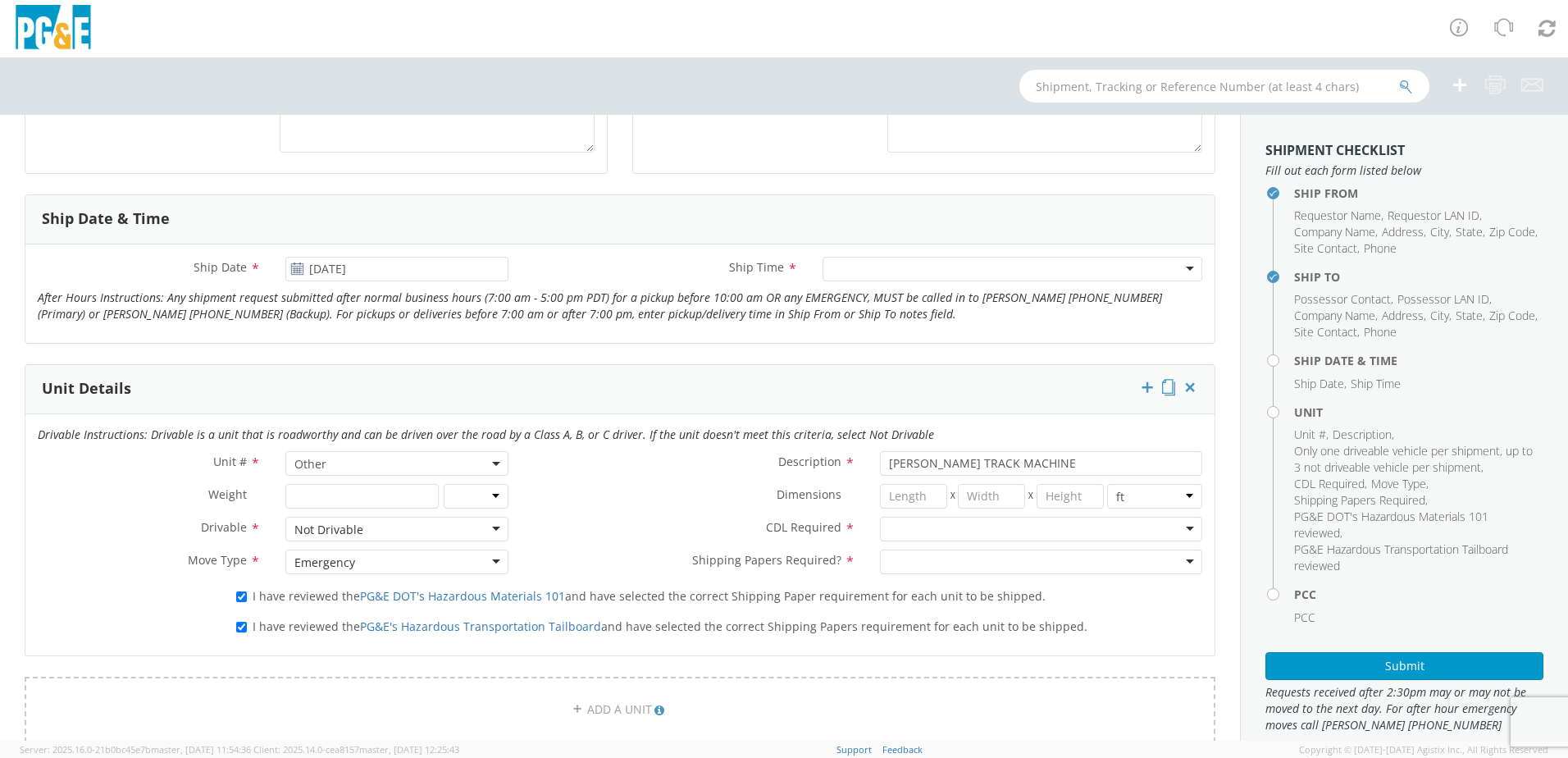
click at [925, 529] on div at bounding box center [1041, 529] width 322 height 25
click at [908, 555] on div at bounding box center [1041, 562] width 322 height 25
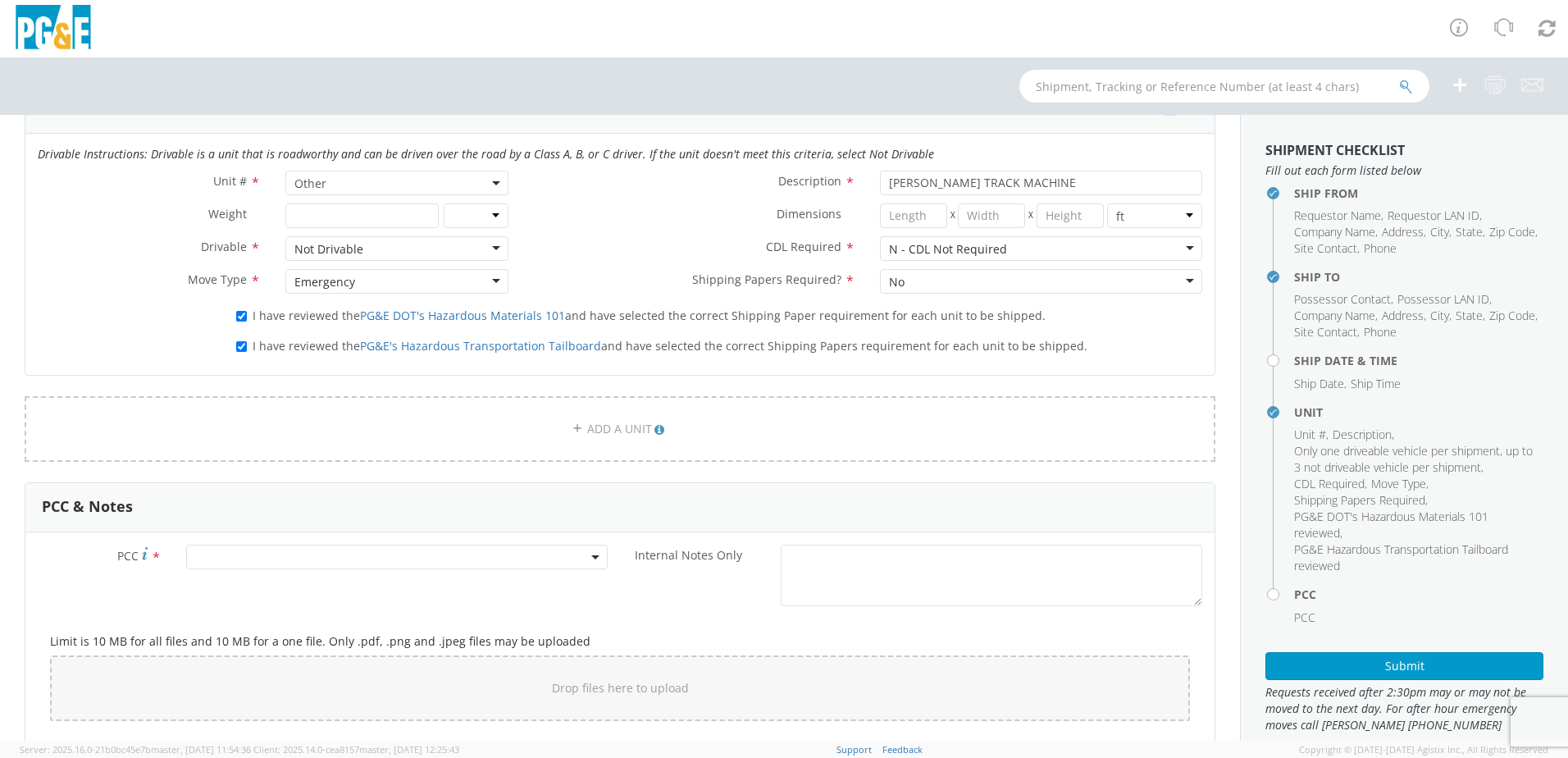
scroll to position [903, 0]
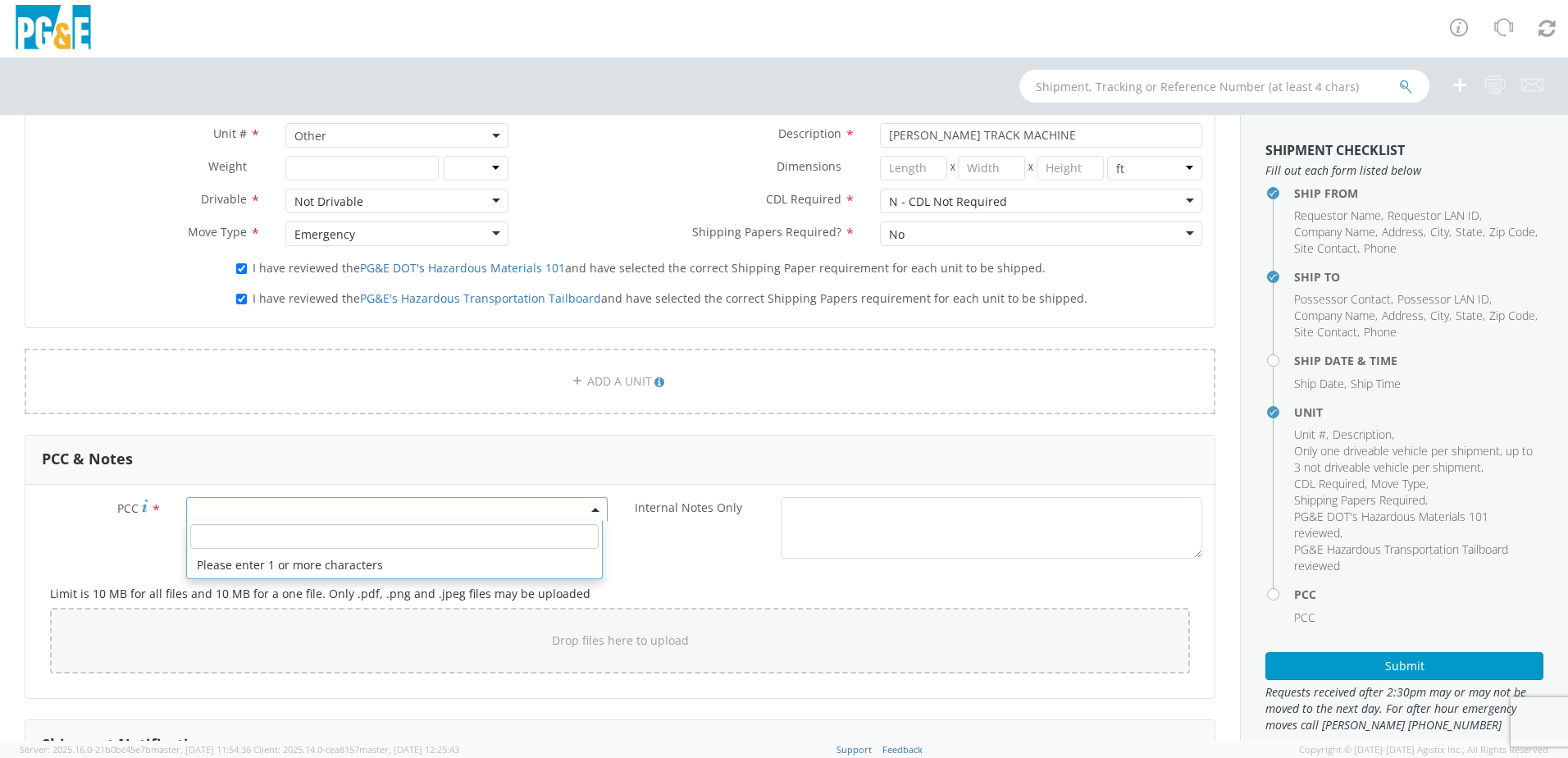
click at [225, 511] on span at bounding box center [397, 509] width 421 height 25
click at [219, 546] on input "number" at bounding box center [395, 536] width 408 height 25
click at [606, 216] on div "CDL Required * N - CDL Not Required N - CDL Not Required N - CDL Not Required Y…" at bounding box center [867, 204] width 693 height 33
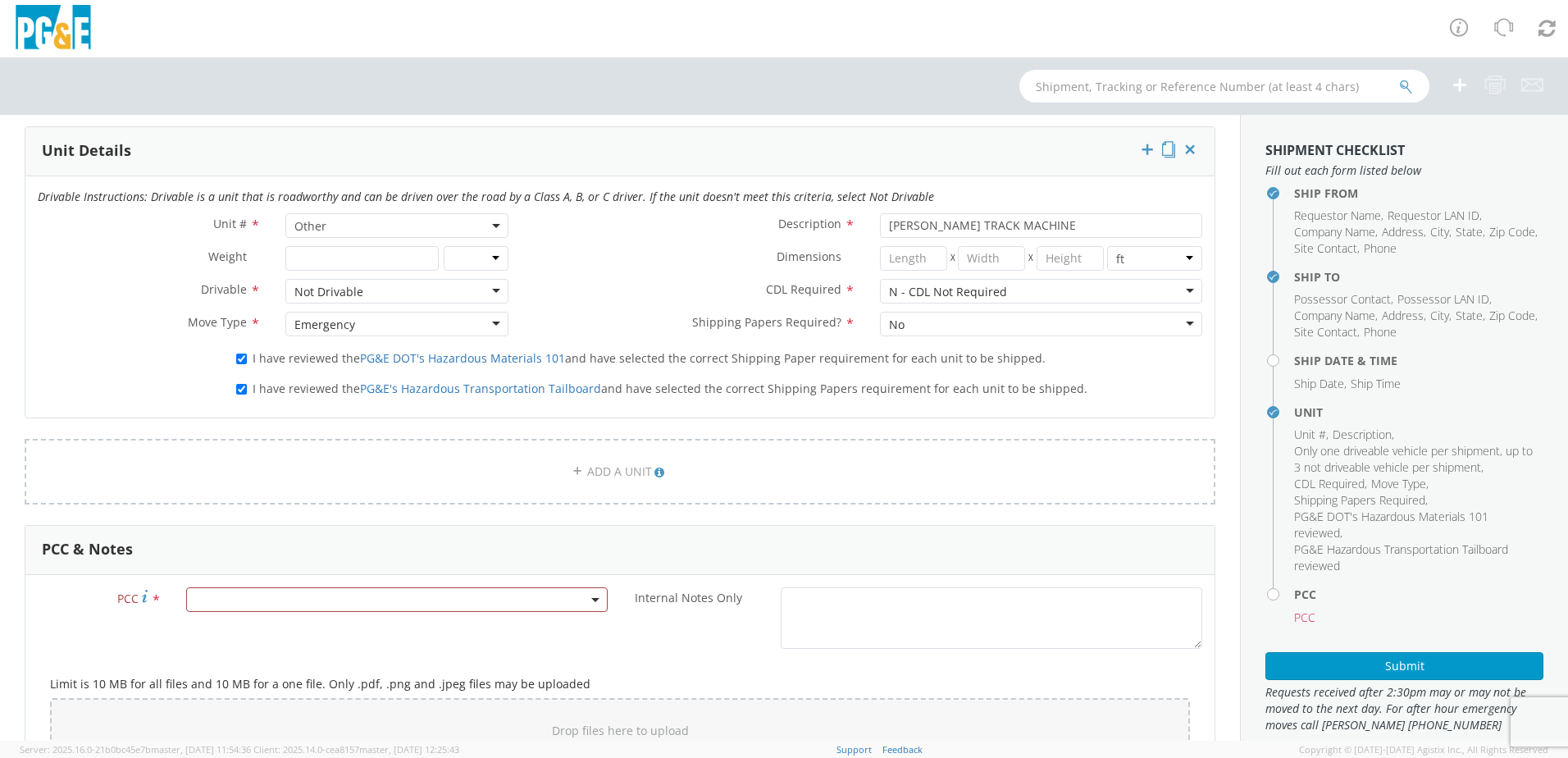
scroll to position [820, 0]
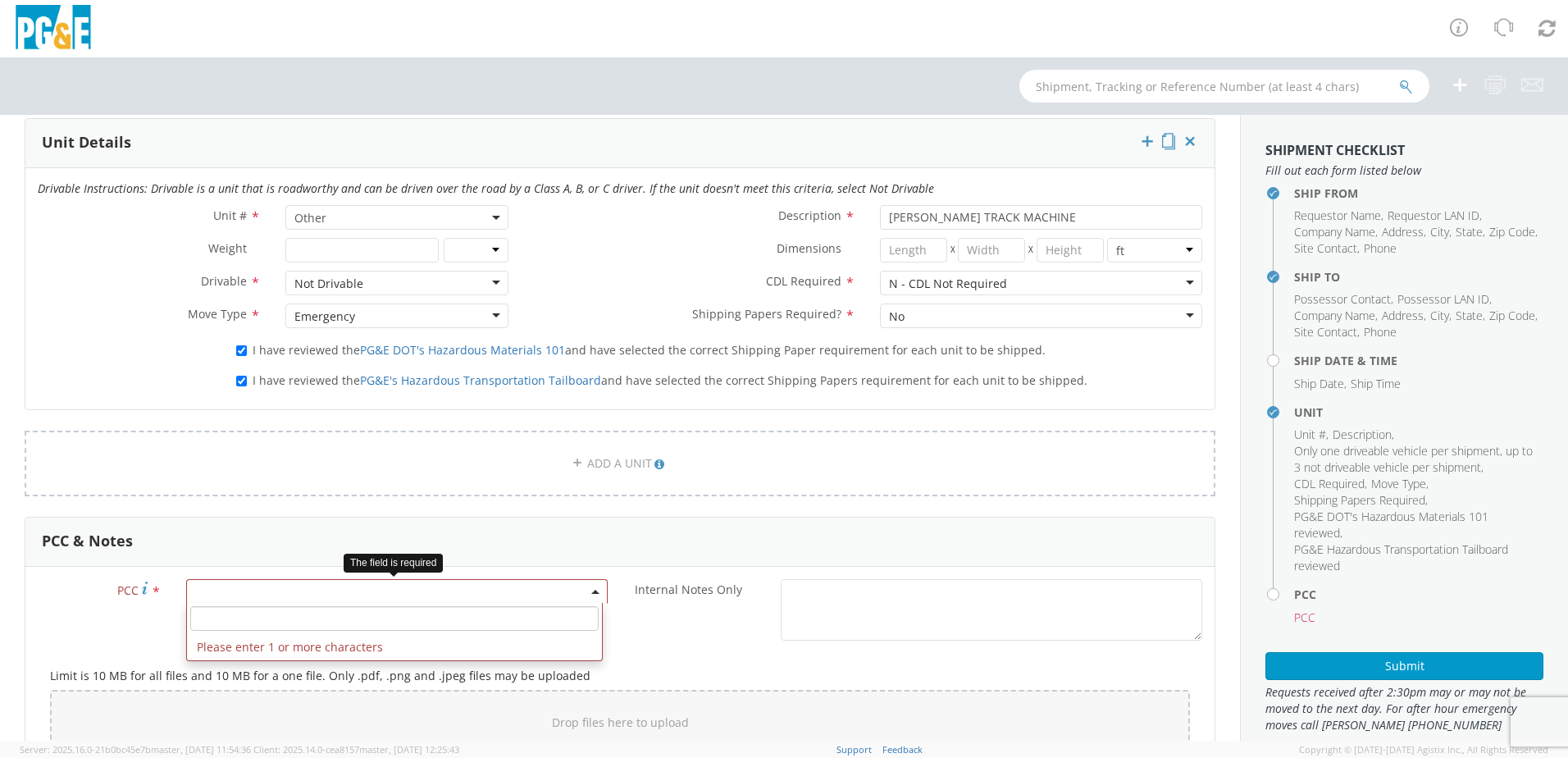
click at [242, 593] on span at bounding box center [397, 592] width 421 height 25
click at [227, 618] on input "number" at bounding box center [395, 619] width 408 height 25
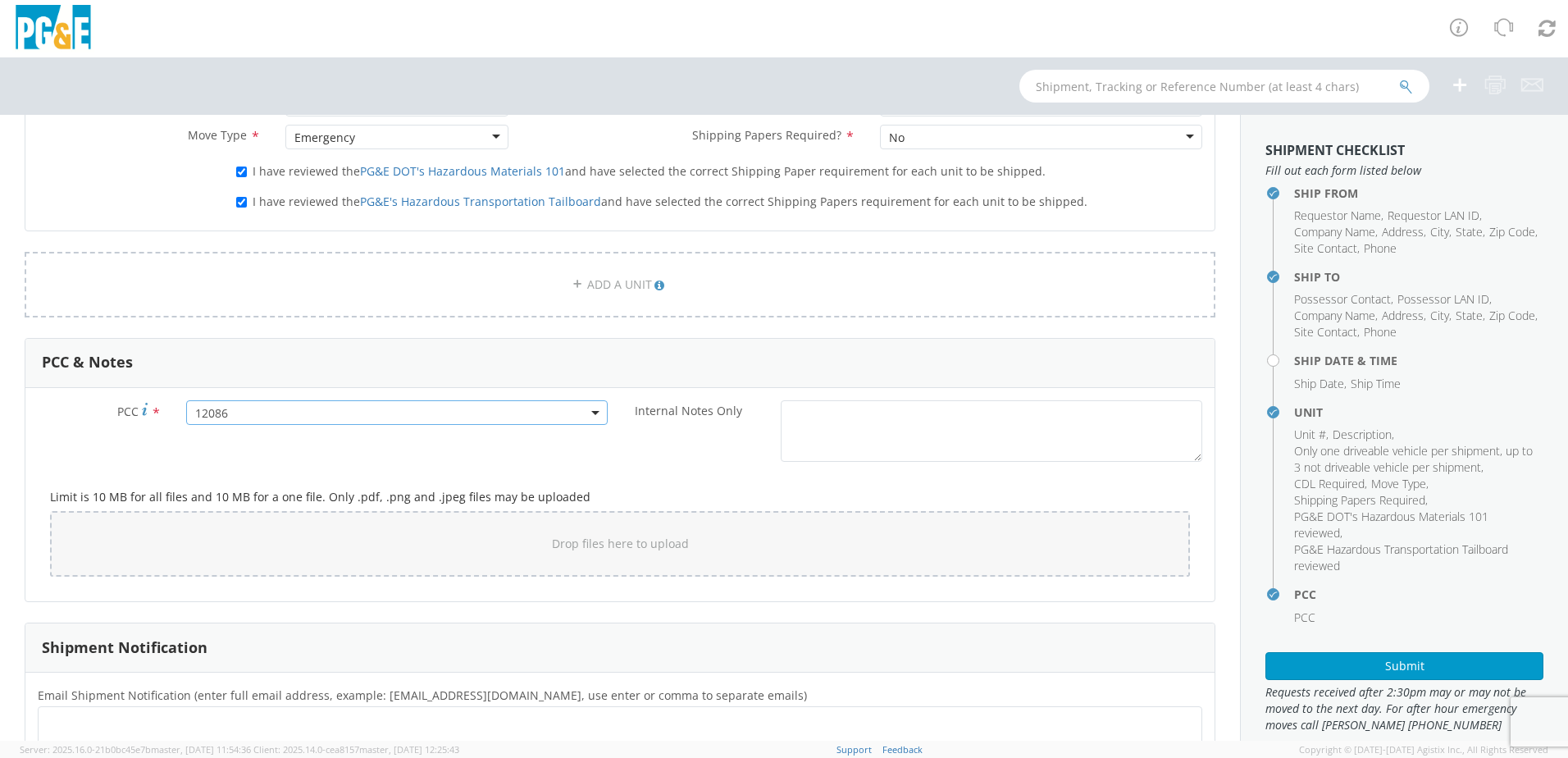
scroll to position [1066, 0]
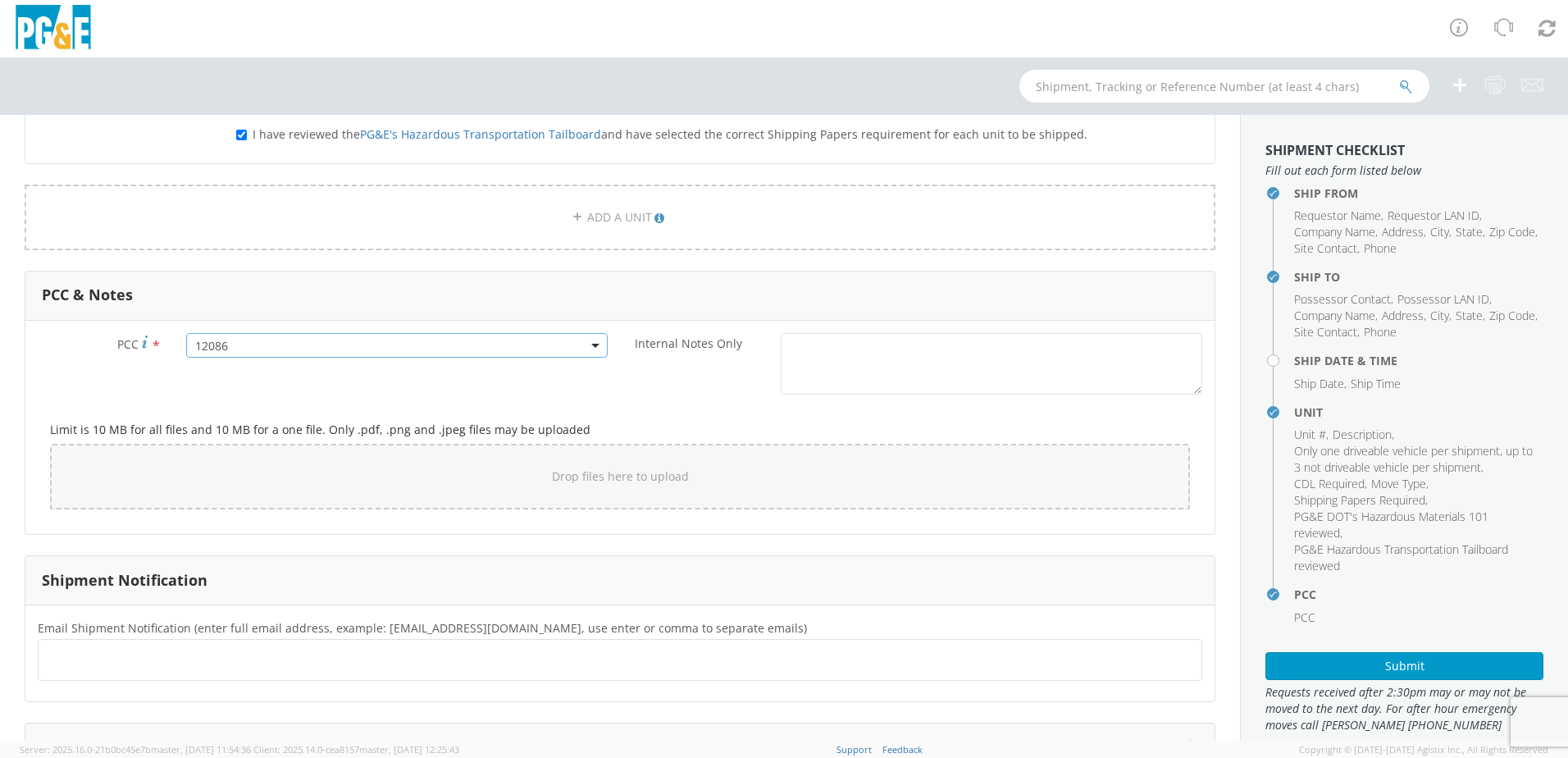
click at [115, 650] on ul at bounding box center [620, 660] width 1150 height 27
click at [153, 657] on ul at bounding box center [620, 660] width 1150 height 27
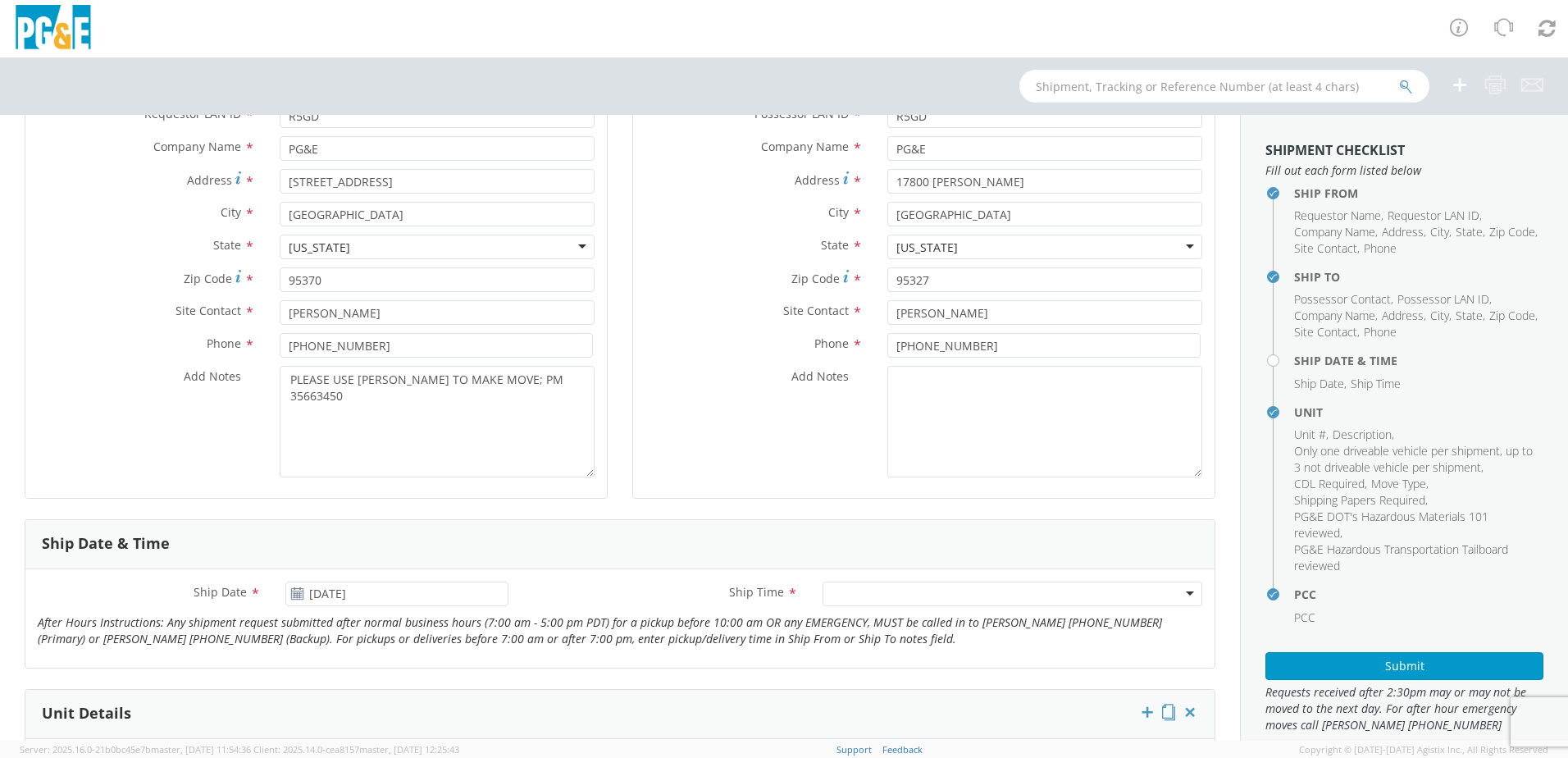
scroll to position [164, 0]
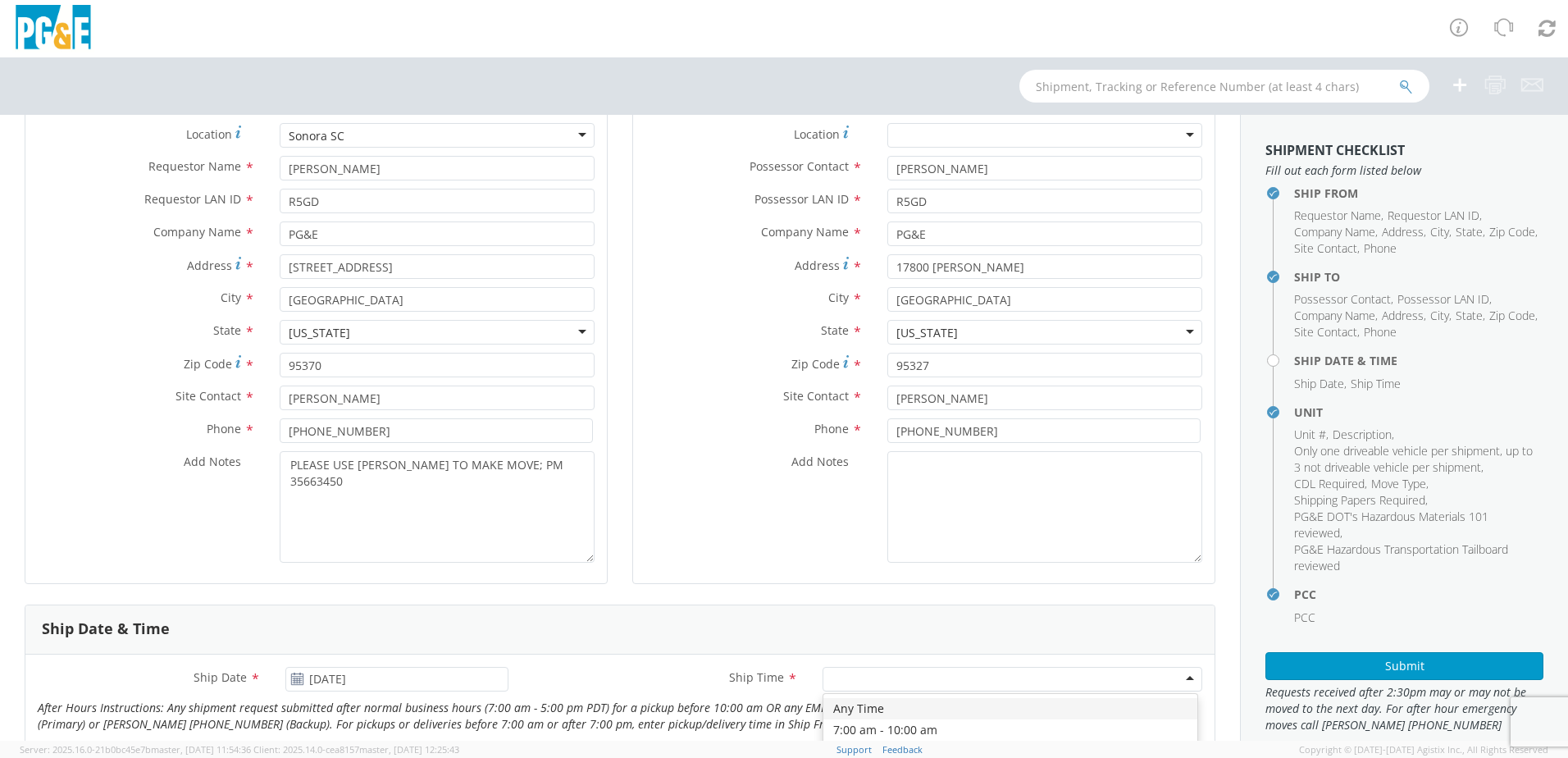
click at [870, 683] on div at bounding box center [1012, 679] width 380 height 25
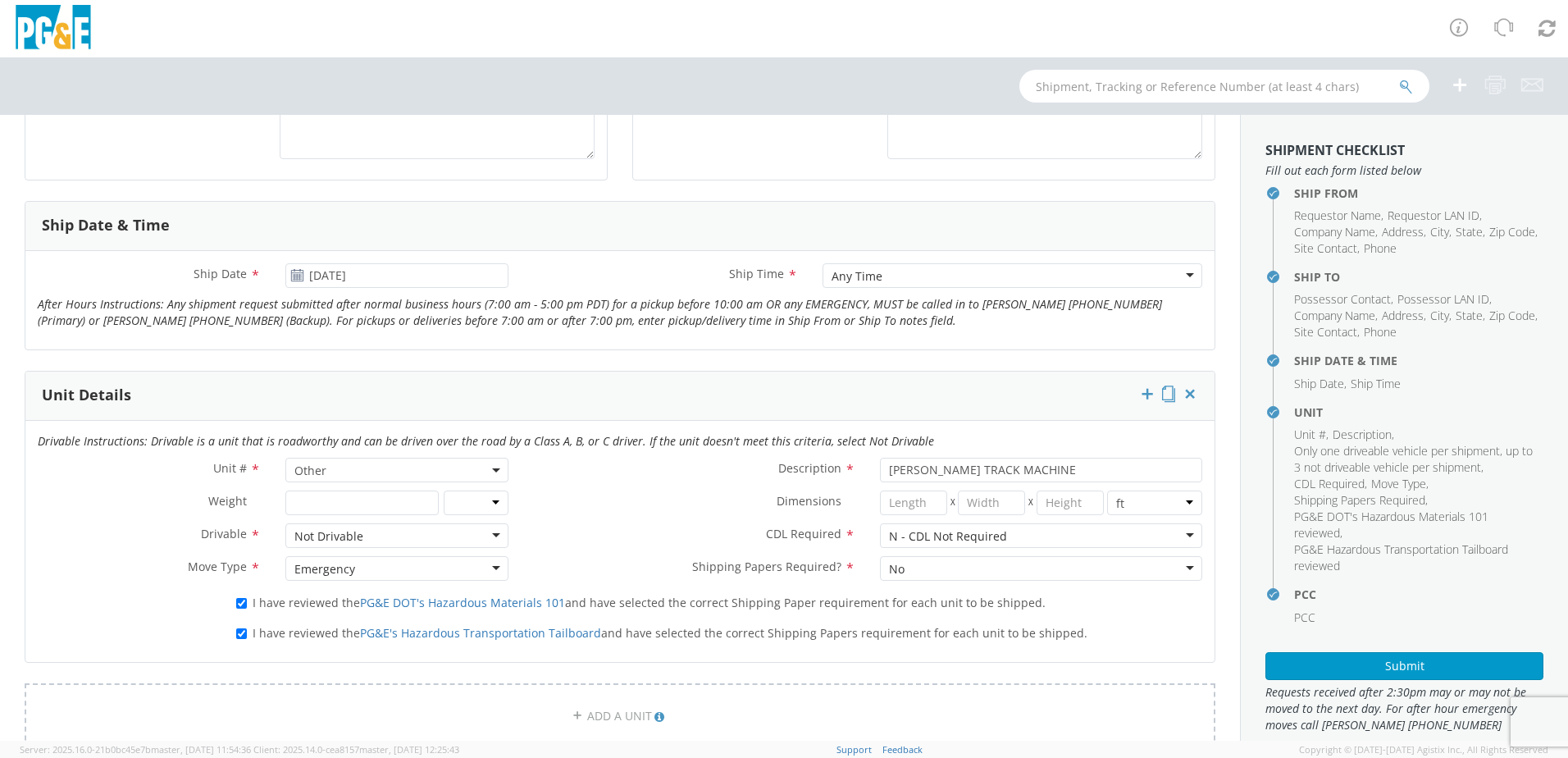
scroll to position [574, 0]
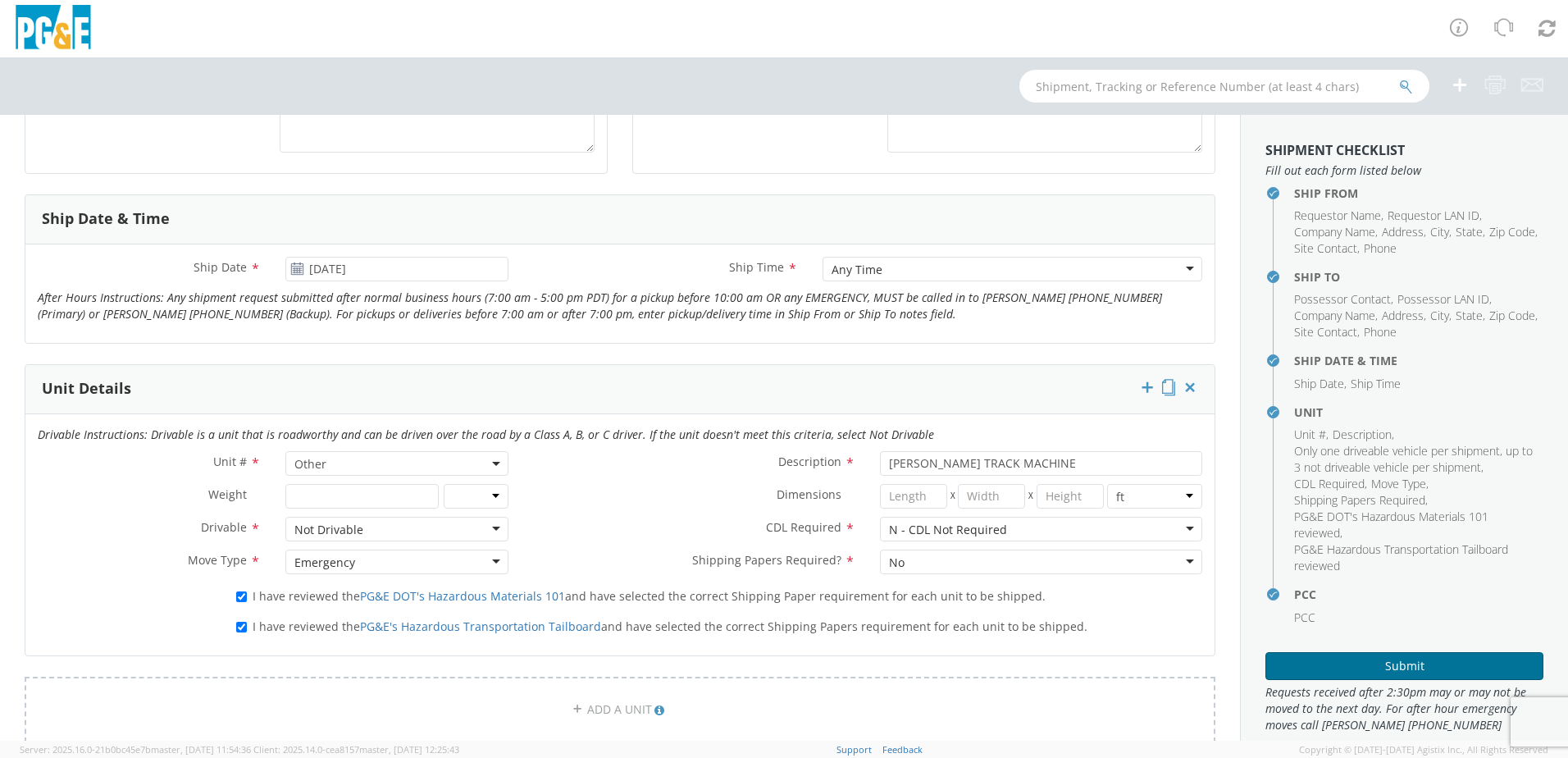
click at [1373, 658] on button "Submit" at bounding box center [1404, 666] width 278 height 28
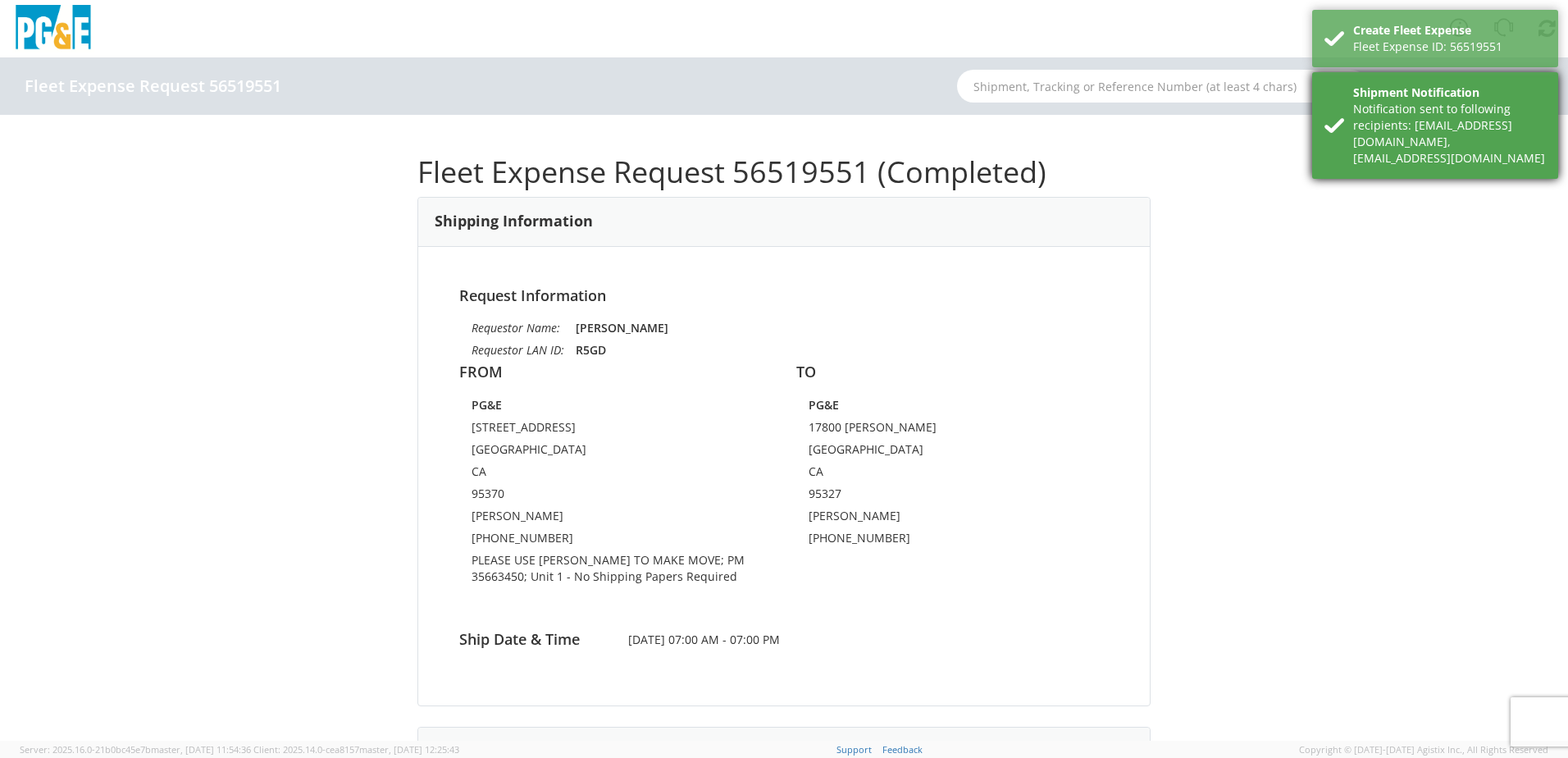
click at [1354, 139] on div "Notification sent to following recipients: [EMAIL_ADDRESS][DOMAIN_NAME],[EMAIL_…" at bounding box center [1450, 134] width 193 height 66
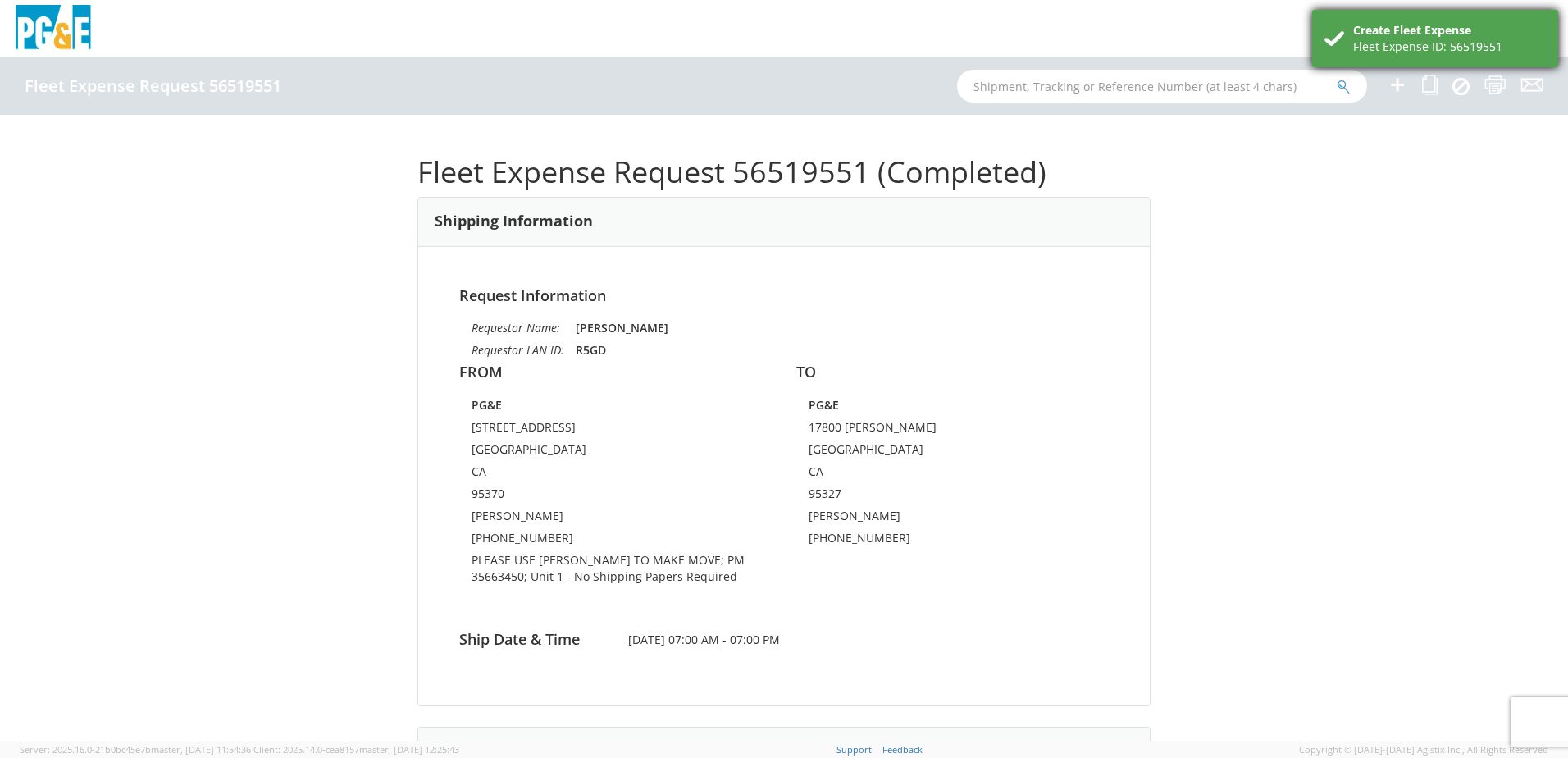
click at [1378, 38] on div "Create Fleet Expense" at bounding box center [1450, 31] width 193 height 17
